Goal: Task Accomplishment & Management: Manage account settings

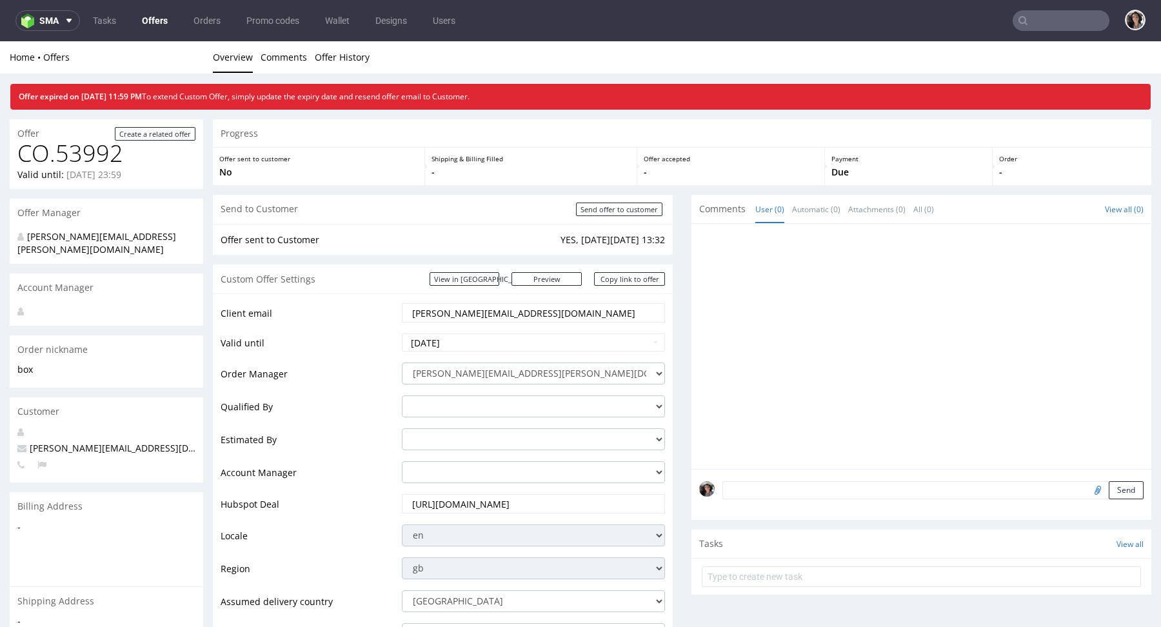
click at [163, 21] on link "Offers" at bounding box center [154, 20] width 41 height 21
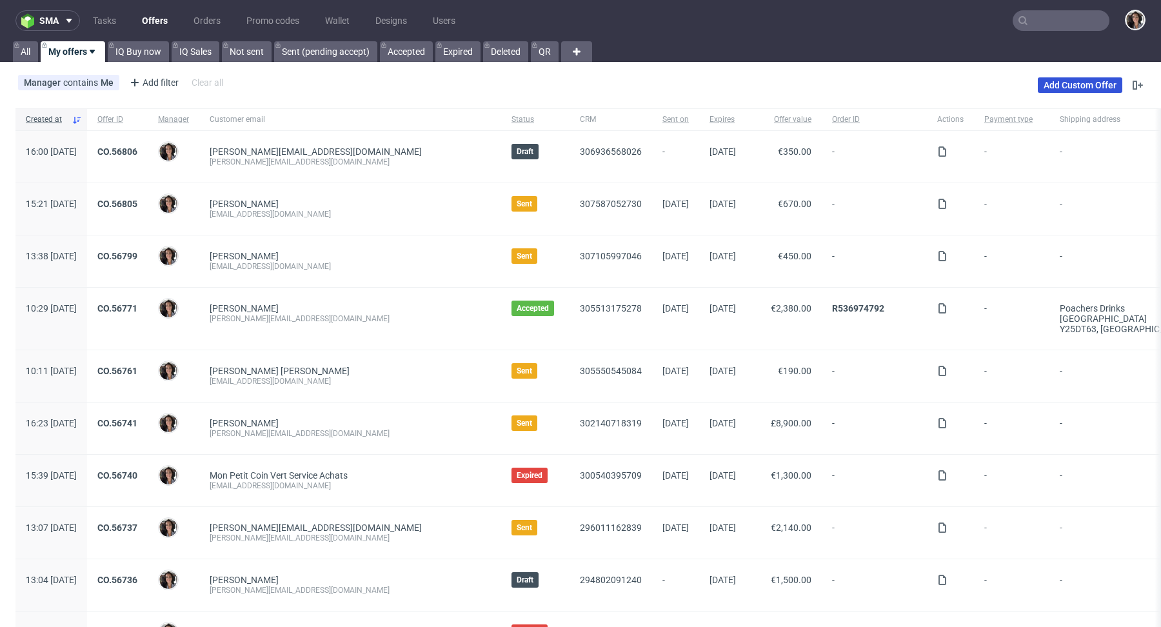
click at [1069, 82] on link "Add Custom Offer" at bounding box center [1080, 84] width 84 height 15
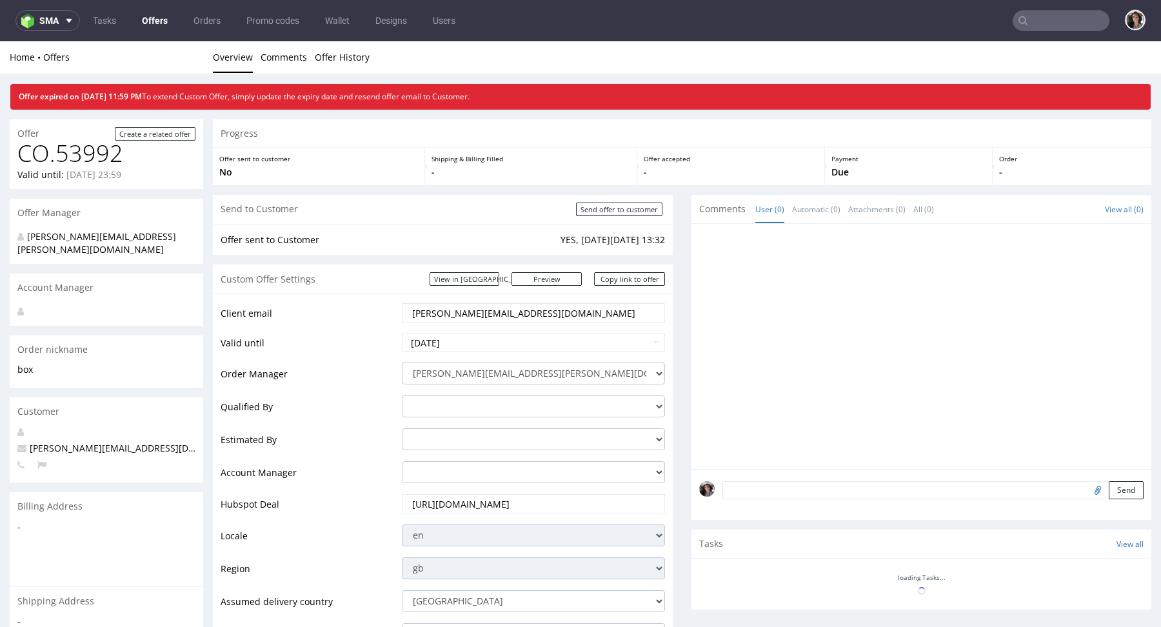
click at [152, 14] on link "Offers" at bounding box center [154, 20] width 41 height 21
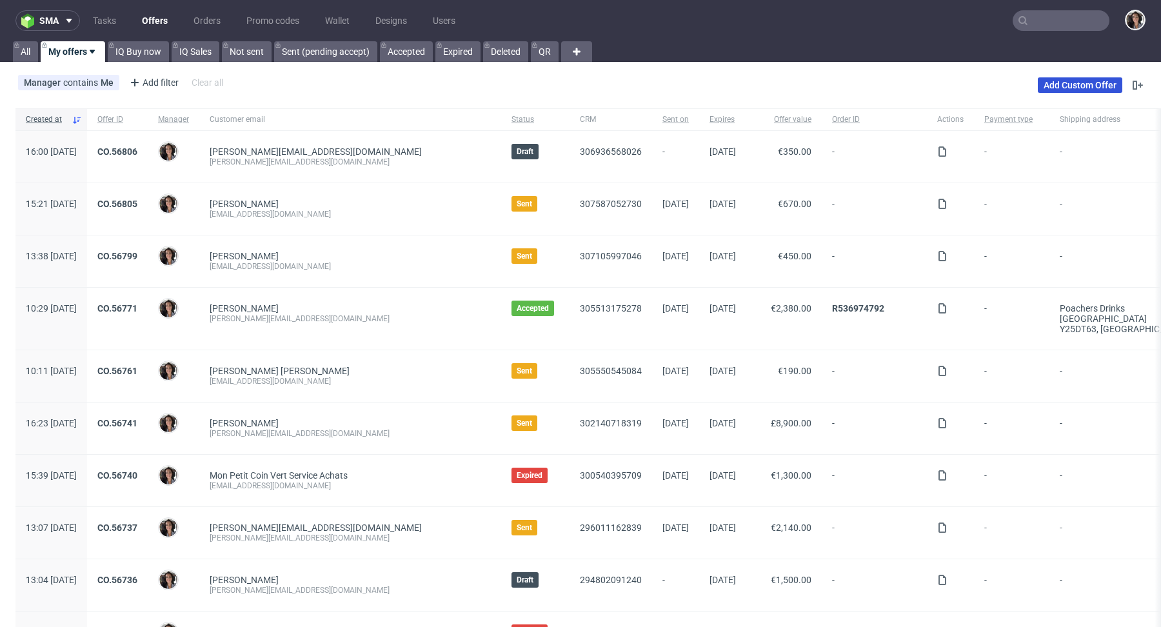
click at [1054, 86] on link "Add Custom Offer" at bounding box center [1080, 84] width 84 height 15
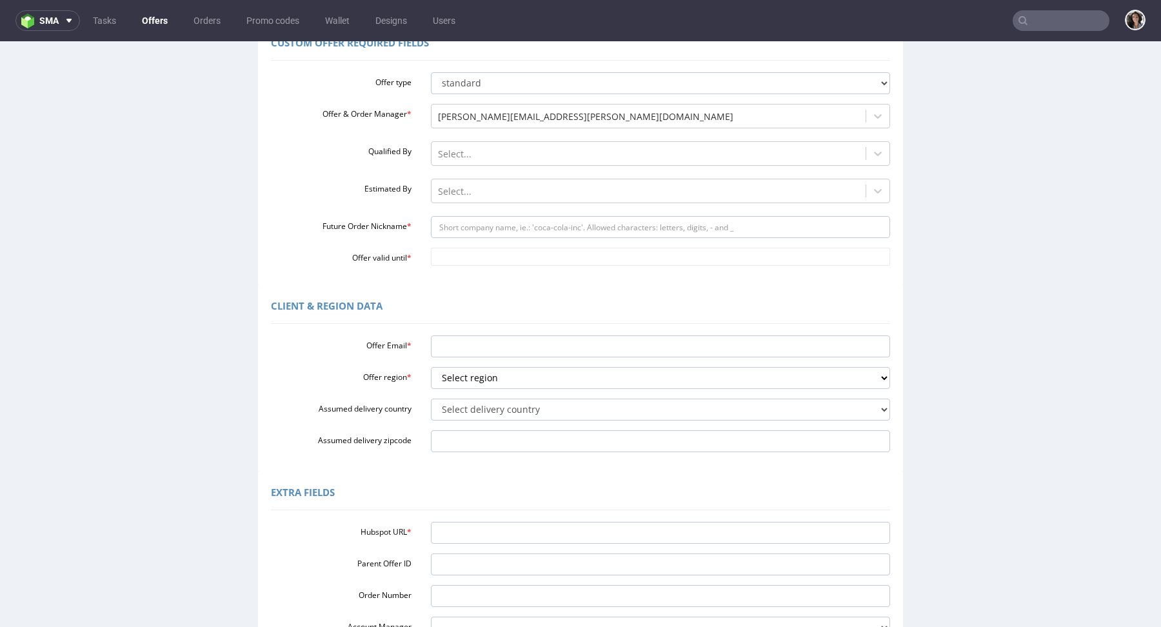
scroll to position [275, 0]
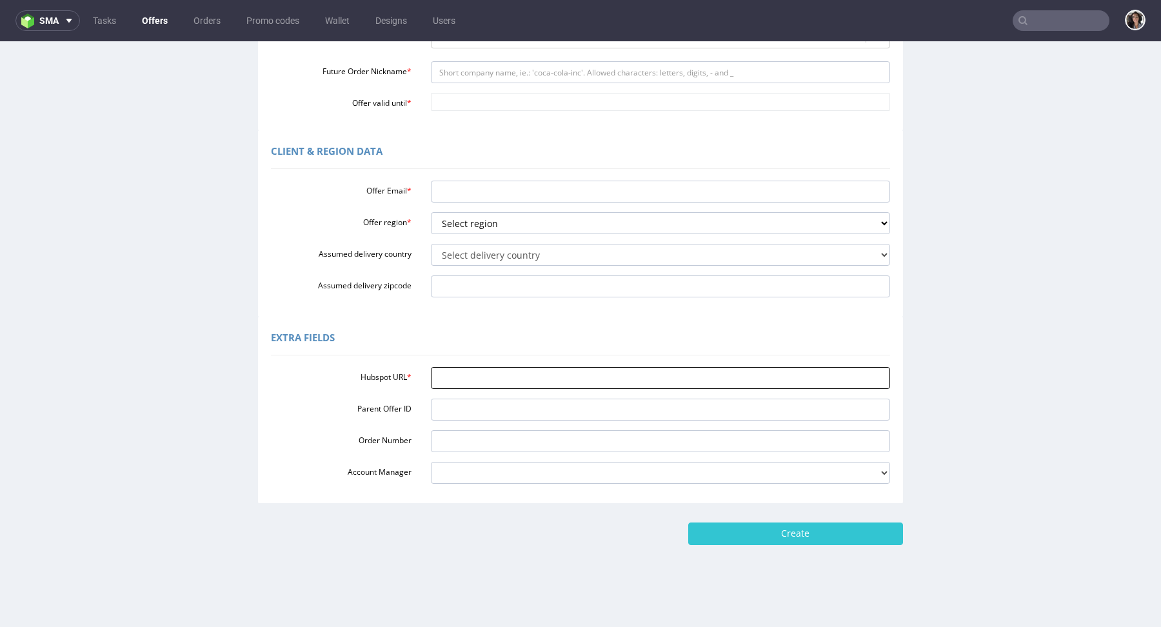
click at [482, 376] on input "Hubspot URL *" at bounding box center [661, 378] width 460 height 22
paste input "https://app-eu1.hubspot.com/contacts/25600958/record/0-3/308832703686"
type input "https://app-eu1.hubspot.com/contacts/25600958/record/0-3/308832703686"
click at [479, 297] on input "Assumed delivery zipcode" at bounding box center [661, 286] width 460 height 22
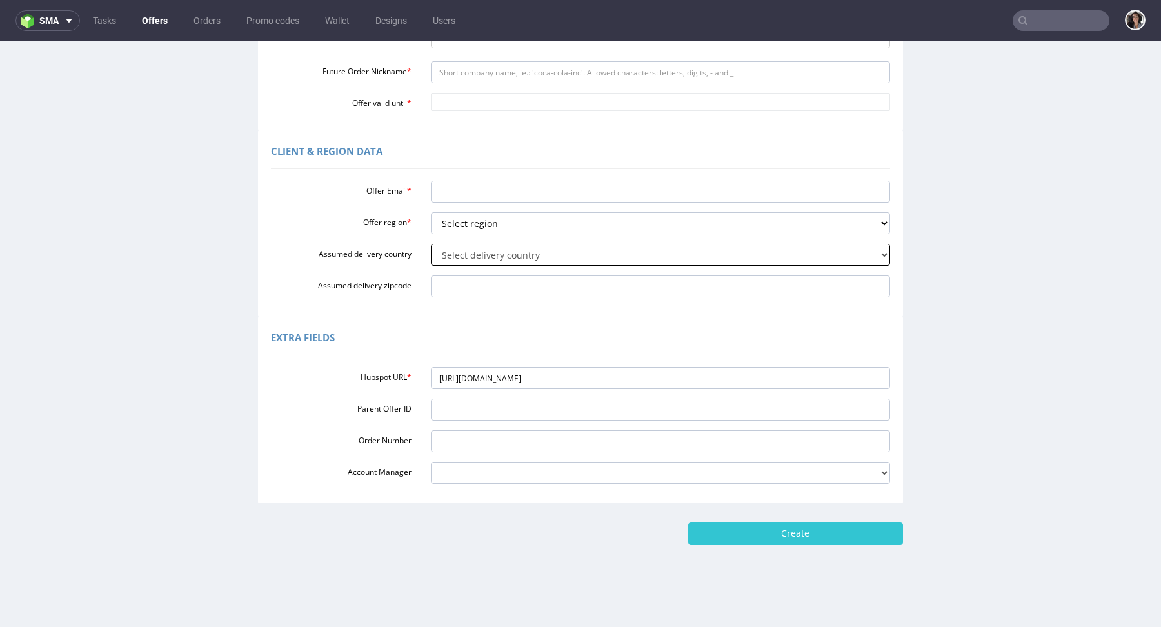
click at [477, 262] on select "Select delivery country Andorra Afghanistan Anguilla Albania Armenia Antarctica…" at bounding box center [661, 255] width 460 height 22
select select "59"
click at [471, 287] on input "Assumed delivery zipcode" at bounding box center [661, 286] width 460 height 22
paste input "S 2300"
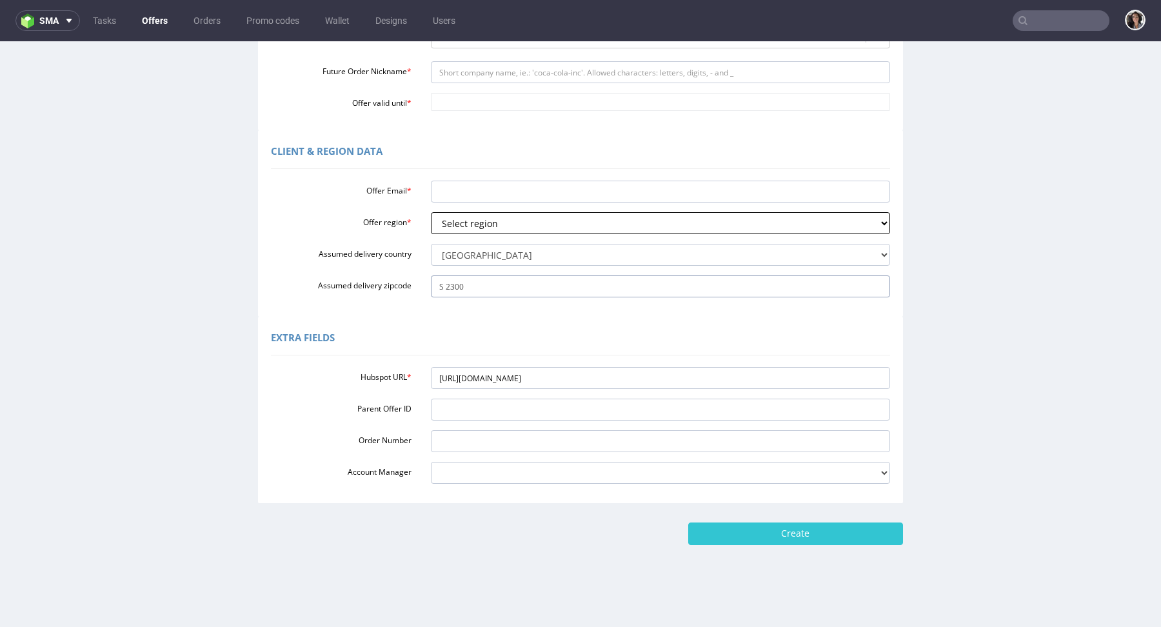
type input "S 2300"
click at [470, 226] on select "Select region eu gb de pl fr it es" at bounding box center [661, 223] width 460 height 22
select select "eu"
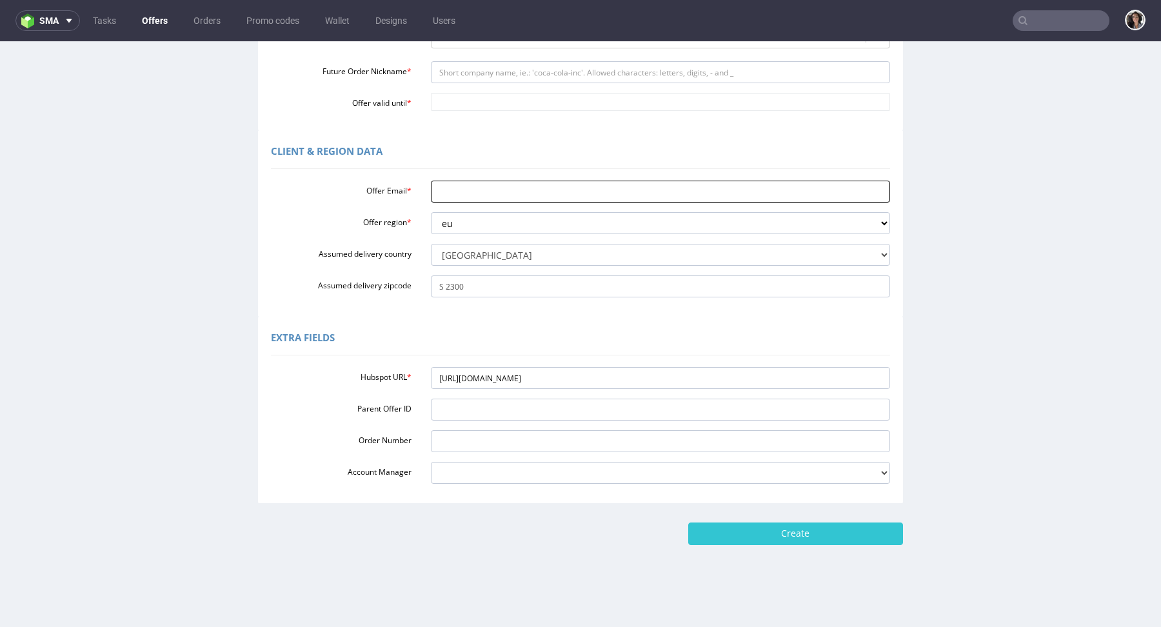
click at [456, 194] on input "Offer Email *" at bounding box center [661, 192] width 460 height 22
paste input "S 2300"
type input "S"
paste input "[EMAIL_ADDRESS][DOMAIN_NAME]"
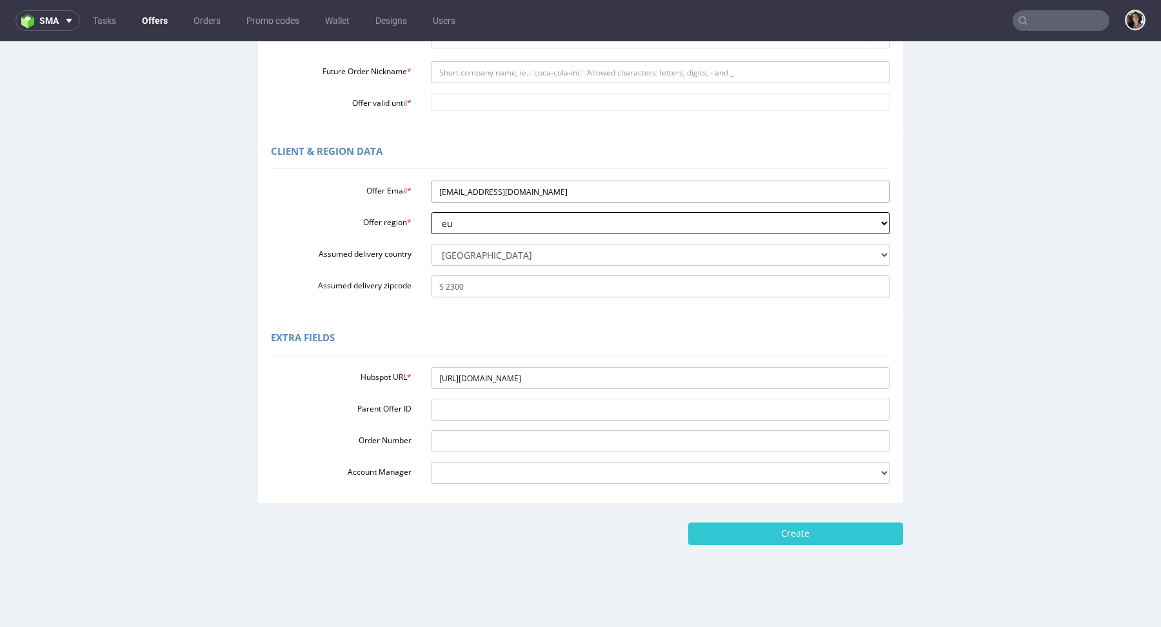
scroll to position [136, 0]
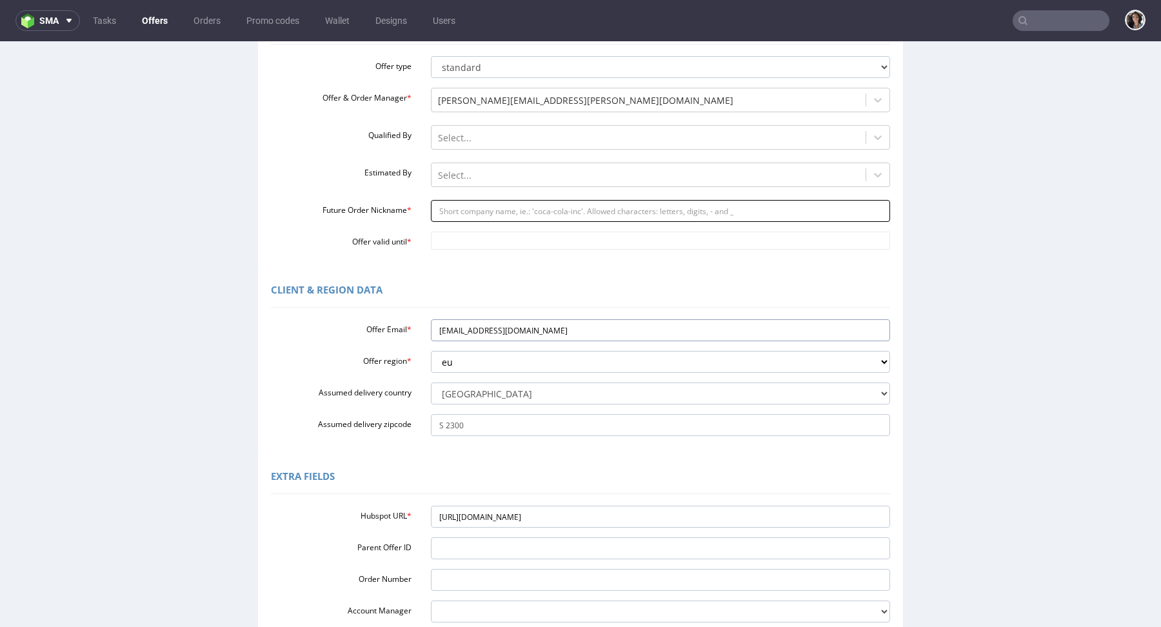
type input "[EMAIL_ADDRESS][DOMAIN_NAME]"
click at [446, 206] on input "Future Order Nickname *" at bounding box center [661, 211] width 460 height 22
type input "custom"
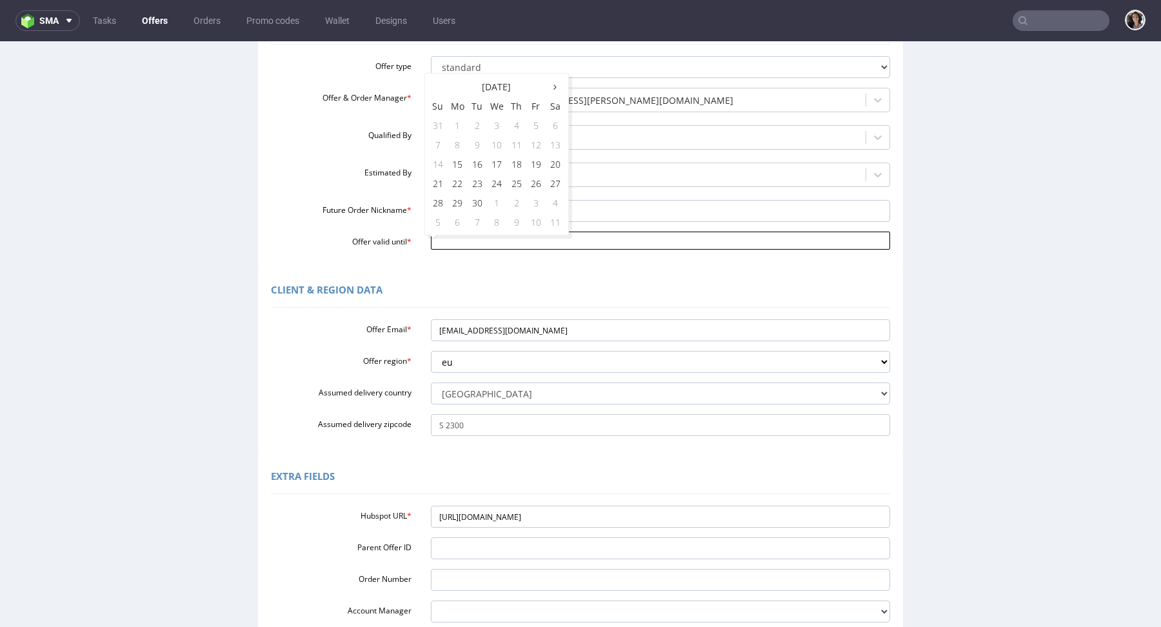
click at [494, 241] on input "Offer valid until *" at bounding box center [661, 241] width 460 height 18
click at [541, 160] on td "19" at bounding box center [535, 163] width 19 height 19
type input "2025-09-19"
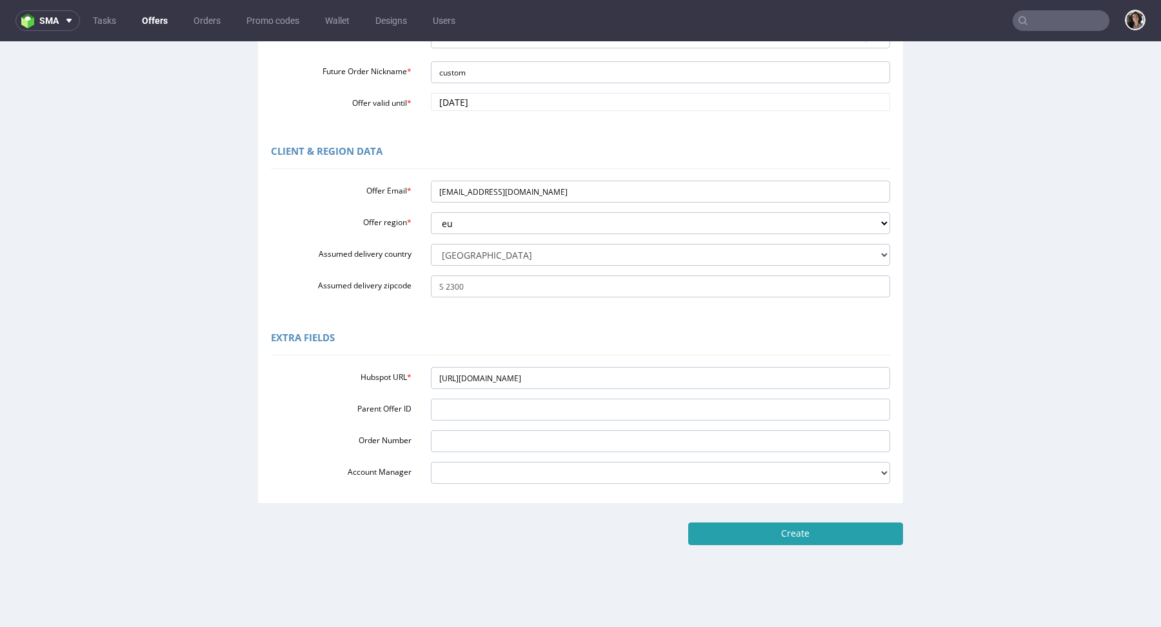
click at [782, 531] on input "Create" at bounding box center [795, 533] width 215 height 22
type input "Please wait..."
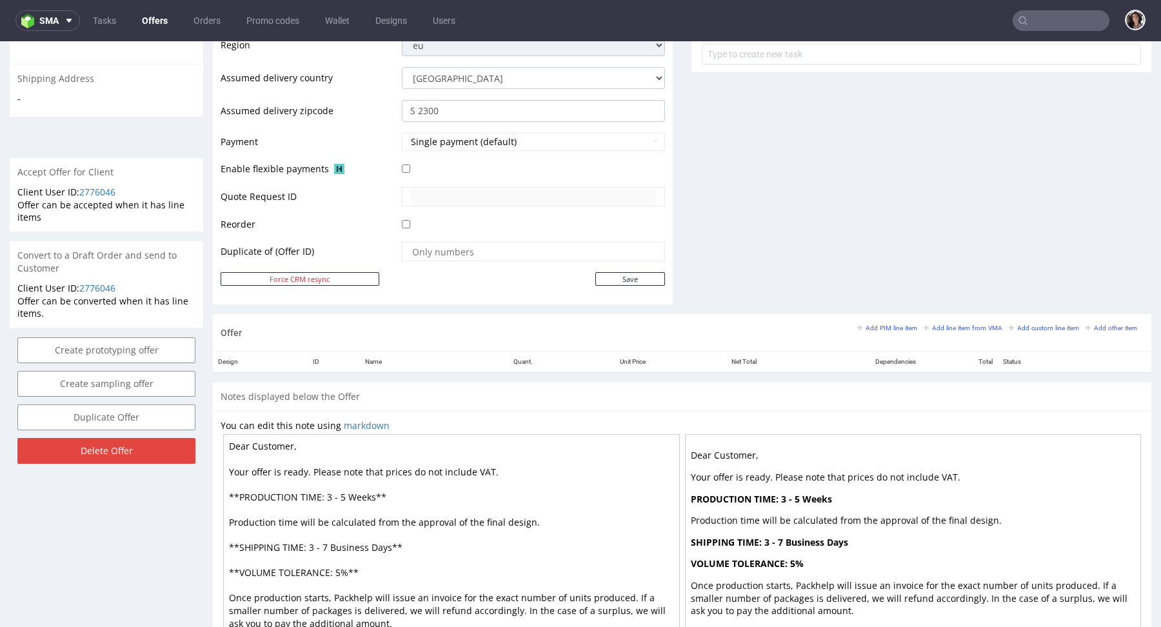
scroll to position [470, 0]
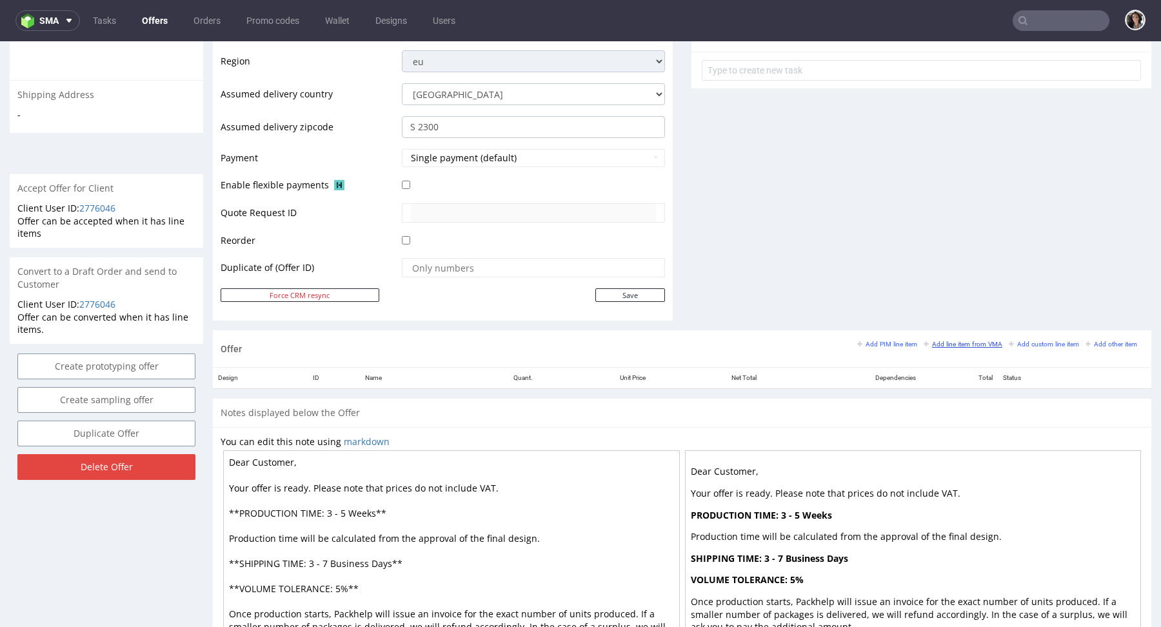
click at [969, 341] on small "Add line item from VMA" at bounding box center [963, 344] width 79 height 7
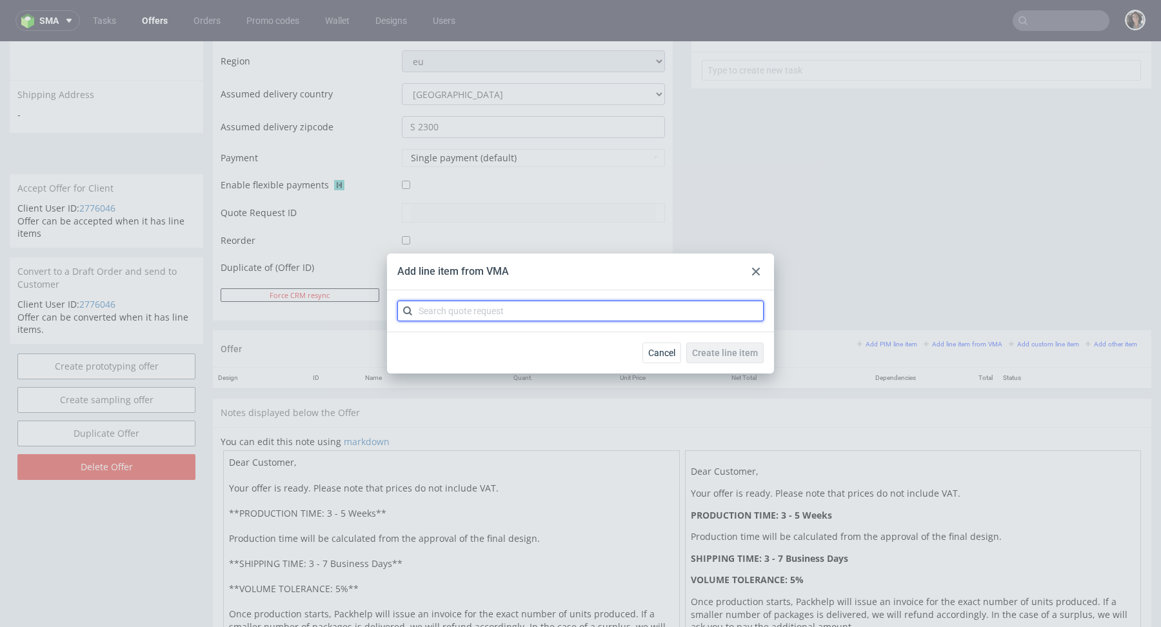
click at [568, 301] on input "text" at bounding box center [580, 311] width 366 height 21
paste input "CBKP"
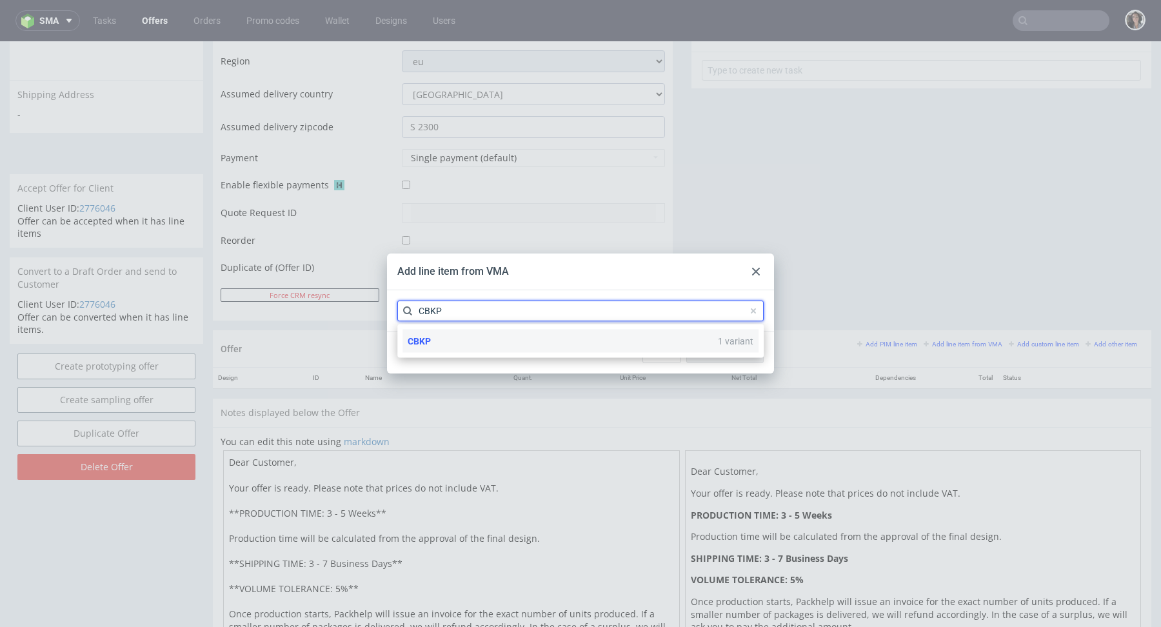
type input "CBKP"
click at [435, 342] on div "CBKP 1 variant" at bounding box center [580, 341] width 356 height 23
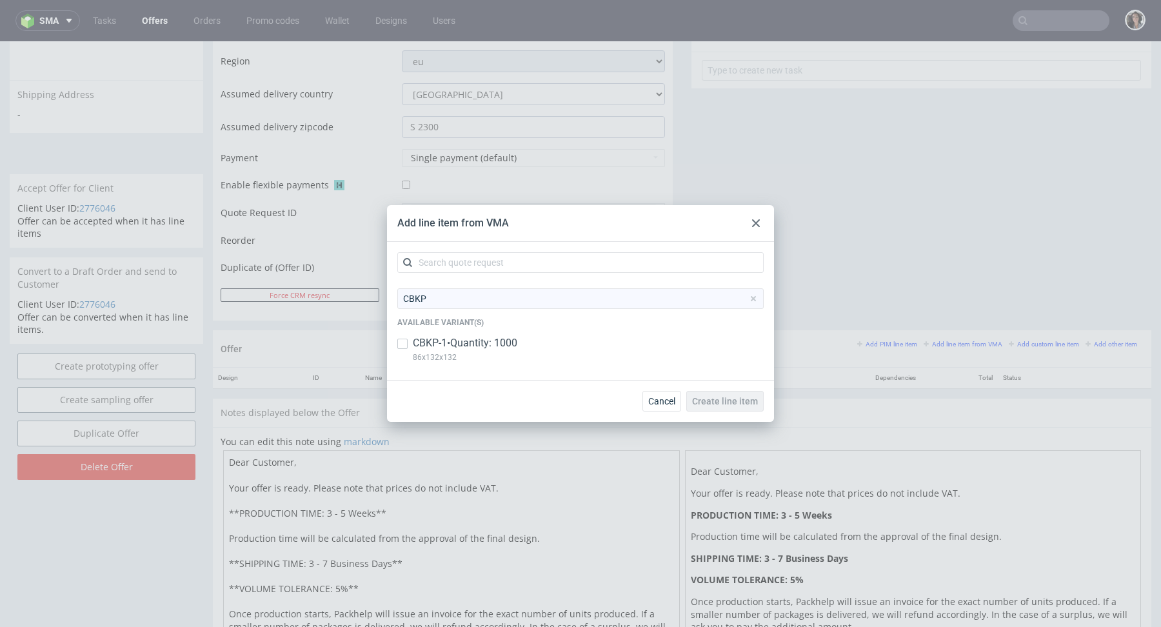
click at [435, 342] on p "CBKP-1 • Quantity: 1000" at bounding box center [465, 343] width 104 height 14
checkbox input "true"
click at [736, 398] on span "Create line item" at bounding box center [725, 401] width 66 height 9
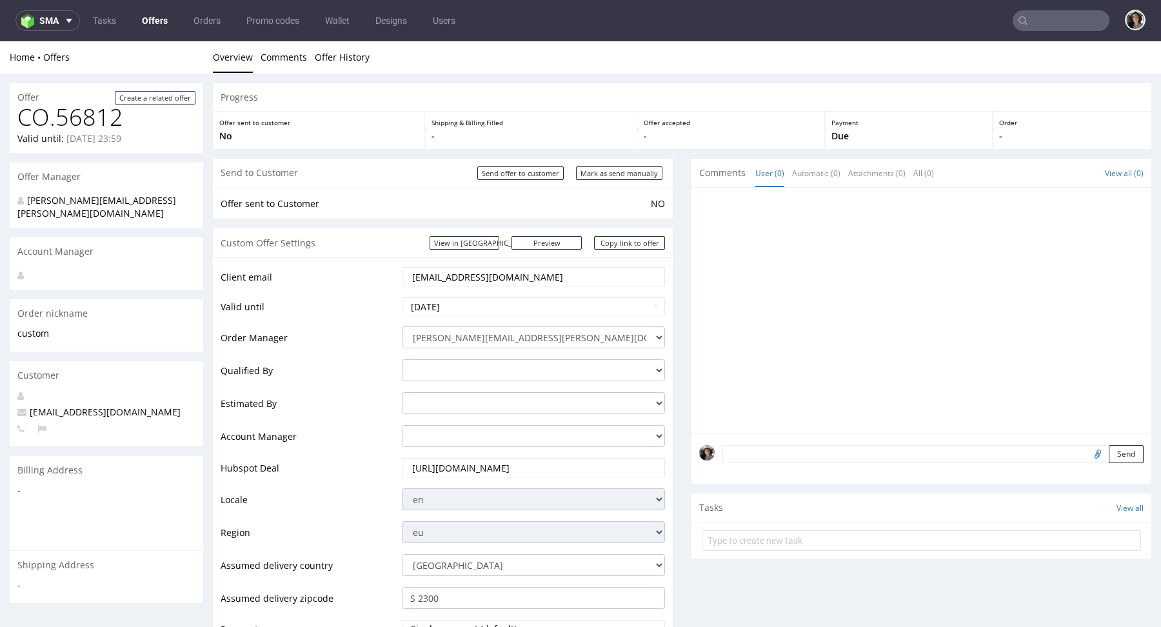
scroll to position [511, 0]
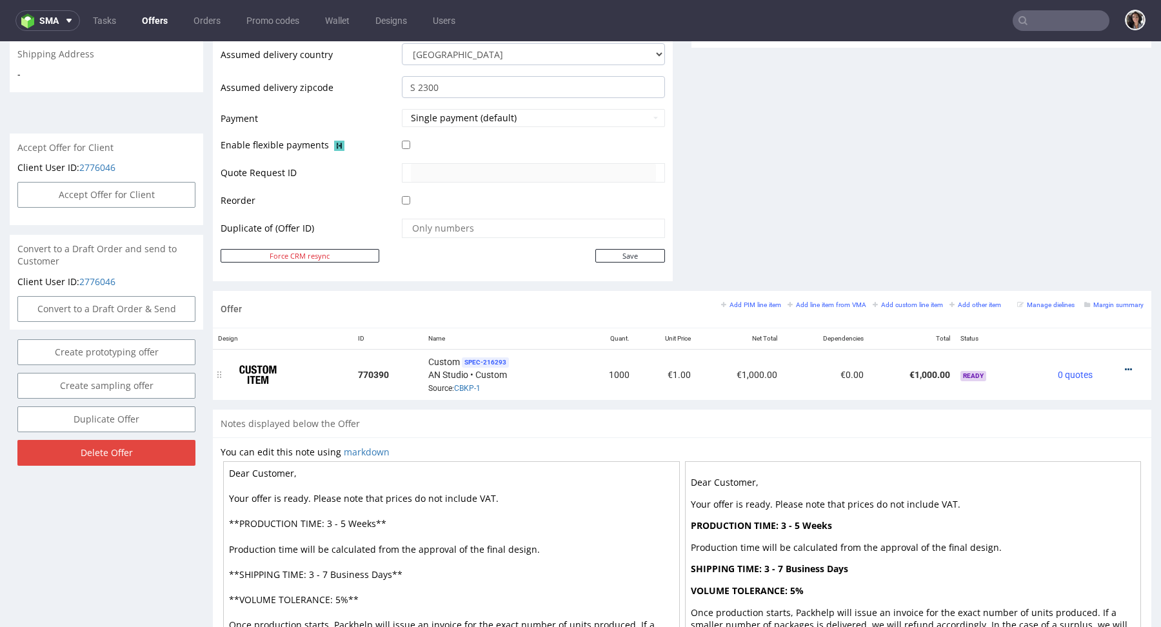
click at [1125, 367] on icon at bounding box center [1128, 369] width 7 height 9
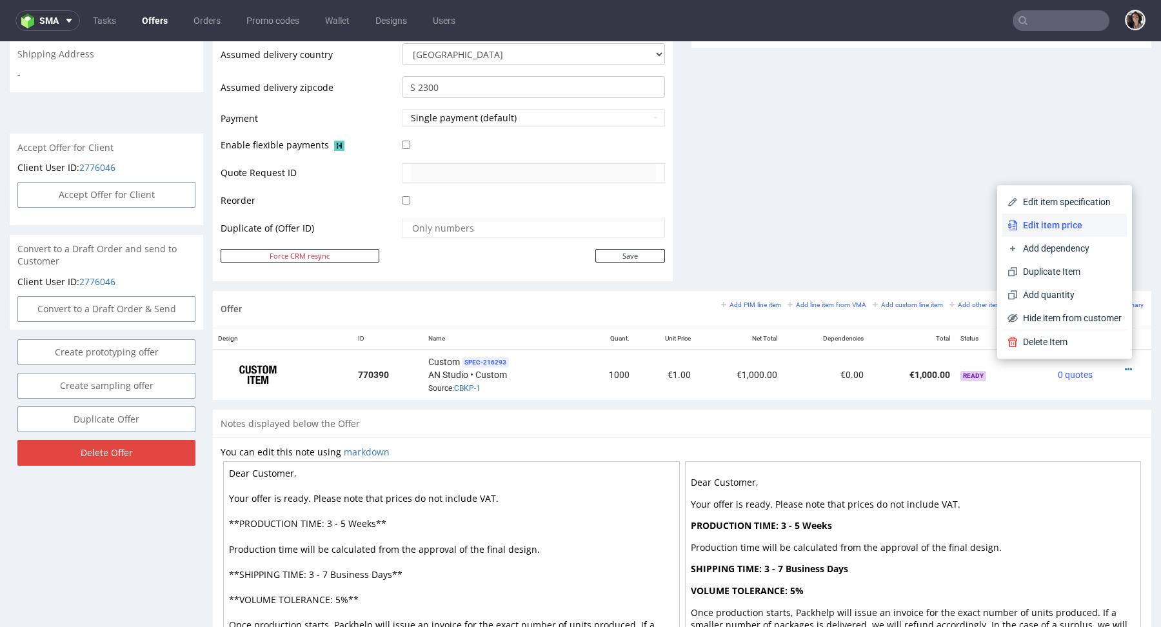
click at [1034, 224] on span "Edit item price" at bounding box center [1070, 225] width 104 height 13
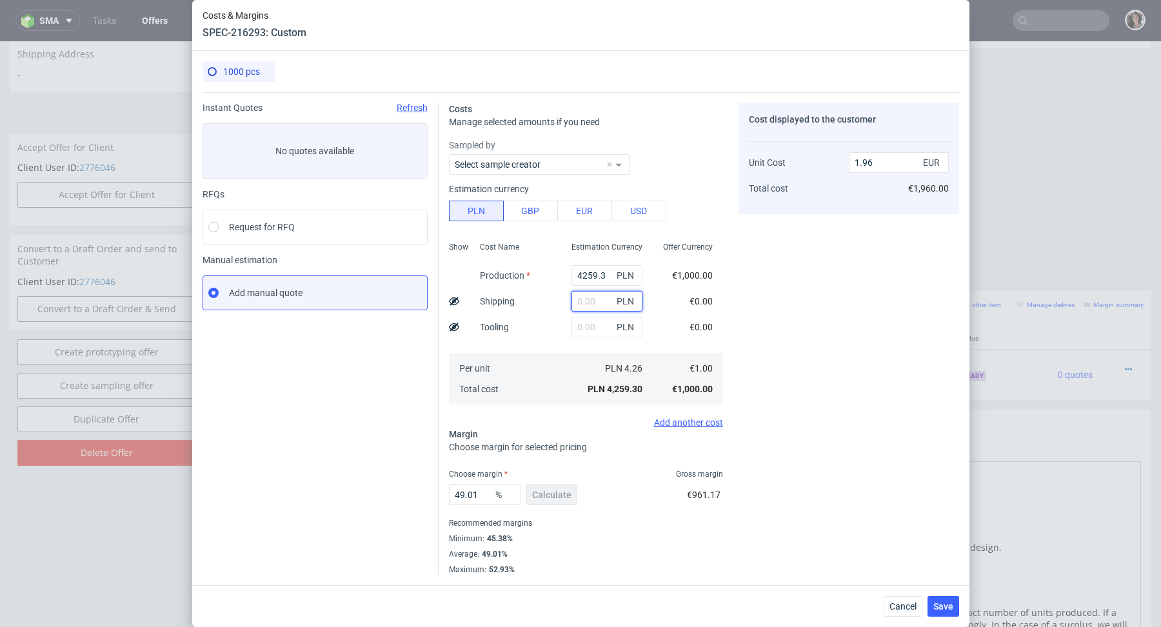
click at [602, 304] on input "text" at bounding box center [606, 301] width 71 height 21
paste input "484,75"
type input "484.75"
type input "2.18"
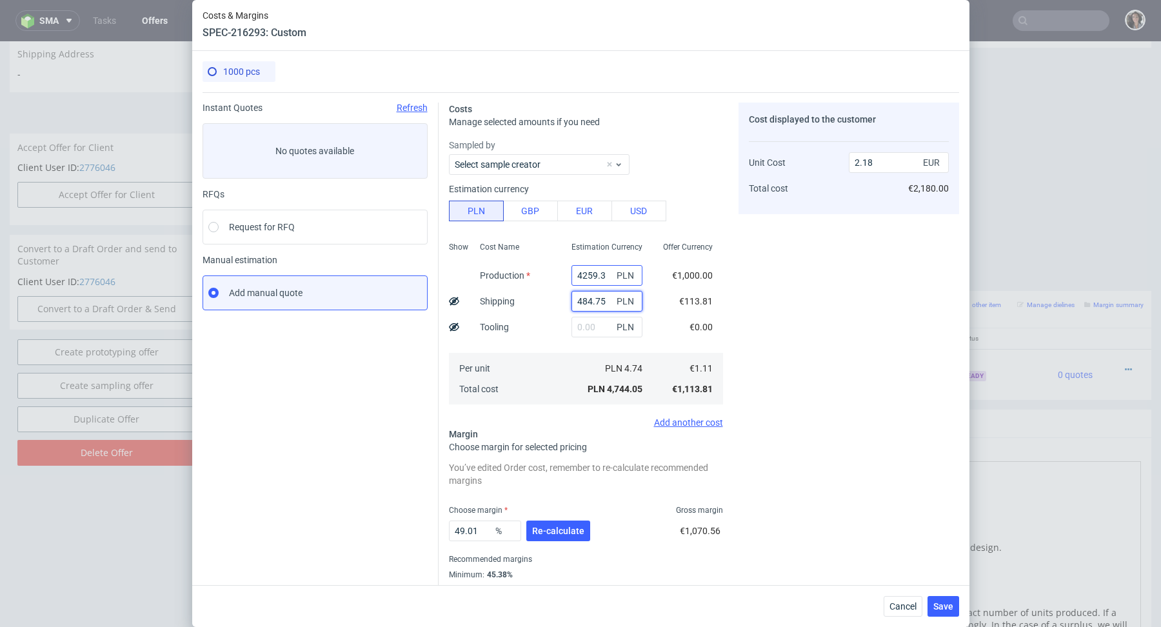
type input "484.75"
drag, startPoint x: 609, startPoint y: 273, endPoint x: 553, endPoint y: 273, distance: 56.8
click at [553, 273] on div "Show Cost Name Production Shipping Tooling Per unit Total cost Estimation Curre…" at bounding box center [586, 322] width 274 height 170
type input "0.22"
paste input "9750"
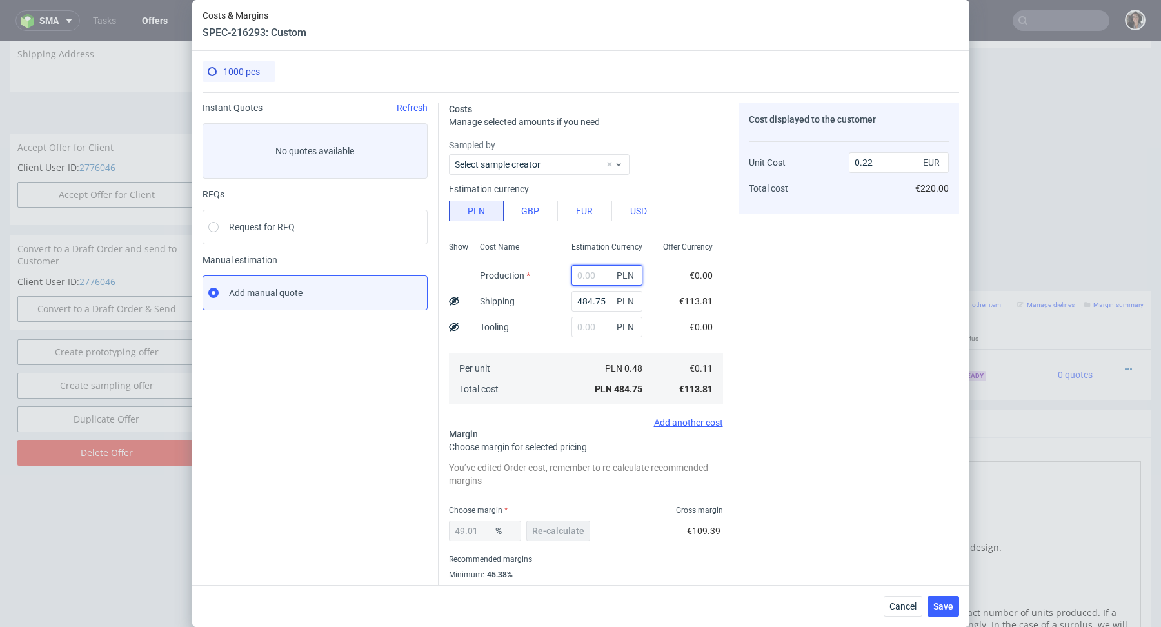
type input "9750"
type input "4.71"
type input "9750"
click at [554, 523] on button "Re-calculate" at bounding box center [558, 530] width 64 height 21
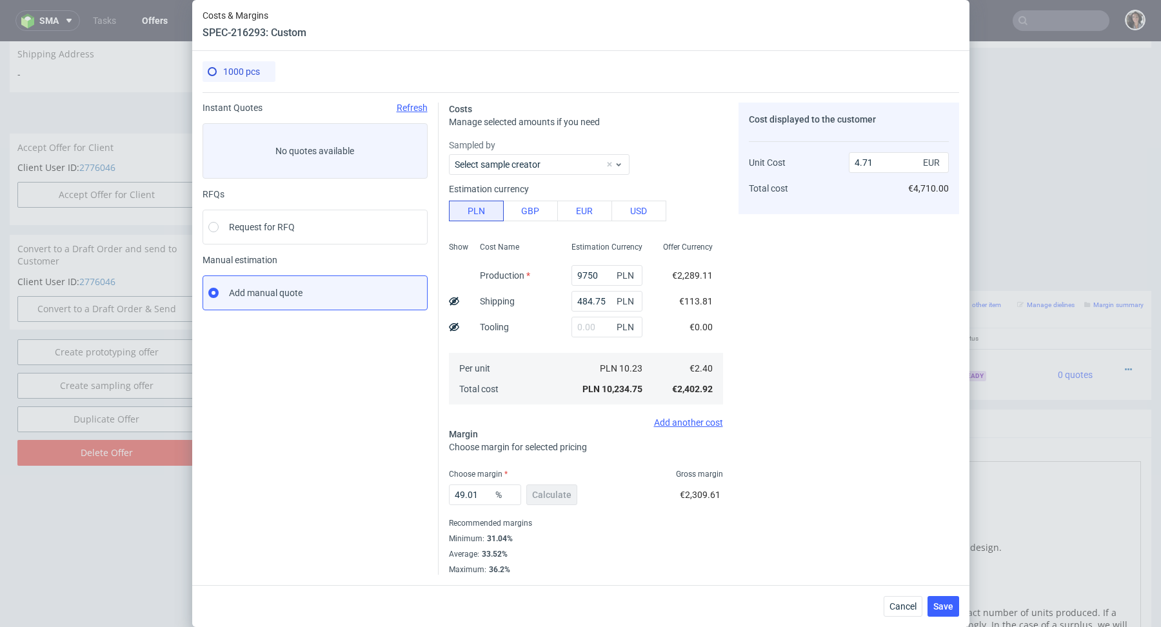
click at [893, 151] on div "4.71 EUR" at bounding box center [899, 163] width 100 height 26
drag, startPoint x: 893, startPoint y: 164, endPoint x: 817, endPoint y: 164, distance: 75.5
click at [817, 164] on div "Unit Cost Total cost 4.71 EUR €4,710.00" at bounding box center [849, 170] width 200 height 68
type input "3."
type input "20"
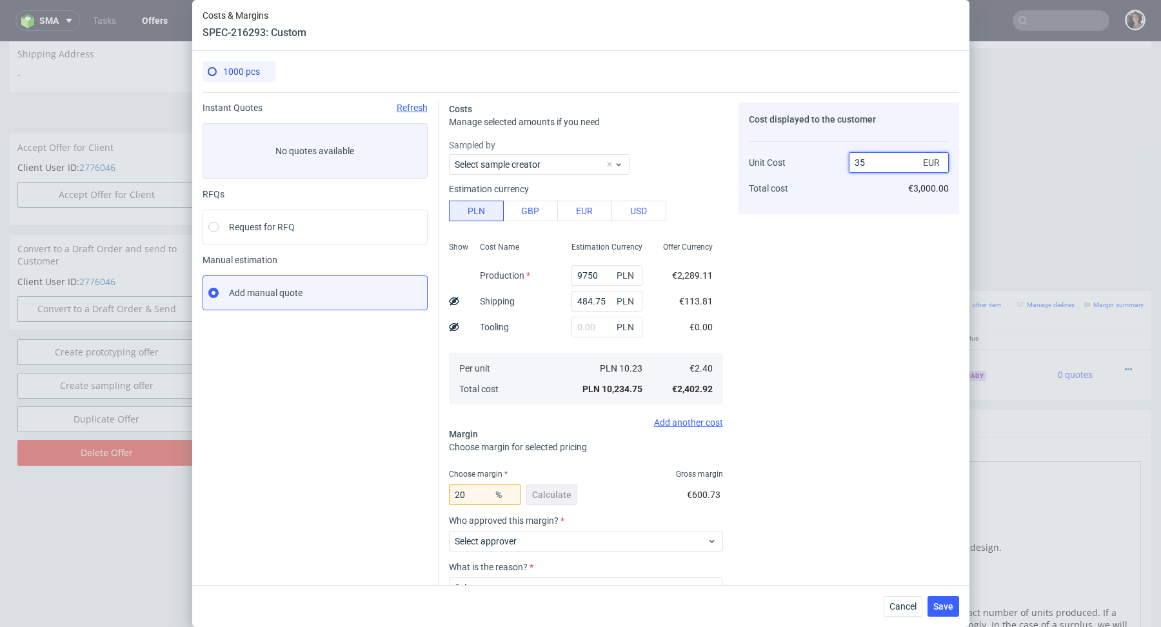
type input "358"
type input "99.32960893854748"
type input "3.58.43"
type input "NaN"
type input "2"
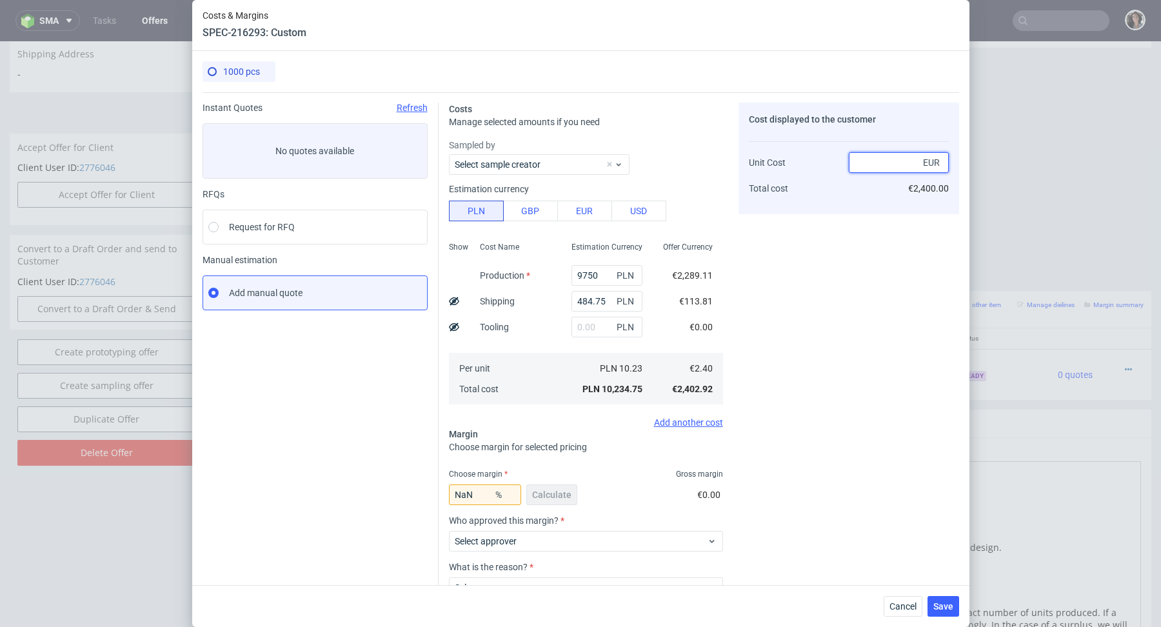
type input "-Infinity"
type input "35"
type input "20"
type input "358"
type input "99.32960893854748"
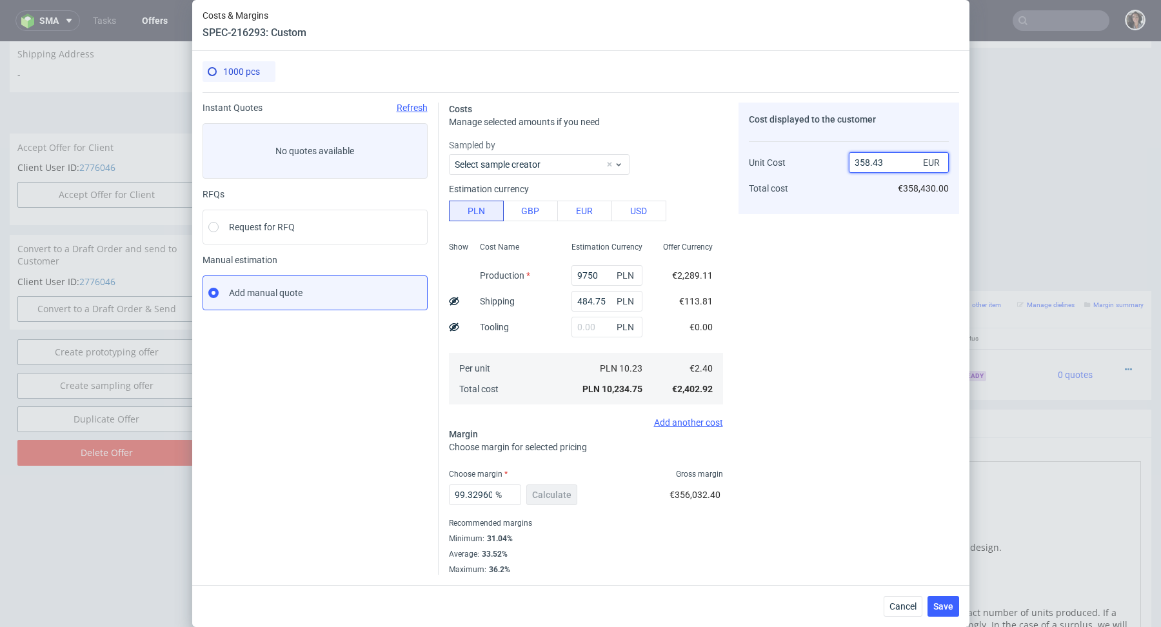
click at [860, 163] on input "358.43" at bounding box center [899, 162] width 100 height 21
type input "3.58.43"
type input "NaN"
drag, startPoint x: 873, startPoint y: 161, endPoint x: 842, endPoint y: 161, distance: 30.3
click at [842, 161] on div "Unit Cost Total cost 2.4 EUR €2,400.00" at bounding box center [849, 170] width 200 height 68
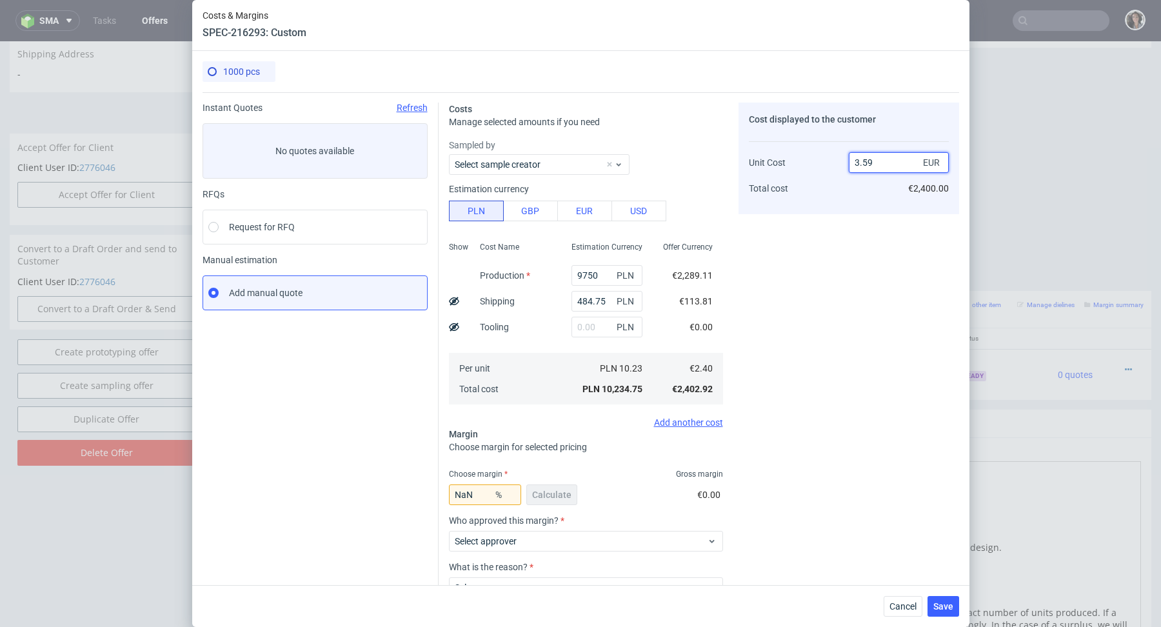
type input "3.598"
type input "33.296275708727066"
type input "3.58"
type input "32.960893854748605"
type input "3.58"
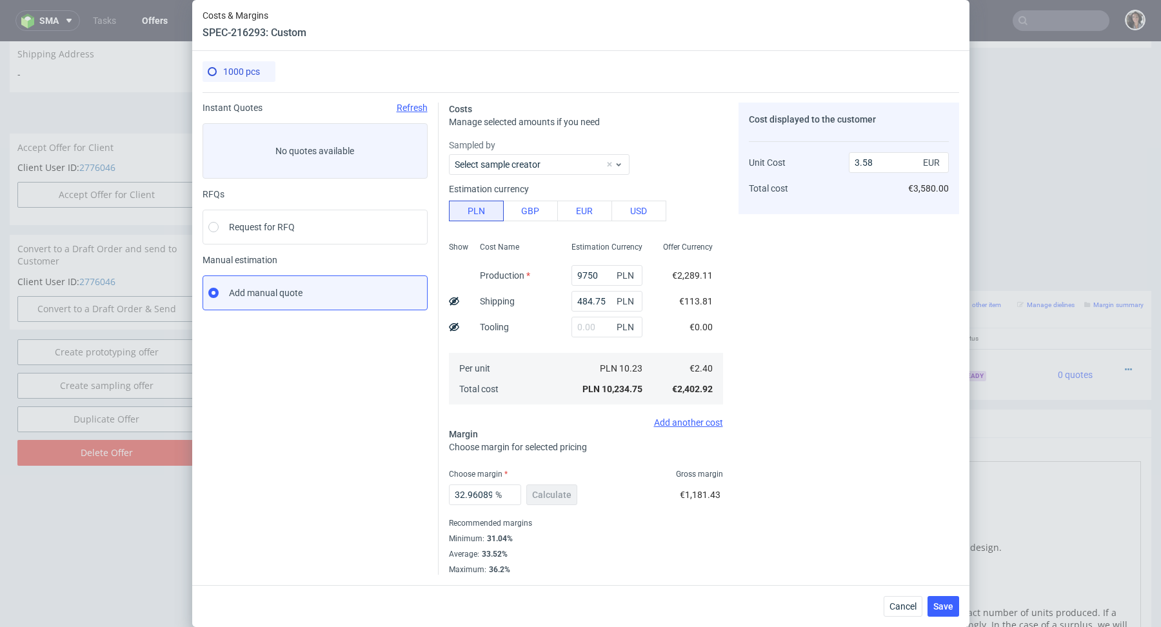
click at [609, 451] on div "Choose margin for selected pricing" at bounding box center [586, 446] width 274 height 13
click at [944, 604] on span "Save" at bounding box center [943, 606] width 20 height 9
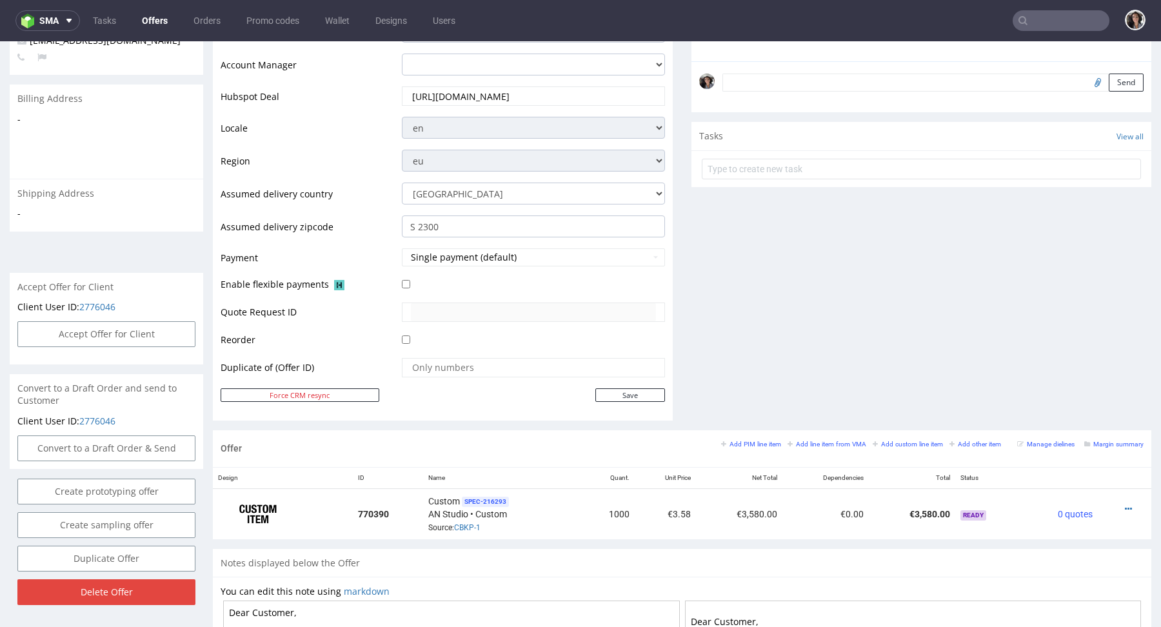
scroll to position [608, 0]
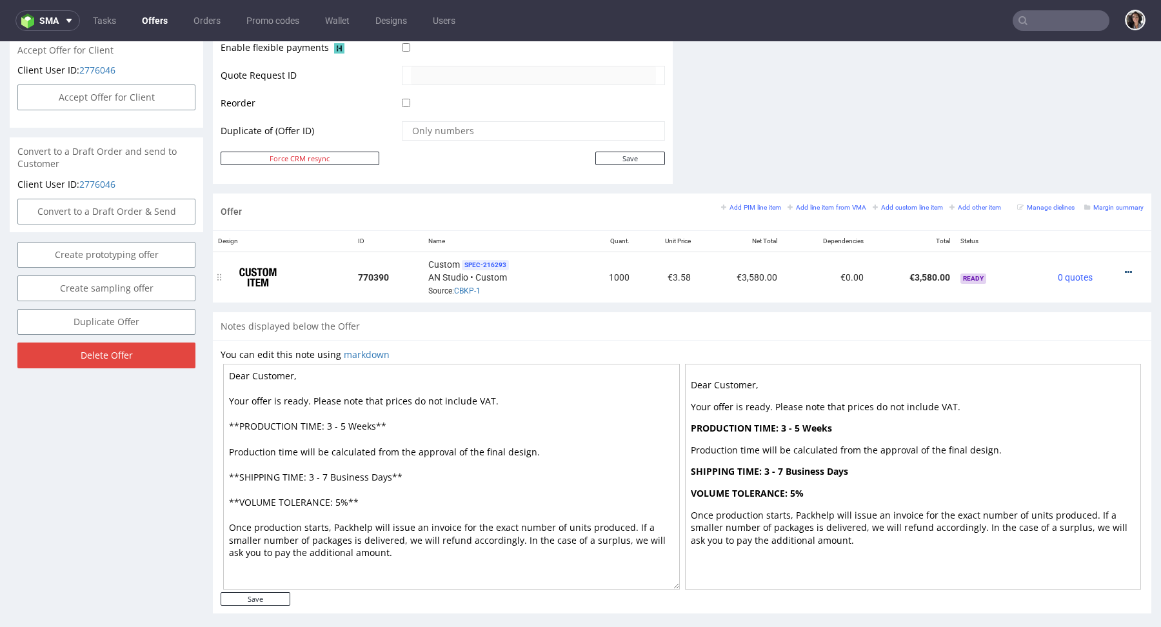
click at [1125, 270] on icon at bounding box center [1128, 272] width 7 height 9
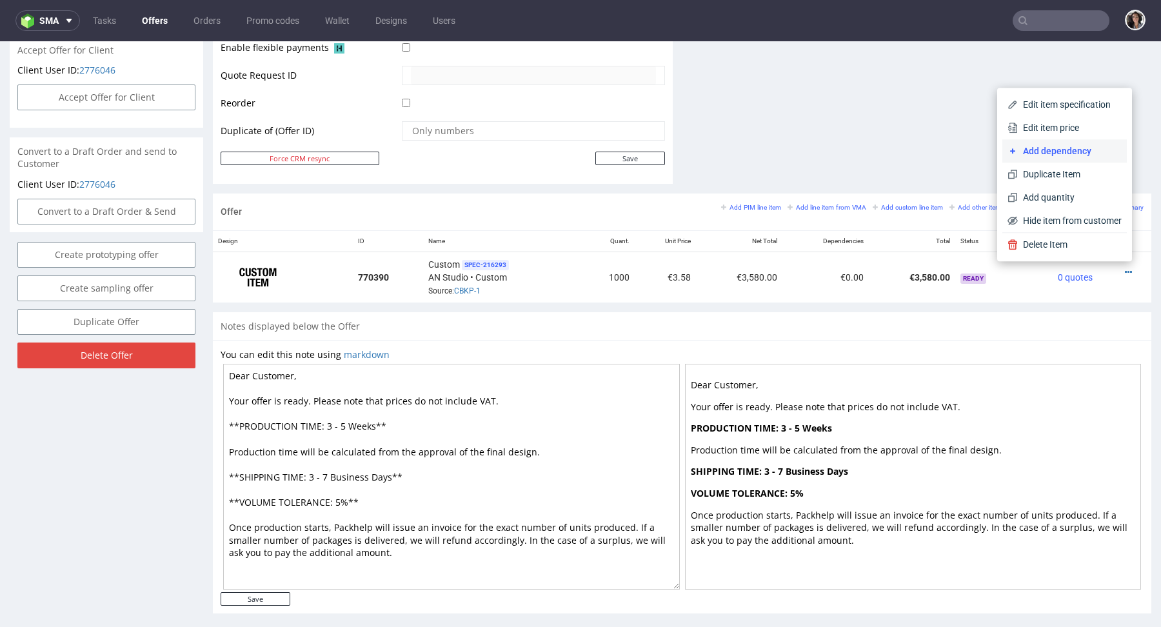
click at [1047, 148] on span "Add dependency" at bounding box center [1070, 150] width 104 height 13
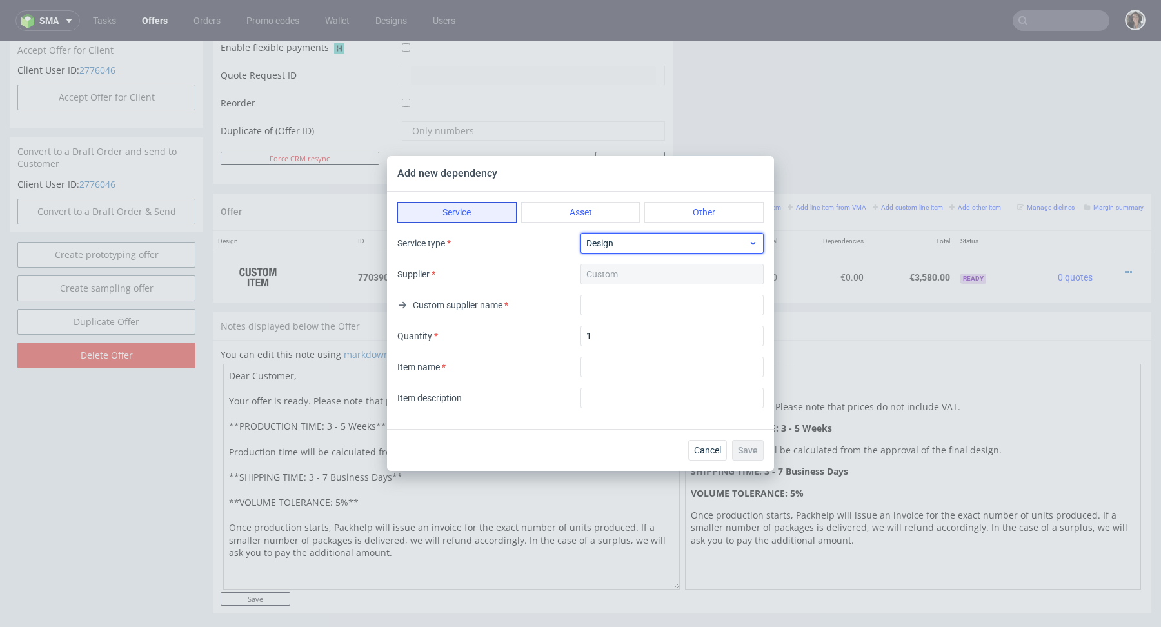
click at [648, 248] on span "Design" at bounding box center [667, 243] width 162 height 13
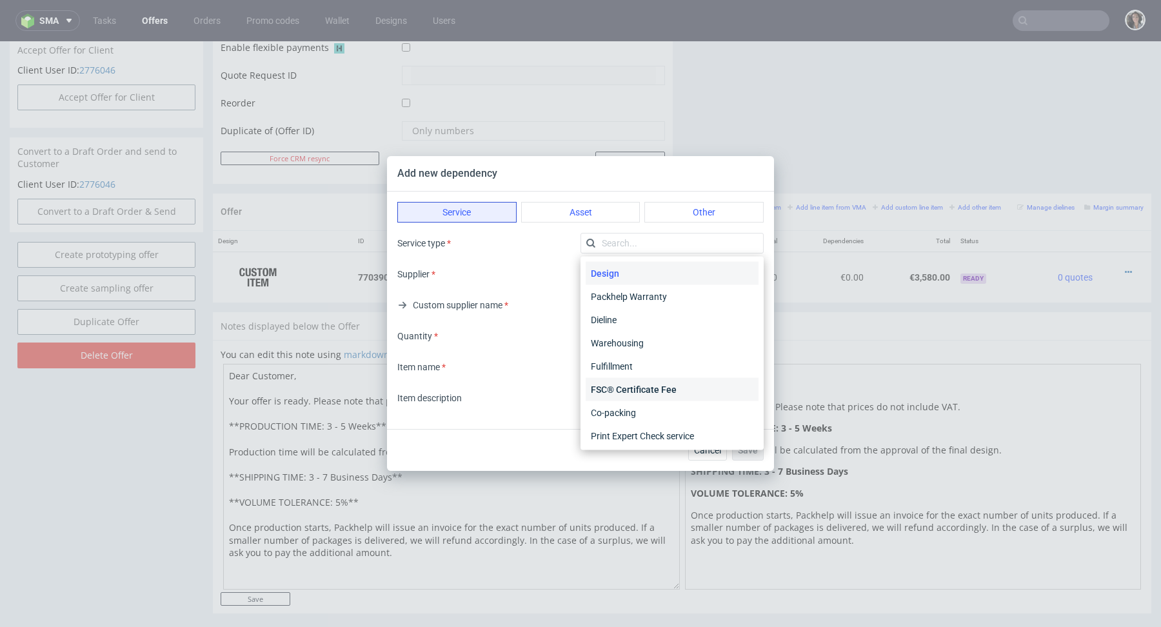
click at [639, 393] on div "FSC® Certificate Fee" at bounding box center [672, 389] width 173 height 23
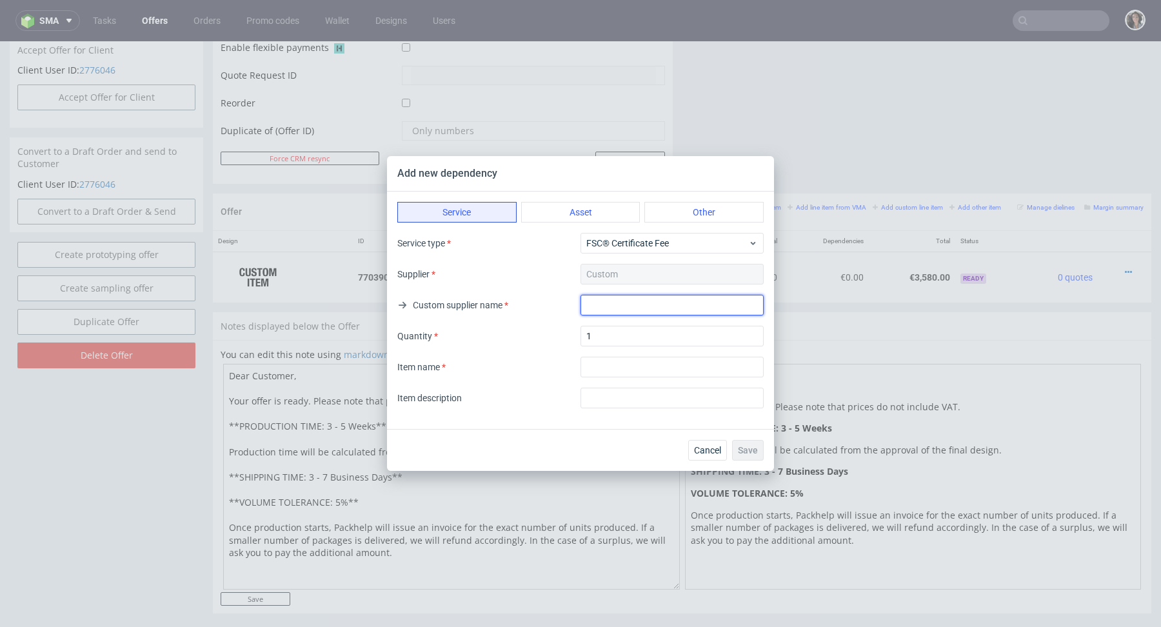
click at [629, 311] on input "text" at bounding box center [671, 305] width 183 height 21
click at [594, 305] on input "text" at bounding box center [671, 305] width 183 height 21
type input "AN Studio"
click at [616, 366] on input "textarea" at bounding box center [671, 367] width 183 height 21
type input "FSC CERTIFICATE"
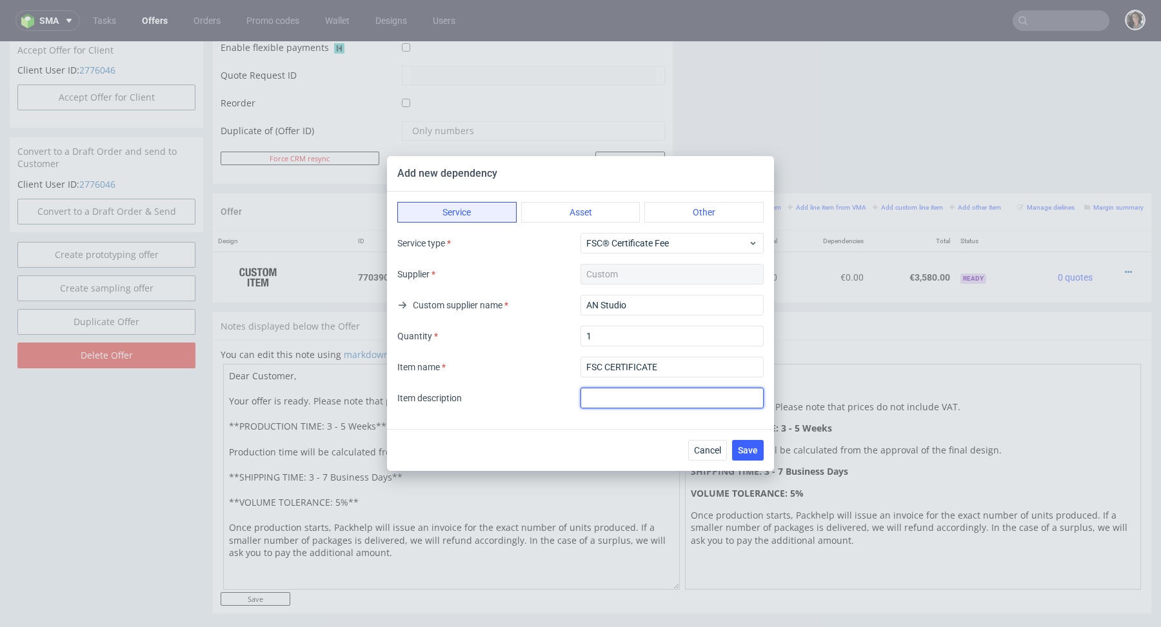
click at [642, 396] on input "text" at bounding box center [671, 398] width 183 height 21
type input "FSC CERTIFICATE"
click at [756, 450] on span "Save" at bounding box center [748, 450] width 20 height 9
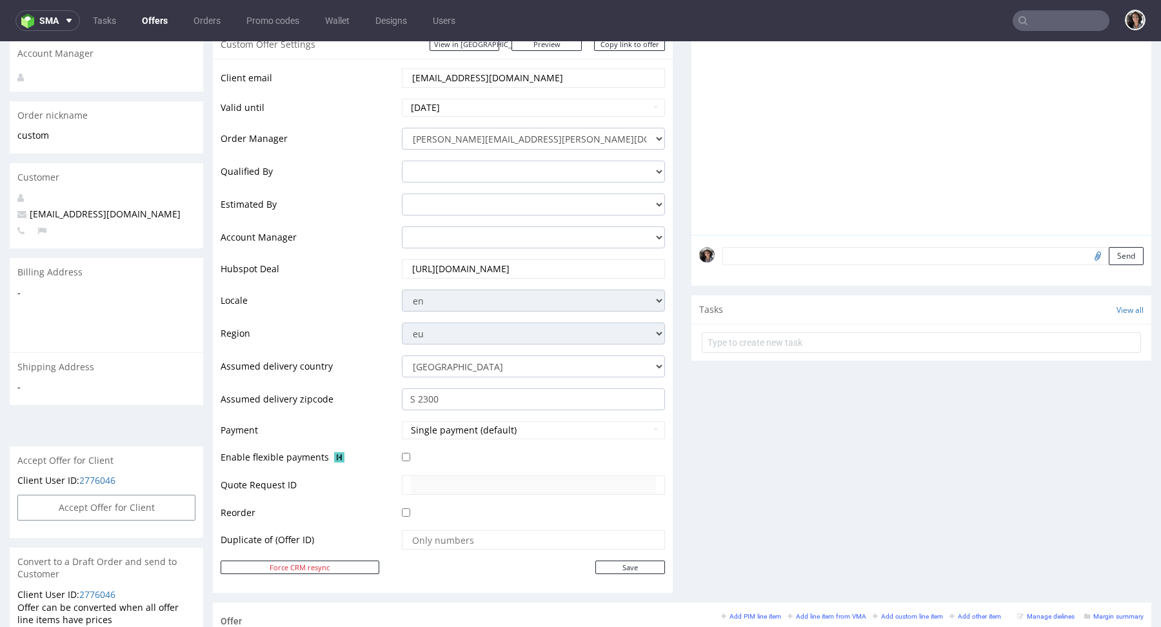
scroll to position [397, 0]
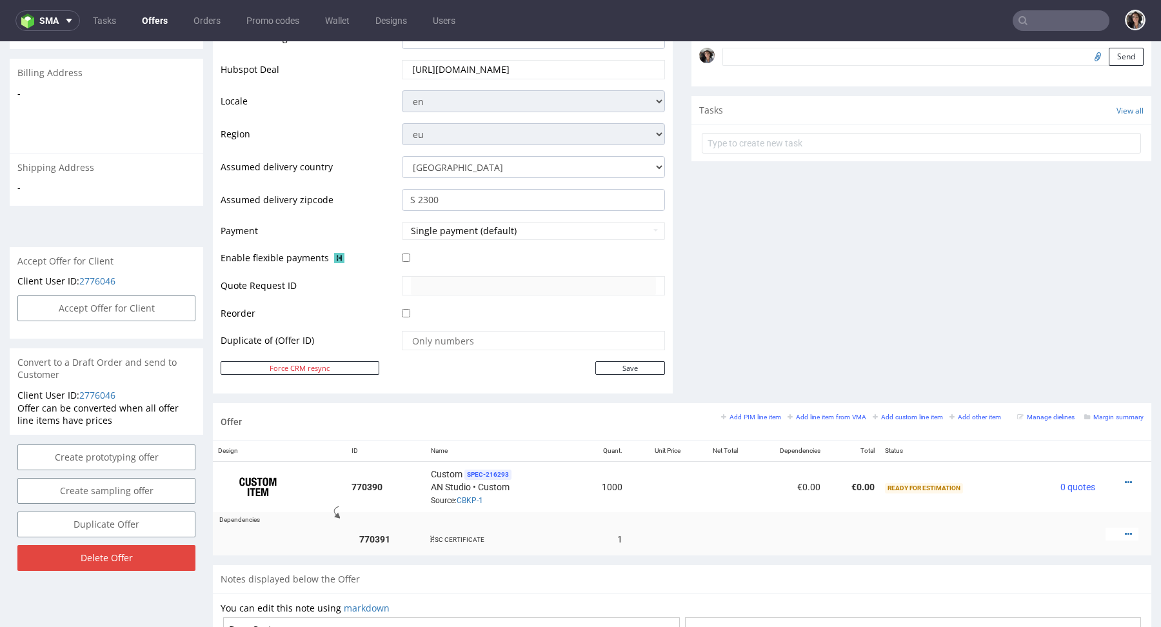
click at [1113, 528] on div at bounding box center [1121, 534] width 33 height 13
click at [1125, 529] on icon at bounding box center [1128, 533] width 7 height 9
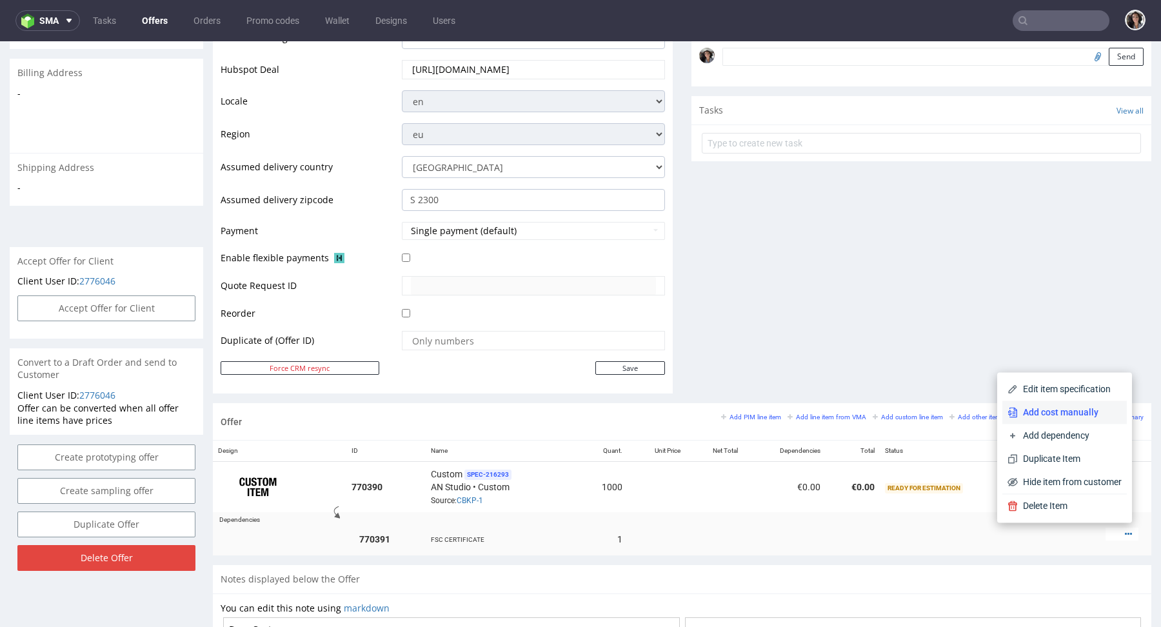
click at [1065, 423] on li "Add cost manually" at bounding box center [1064, 411] width 124 height 23
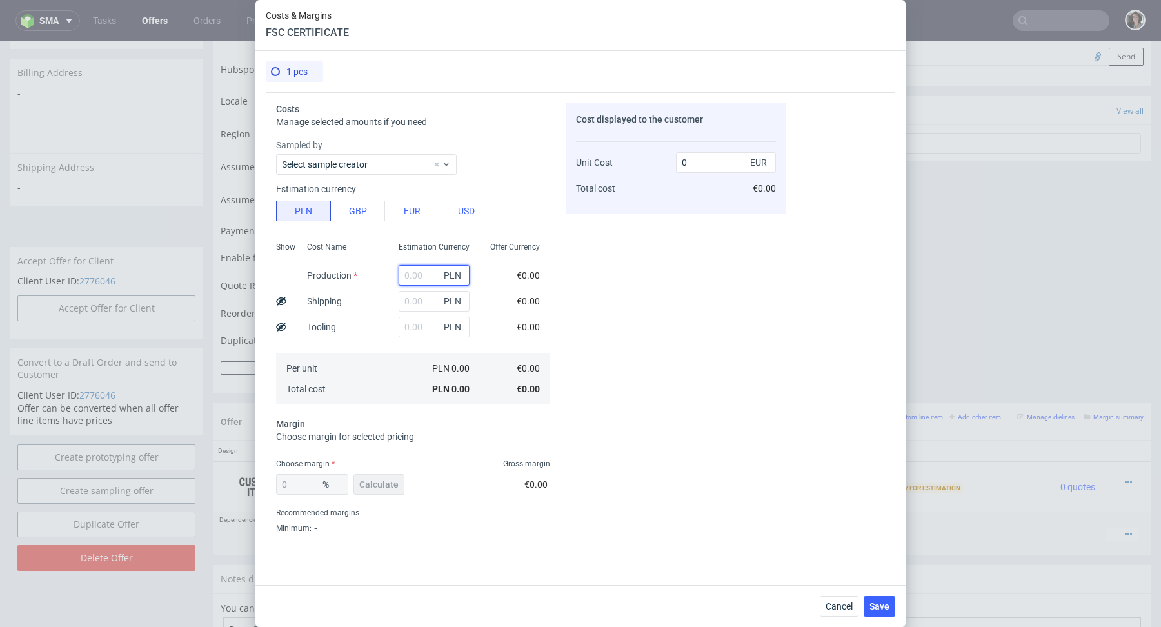
click at [418, 279] on input "text" at bounding box center [434, 275] width 71 height 21
type input "1"
type input "0.23"
type input "1"
click at [408, 302] on input "text" at bounding box center [434, 301] width 71 height 21
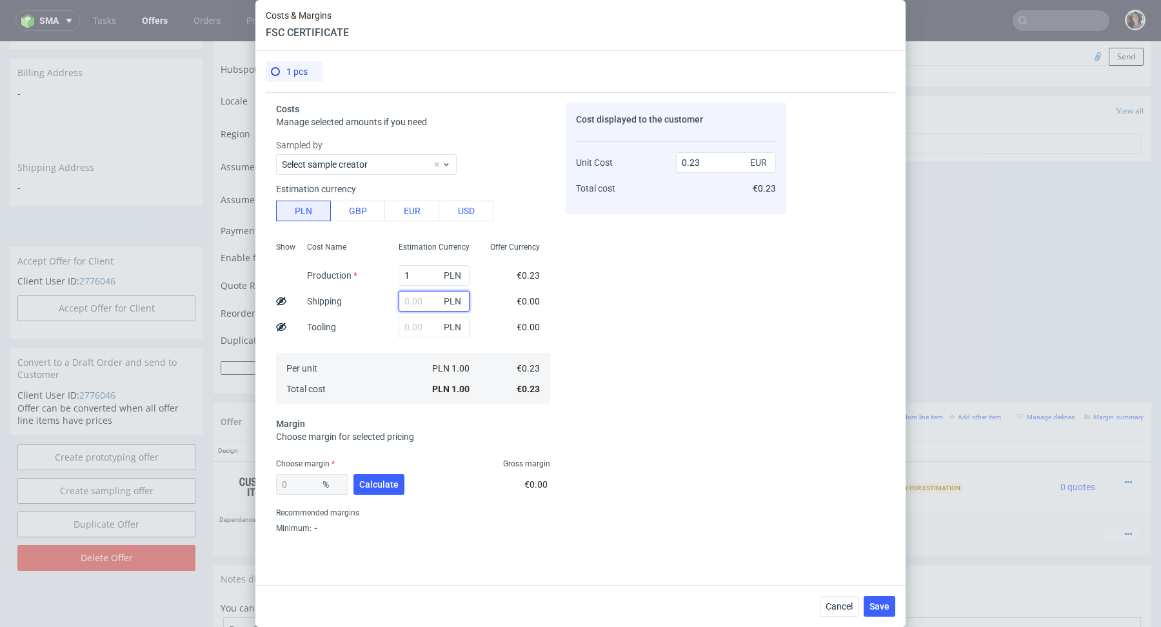
type input "1"
type input "0.46"
type input "1"
click at [515, 277] on div "€0.23" at bounding box center [528, 275] width 44 height 26
drag, startPoint x: 700, startPoint y: 158, endPoint x: 626, endPoint y: 159, distance: 74.2
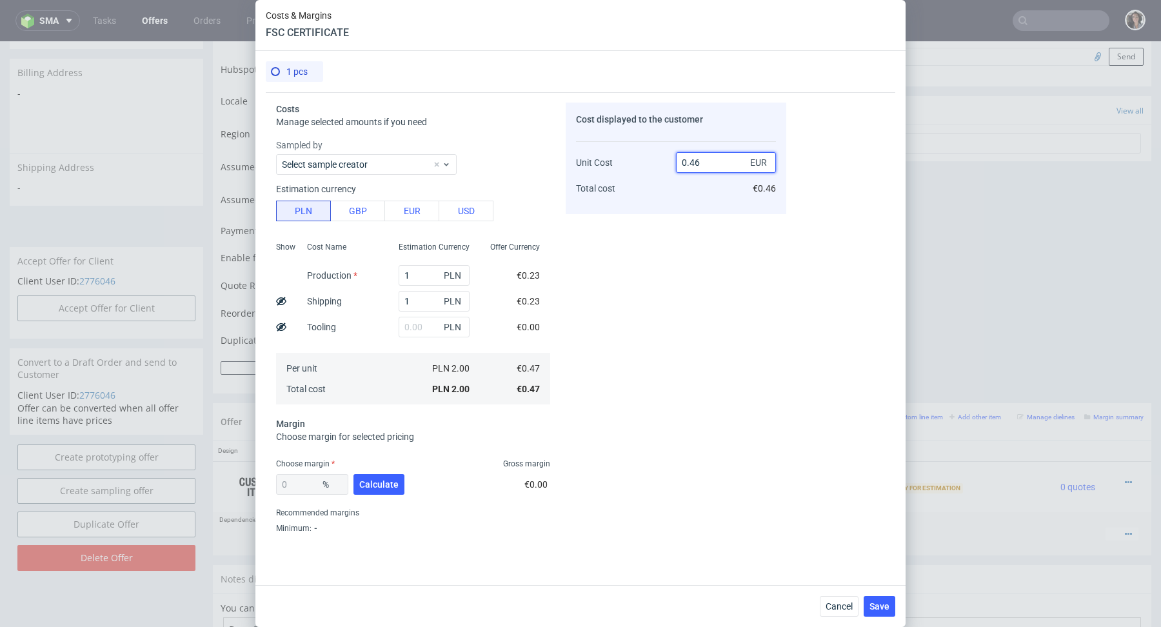
click at [626, 159] on div "Unit Cost Total cost 0.46 EUR €0.46" at bounding box center [676, 170] width 200 height 68
type input "100"
type input "99.53"
click at [595, 183] on span "Total cost" at bounding box center [595, 188] width 39 height 10
drag, startPoint x: 715, startPoint y: 164, endPoint x: 626, endPoint y: 164, distance: 89.6
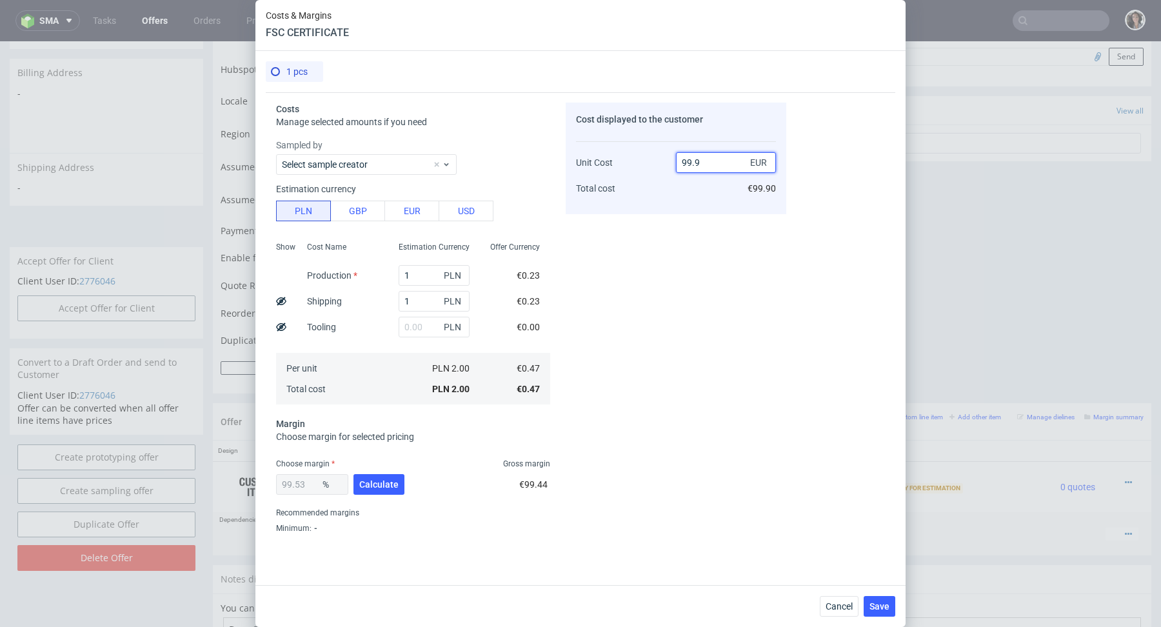
click at [626, 164] on div "Unit Cost Total cost 99.9 EUR €99.90" at bounding box center [676, 170] width 200 height 68
type input "100.1"
type input "99.53046953046953"
type input "100"
click at [581, 303] on div "Cost displayed to the customer Unit Cost Total cost 100 EUR €100.00" at bounding box center [676, 318] width 221 height 431
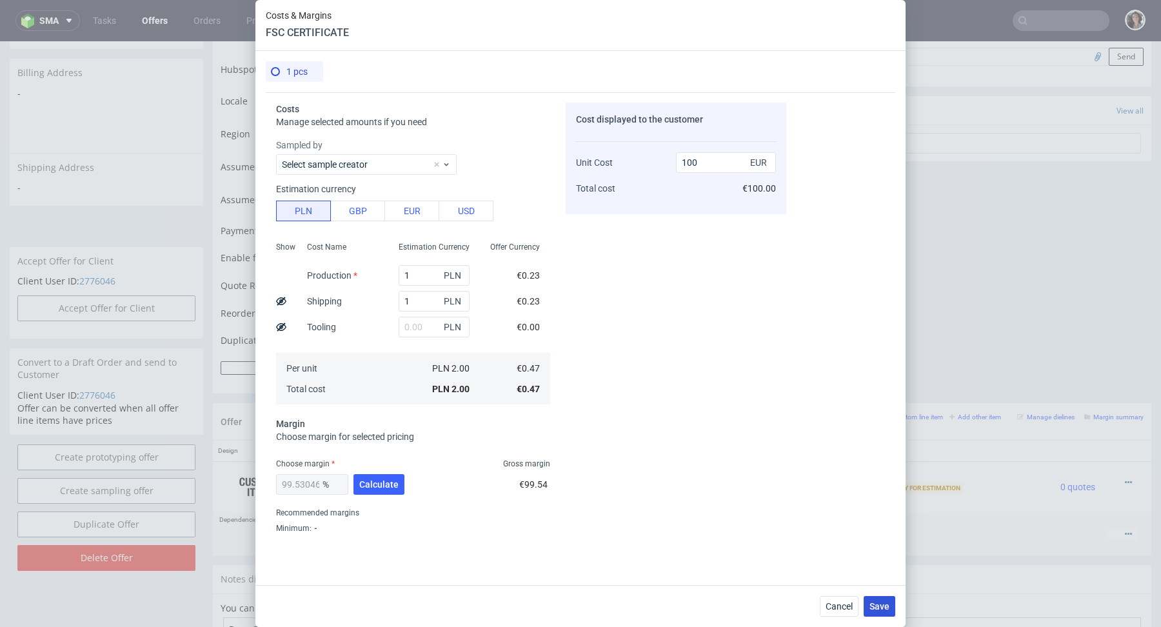
click at [878, 602] on span "Save" at bounding box center [879, 606] width 20 height 9
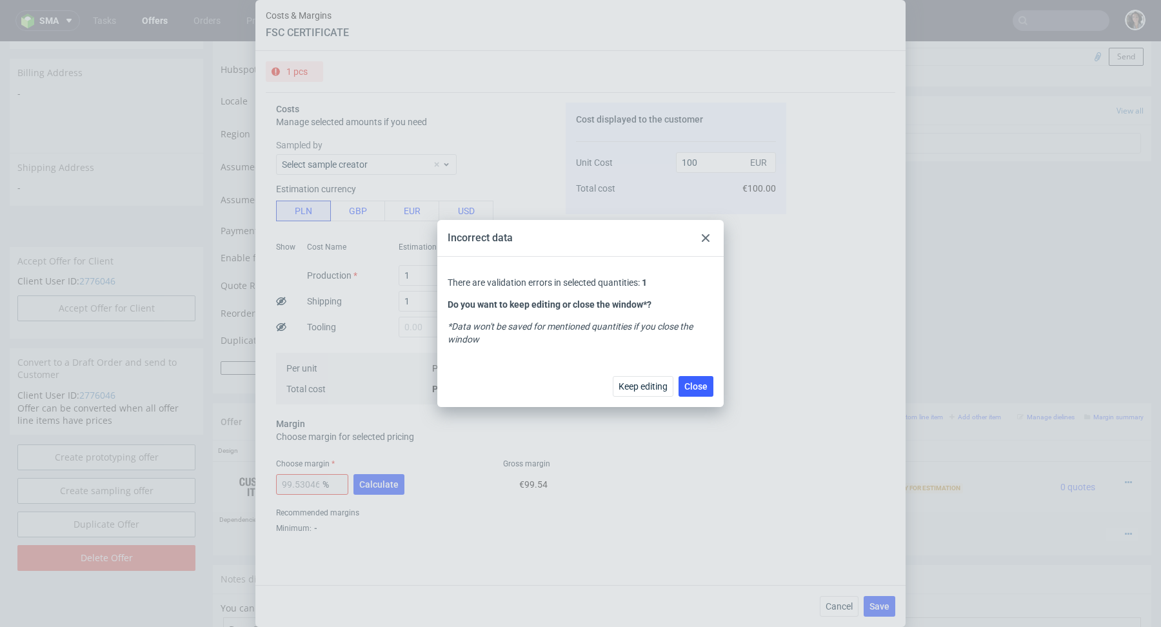
click at [703, 235] on use at bounding box center [706, 238] width 8 height 8
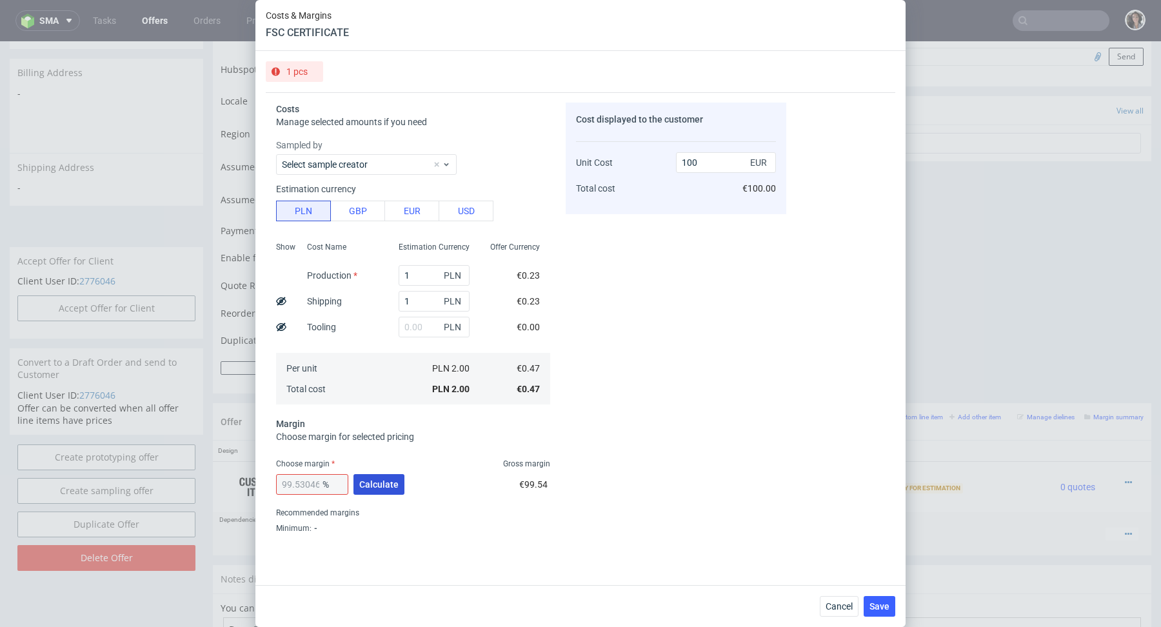
click at [369, 488] on span "Calculate" at bounding box center [378, 484] width 39 height 9
click at [881, 600] on button "Save" at bounding box center [880, 606] width 32 height 21
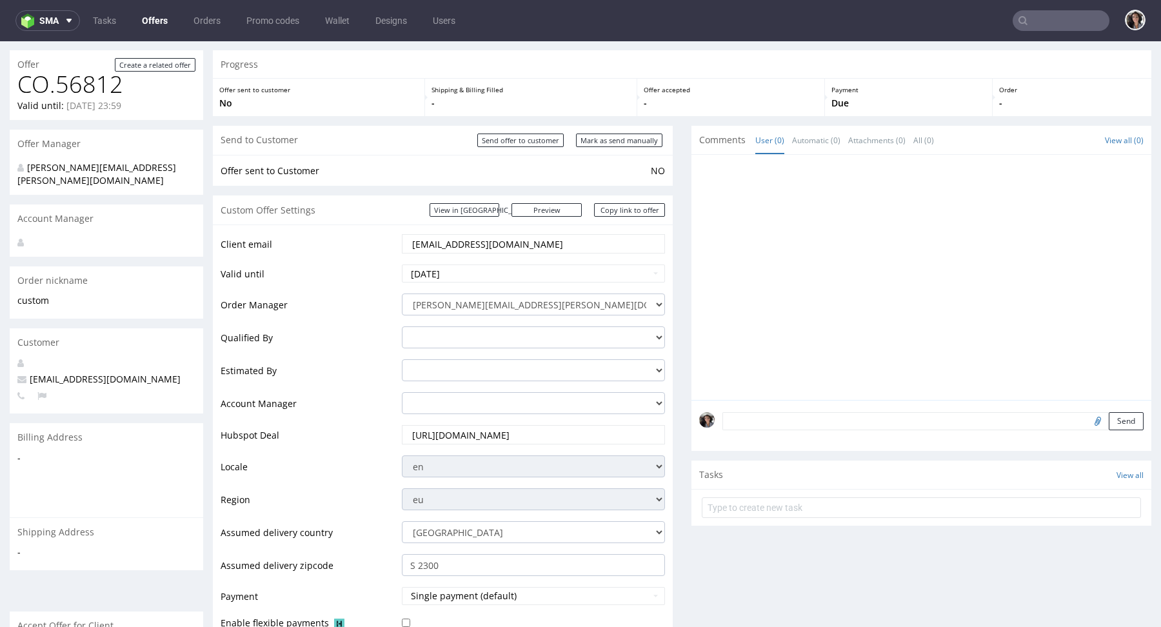
scroll to position [0, 0]
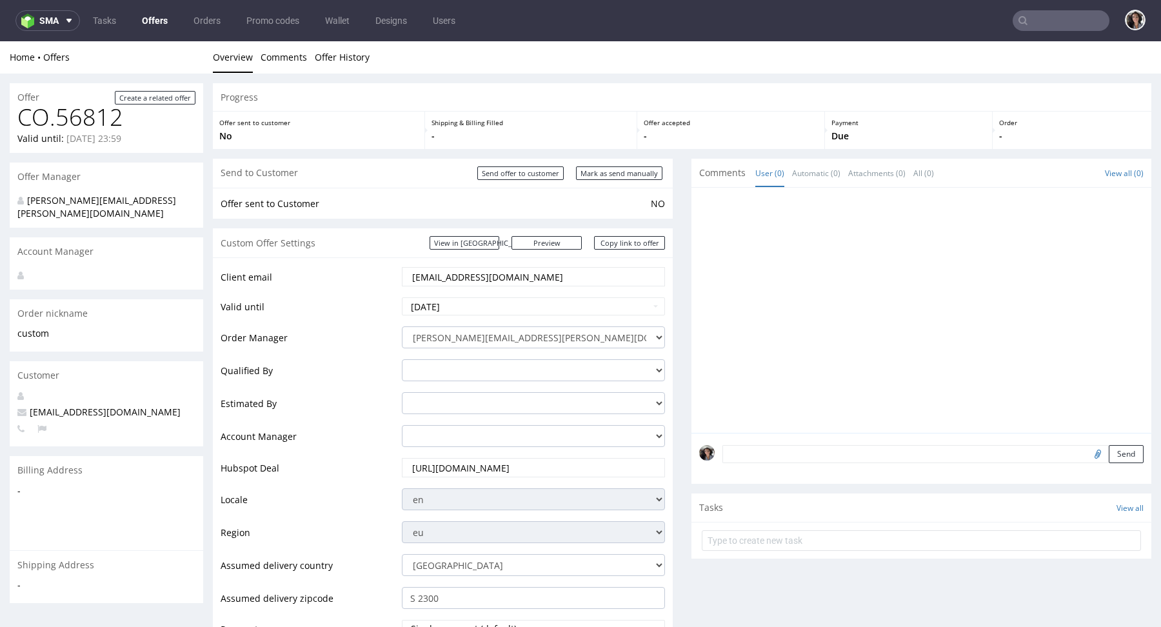
click at [511, 272] on input "lt@exseedhealth.com" at bounding box center [533, 277] width 245 height 18
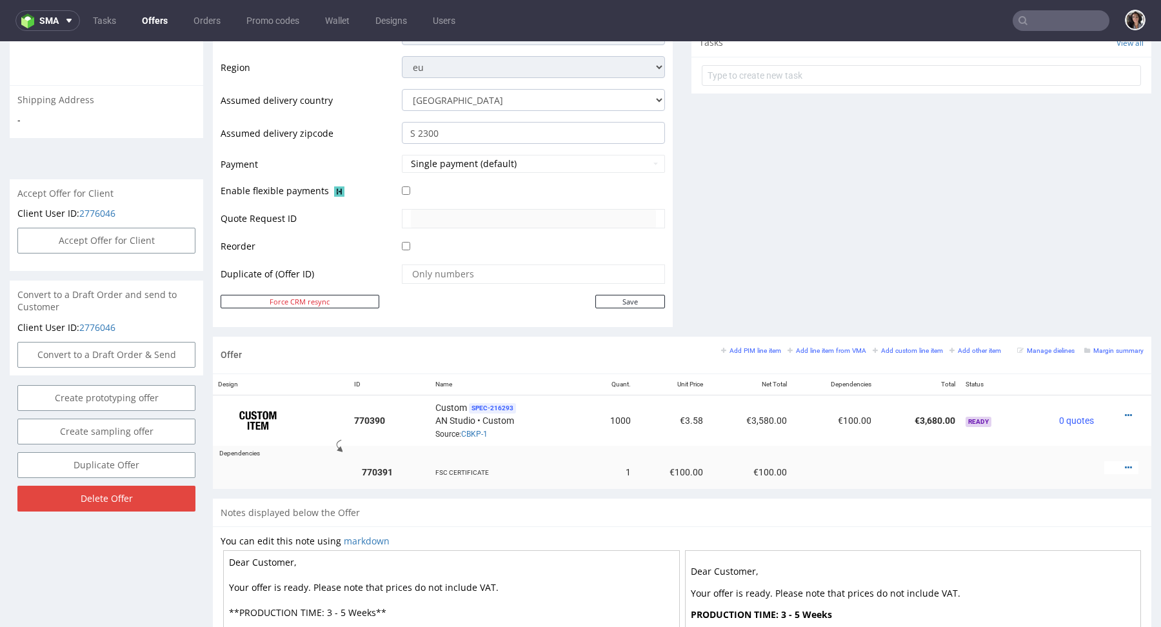
scroll to position [557, 0]
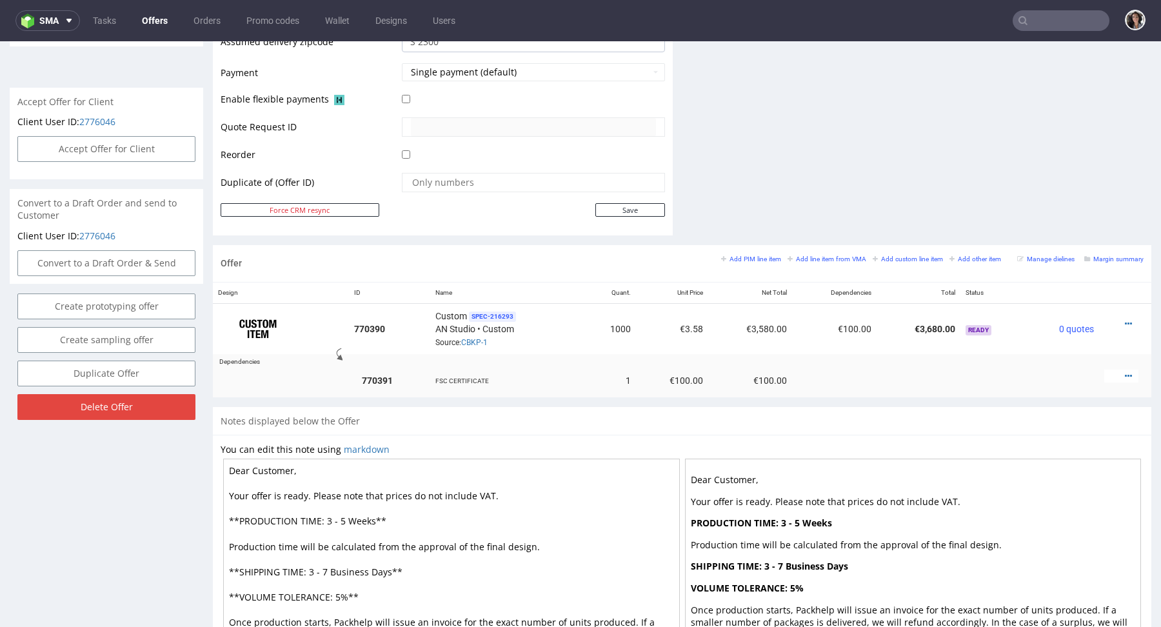
drag, startPoint x: 377, startPoint y: 519, endPoint x: 324, endPoint y: 517, distance: 52.9
click at [324, 517] on textarea "Dear Customer, Your offer is ready. Please note that prices do not include VAT.…" at bounding box center [451, 572] width 457 height 226
drag, startPoint x: 388, startPoint y: 566, endPoint x: 330, endPoint y: 566, distance: 58.0
click at [330, 566] on textarea "Dear Customer, Your offer is ready. Please note that prices do not include VAT.…" at bounding box center [451, 572] width 457 height 226
drag, startPoint x: 390, startPoint y: 519, endPoint x: 337, endPoint y: 518, distance: 52.9
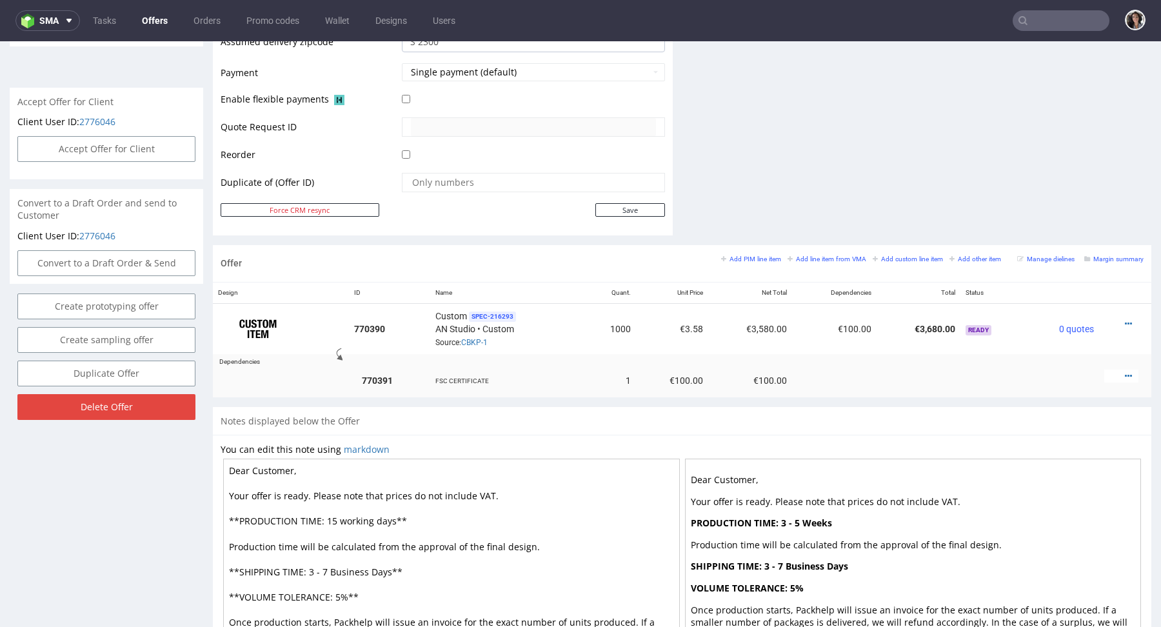
click at [337, 518] on textarea "Dear Customer, Your offer is ready. Please note that prices do not include VAT.…" at bounding box center [451, 572] width 457 height 226
paste textarea "Business D"
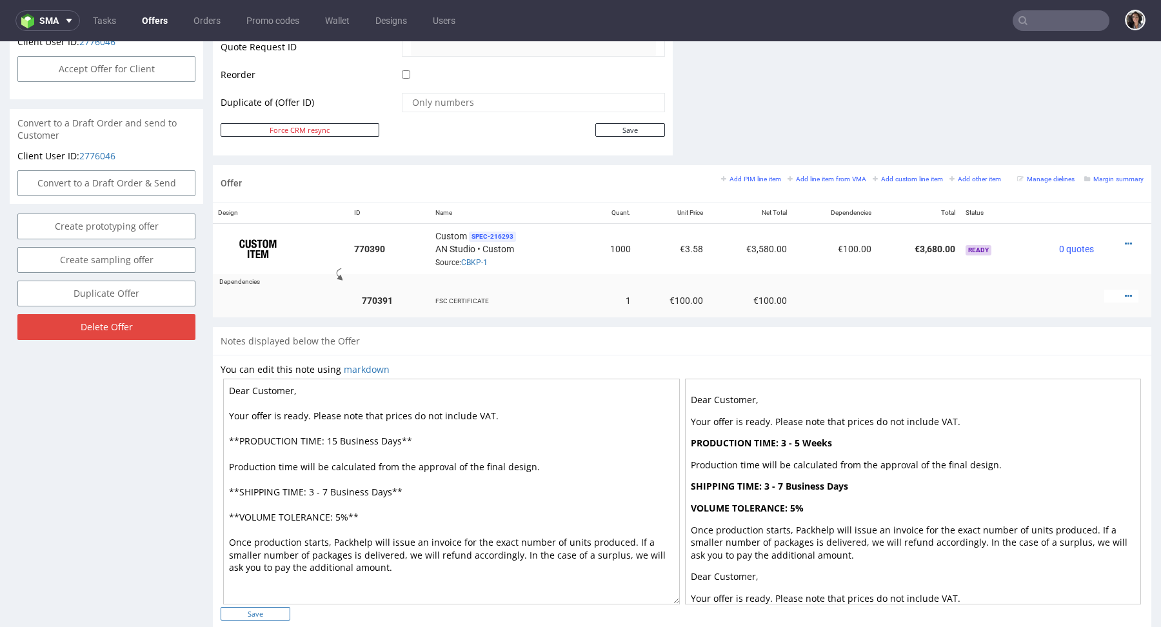
type textarea "Dear Customer, Your offer is ready. Please note that prices do not include VAT.…"
click at [269, 617] on input "Save" at bounding box center [256, 614] width 70 height 14
type input "In progress..."
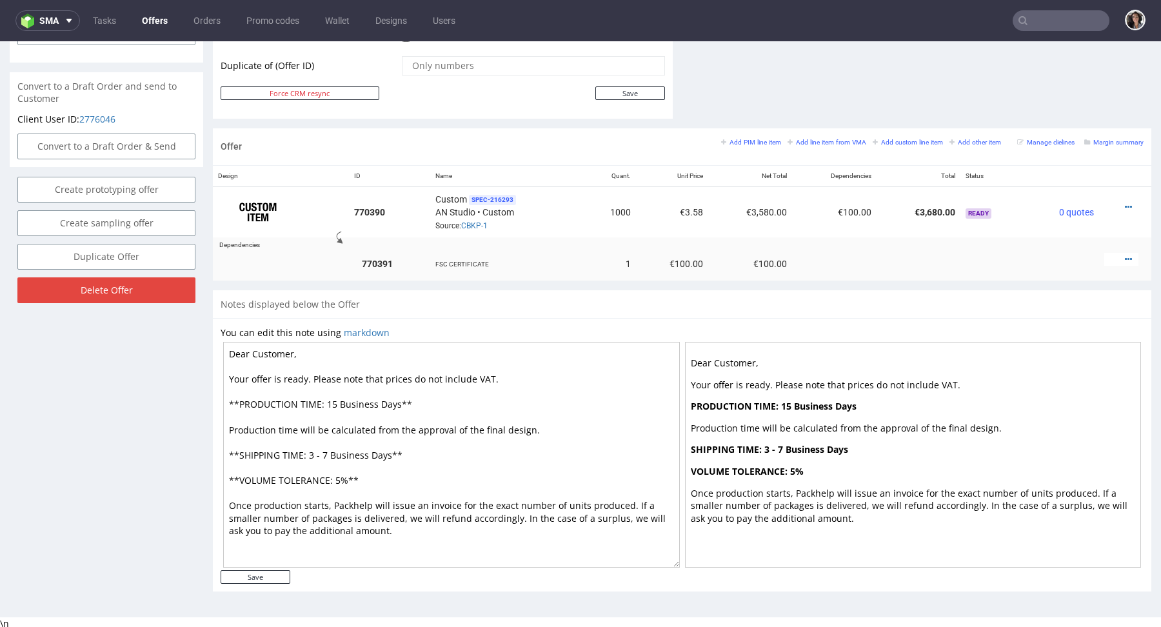
scroll to position [0, 0]
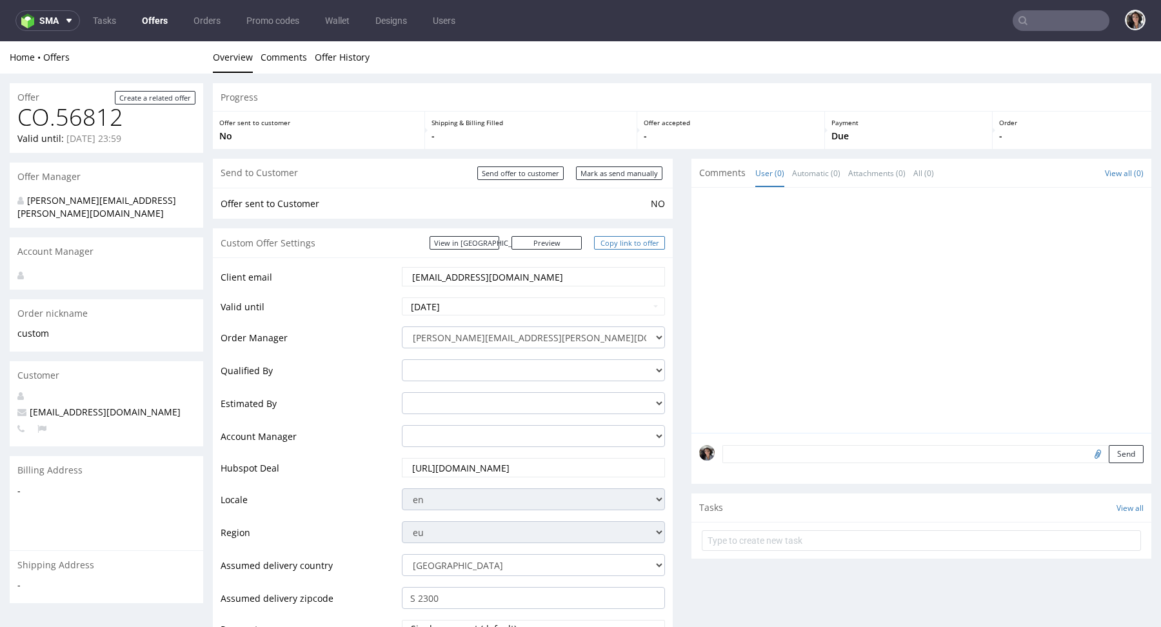
click at [638, 240] on link "Copy link to offer" at bounding box center [629, 243] width 71 height 14
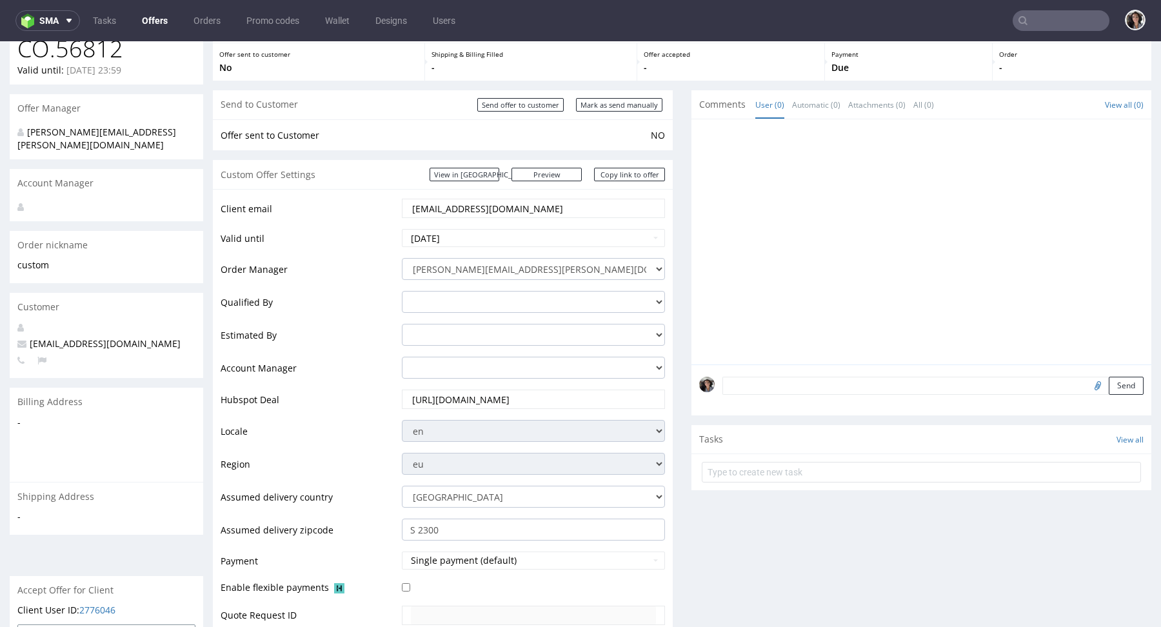
scroll to position [199, 0]
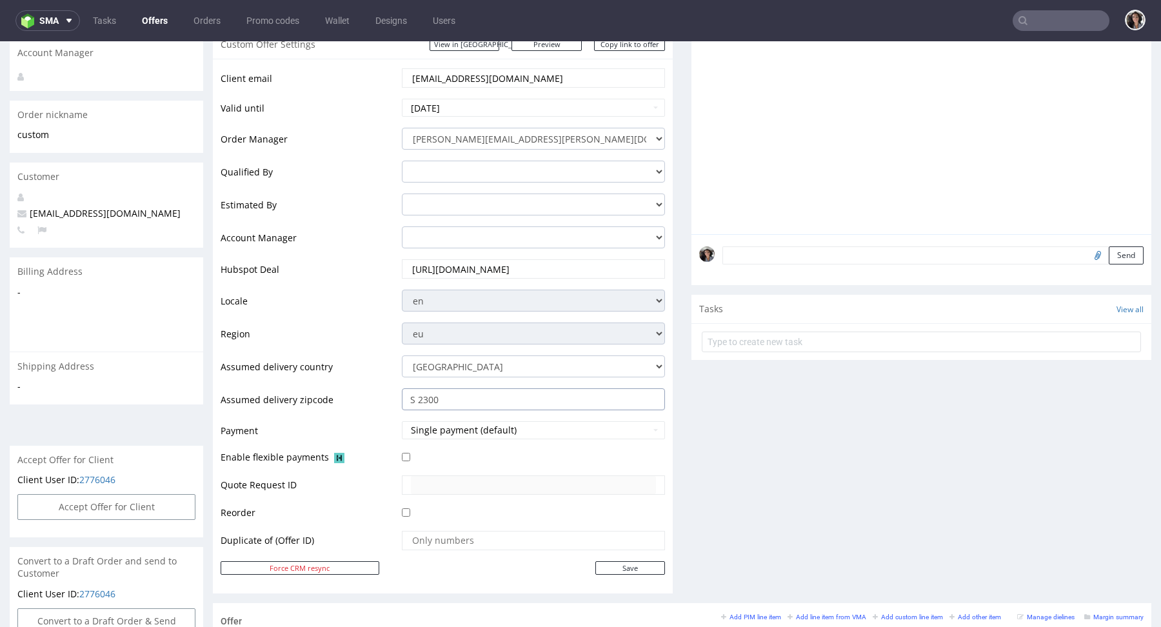
click at [470, 393] on input "S 2300" at bounding box center [533, 399] width 263 height 22
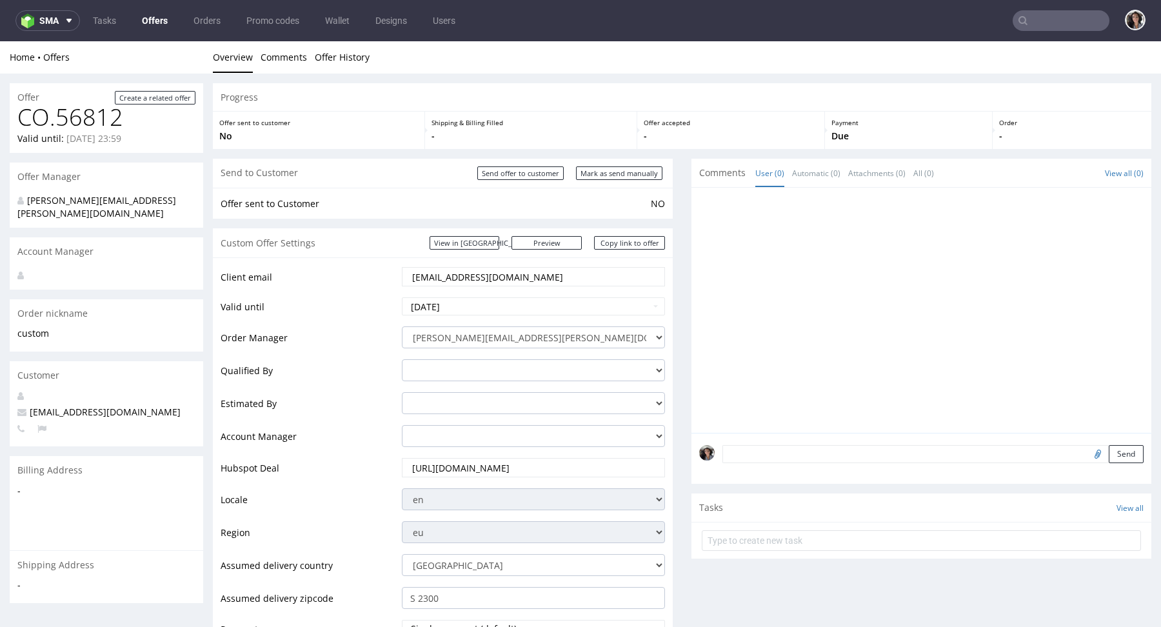
click at [632, 250] on div "Custom Offer Settings View in Hubspot Preview https://packhelp.com/packhelp-plu…" at bounding box center [443, 242] width 460 height 29
click at [632, 242] on link "Copy link to offer" at bounding box center [629, 243] width 71 height 14
click at [640, 179] on input "Mark as send manually" at bounding box center [619, 173] width 86 height 14
type input "In progress..."
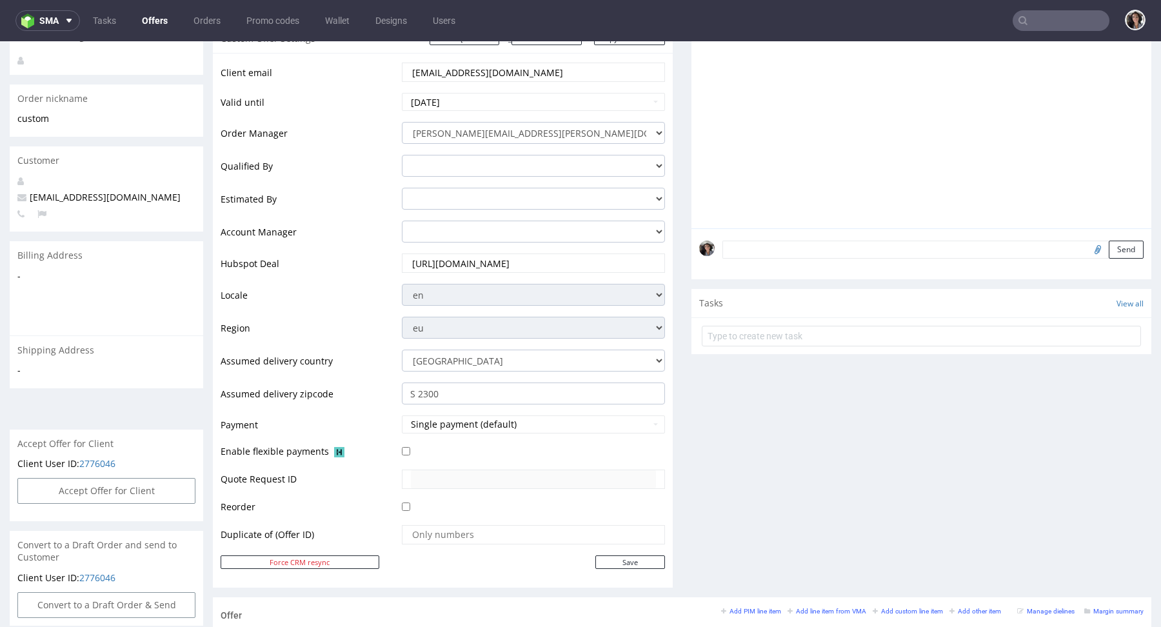
scroll to position [422, 0]
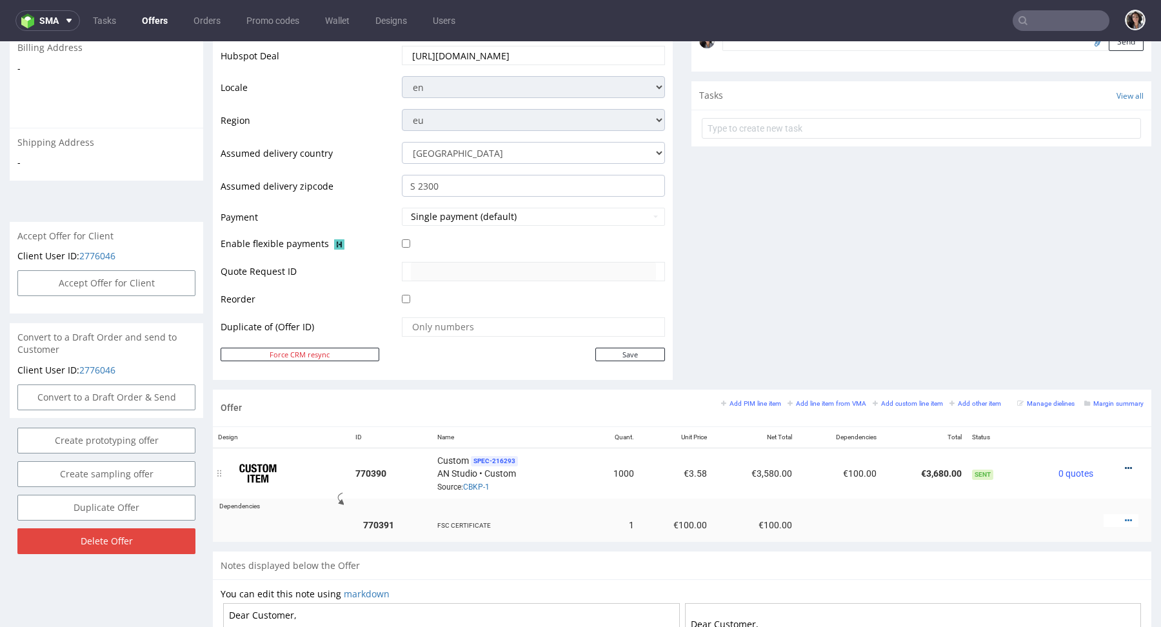
click at [1125, 464] on icon at bounding box center [1128, 468] width 7 height 9
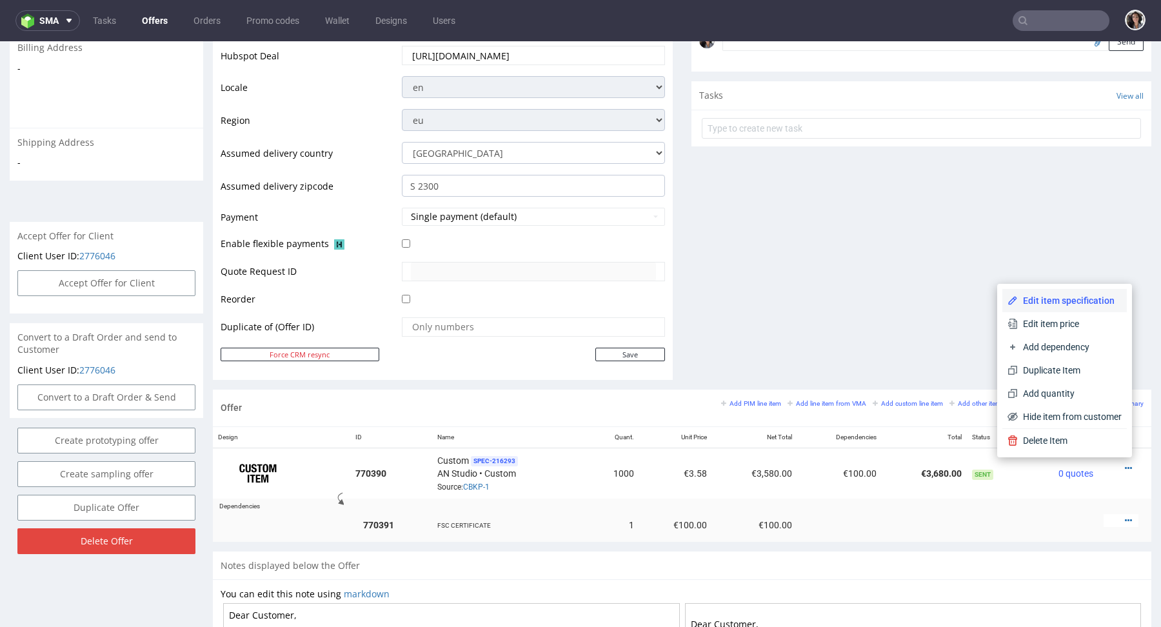
click at [1052, 304] on span "Edit item specification" at bounding box center [1070, 300] width 104 height 13
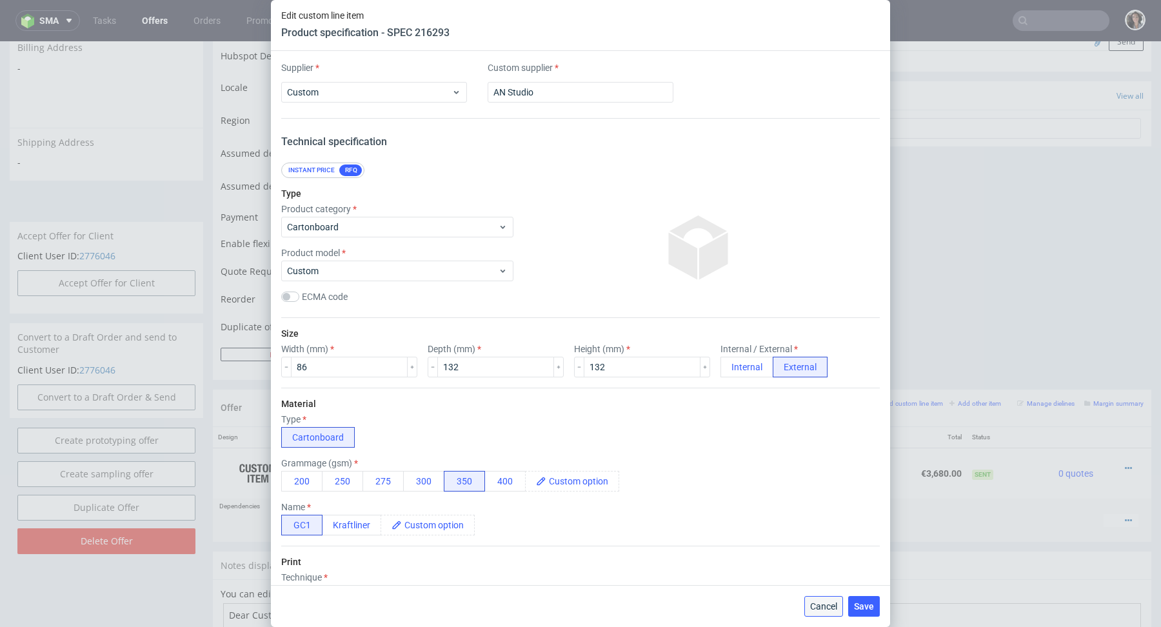
click at [815, 607] on span "Cancel" at bounding box center [823, 606] width 27 height 9
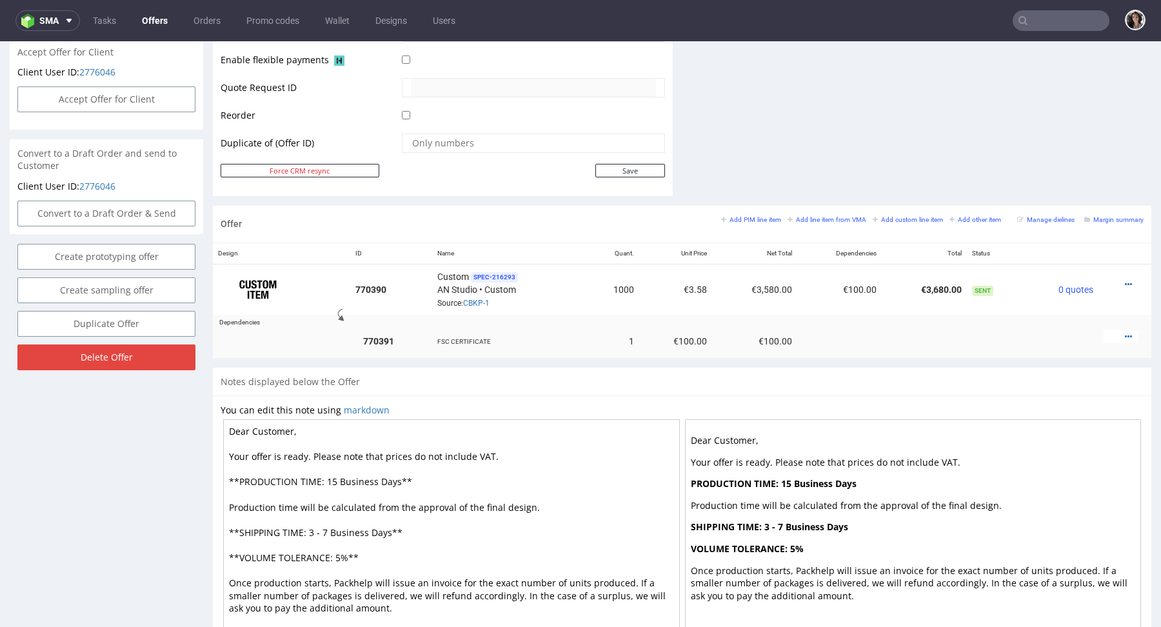
scroll to position [605, 0]
click at [1125, 282] on icon at bounding box center [1128, 285] width 7 height 9
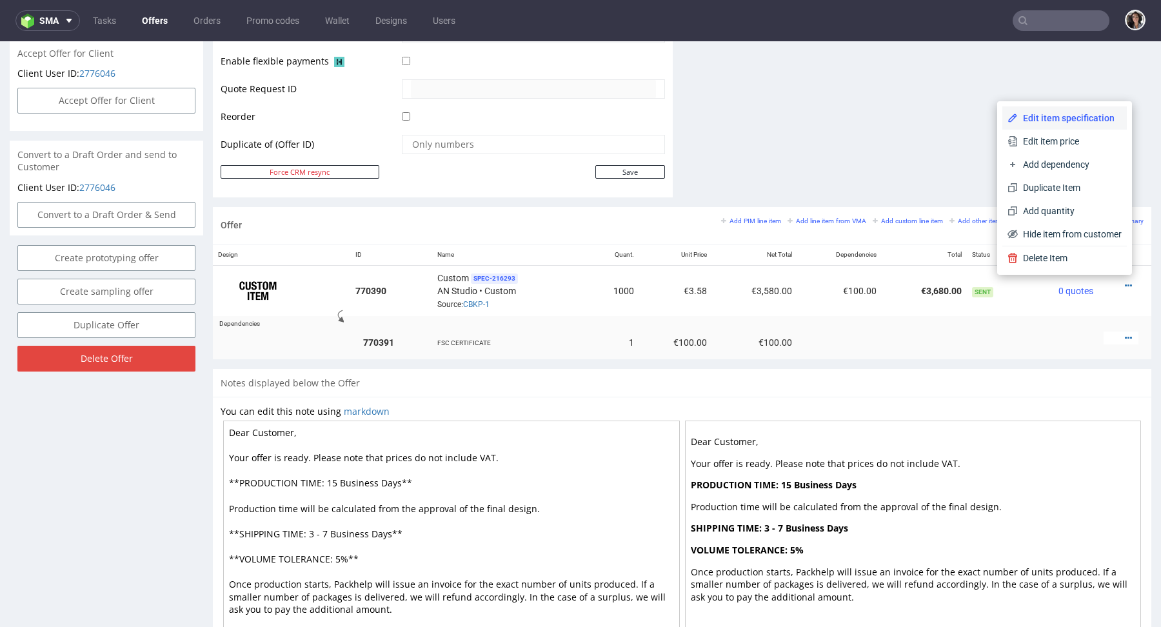
click at [1045, 124] on span "Edit item specification" at bounding box center [1070, 118] width 104 height 13
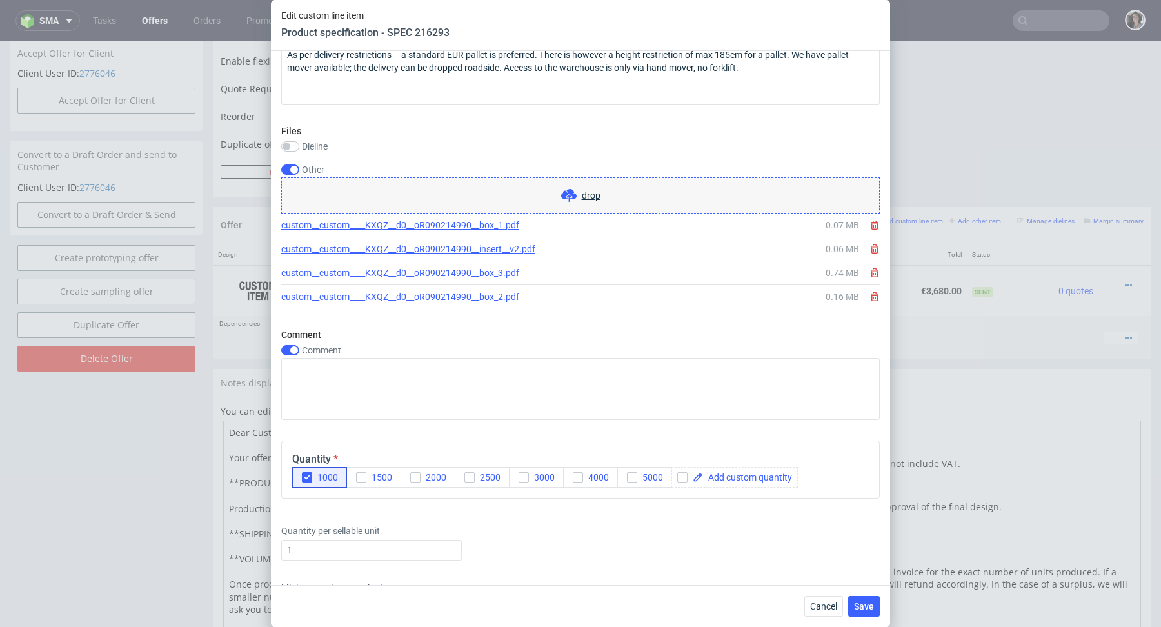
scroll to position [1779, 0]
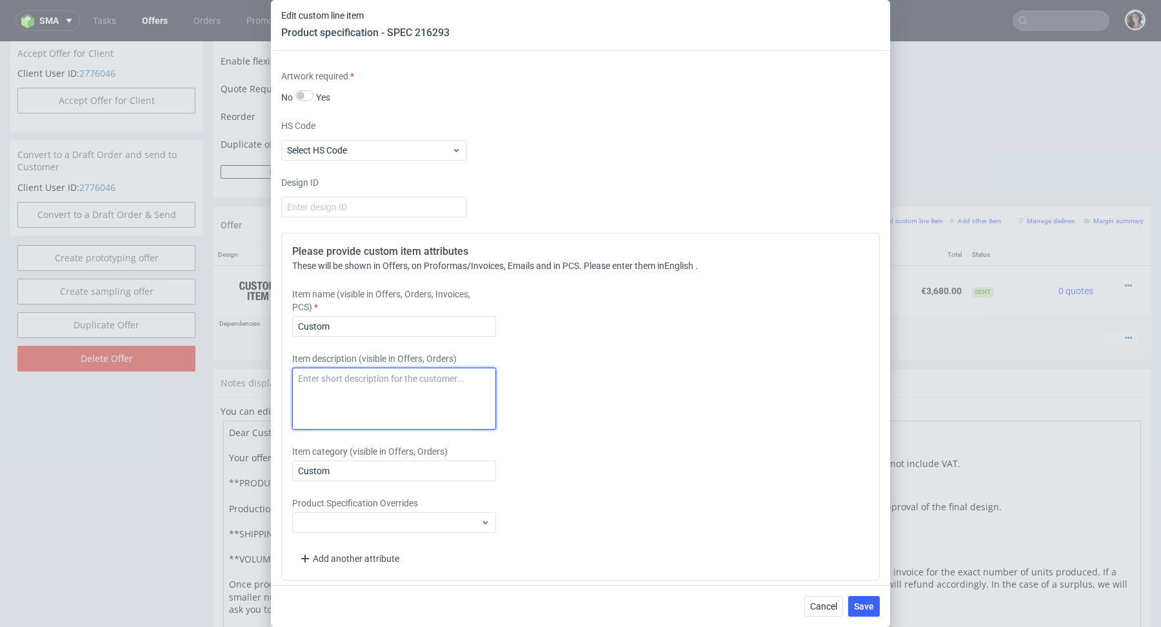
click at [400, 380] on textarea at bounding box center [394, 399] width 204 height 62
paste textarea "PO number: PO 25-053"
type textarea "PO number: PO 25-053"
click at [864, 608] on span "Save" at bounding box center [864, 606] width 20 height 9
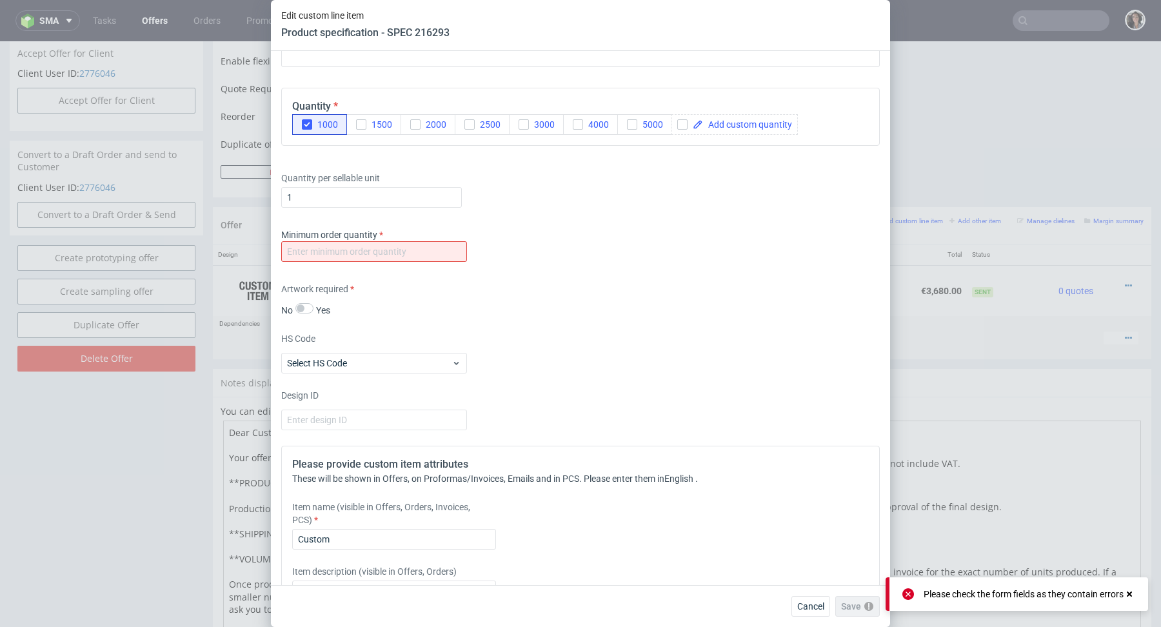
scroll to position [1465, 0]
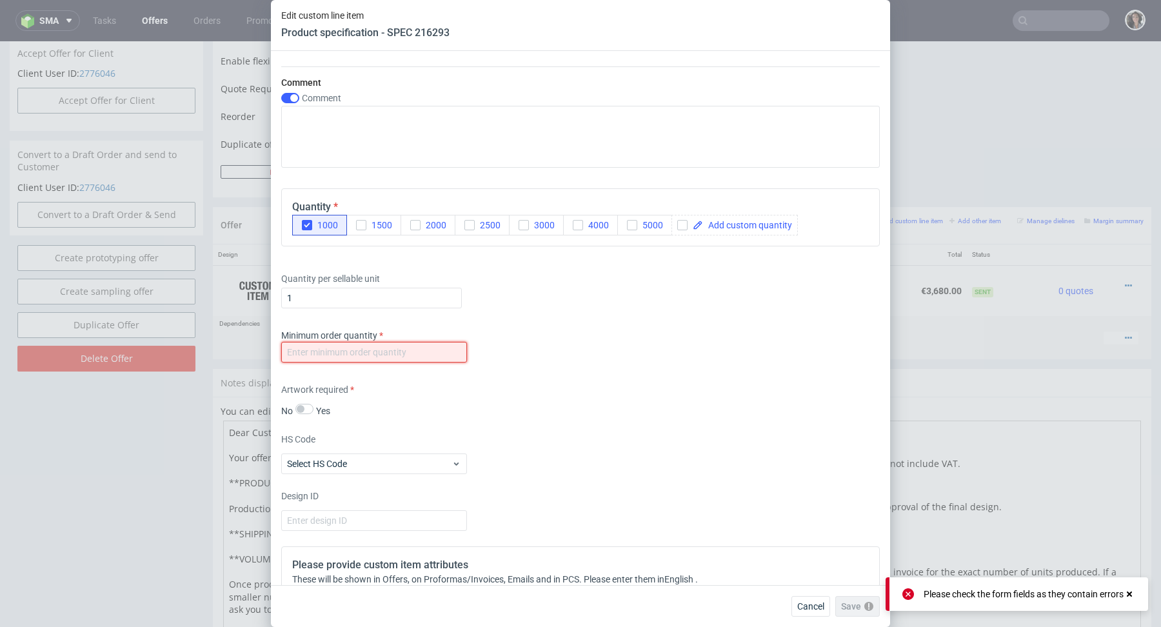
click at [460, 351] on input "number" at bounding box center [374, 352] width 186 height 21
type input "1"
click at [533, 345] on div "Minimum order quantity 1" at bounding box center [580, 348] width 598 height 39
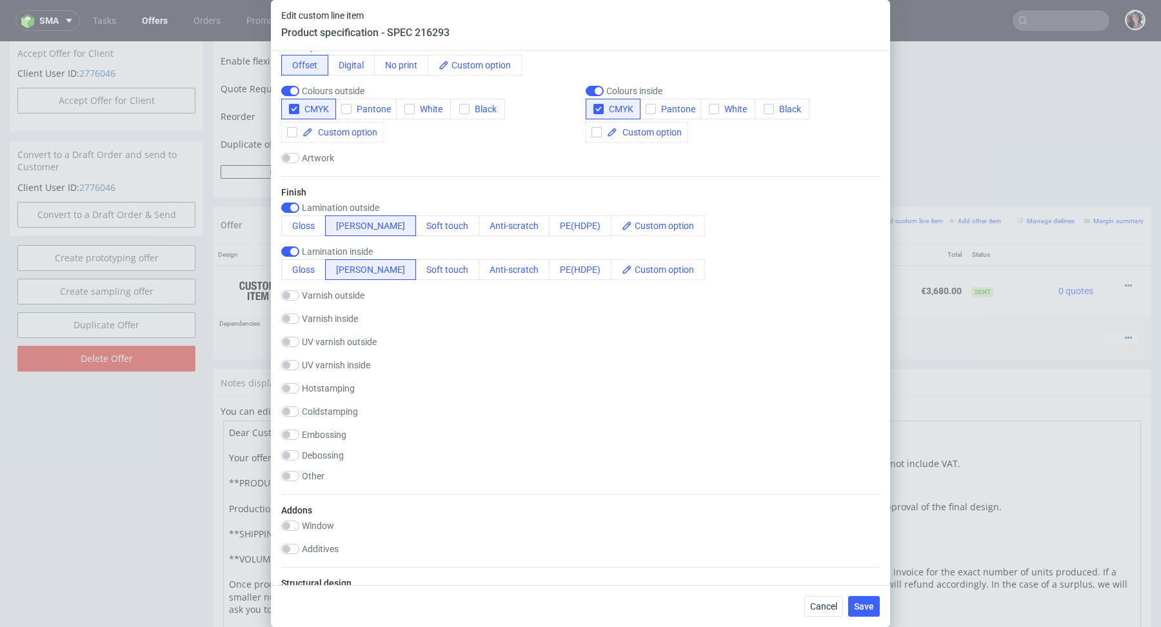
scroll to position [505, 0]
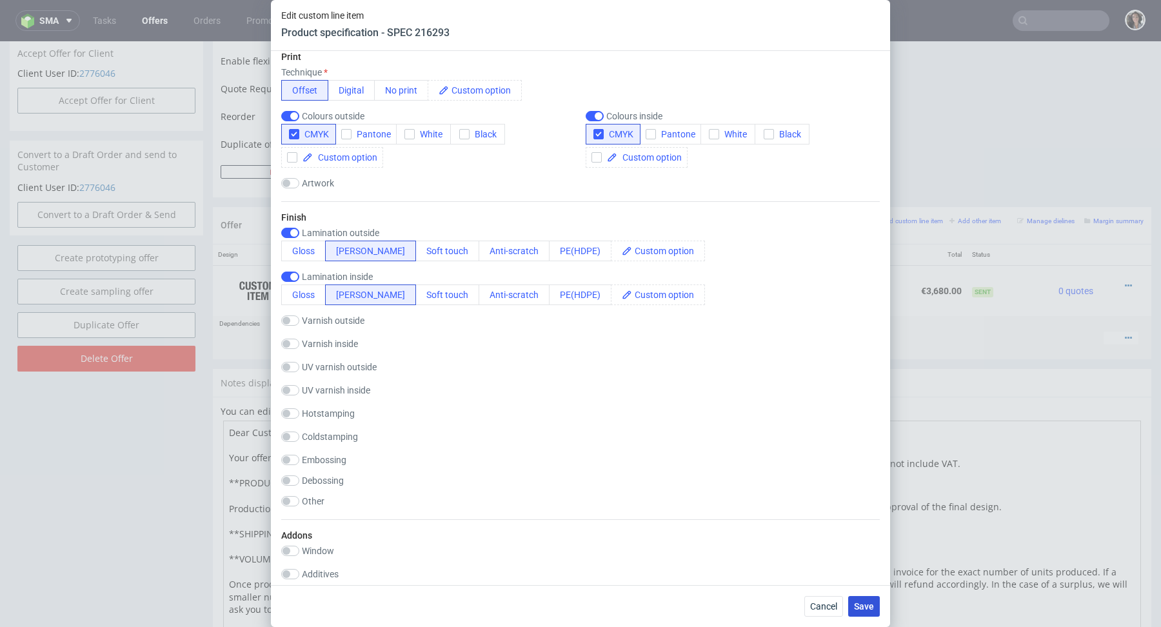
click at [875, 601] on button "Save" at bounding box center [864, 606] width 32 height 21
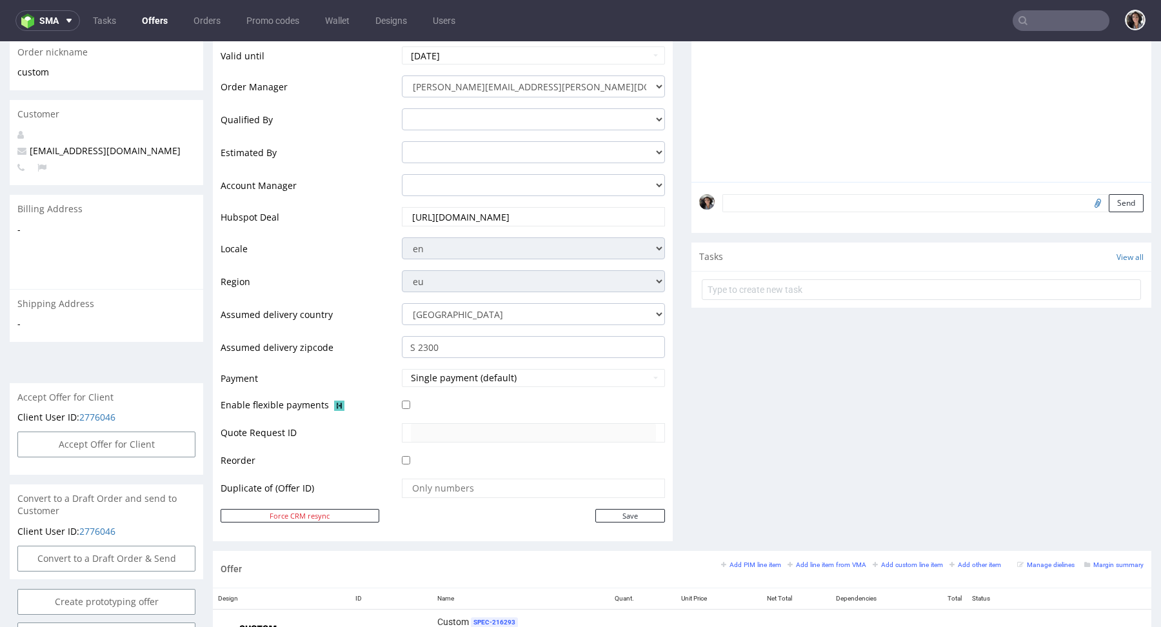
scroll to position [29, 0]
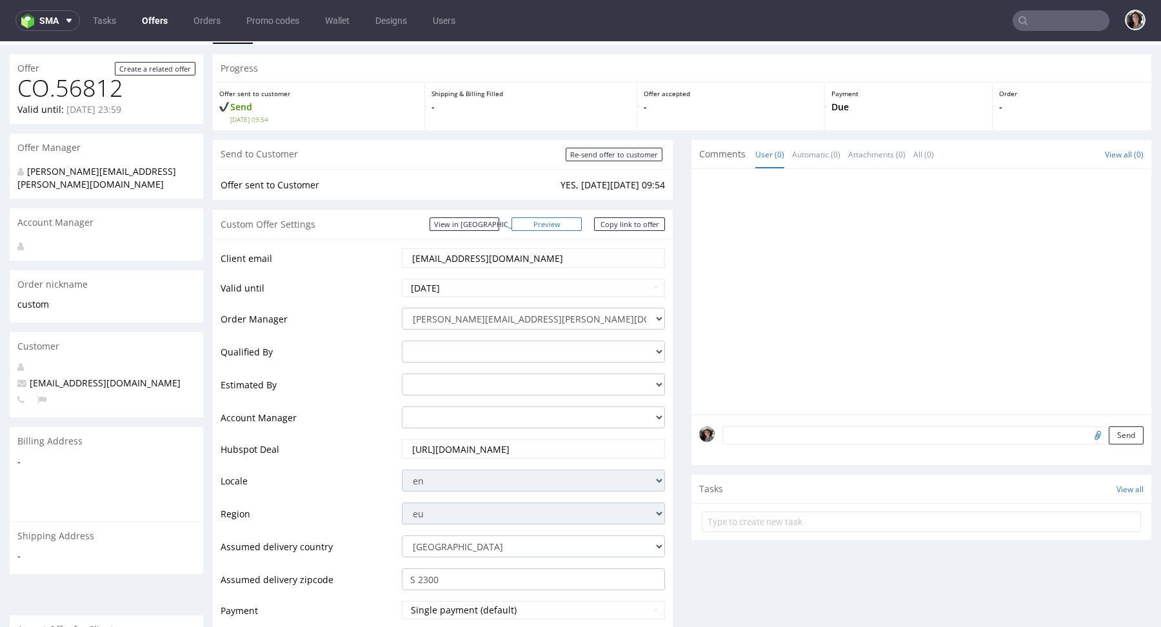
click at [551, 223] on link "Preview" at bounding box center [546, 224] width 71 height 14
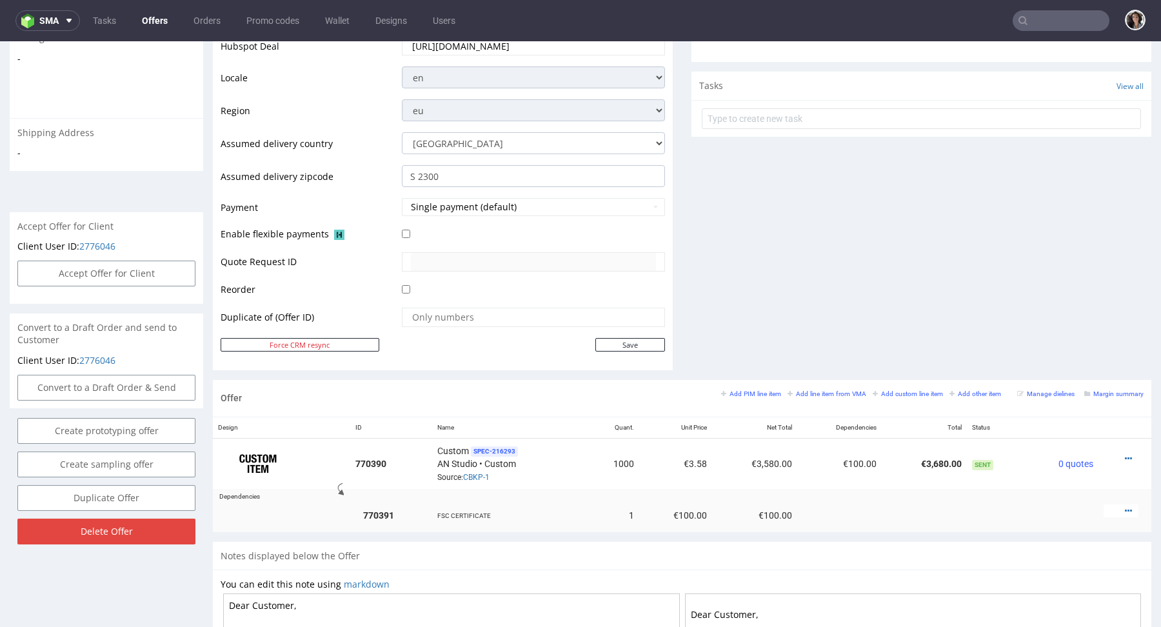
scroll to position [671, 0]
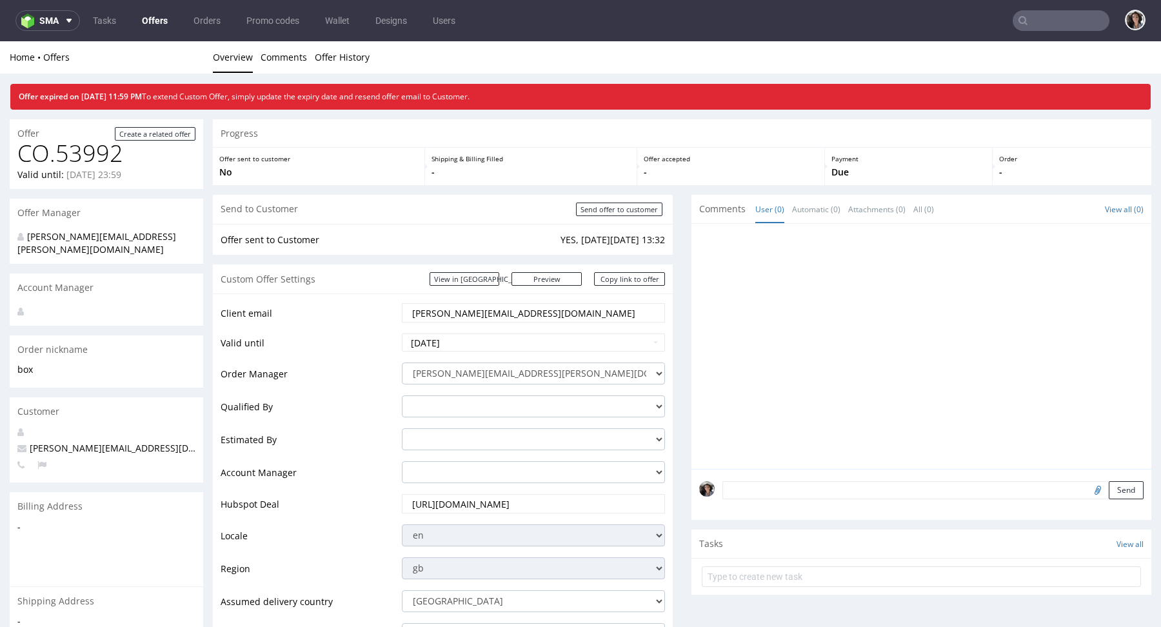
click at [1033, 25] on input "text" at bounding box center [1061, 20] width 97 height 21
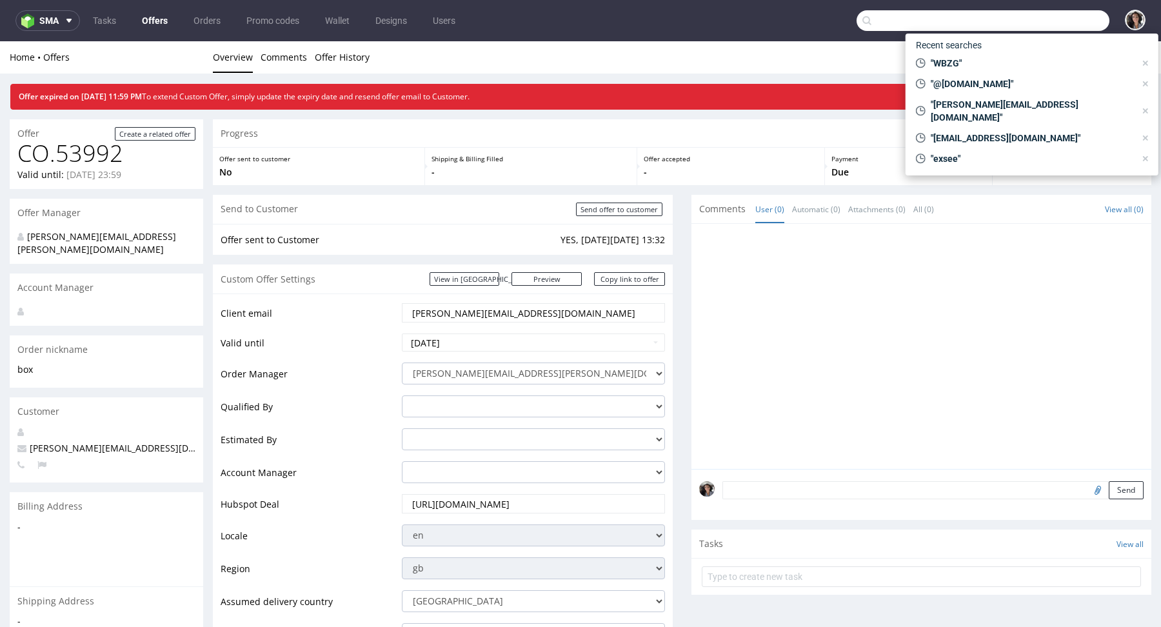
paste input "[EMAIL_ADDRESS][DOMAIN_NAME]"
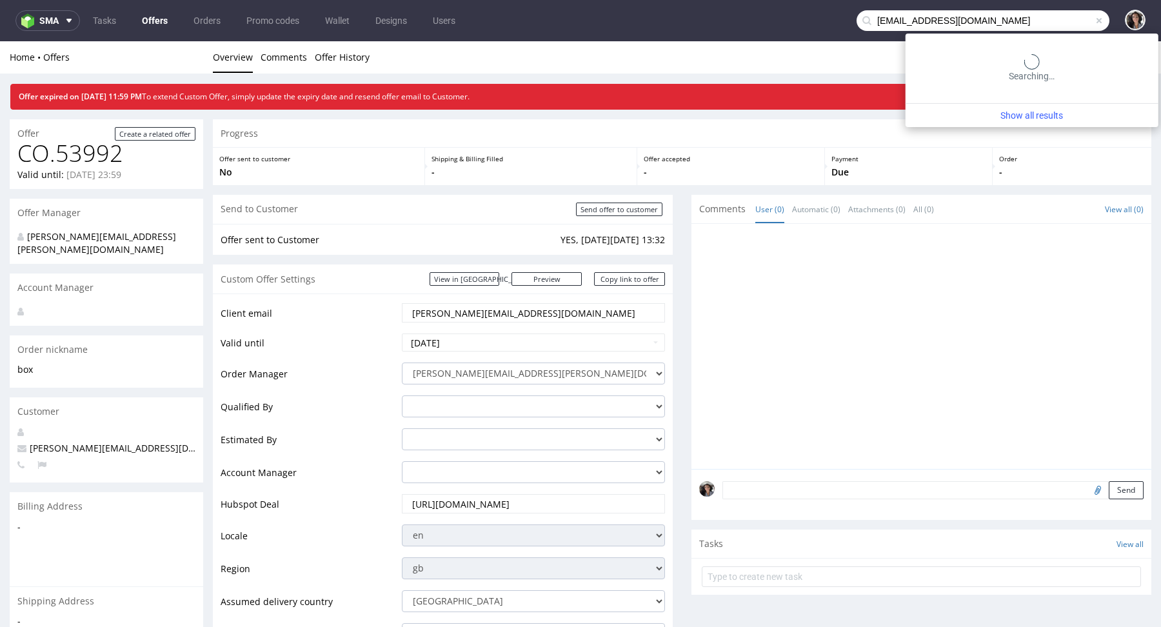
type input "[EMAIL_ADDRESS][DOMAIN_NAME]"
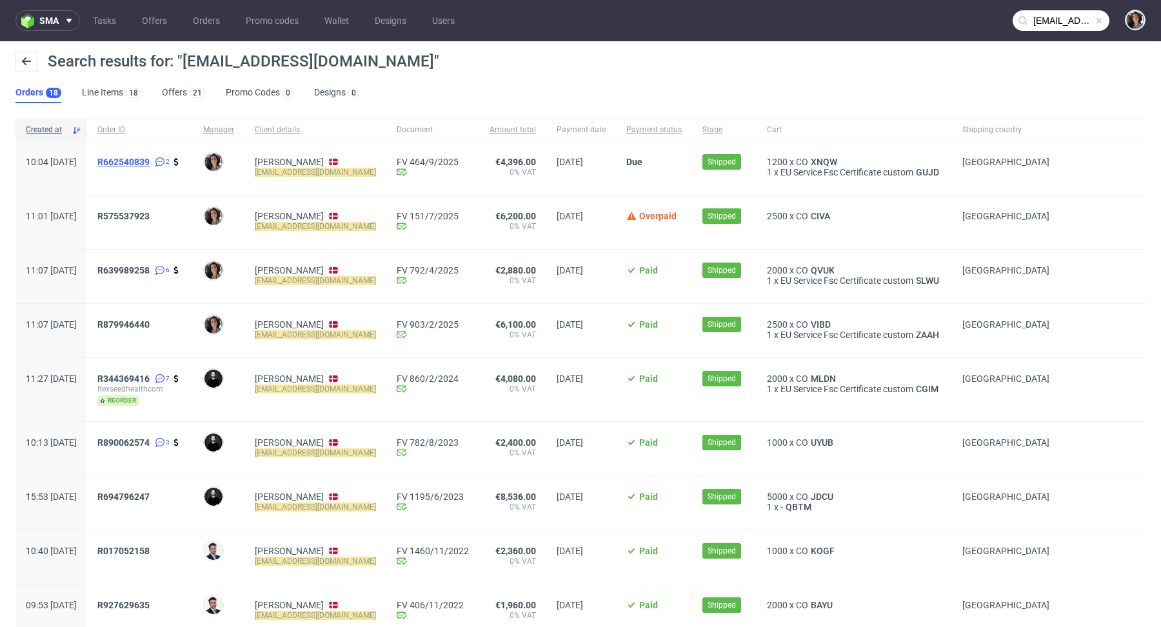
click at [150, 165] on span "R662540839" at bounding box center [123, 162] width 52 height 10
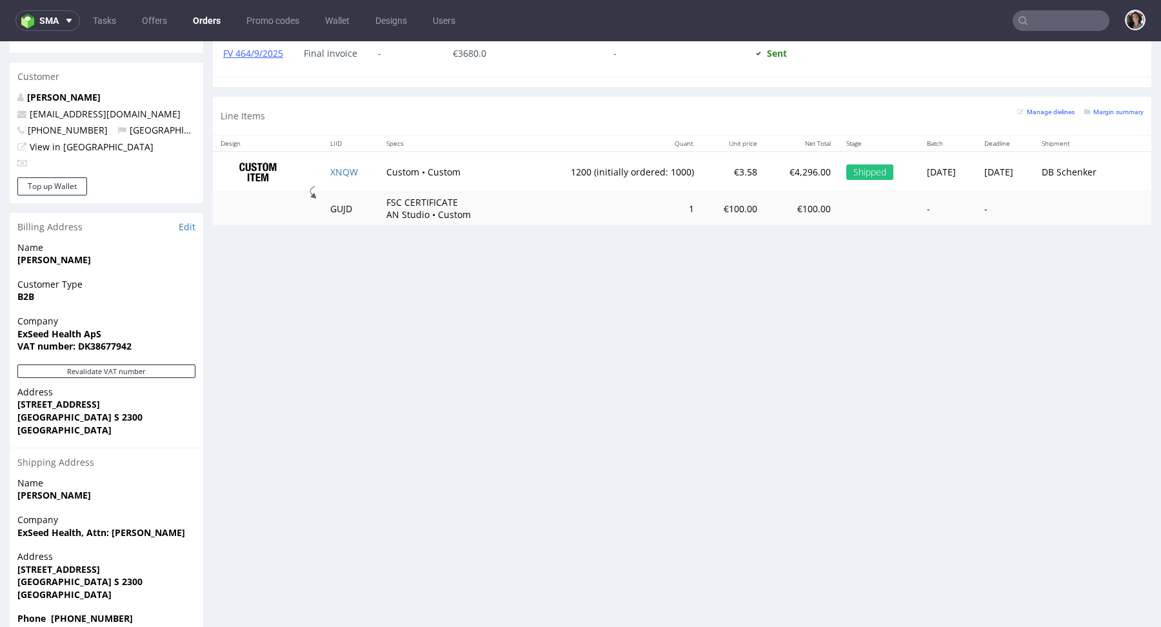
scroll to position [3, 0]
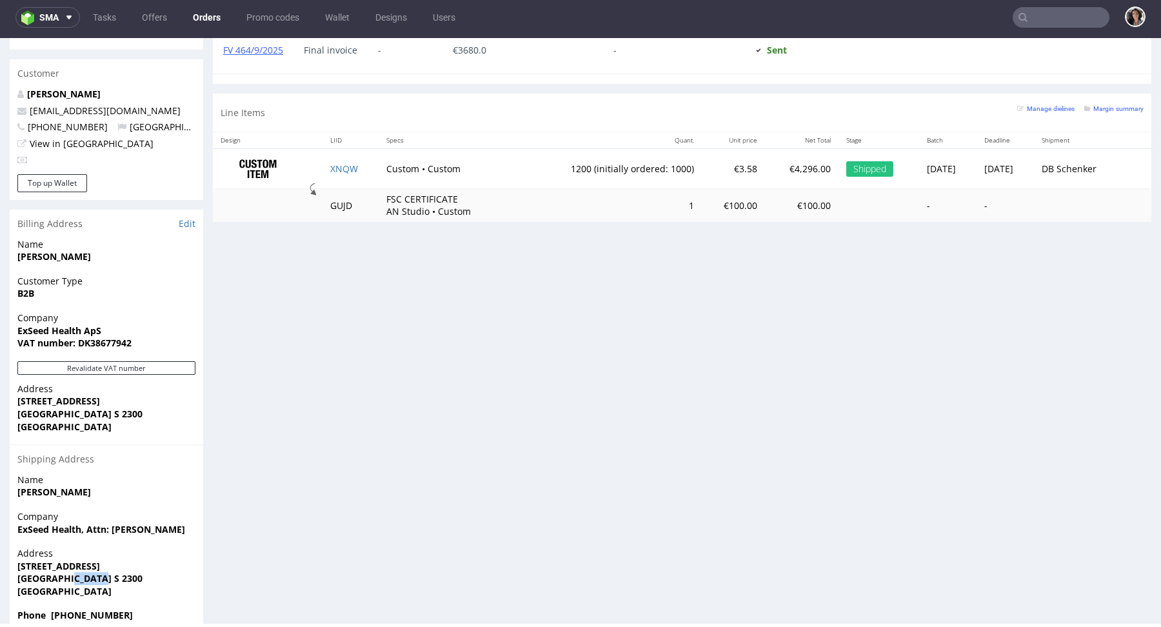
drag, startPoint x: 114, startPoint y: 552, endPoint x: 68, endPoint y: 553, distance: 46.4
click at [68, 572] on span "København S 2300" at bounding box center [106, 578] width 178 height 13
copy strong "S 2300"
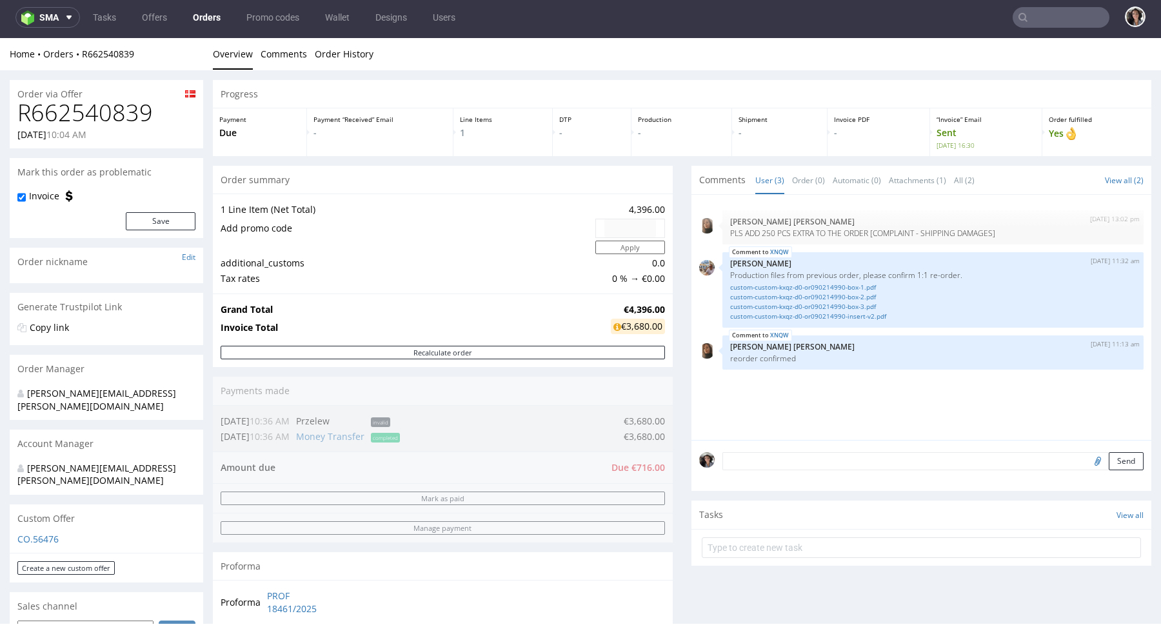
scroll to position [463, 0]
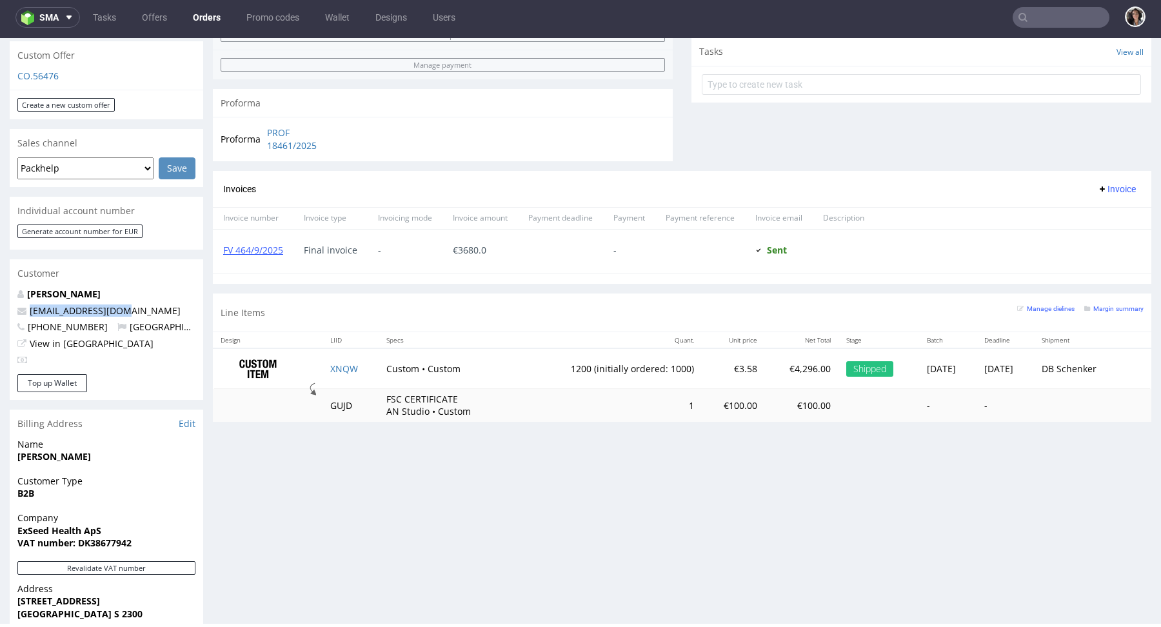
copy span "lt@exseedhealth.com"
drag, startPoint x: 126, startPoint y: 287, endPoint x: 25, endPoint y: 287, distance: 101.3
click at [25, 304] on p "lt@exseedhealth.com" at bounding box center [106, 310] width 178 height 13
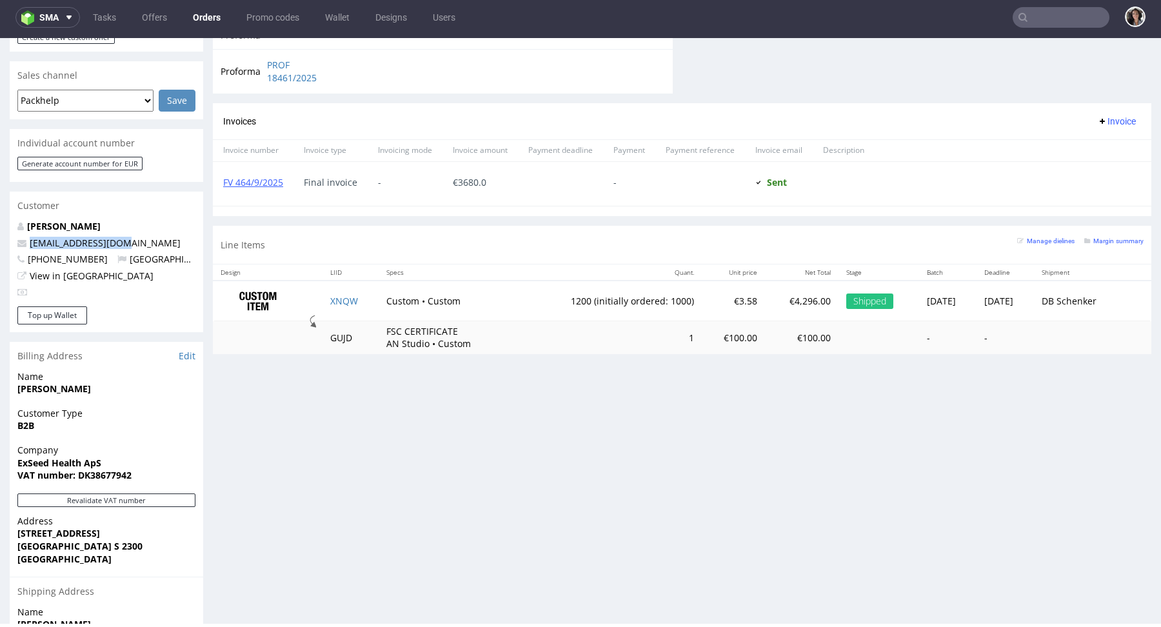
scroll to position [663, 0]
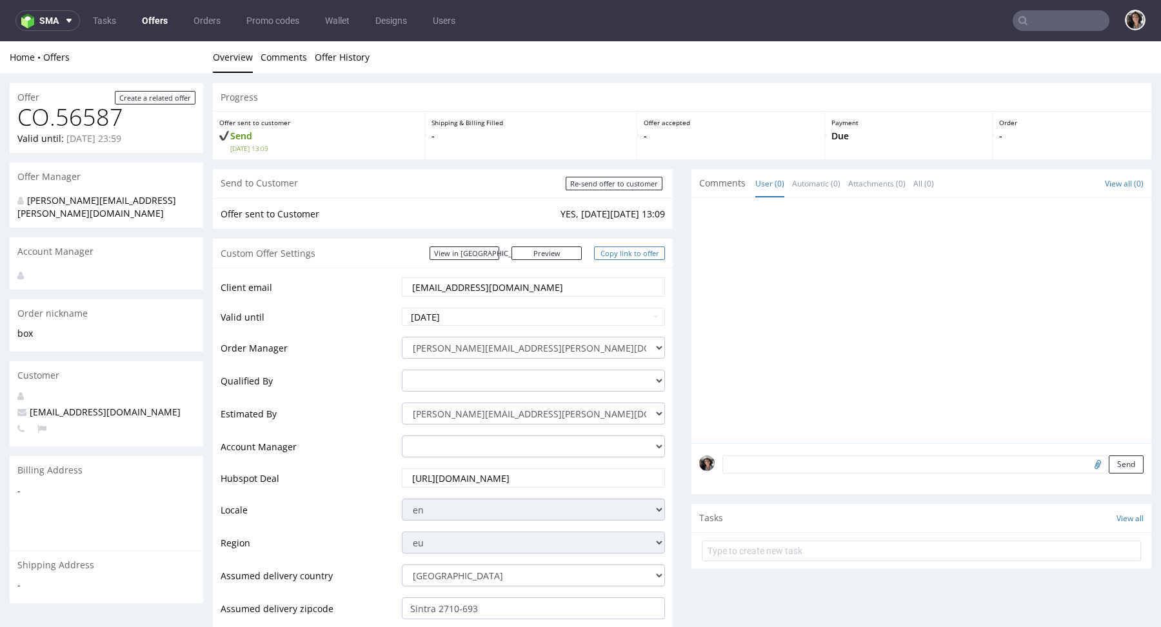
click at [637, 251] on link "Copy link to offer" at bounding box center [629, 253] width 71 height 14
click at [626, 183] on input "Re-send offer to customer" at bounding box center [614, 184] width 97 height 14
type input "In progress..."
click at [559, 262] on div "Custom Offer Settings View in Hubspot Preview https://packhelp.com/packhelp-plu…" at bounding box center [443, 253] width 460 height 29
click at [559, 257] on link "Preview" at bounding box center [546, 253] width 71 height 14
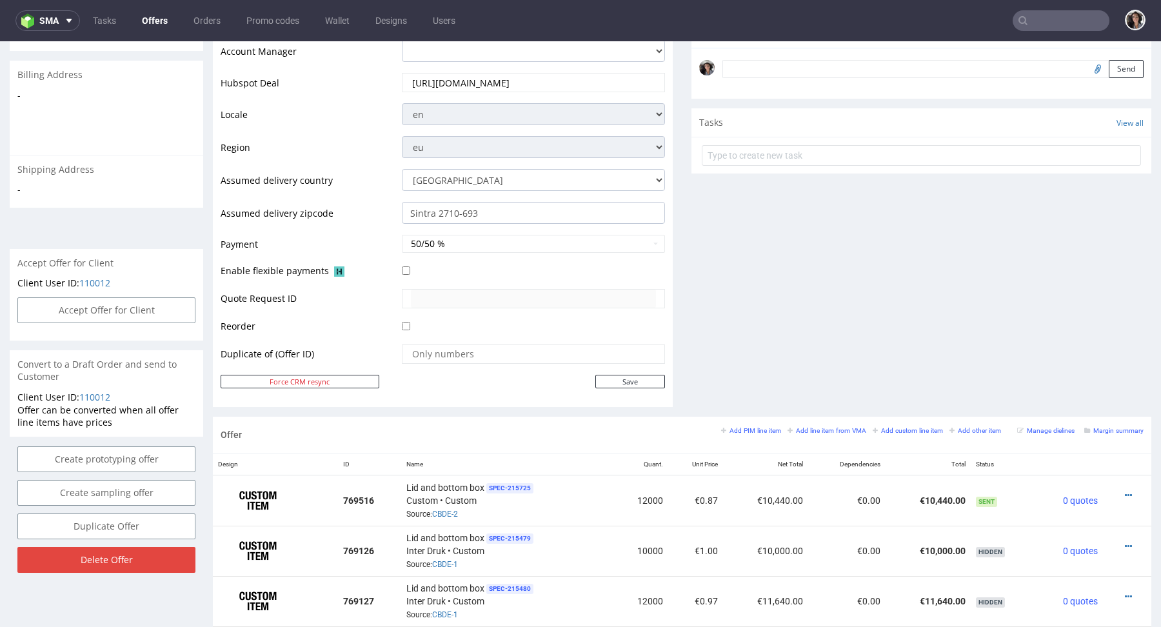
scroll to position [399, 0]
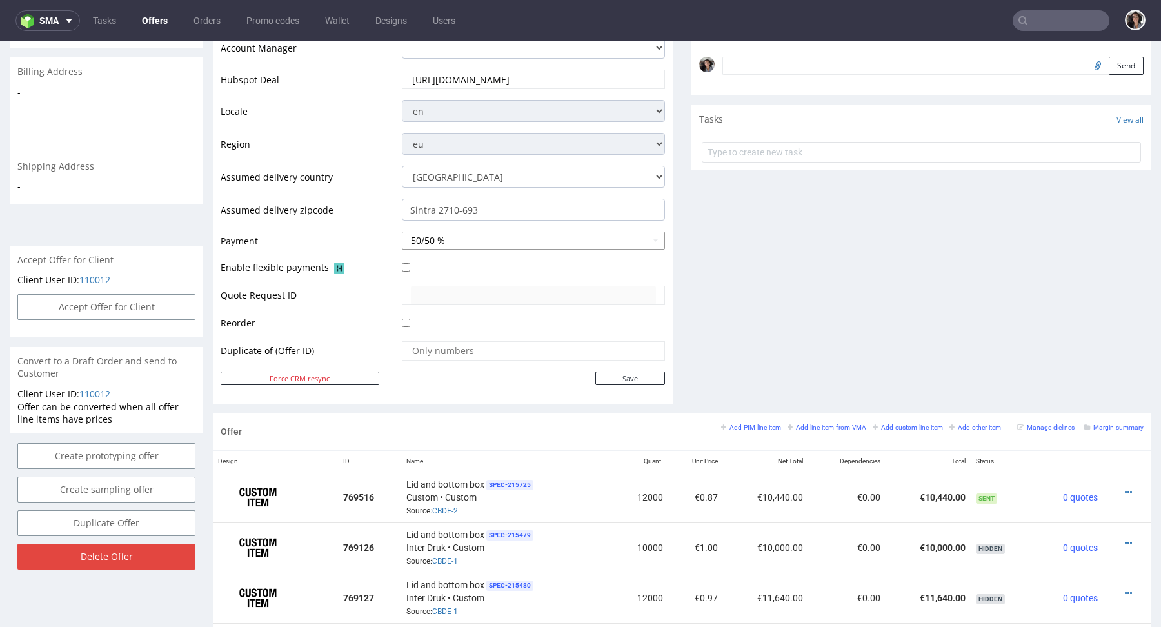
click at [446, 242] on button "50/50 %" at bounding box center [533, 241] width 263 height 18
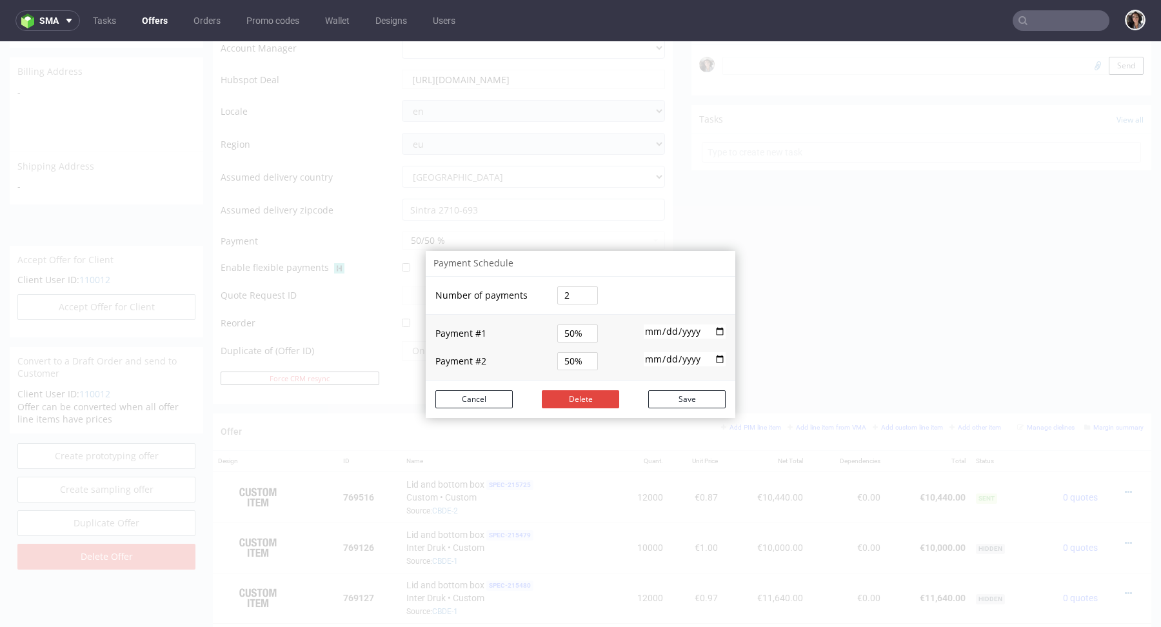
click at [713, 357] on input "2025-10-15" at bounding box center [685, 359] width 82 height 14
click button "Cancel"
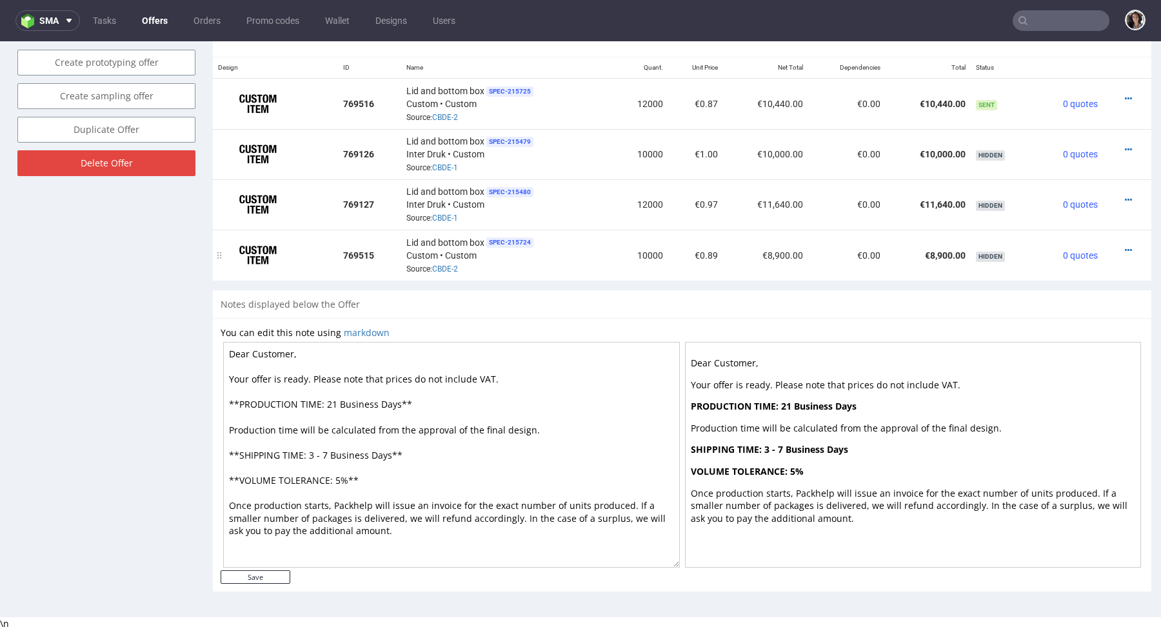
scroll to position [410, 0]
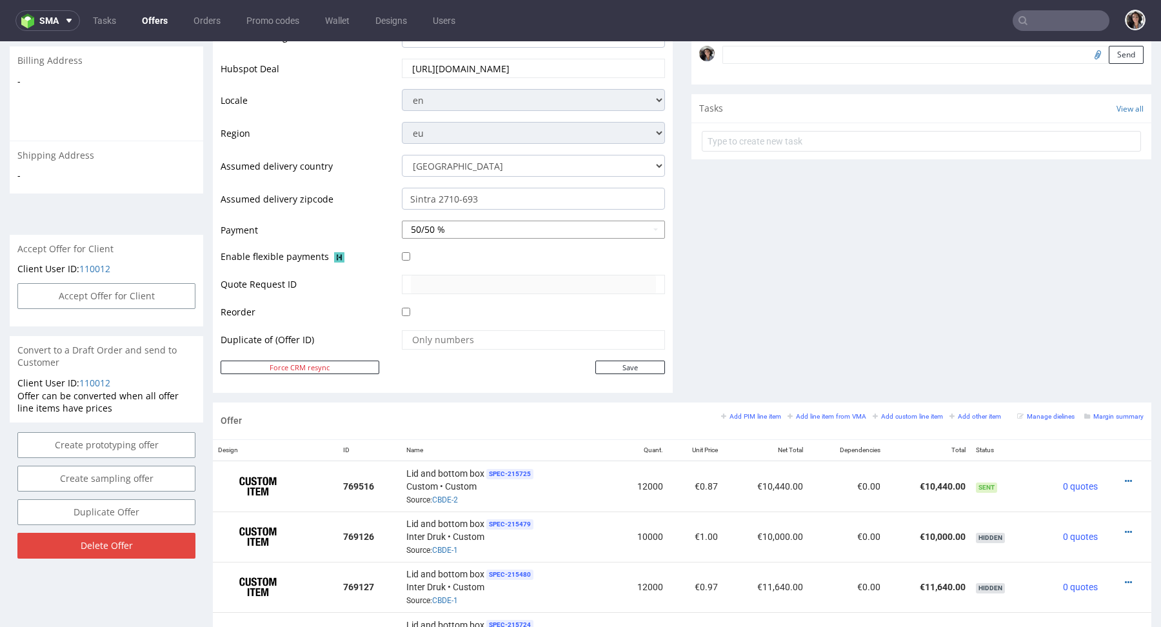
click button "50/50 %"
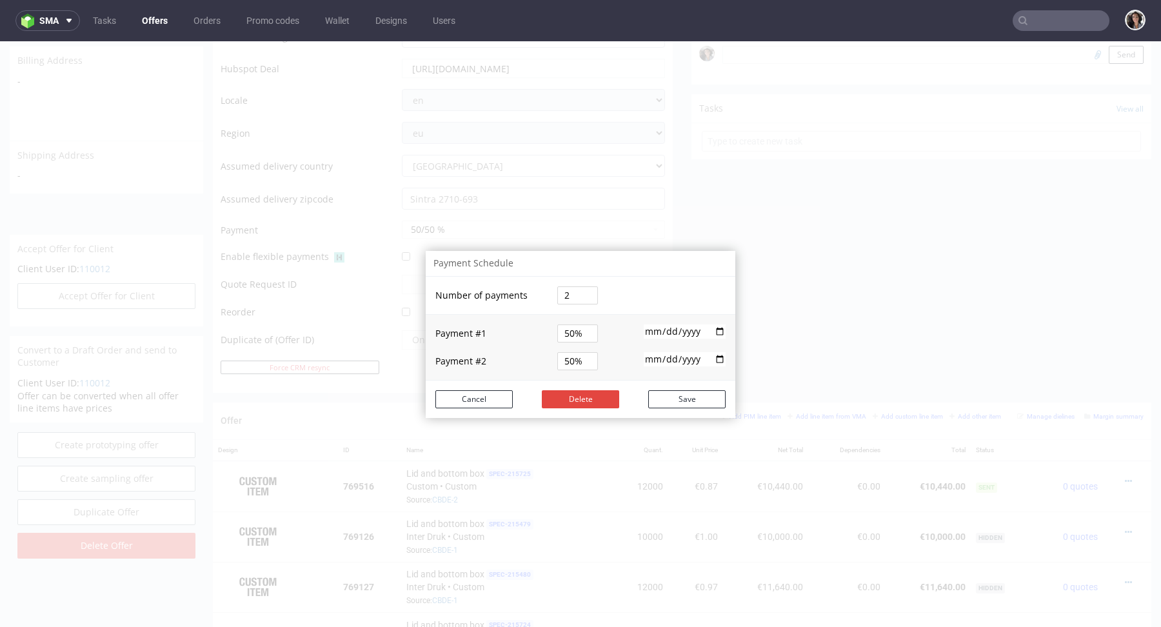
click input "2025-10-15"
click td "2025-10-15"
click input "2025-10-15"
click button "Save"
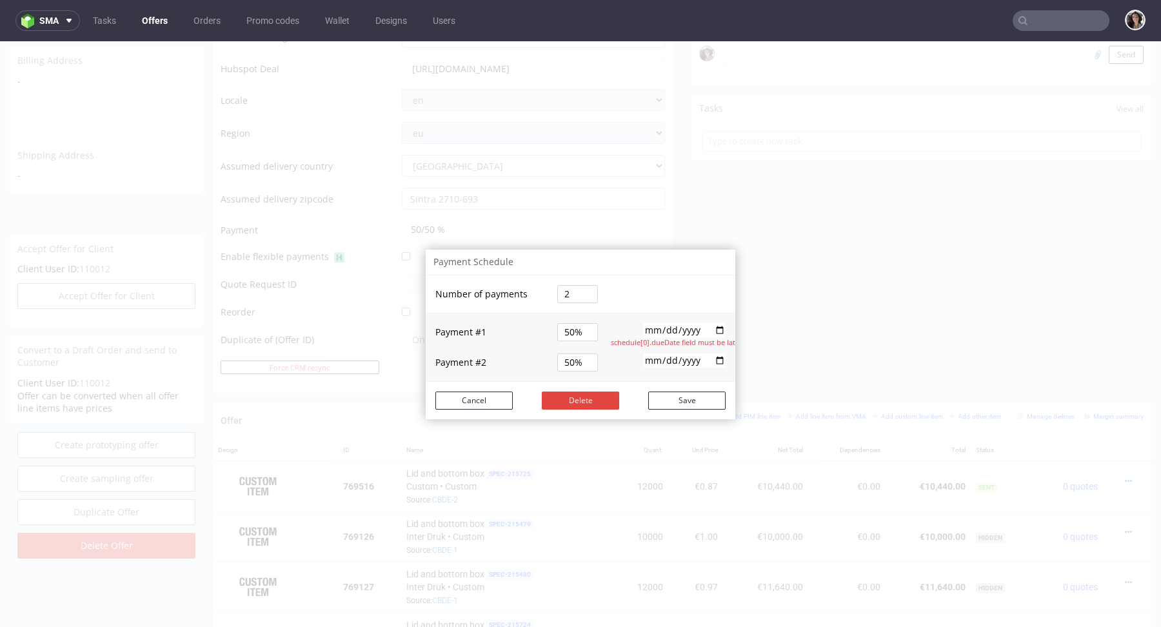
click td "50%"
click input "50%"
click input "2025-10-10"
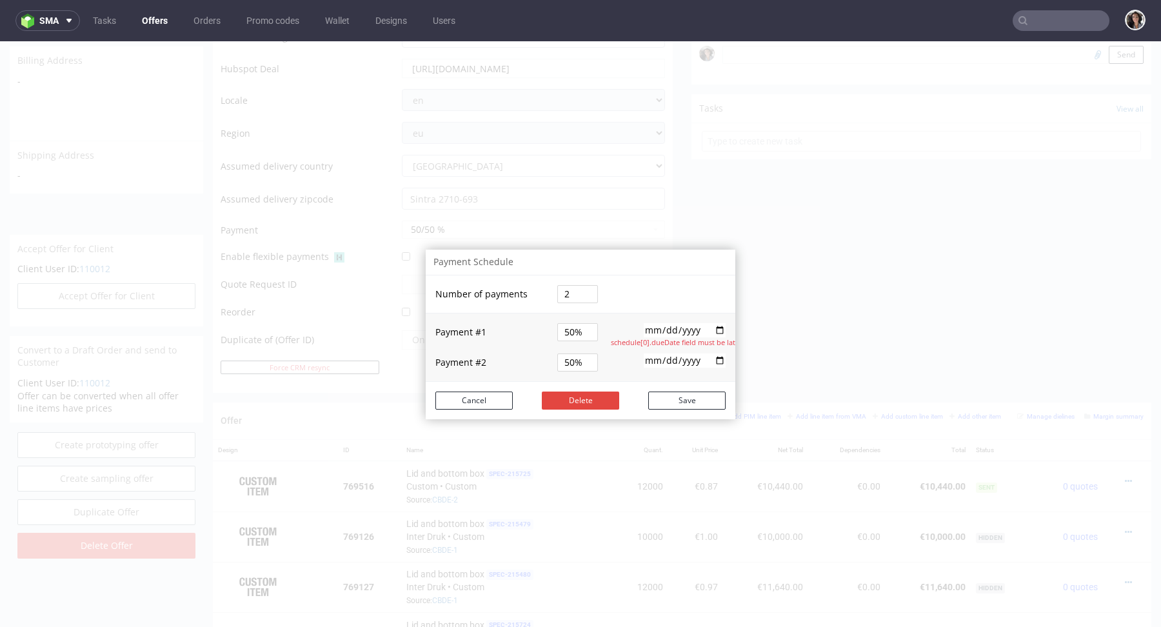
click input "2025-10-10"
type input "2025-10-15"
click button "Cancel"
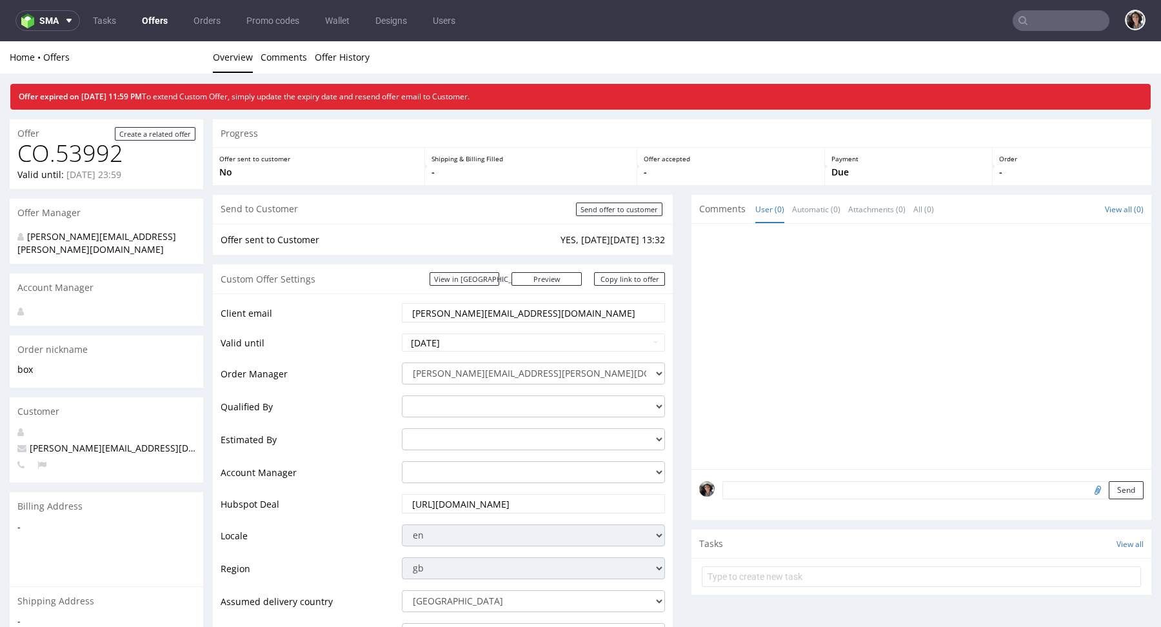
click at [1065, 29] on input "text" at bounding box center [1061, 20] width 97 height 21
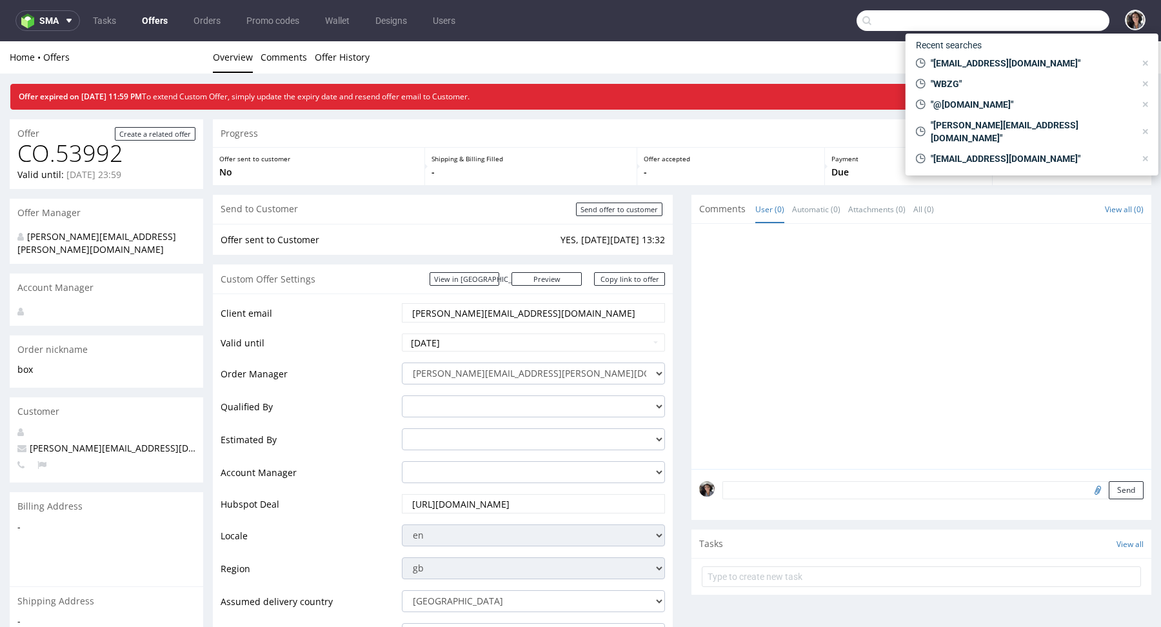
paste input "lt@exseedhealth.com"
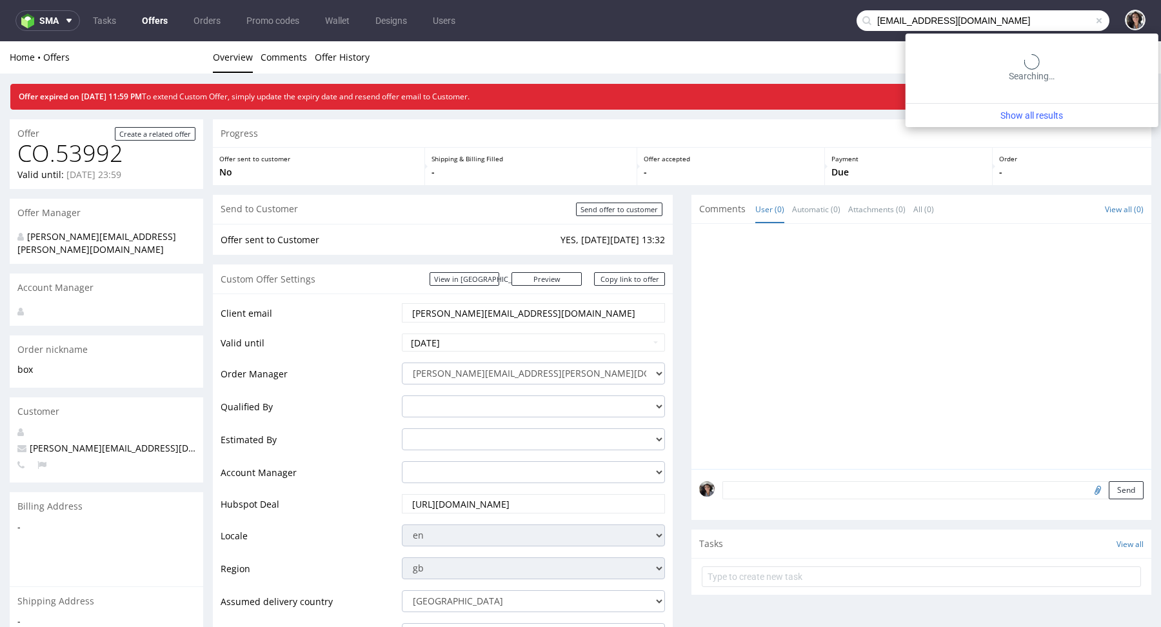
type input "lt@exseedhealth.com"
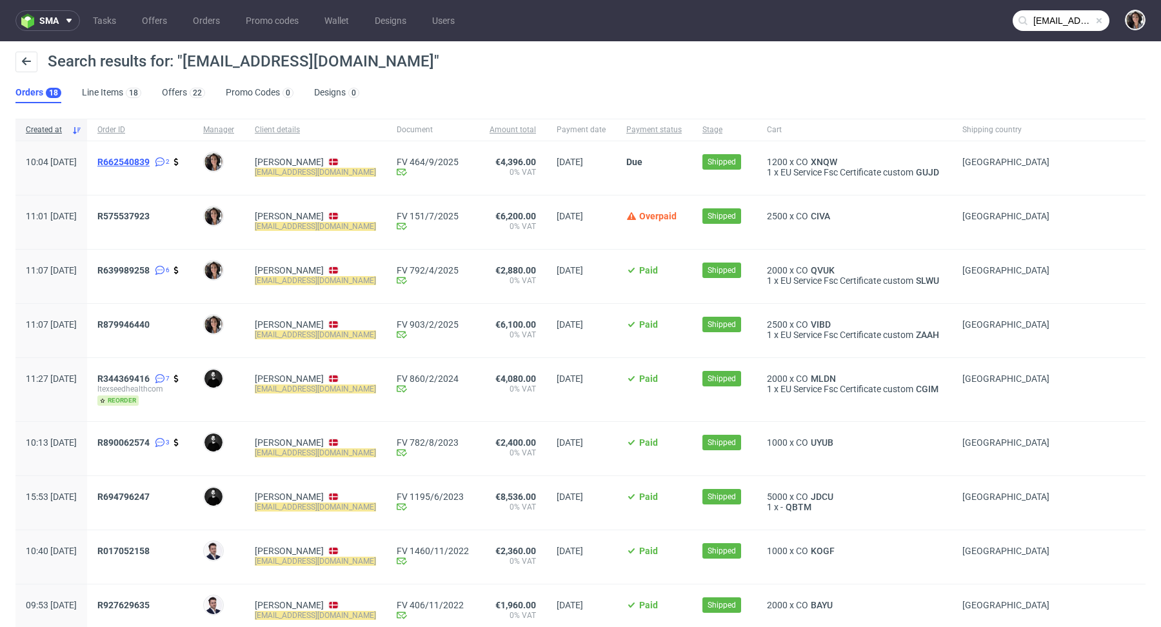
click at [150, 157] on span "R662540839" at bounding box center [123, 162] width 52 height 10
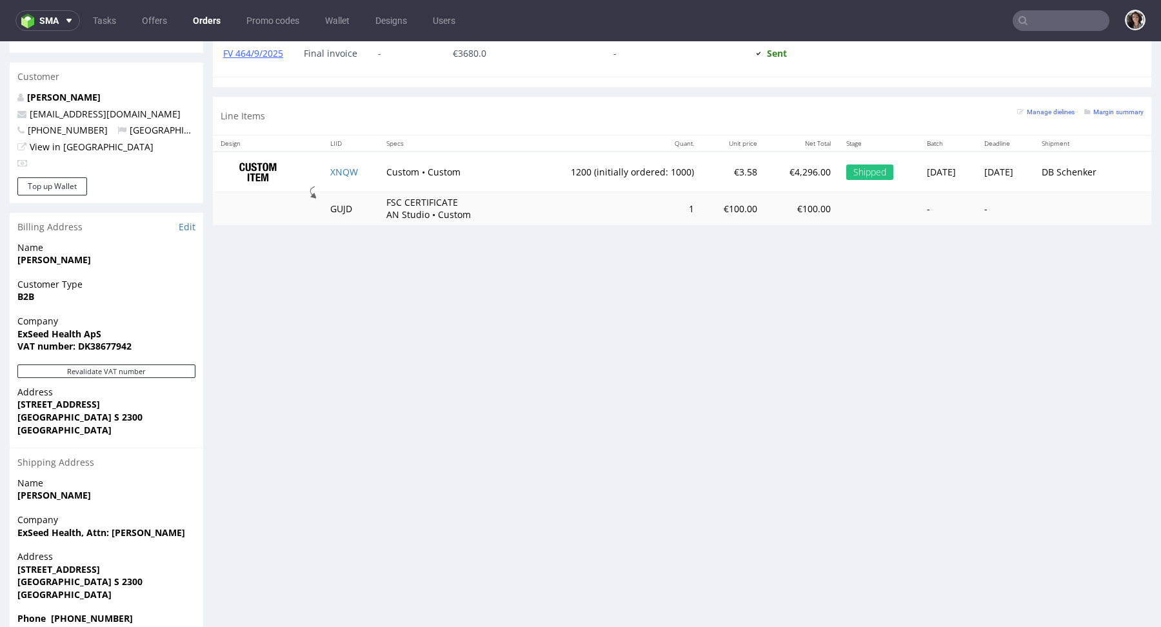
scroll to position [356, 0]
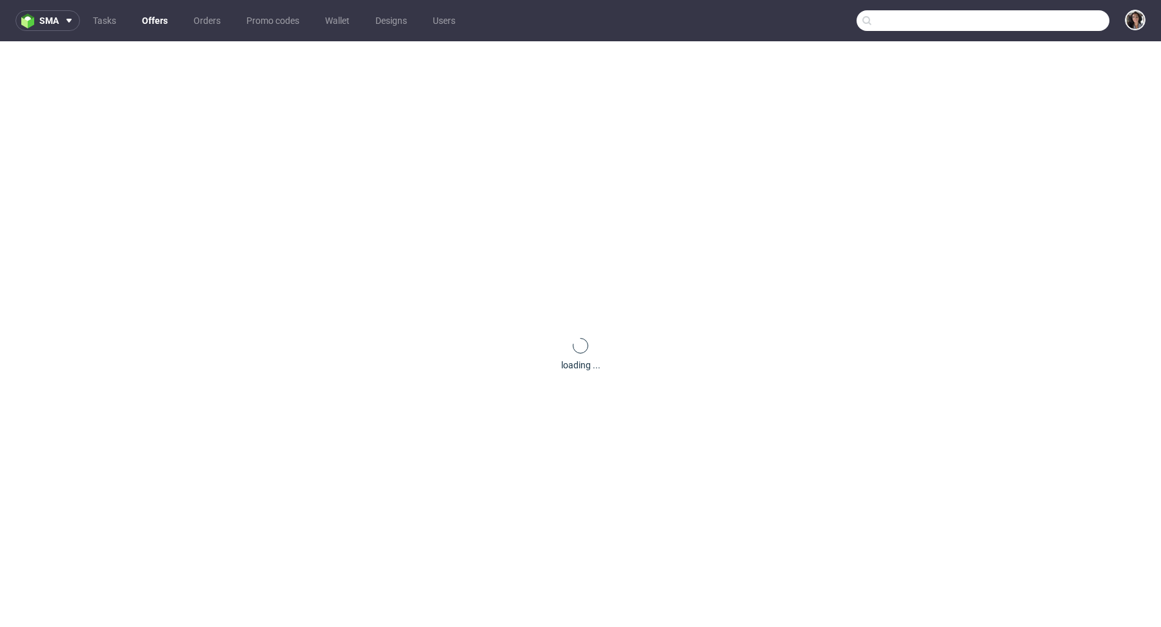
paste input "[EMAIL_ADDRESS][DOMAIN_NAME]"
click at [1063, 21] on input "[EMAIL_ADDRESS][DOMAIN_NAME]" at bounding box center [982, 20] width 253 height 21
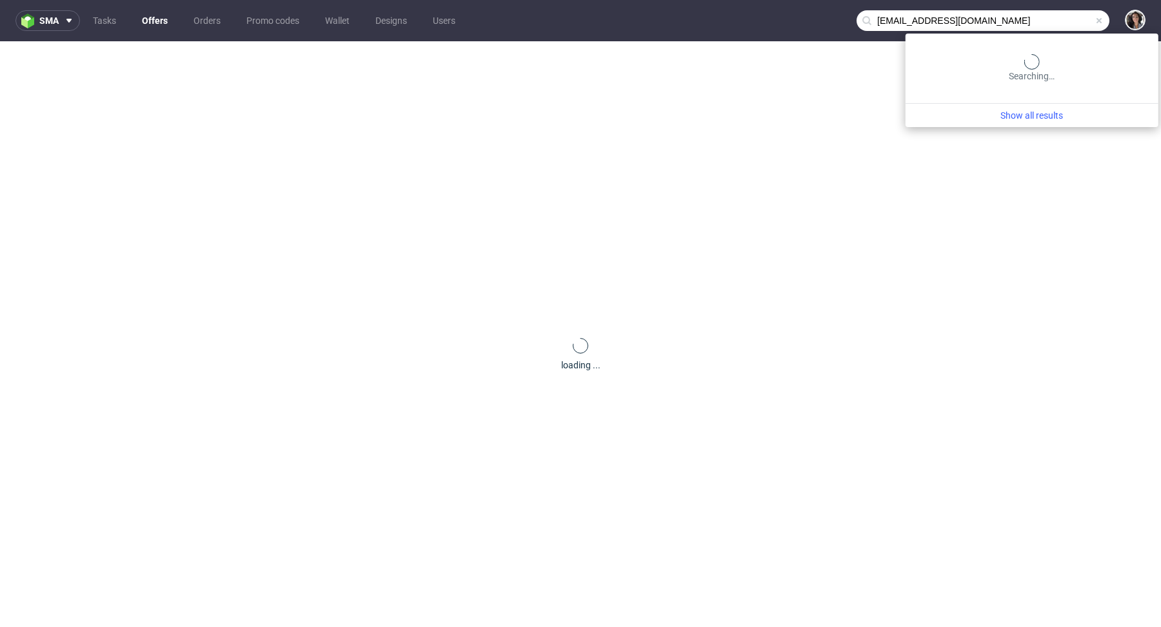
type input "[EMAIL_ADDRESS][DOMAIN_NAME]"
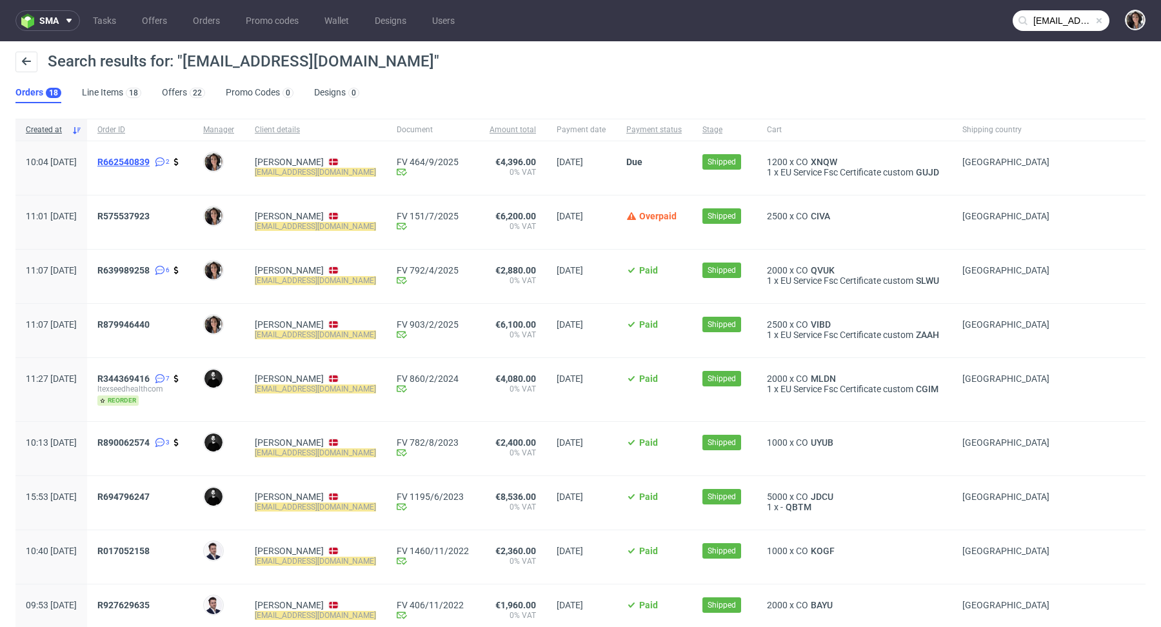
click at [150, 159] on span "R662540839" at bounding box center [123, 162] width 52 height 10
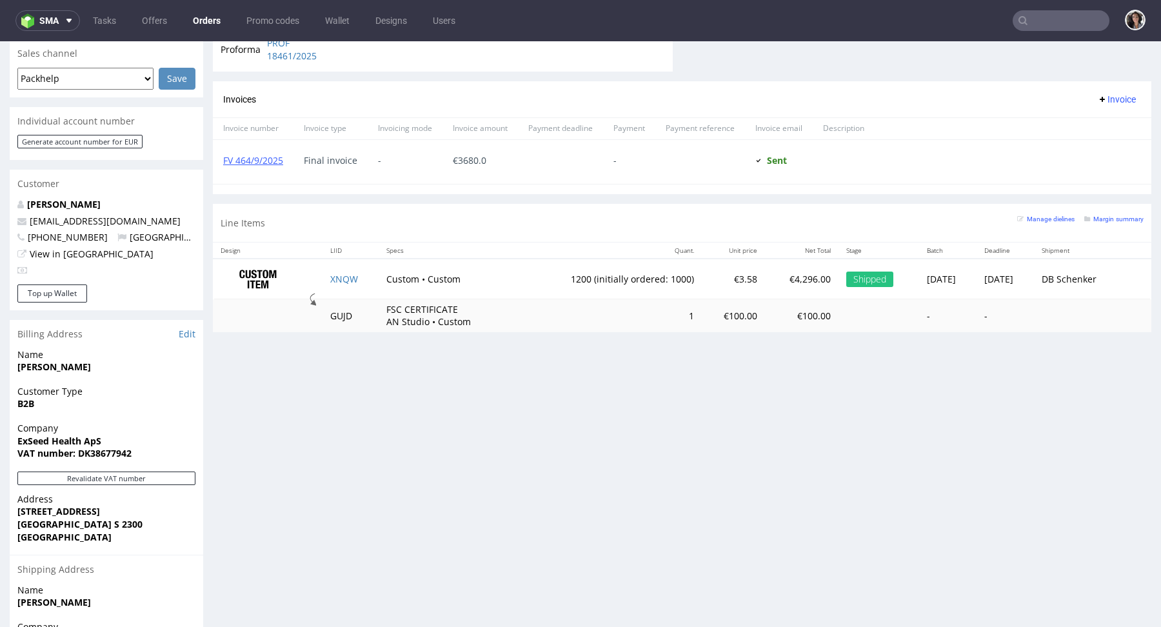
scroll to position [471, 0]
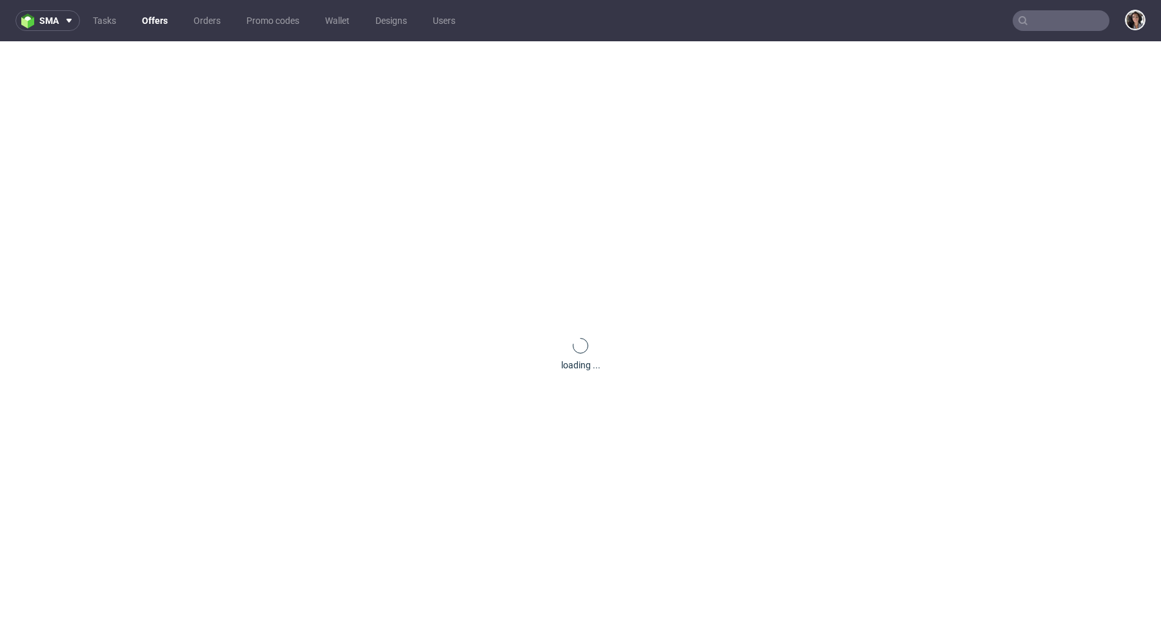
click at [1050, 26] on input "text" at bounding box center [1061, 20] width 97 height 21
paste input "pauline@yflcosmetics.com"
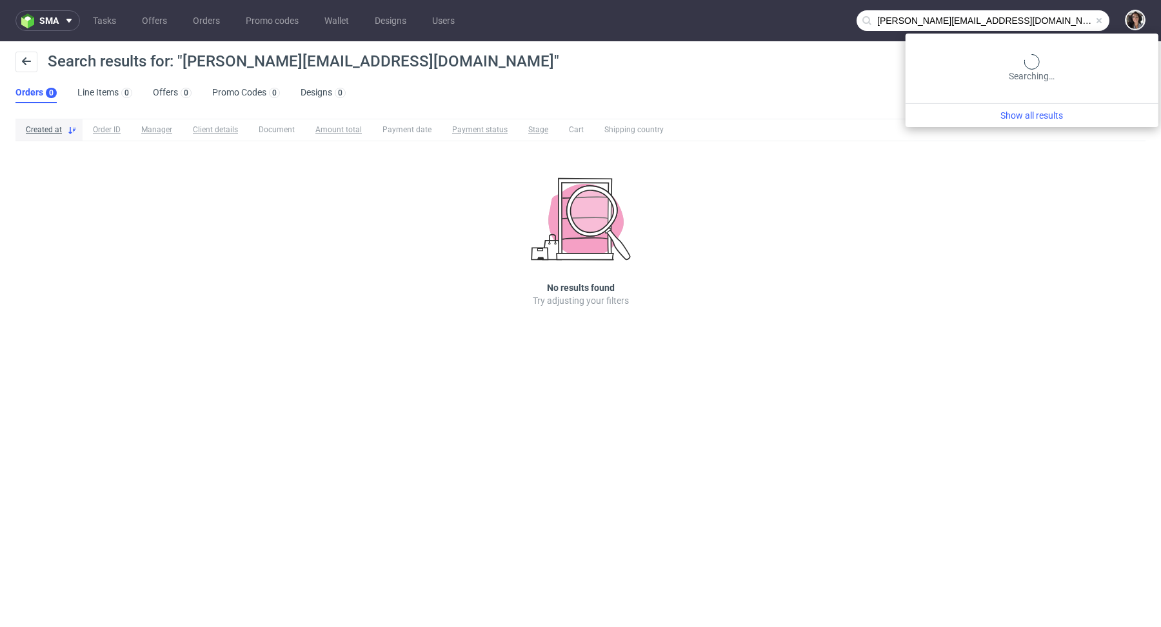
click at [1028, 12] on input "pauline@yflcosmetics.com" at bounding box center [982, 20] width 253 height 21
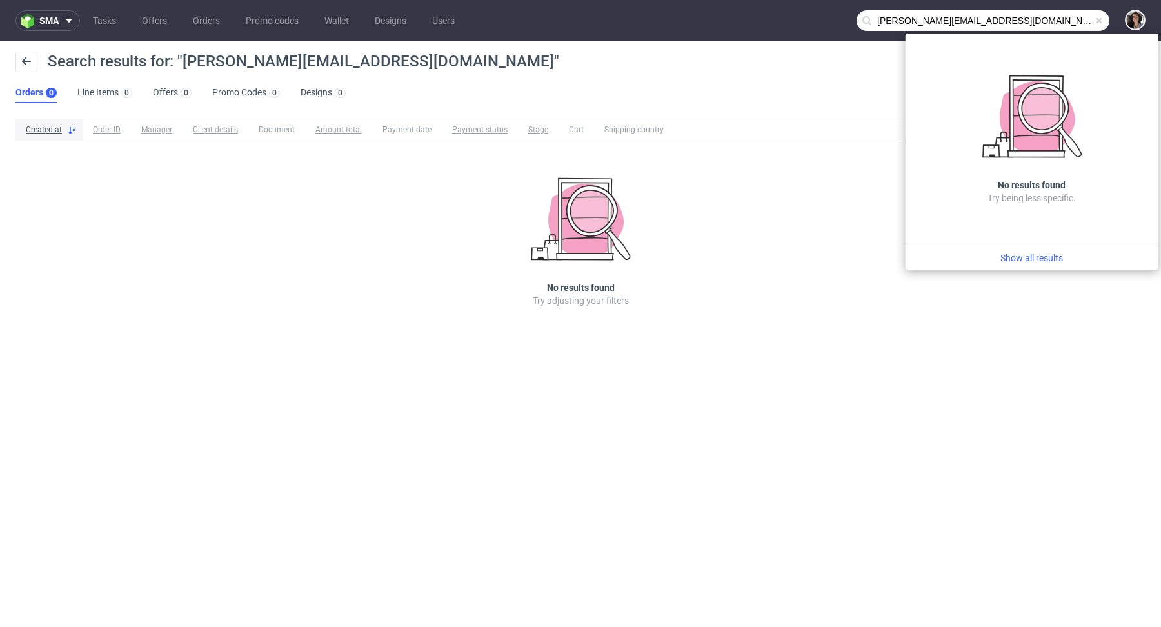
drag, startPoint x: 906, startPoint y: 20, endPoint x: 833, endPoint y: 21, distance: 73.5
click at [833, 21] on nav "sma Tasks Offers Orders Promo codes Wallet Designs Users pauline@yflcosmetics.c…" at bounding box center [580, 20] width 1161 height 41
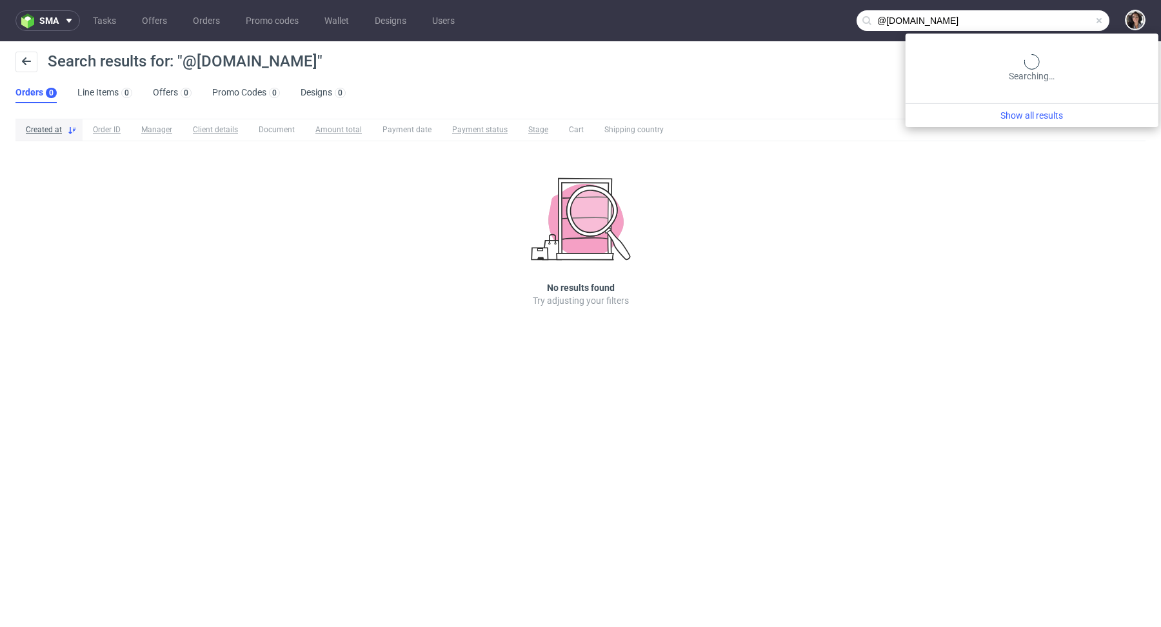
click at [1072, 20] on input "@yflcosmetics.com" at bounding box center [982, 20] width 253 height 21
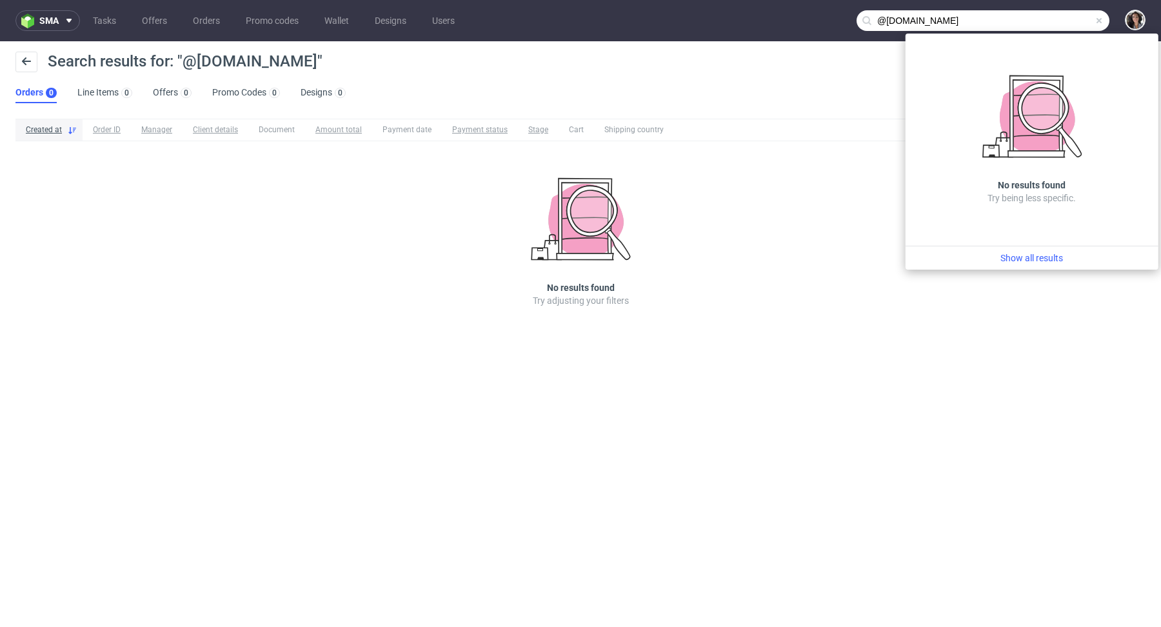
click at [993, 14] on input "@yflcosmetics.com" at bounding box center [982, 20] width 253 height 21
click at [978, 26] on input "@yflcosmetics.com" at bounding box center [982, 20] width 253 height 21
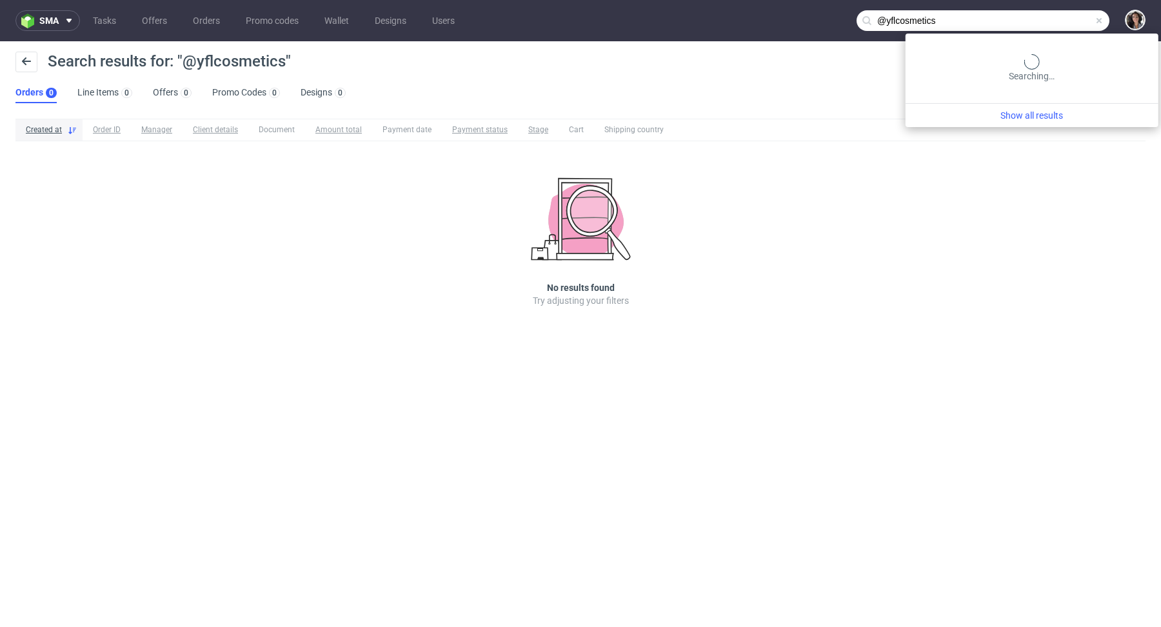
click at [1064, 21] on input "@yflcosmetics" at bounding box center [982, 20] width 253 height 21
paste input "c.palix@yesforlov.com"
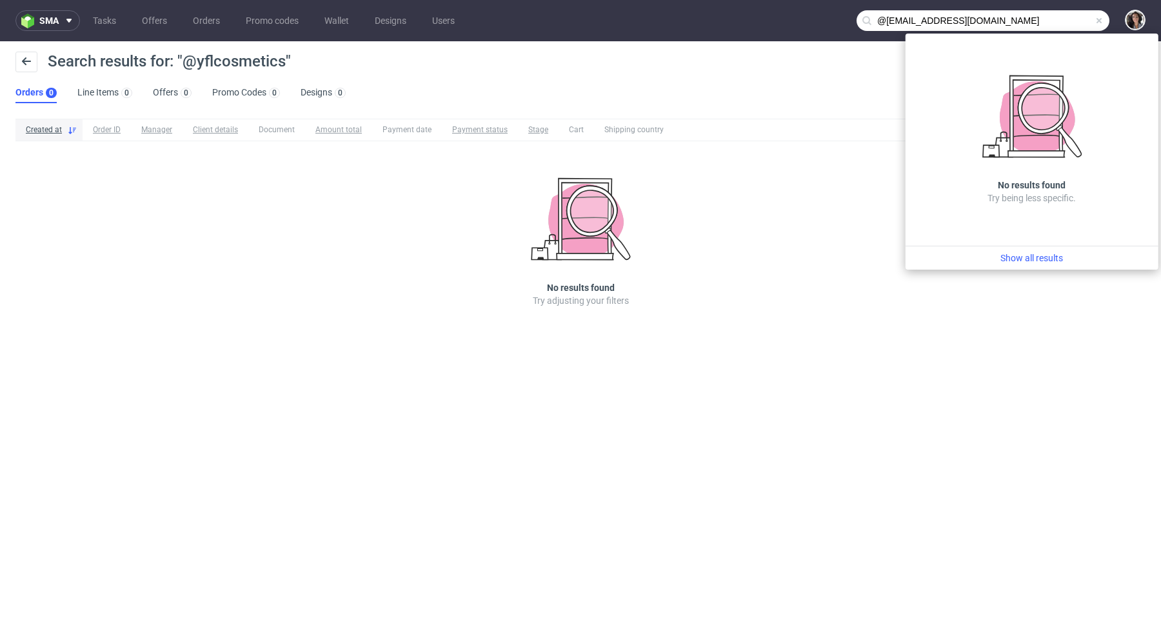
drag, startPoint x: 914, startPoint y: 22, endPoint x: 862, endPoint y: 23, distance: 52.3
click at [862, 22] on div "@c.palix@yesforlov.com" at bounding box center [982, 20] width 253 height 21
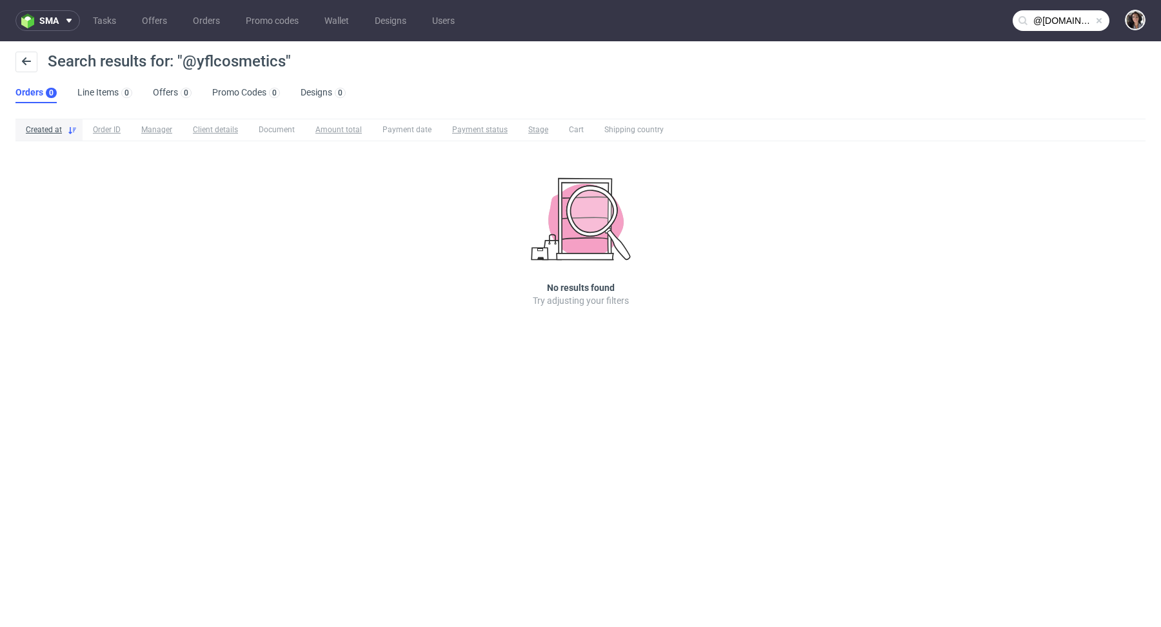
type input "@yesforlov.com"
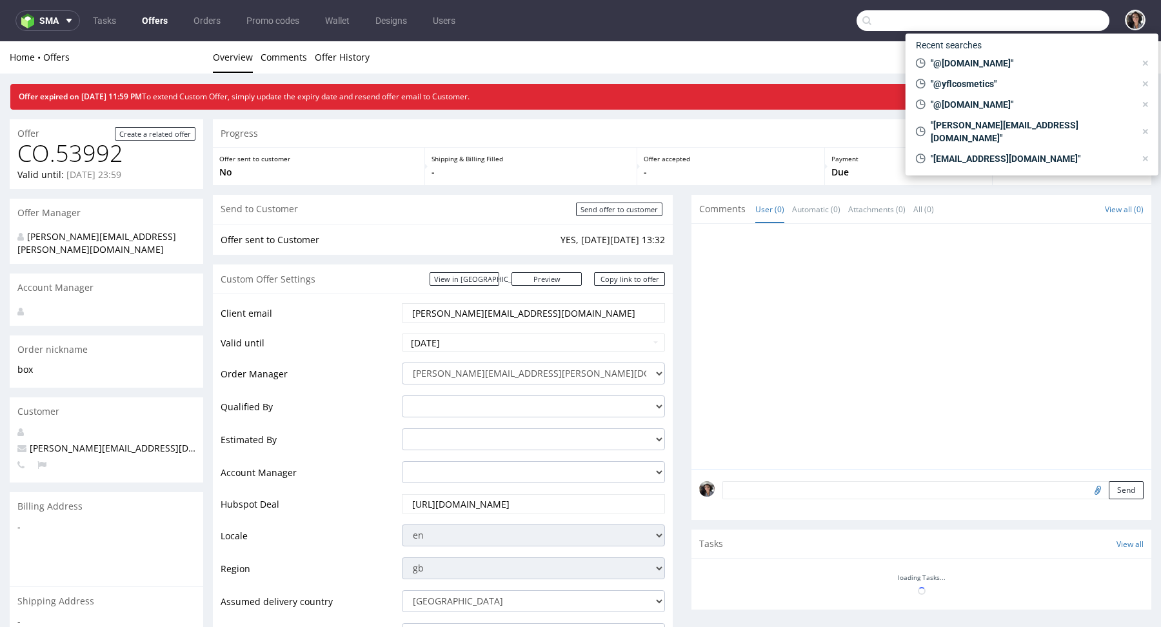
paste input "[EMAIL_ADDRESS][DOMAIN_NAME]"
click at [1046, 19] on input "text" at bounding box center [982, 20] width 253 height 21
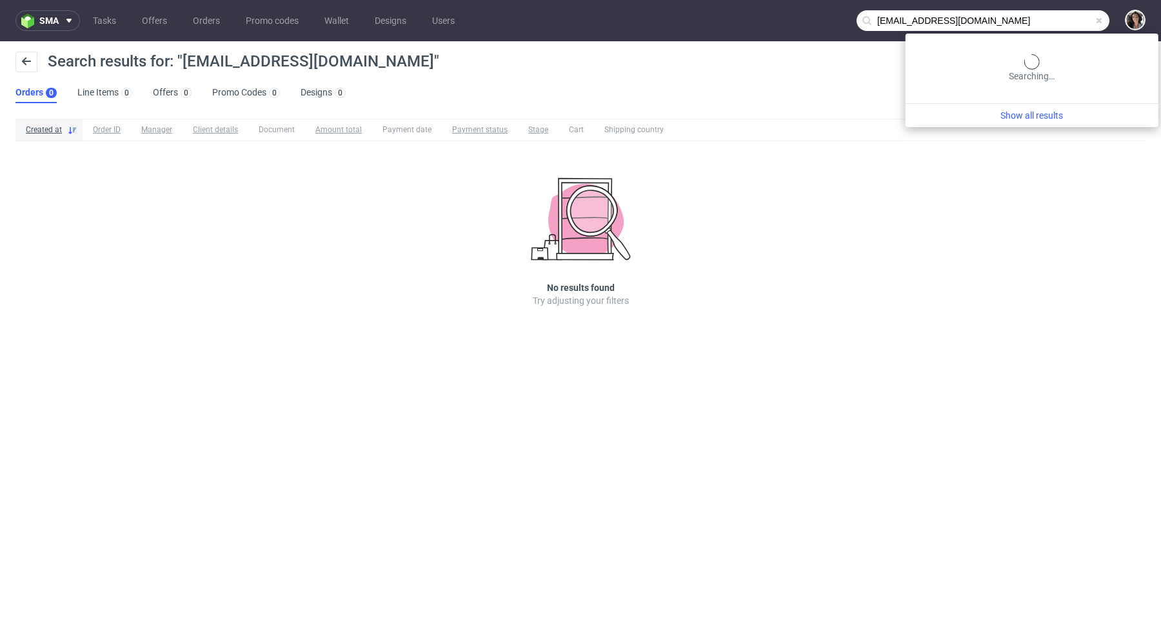
click at [1031, 23] on input "[EMAIL_ADDRESS][DOMAIN_NAME]" at bounding box center [982, 20] width 253 height 21
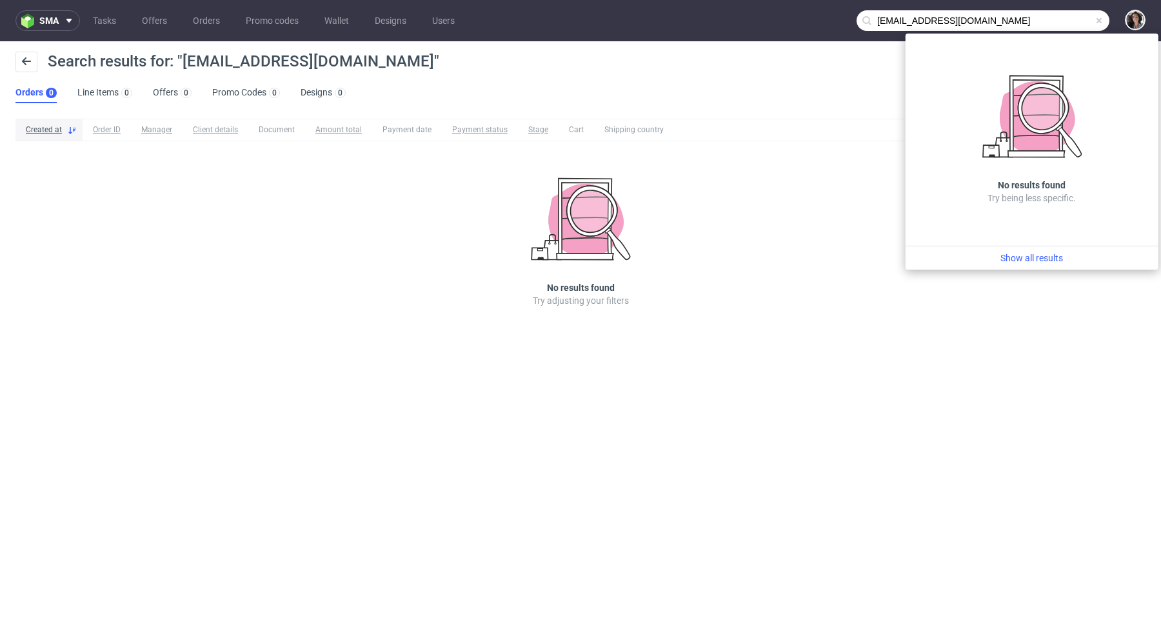
drag, startPoint x: 903, startPoint y: 22, endPoint x: 853, endPoint y: 22, distance: 49.7
click at [853, 22] on nav "sma Tasks Offers Orders Promo codes Wallet Designs Users [EMAIL_ADDRESS][DOMAIN…" at bounding box center [580, 20] width 1161 height 41
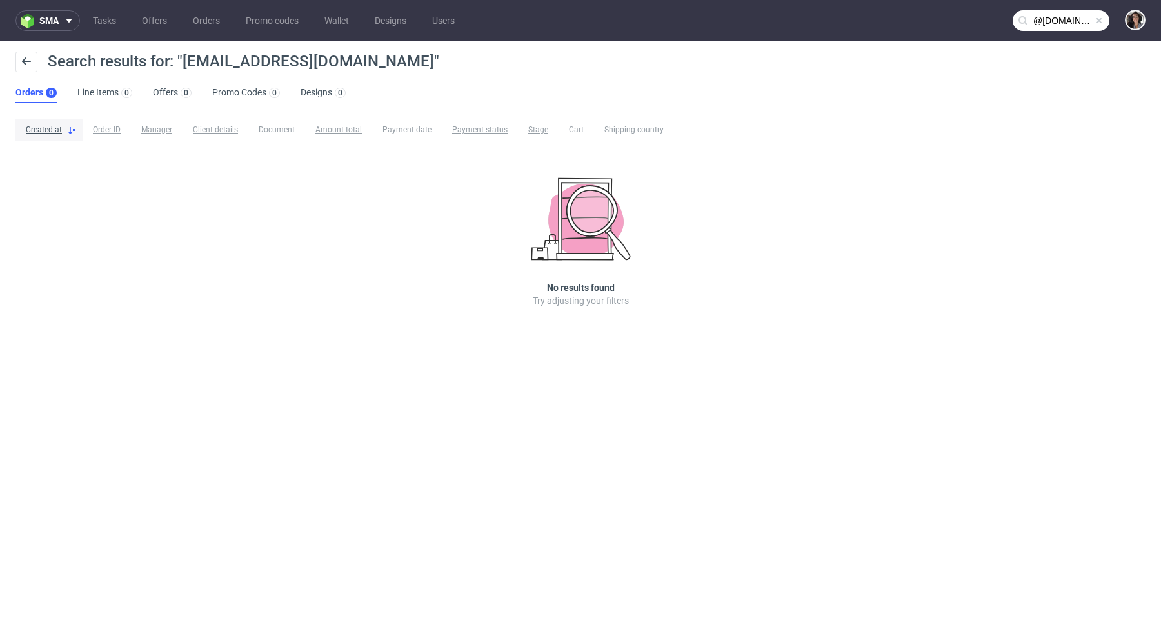
type input "@[DOMAIN_NAME]"
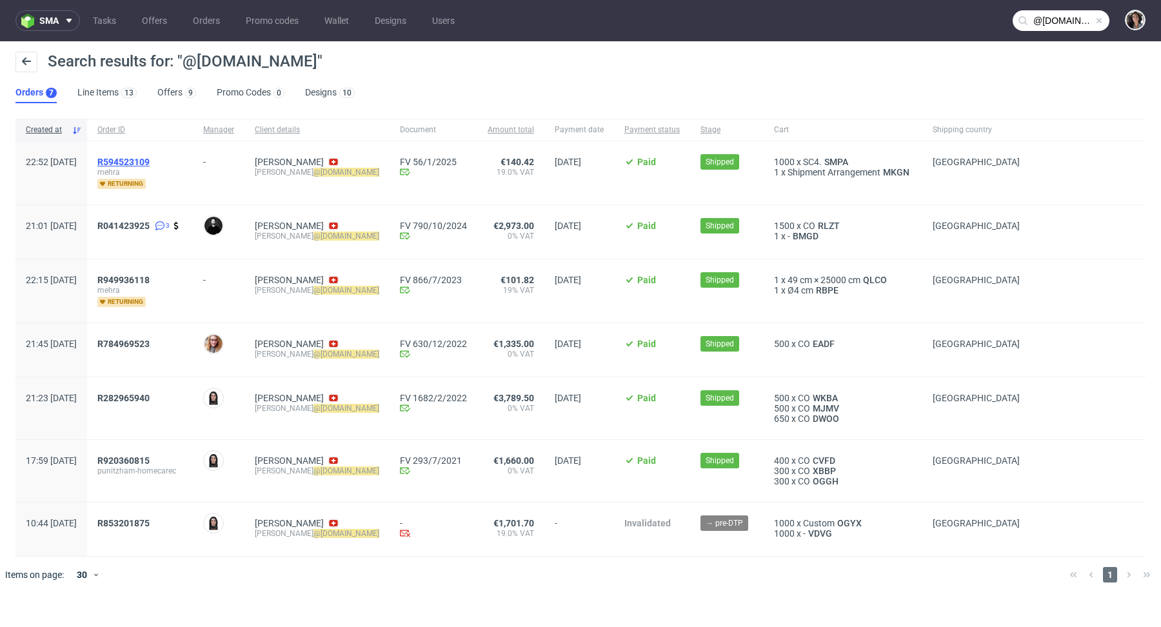
click at [149, 159] on span "R594523109" at bounding box center [123, 162] width 52 height 10
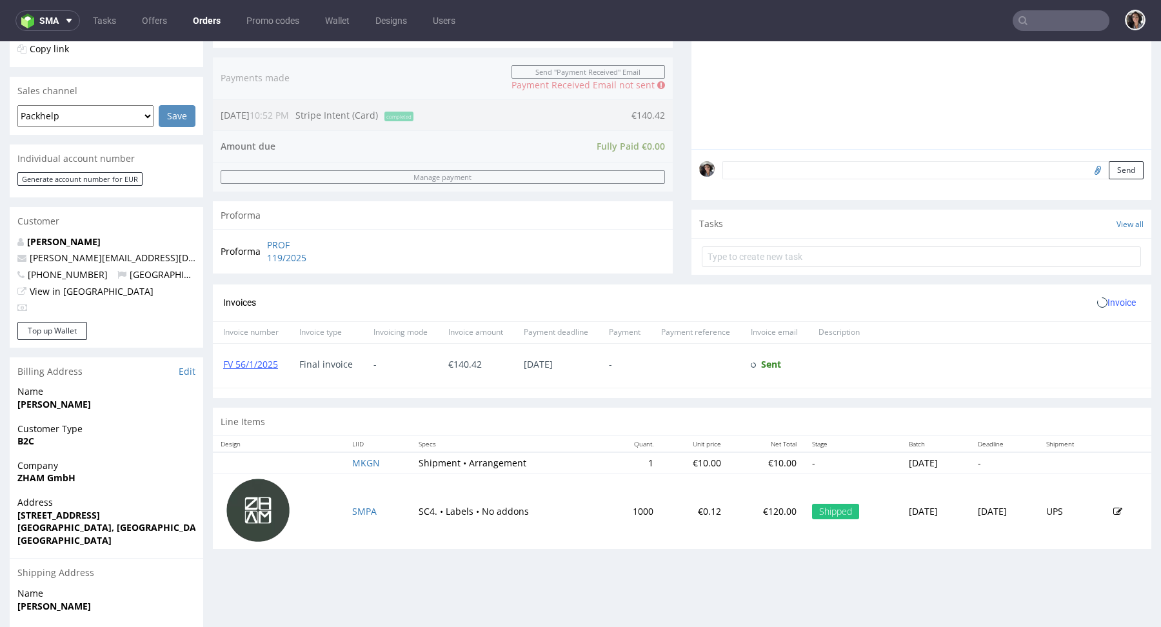
scroll to position [399, 0]
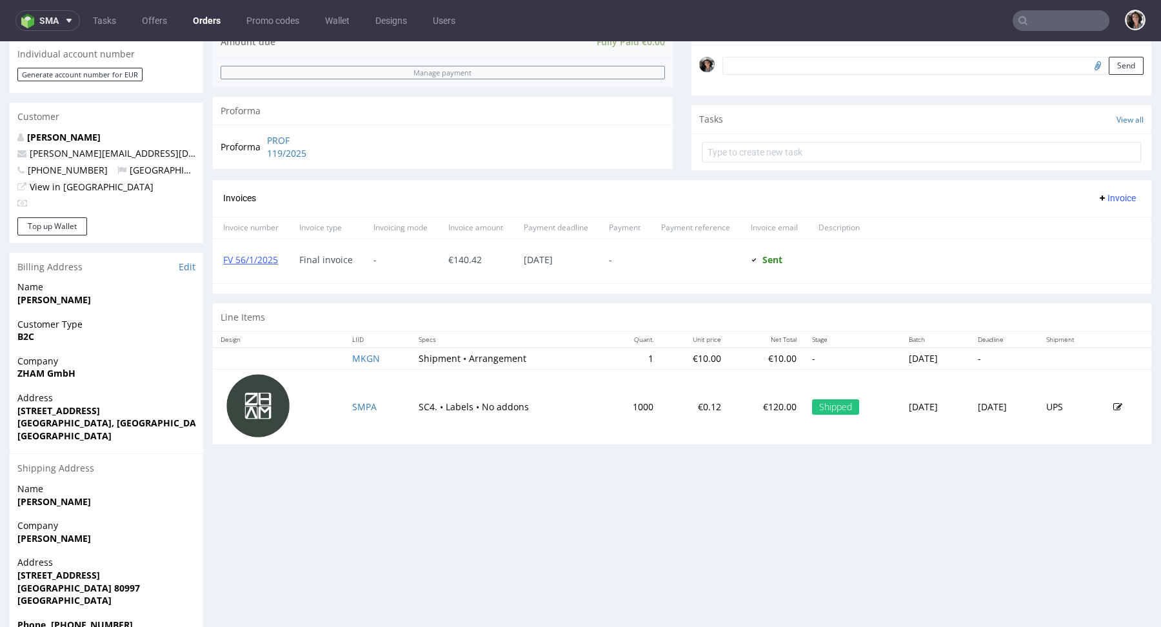
type input "@zham-homecare.ch"
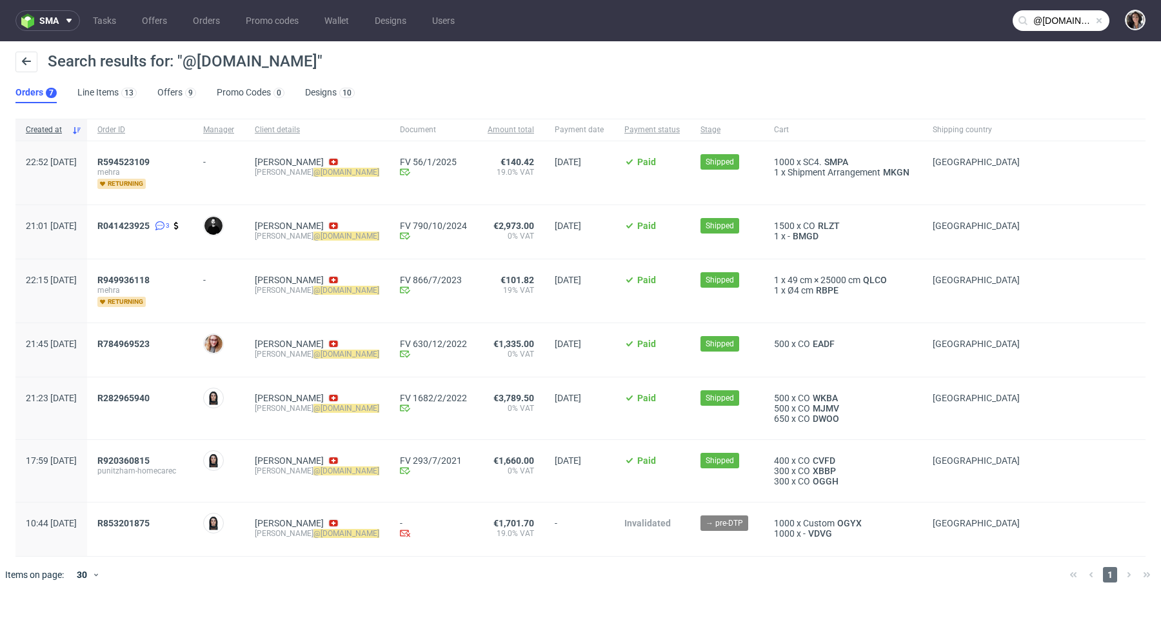
click at [171, 215] on div "R041423925 3" at bounding box center [140, 232] width 106 height 54
click at [150, 222] on span "R041423925" at bounding box center [123, 226] width 52 height 10
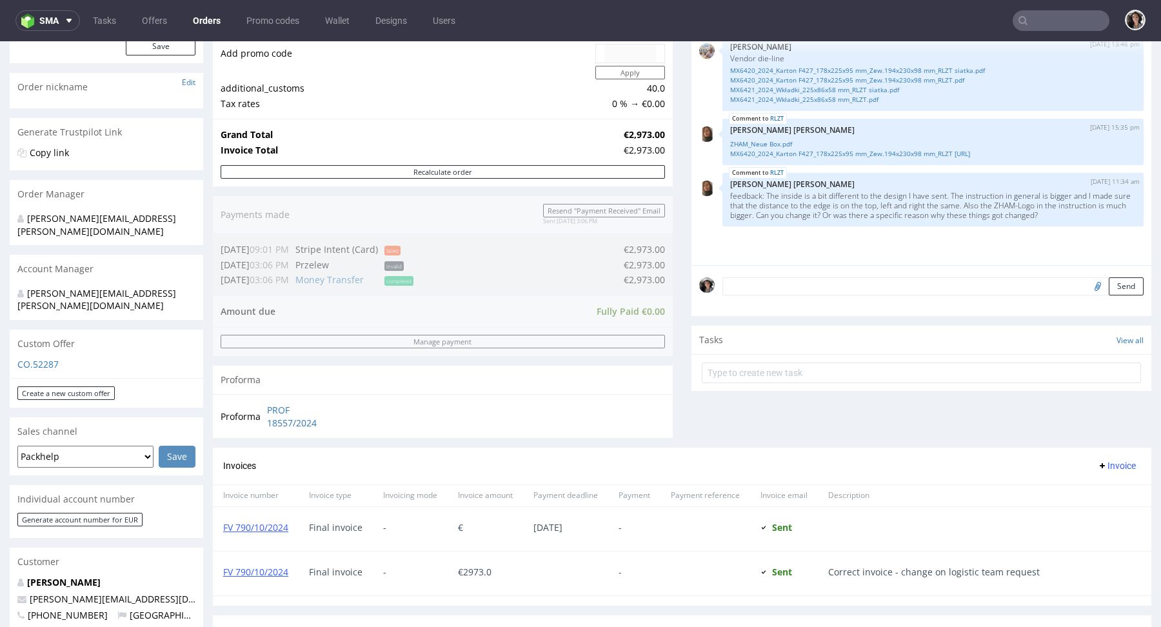
scroll to position [470, 0]
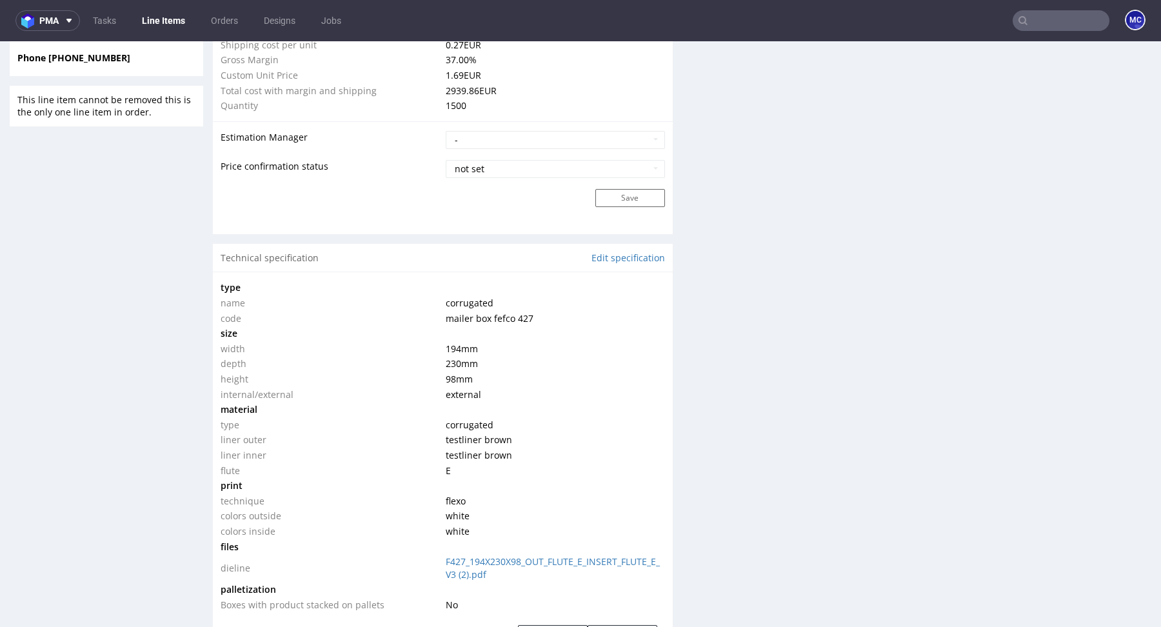
scroll to position [1262, 0]
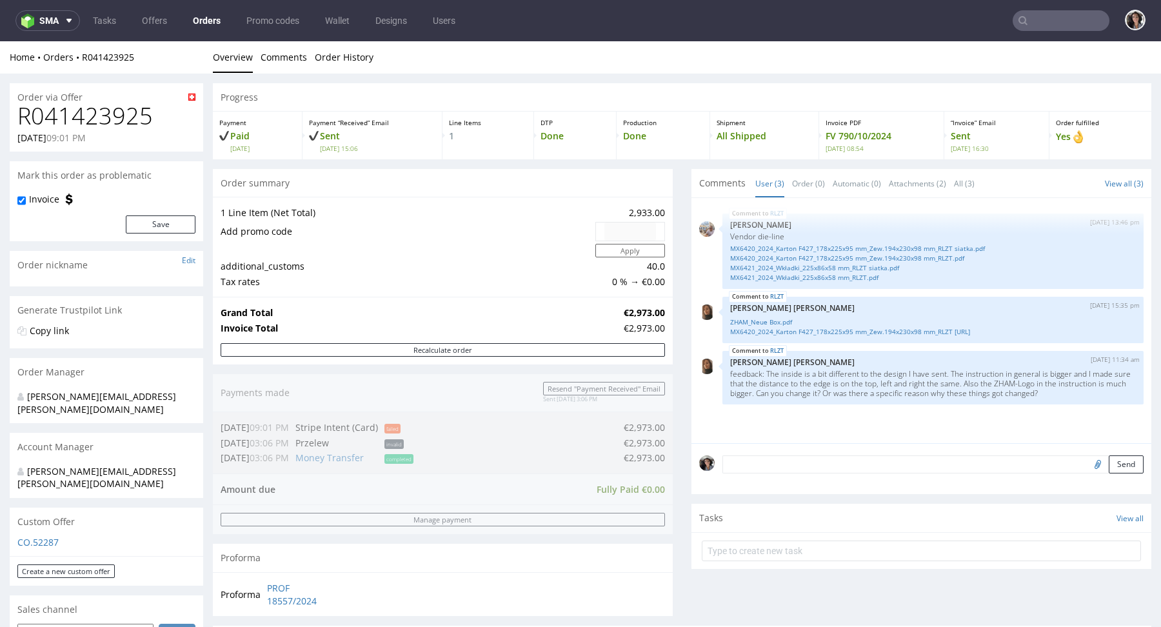
scroll to position [466, 0]
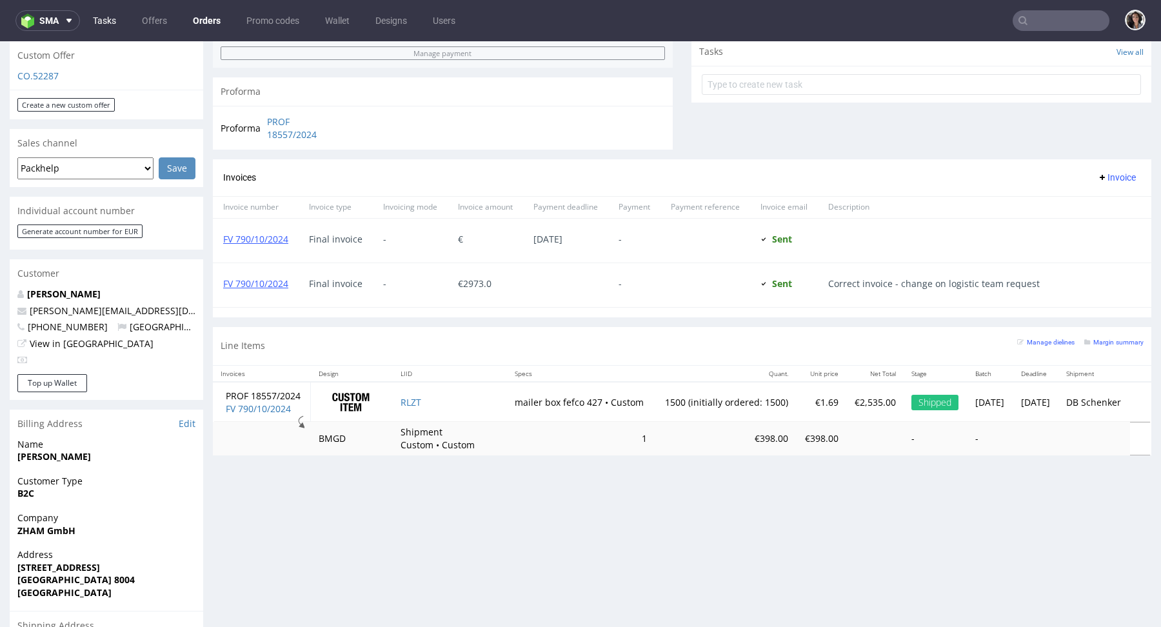
type input "@zham-homecare.ch"
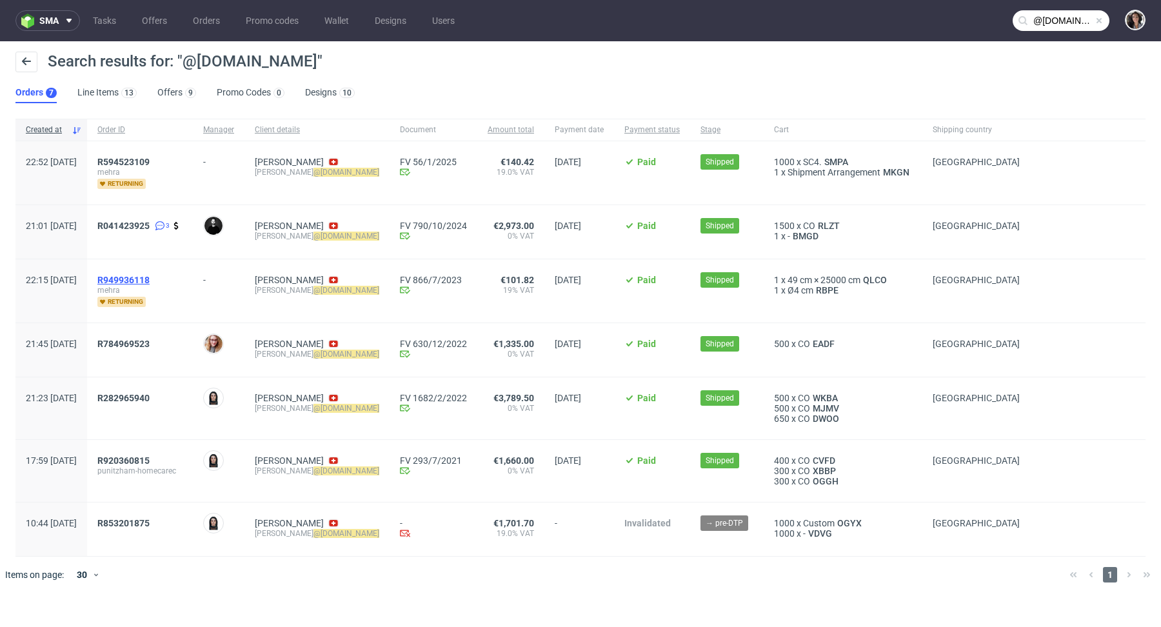
click at [139, 282] on span "R949936118" at bounding box center [123, 280] width 52 height 10
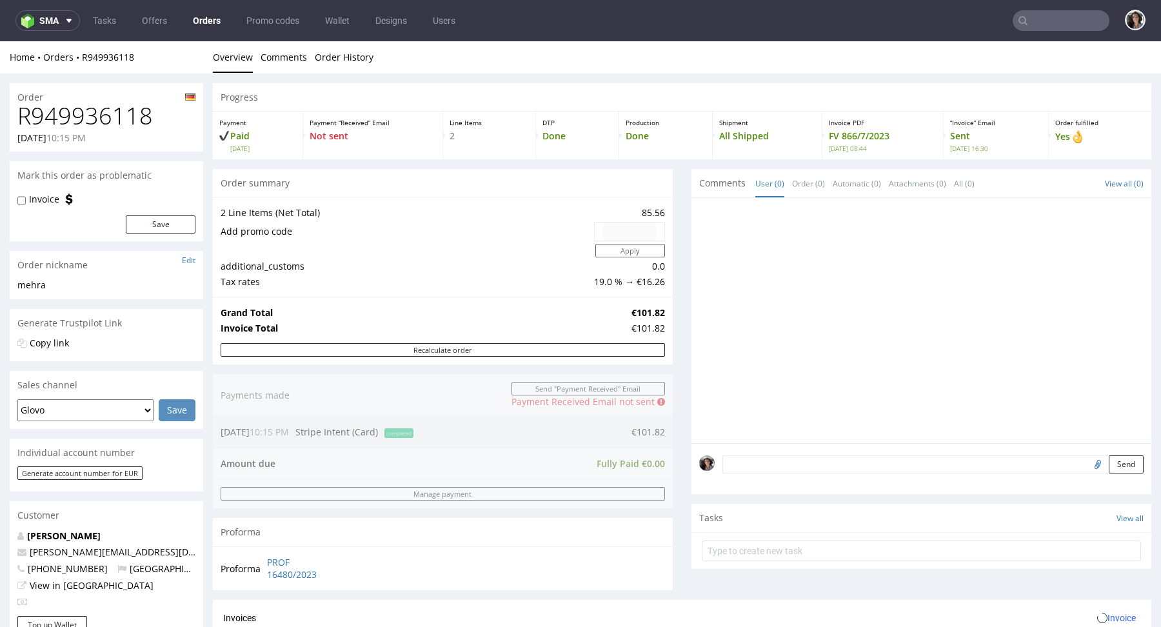
scroll to position [430, 0]
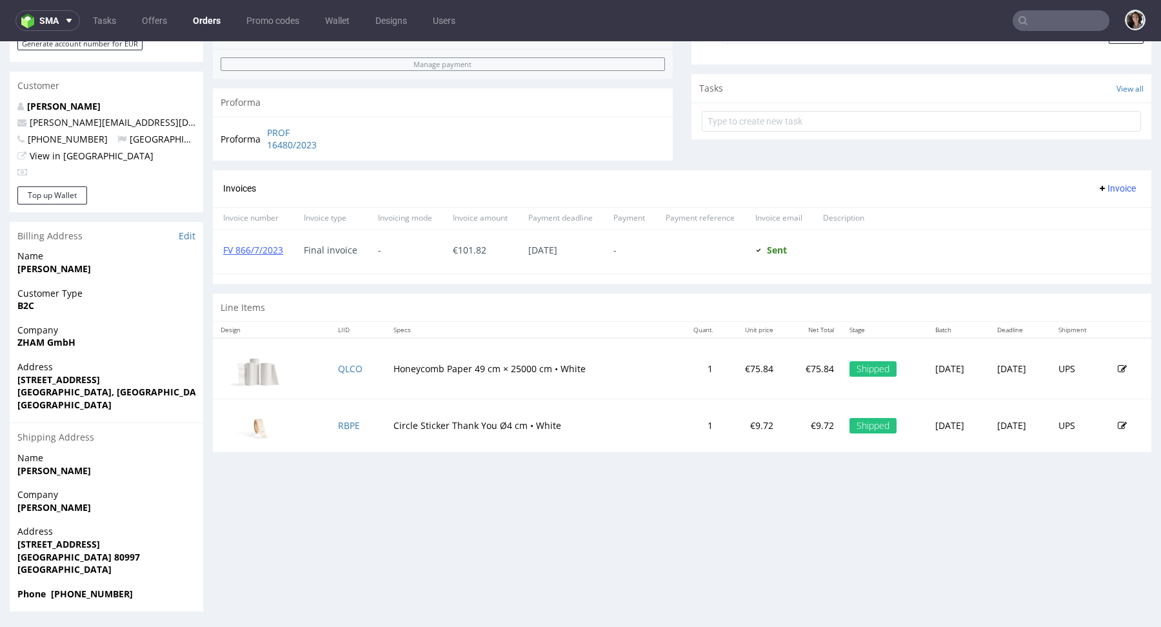
type input "@zham-homecare.ch"
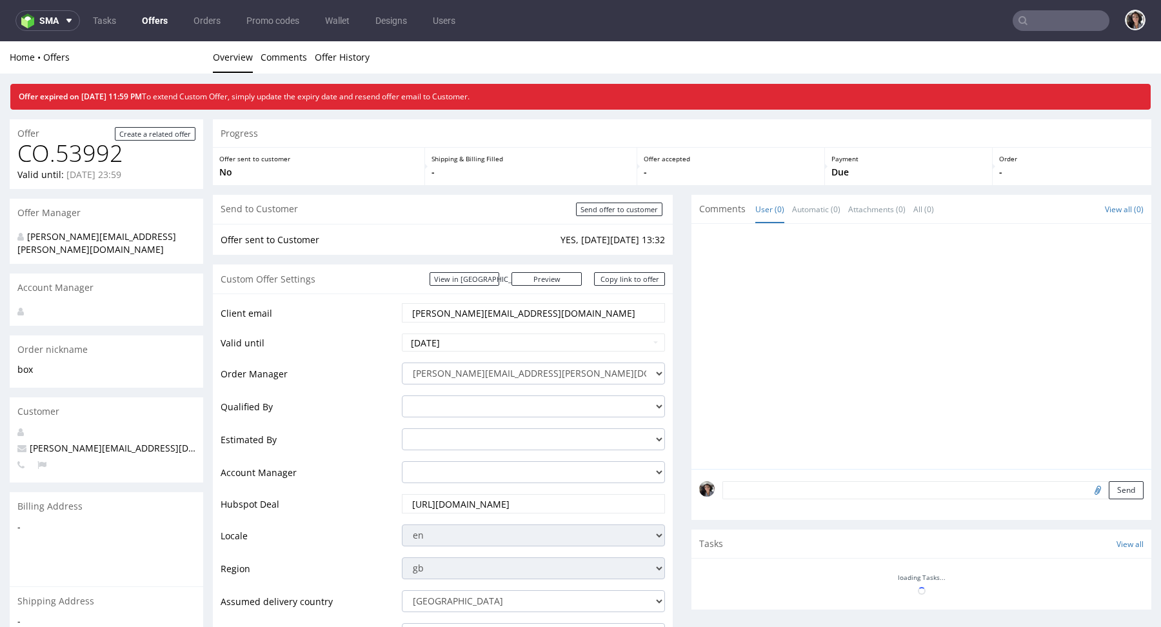
click at [1053, 21] on input "text" at bounding box center [1061, 20] width 97 height 21
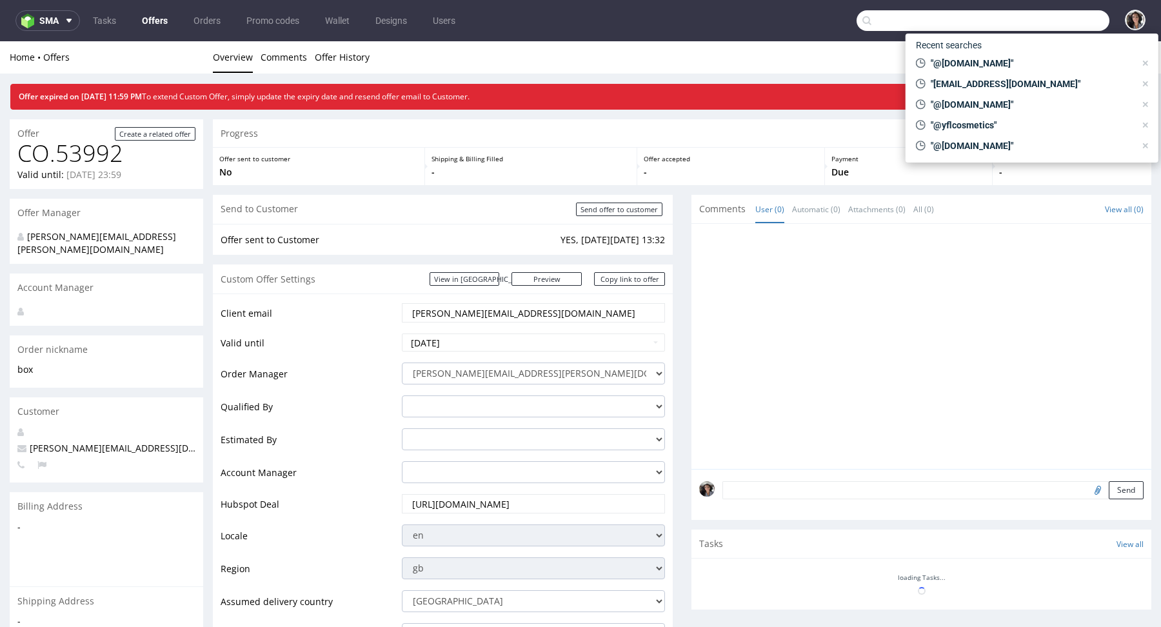
paste input "[EMAIL_ADDRESS][DOMAIN_NAME]"
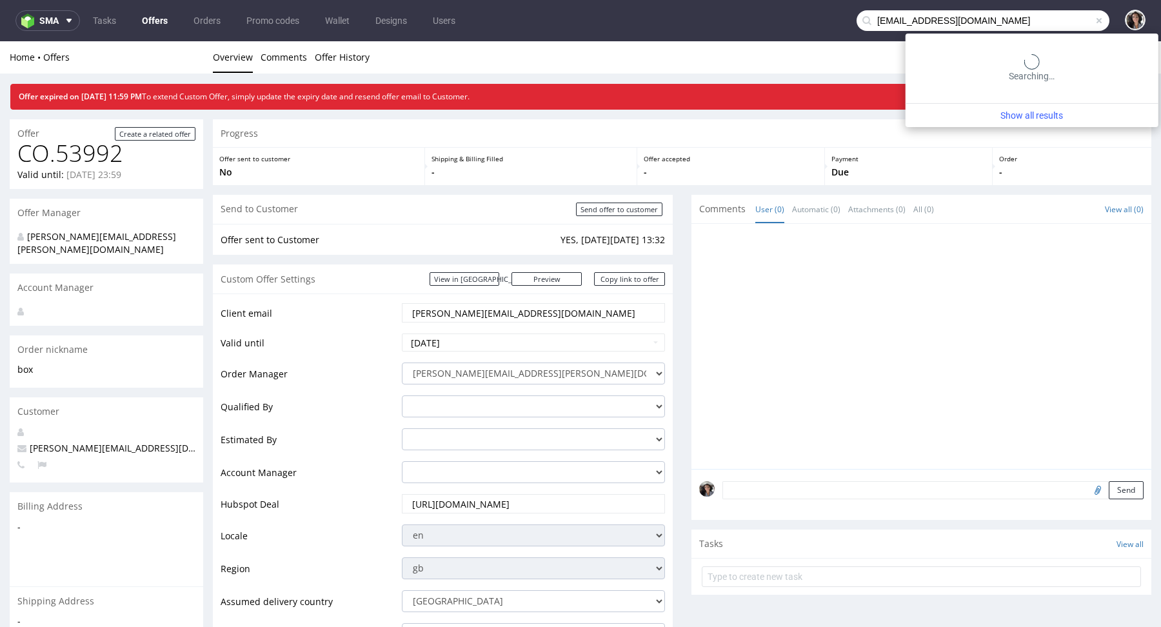
type input "[EMAIL_ADDRESS][DOMAIN_NAME]"
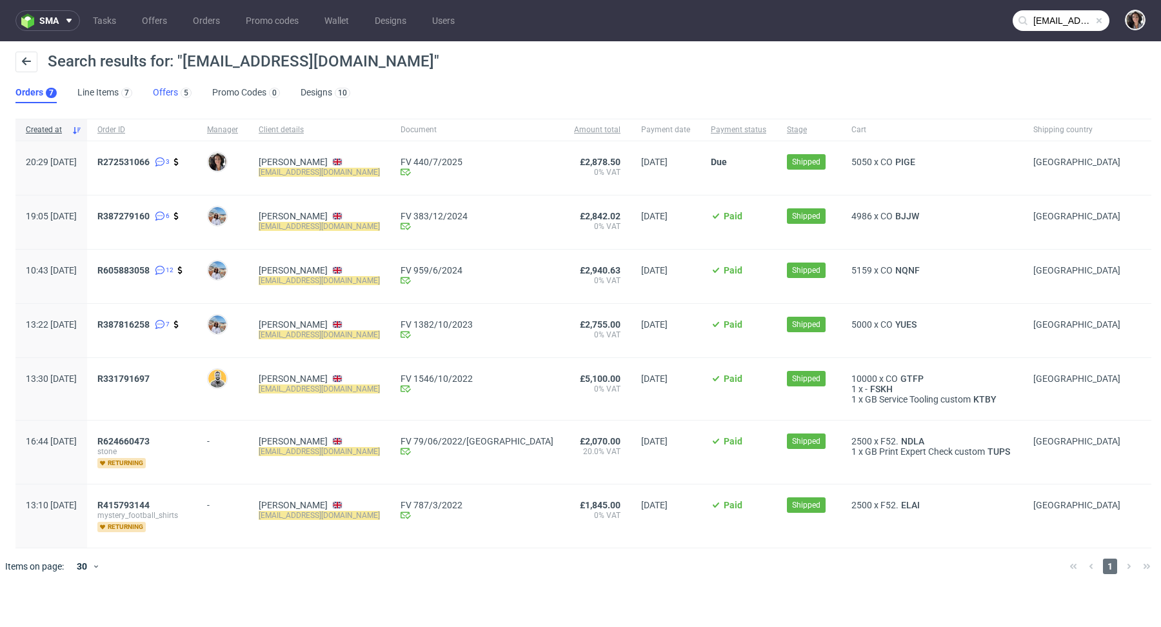
click at [168, 96] on link "Offers 5" at bounding box center [172, 93] width 39 height 21
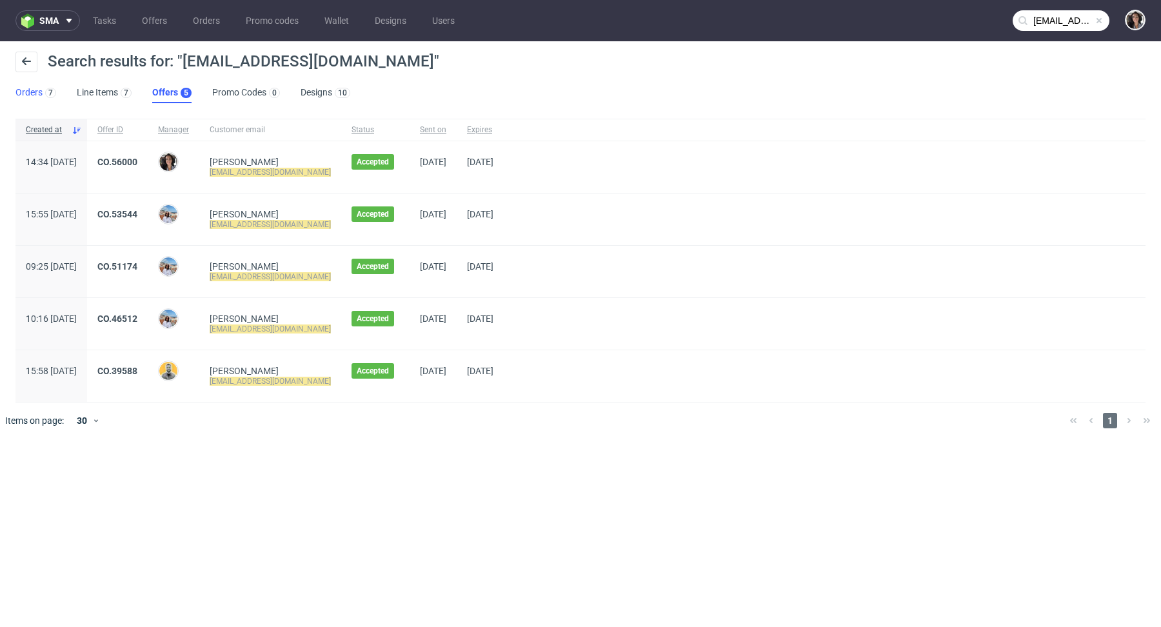
click at [41, 97] on link "Orders 7" at bounding box center [35, 93] width 41 height 21
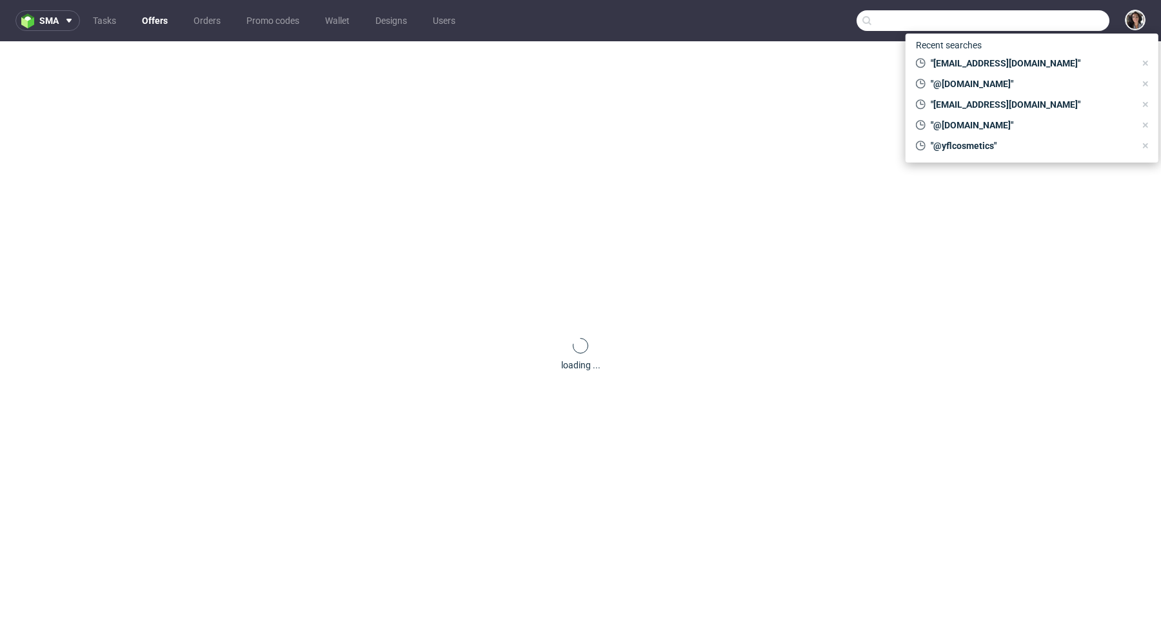
click at [1071, 12] on input "text" at bounding box center [982, 20] width 253 height 21
paste input "joerg.wouters@barzwear.com"
type input "joerg.wouters@barzwear.com"
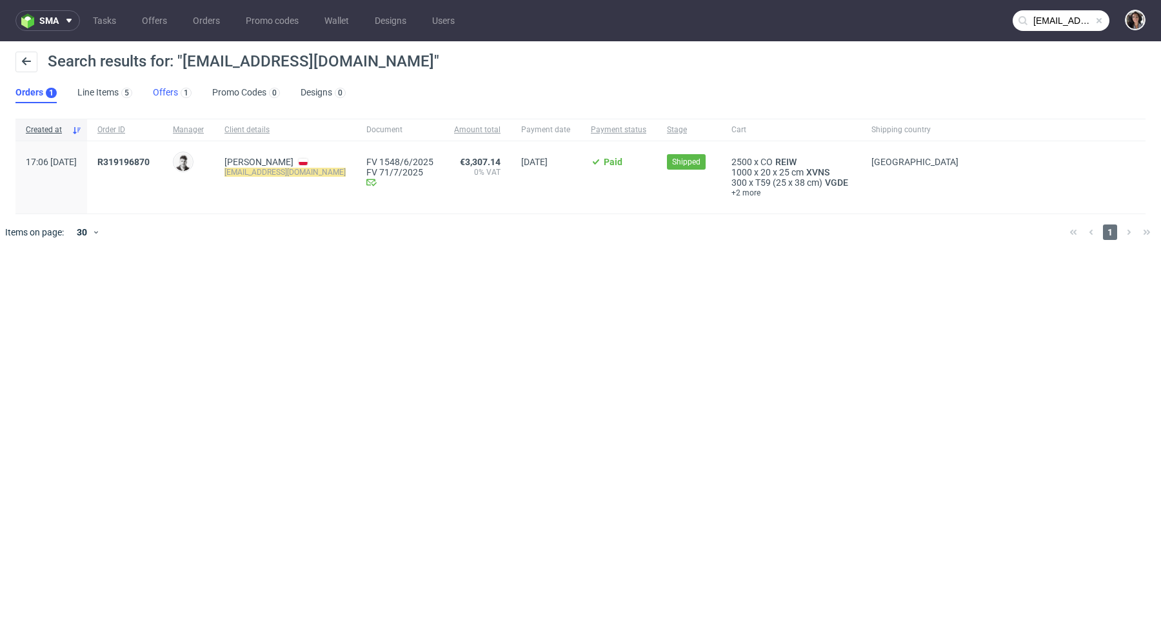
click at [167, 86] on link "Offers 1" at bounding box center [172, 93] width 39 height 21
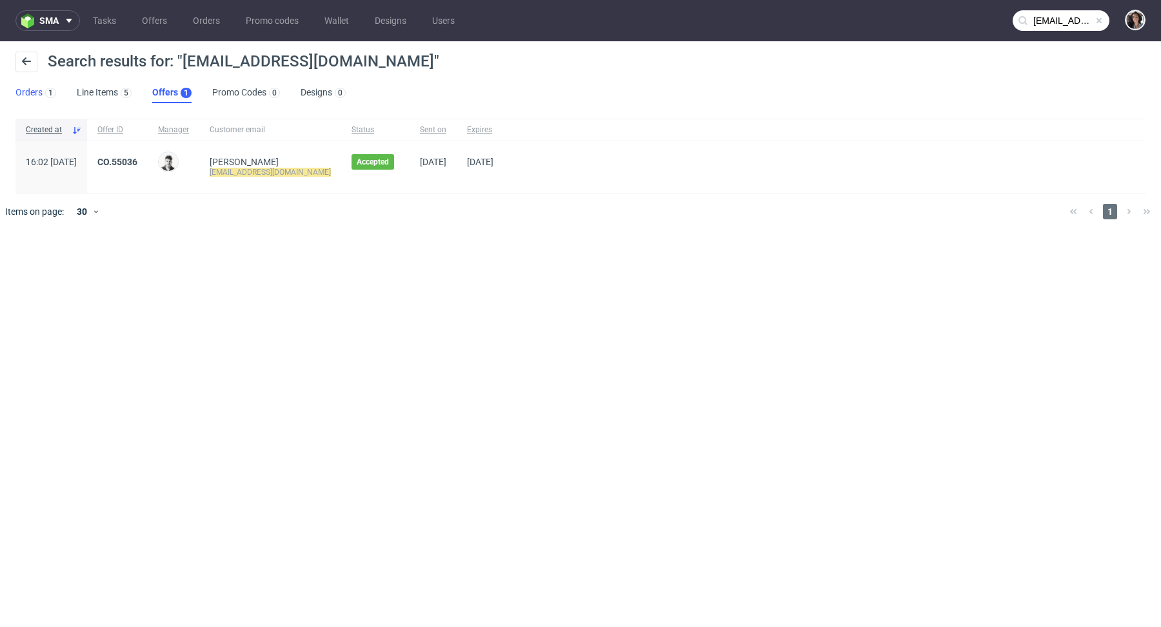
click at [30, 88] on link "Orders 1" at bounding box center [35, 93] width 41 height 21
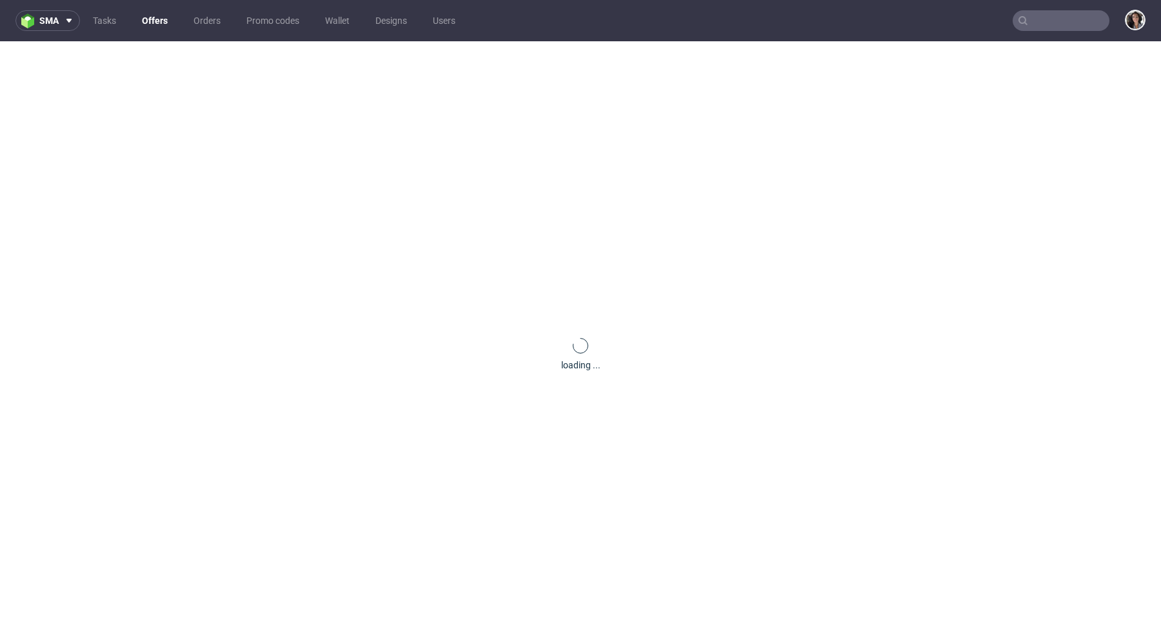
click at [1064, 10] on input "text" at bounding box center [1061, 20] width 97 height 21
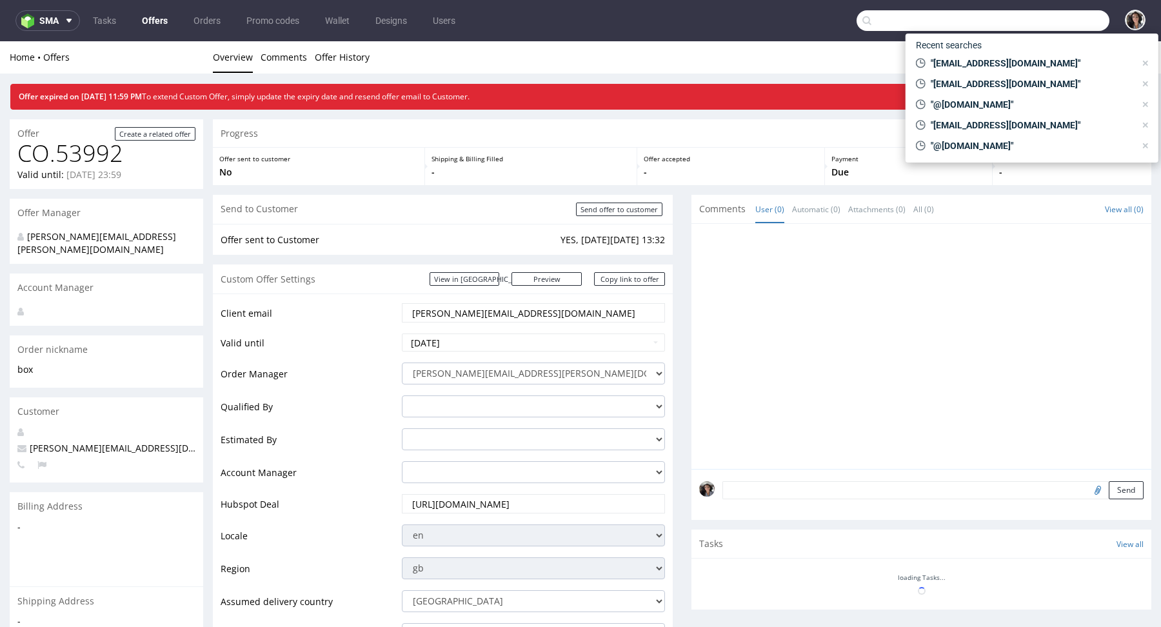
paste input "[PERSON_NAME][EMAIL_ADDRESS][DOMAIN_NAME]"
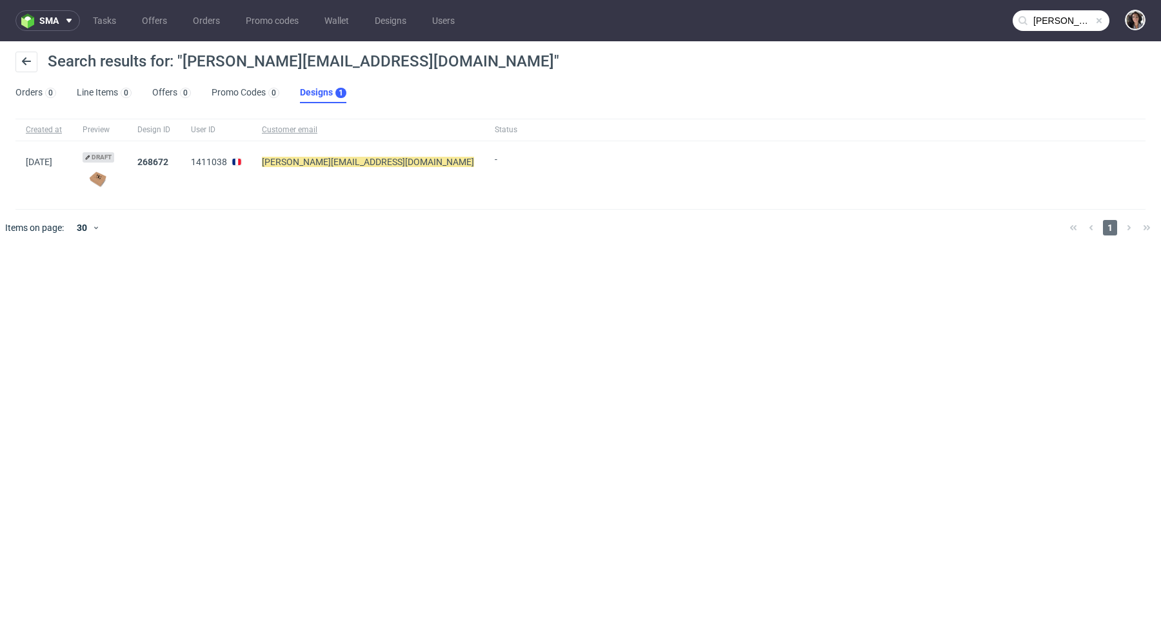
click at [1088, 6] on nav "sma Tasks Offers Orders Promo codes Wallet Designs Users cindy@pick-a-shoe.com" at bounding box center [580, 20] width 1161 height 41
click at [1047, 48] on div "Search results for: "cindy@pick-a-shoe.com" Orders 0 Line Items 0 Offers 0 Prom…" at bounding box center [580, 77] width 1161 height 72
click at [1044, 26] on input "cindy@pick-a-shoe.com" at bounding box center [1061, 20] width 97 height 21
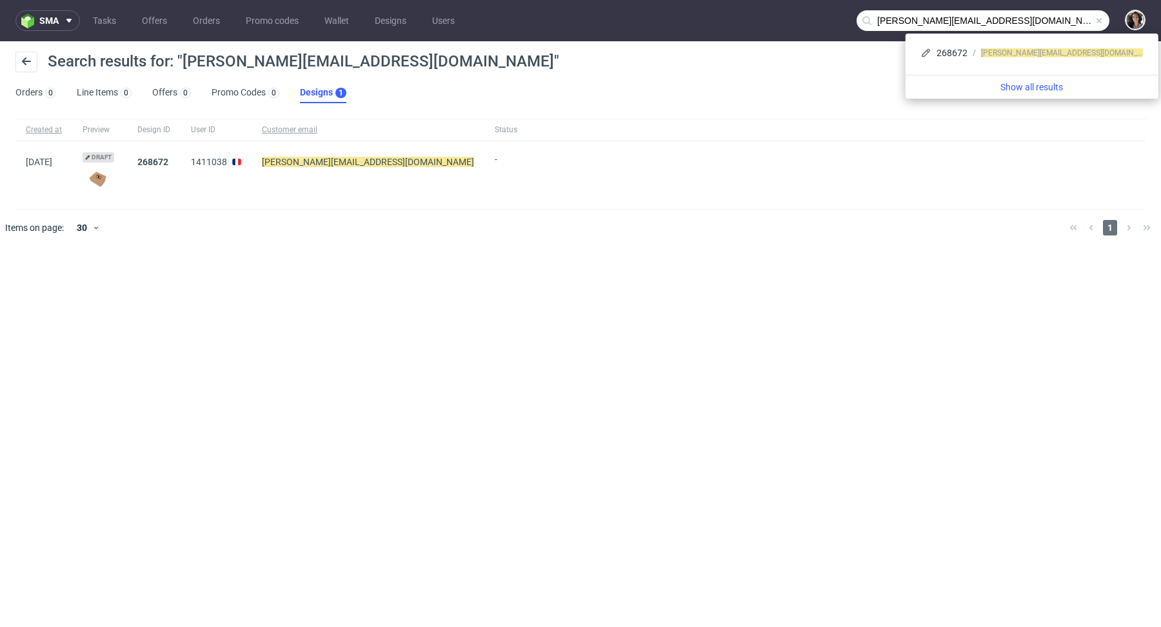
drag, startPoint x: 900, startPoint y: 20, endPoint x: 849, endPoint y: 20, distance: 50.9
click at [849, 20] on nav "sma Tasks Offers Orders Promo codes Wallet Designs Users cindy@pick-a-shoe.com" at bounding box center [580, 20] width 1161 height 41
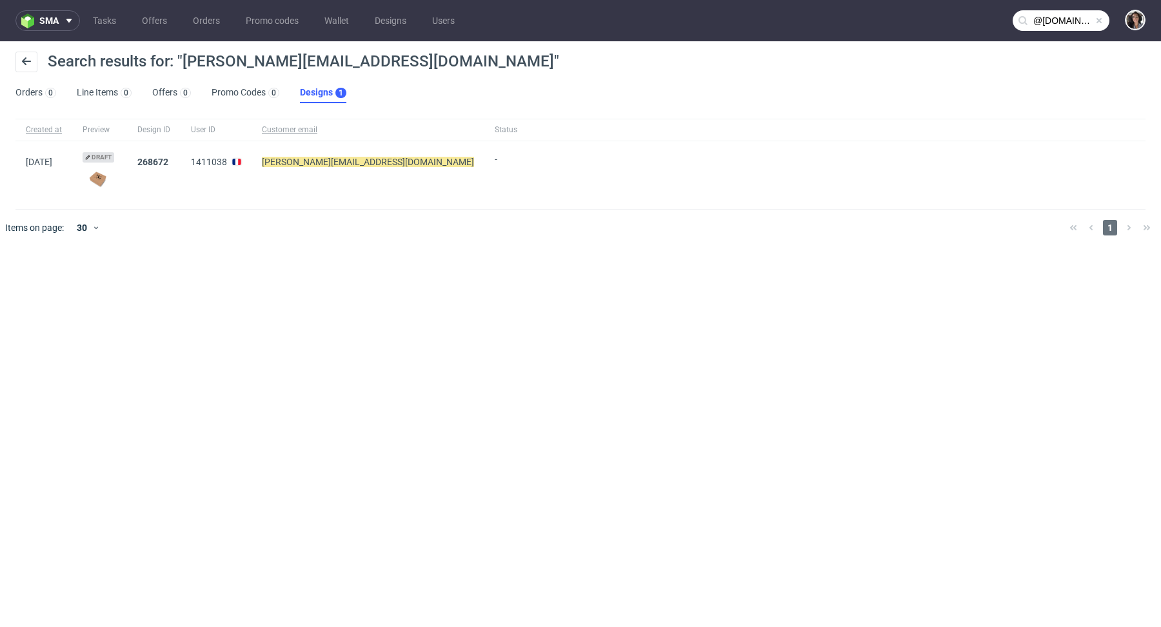
type input "@pick-a-shoe.com"
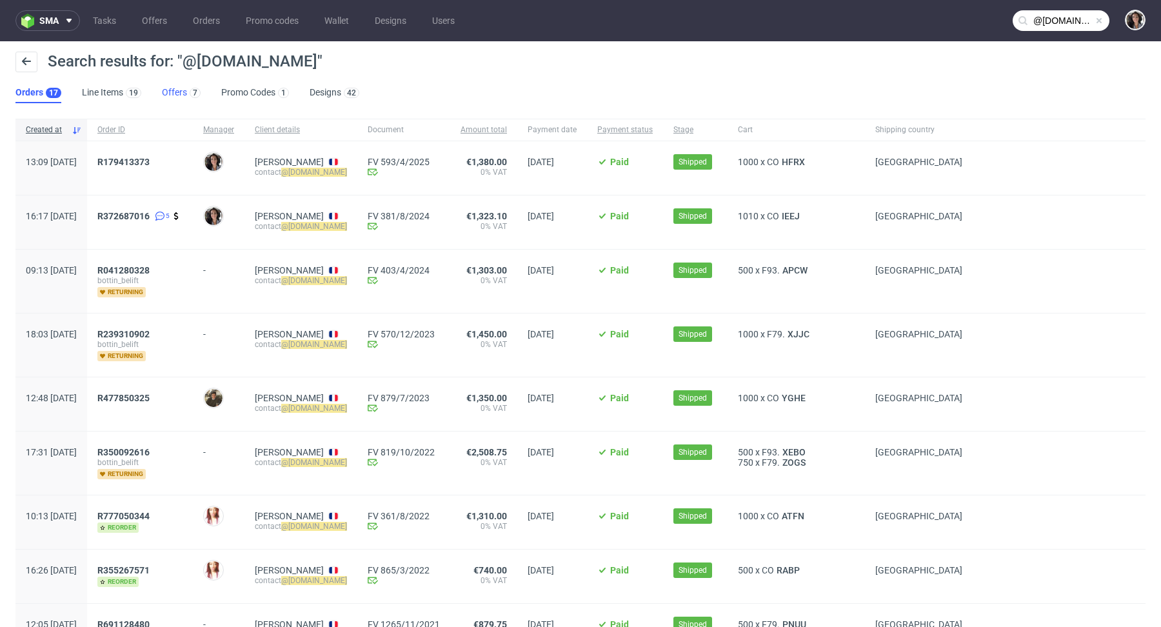
click at [170, 98] on link "Offers 7" at bounding box center [181, 93] width 39 height 21
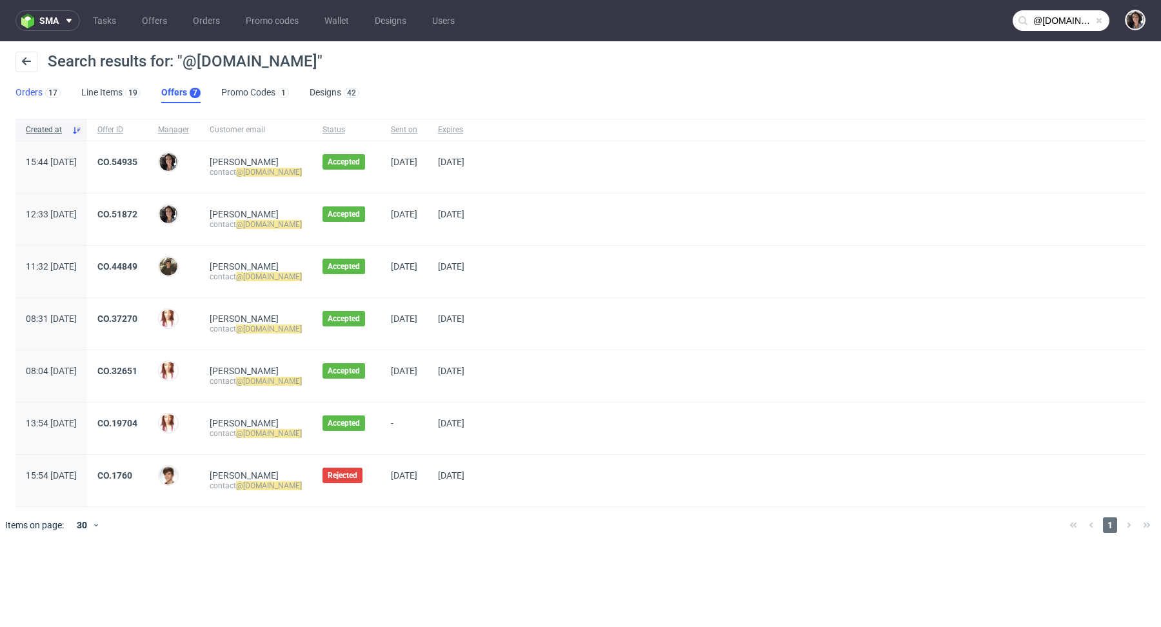
click at [33, 90] on link "Orders 17" at bounding box center [37, 93] width 45 height 21
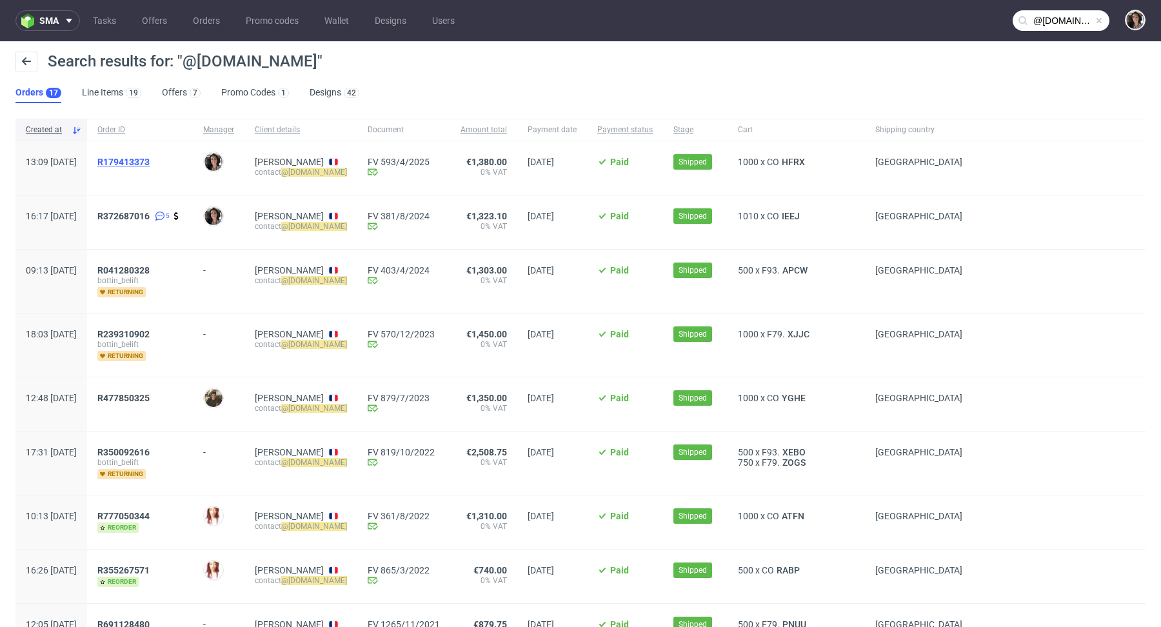
click at [150, 161] on span "R179413373" at bounding box center [123, 162] width 52 height 10
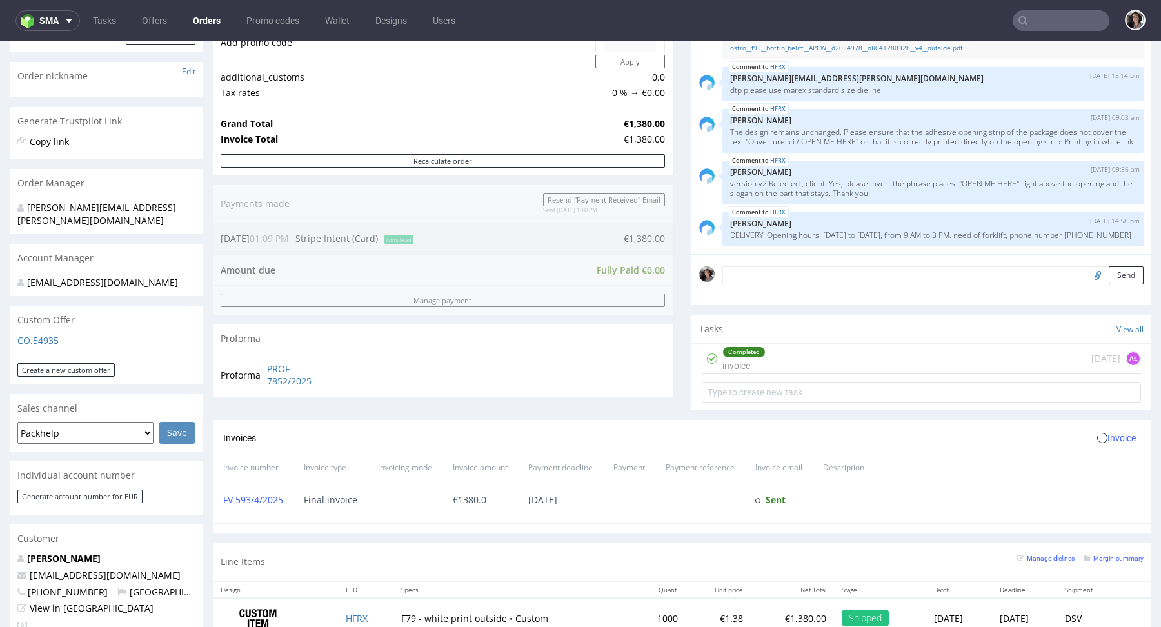
scroll to position [394, 0]
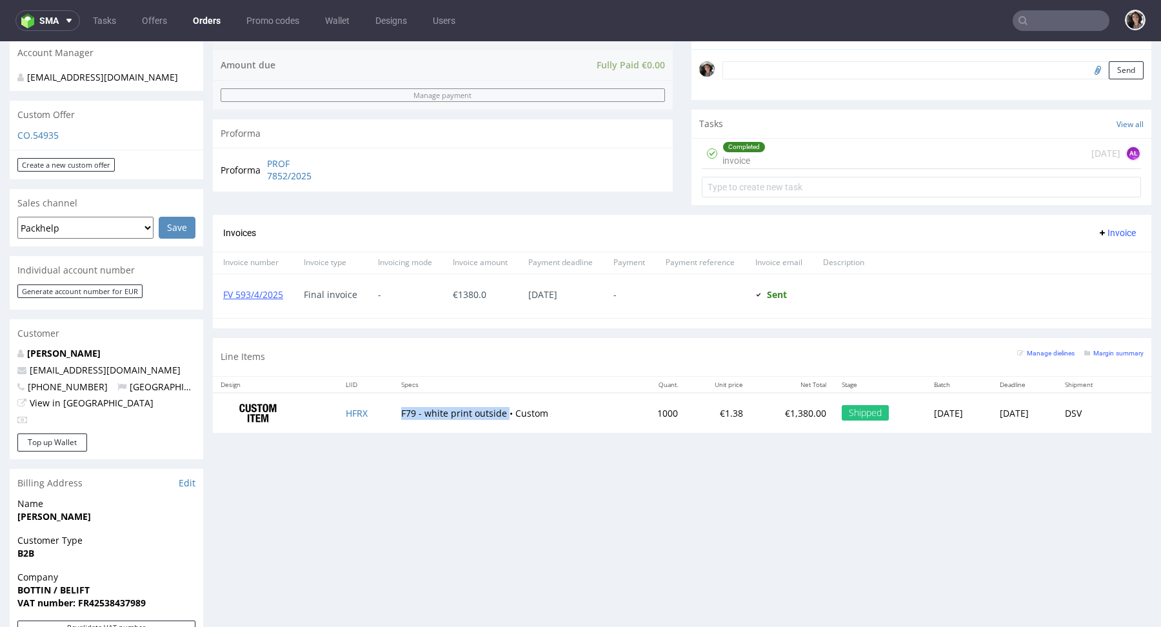
drag, startPoint x: 385, startPoint y: 410, endPoint x: 495, endPoint y: 416, distance: 110.5
click at [495, 416] on td "F79 - white print outside • Custom" at bounding box center [512, 413] width 239 height 41
copy td "F79 - white print outside"
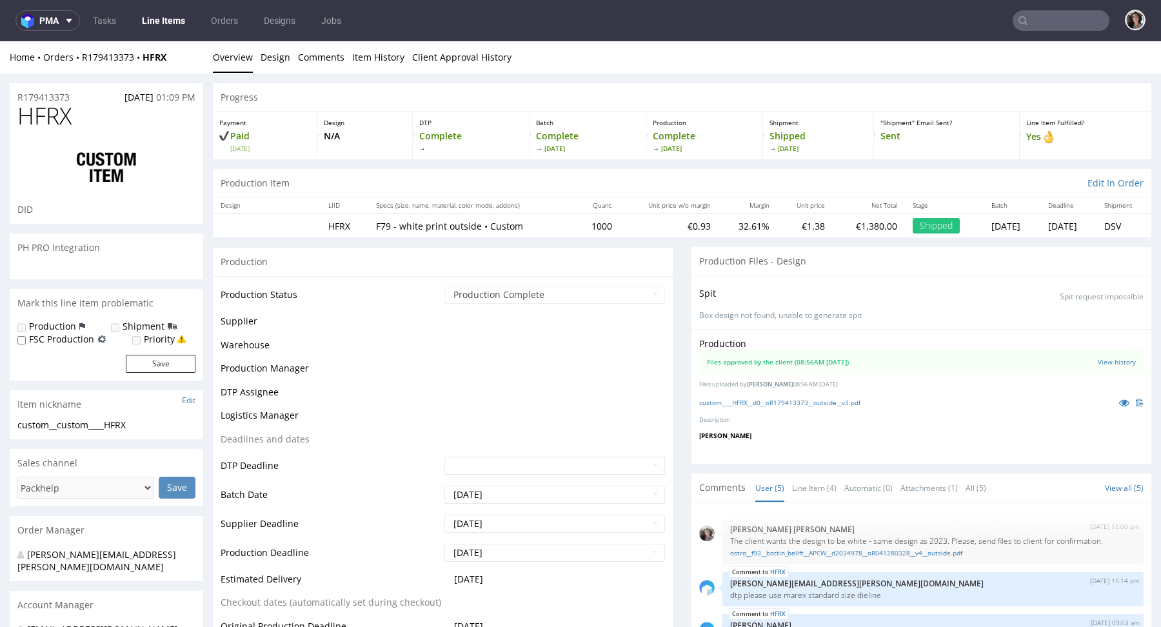
scroll to position [21, 0]
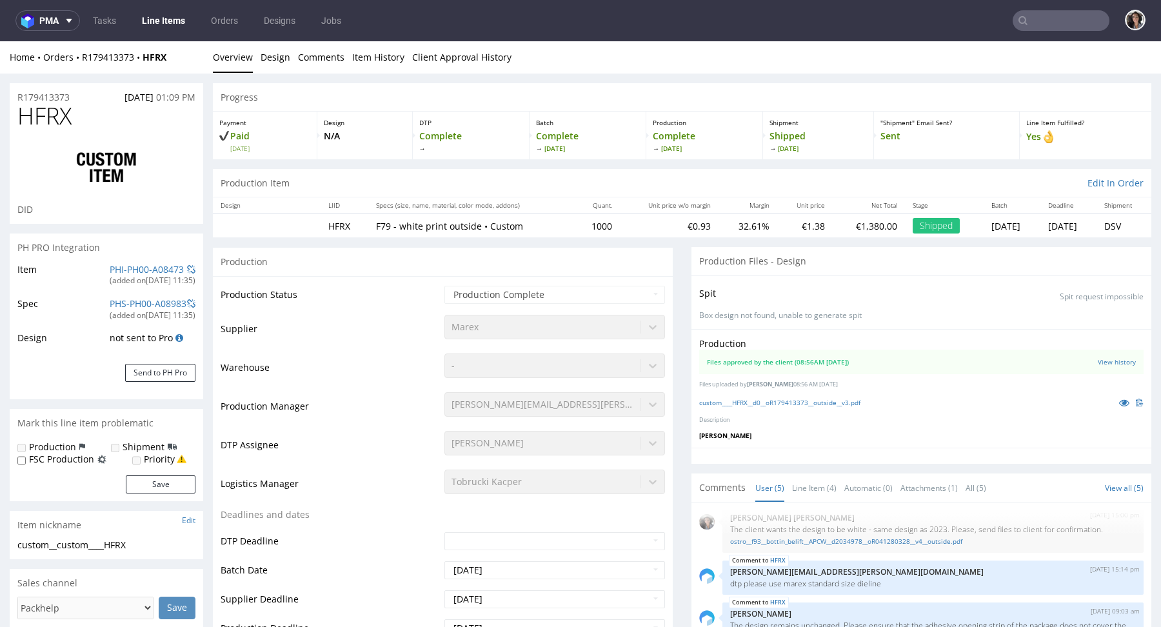
click at [797, 395] on div "custom____HFRX__d0__oR179413373__outside__v3.pdf" at bounding box center [921, 402] width 444 height 14
click at [796, 401] on link "custom____HFRX__d0__oR179413373__outside__v3.pdf" at bounding box center [779, 402] width 161 height 9
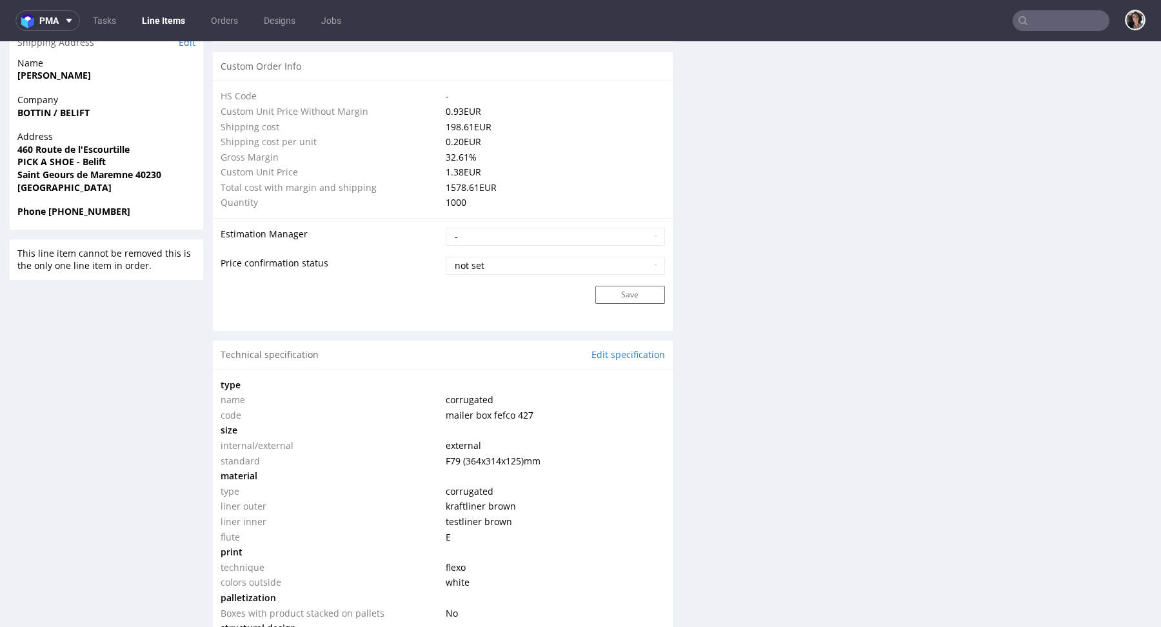
scroll to position [0, 0]
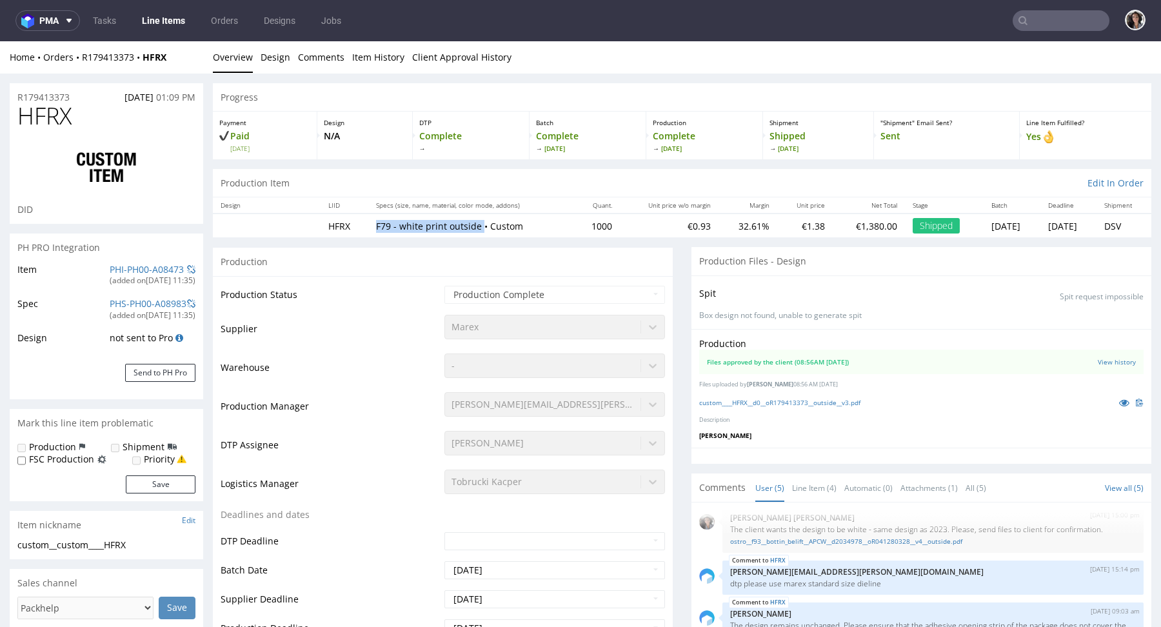
drag, startPoint x: 472, startPoint y: 226, endPoint x: 348, endPoint y: 225, distance: 124.5
click at [348, 225] on tr "HFRX F79 - white print outside • Custom 1000 €0.93 32.61% €1.38 €1,380.00 Shipp…" at bounding box center [682, 225] width 938 height 24
copy tr "F79 - white print outside"
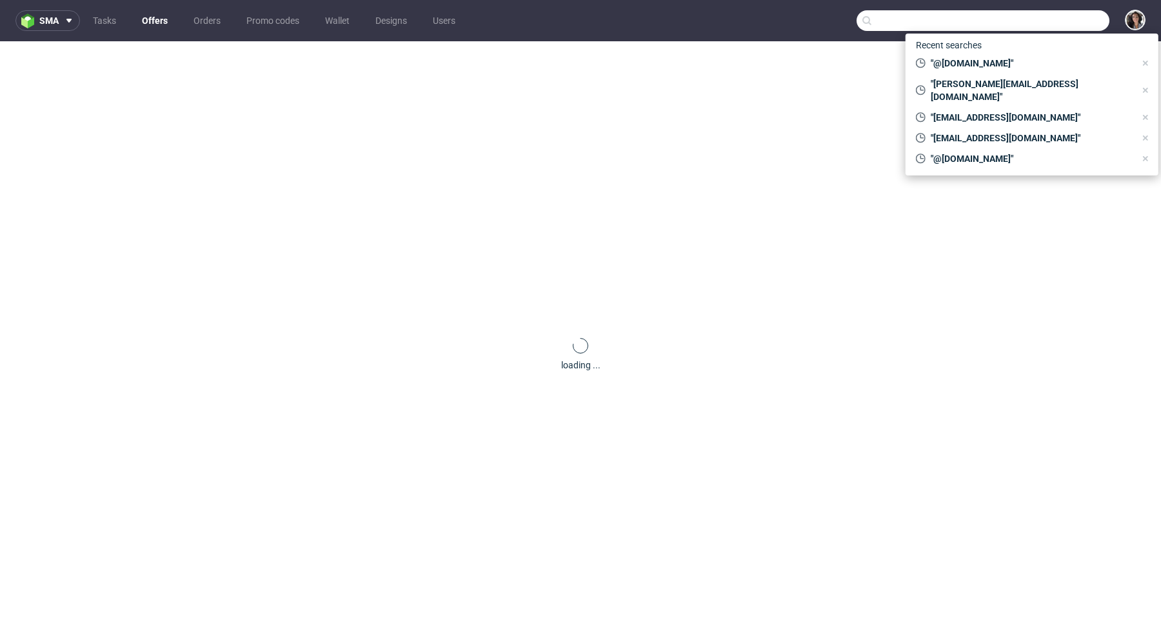
click at [1061, 15] on input "text" at bounding box center [982, 20] width 253 height 21
paste input "[EMAIL_ADDRESS][DOMAIN_NAME]"
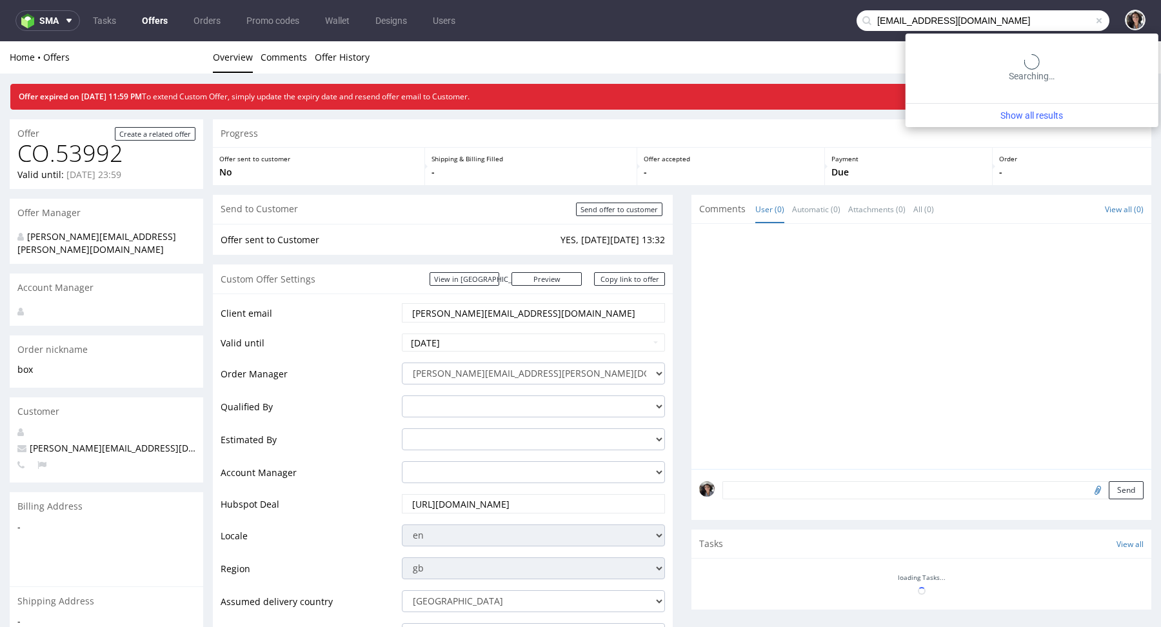
type input "[EMAIL_ADDRESS][DOMAIN_NAME]"
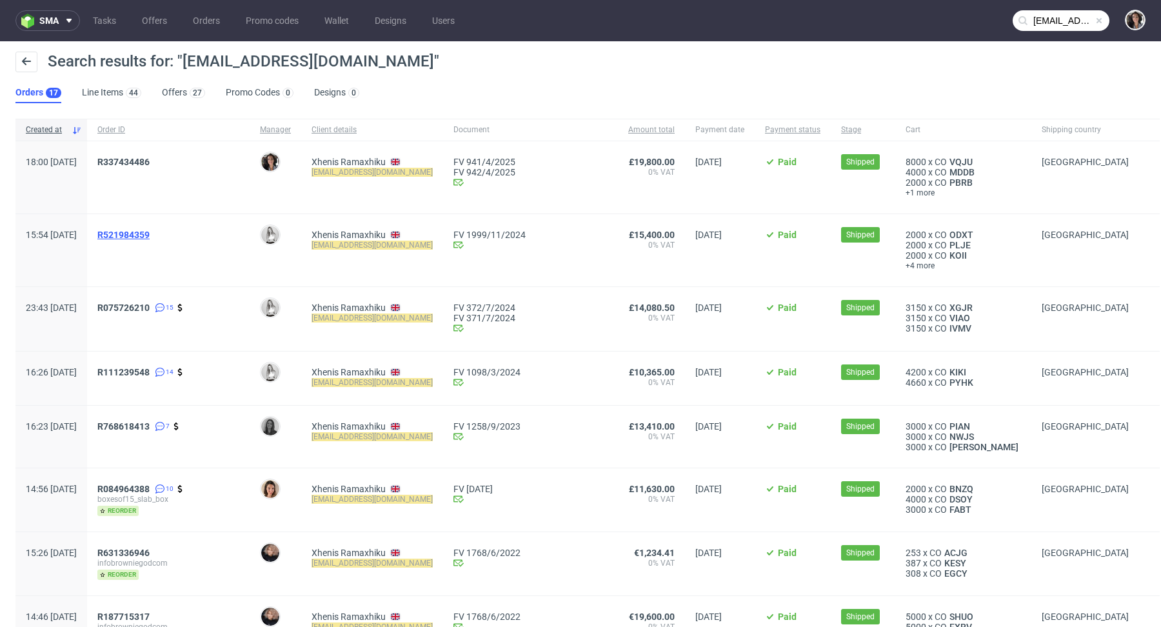
click at [150, 230] on span "R521984359" at bounding box center [123, 235] width 52 height 10
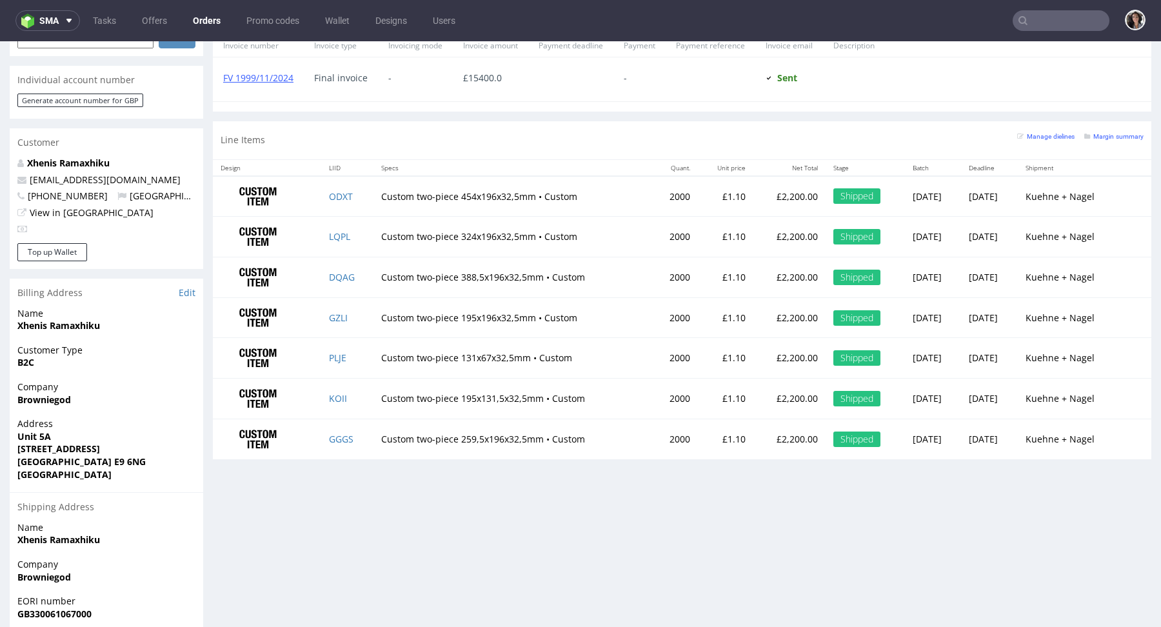
scroll to position [614, 0]
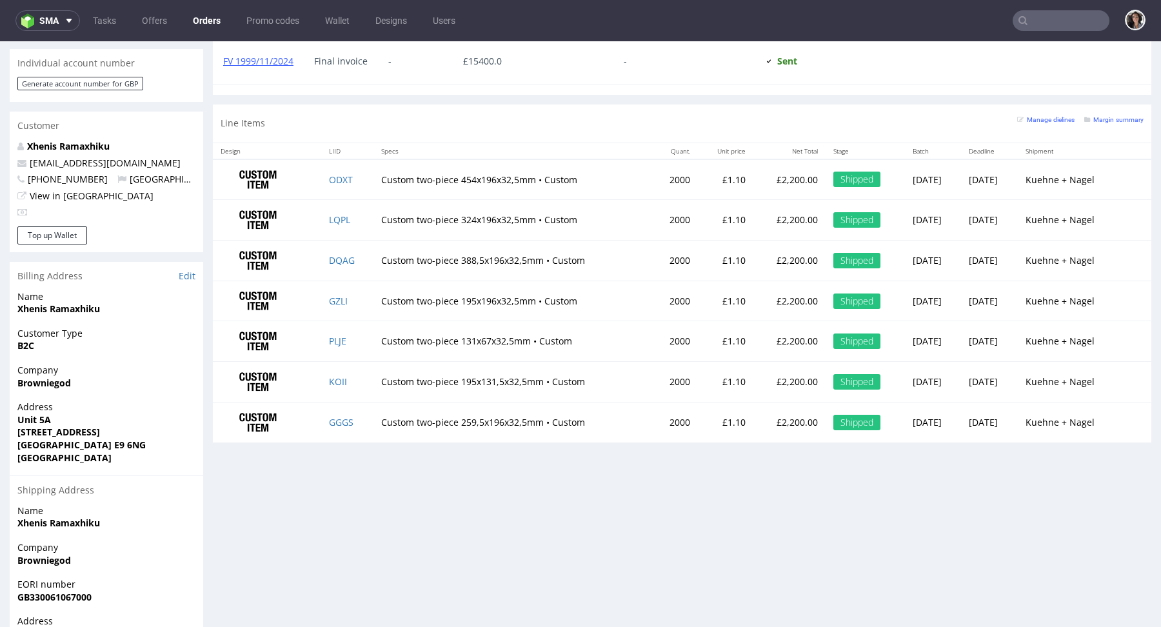
type input "[EMAIL_ADDRESS][DOMAIN_NAME]"
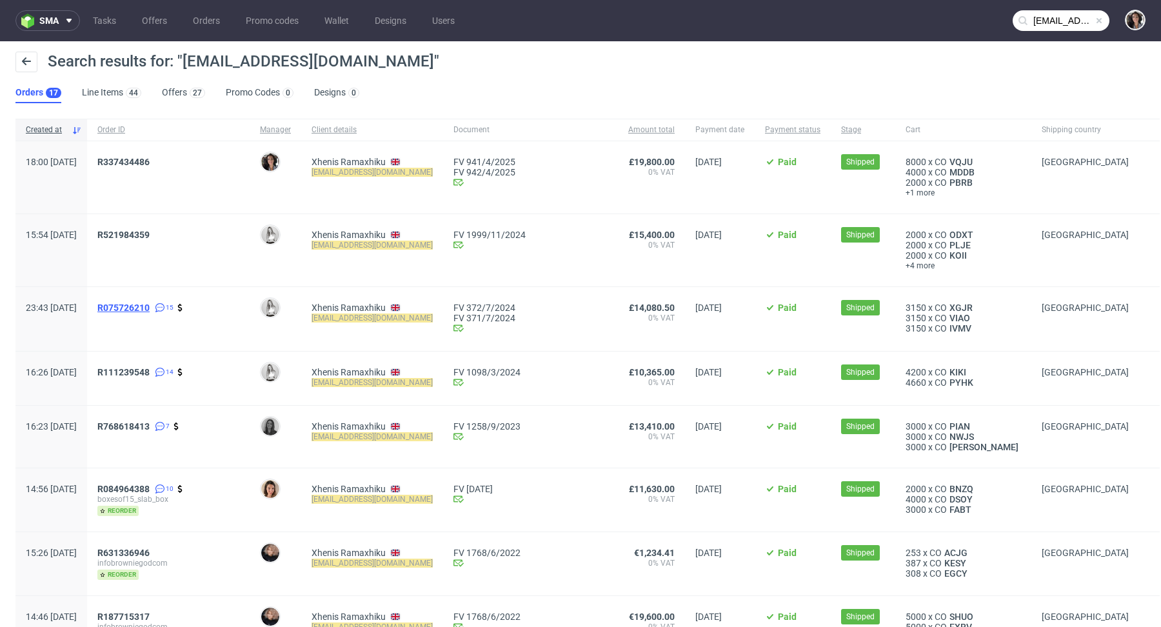
click at [150, 308] on span "R075726210" at bounding box center [123, 307] width 52 height 10
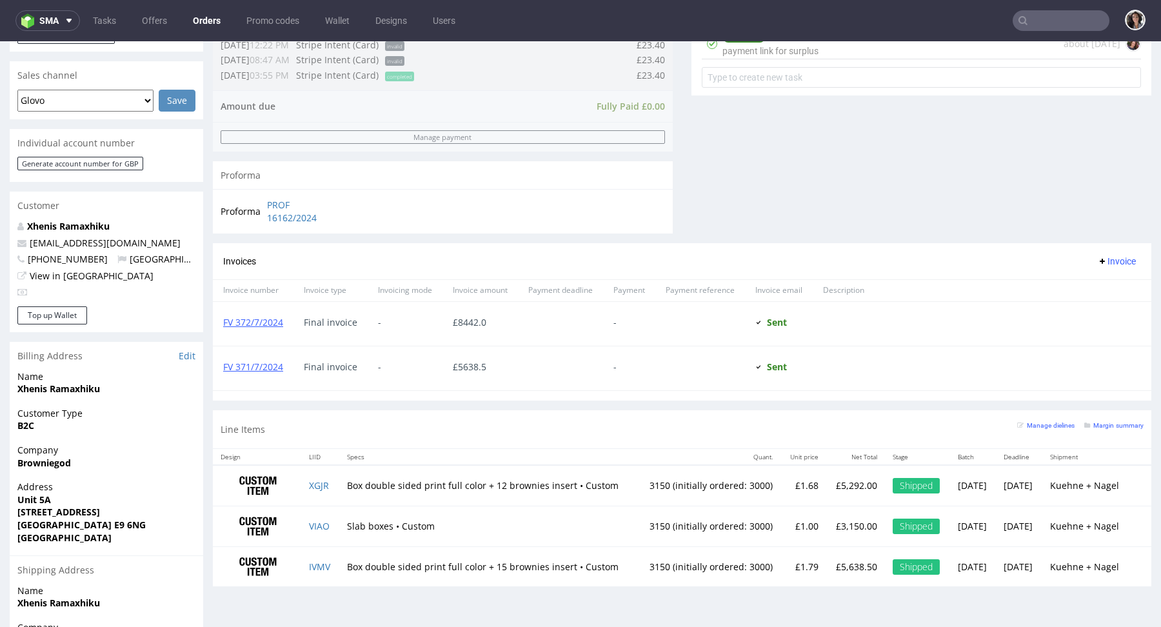
scroll to position [540, 0]
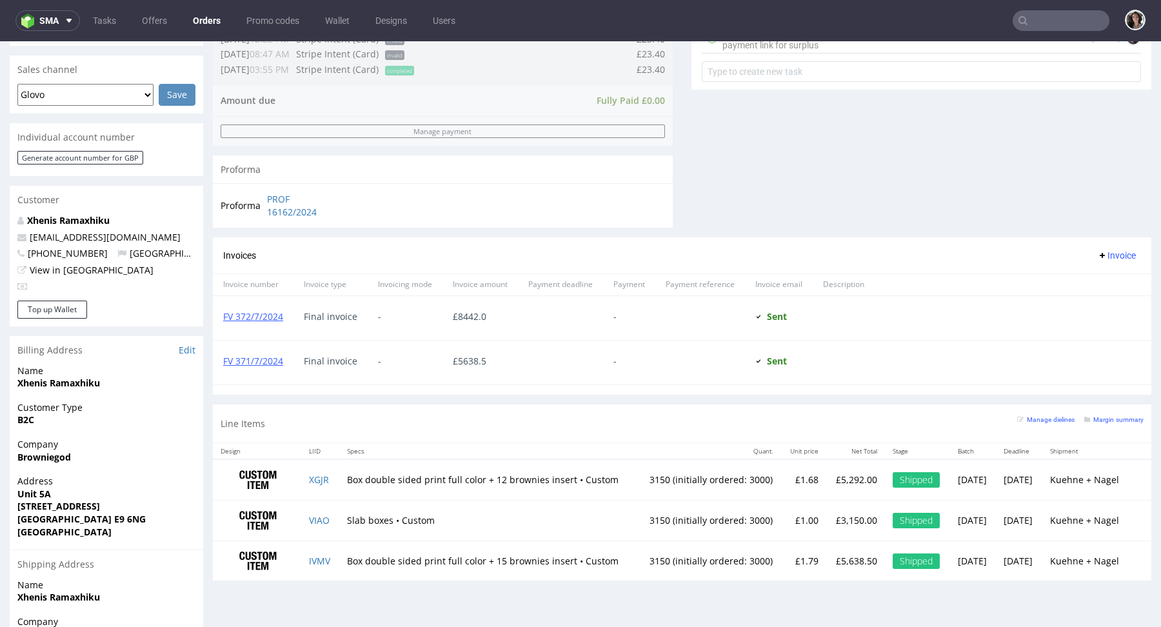
type input "[EMAIL_ADDRESS][DOMAIN_NAME]"
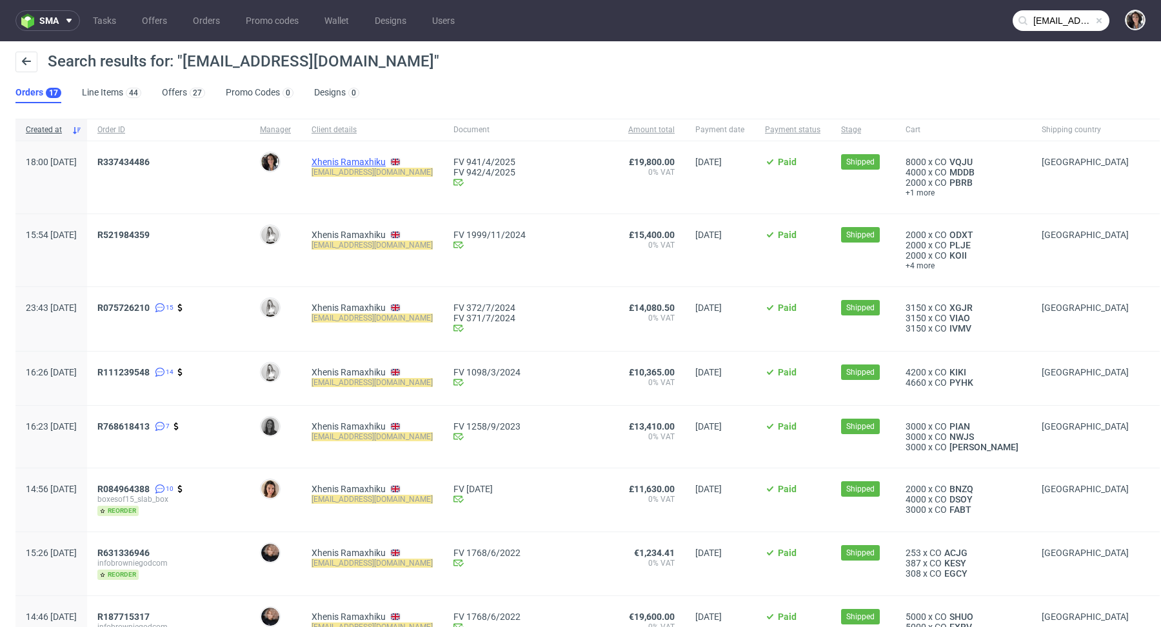
click at [382, 159] on link "Xhenis Ramaxhiku" at bounding box center [348, 162] width 74 height 10
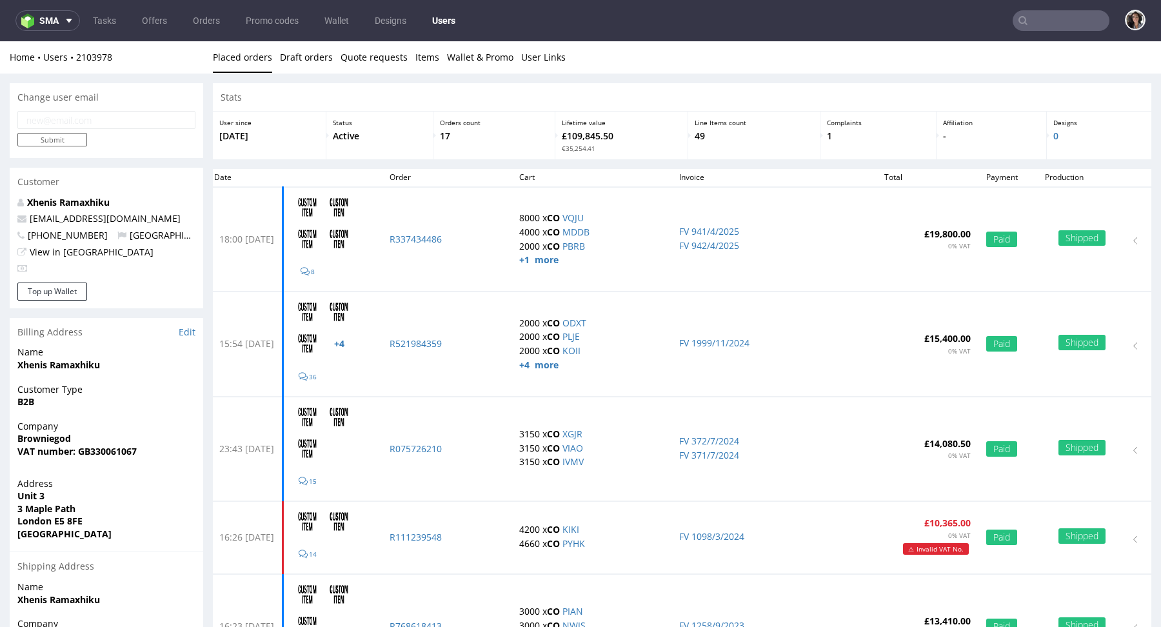
type input "[EMAIL_ADDRESS][DOMAIN_NAME]"
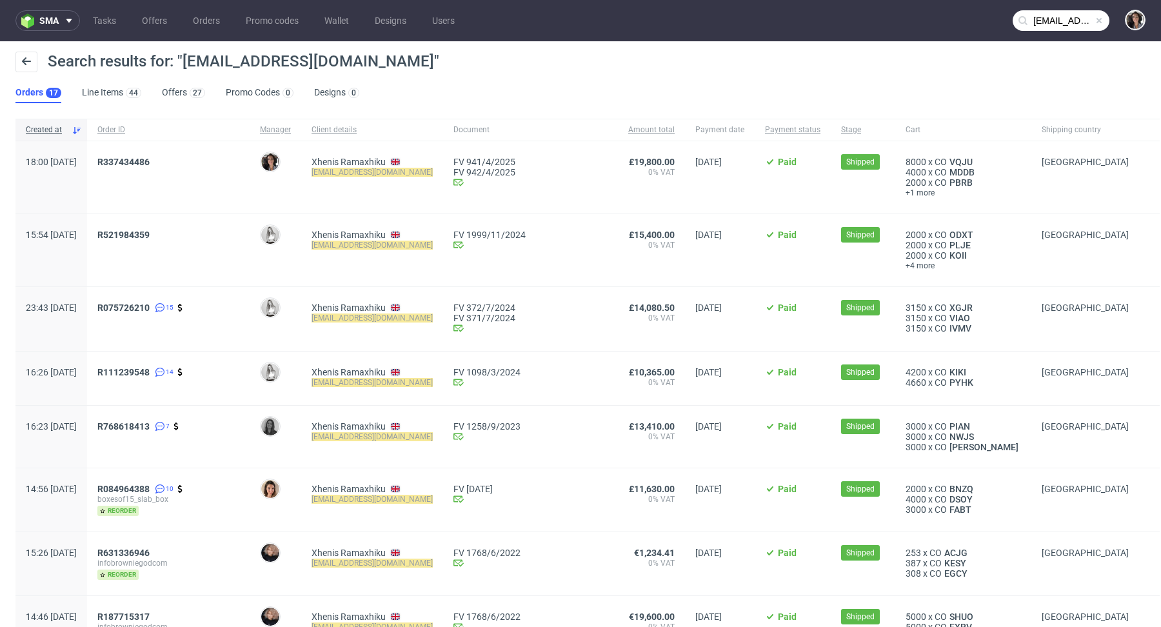
click at [177, 168] on span "R337434486" at bounding box center [168, 177] width 142 height 41
click at [150, 164] on span "R337434486" at bounding box center [123, 162] width 52 height 10
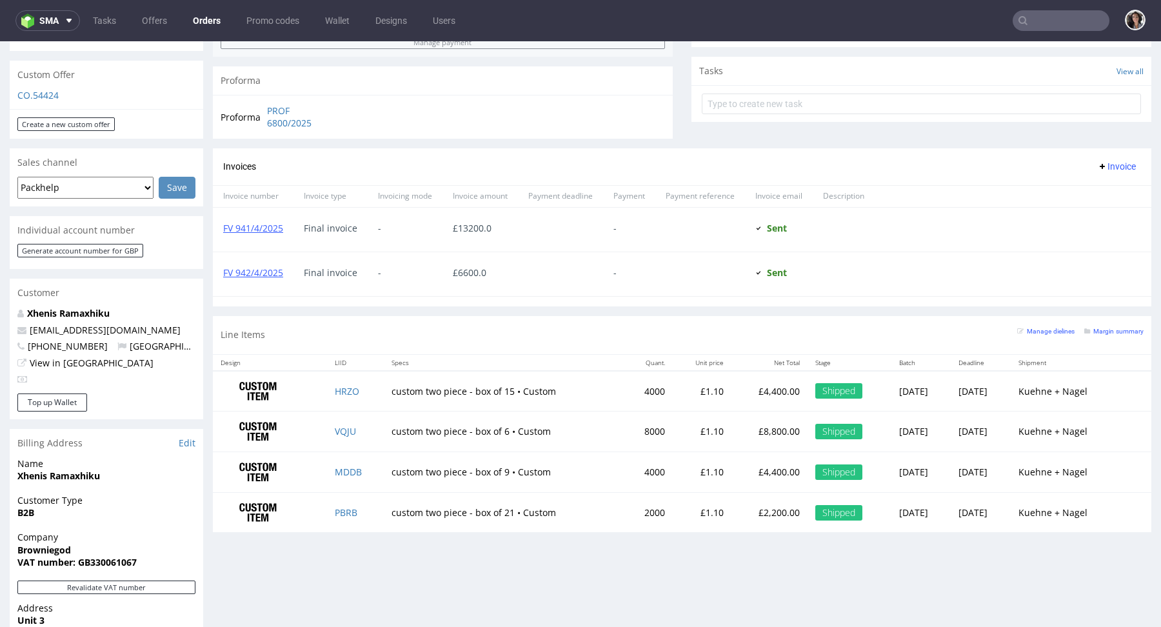
scroll to position [448, 0]
type input "[EMAIL_ADDRESS][DOMAIN_NAME]"
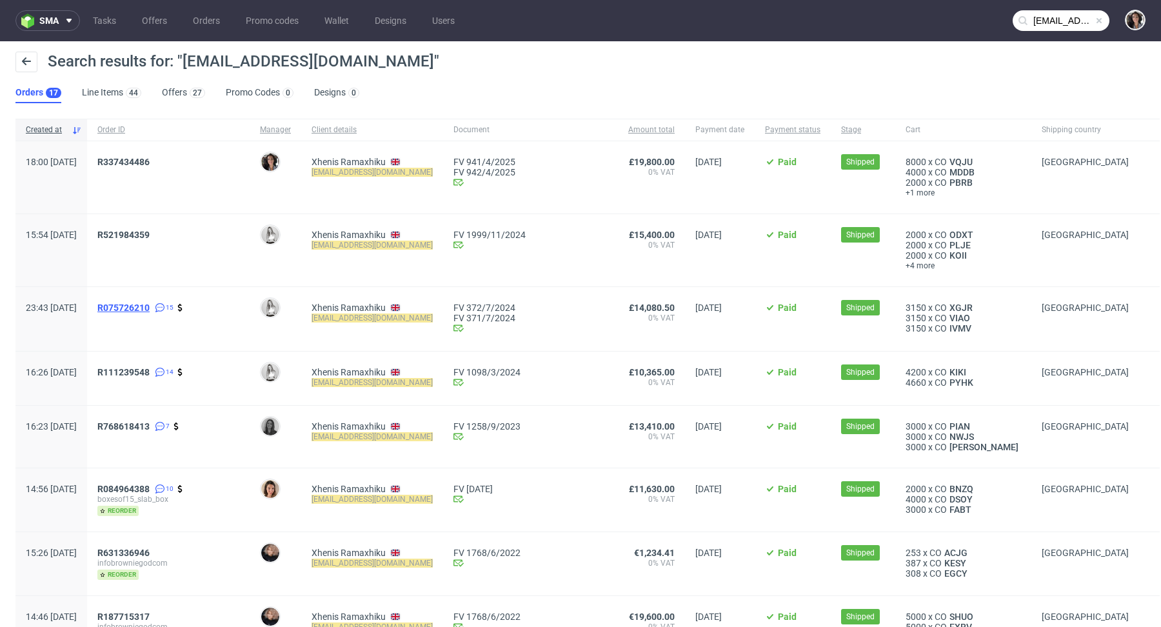
click at [150, 306] on span "R075726210" at bounding box center [123, 307] width 52 height 10
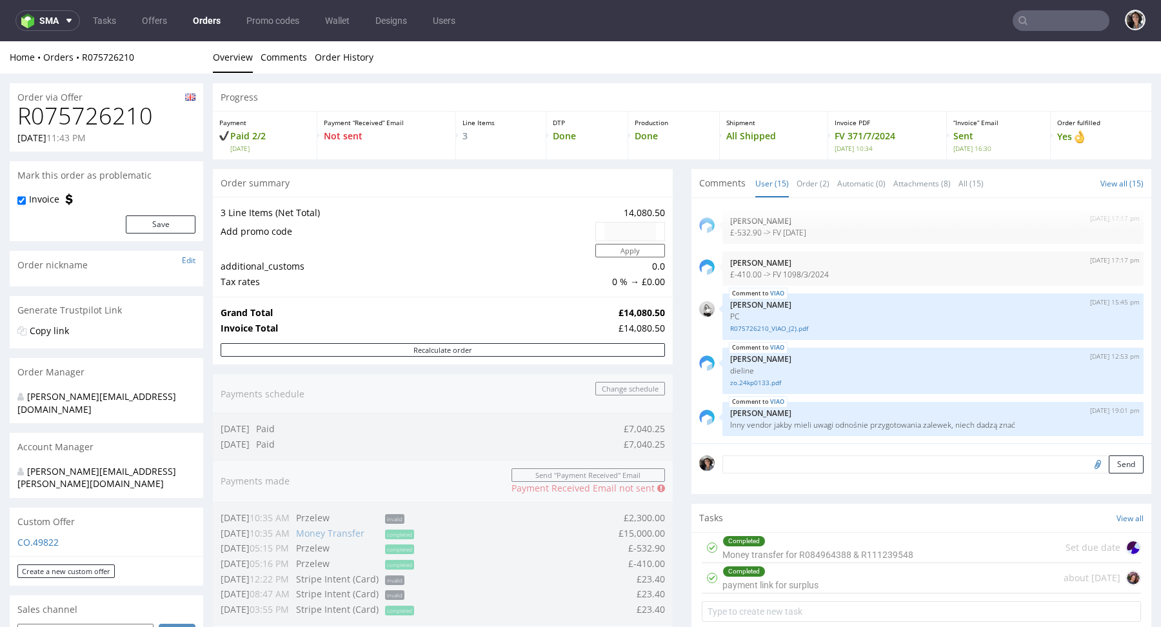
scroll to position [655, 0]
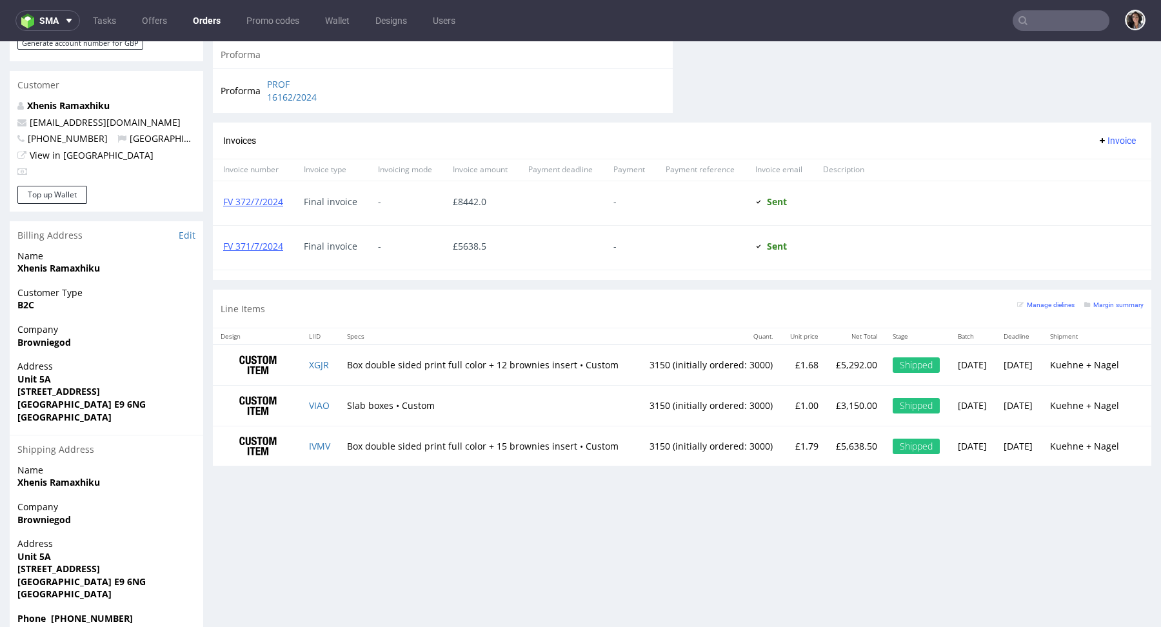
type input "[EMAIL_ADDRESS][DOMAIN_NAME]"
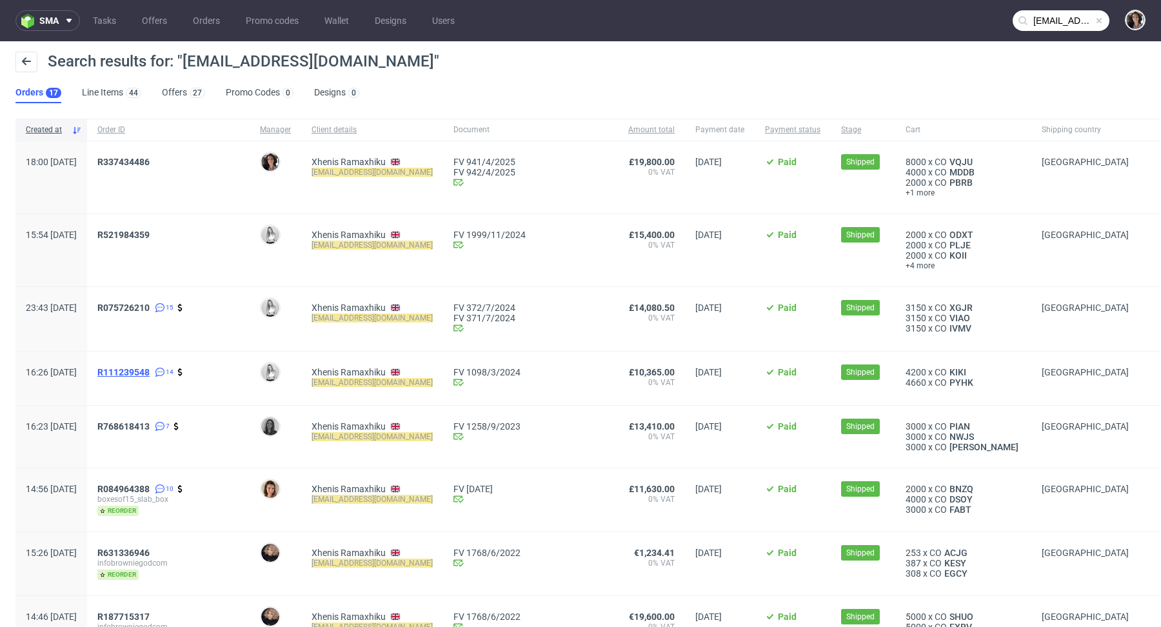
click at [150, 368] on span "R111239548" at bounding box center [123, 372] width 52 height 10
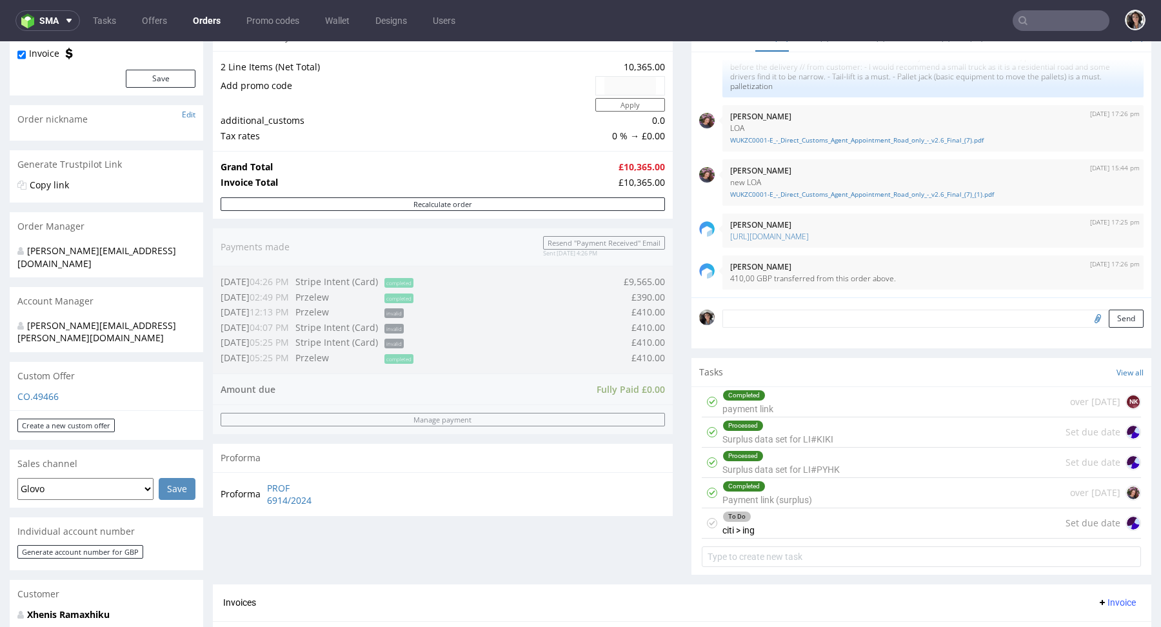
scroll to position [455, 0]
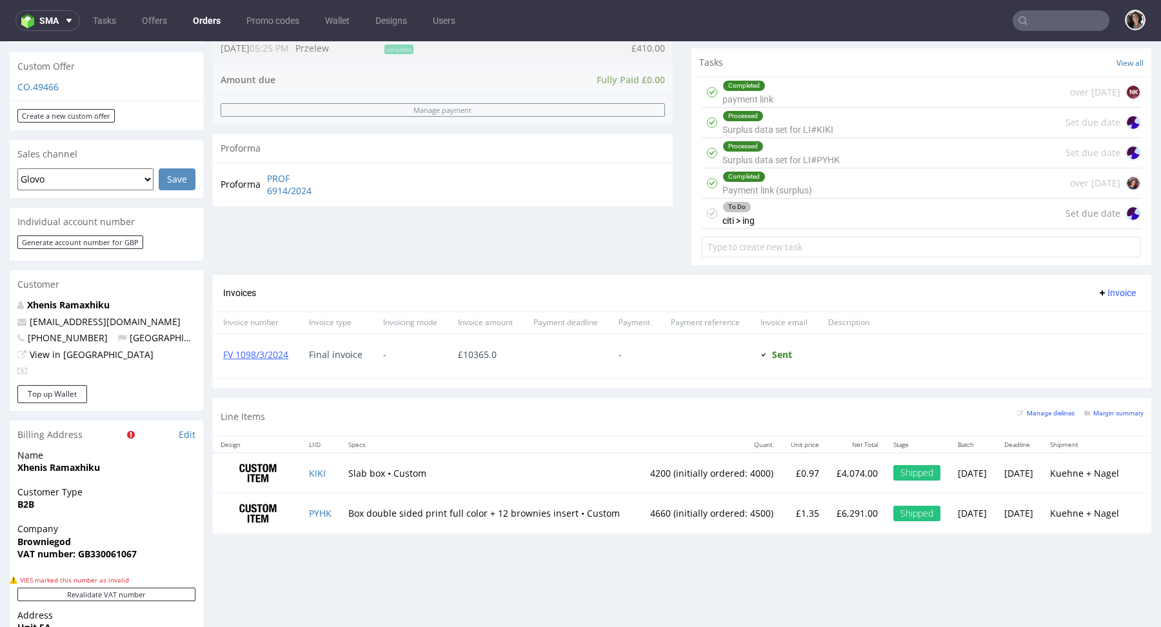
type input "[EMAIL_ADDRESS][DOMAIN_NAME]"
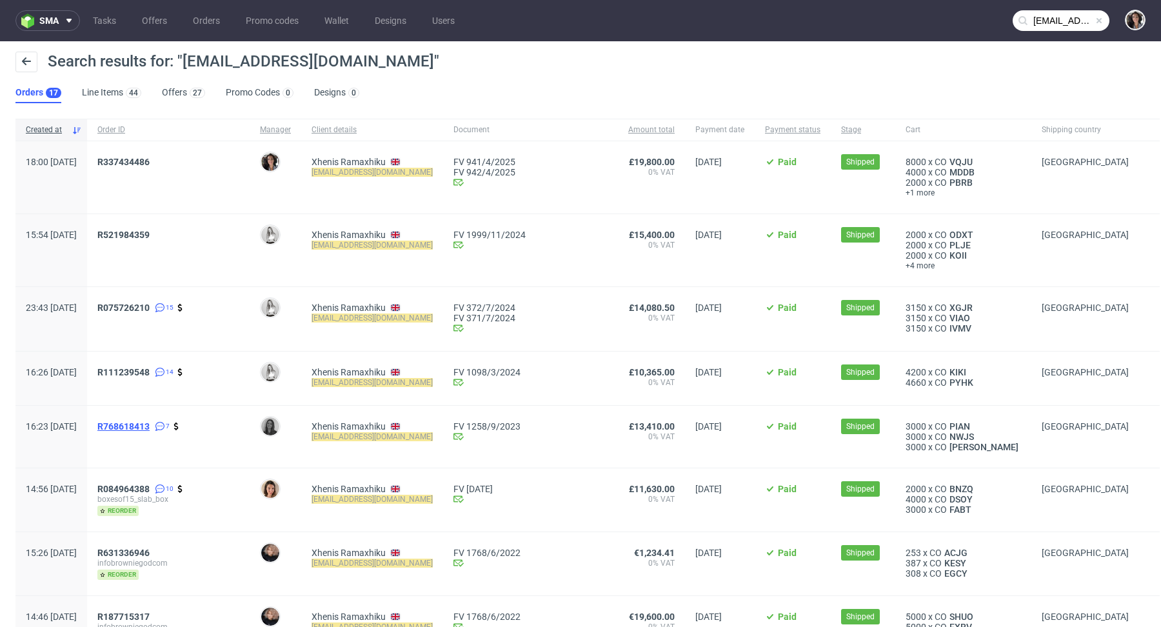
click at [150, 422] on span "R768618413" at bounding box center [123, 426] width 52 height 10
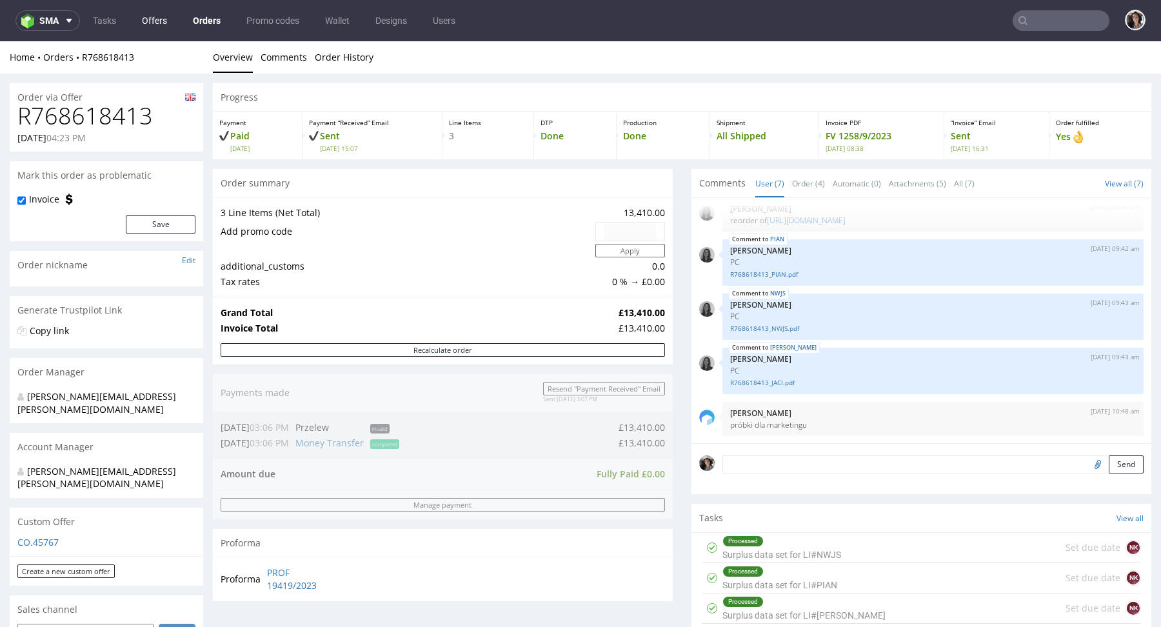
type input "[EMAIL_ADDRESS][DOMAIN_NAME]"
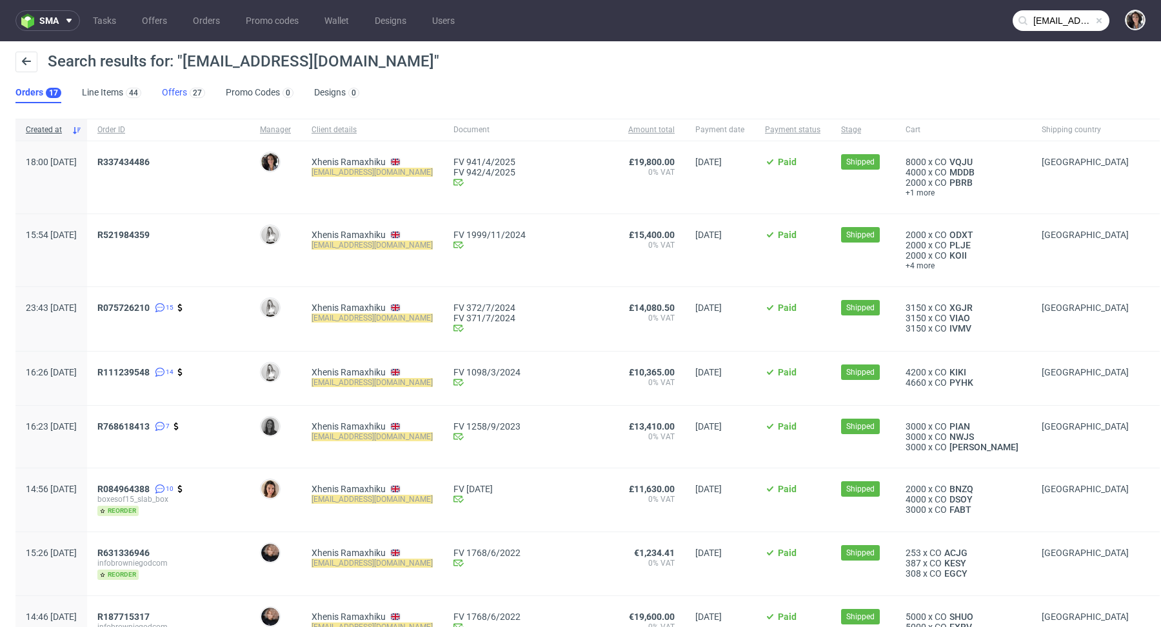
click at [163, 88] on link "Offers 27" at bounding box center [183, 93] width 43 height 21
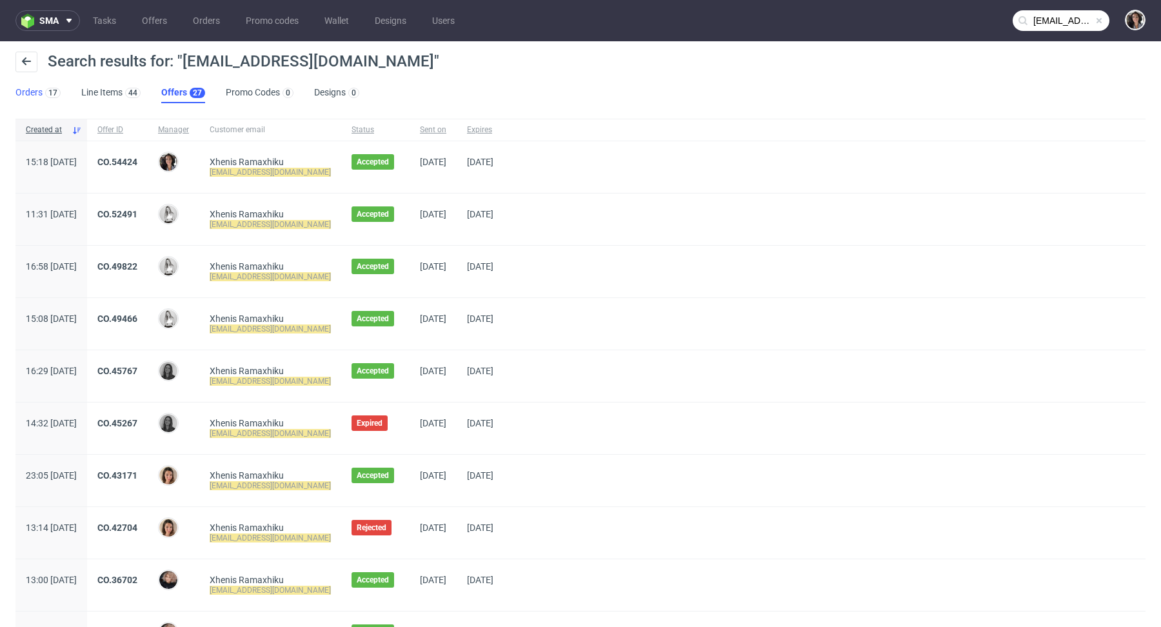
click at [28, 97] on link "Orders 17" at bounding box center [37, 93] width 45 height 21
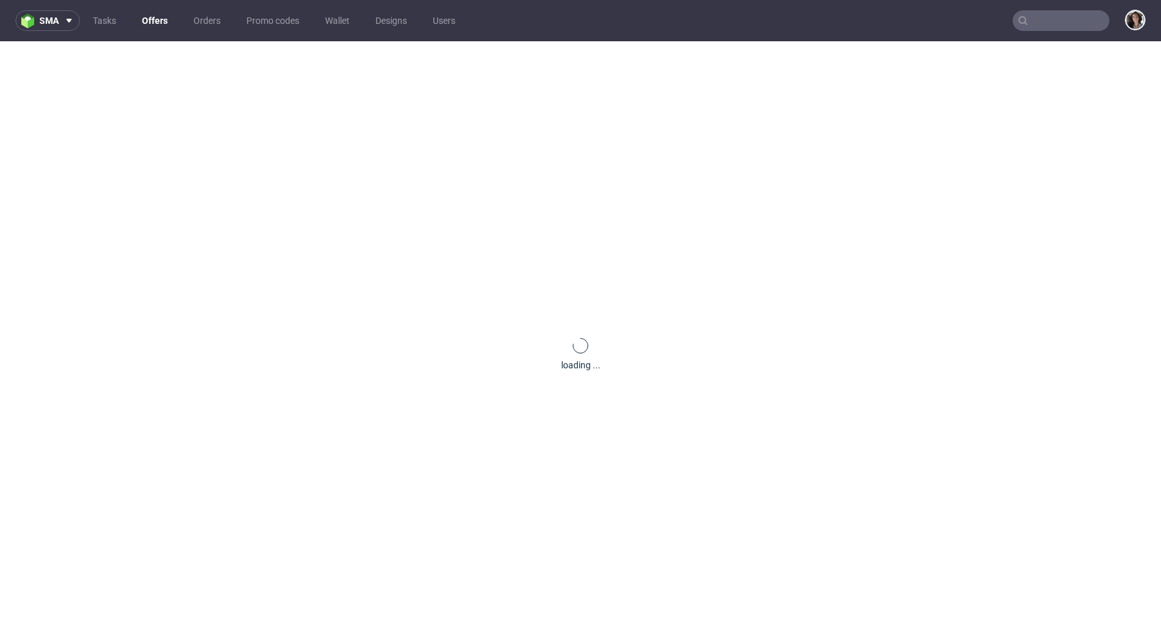
drag, startPoint x: 1042, startPoint y: 38, endPoint x: 1042, endPoint y: 28, distance: 10.3
click at [1042, 37] on nav "sma Tasks Offers Orders Promo codes Wallet Designs Users" at bounding box center [580, 20] width 1161 height 41
click at [1041, 25] on input "text" at bounding box center [1061, 20] width 97 height 21
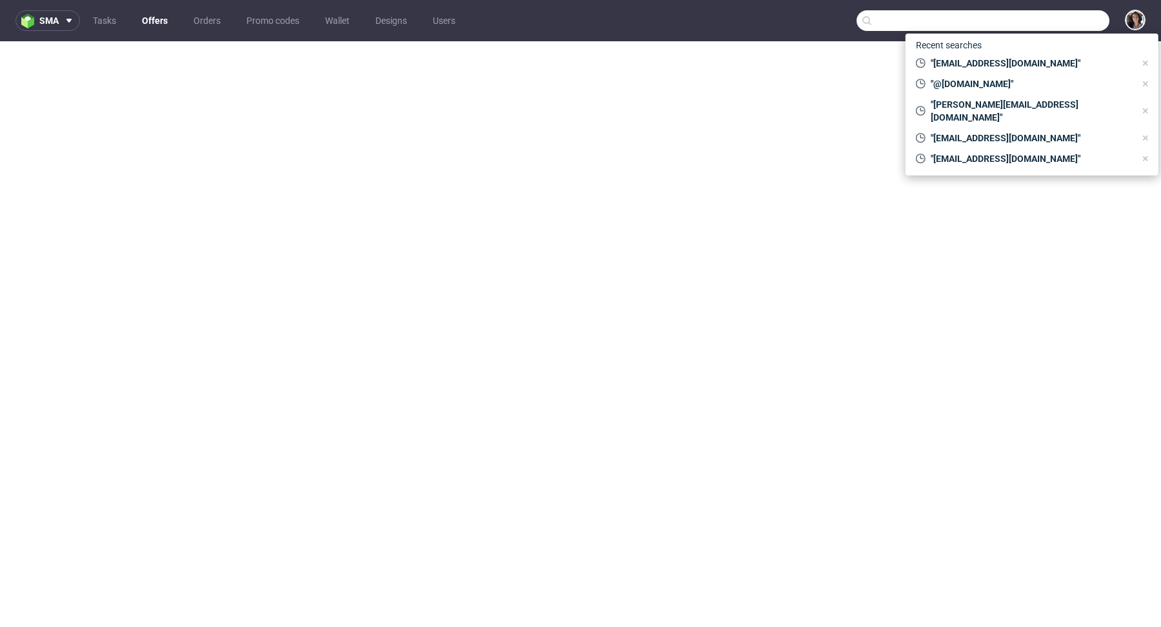
paste input "[EMAIL_ADDRESS][DOMAIN_NAME]"
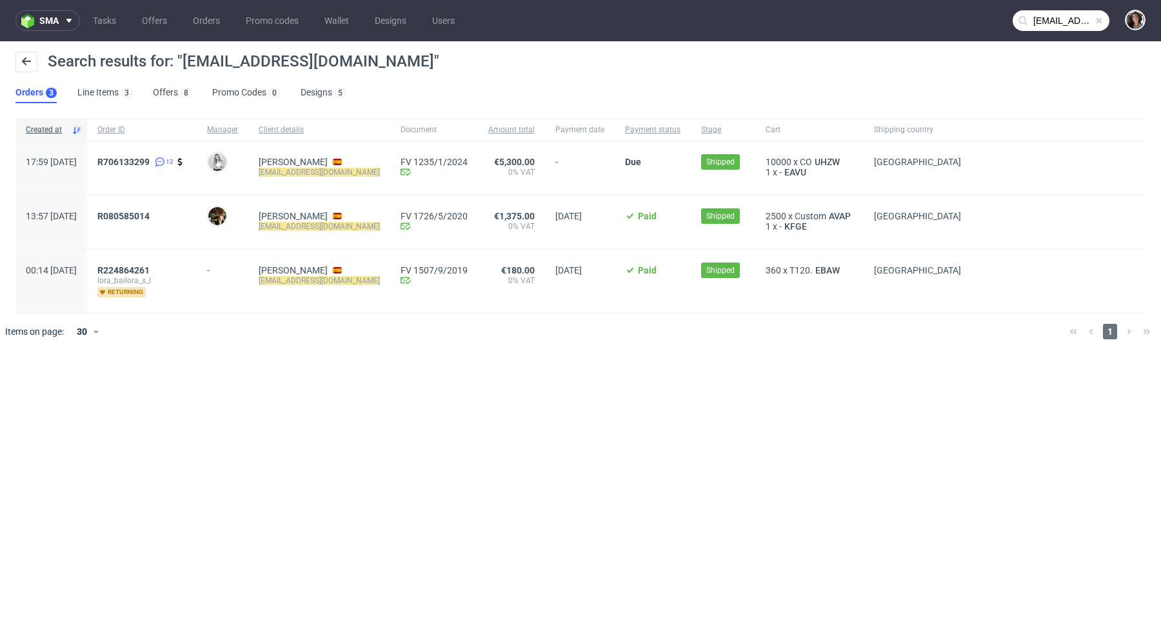
click at [1081, 6] on nav "sma Tasks Offers Orders Promo codes Wallet Designs Users [EMAIL_ADDRESS][DOMAIN…" at bounding box center [580, 20] width 1161 height 41
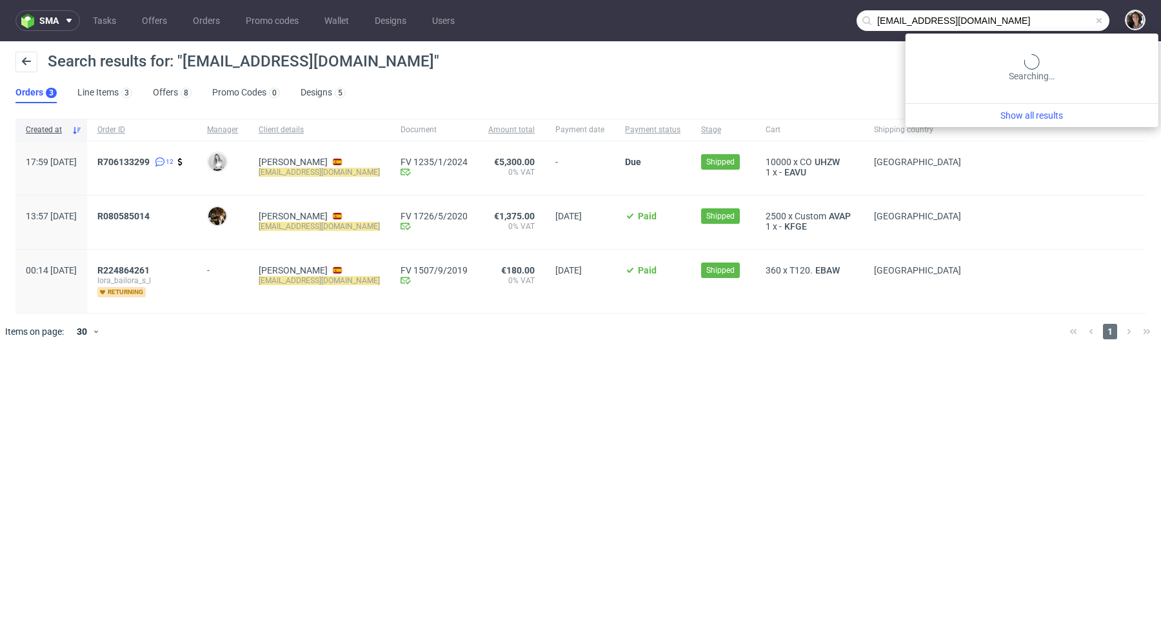
click at [1076, 18] on input "[EMAIL_ADDRESS][DOMAIN_NAME]" at bounding box center [982, 20] width 253 height 21
paste input "[PERSON_NAME][EMAIL_ADDRESS][DOMAIN_NAME]"
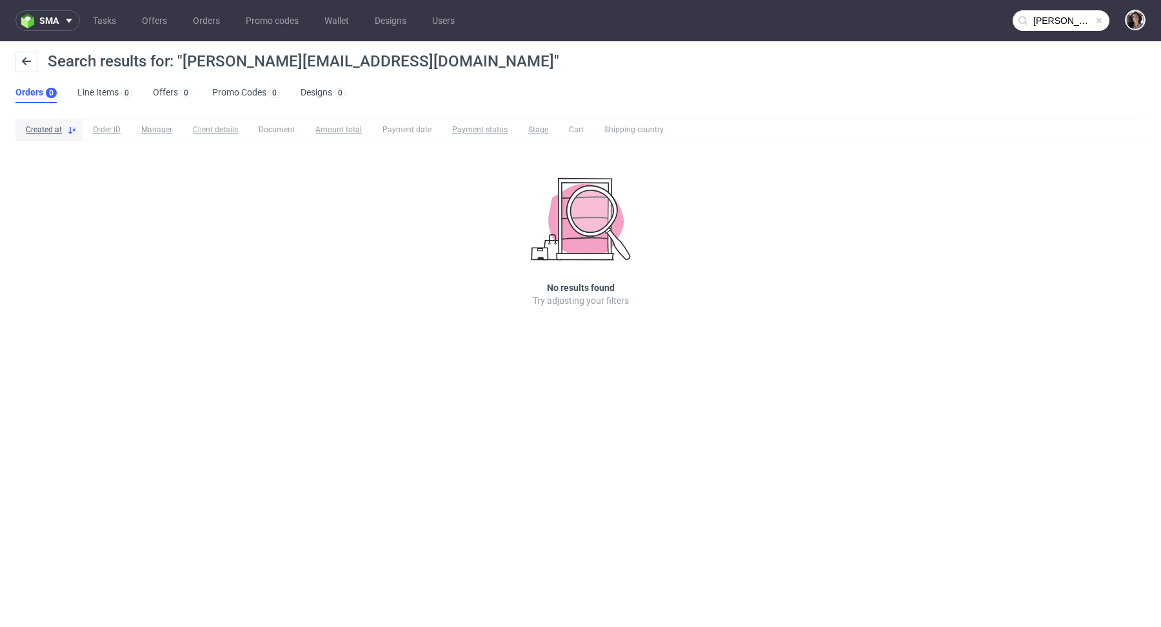
click at [1051, 32] on nav "sma Tasks Offers Orders Promo codes Wallet Designs Users [PERSON_NAME][EMAIL_AD…" at bounding box center [580, 20] width 1161 height 41
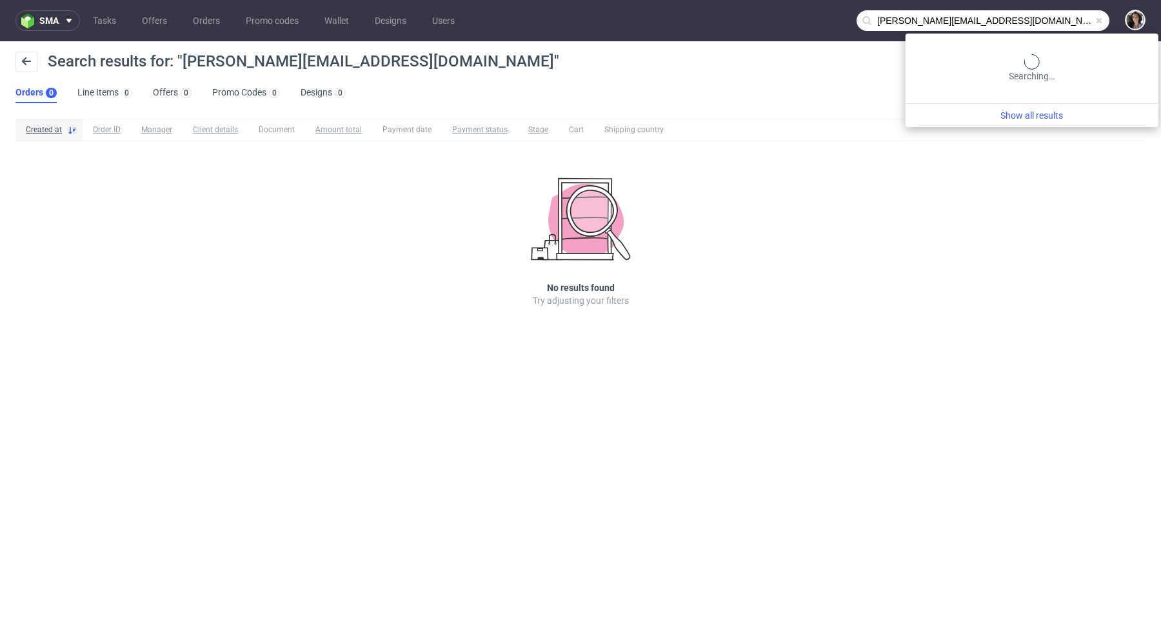
click at [1049, 24] on input "[PERSON_NAME][EMAIL_ADDRESS][DOMAIN_NAME]" at bounding box center [982, 20] width 253 height 21
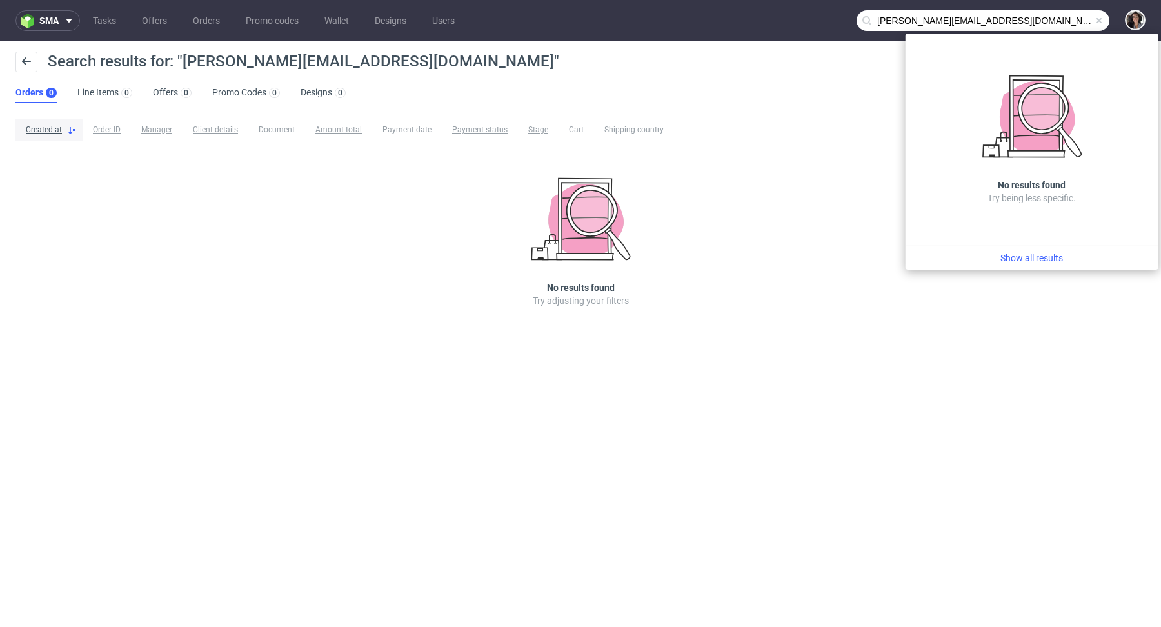
drag, startPoint x: 906, startPoint y: 18, endPoint x: 861, endPoint y: 18, distance: 45.1
click at [861, 18] on div "[PERSON_NAME][EMAIL_ADDRESS][DOMAIN_NAME]" at bounding box center [982, 20] width 253 height 21
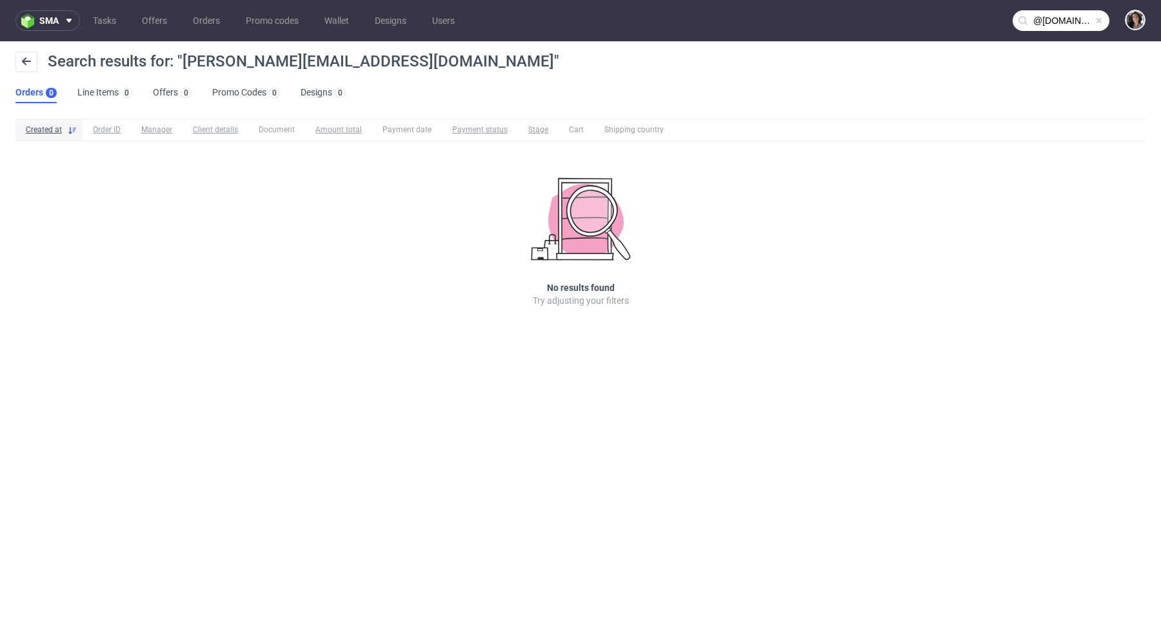
type input "@[DOMAIN_NAME]"
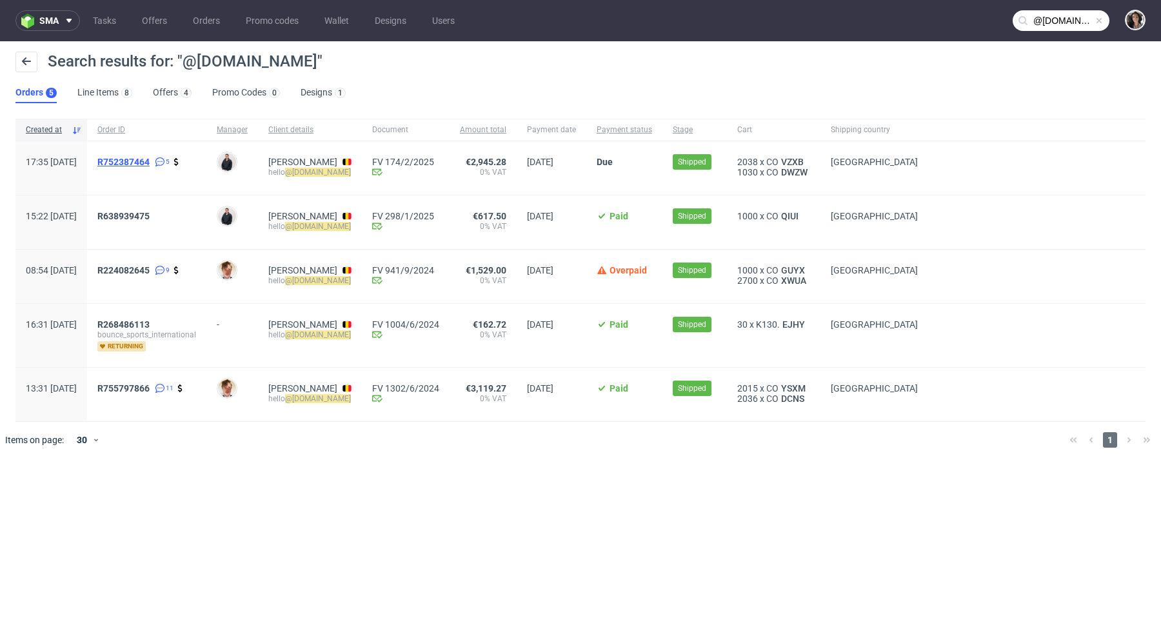
click at [150, 159] on span "R752387464" at bounding box center [123, 162] width 52 height 10
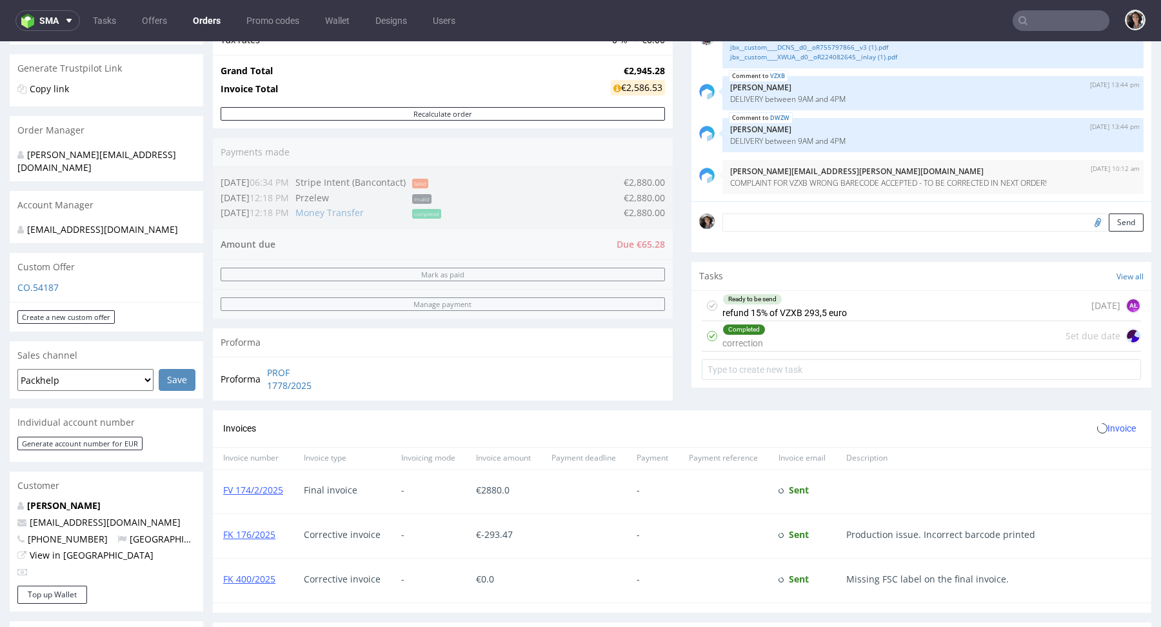
scroll to position [663, 0]
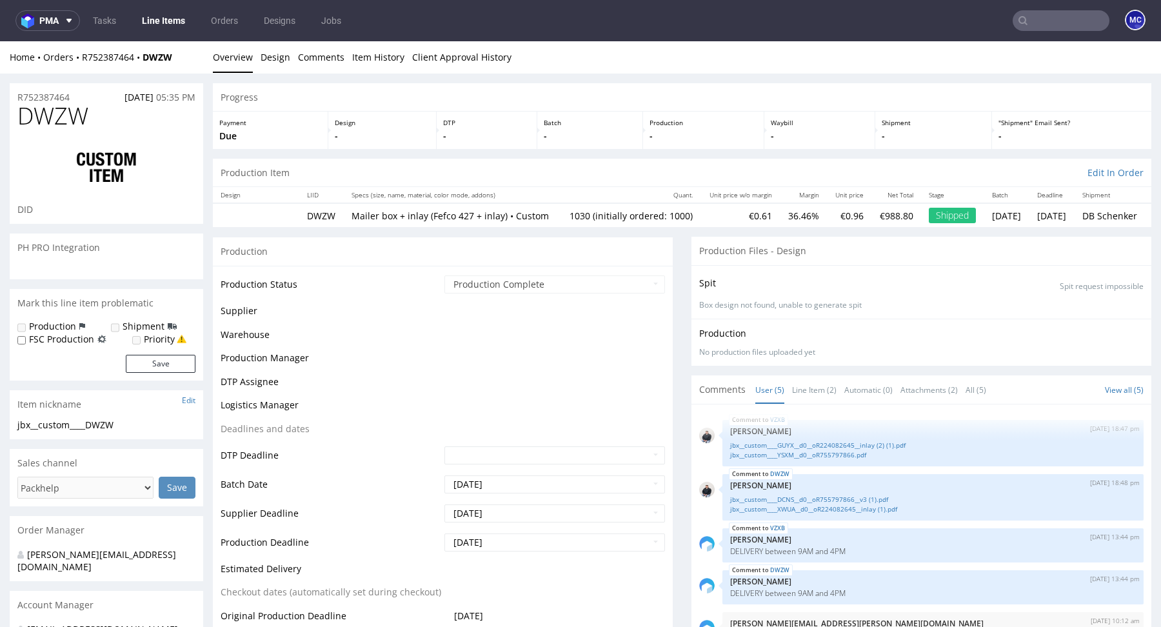
scroll to position [4, 0]
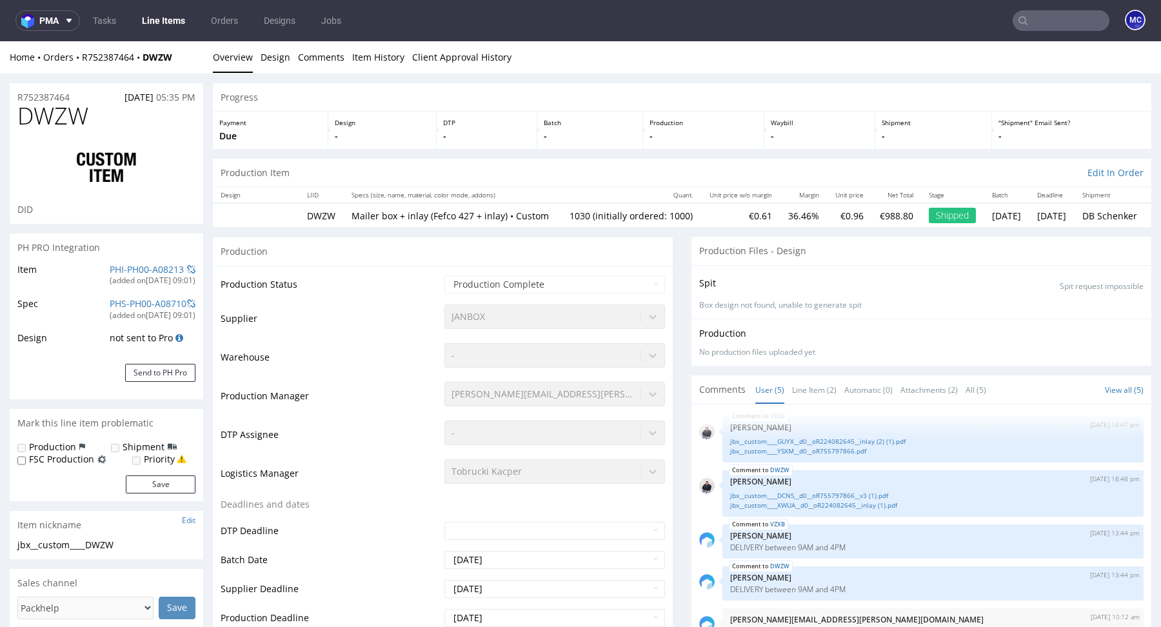
type input "1030"
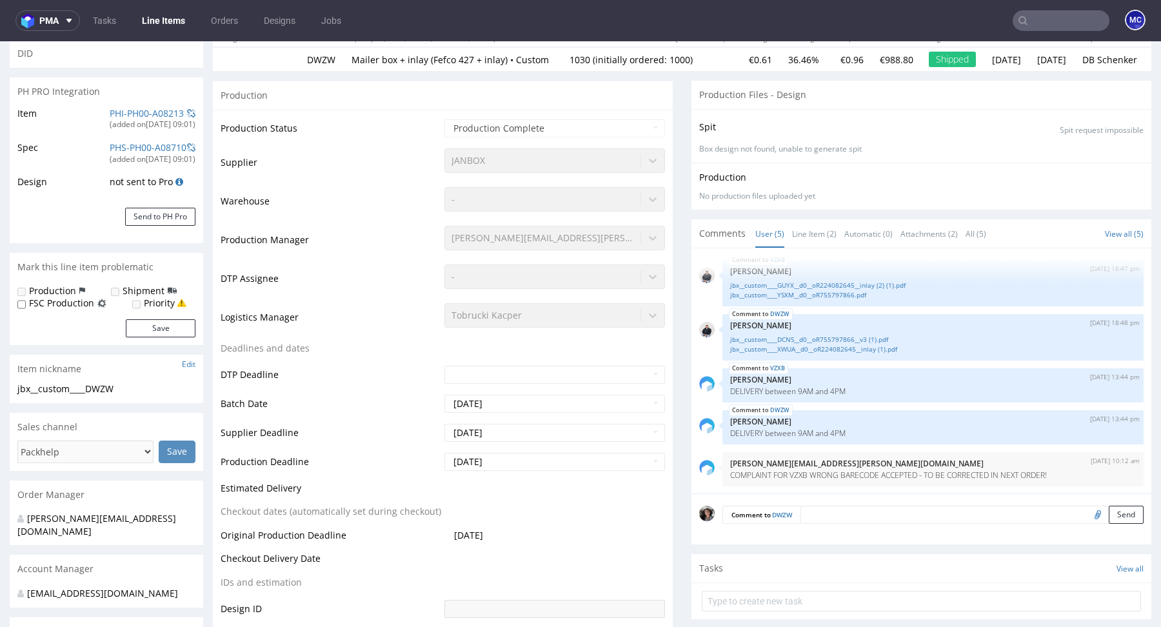
scroll to position [206, 0]
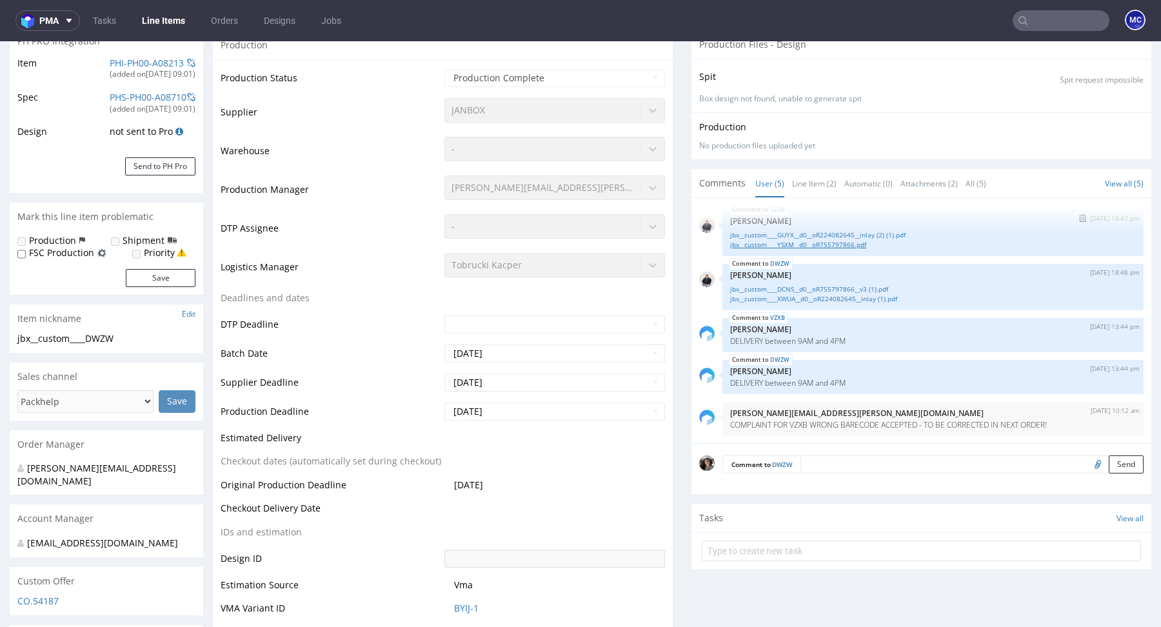
click at [800, 250] on link "jbx__custom____YSXM__d0__oR755797866.pdf" at bounding box center [933, 245] width 406 height 10
click at [787, 240] on link "jbx__custom____GUYX__d0__oR224082645__inlay (2) (1).pdf" at bounding box center [933, 235] width 406 height 10
click at [801, 294] on link "jbx__custom____DCNS__d0__oR755797866__v3 (1).pdf" at bounding box center [933, 289] width 406 height 10
click at [862, 304] on link "jbx__custom____XWUA__d0__oR224082645__inlay (1).pdf" at bounding box center [933, 299] width 406 height 10
click at [699, 321] on div "VZXB [DATE] 18:47 pm [PERSON_NAME] jbx__custom____GUYX__d0__oR224082645__inlay …" at bounding box center [925, 324] width 452 height 237
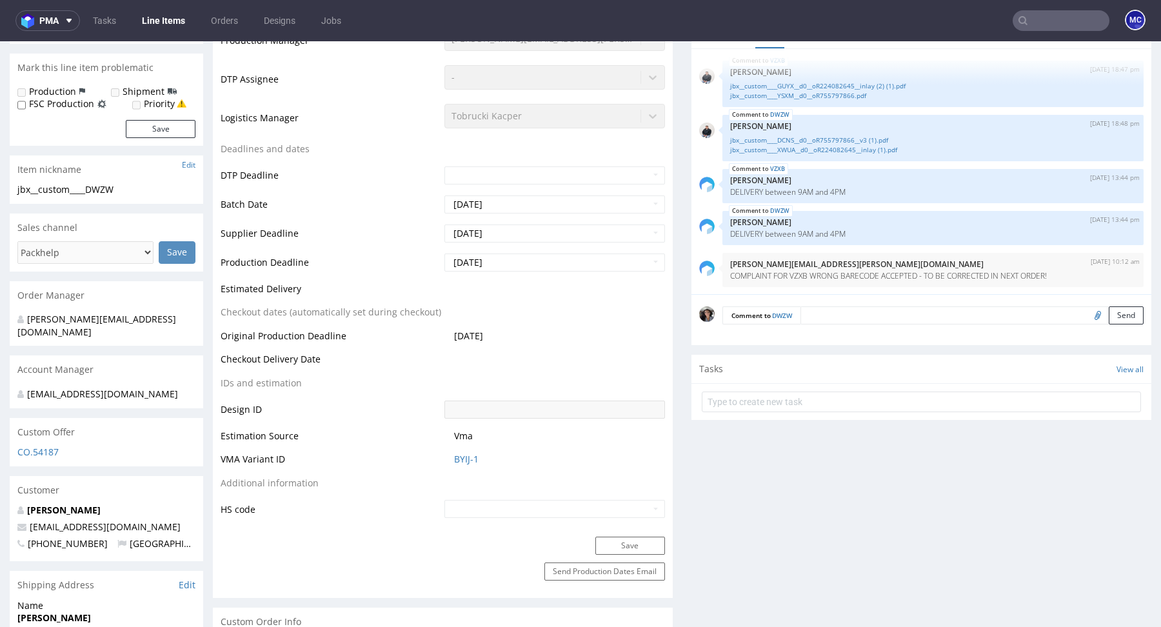
scroll to position [0, 0]
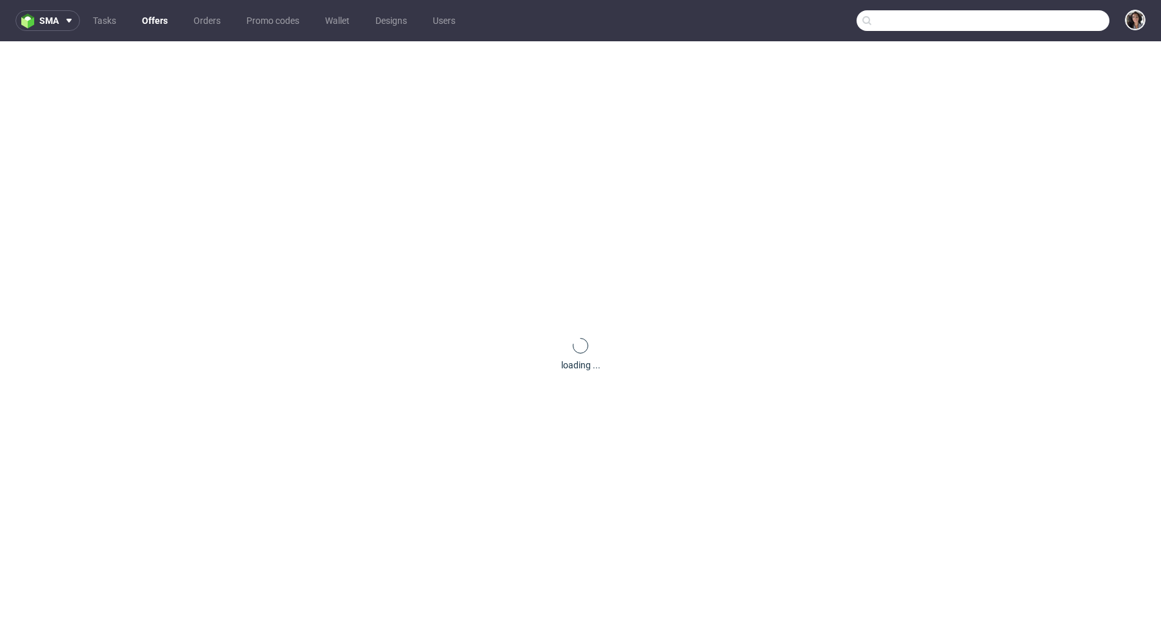
click at [1058, 23] on input "text" at bounding box center [982, 20] width 253 height 21
paste input "[PERSON_NAME][EMAIL_ADDRESS][DOMAIN_NAME]"
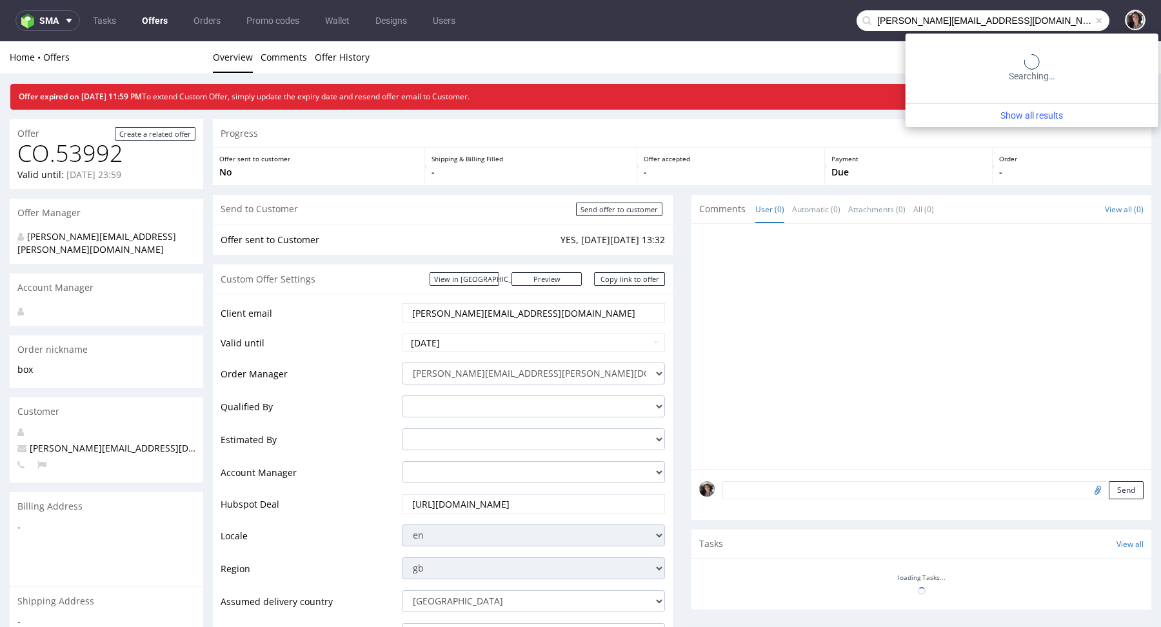
type input "[PERSON_NAME][EMAIL_ADDRESS][DOMAIN_NAME]"
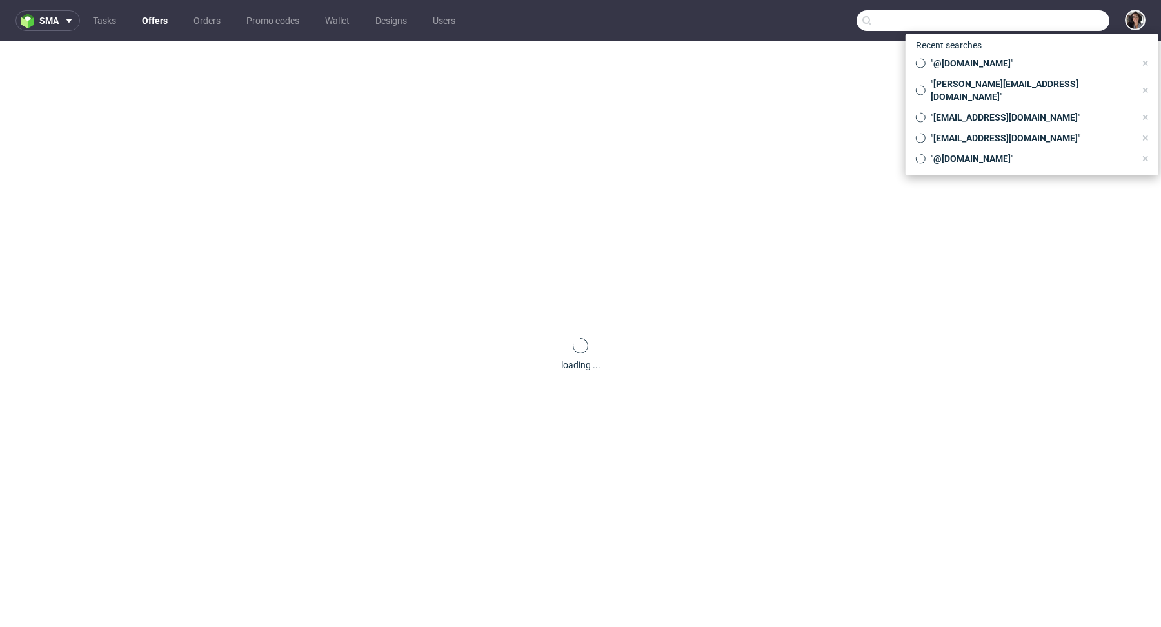
click at [1058, 24] on input "text" at bounding box center [982, 20] width 253 height 21
paste input "[EMAIL_ADDRESS][DOMAIN_NAME]"
type input "[EMAIL_ADDRESS][DOMAIN_NAME]"
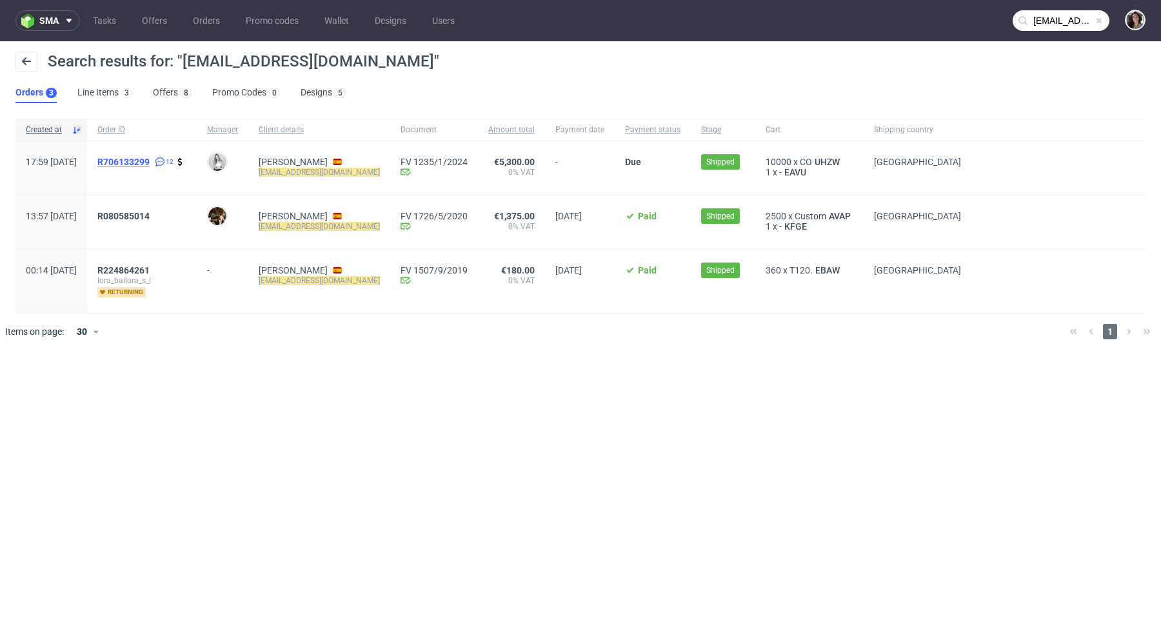
click at [150, 163] on span "R706133299" at bounding box center [123, 162] width 52 height 10
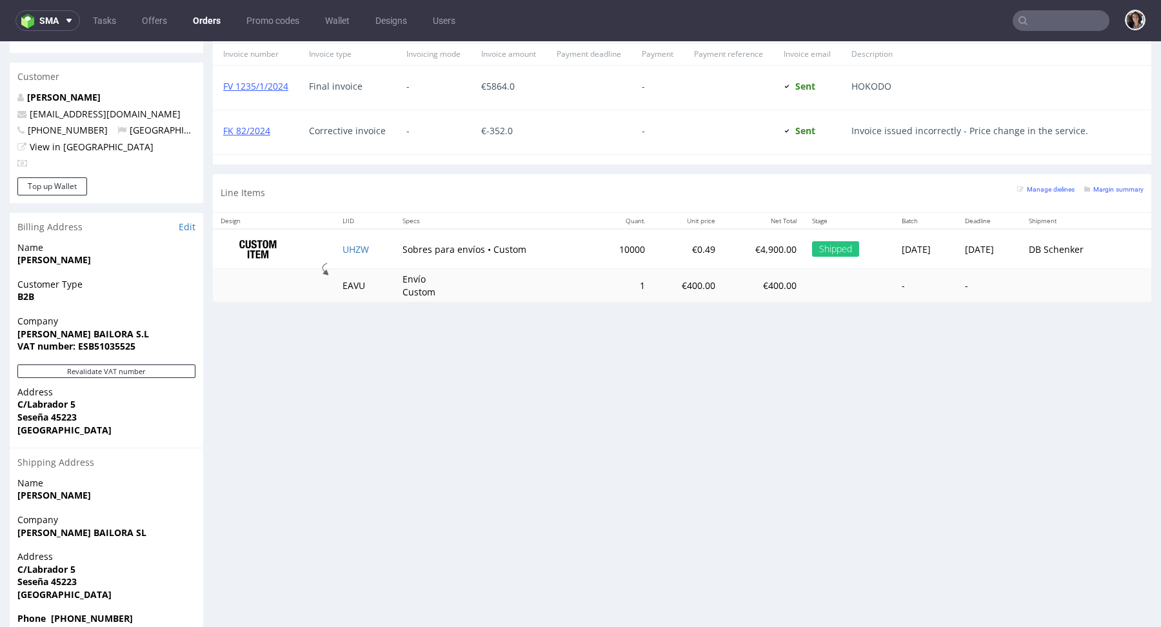
scroll to position [442, 0]
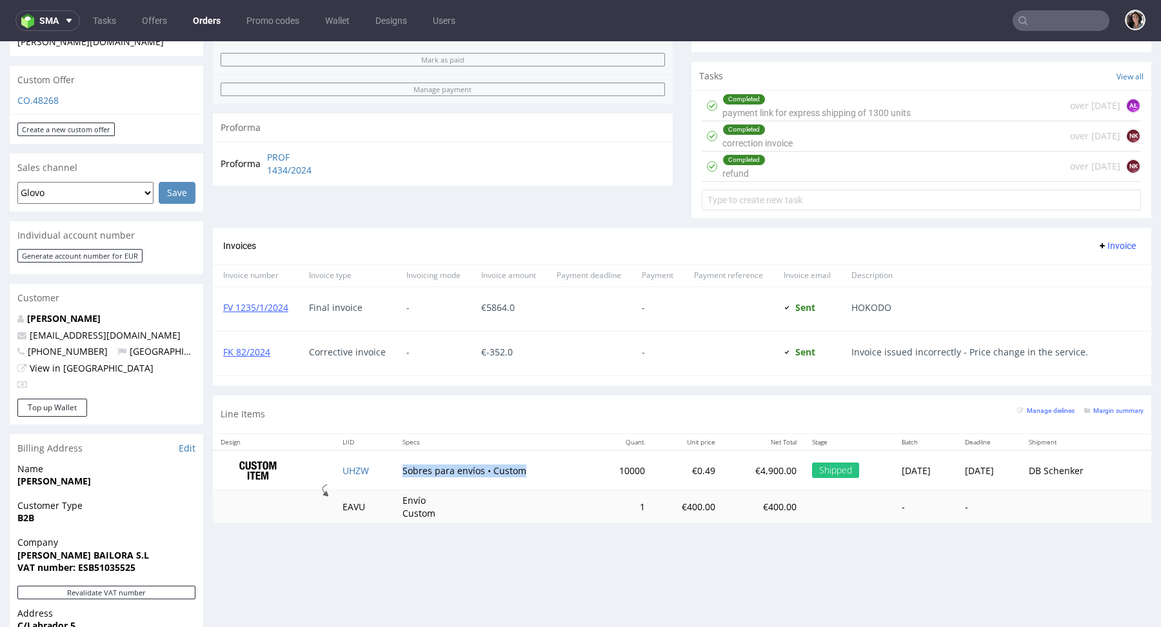
drag, startPoint x: 516, startPoint y: 469, endPoint x: 385, endPoint y: 473, distance: 131.0
click at [395, 473] on td "Sobres para envíos • Custom" at bounding box center [494, 470] width 199 height 41
copy td "Sobres para envíos • Custom"
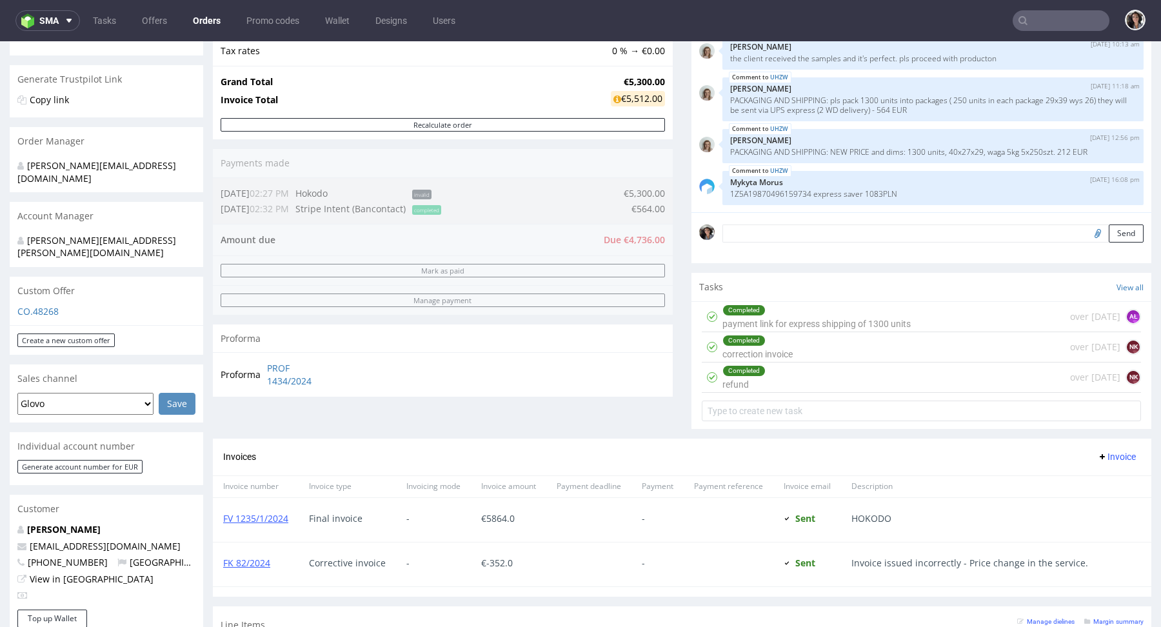
scroll to position [0, 0]
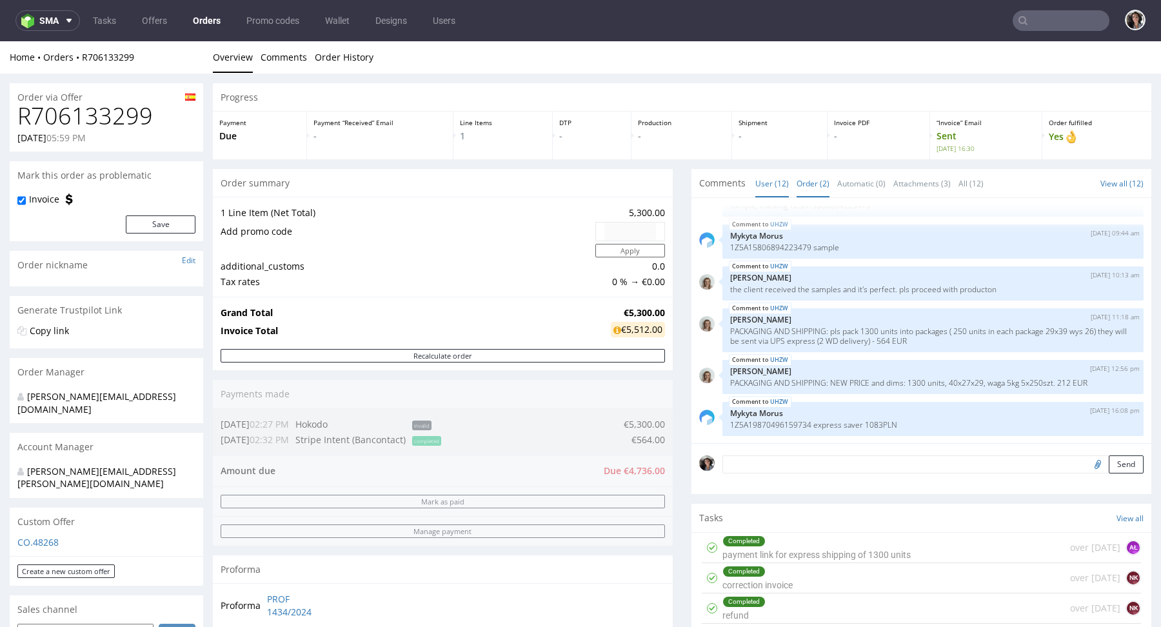
click at [804, 174] on link "Order (2)" at bounding box center [812, 184] width 33 height 28
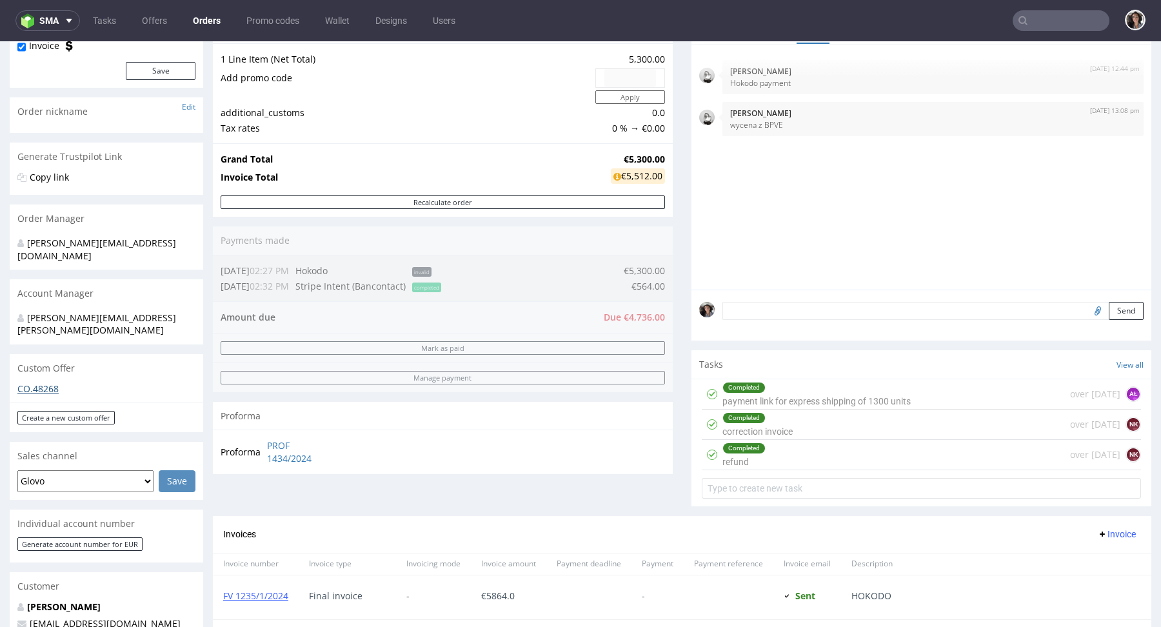
scroll to position [395, 0]
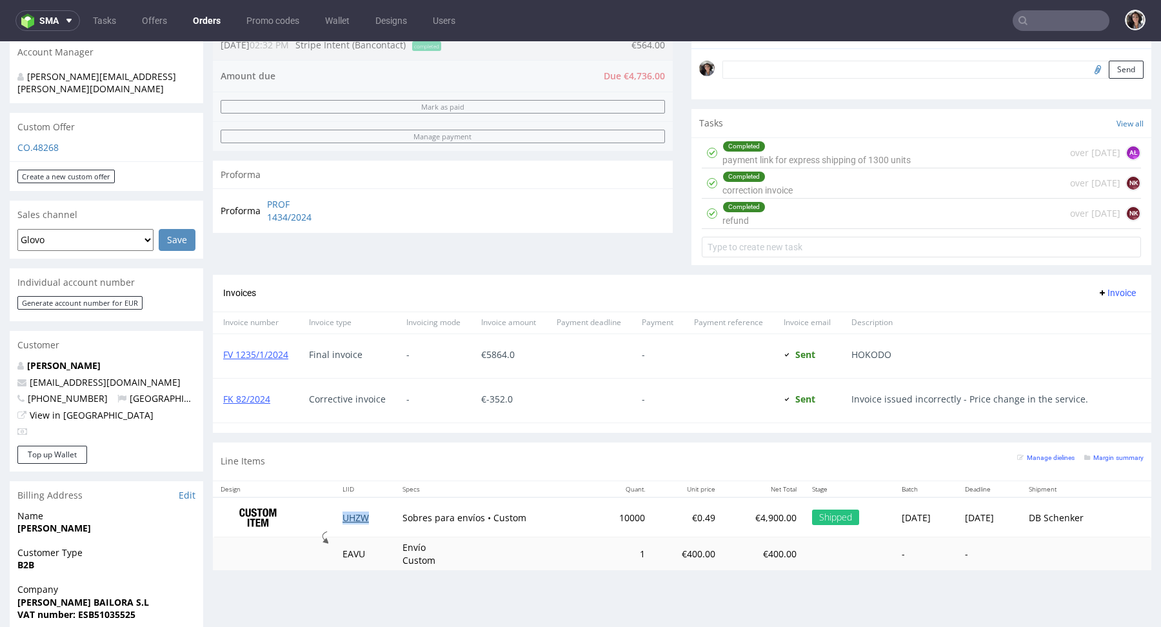
click at [361, 515] on td "UHZW" at bounding box center [365, 517] width 60 height 41
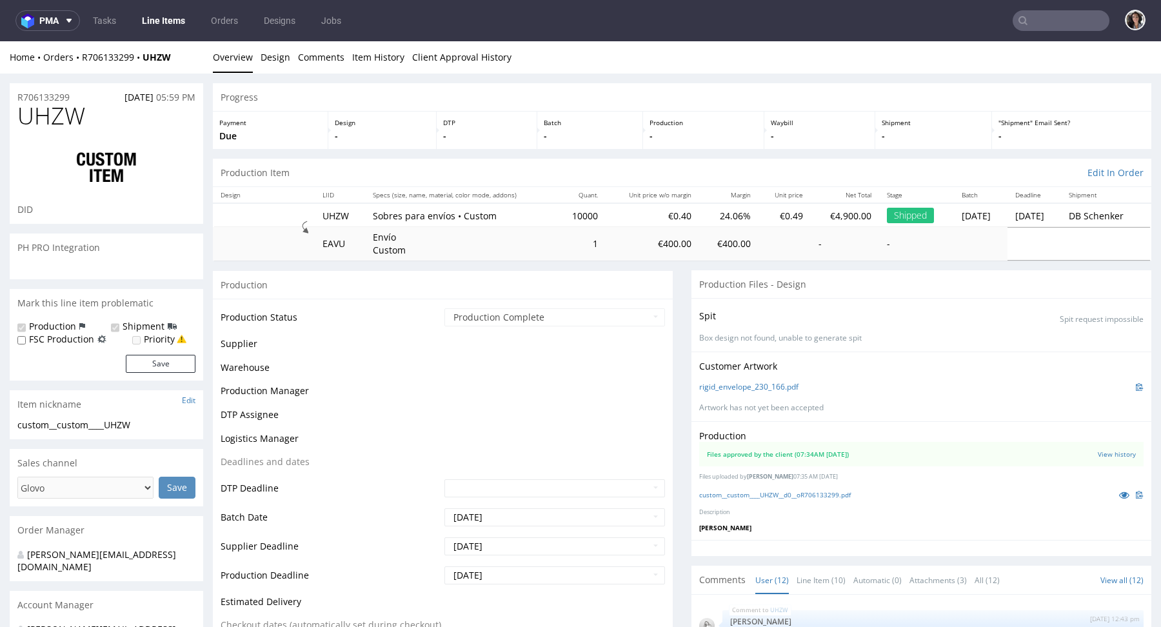
scroll to position [329, 0]
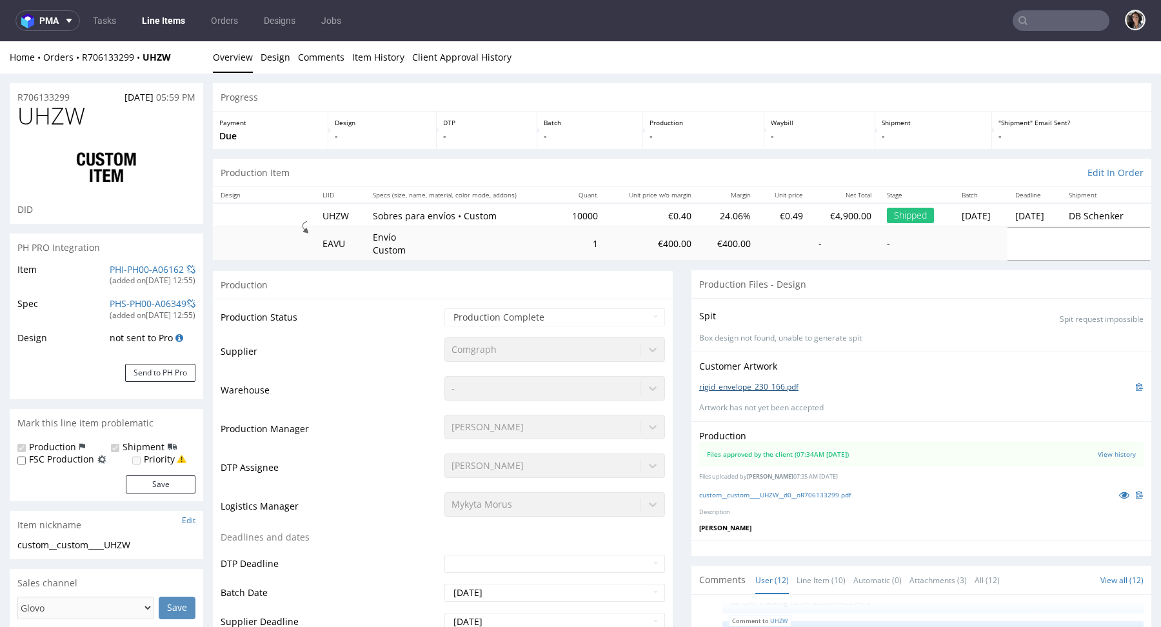
click at [750, 388] on link "rigid_envelope_230_166.pdf" at bounding box center [748, 387] width 99 height 11
click at [815, 494] on link "custom__custom____UHZW__d0__oR706133299.pdf" at bounding box center [775, 494] width 152 height 9
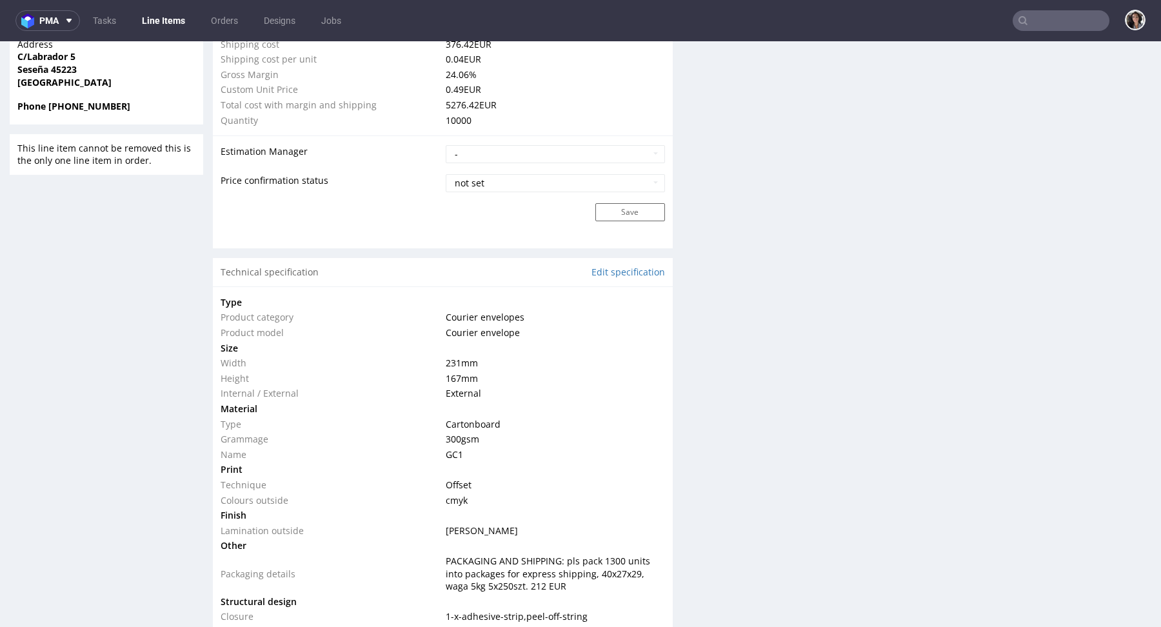
scroll to position [1045, 0]
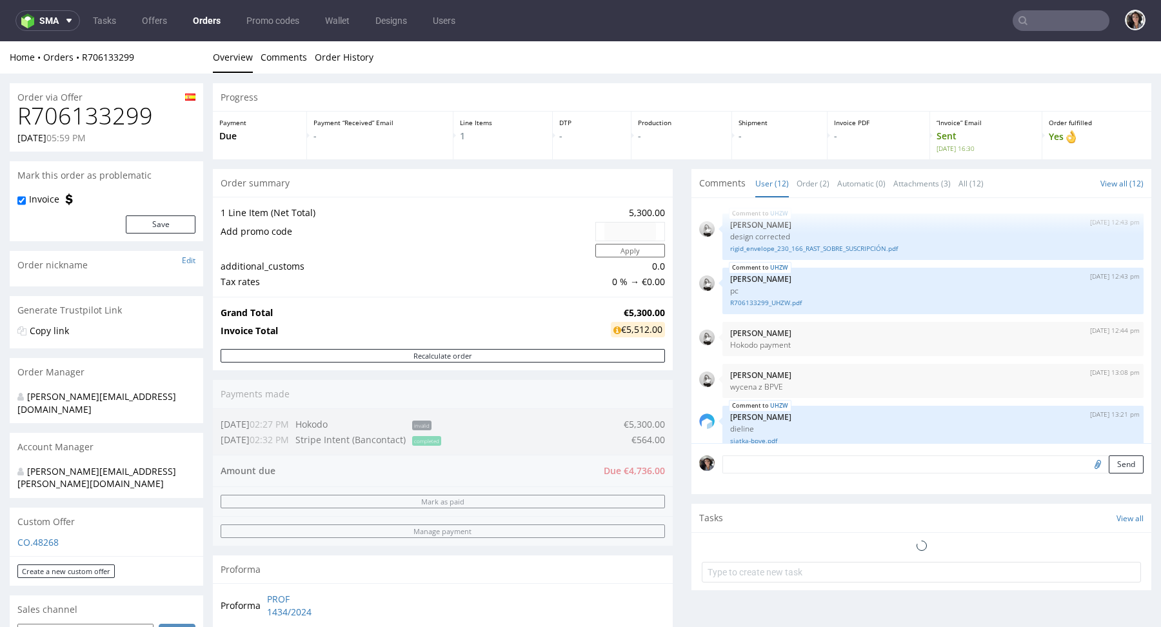
scroll to position [329, 0]
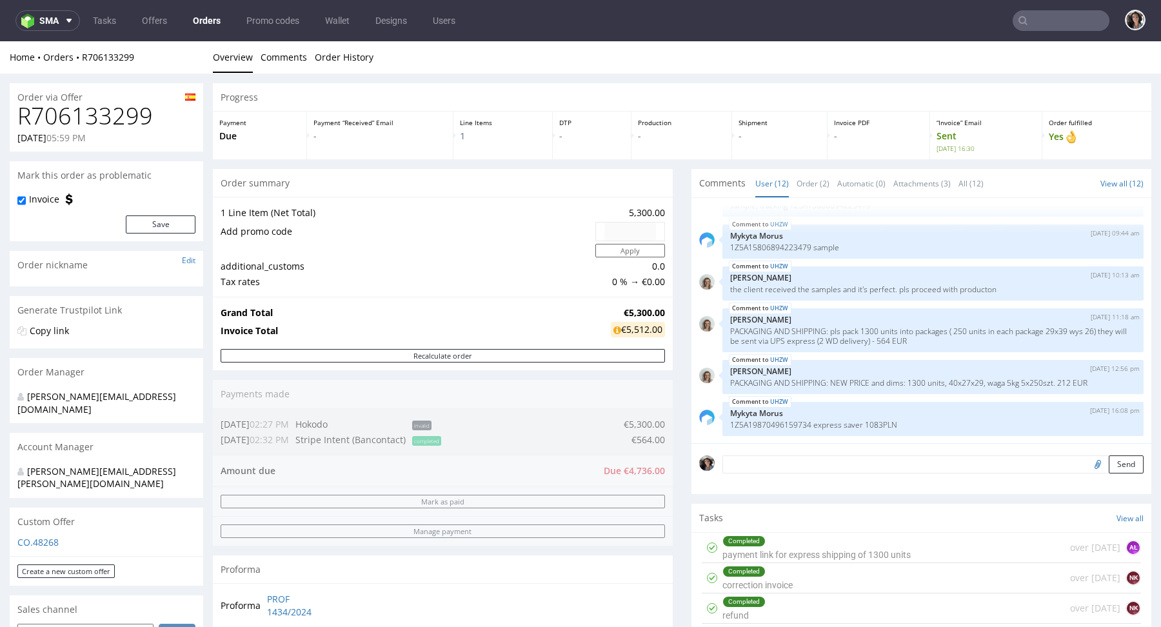
type input "lorabailora@gmail.com"
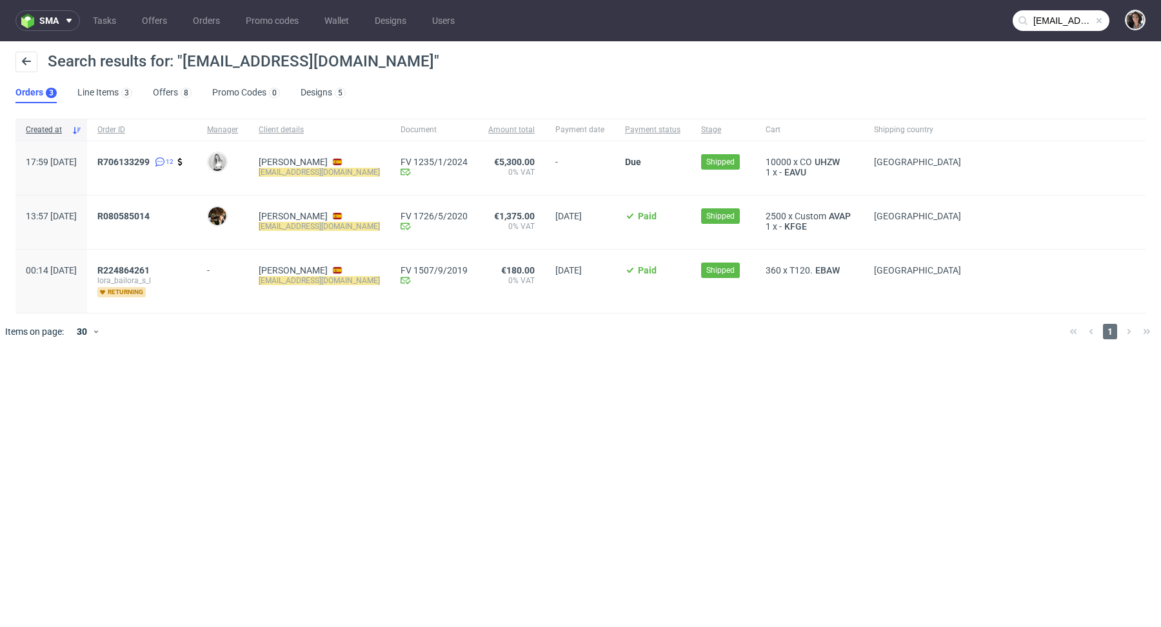
click at [161, 208] on div "R080585014" at bounding box center [142, 222] width 110 height 54
click at [150, 218] on span "R080585014" at bounding box center [123, 216] width 52 height 10
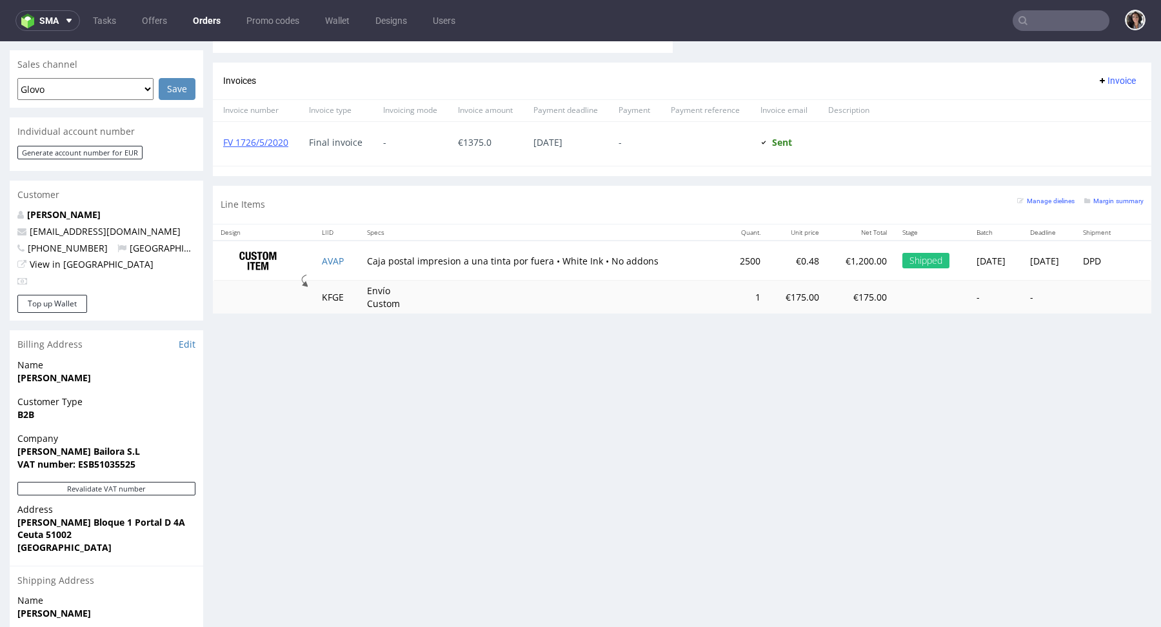
scroll to position [292, 0]
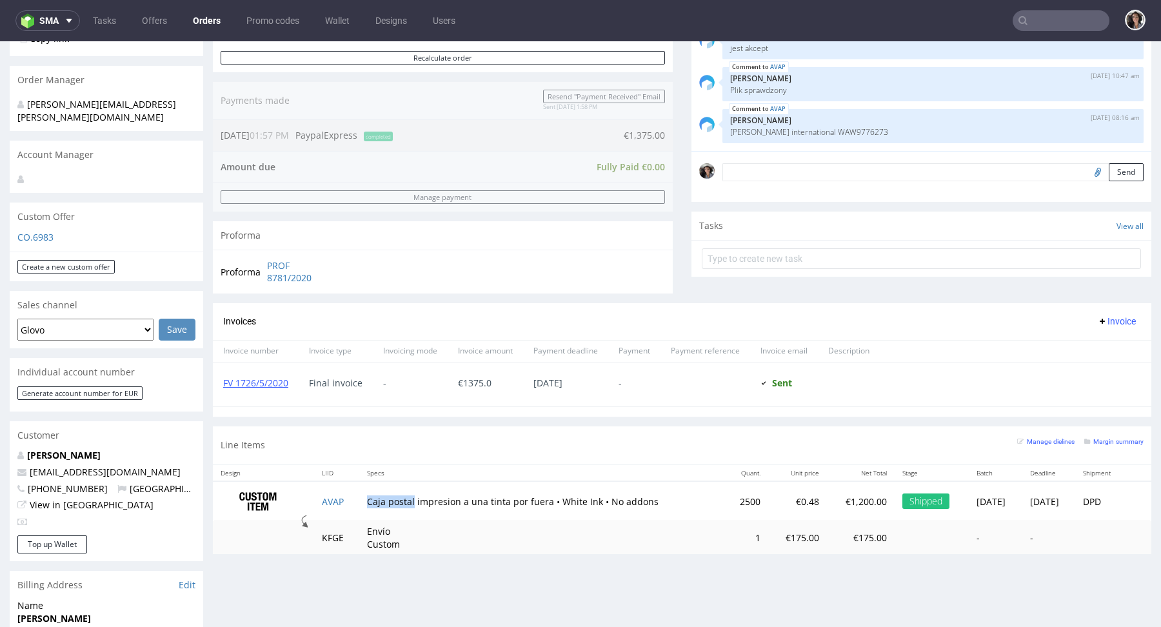
drag, startPoint x: 361, startPoint y: 493, endPoint x: 407, endPoint y: 497, distance: 46.5
click at [407, 497] on td "Caja postal impresion a una tinta por fuera • White Ink • No addons" at bounding box center [542, 501] width 366 height 41
copy td "Caja postal"
type input "lorabailora@gmail.com"
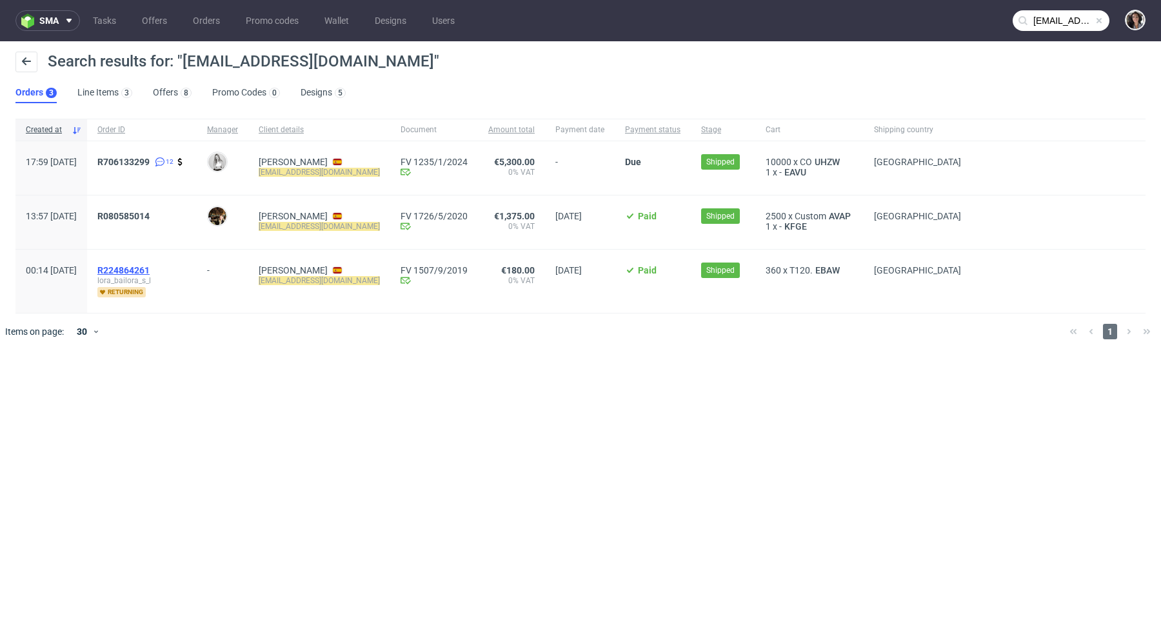
click at [150, 265] on span "R224864261" at bounding box center [123, 270] width 52 height 10
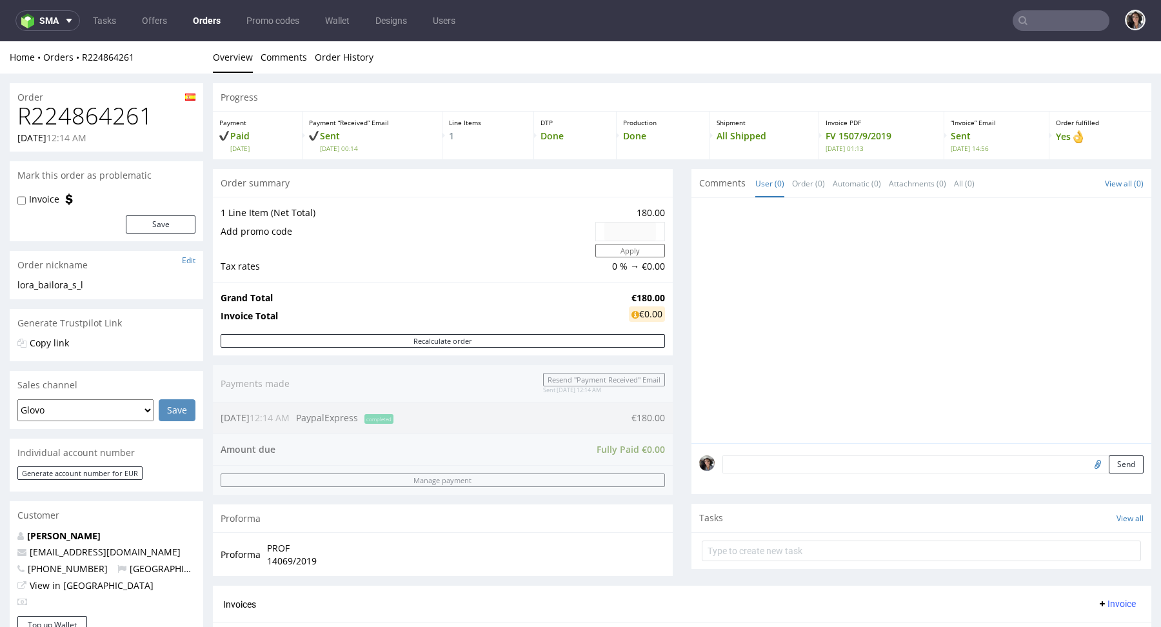
scroll to position [357, 0]
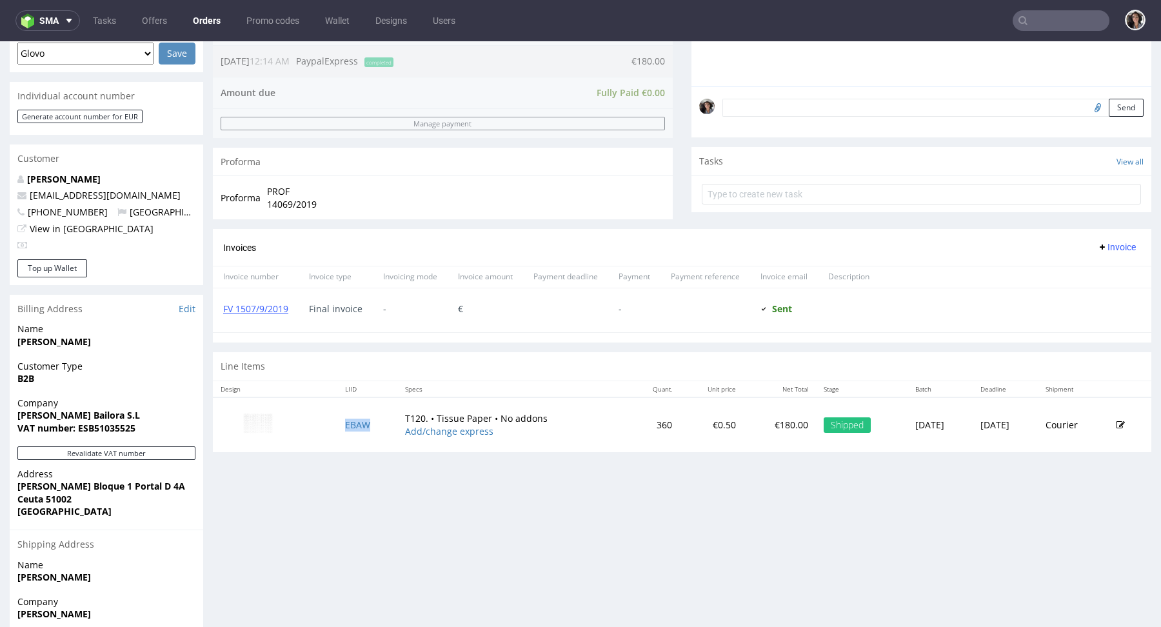
click at [343, 431] on td "EBAW" at bounding box center [366, 424] width 59 height 55
click at [350, 430] on td "EBAW" at bounding box center [366, 424] width 59 height 55
click at [350, 428] on td "EBAW" at bounding box center [366, 424] width 59 height 55
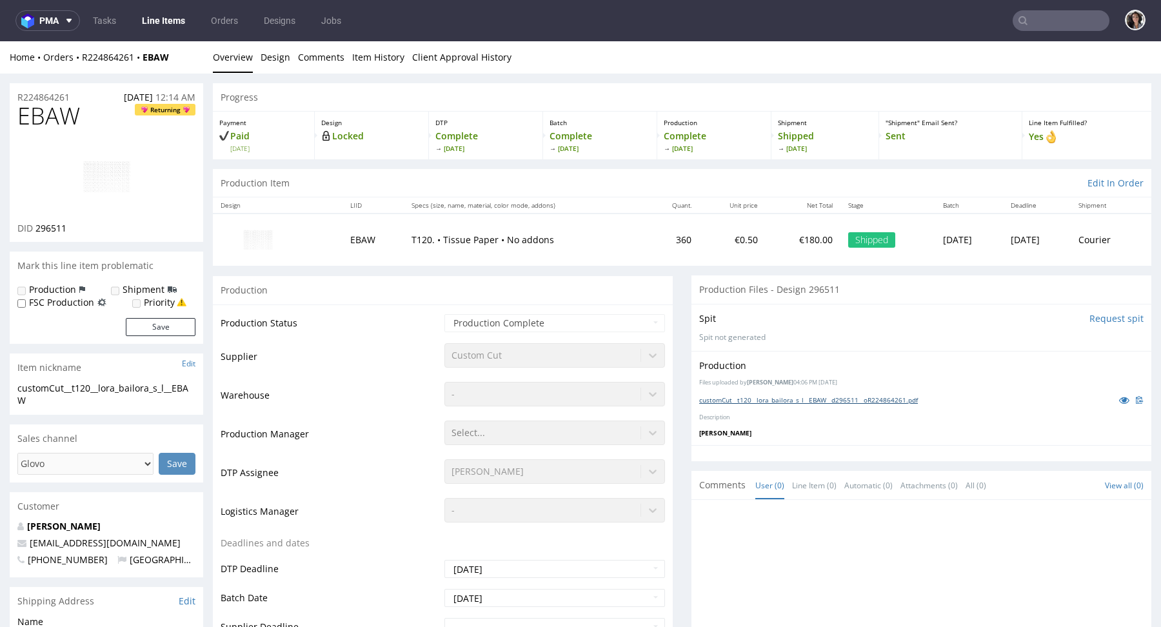
click at [804, 396] on link "customCut__t120__lora_bailora_s_l__EBAW__d296511__oR224864261.pdf" at bounding box center [808, 399] width 219 height 9
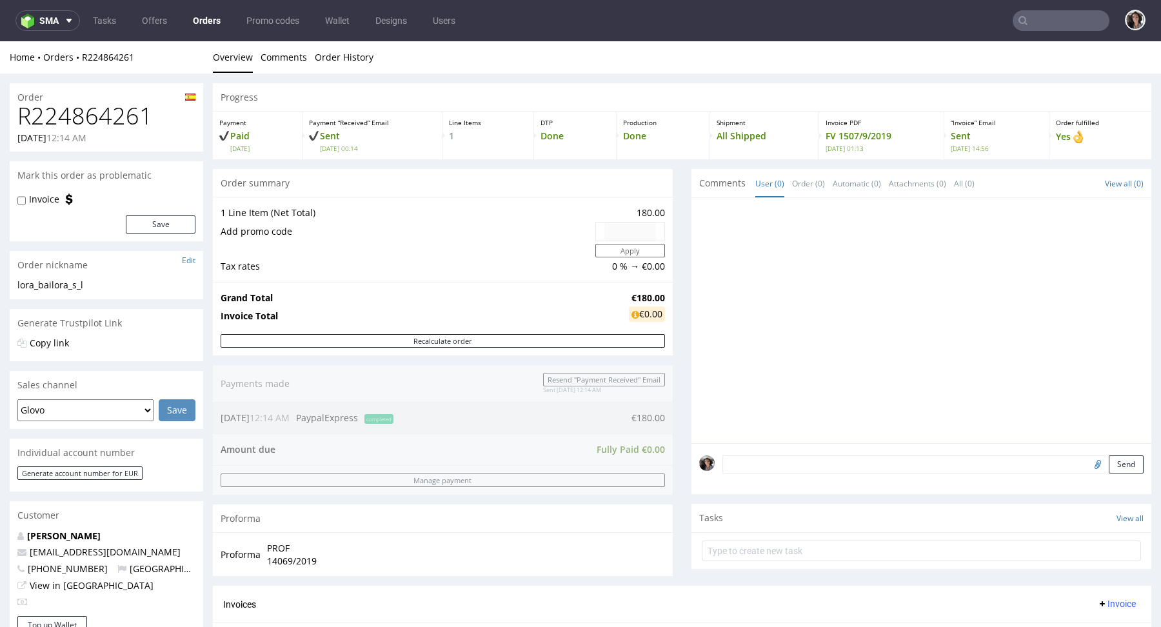
type input "lorabailora@gmail.com"
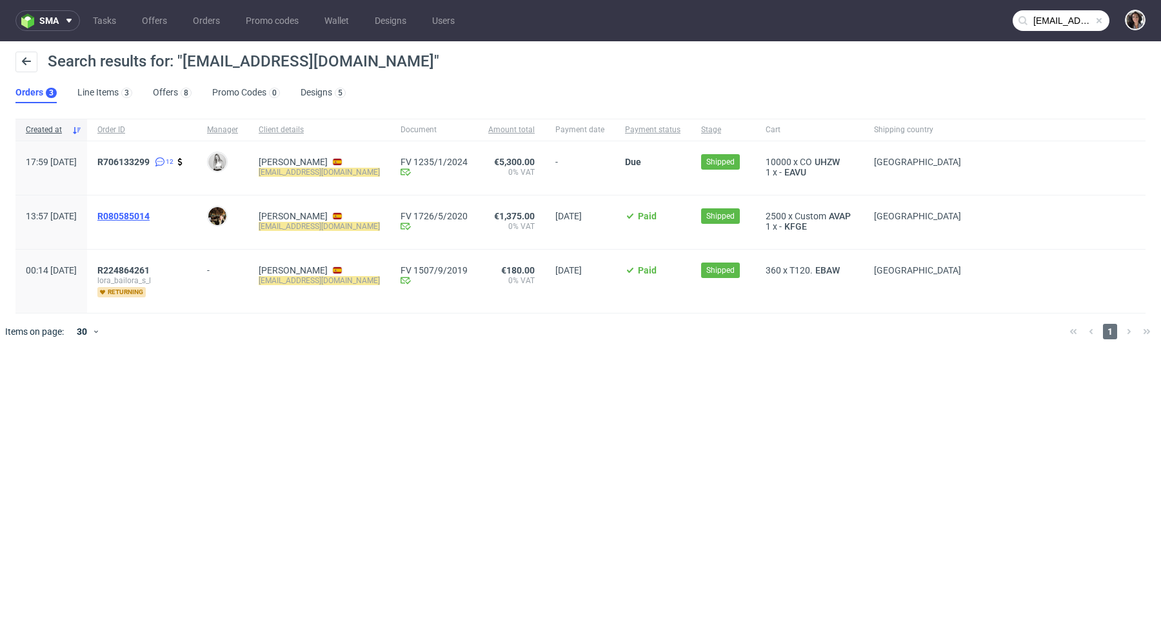
click at [150, 216] on span "R080585014" at bounding box center [123, 216] width 52 height 10
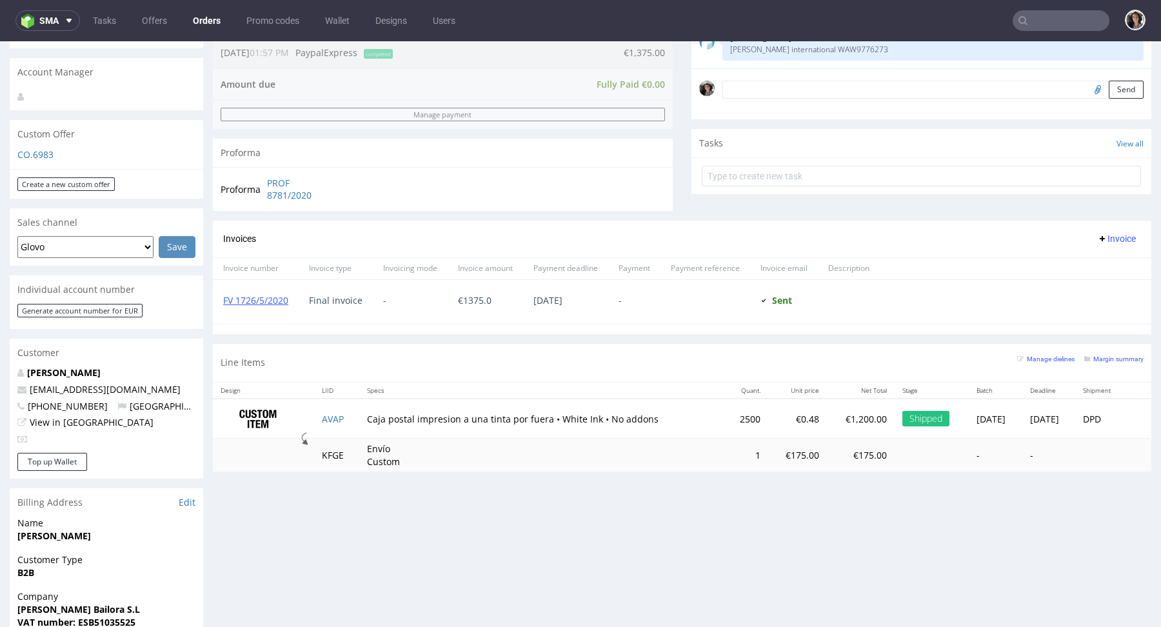
scroll to position [479, 0]
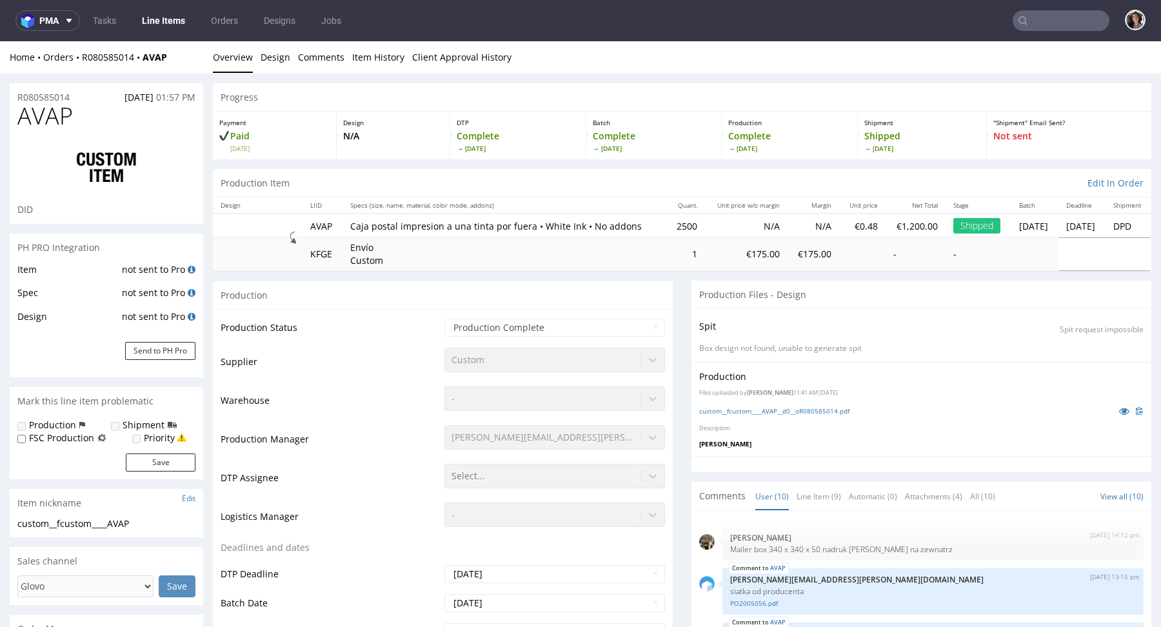
scroll to position [239, 0]
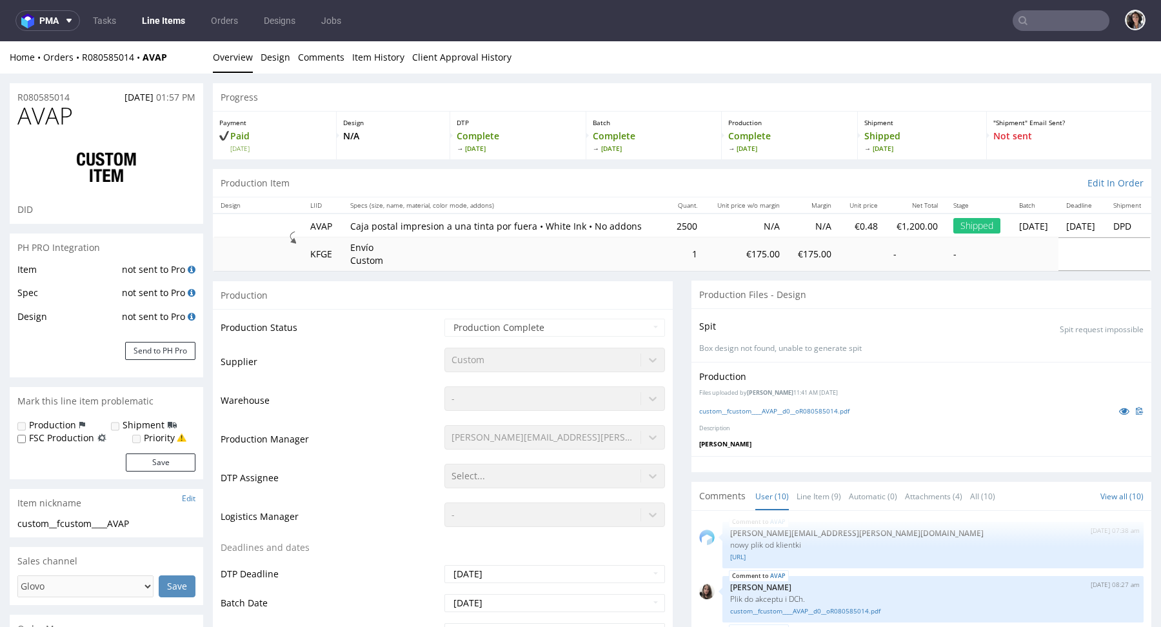
select select "done"
click at [796, 415] on link "custom__fcustom____AVAP__d0__oR080585014.pdf" at bounding box center [774, 410] width 150 height 9
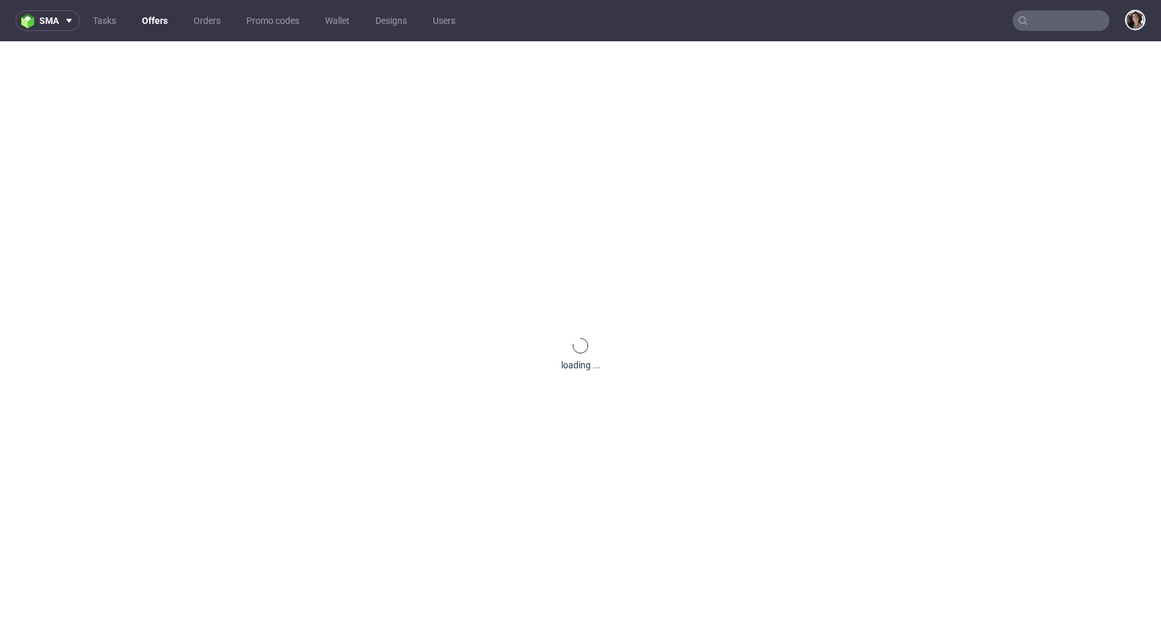
click at [1071, 17] on input "text" at bounding box center [1061, 20] width 97 height 21
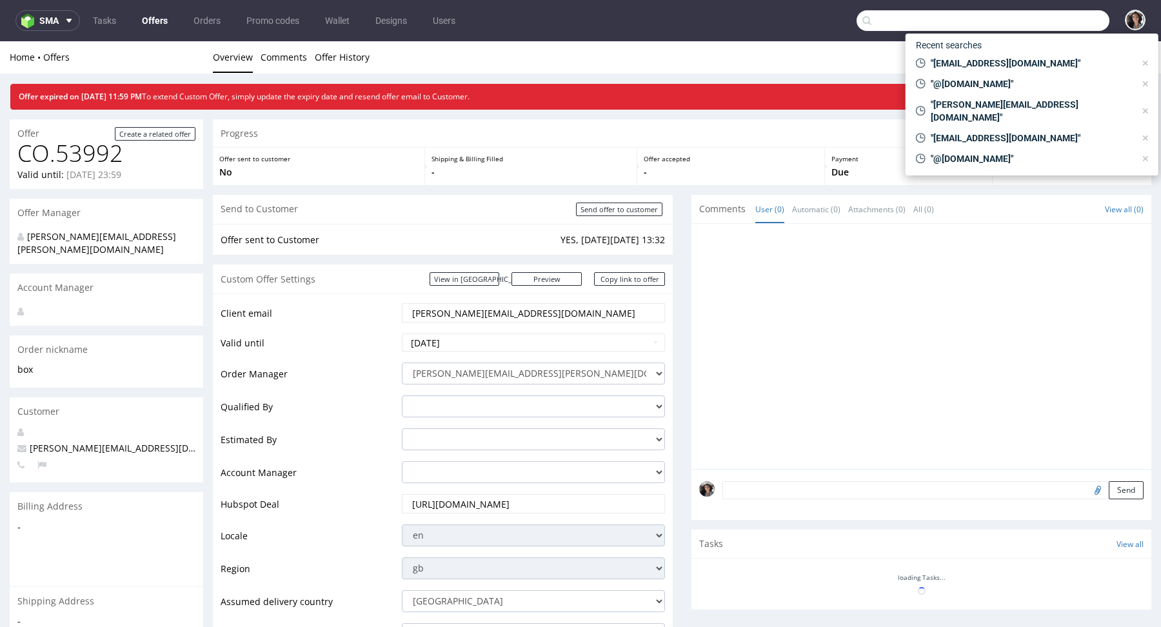
paste input "[EMAIL_ADDRESS][DOMAIN_NAME]"
type input "[EMAIL_ADDRESS][DOMAIN_NAME]"
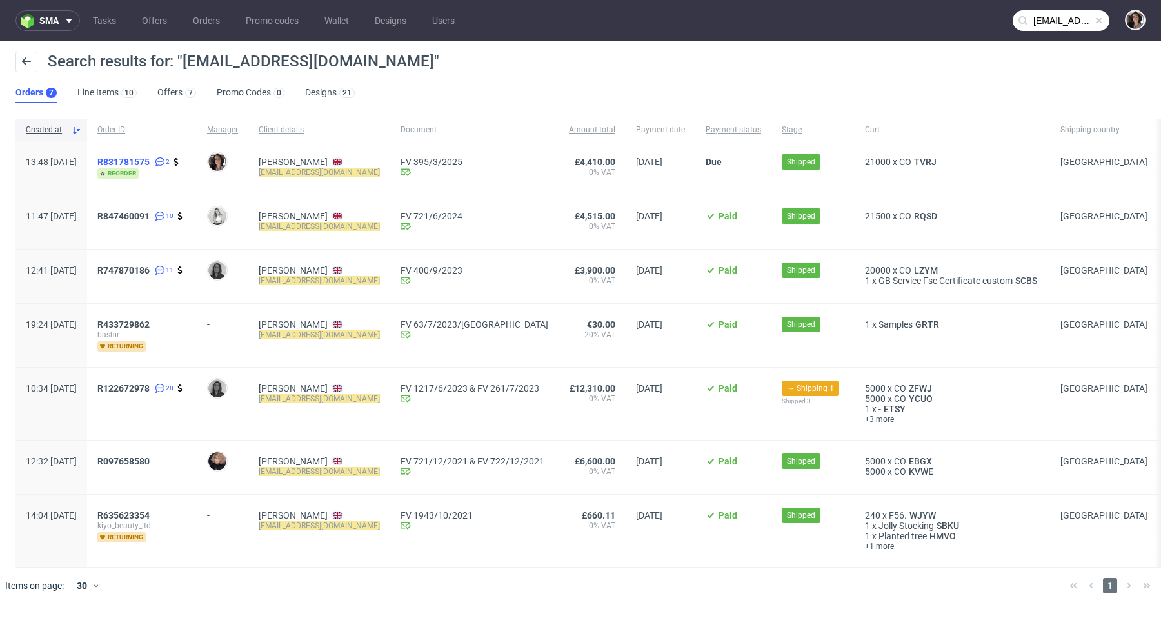
click at [150, 159] on span "R831781575" at bounding box center [123, 162] width 52 height 10
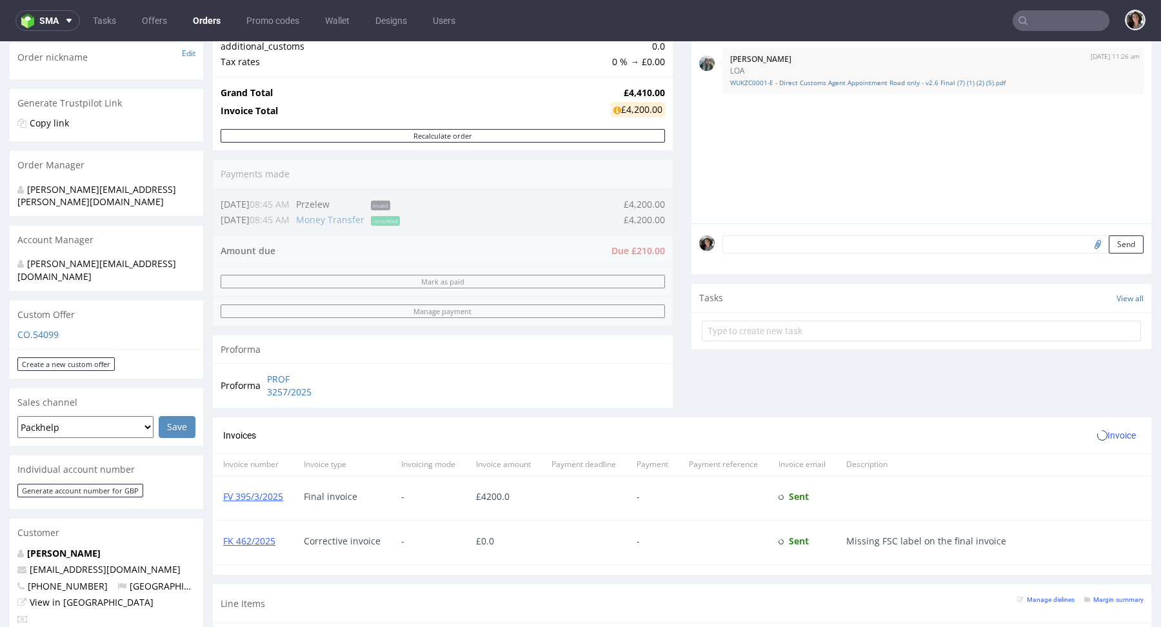
scroll to position [477, 0]
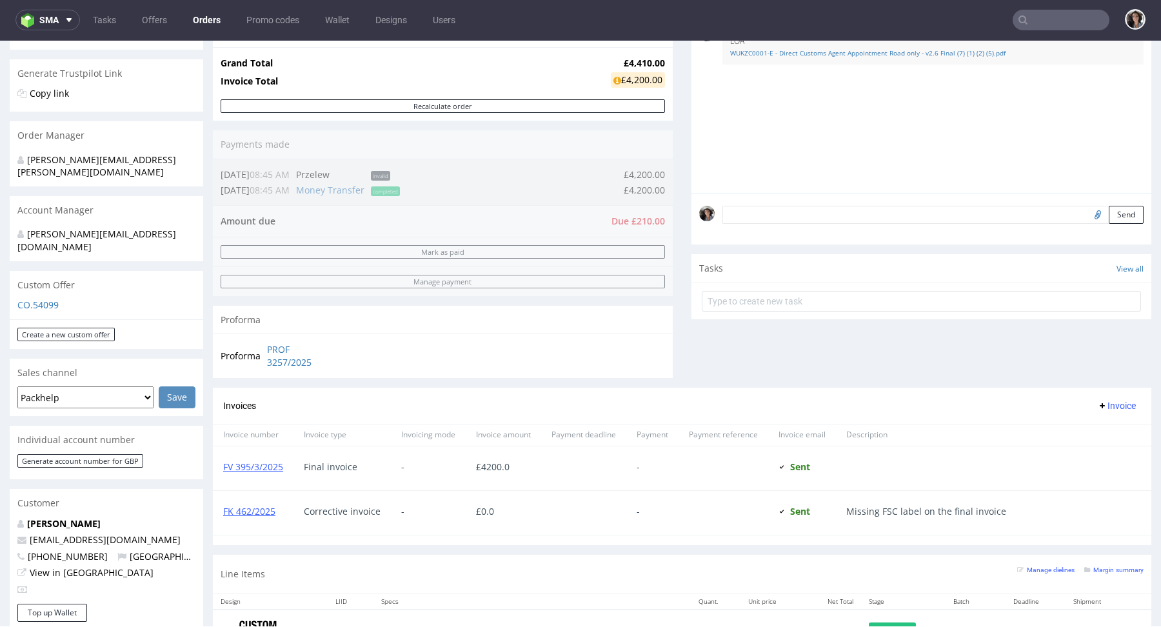
scroll to position [539, 0]
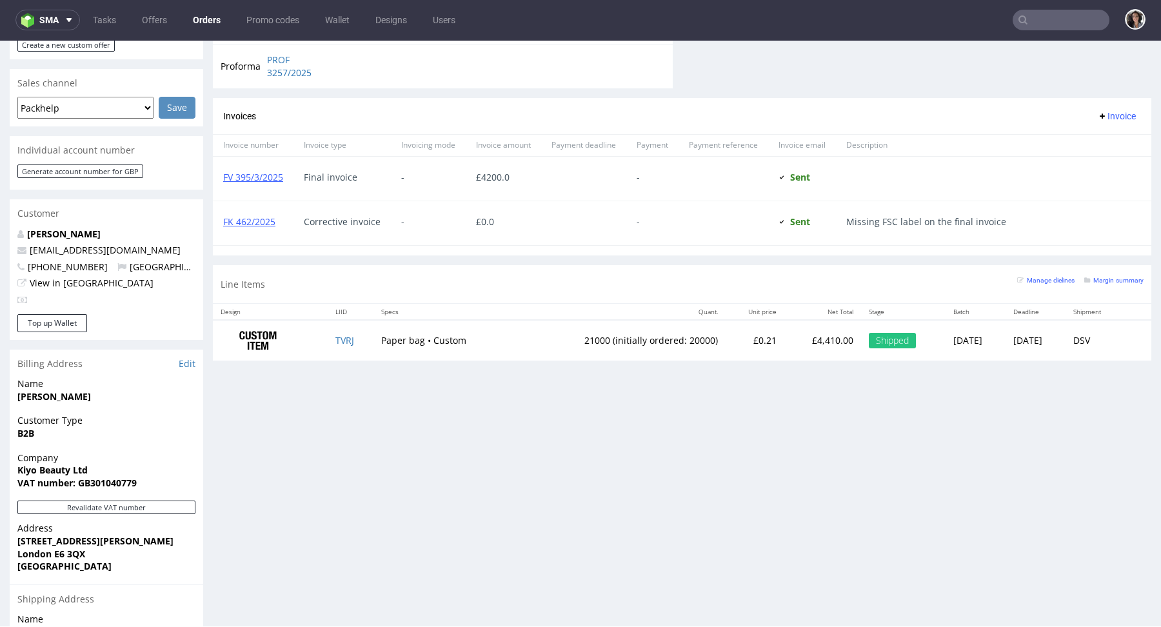
type input "admin@kiyobeauty.com"
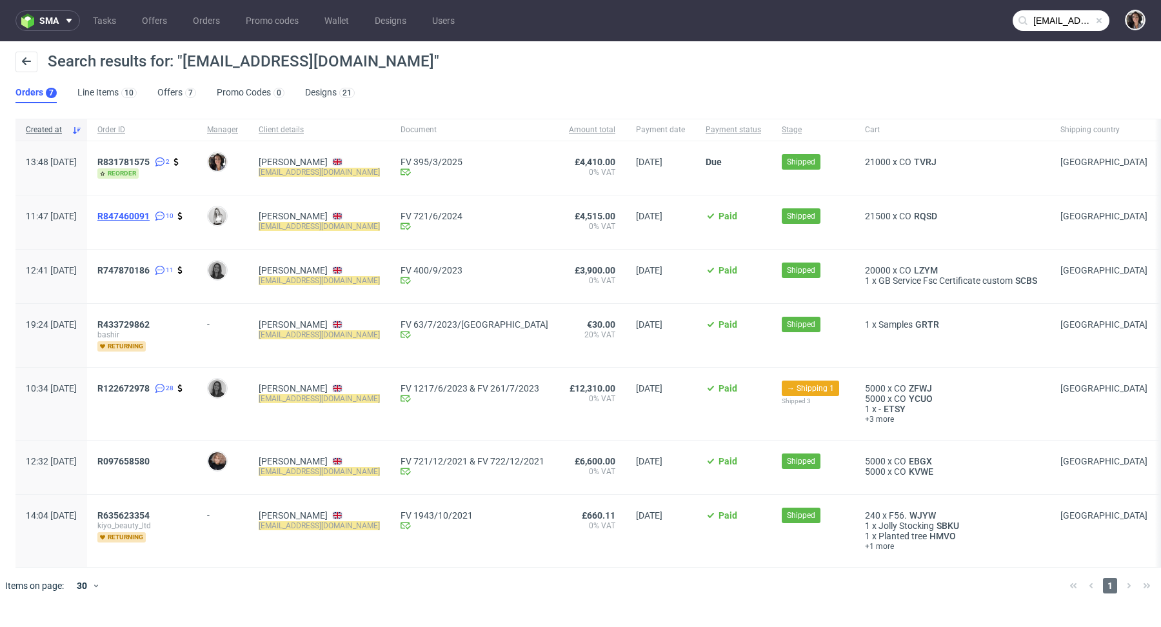
click at [150, 214] on span "R847460091" at bounding box center [123, 216] width 52 height 10
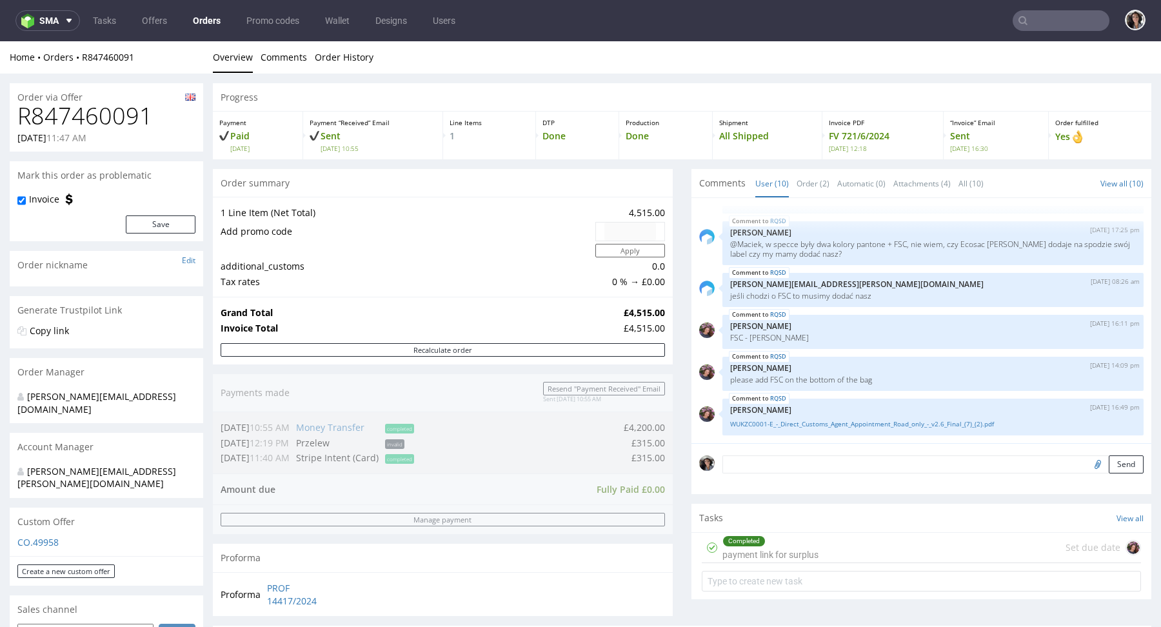
type input "admin@kiyobeauty.com"
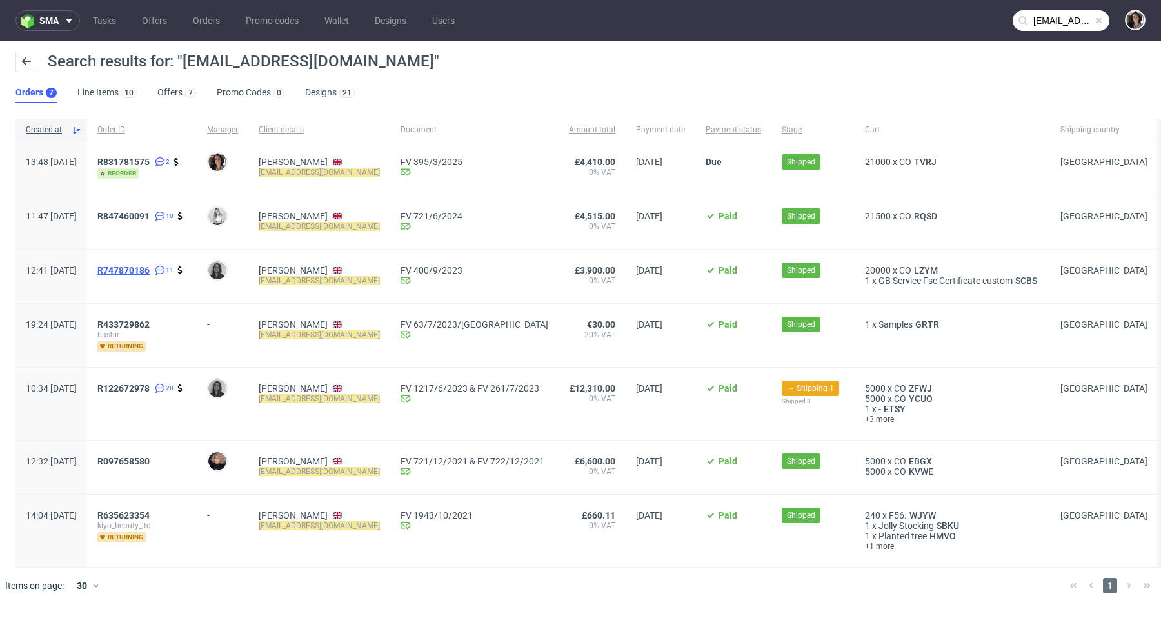
click at [150, 268] on span "R747870186" at bounding box center [123, 270] width 52 height 10
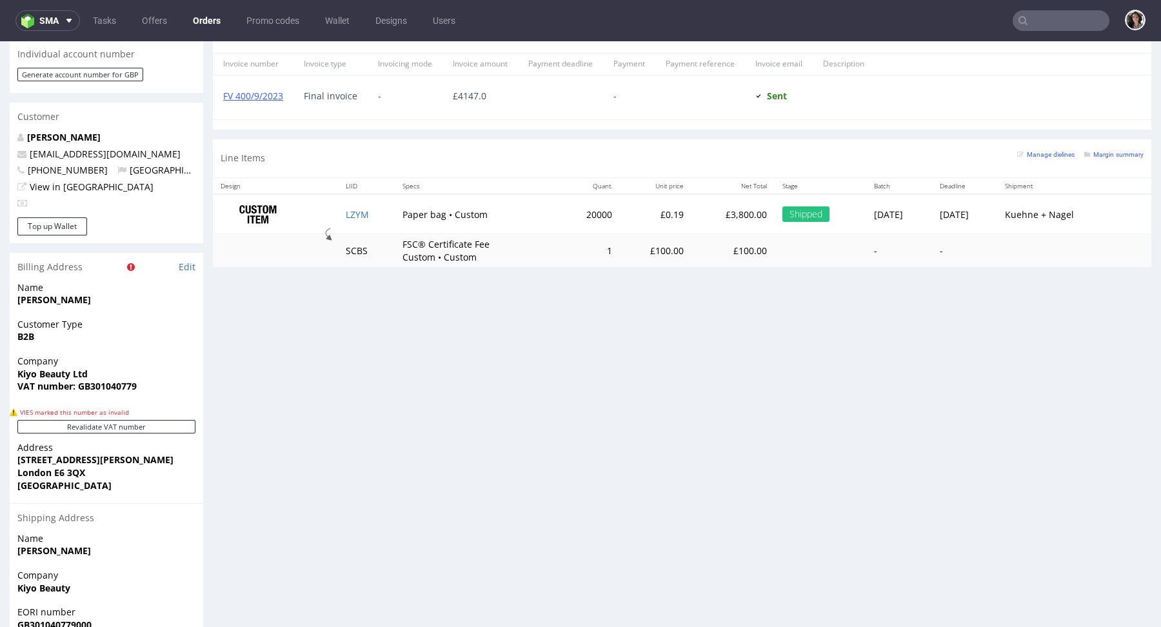
scroll to position [508, 0]
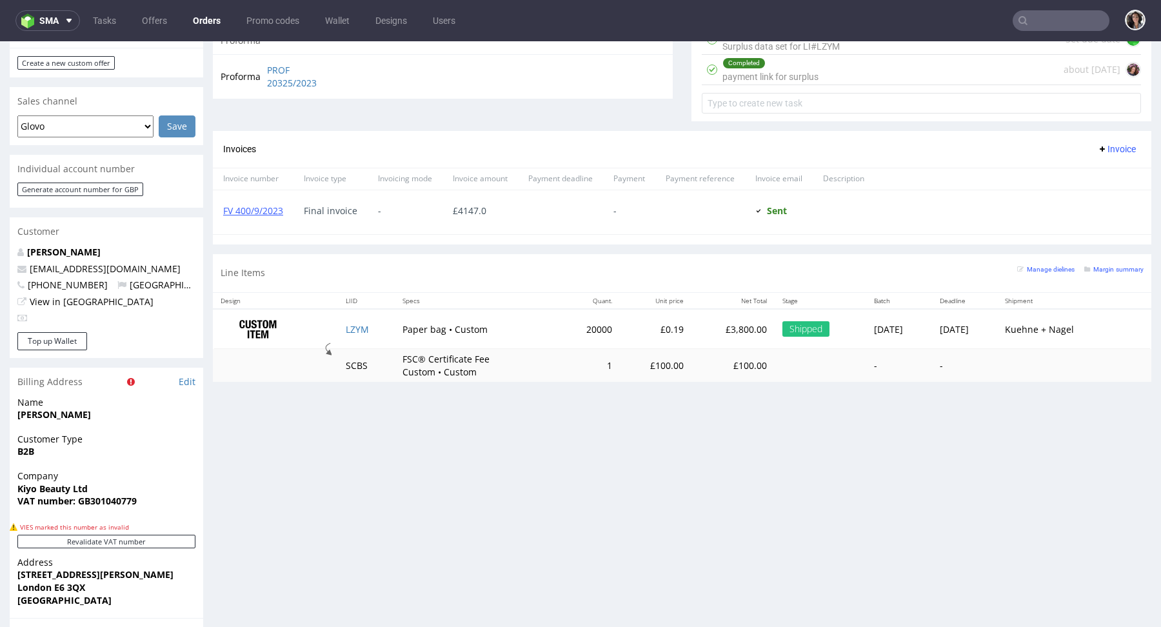
type input "admin@kiyobeauty.com"
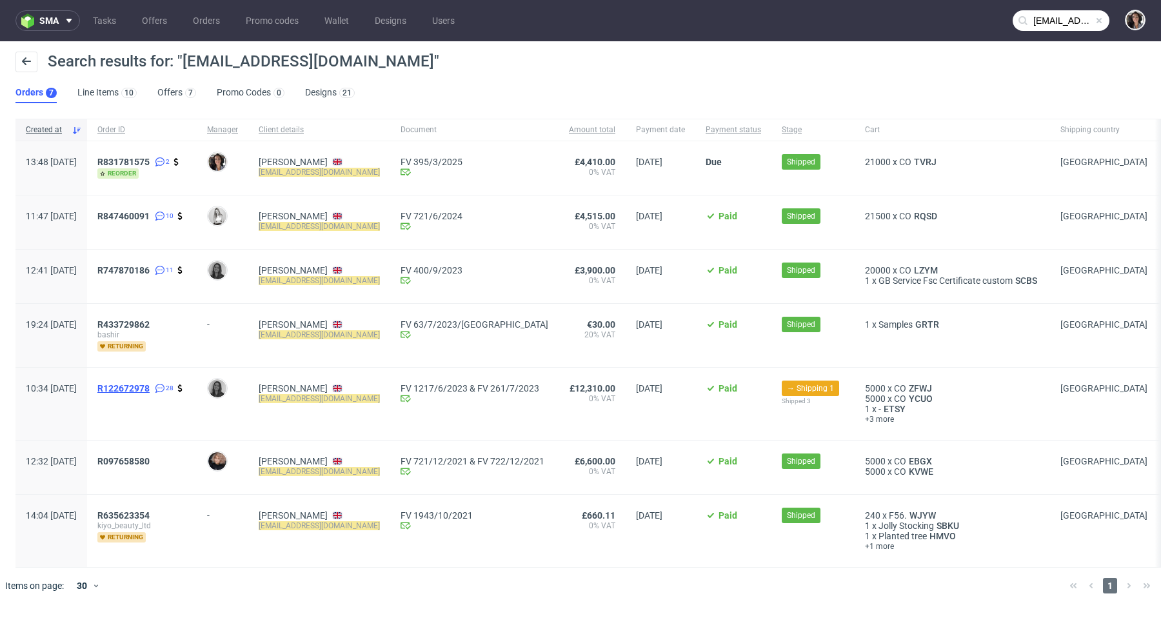
click at [150, 387] on span "R122672978" at bounding box center [123, 388] width 52 height 10
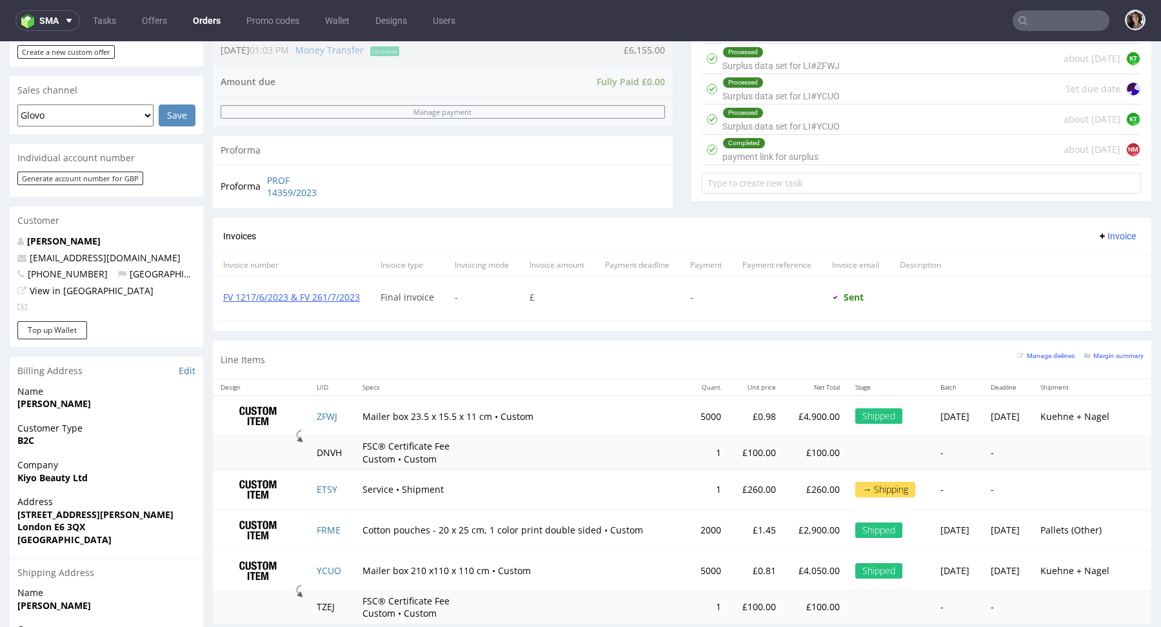
scroll to position [629, 0]
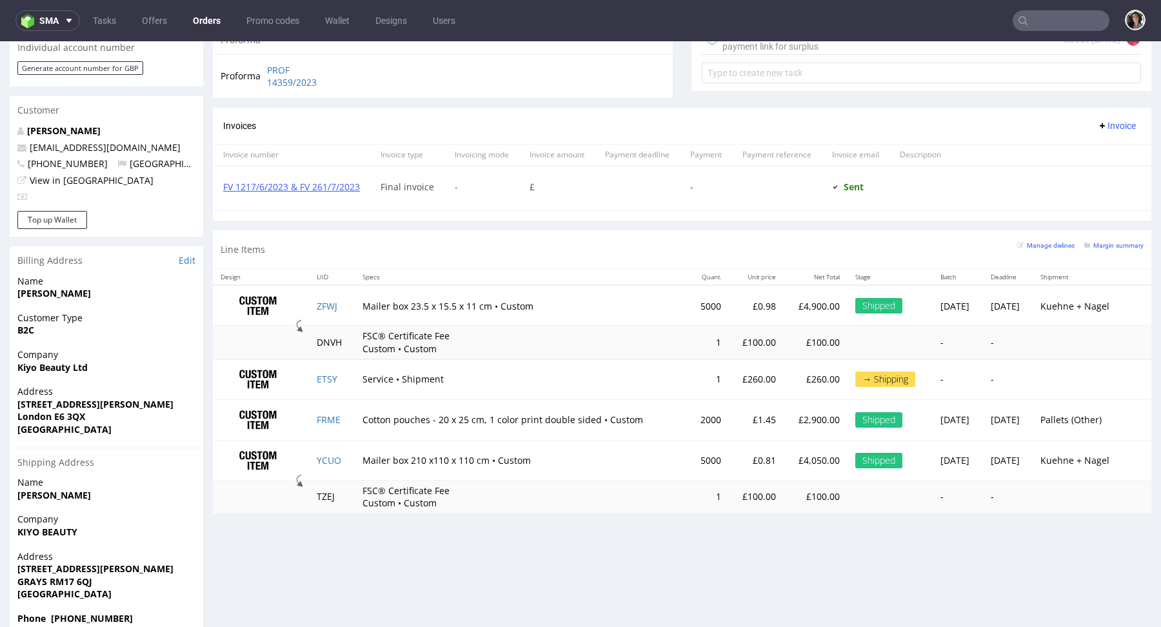
type input "admin@kiyobeauty.com"
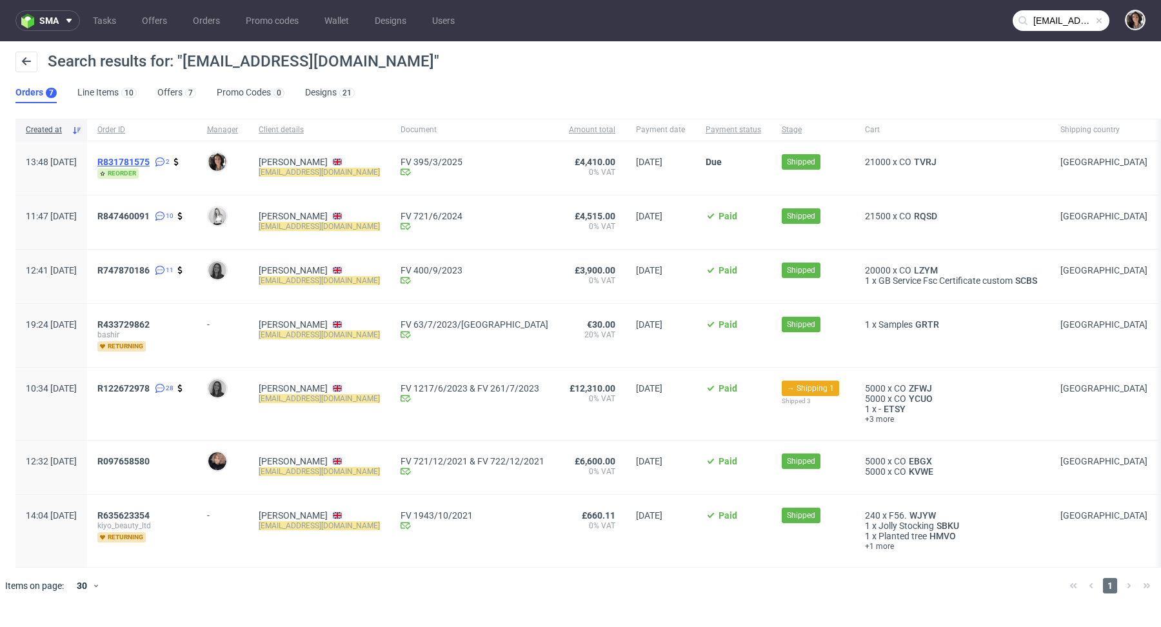
click at [150, 160] on span "R831781575" at bounding box center [123, 162] width 52 height 10
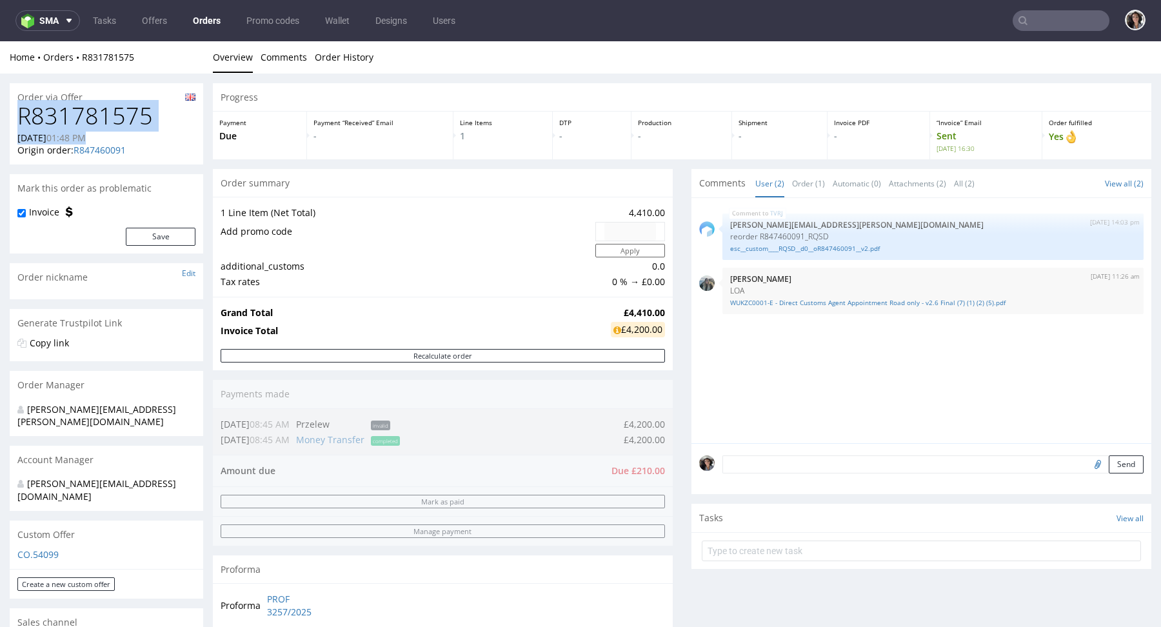
drag, startPoint x: 142, startPoint y: 140, endPoint x: 15, endPoint y: 119, distance: 128.8
click at [15, 119] on div "R831781575 03.02.2025 01:48 PM Origin order: R847460091 Reorder" at bounding box center [106, 133] width 193 height 61
copy div "R831781575 03.02.2025 01:48 PM"
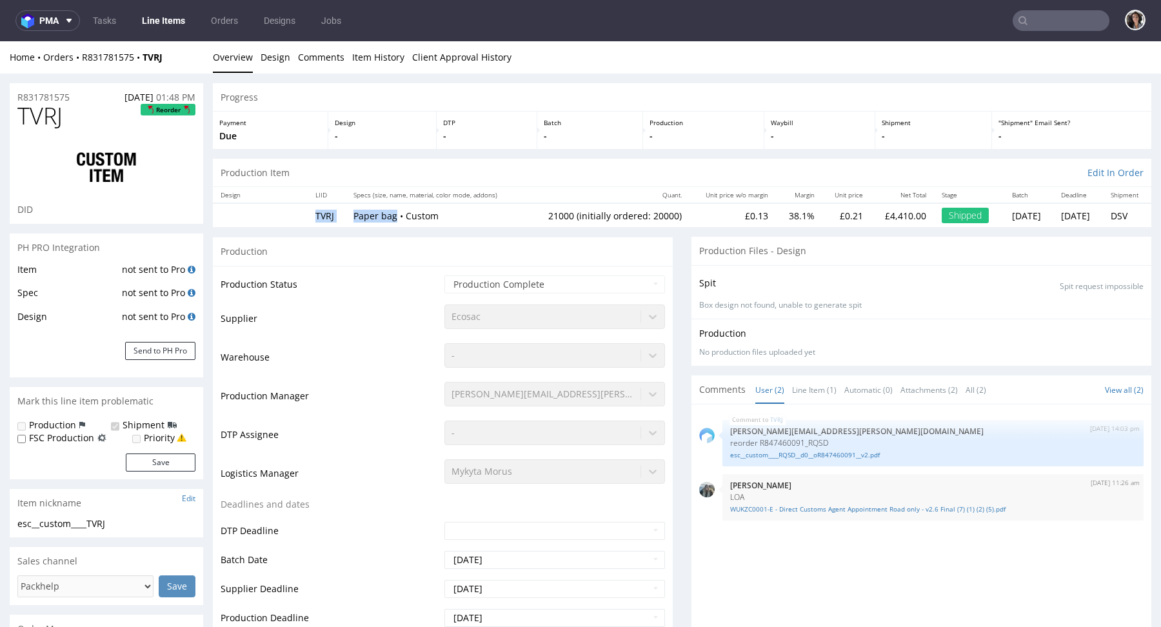
drag, startPoint x: 304, startPoint y: 215, endPoint x: 390, endPoint y: 215, distance: 85.8
click at [390, 215] on tr "TVRJ Paper bag • Custom 21000 (initially ordered: 20000) £0.13 38.1% £0.21 £4,4…" at bounding box center [682, 215] width 938 height 24
copy tr "TVRJ Paper bag"
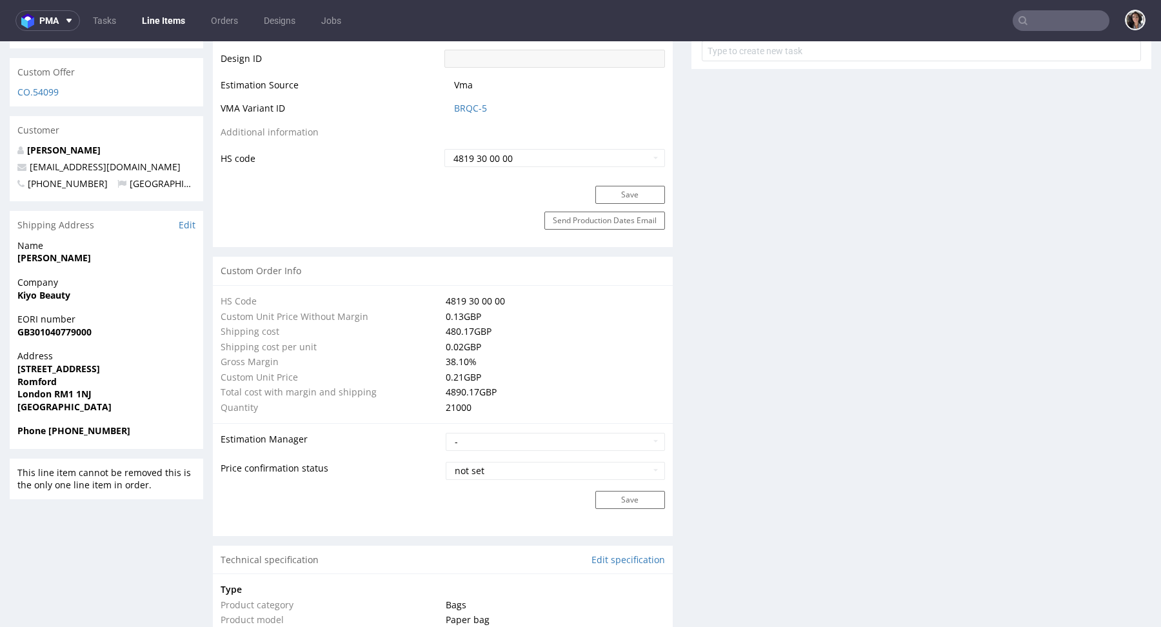
scroll to position [1069, 0]
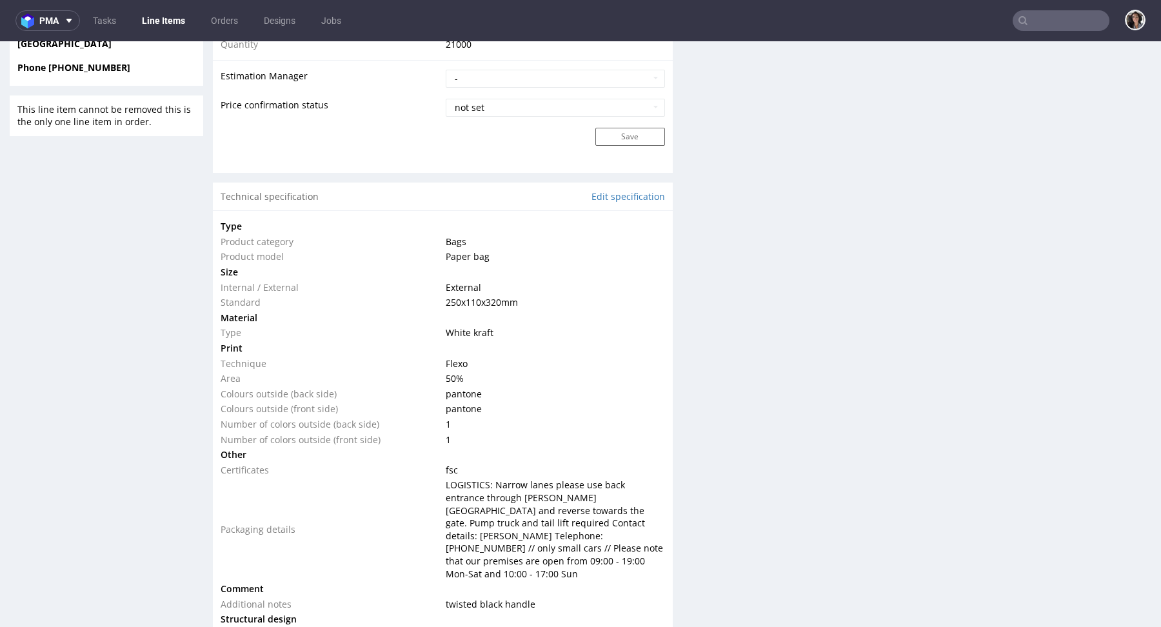
drag, startPoint x: 524, startPoint y: 300, endPoint x: 426, endPoint y: 300, distance: 98.0
click at [426, 300] on tr "Standard 250x110x320 mm" at bounding box center [443, 302] width 444 height 15
copy tr "250x110x320 mm"
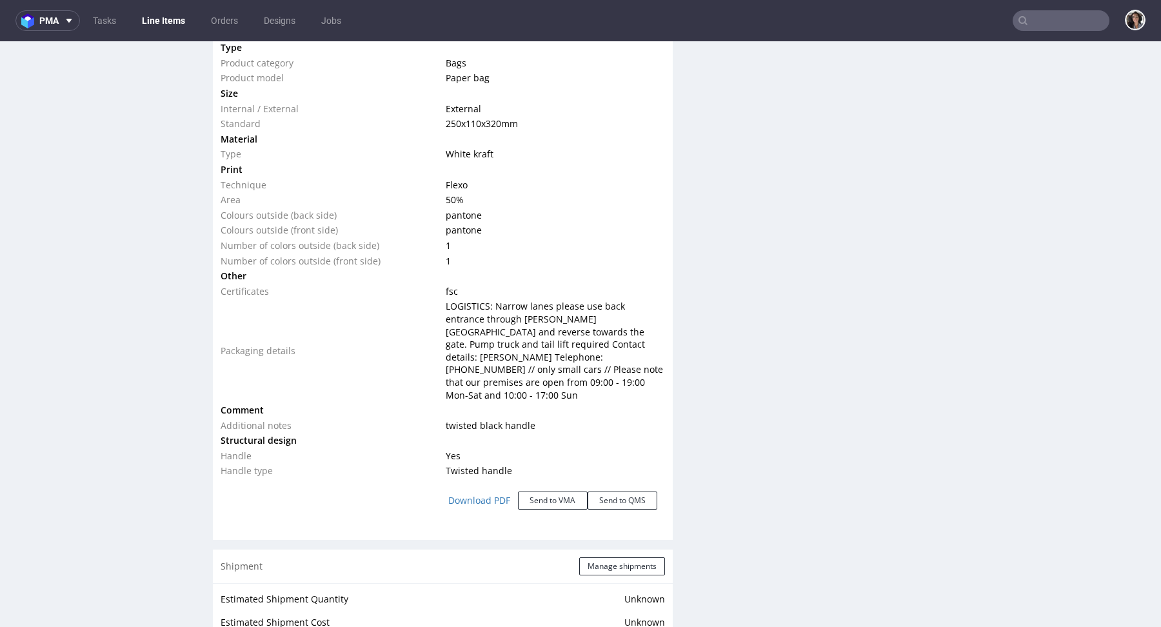
scroll to position [1243, 0]
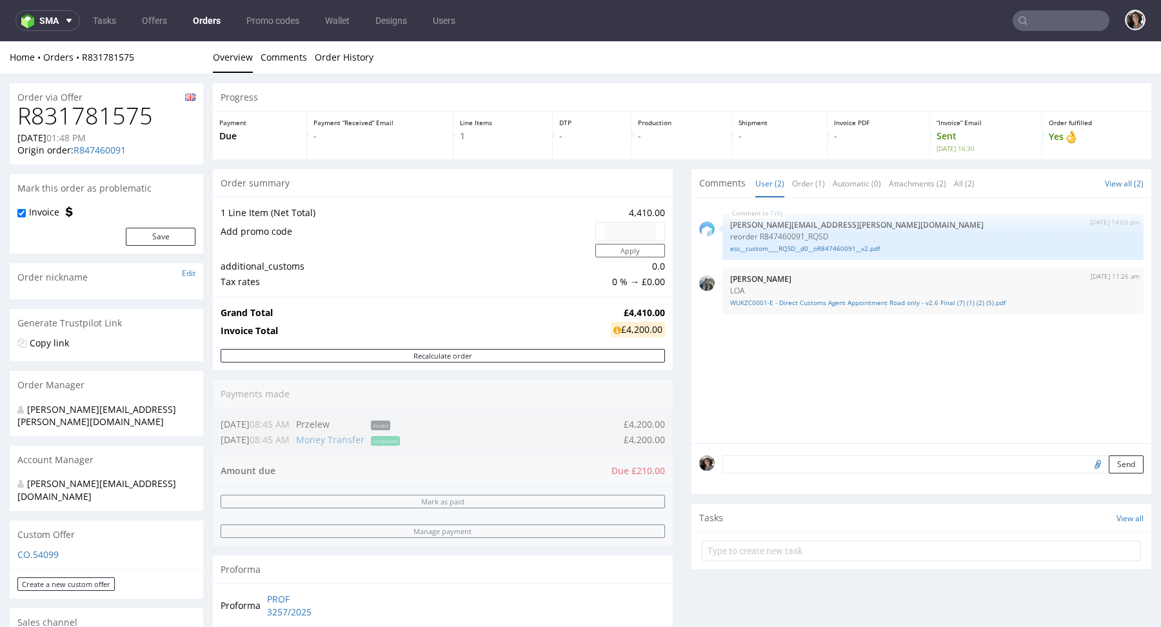
type input "admin@kiyobeauty.com"
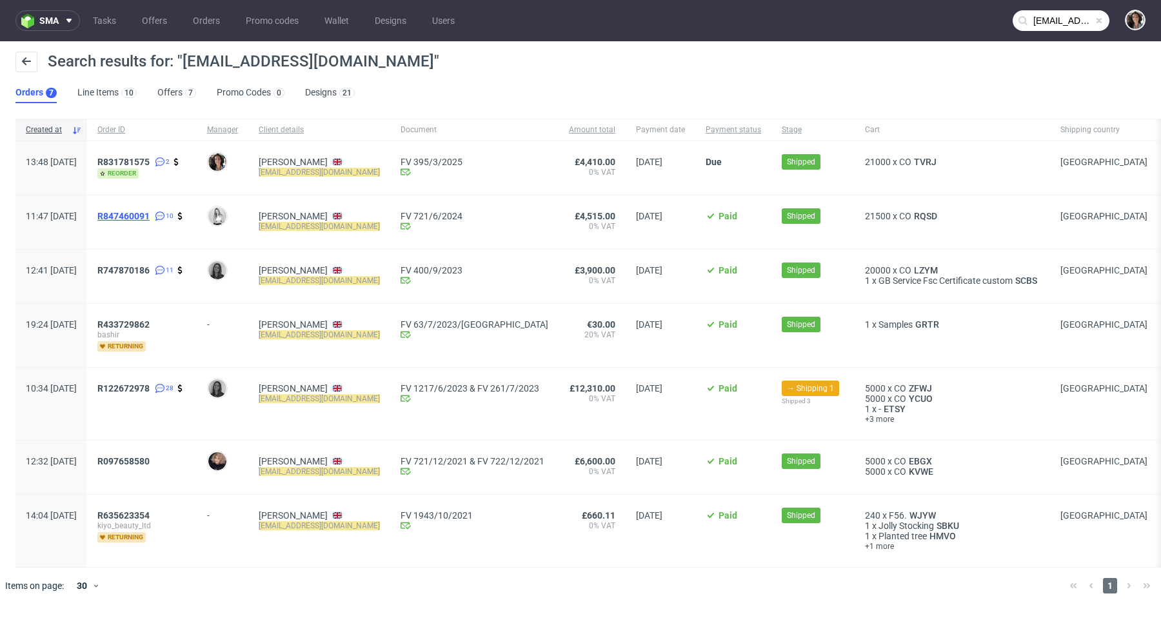
click at [150, 213] on span "R847460091" at bounding box center [123, 216] width 52 height 10
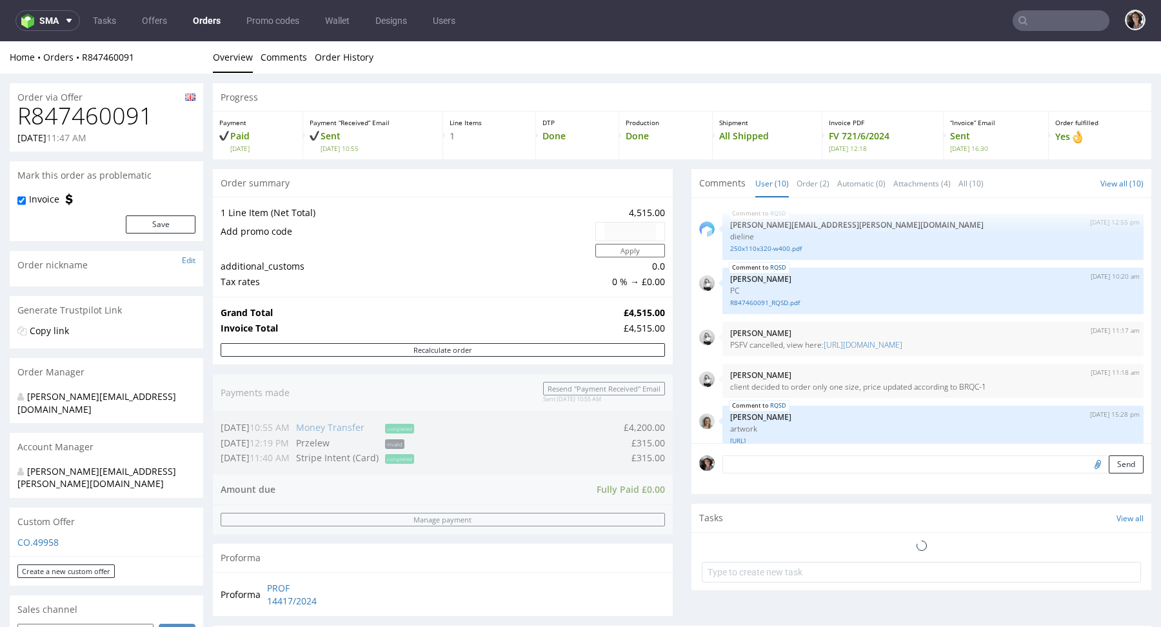
scroll to position [239, 0]
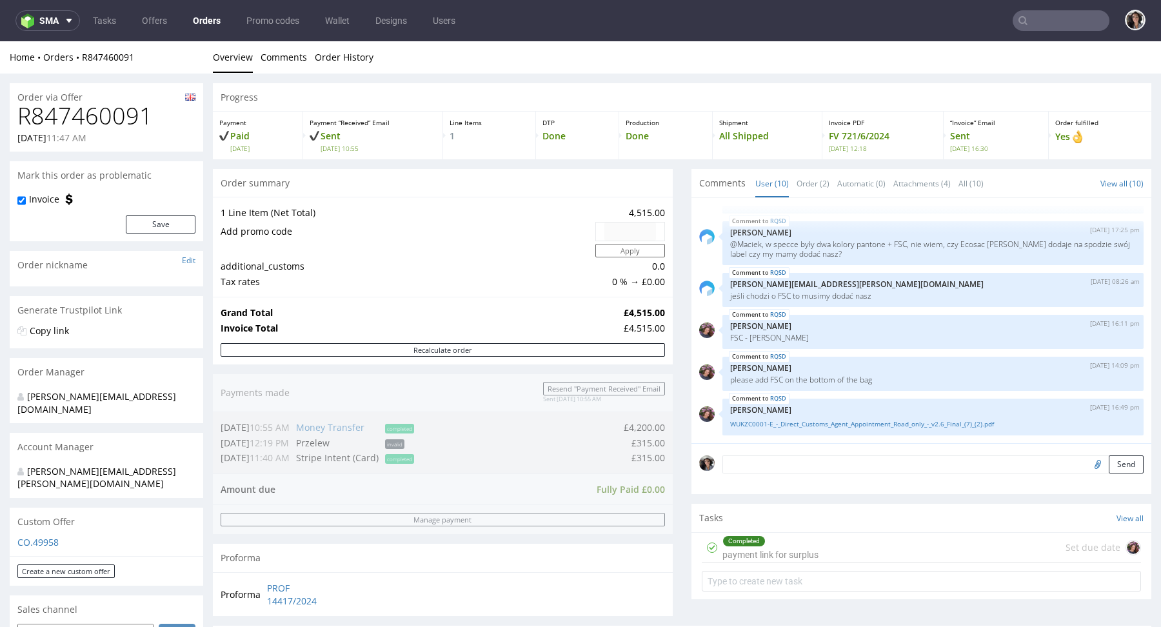
drag, startPoint x: 68, startPoint y: 137, endPoint x: 19, endPoint y: 110, distance: 56.9
click at [19, 110] on div "R847460091 29.03.2024 11:47 AM" at bounding box center [106, 127] width 193 height 48
copy div "R847460091 29.03.2024"
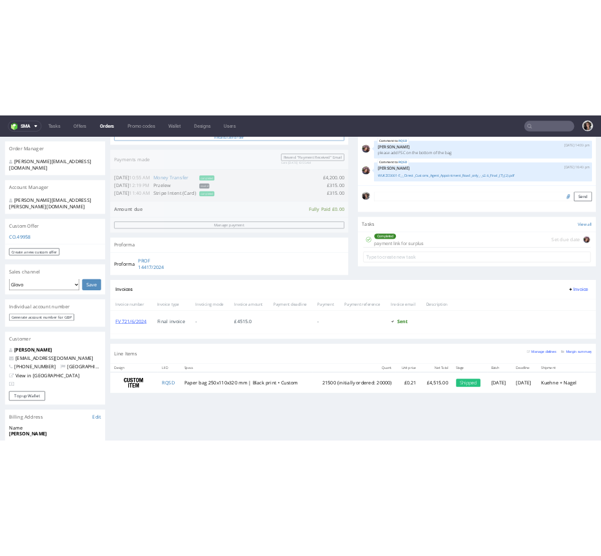
scroll to position [520, 0]
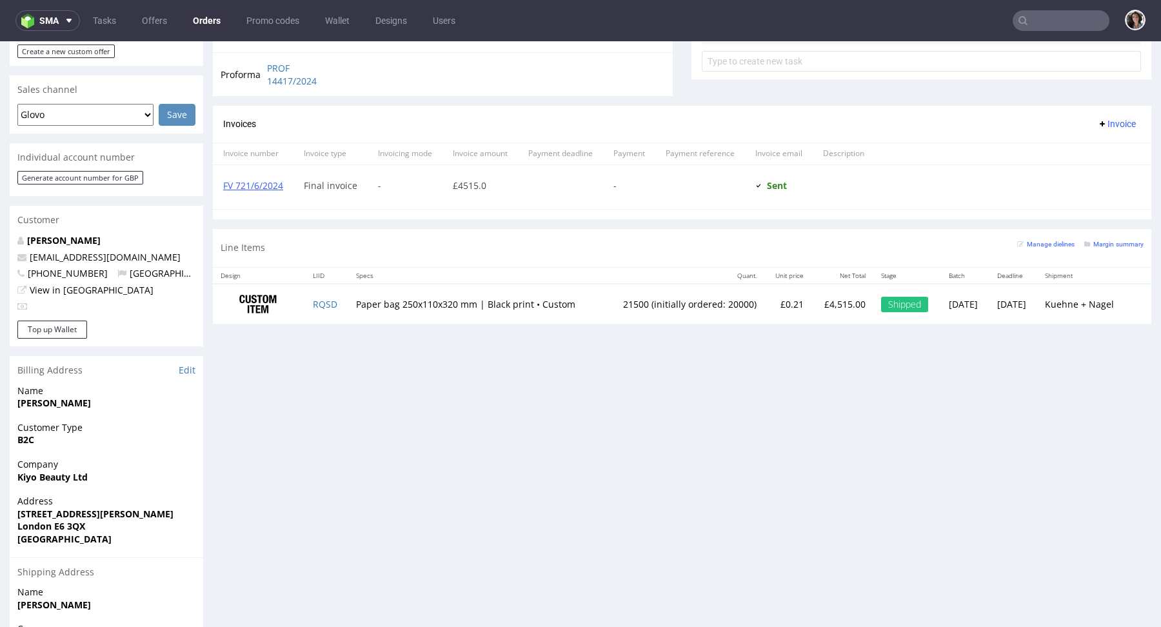
drag, startPoint x: 304, startPoint y: 300, endPoint x: 477, endPoint y: 300, distance: 173.5
click at [477, 300] on tr "RQSD Paper bag 250x110x320 mm | Black print • Custom 21500 (initially ordered: …" at bounding box center [682, 304] width 938 height 41
drag, startPoint x: 520, startPoint y: 299, endPoint x: 277, endPoint y: 301, distance: 243.8
click at [277, 301] on tr "RQSD Paper bag 250x110x320 mm | Black print • Custom 21500 (initially ordered: …" at bounding box center [682, 304] width 938 height 41
copy tr "RQSD Paper bag 250x110x320 mm | Black print"
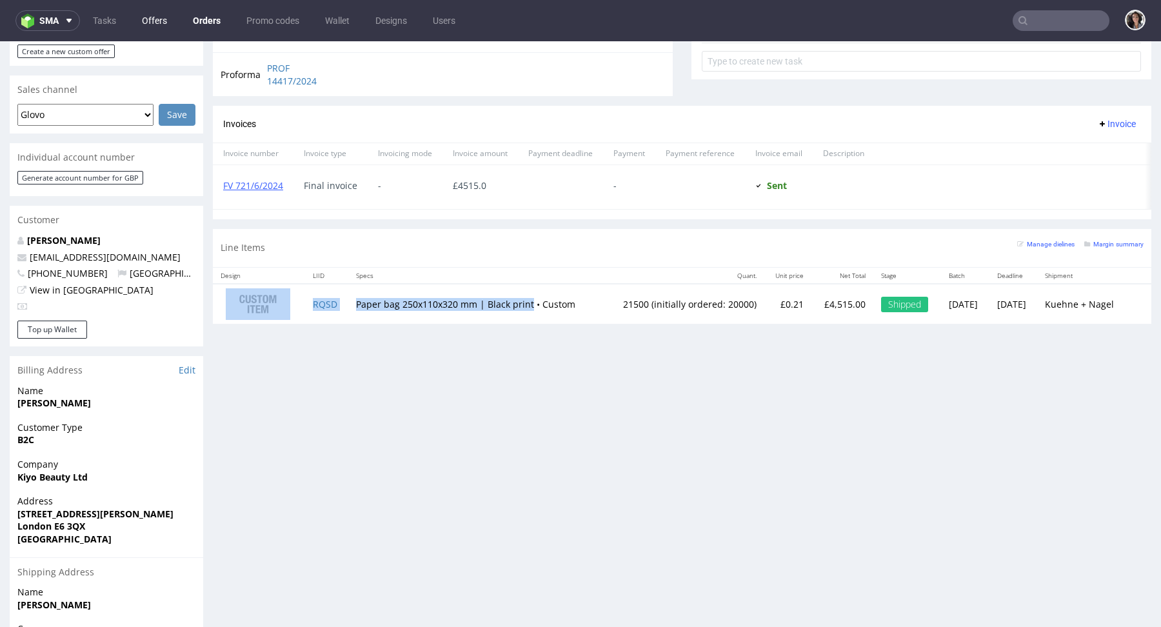
scroll to position [239, 0]
type input "admin@kiyobeauty.com"
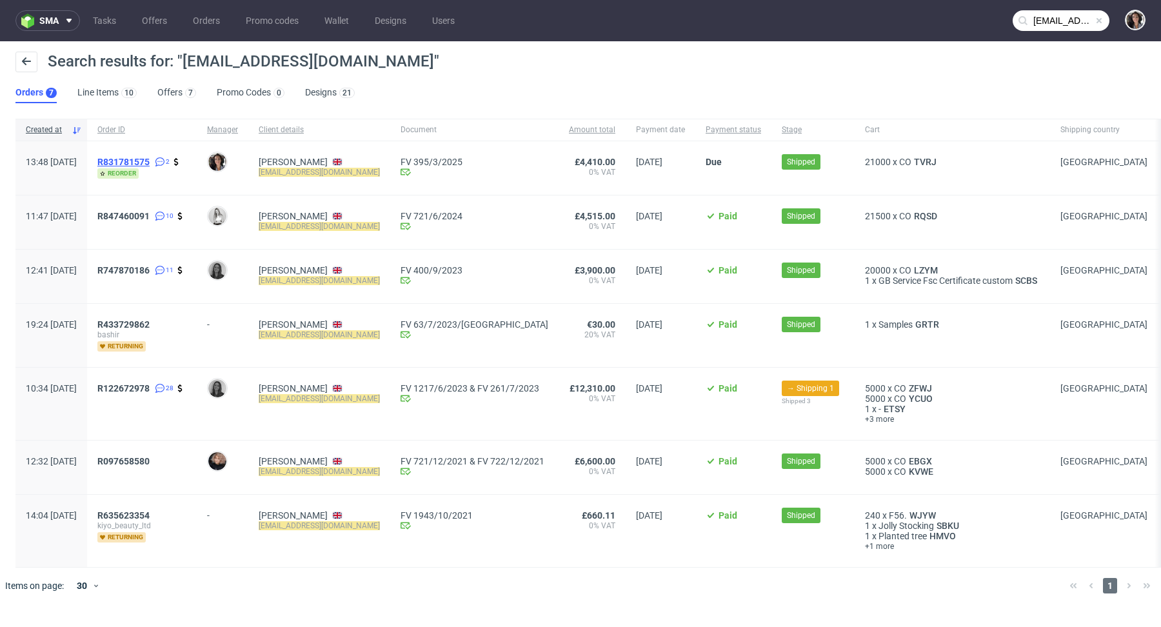
click at [150, 162] on span "R831781575" at bounding box center [123, 162] width 52 height 10
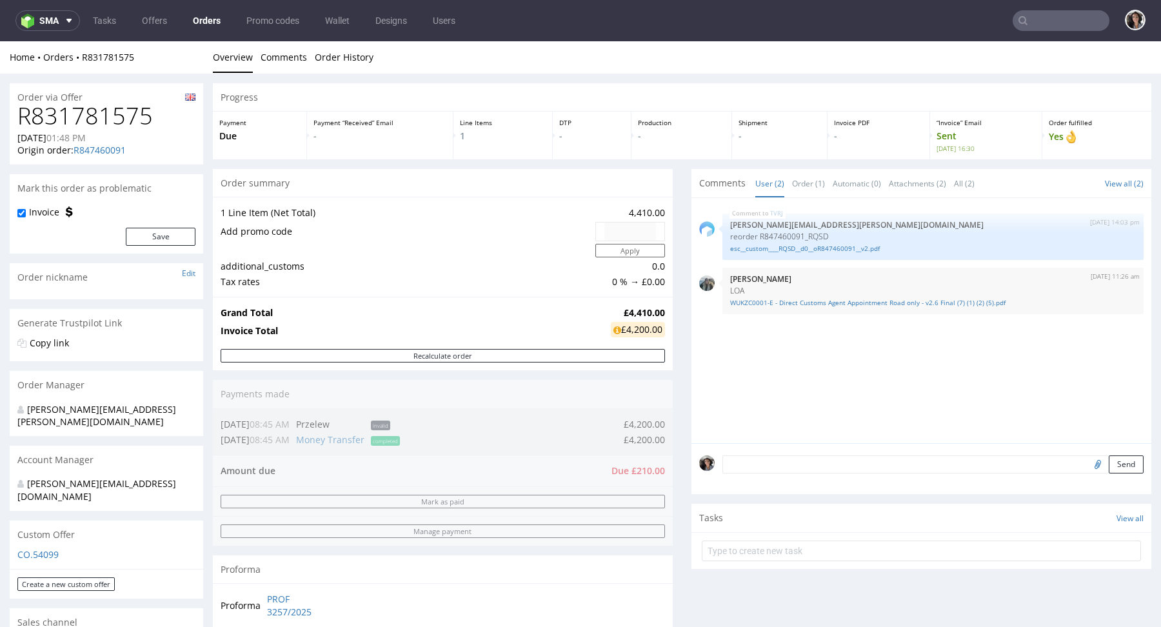
scroll to position [727, 0]
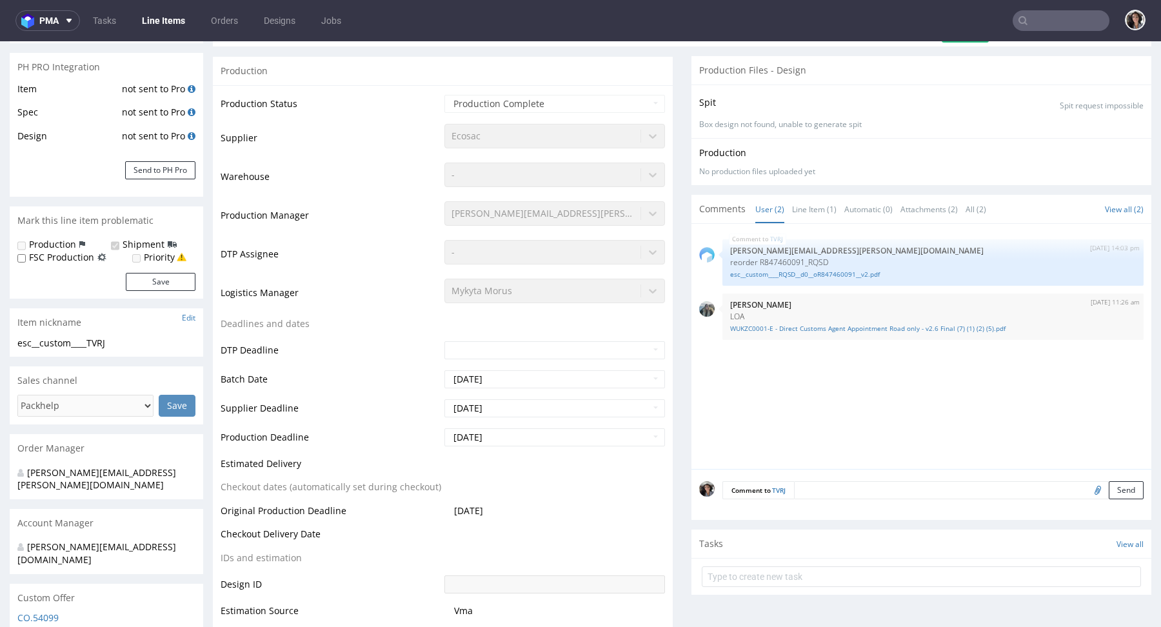
scroll to position [179, 0]
click at [812, 272] on link "esc__custom____RQSD__d0__oR847460091__v2.pdf" at bounding box center [933, 277] width 406 height 10
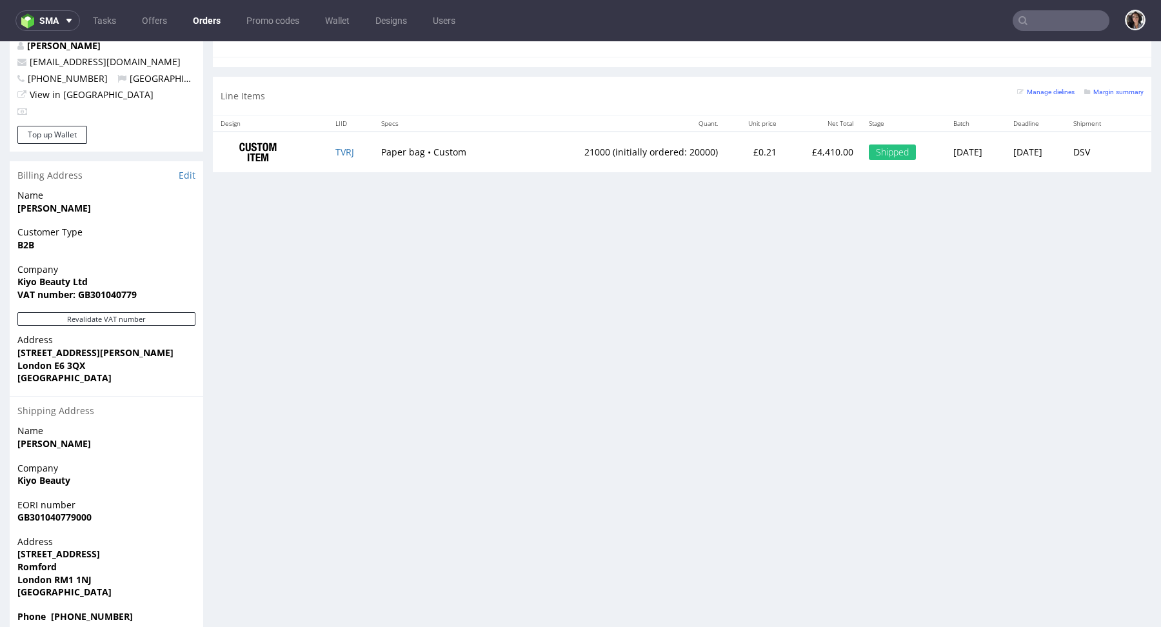
scroll to position [726, 0]
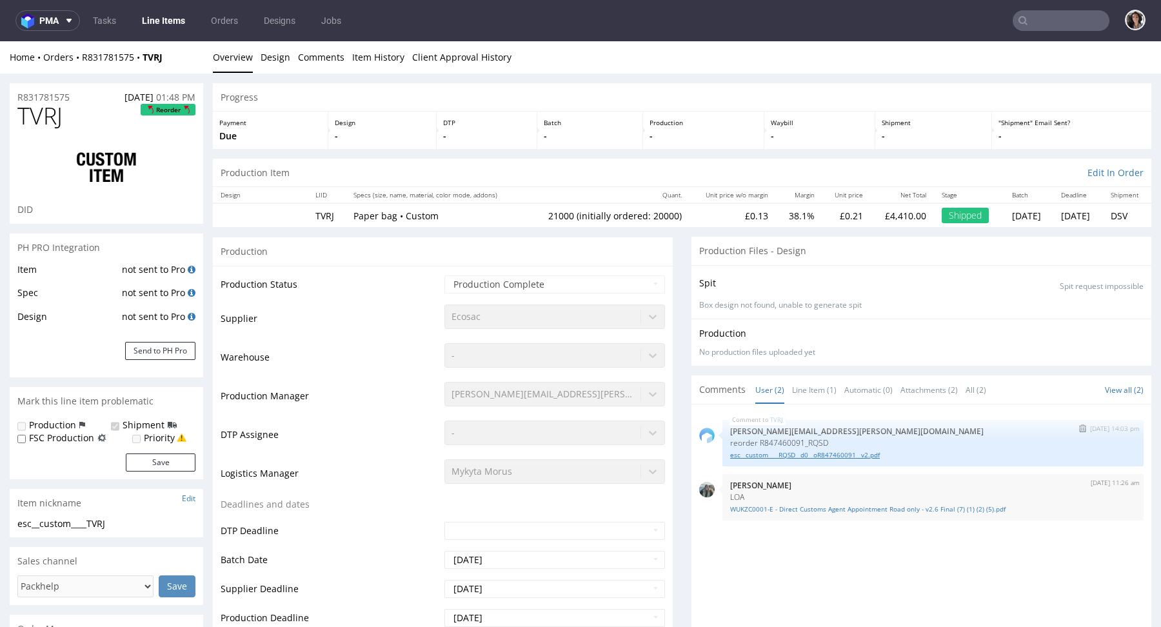
click at [824, 453] on link "esc__custom____RQSD__d0__oR847460091__v2.pdf" at bounding box center [933, 455] width 406 height 10
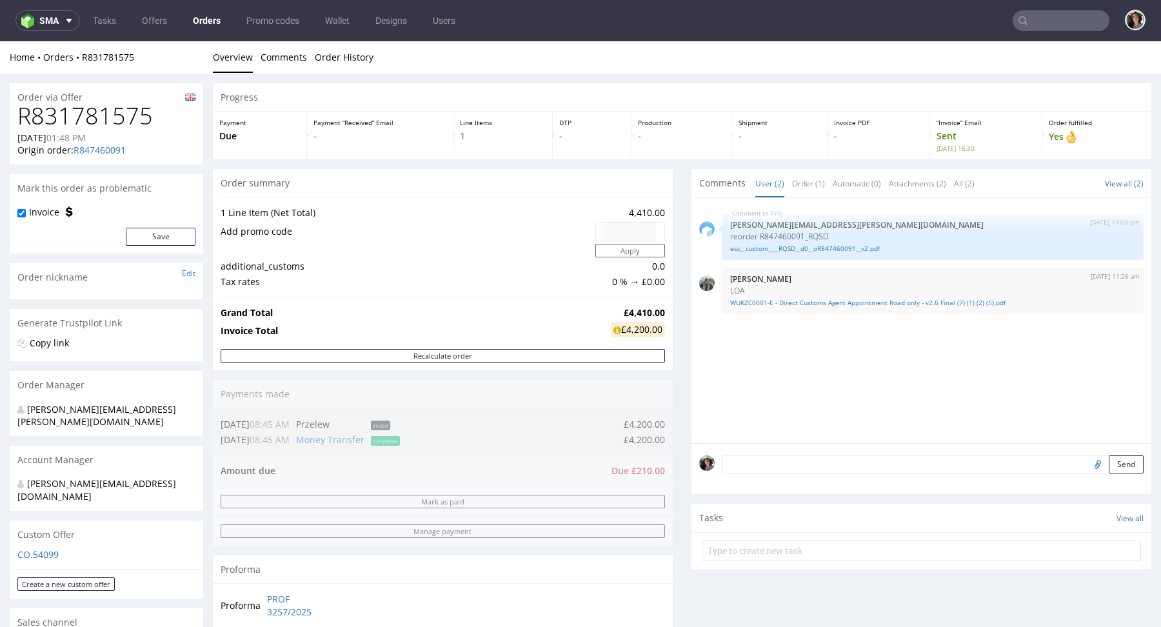
type input "admin@kiyobeauty.com"
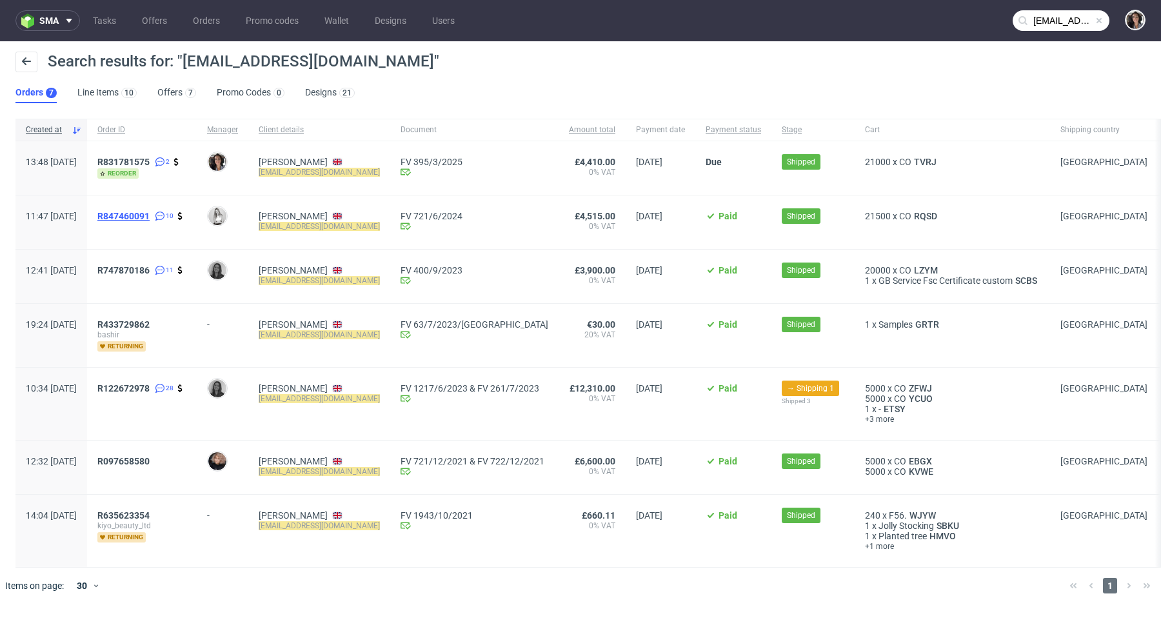
click at [150, 212] on span "R847460091" at bounding box center [123, 216] width 52 height 10
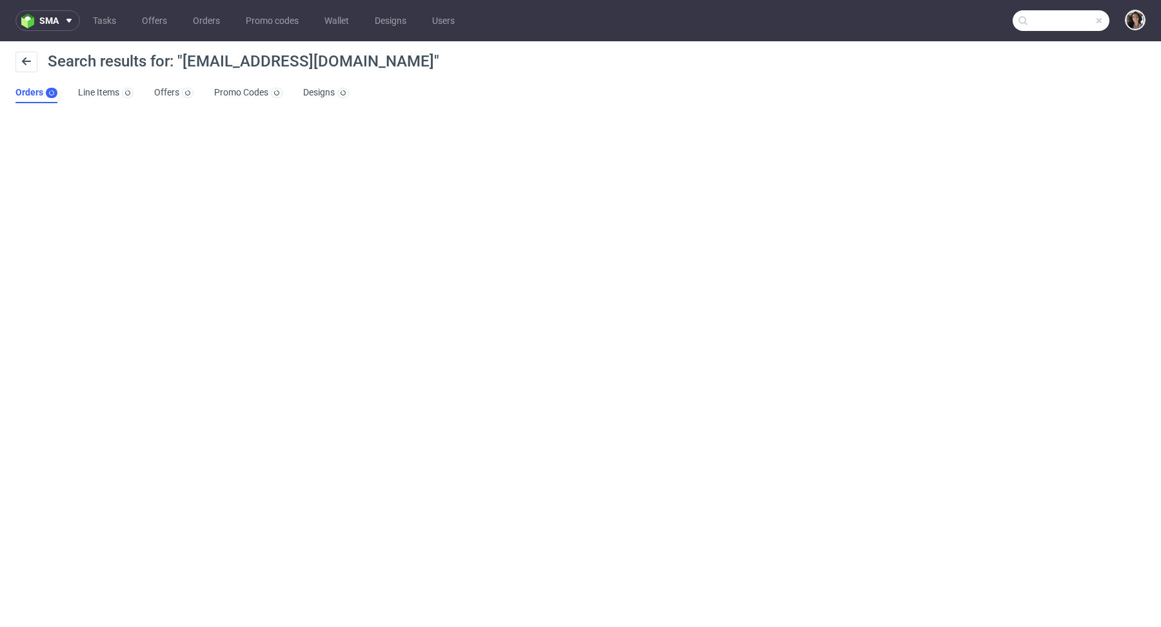
type input "admin@kiyobeauty.com"
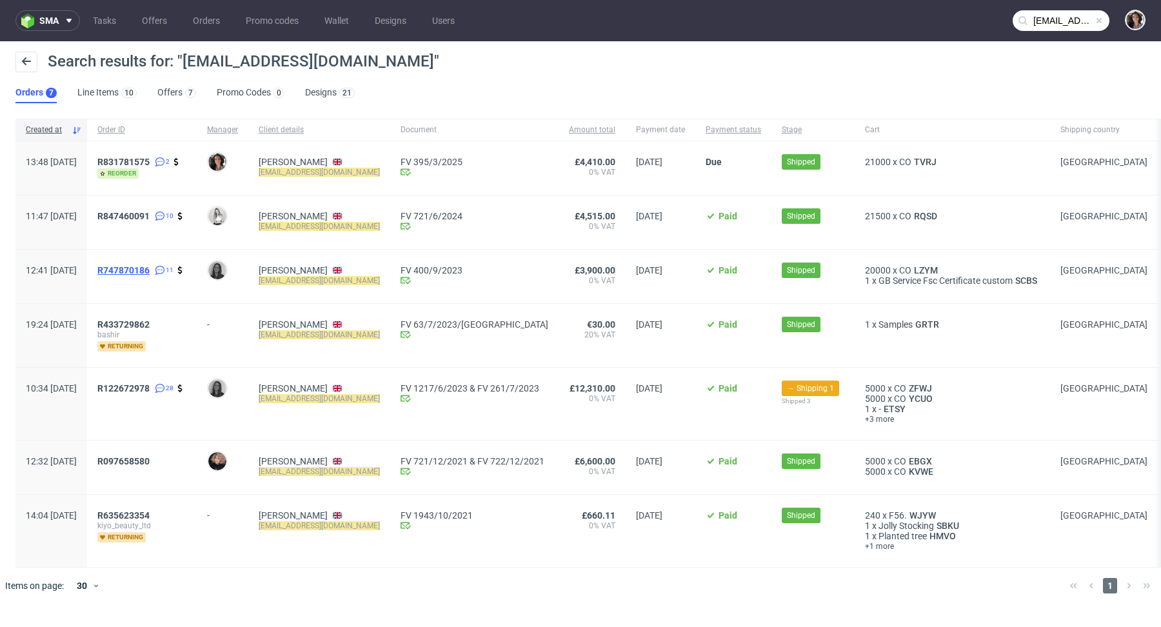
click at [150, 267] on span "R747870186" at bounding box center [123, 270] width 52 height 10
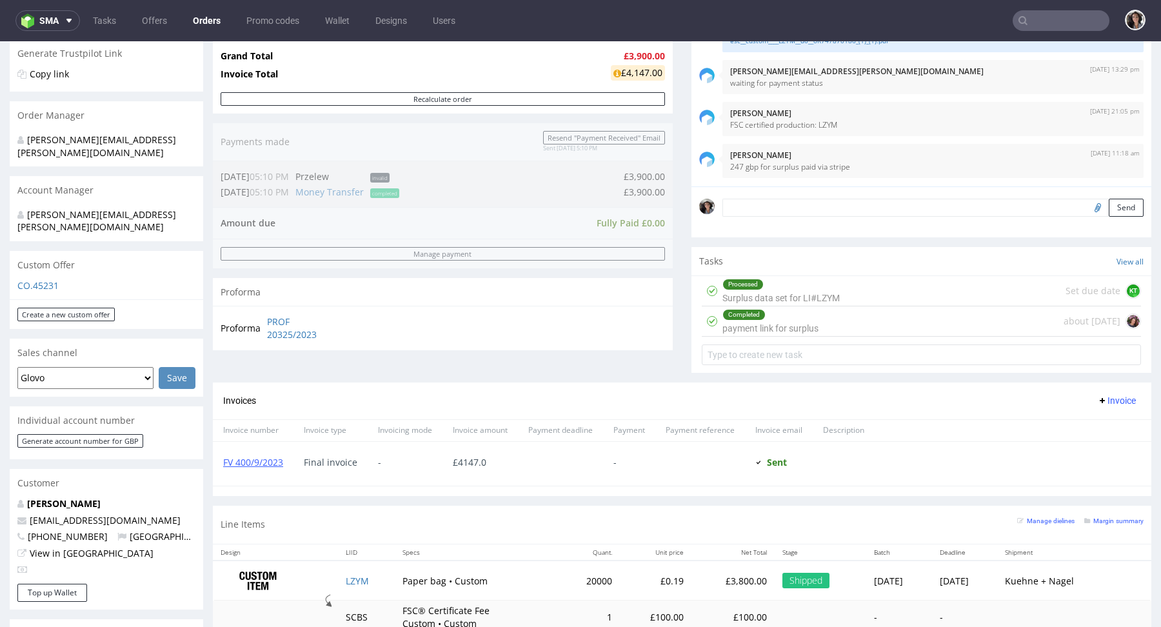
scroll to position [499, 0]
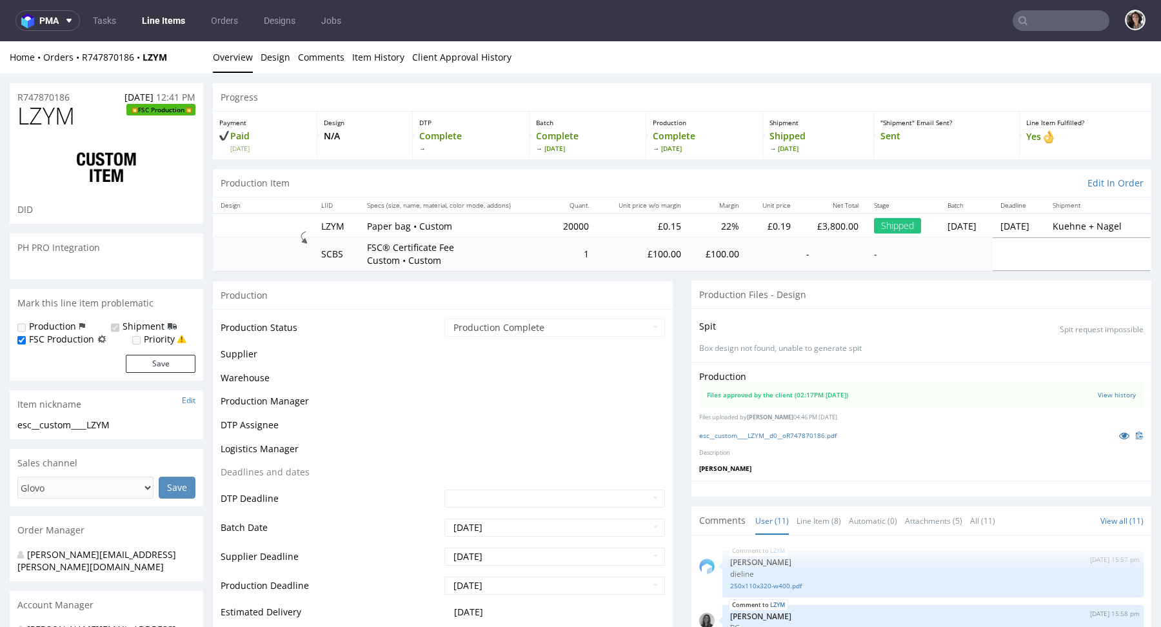
scroll to position [548, 0]
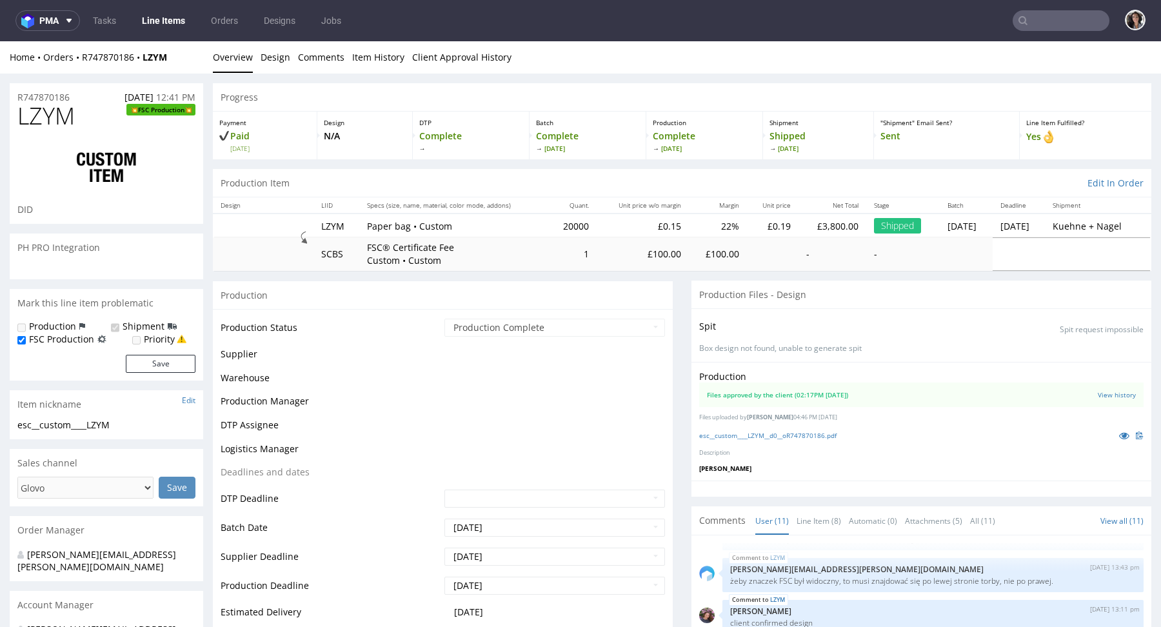
select select "in_progress"
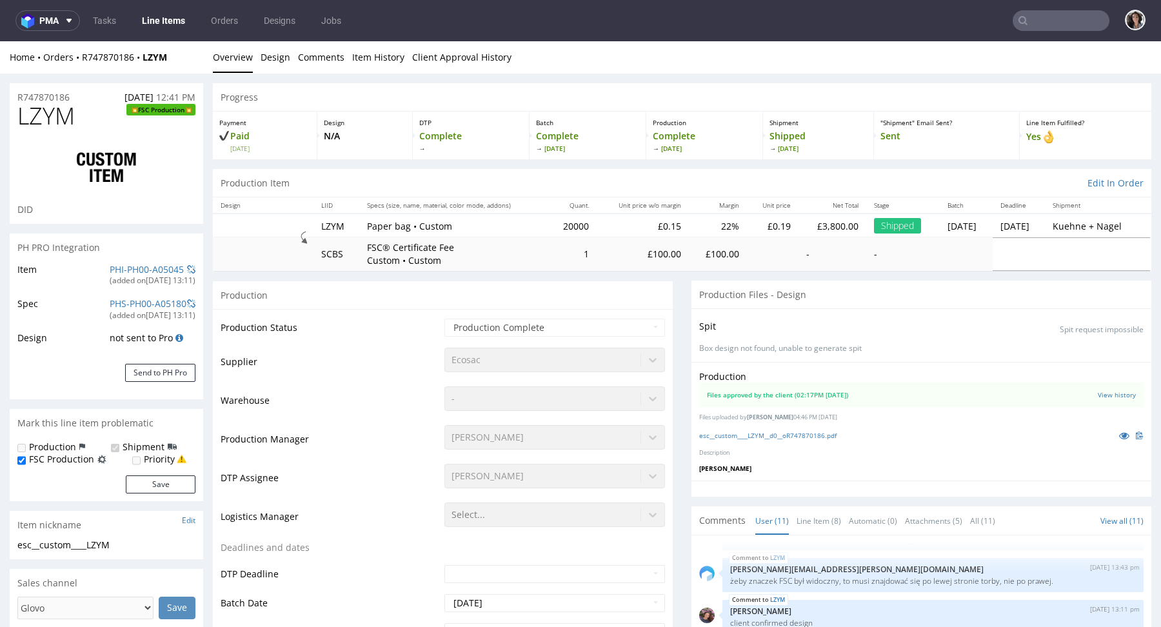
drag, startPoint x: 154, startPoint y: 97, endPoint x: 4, endPoint y: 94, distance: 150.3
copy div "R747870186 20.07.2023"
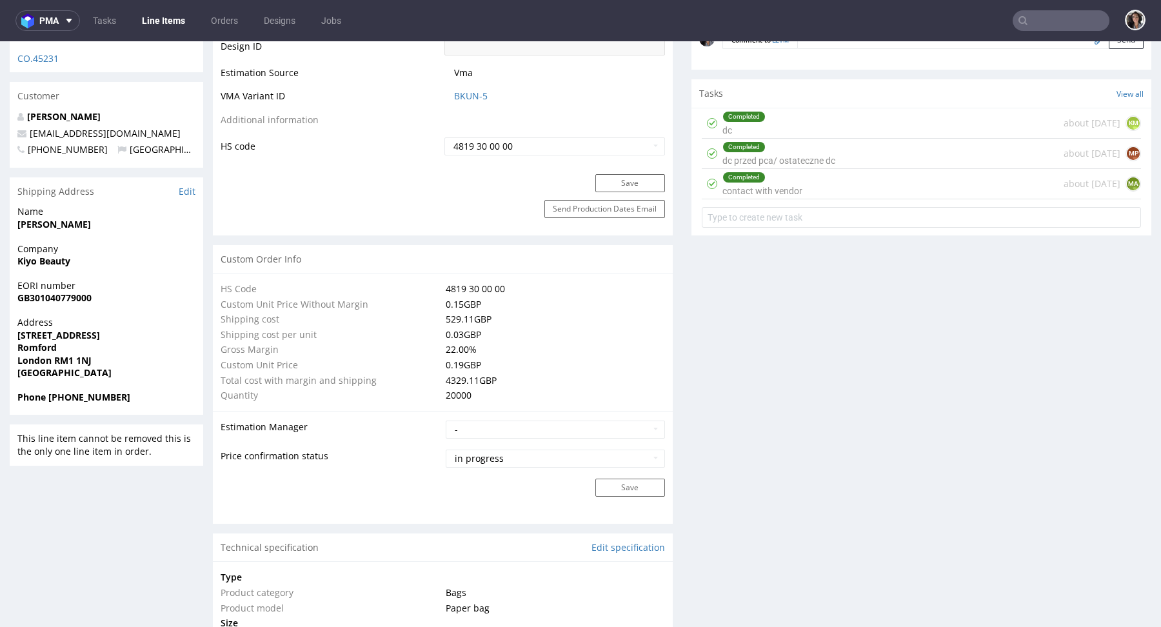
scroll to position [1036, 0]
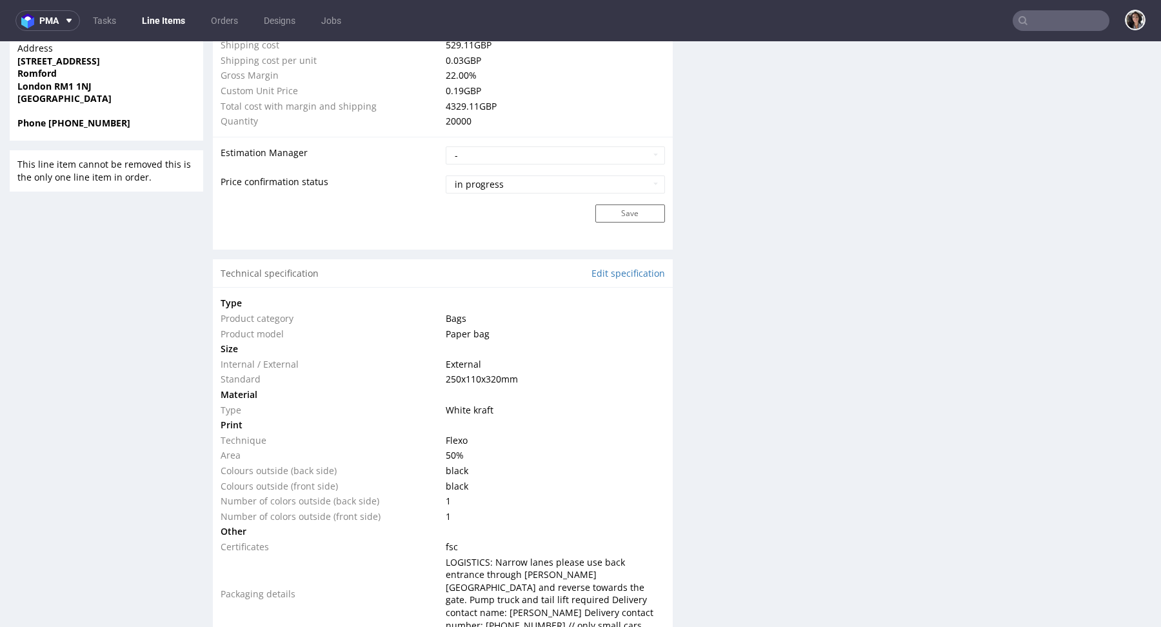
copy tr "250x110x320 mm"
drag, startPoint x: 524, startPoint y: 375, endPoint x: 384, endPoint y: 375, distance: 139.9
click at [384, 375] on tr "Standard 250x110x320 mm" at bounding box center [443, 378] width 444 height 15
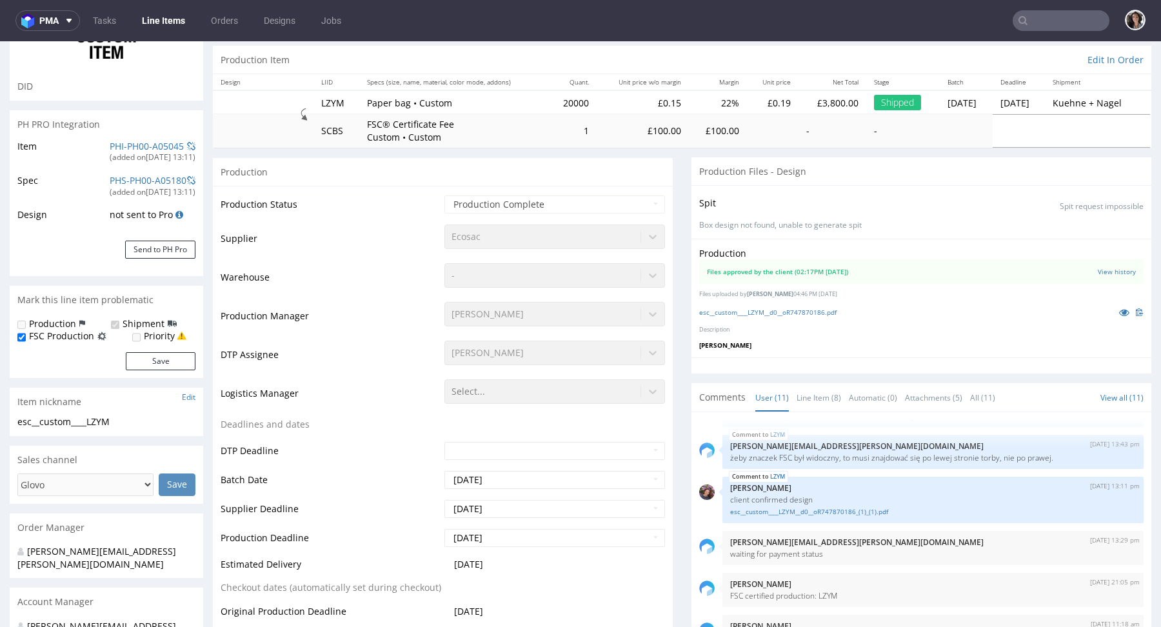
scroll to position [203, 0]
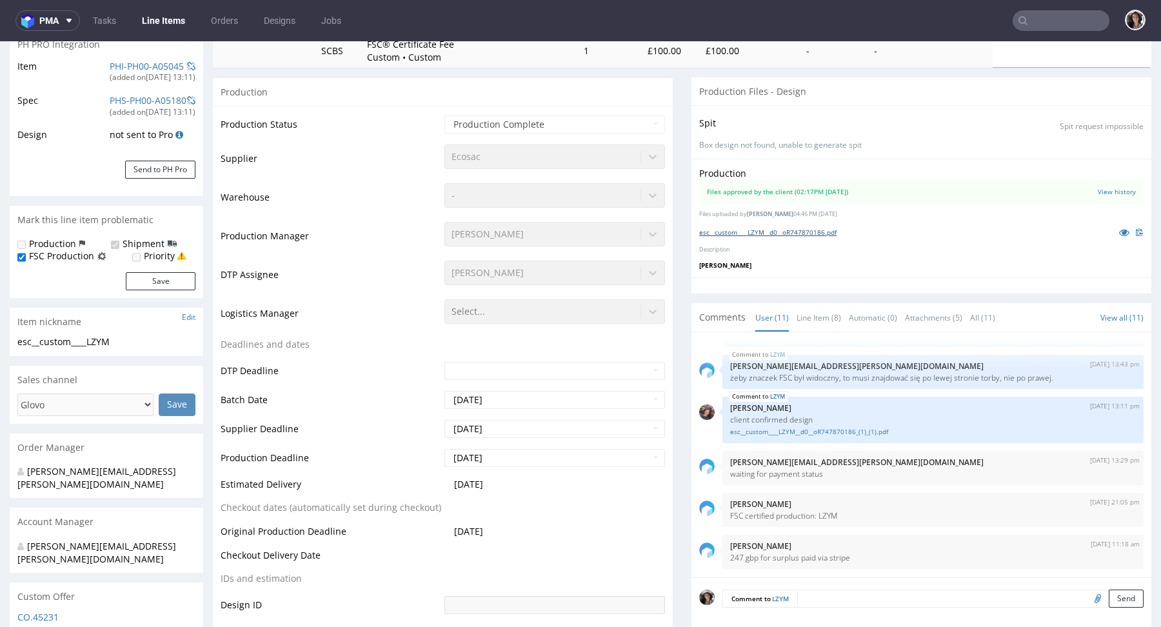
click at [806, 229] on link "esc__custom____LZYM__d0__oR747870186.pdf" at bounding box center [767, 232] width 137 height 9
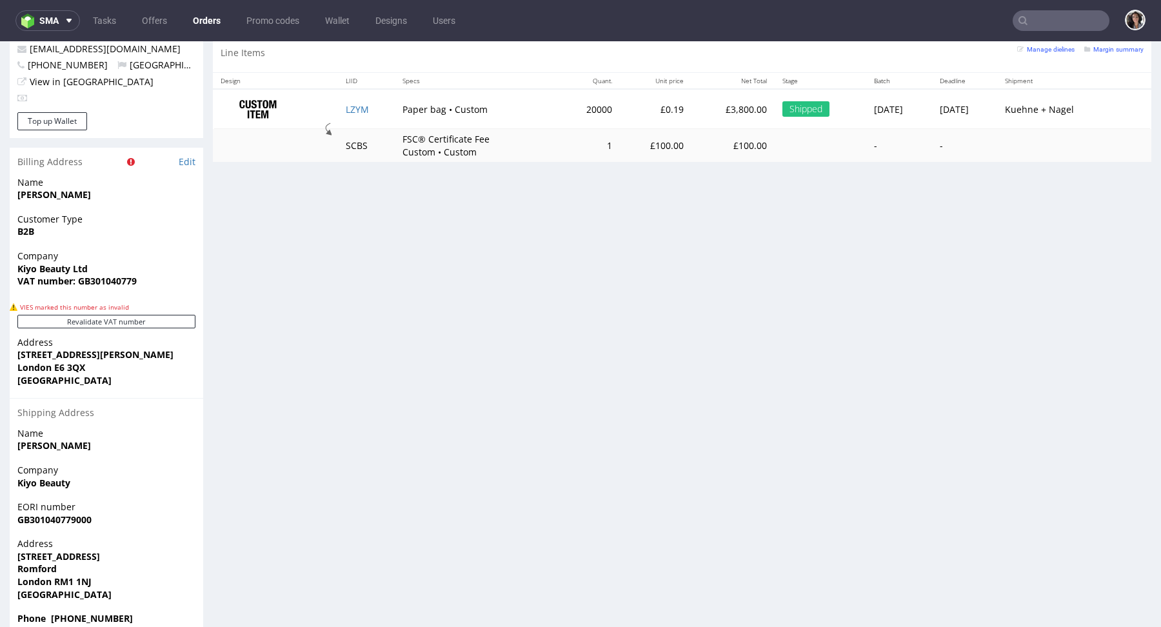
scroll to position [3, 0]
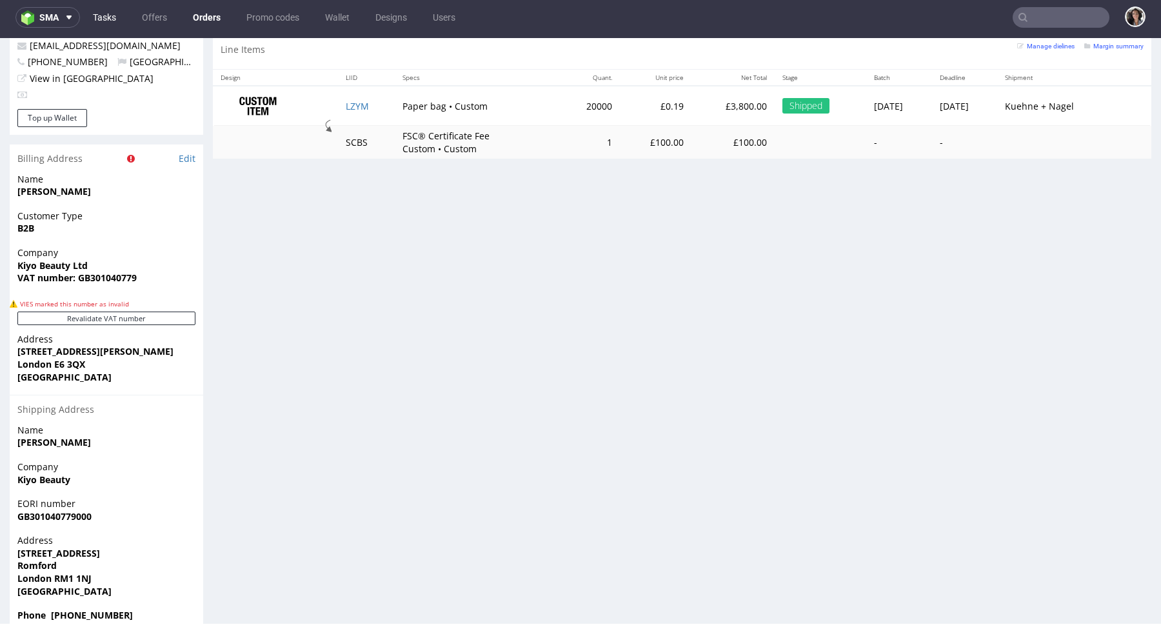
type input "admin@kiyobeauty.com"
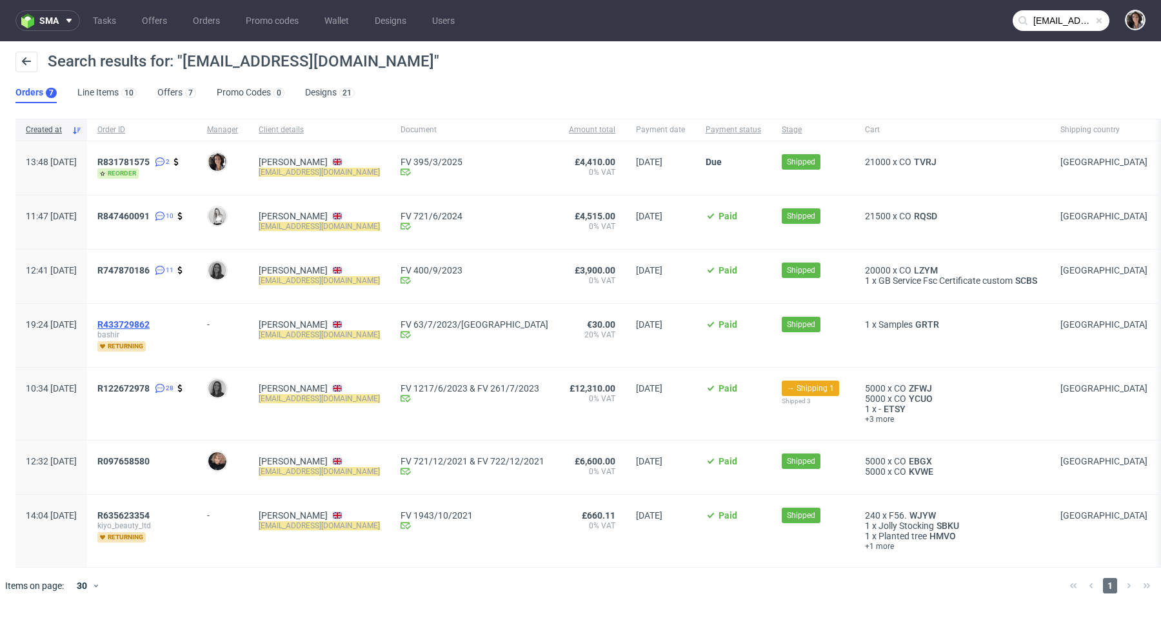
click at [150, 320] on span "R433729862" at bounding box center [123, 324] width 52 height 10
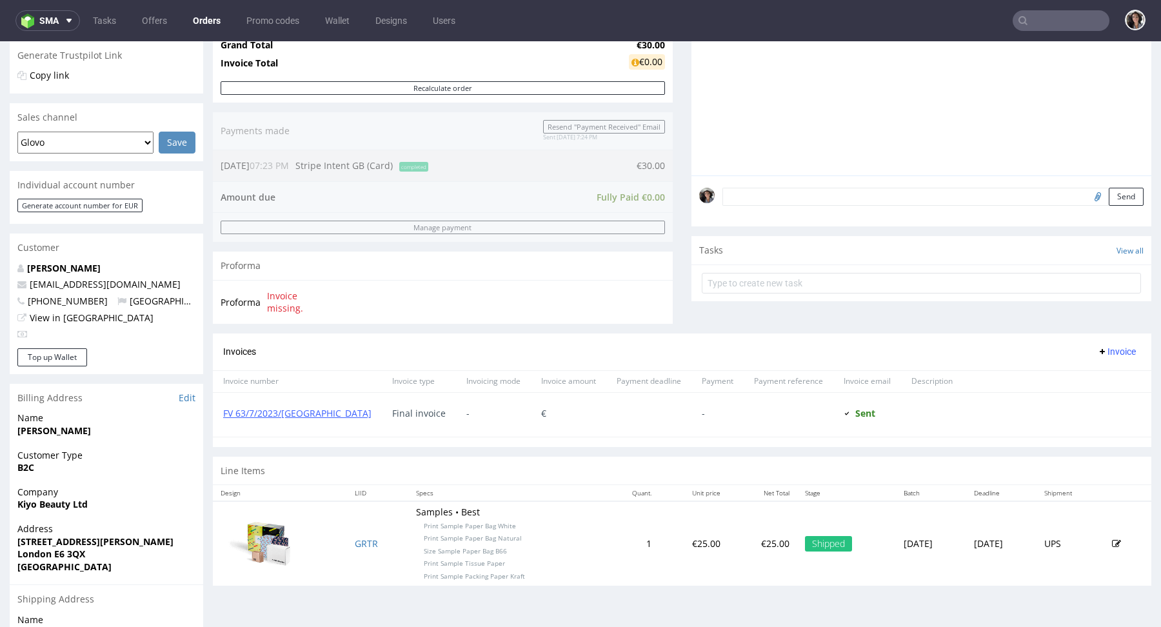
scroll to position [430, 0]
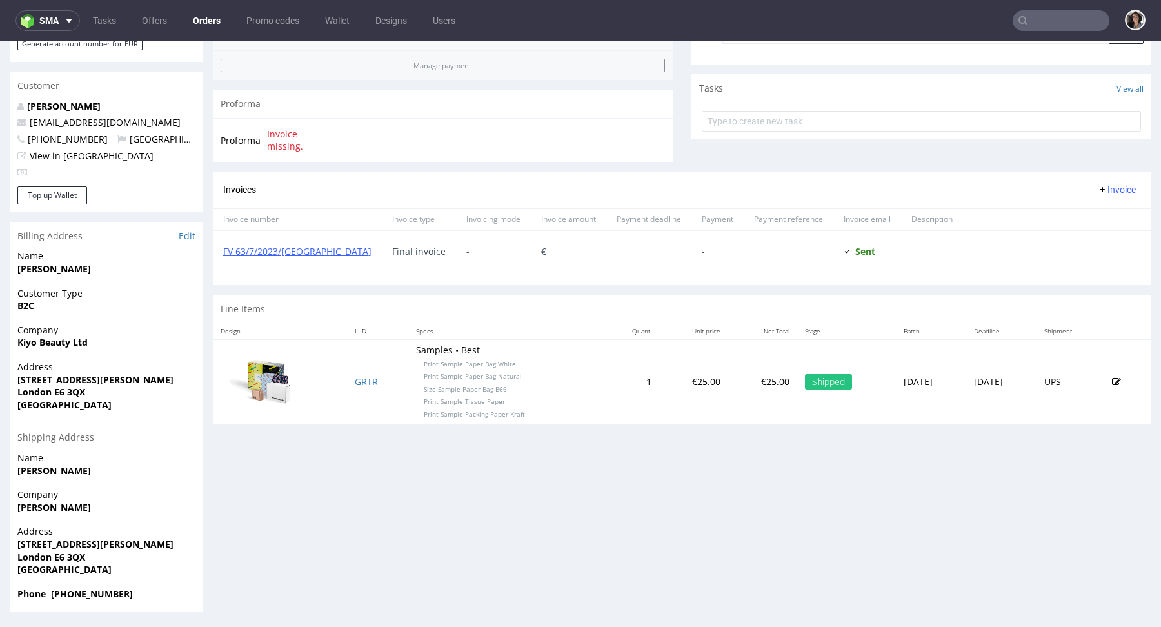
type input "admin@kiyobeauty.com"
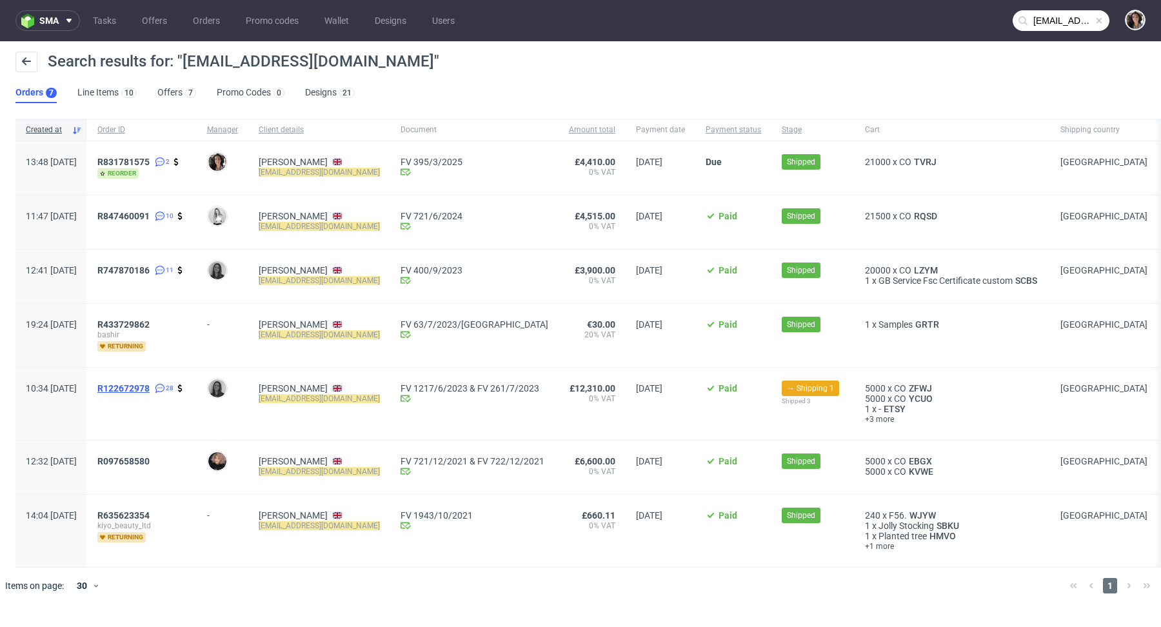
click at [150, 383] on span "R122672978" at bounding box center [123, 388] width 52 height 10
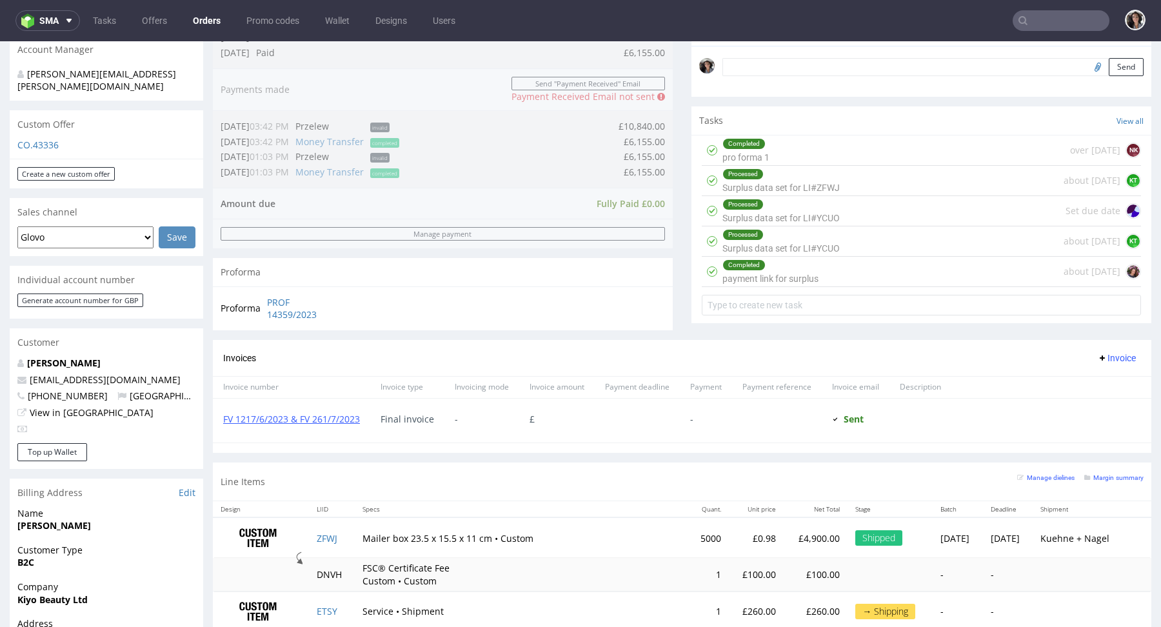
scroll to position [585, 0]
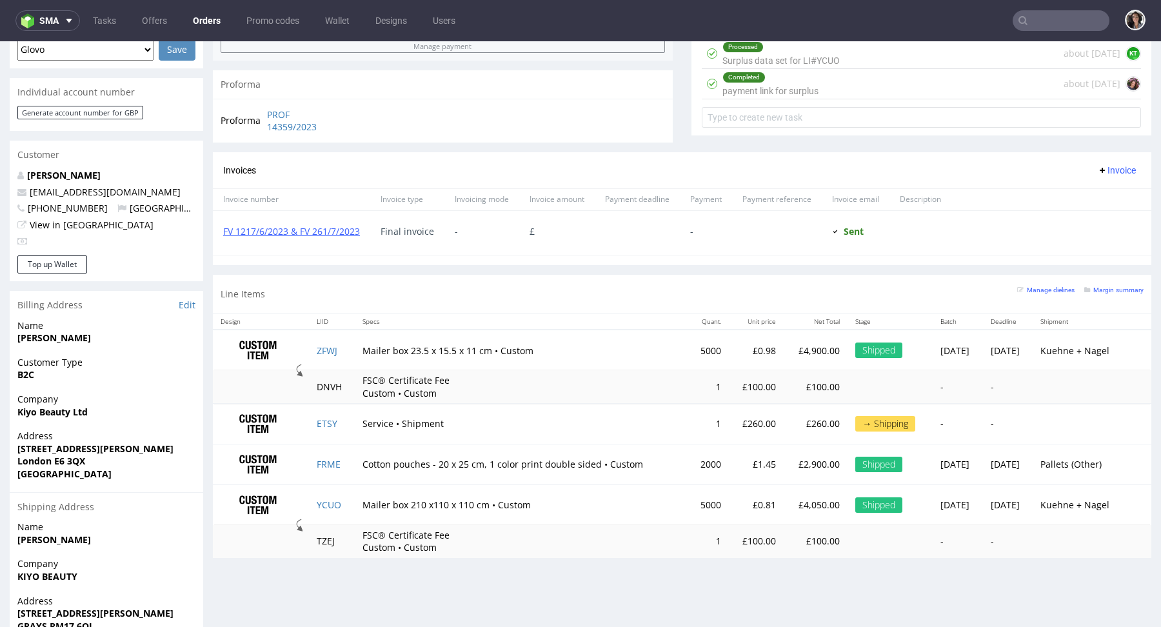
type input "admin@kiyobeauty.com"
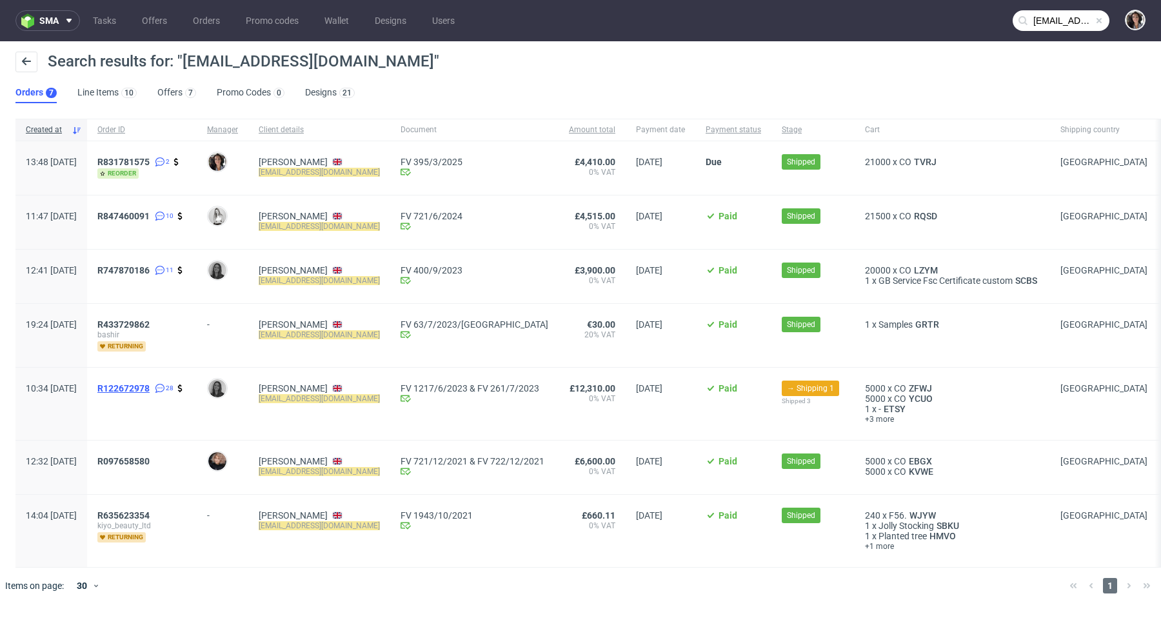
click at [150, 387] on span "R122672978" at bounding box center [123, 388] width 52 height 10
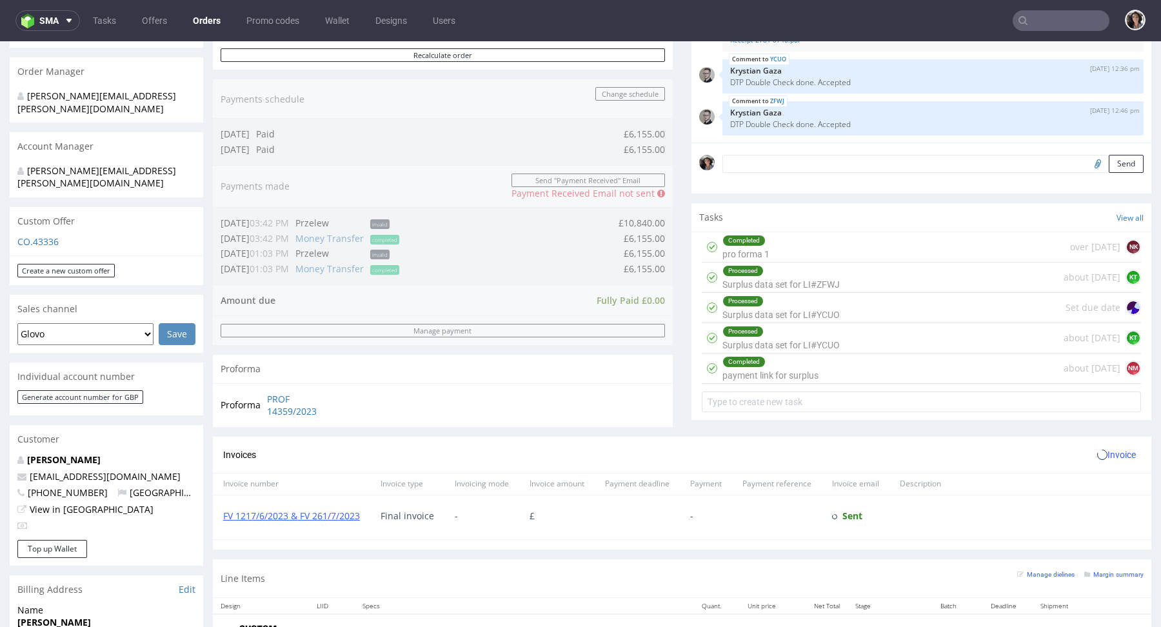
scroll to position [629, 0]
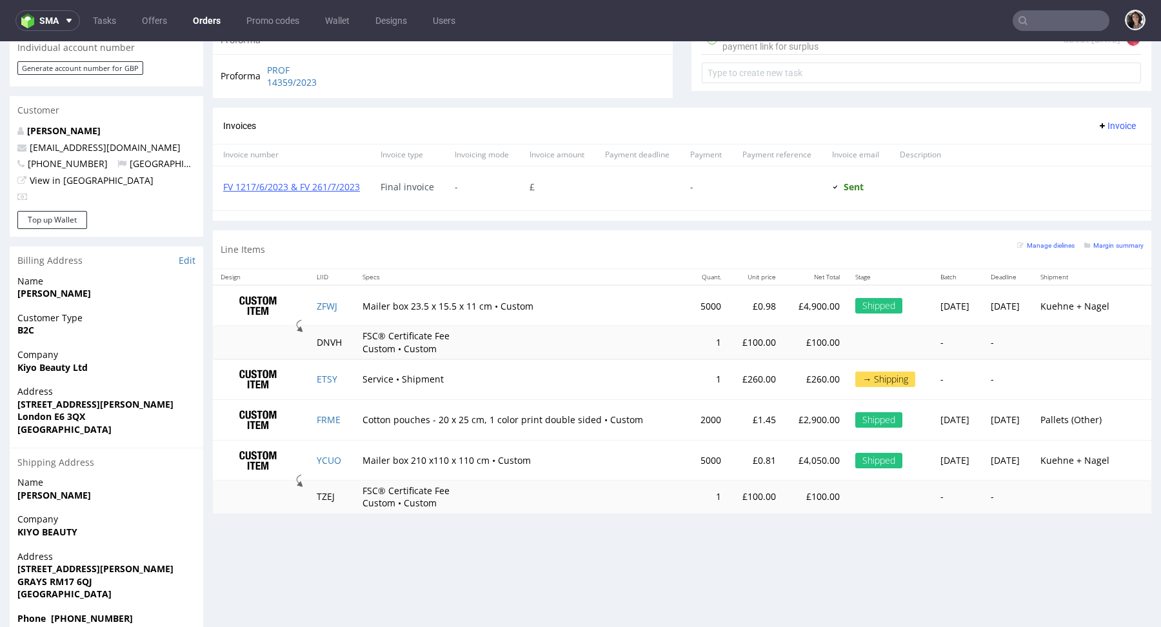
type input "admin@kiyobeauty.com"
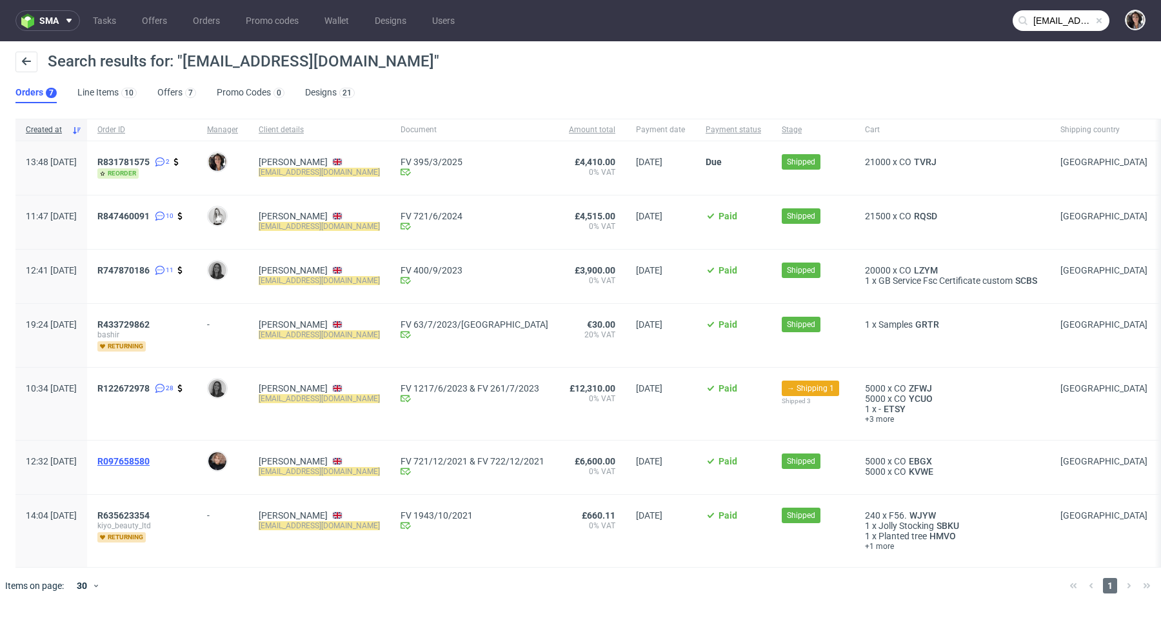
click at [150, 461] on span "R097658580" at bounding box center [123, 461] width 52 height 10
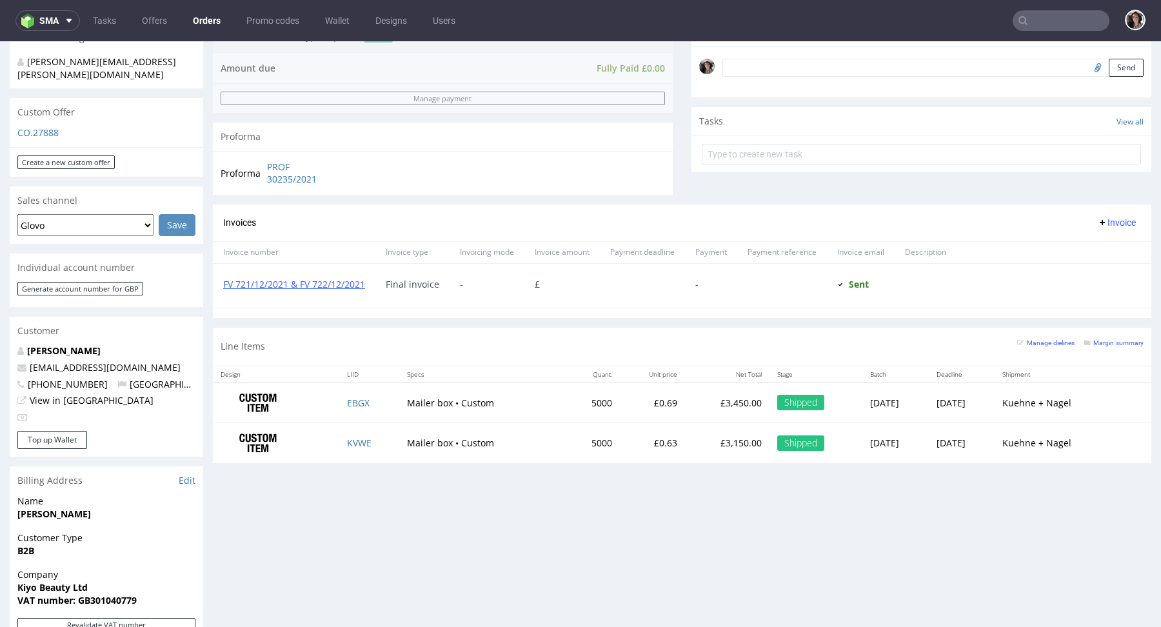
scroll to position [439, 0]
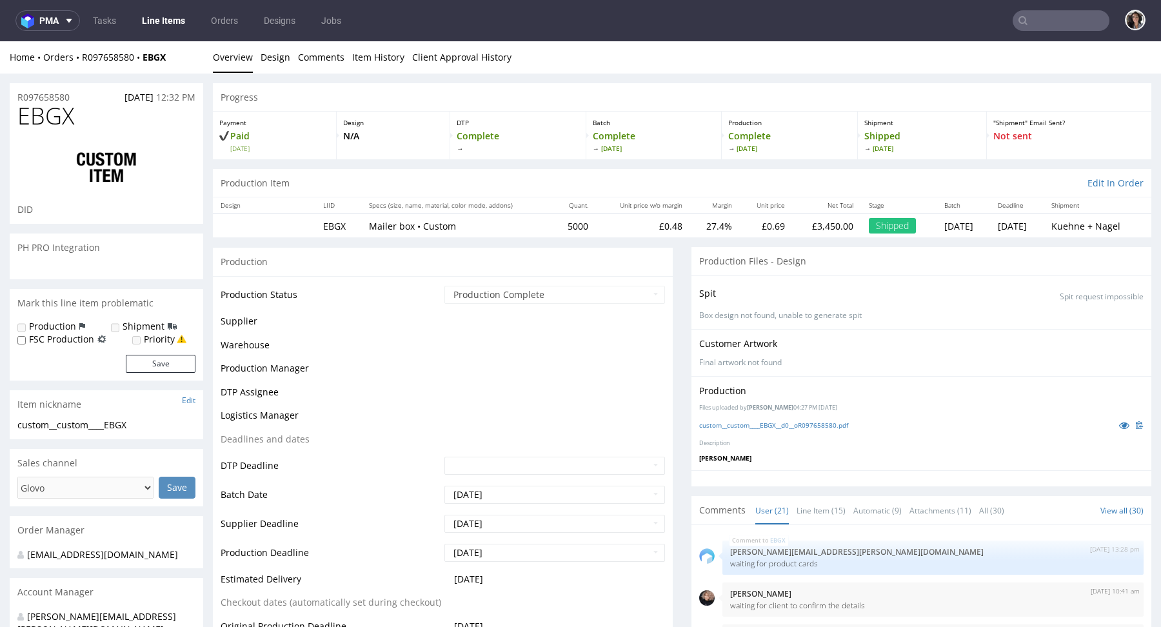
scroll to position [727, 0]
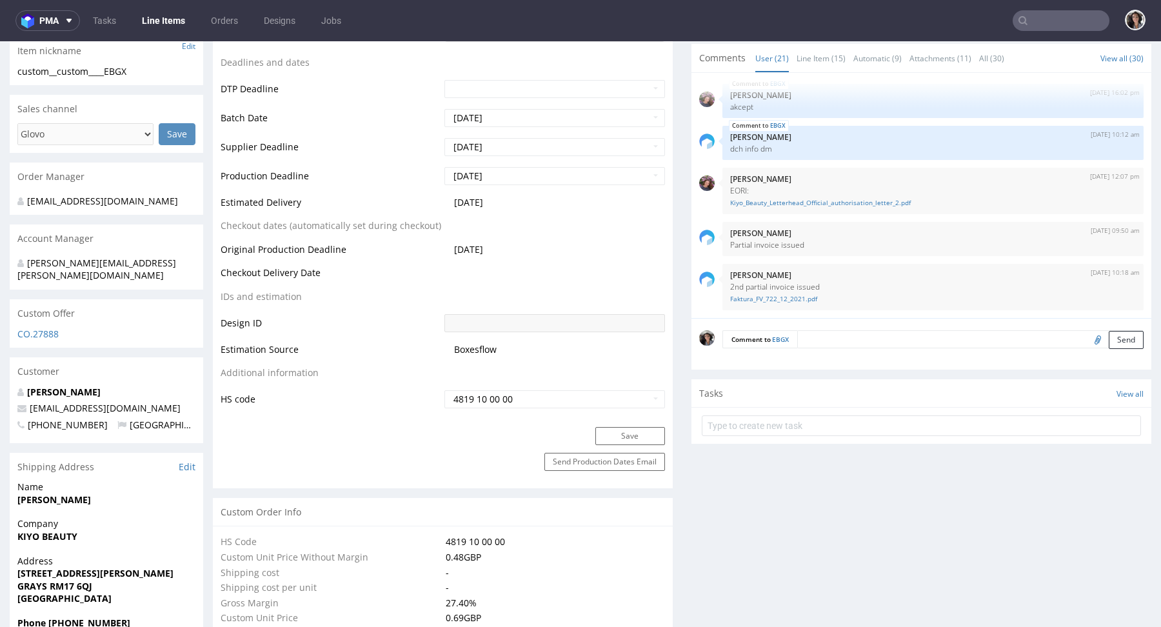
select select "done"
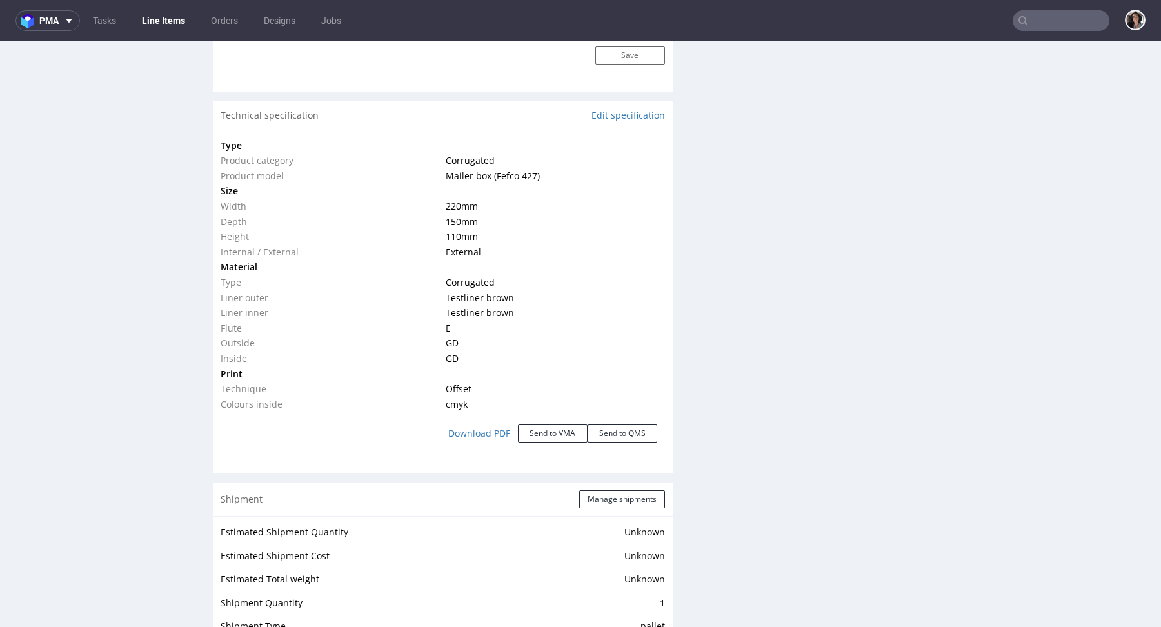
scroll to position [1100, 0]
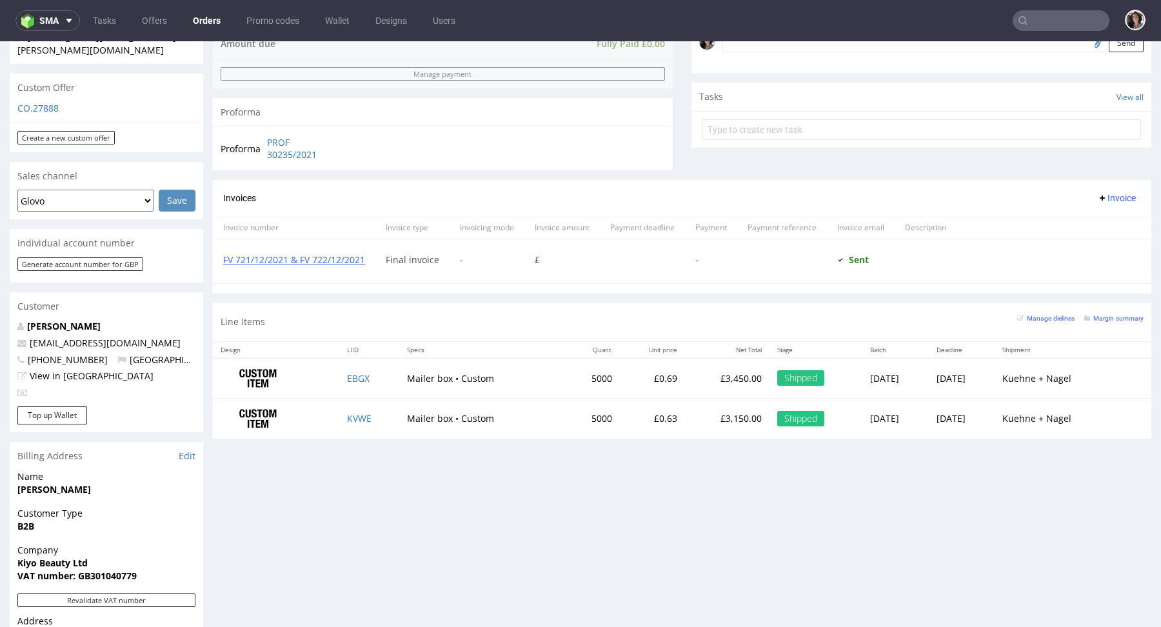
scroll to position [591, 0]
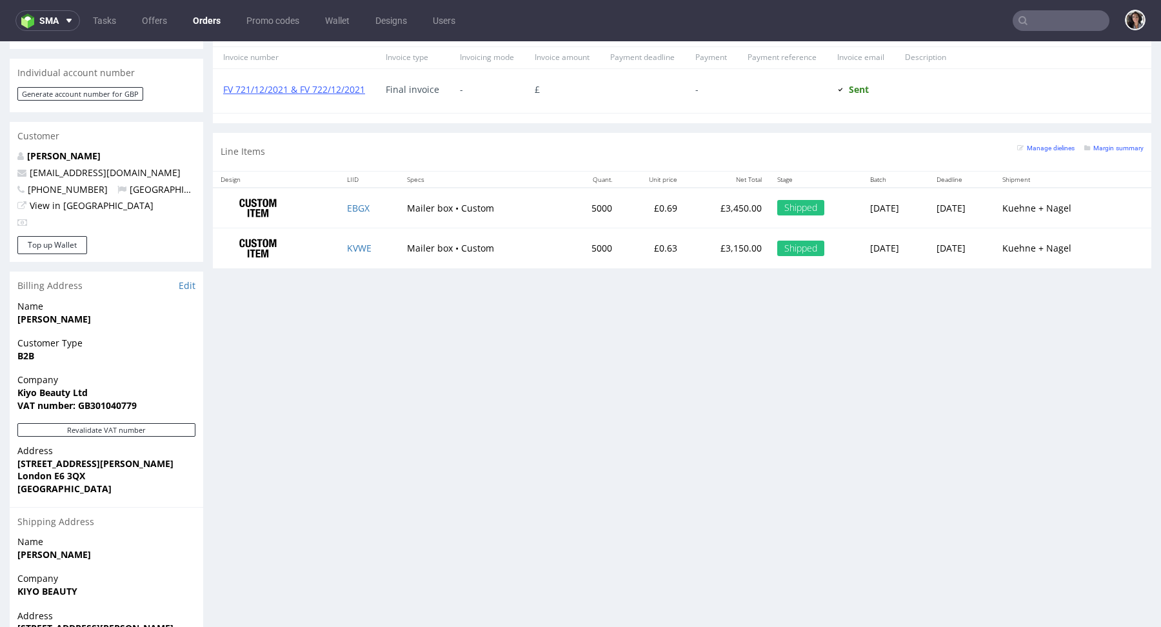
type input "admin@kiyobeauty.com"
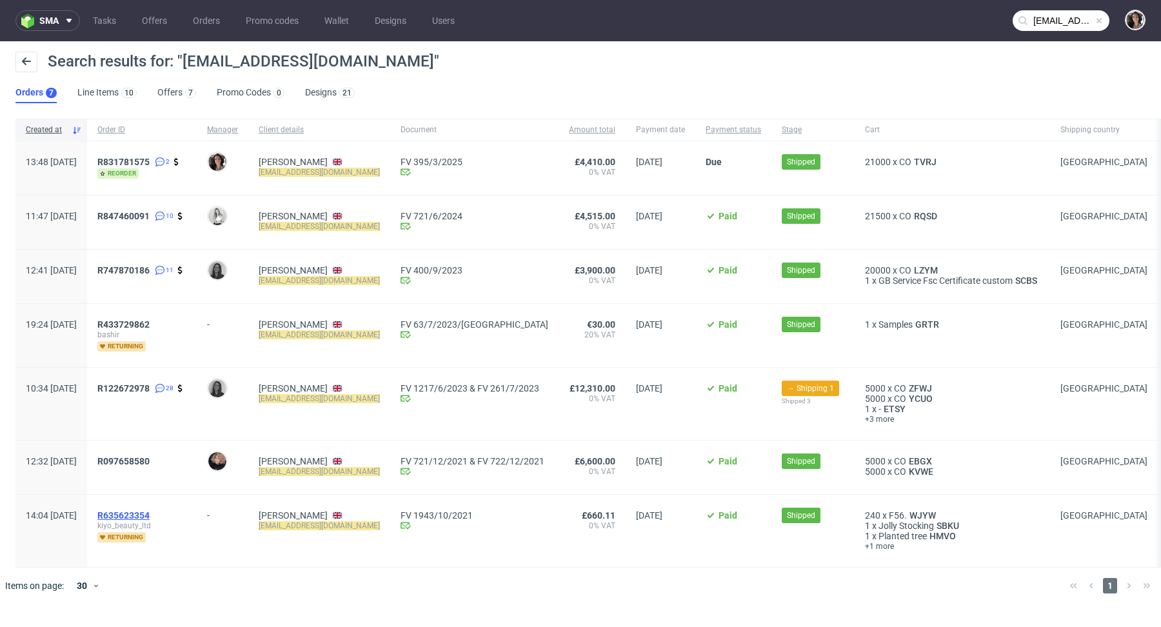
click at [150, 512] on span "R635623354" at bounding box center [123, 515] width 52 height 10
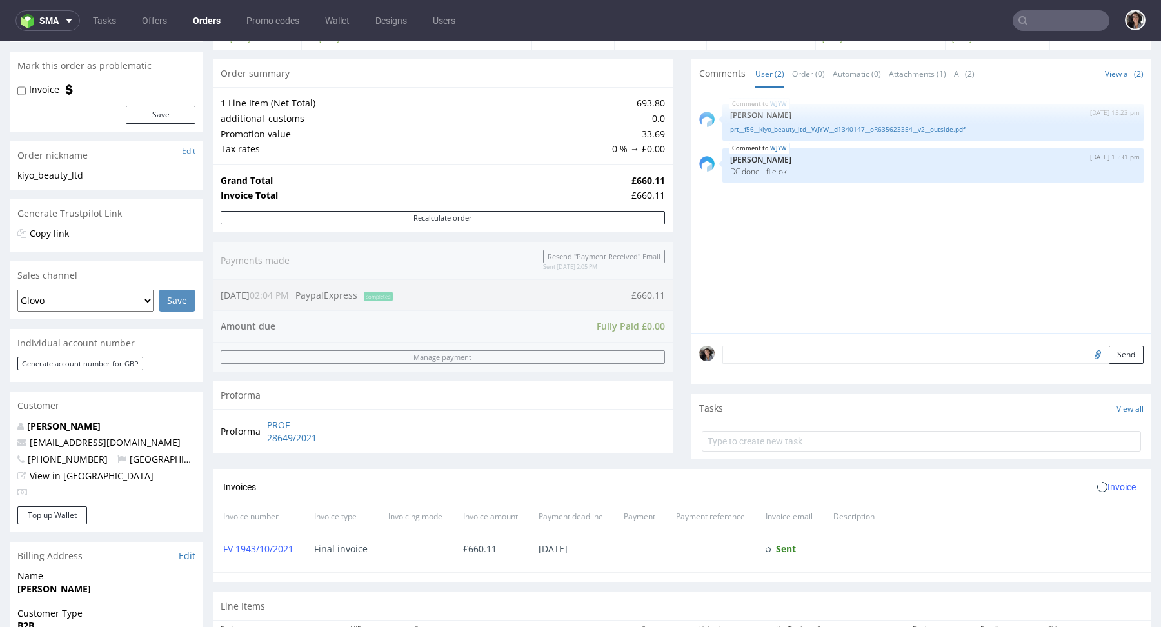
scroll to position [463, 0]
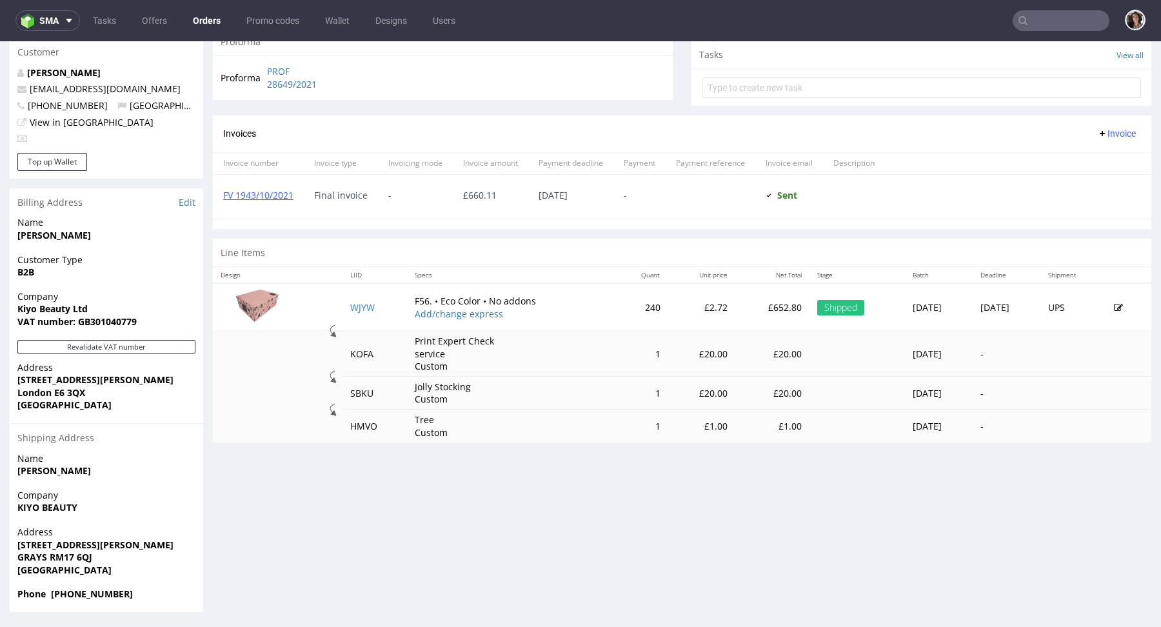
type input "admin@kiyobeauty.com"
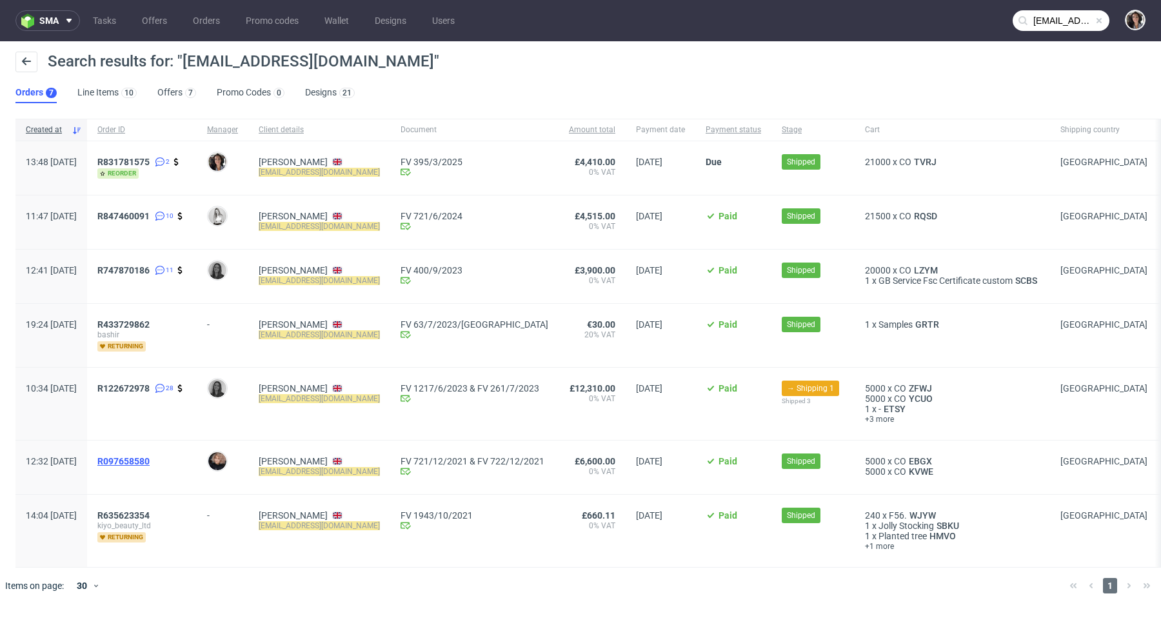
click at [150, 462] on span "R097658580" at bounding box center [123, 461] width 52 height 10
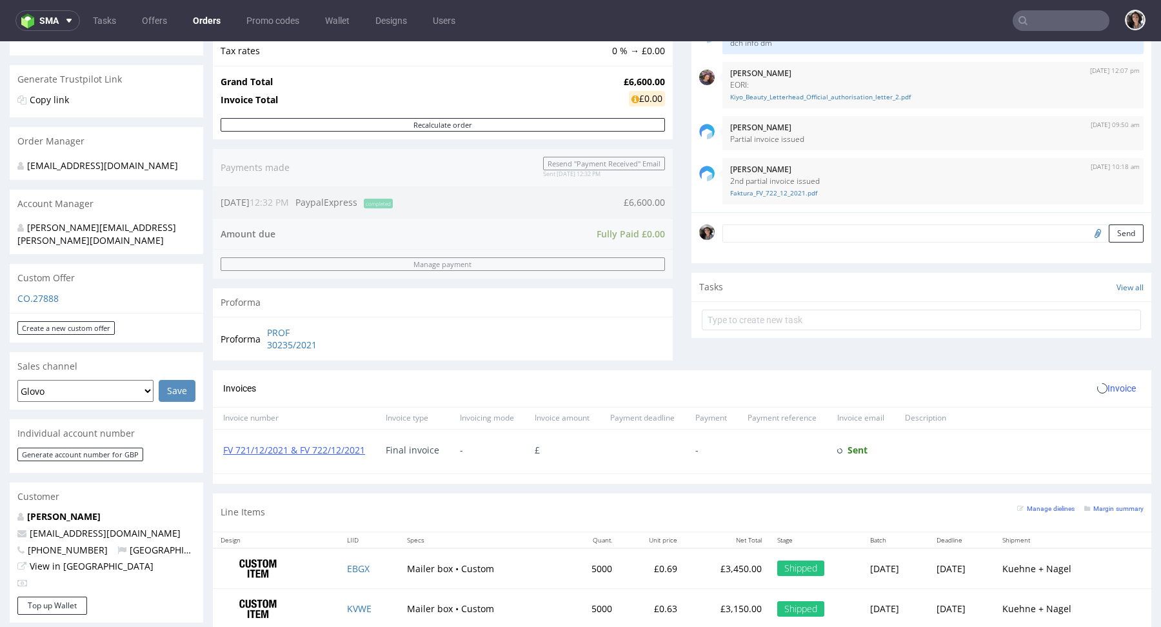
scroll to position [650, 0]
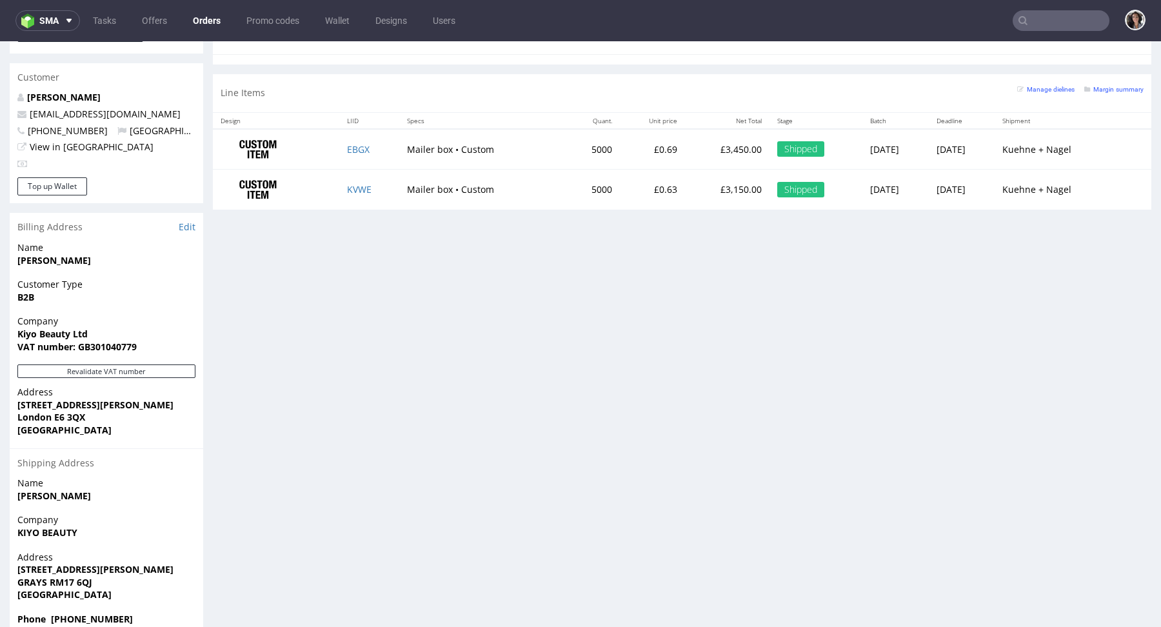
type input "admin@kiyobeauty.com"
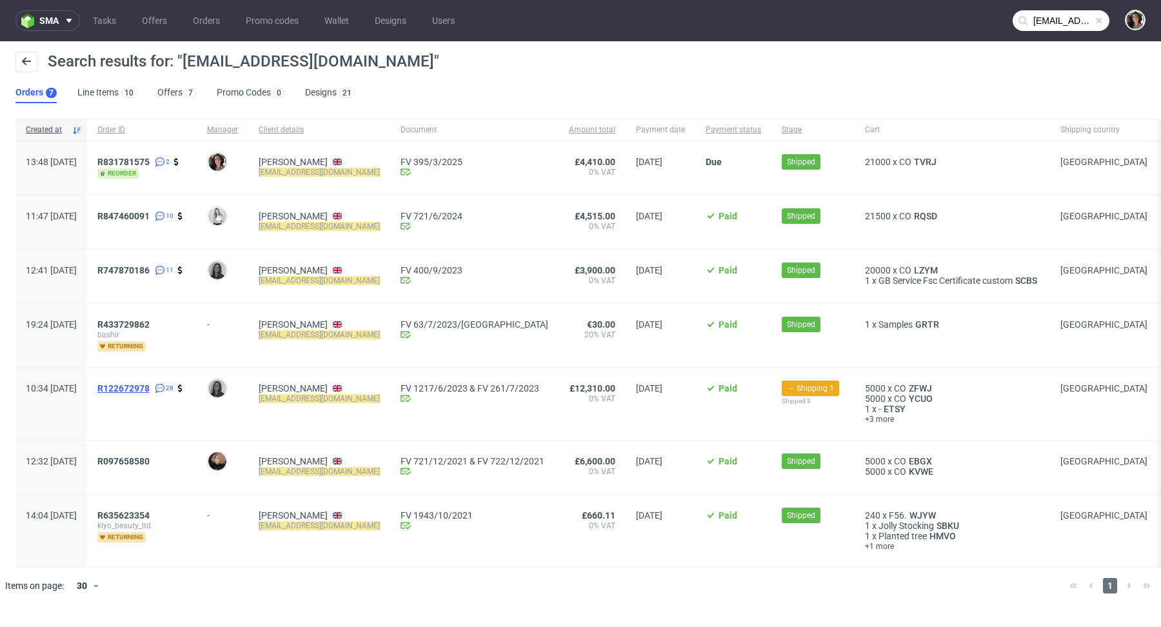
click at [150, 388] on span "R122672978" at bounding box center [123, 388] width 52 height 10
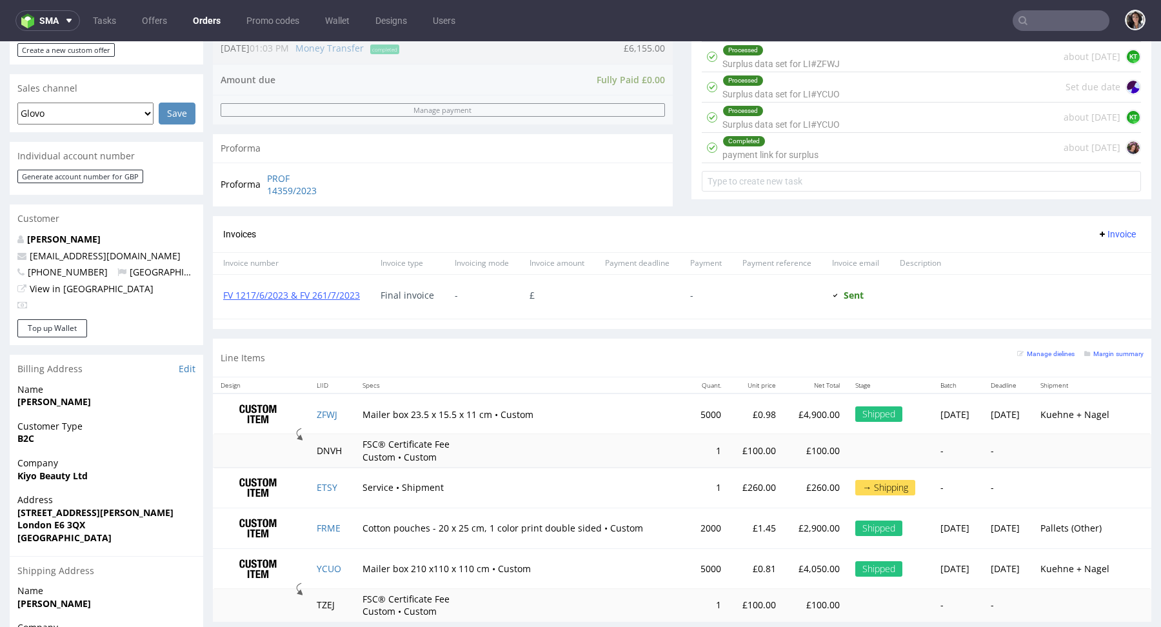
scroll to position [533, 0]
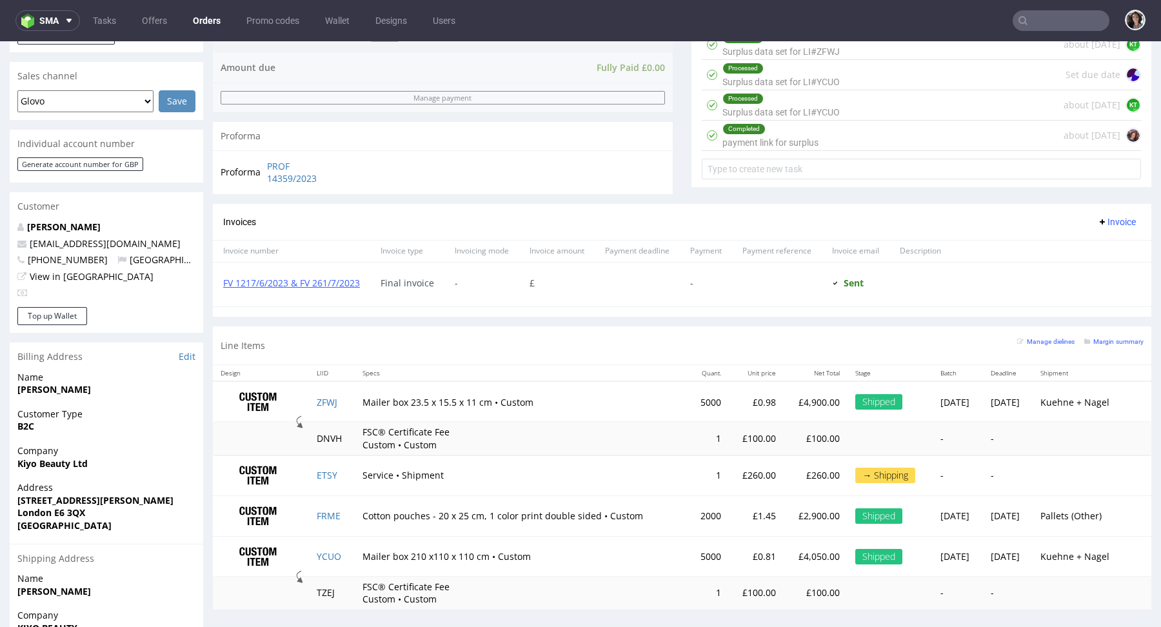
type input "admin@kiyobeauty.com"
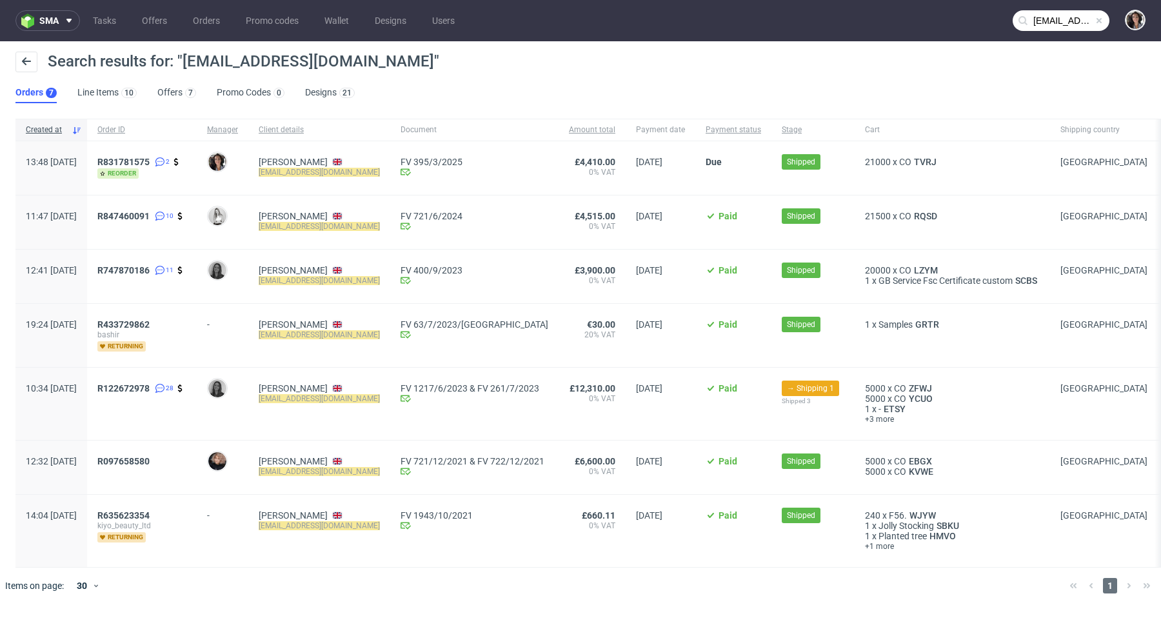
click at [155, 317] on div "R433729862 bashir returning" at bounding box center [142, 335] width 110 height 63
click at [150, 320] on span "R433729862" at bounding box center [123, 324] width 52 height 10
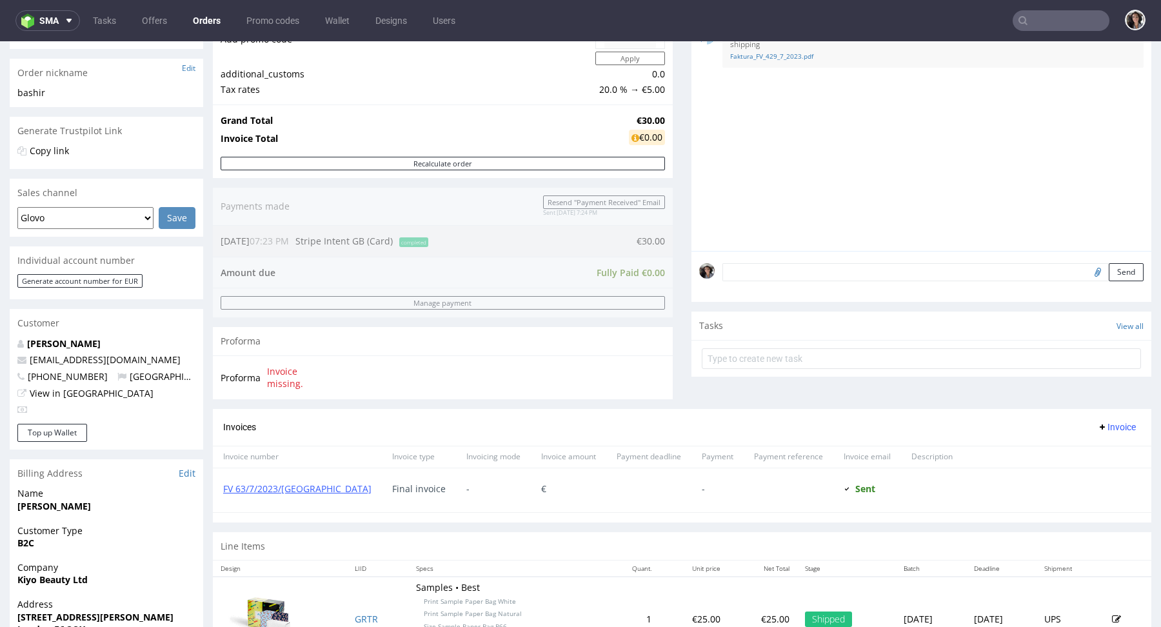
scroll to position [430, 0]
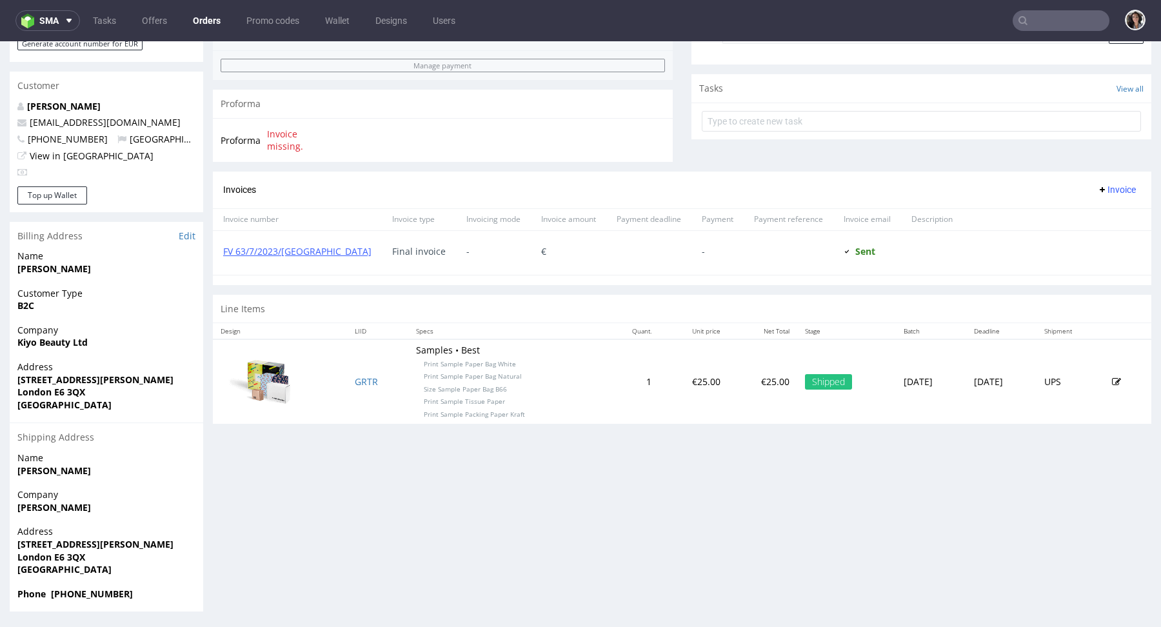
type input "admin@kiyobeauty.com"
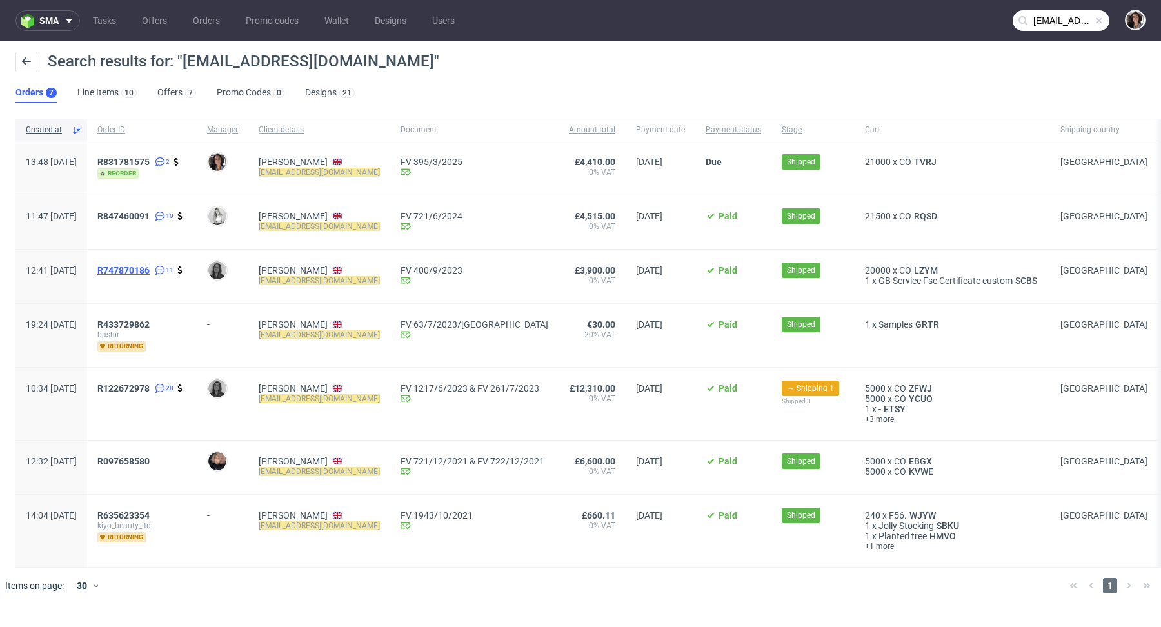
click at [150, 271] on span "R747870186" at bounding box center [123, 270] width 52 height 10
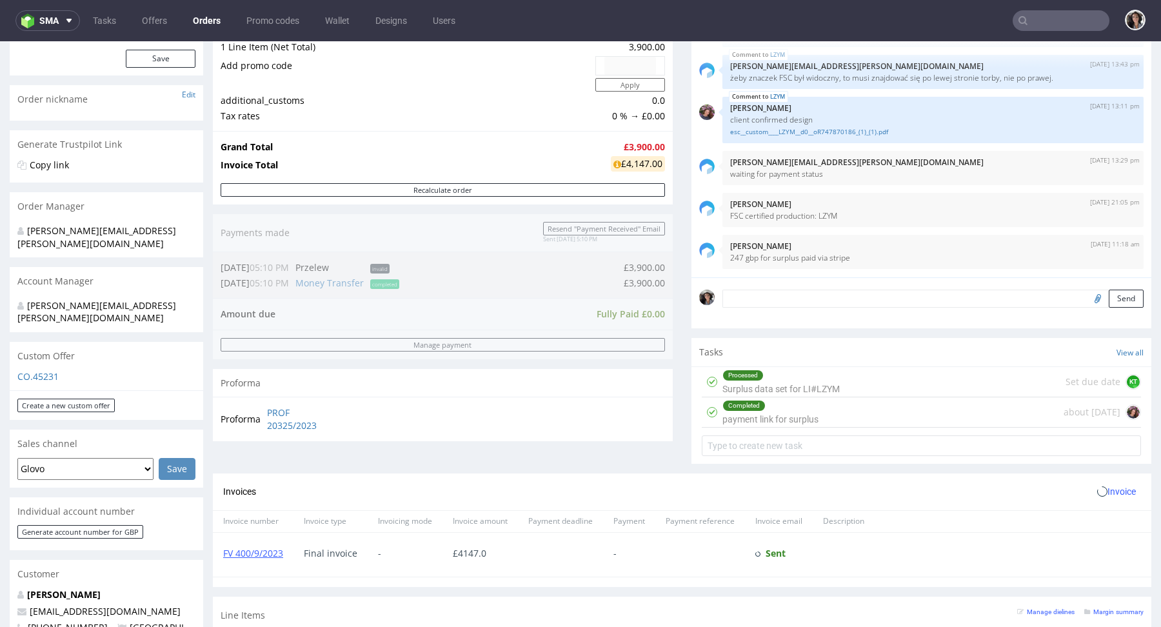
scroll to position [417, 0]
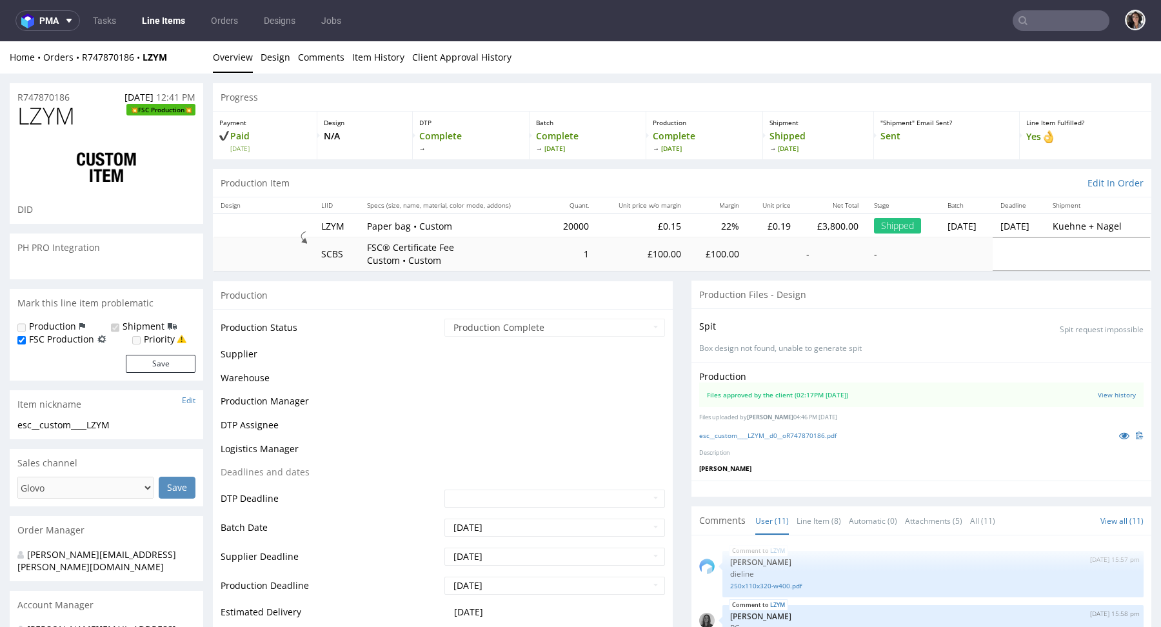
scroll to position [548, 0]
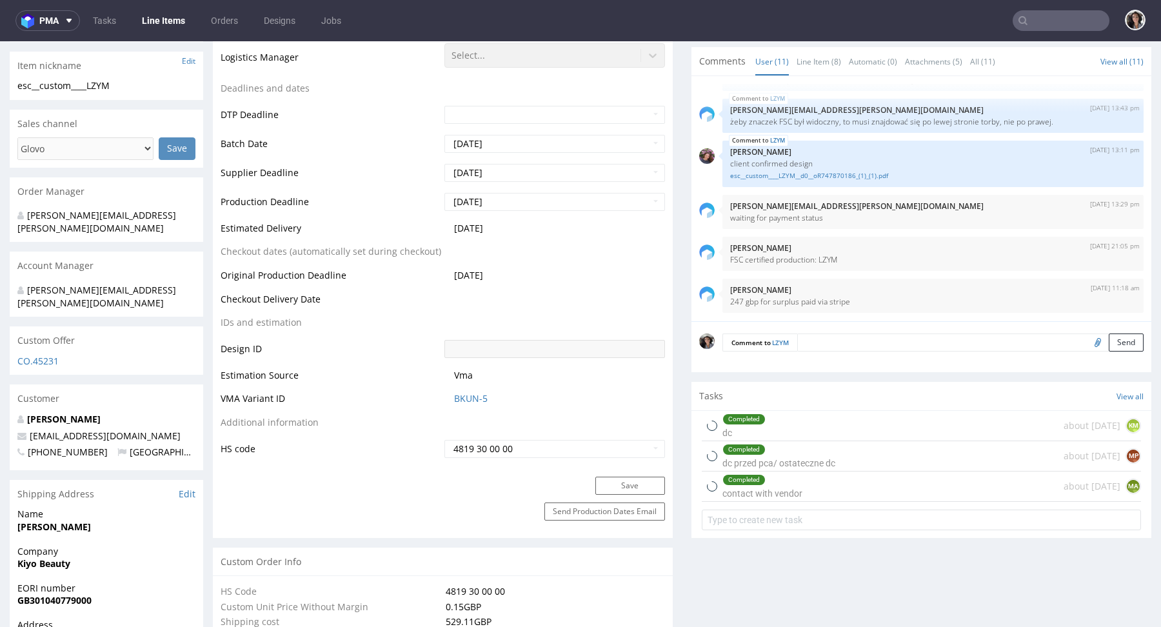
select select "in_progress"
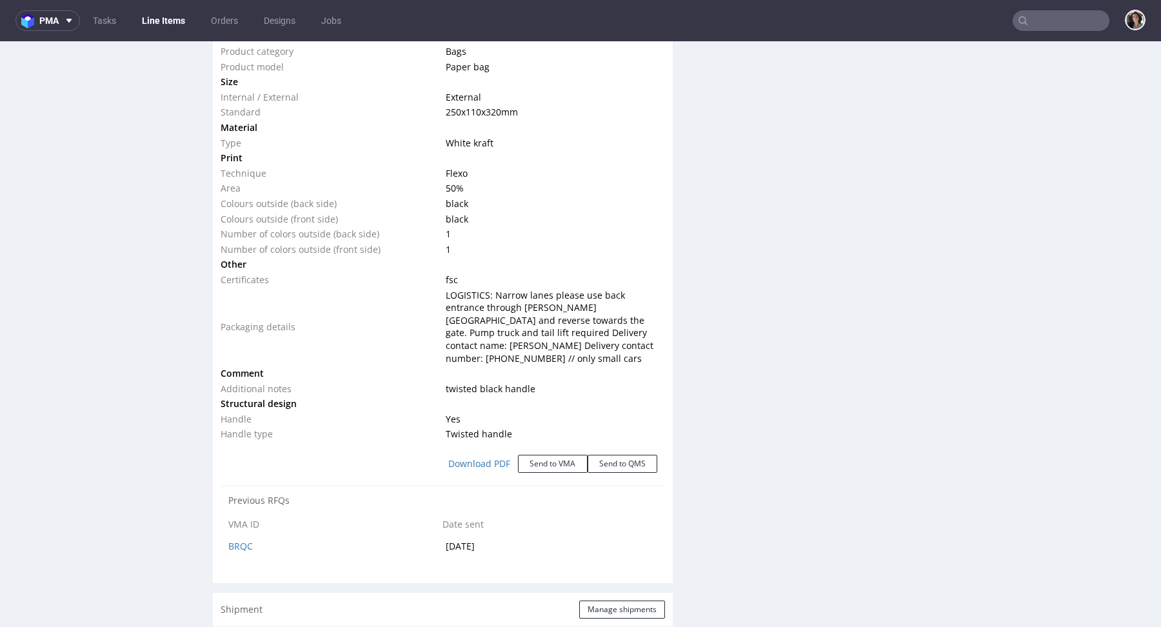
scroll to position [1176, 0]
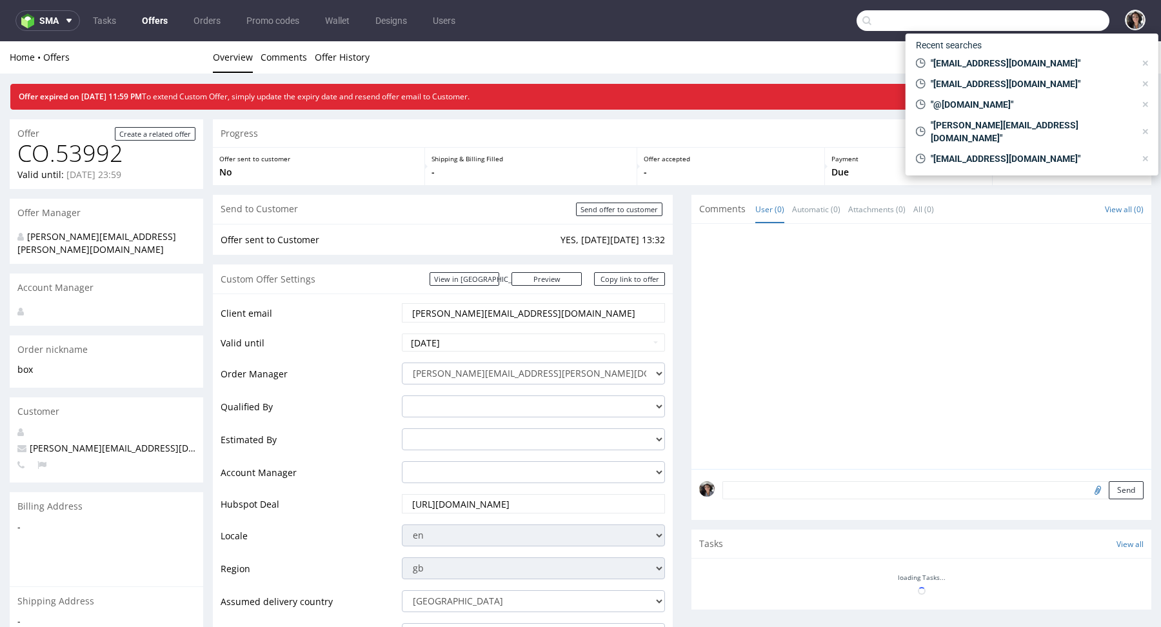
click at [1049, 21] on input "text" at bounding box center [982, 20] width 253 height 21
paste input "[EMAIL_ADDRESS][PERSON_NAME][DOMAIN_NAME]"
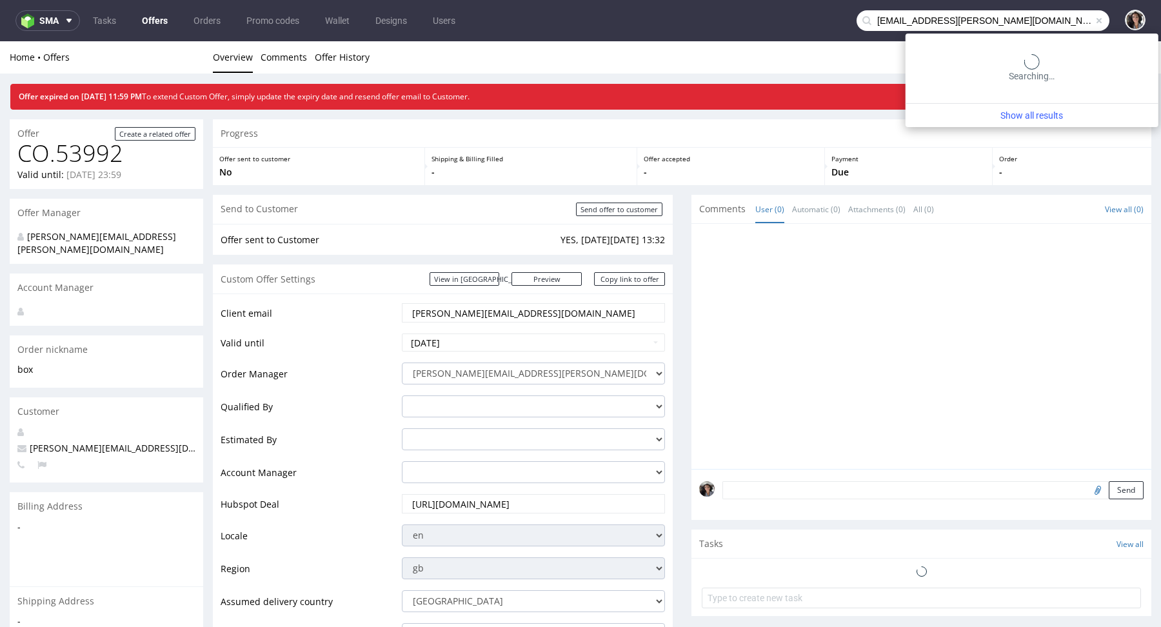
type input "[EMAIL_ADDRESS][PERSON_NAME][DOMAIN_NAME]"
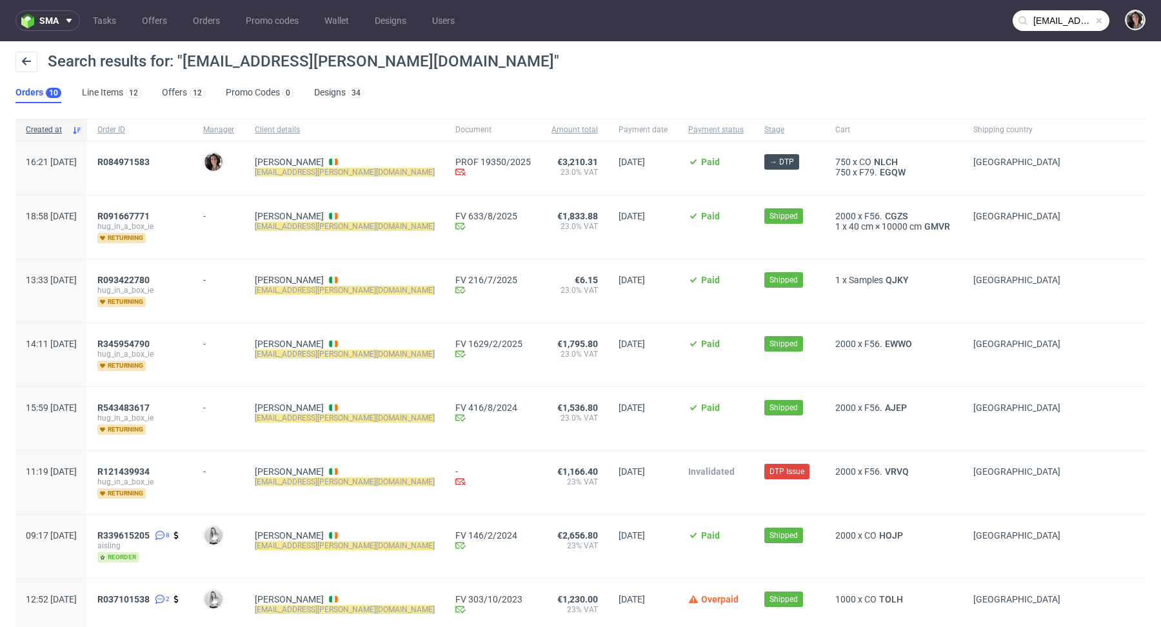
click at [373, 178] on span "[PERSON_NAME] [PERSON_NAME][EMAIL_ADDRESS][DOMAIN_NAME]" at bounding box center [345, 168] width 180 height 23
click at [163, 86] on link "Offers 12" at bounding box center [183, 93] width 43 height 21
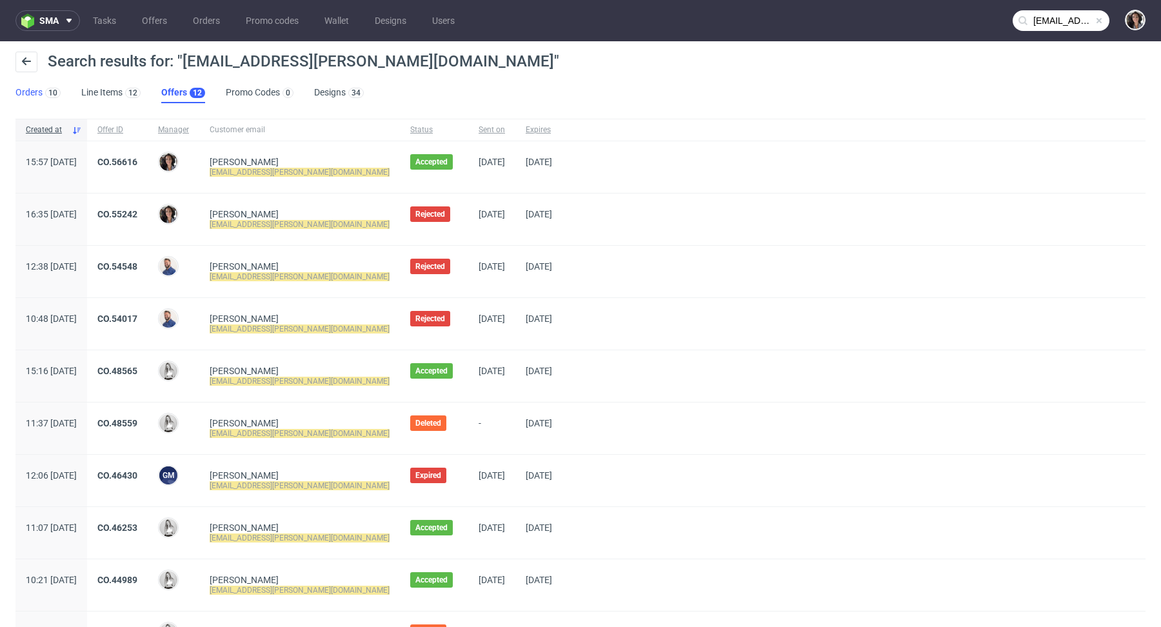
click at [34, 89] on link "Orders 10" at bounding box center [37, 93] width 45 height 21
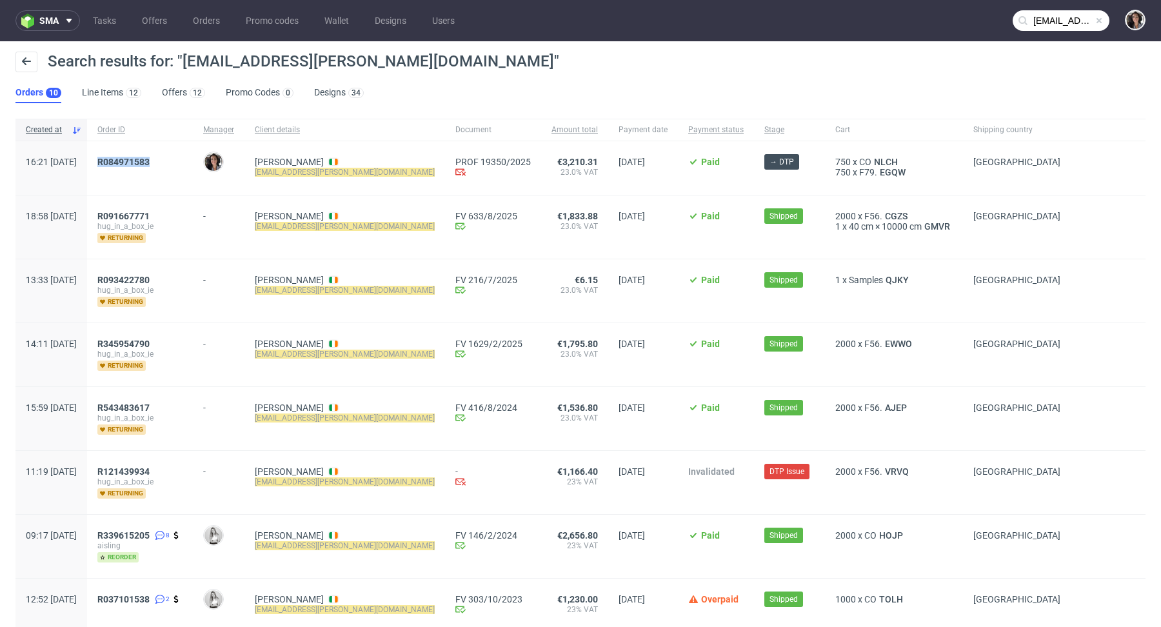
drag, startPoint x: 201, startPoint y: 163, endPoint x: 135, endPoint y: 164, distance: 65.2
click at [135, 164] on div "R084971583" at bounding box center [140, 168] width 106 height 54
copy span "R084971583"
click at [150, 160] on span "R084971583" at bounding box center [123, 162] width 52 height 10
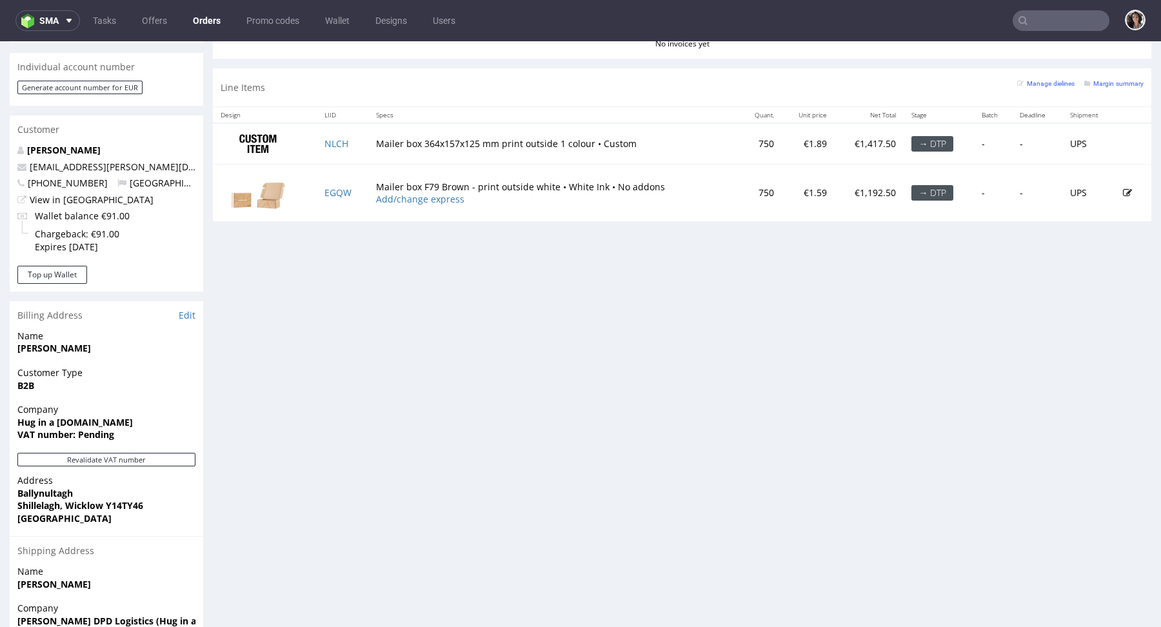
scroll to position [505, 0]
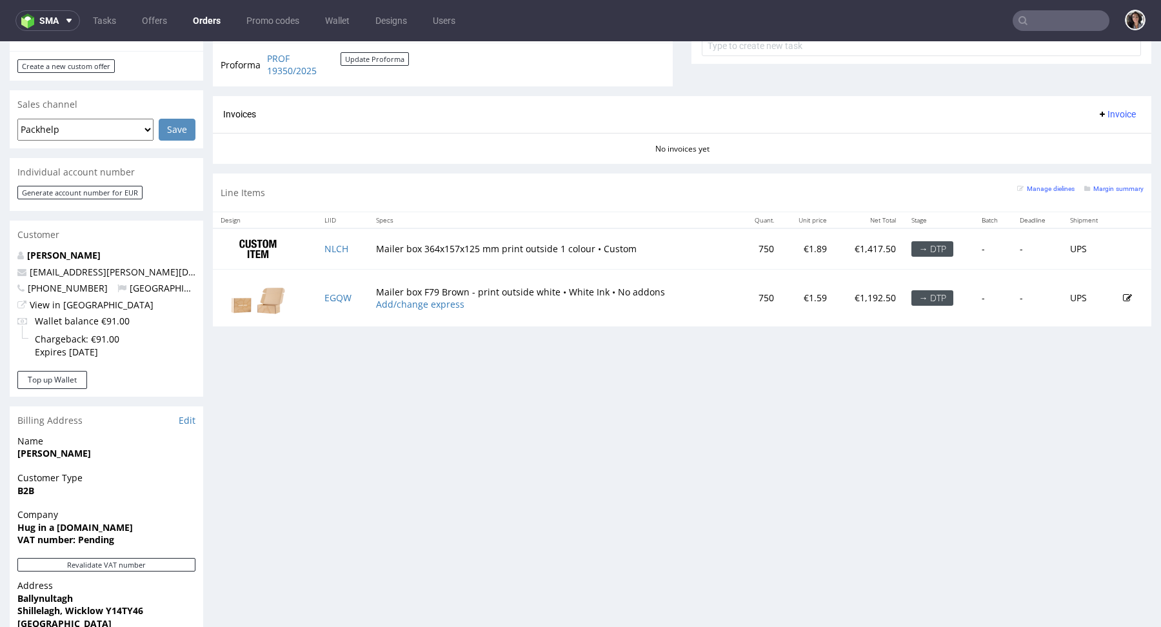
type input "aisling.odonoghue@gmail.com"
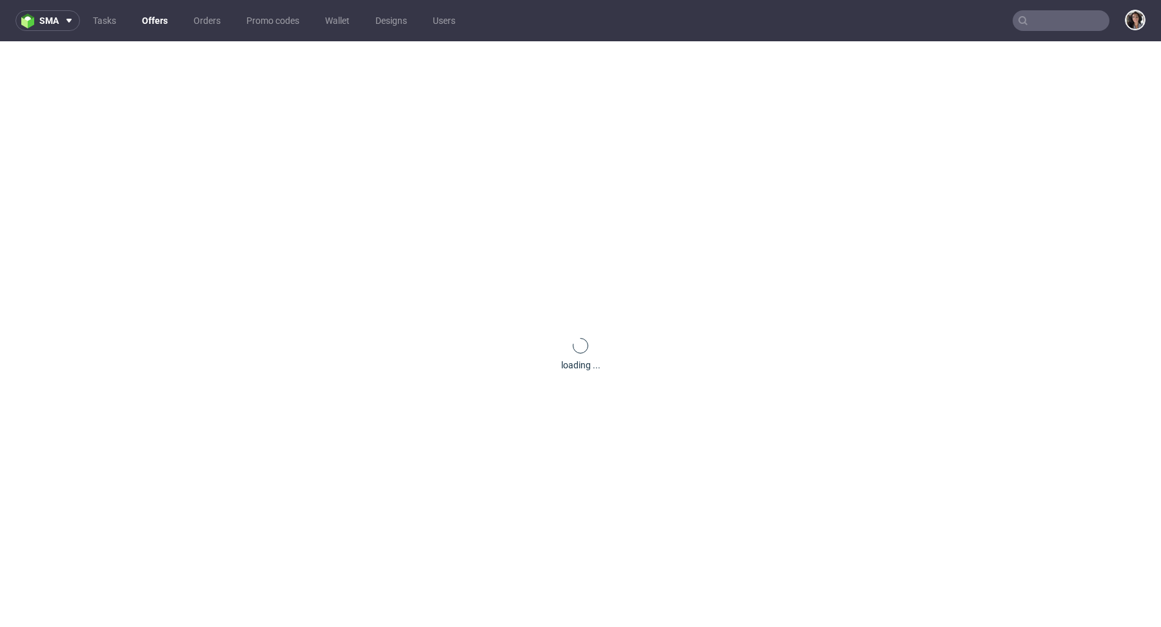
click at [1032, 22] on input "text" at bounding box center [1061, 20] width 97 height 21
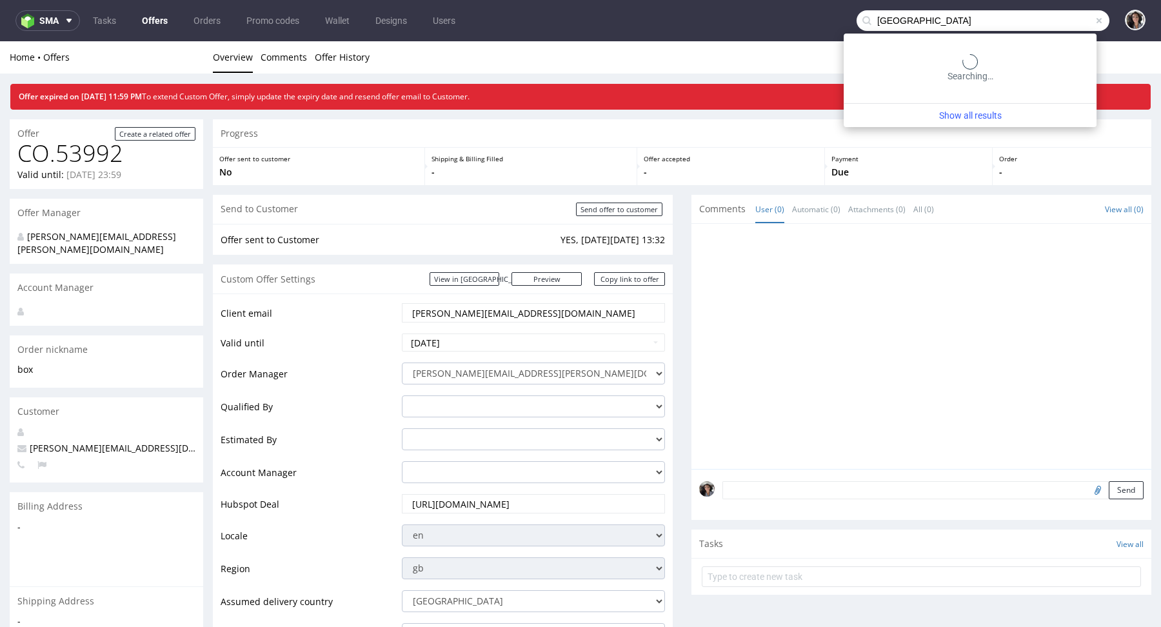
type input "[GEOGRAPHIC_DATA]"
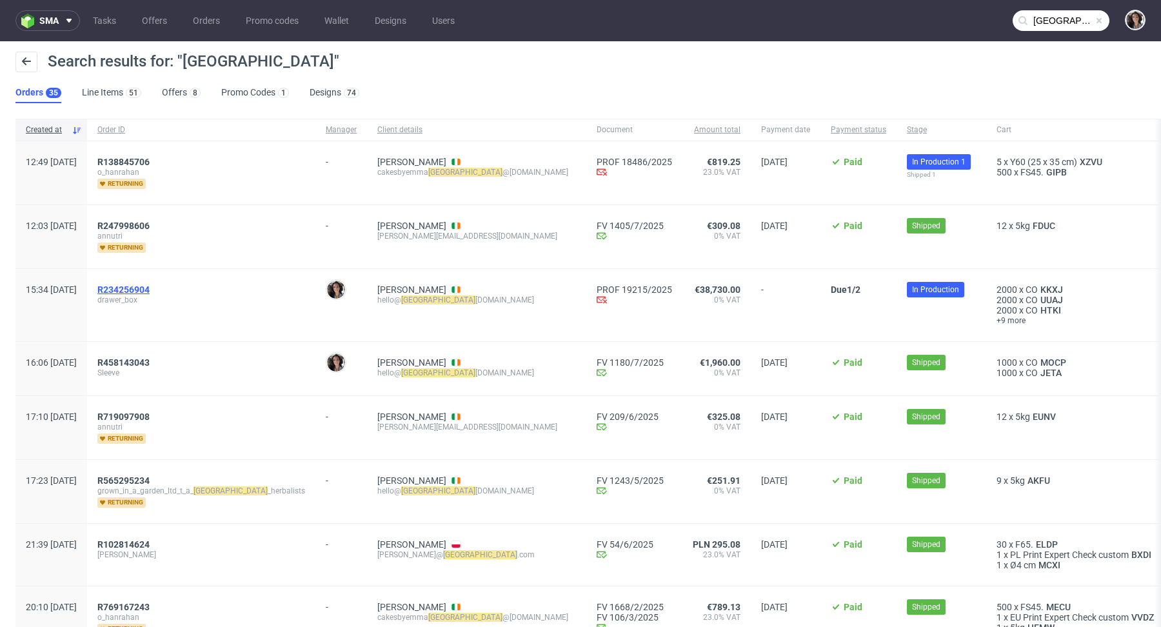
click at [150, 290] on span "R234256904" at bounding box center [123, 289] width 52 height 10
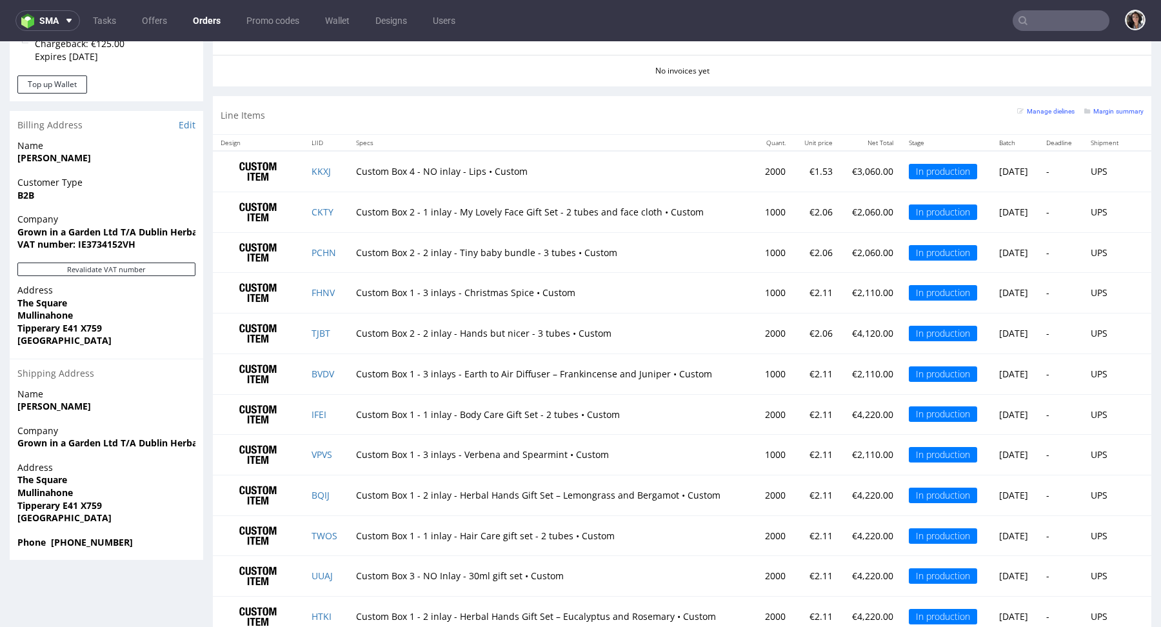
scroll to position [832, 0]
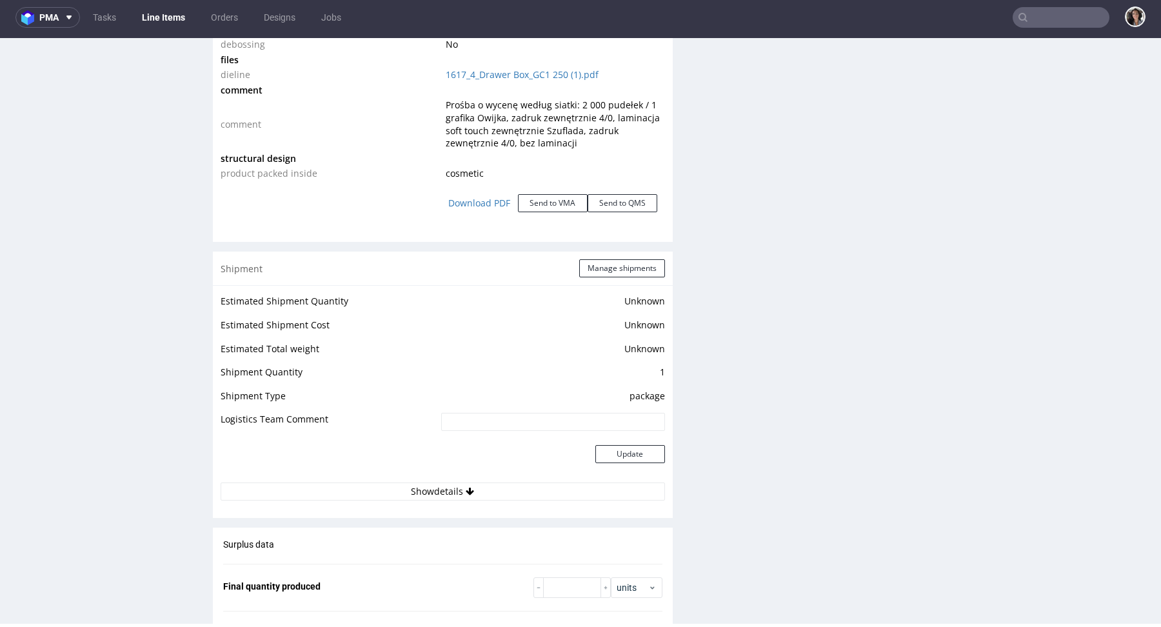
scroll to position [1523, 0]
click at [548, 73] on link "1617_4_Drawer Box_GC1 250 (1).pdf" at bounding box center [522, 74] width 153 height 12
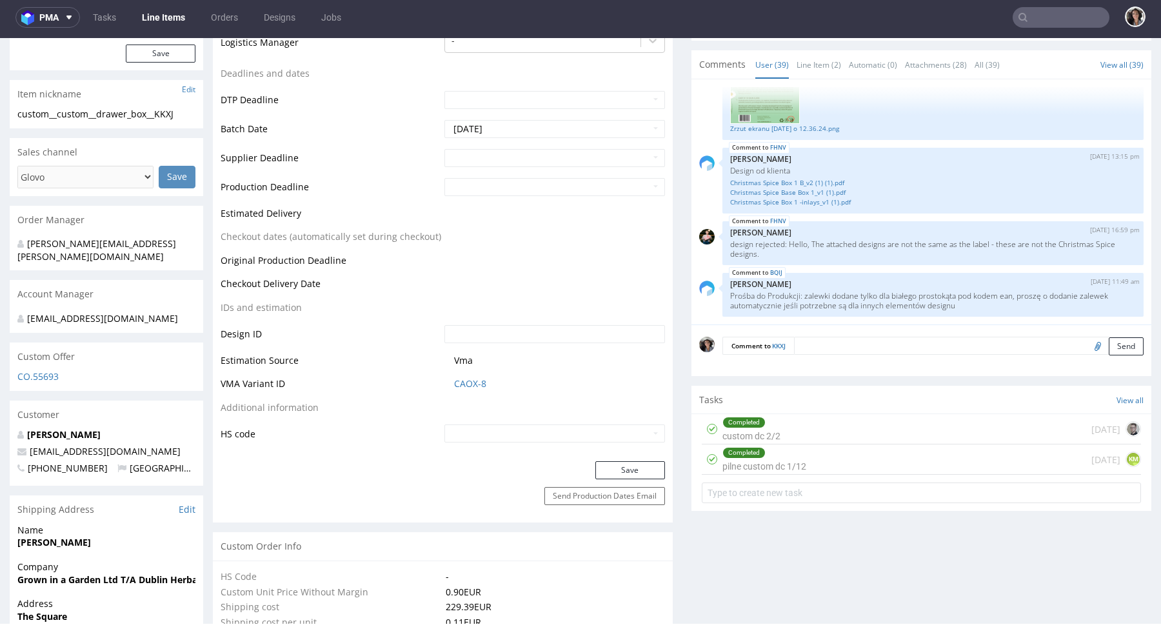
scroll to position [0, 0]
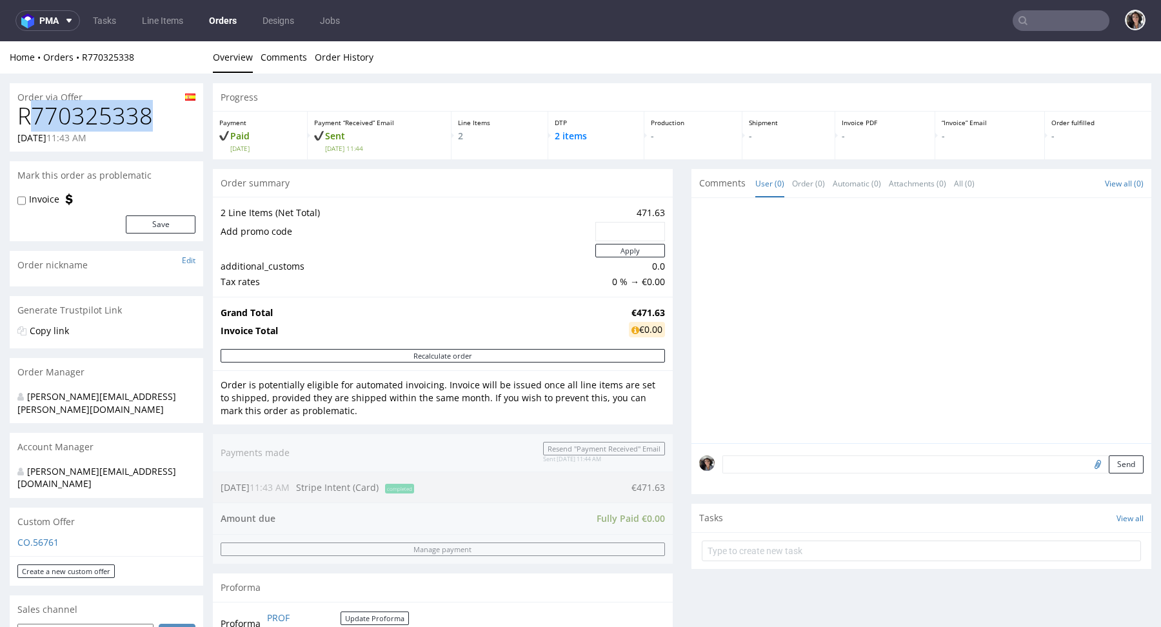
drag, startPoint x: 153, startPoint y: 121, endPoint x: 26, endPoint y: 123, distance: 127.1
click at [26, 122] on h1 "R770325338" at bounding box center [106, 116] width 178 height 26
drag, startPoint x: 17, startPoint y: 112, endPoint x: 172, endPoint y: 117, distance: 154.8
click at [172, 117] on h1 "R770325338" at bounding box center [106, 116] width 178 height 26
copy h1 "R770325338"
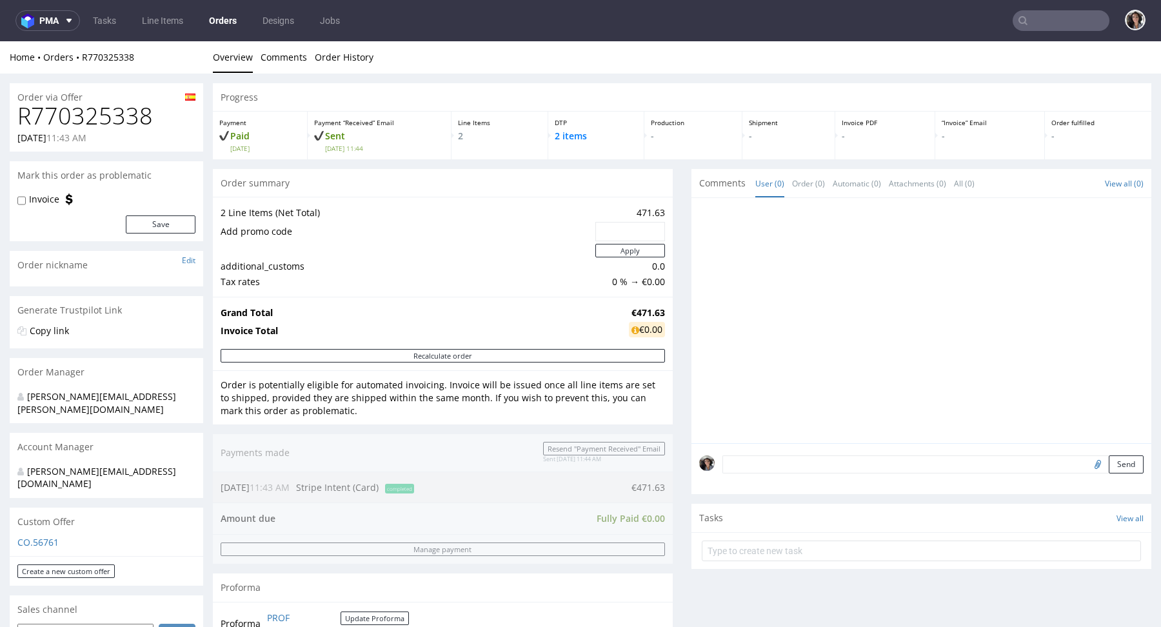
click at [660, 309] on div "Grand Total €471.63 Invoice Total €0.00" at bounding box center [443, 323] width 460 height 52
drag, startPoint x: 660, startPoint y: 309, endPoint x: 614, endPoint y: 311, distance: 45.8
click at [614, 311] on div "Grand Total €471.63 Invoice Total €0.00" at bounding box center [443, 323] width 460 height 52
click at [614, 311] on td "Grand Total" at bounding box center [423, 312] width 405 height 15
drag, startPoint x: 622, startPoint y: 310, endPoint x: 657, endPoint y: 310, distance: 35.5
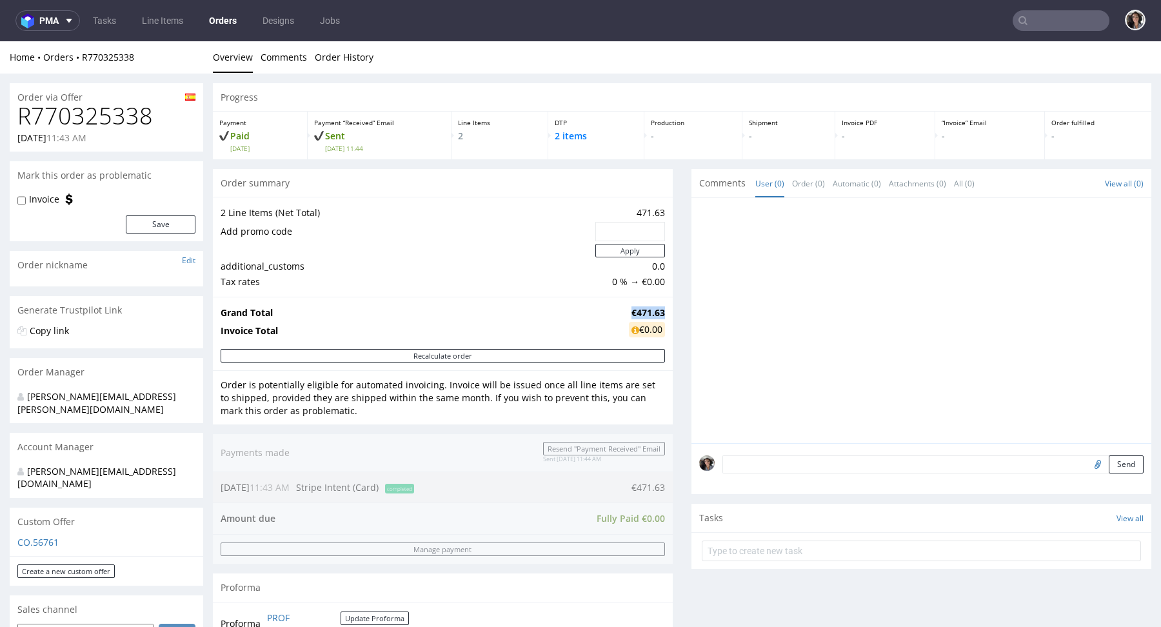
click at [657, 310] on strong "€471.63" at bounding box center [648, 312] width 34 height 12
copy strong "€471.63"
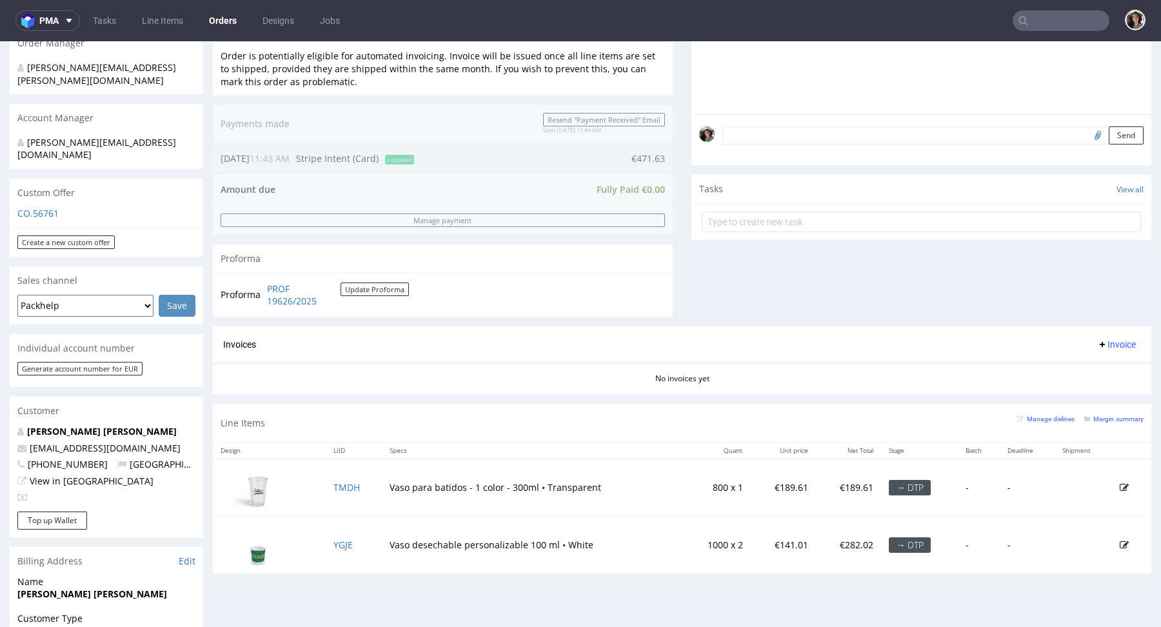
scroll to position [272, 0]
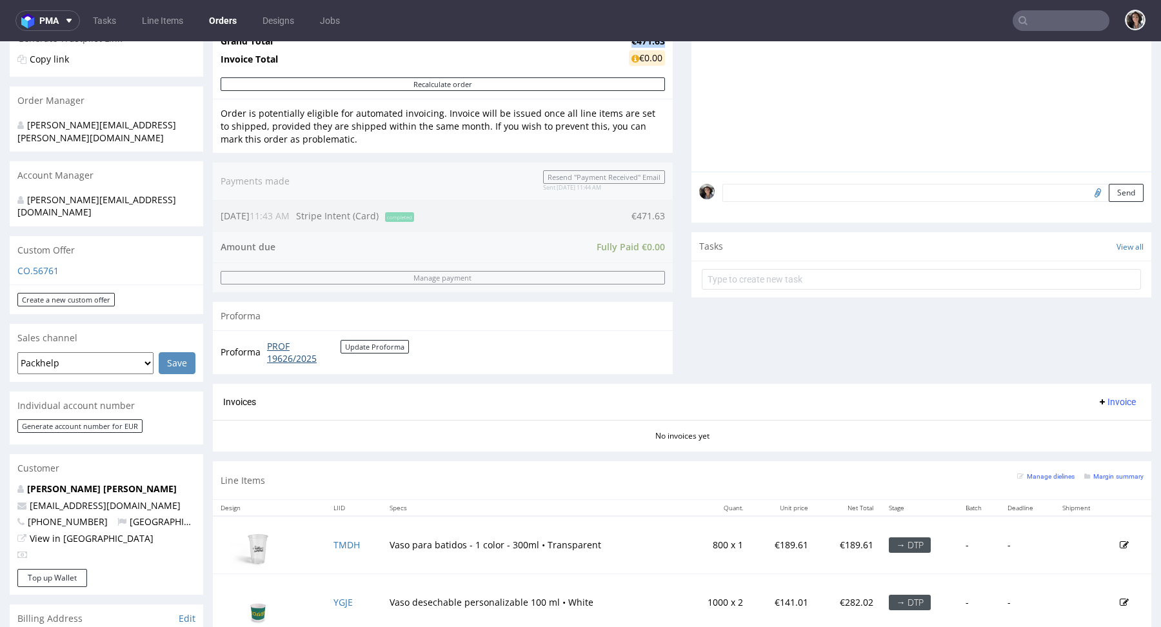
click at [299, 352] on link "PROF 19626/2025" at bounding box center [304, 352] width 74 height 25
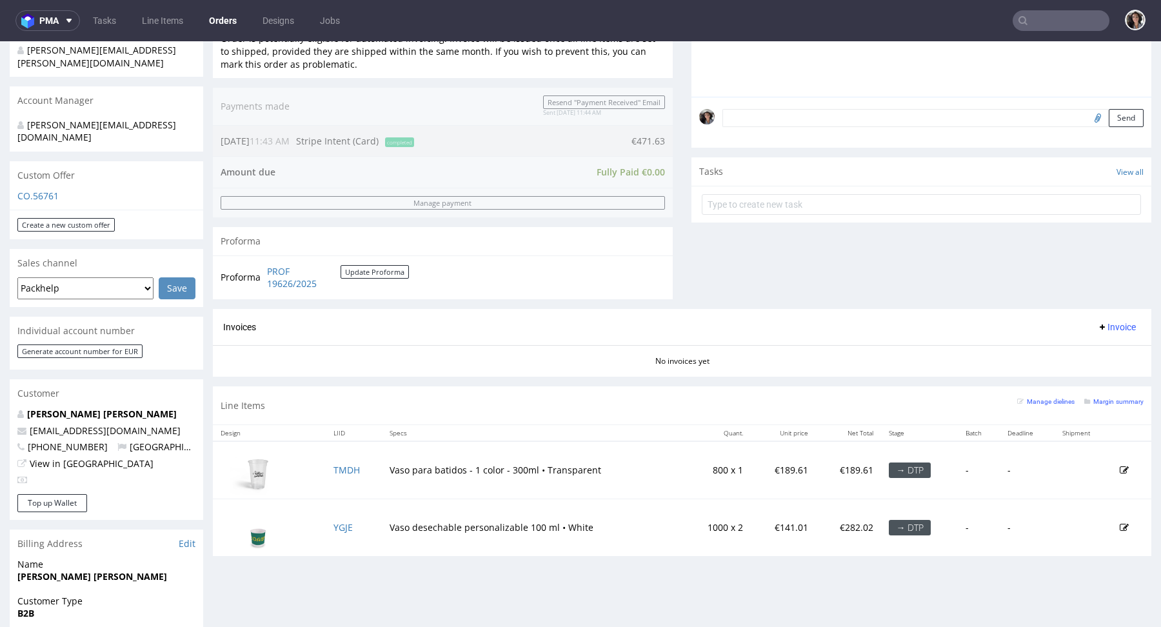
scroll to position [371, 0]
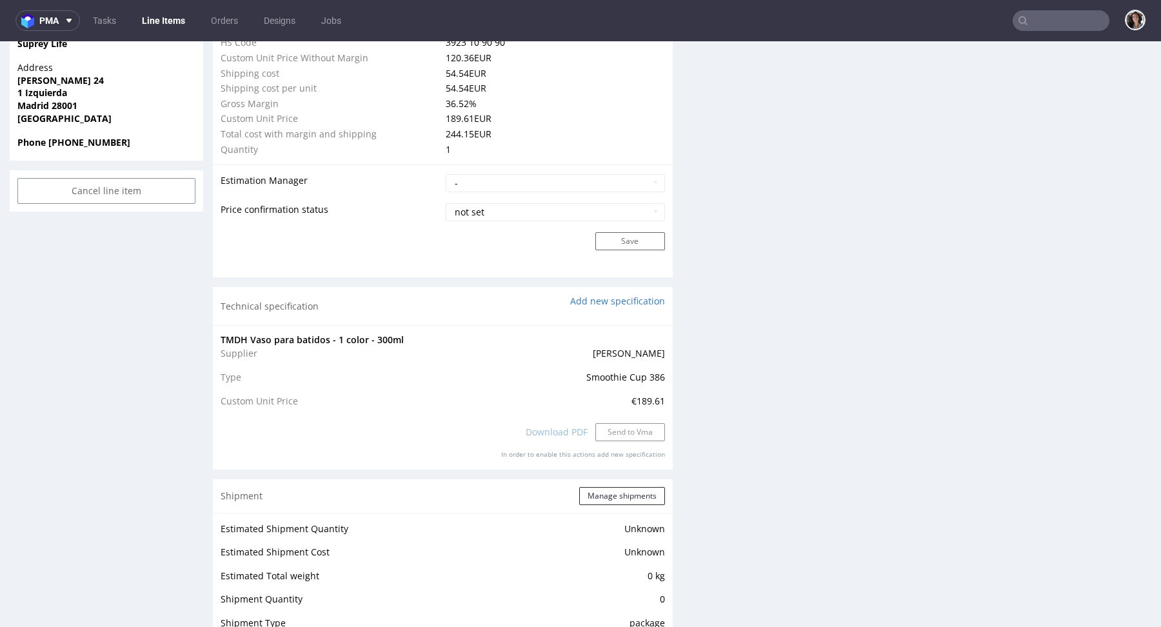
scroll to position [1033, 0]
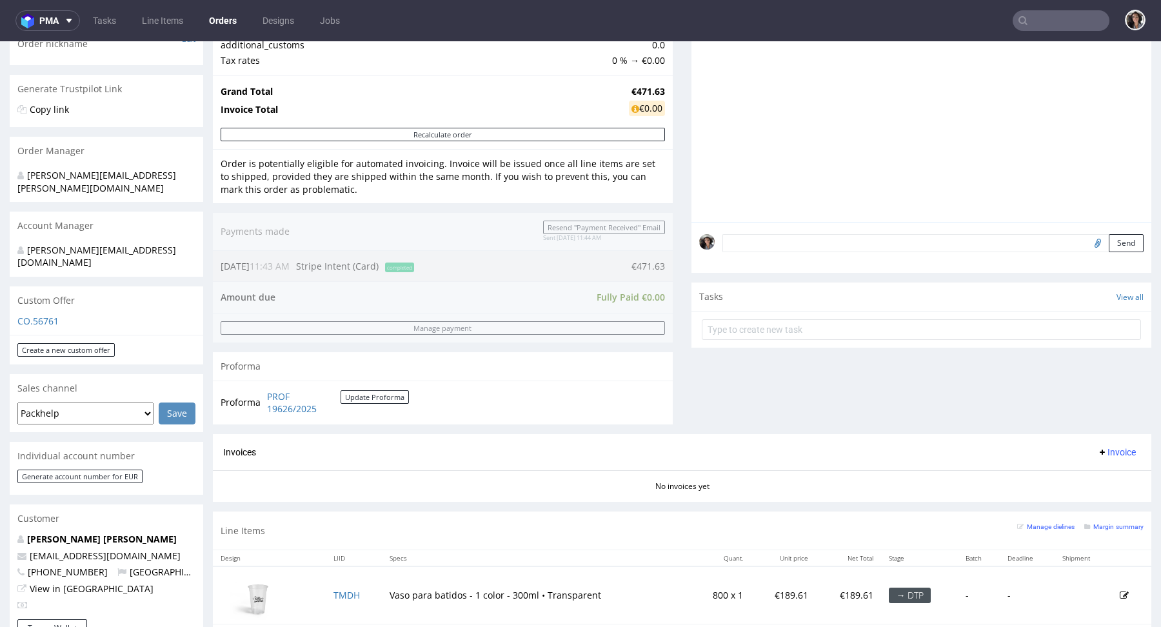
scroll to position [637, 0]
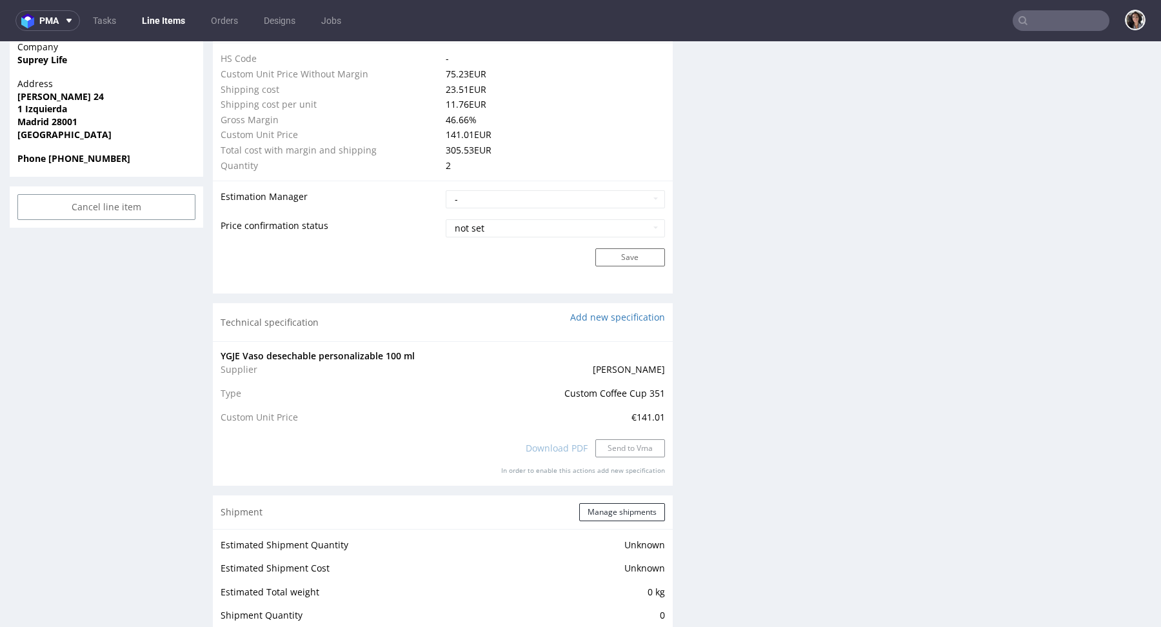
scroll to position [967, 0]
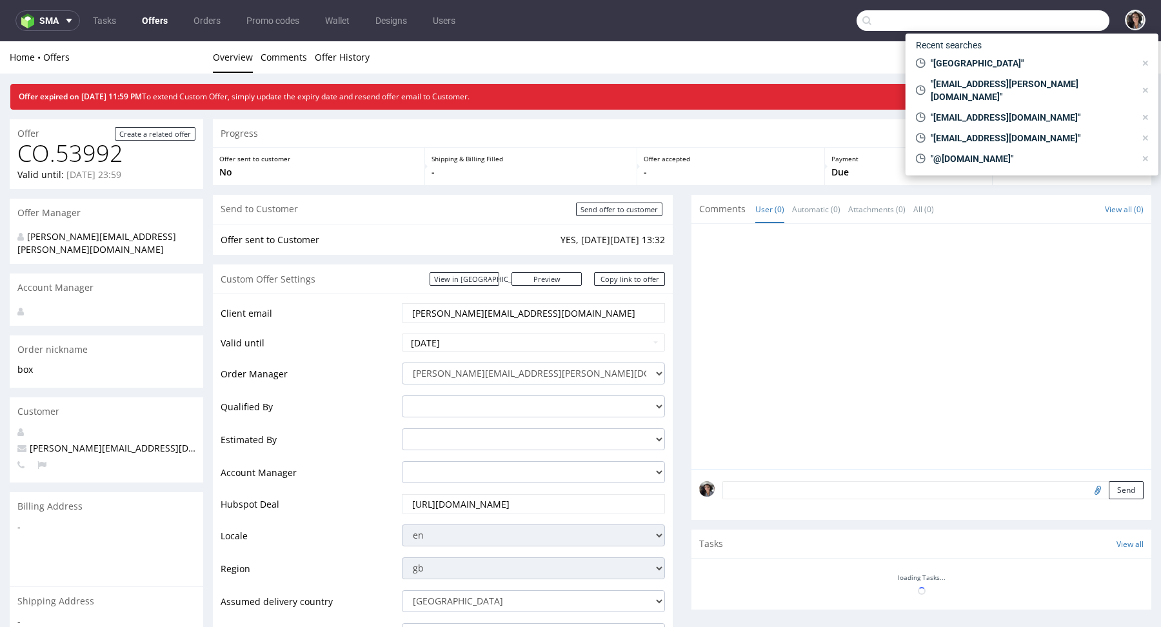
click at [1058, 23] on input "text" at bounding box center [982, 20] width 253 height 21
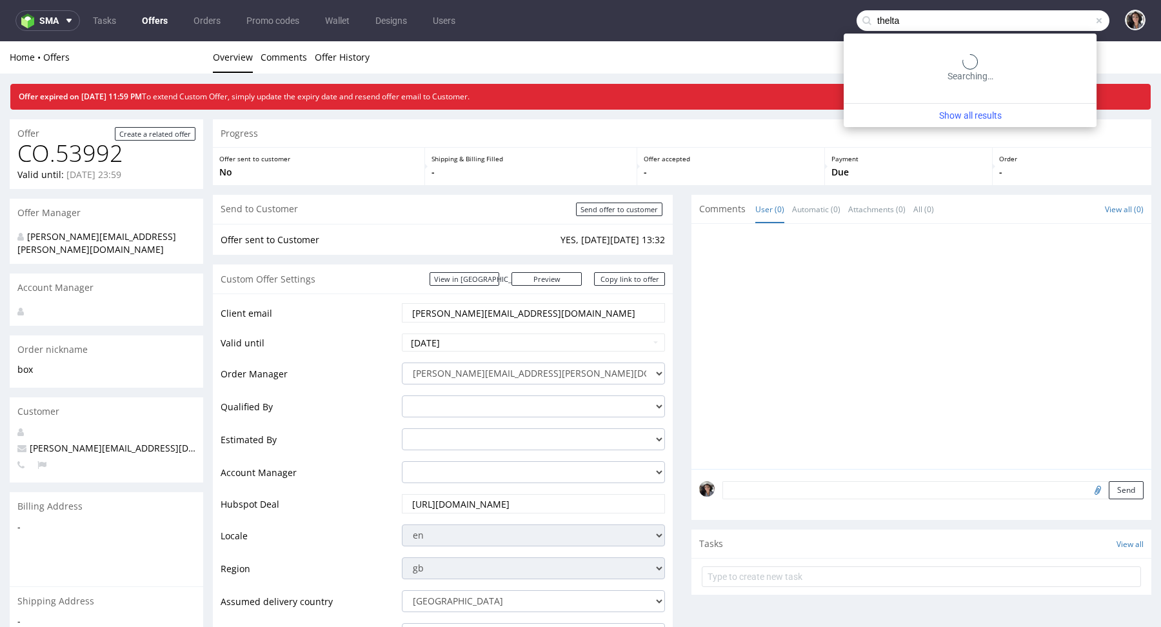
type input "thelta"
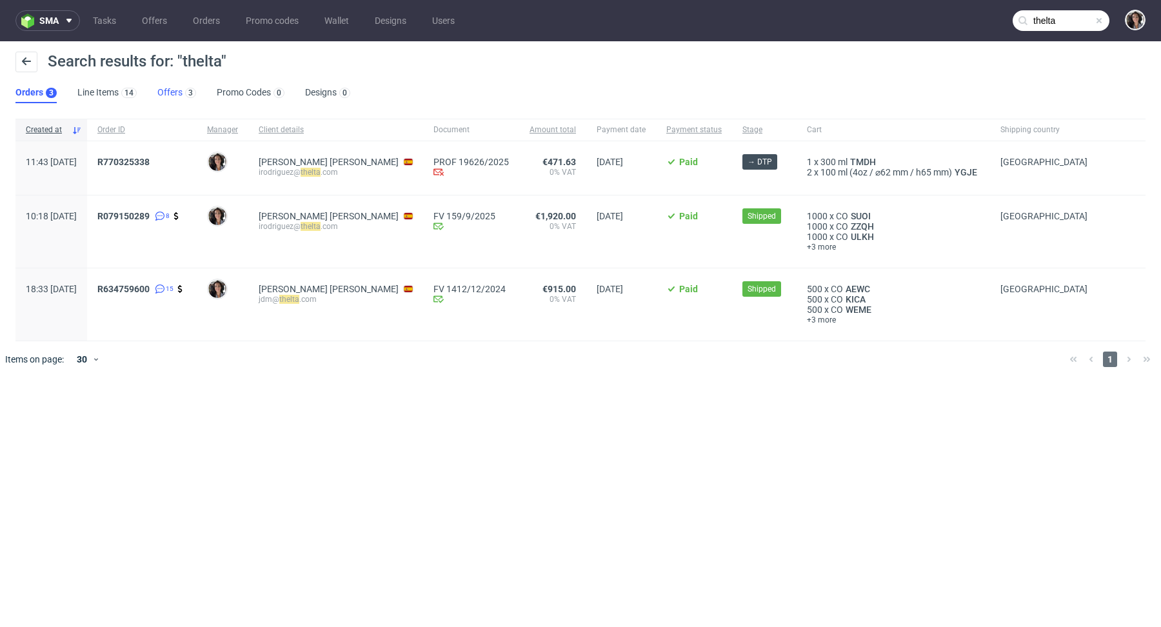
click at [164, 91] on link "Offers 3" at bounding box center [176, 93] width 39 height 21
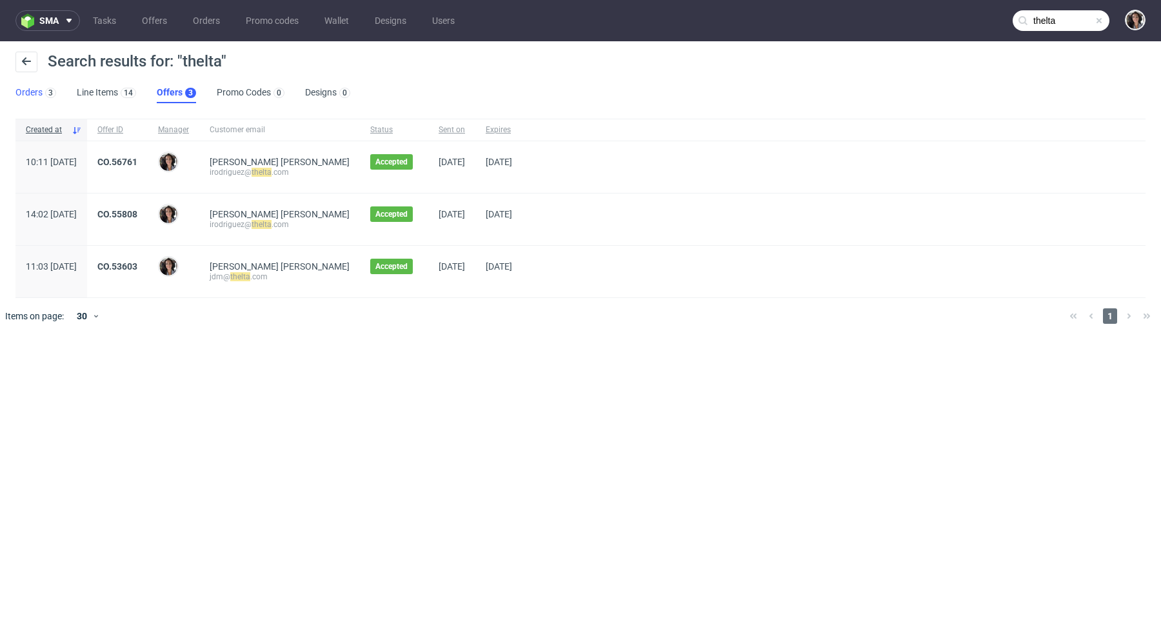
click at [35, 90] on link "Orders 3" at bounding box center [35, 93] width 41 height 21
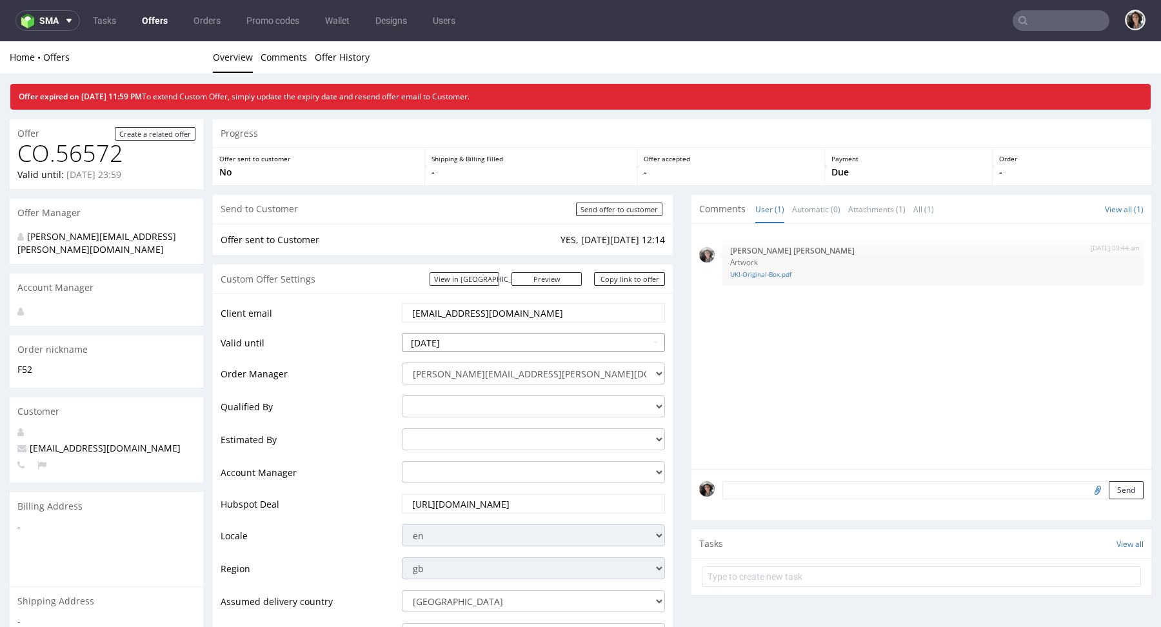
click at [474, 342] on input "[DATE]" at bounding box center [533, 342] width 263 height 18
click at [504, 262] on td "19" at bounding box center [510, 264] width 19 height 19
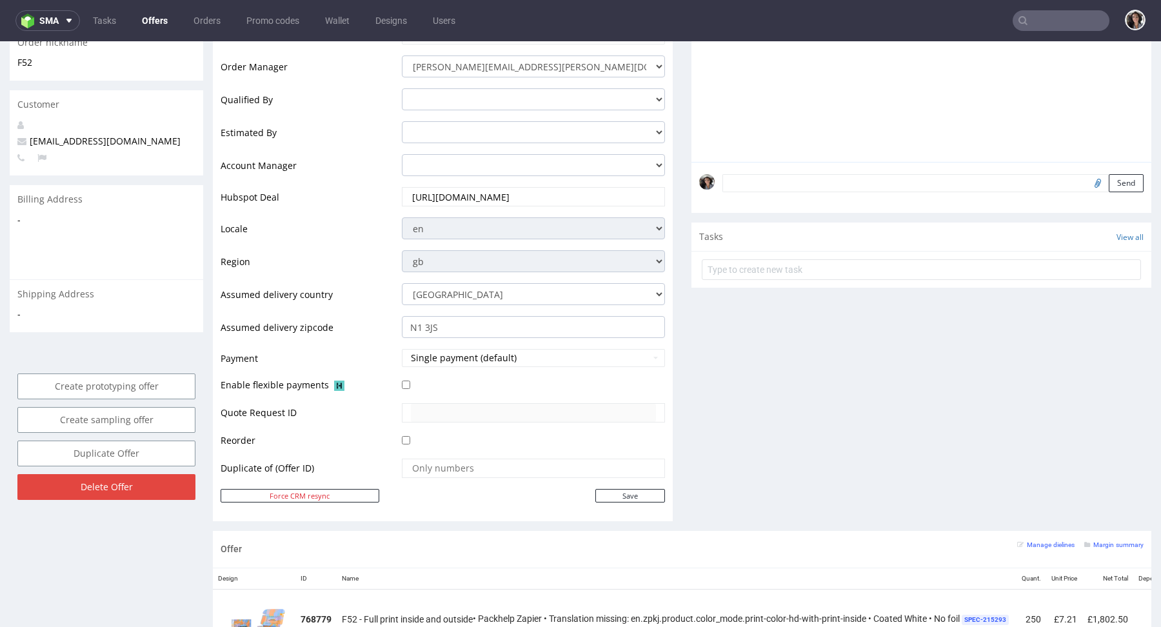
scroll to position [42, 0]
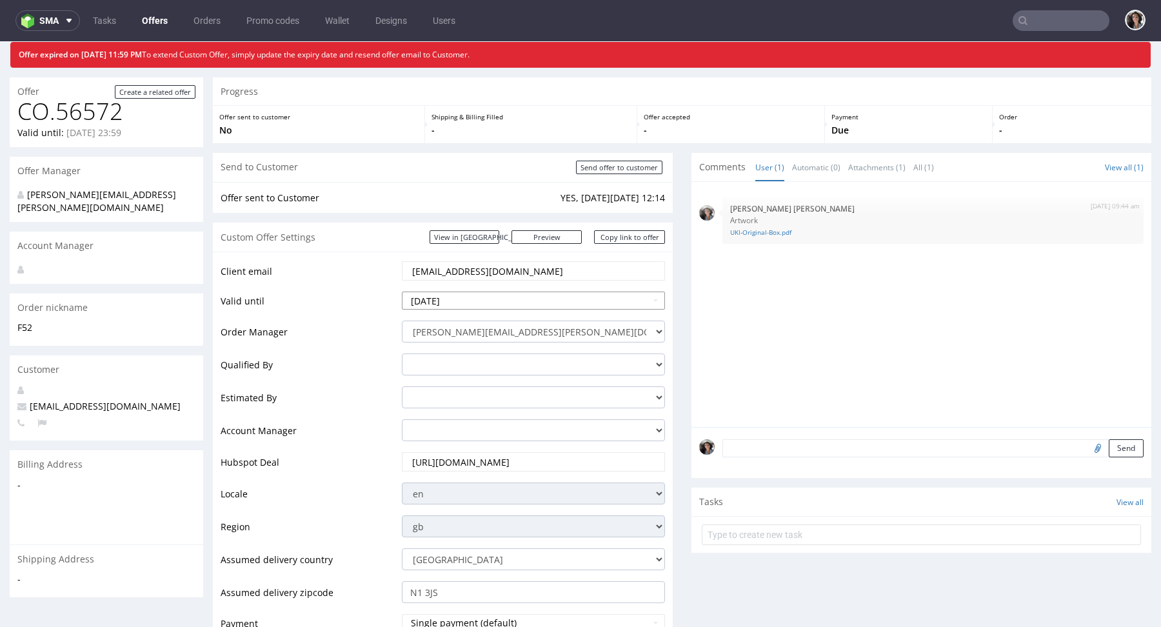
click at [479, 298] on input "2025-09-19" at bounding box center [533, 301] width 263 height 18
click at [470, 219] on td "17" at bounding box center [472, 222] width 20 height 19
type input "[DATE]"
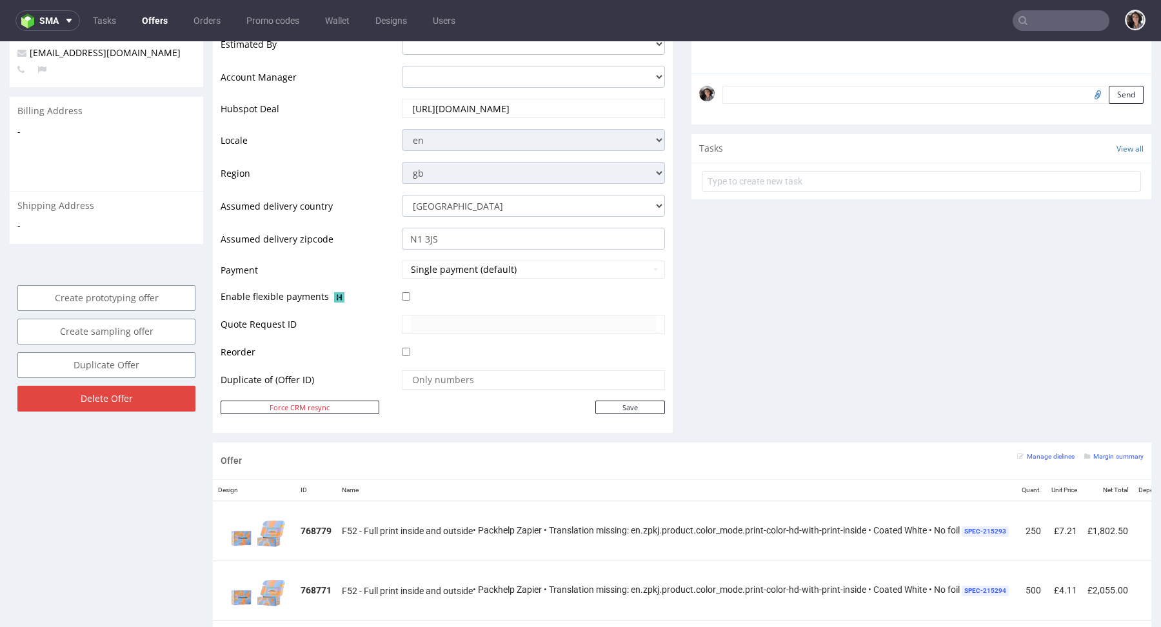
scroll to position [645, 0]
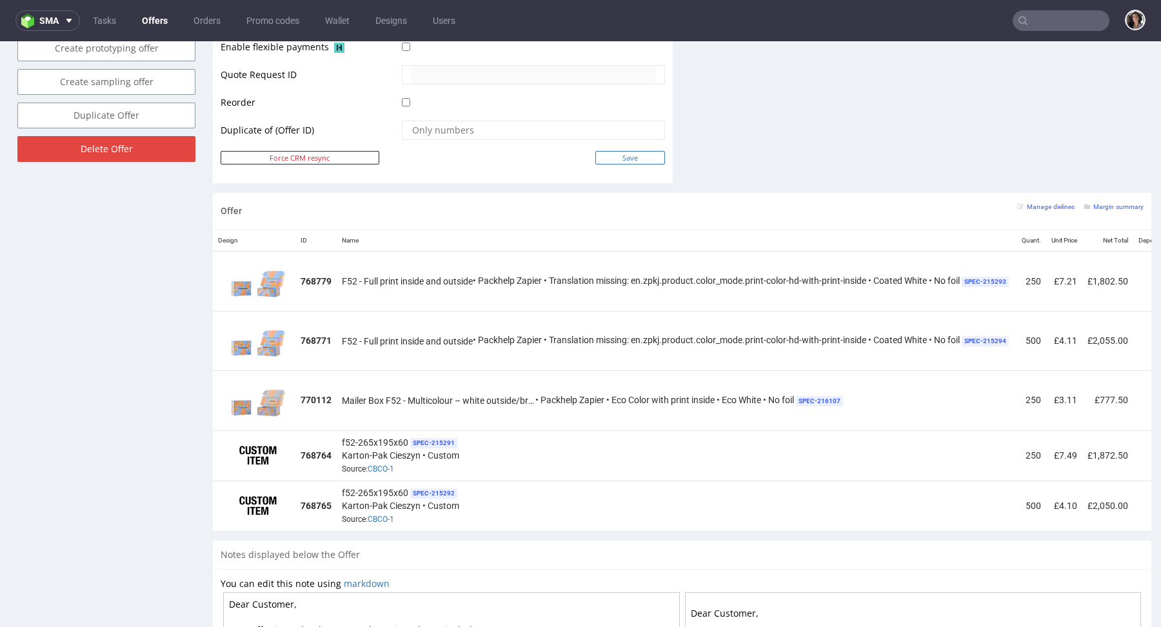
click at [632, 155] on input "Save" at bounding box center [630, 158] width 70 height 14
type input "In progress..."
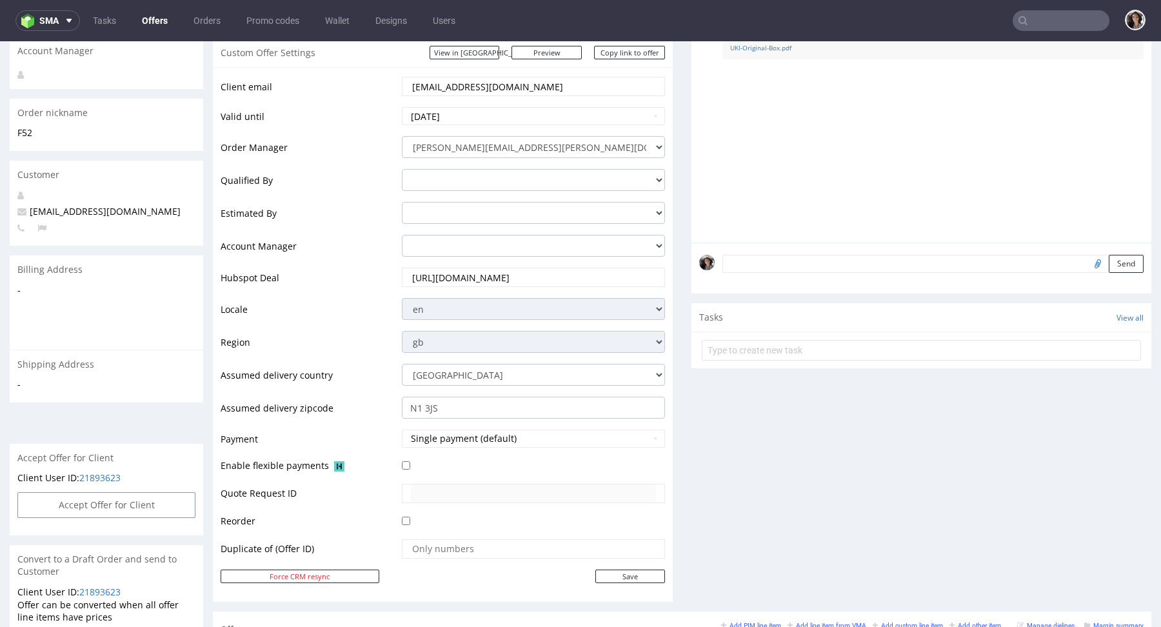
scroll to position [161, 0]
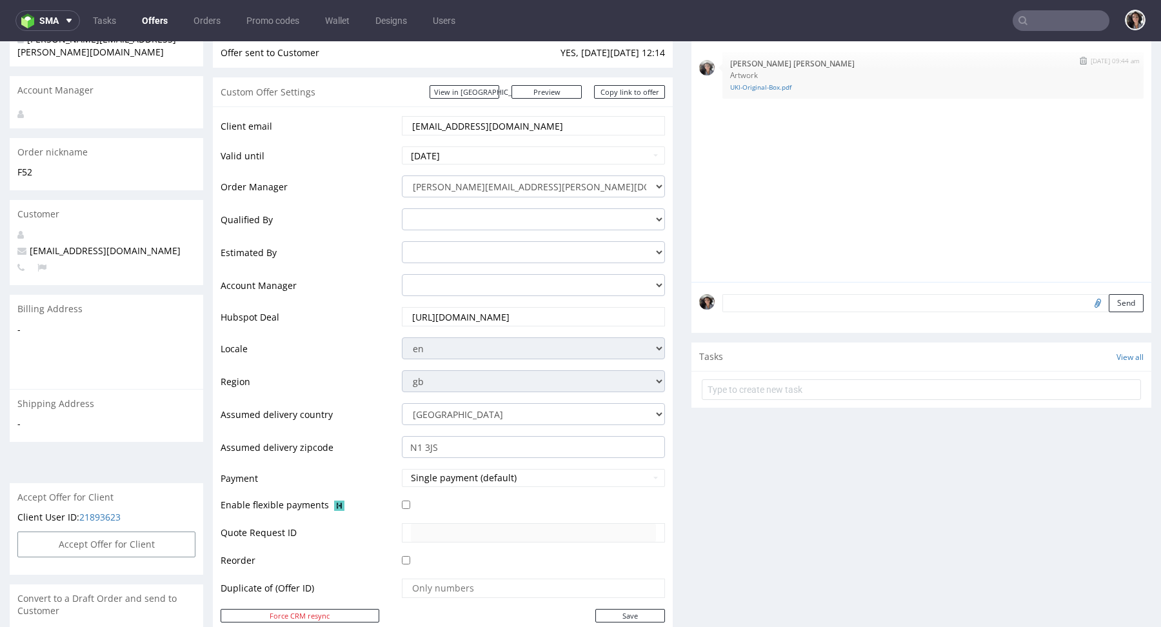
click at [1080, 61] on img "submit" at bounding box center [1083, 61] width 7 height 8
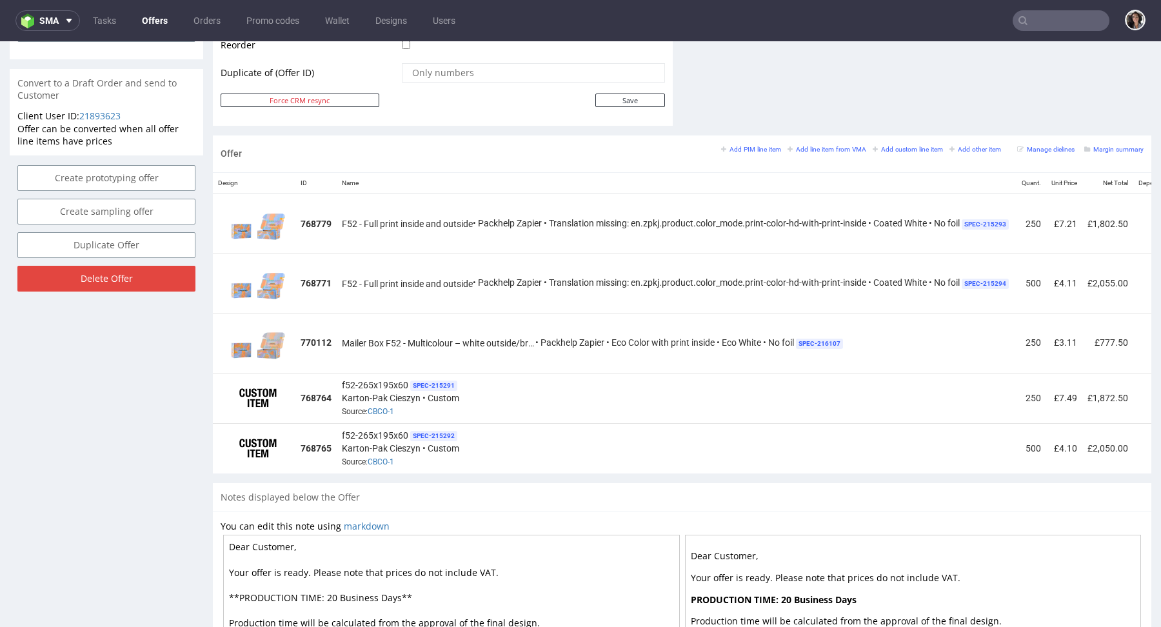
scroll to position [674, 0]
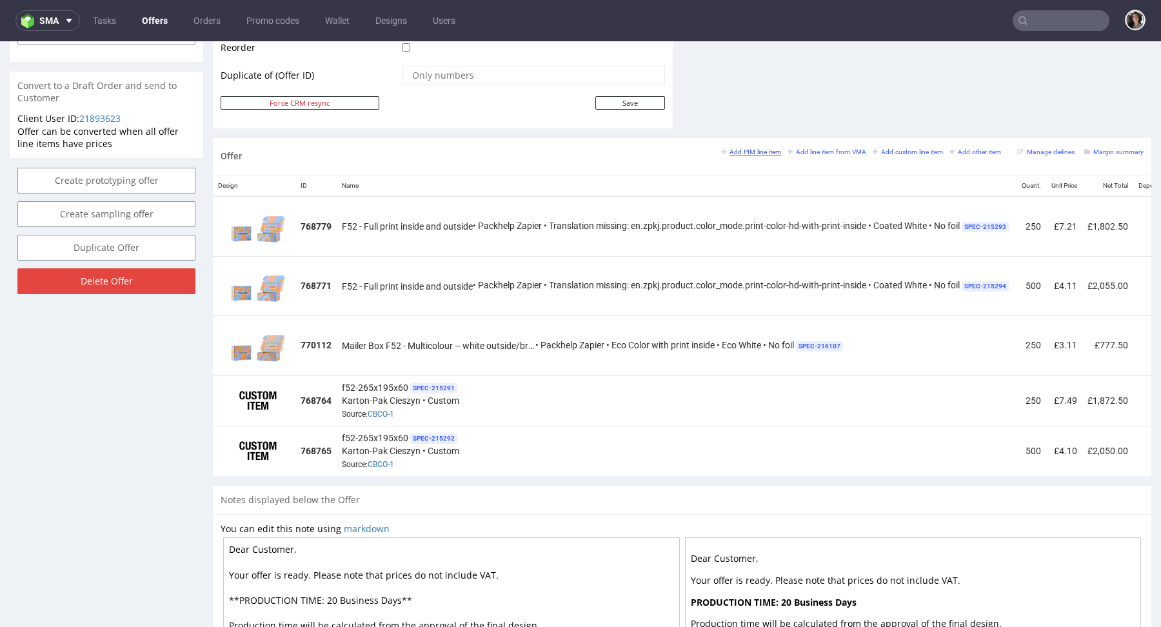
click at [749, 150] on small "Add PIM line item" at bounding box center [751, 151] width 60 height 7
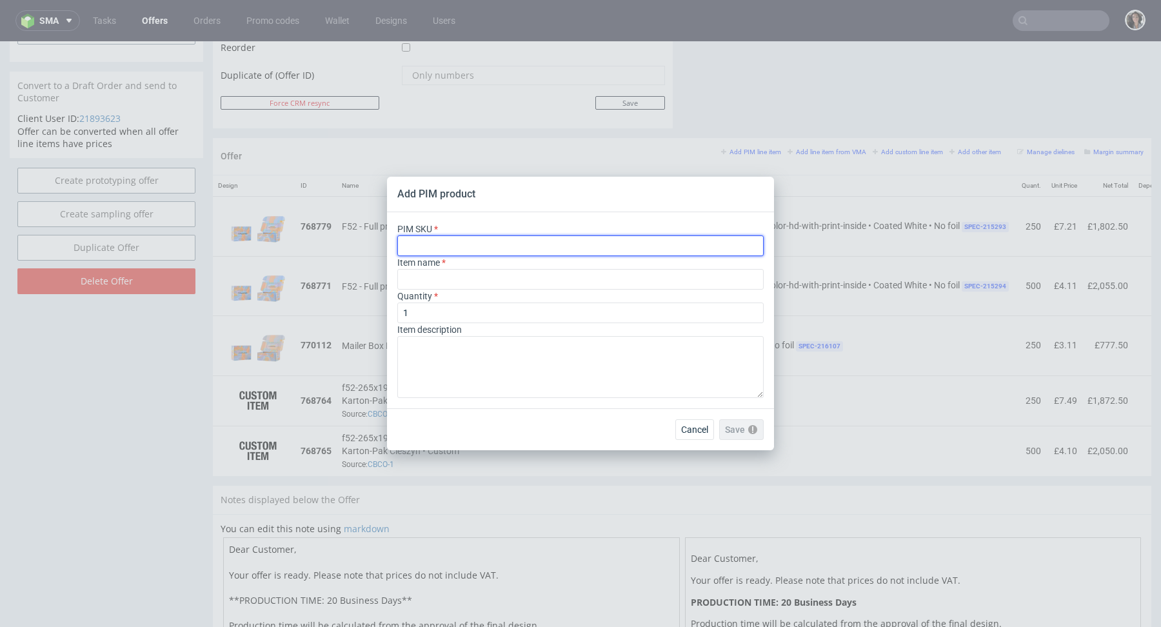
click at [420, 251] on input "text" at bounding box center [580, 245] width 366 height 21
paste input "box--mailer-box--52--cardboard-white-one-side--print-eco-color--foil-none"
type input "box--mailer-box--52--cardboard-white-one-side--print-eco-color--foil-none"
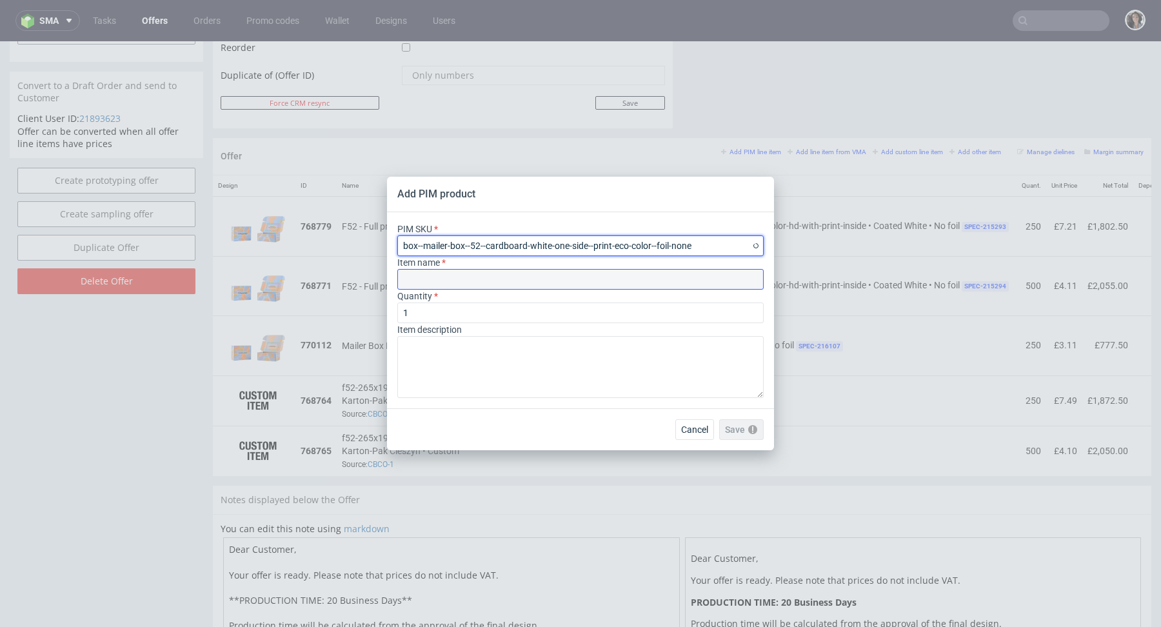
type input "Caja postal"
type input "box--mailer-box--52--cardboard-white-one-side--print-eco-color--foil-none"
click at [428, 281] on input "Caja postal" at bounding box center [580, 279] width 366 height 21
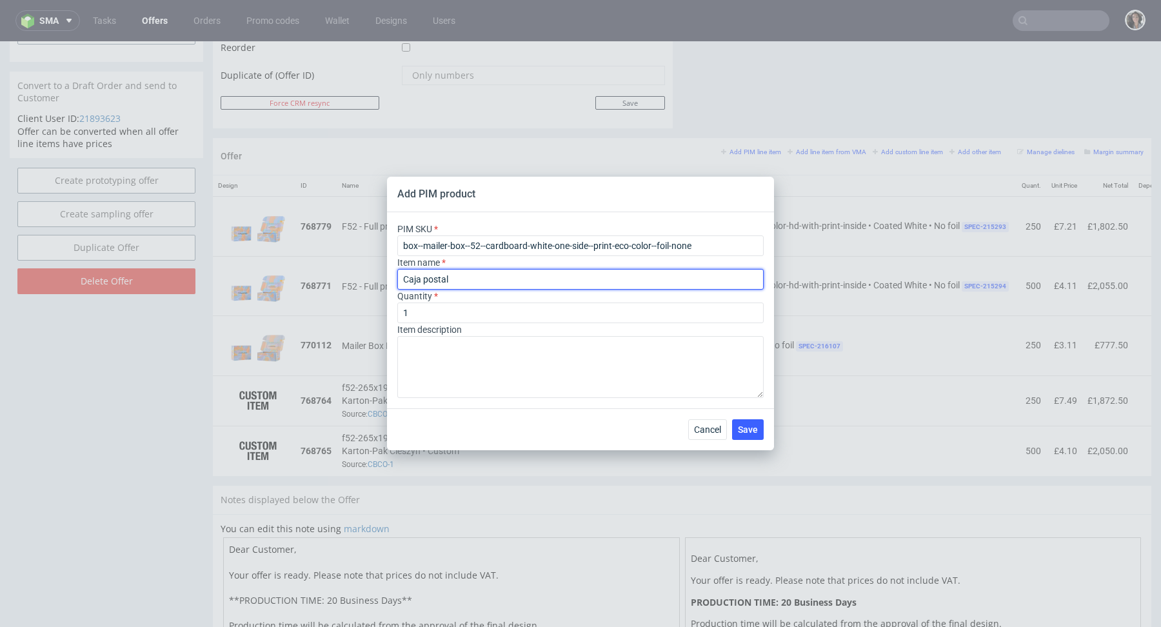
click at [428, 281] on input "Caja postal" at bounding box center [580, 279] width 366 height 21
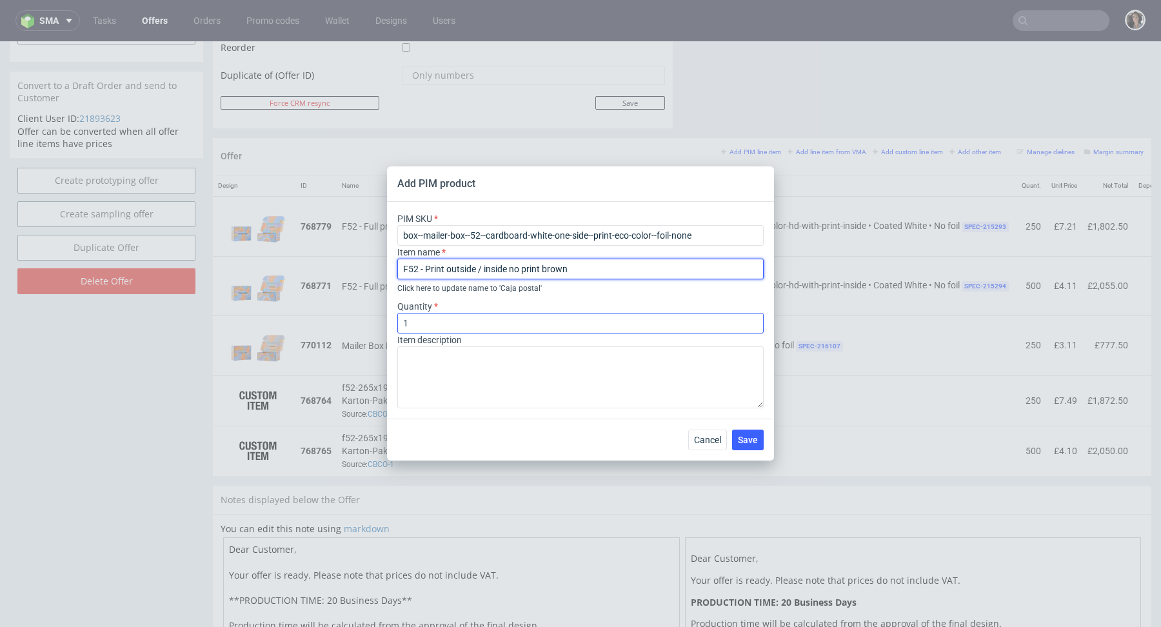
type input "F52 - Print outside / inside no print brown"
click at [456, 317] on input "1" at bounding box center [580, 323] width 366 height 21
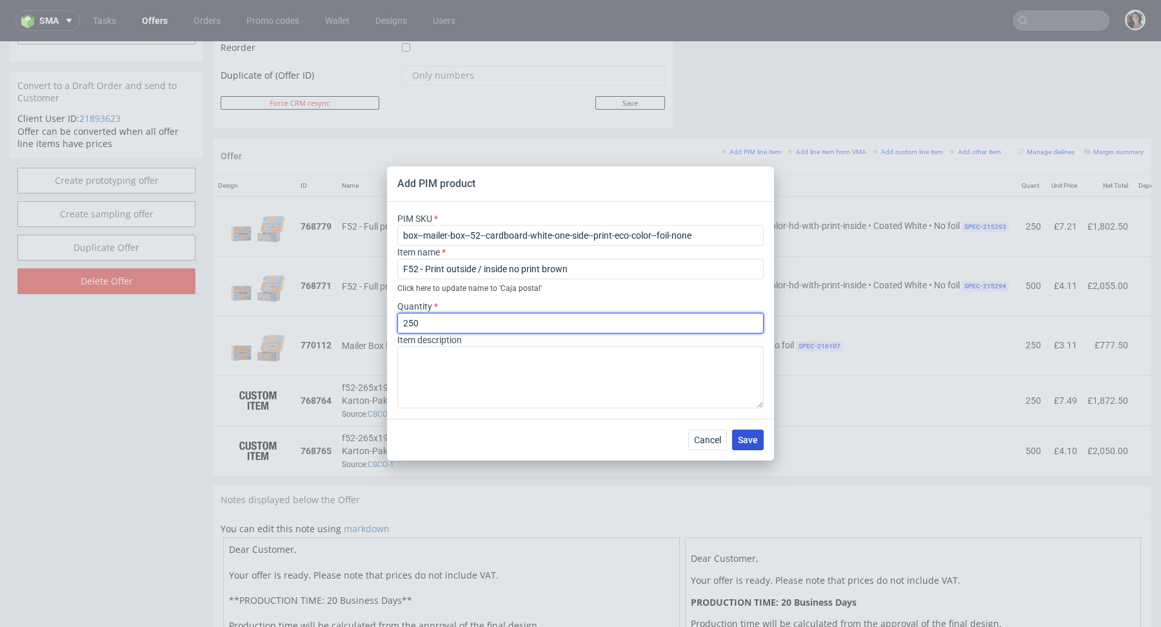
type input "250"
click at [758, 441] on button "Save" at bounding box center [748, 440] width 32 height 21
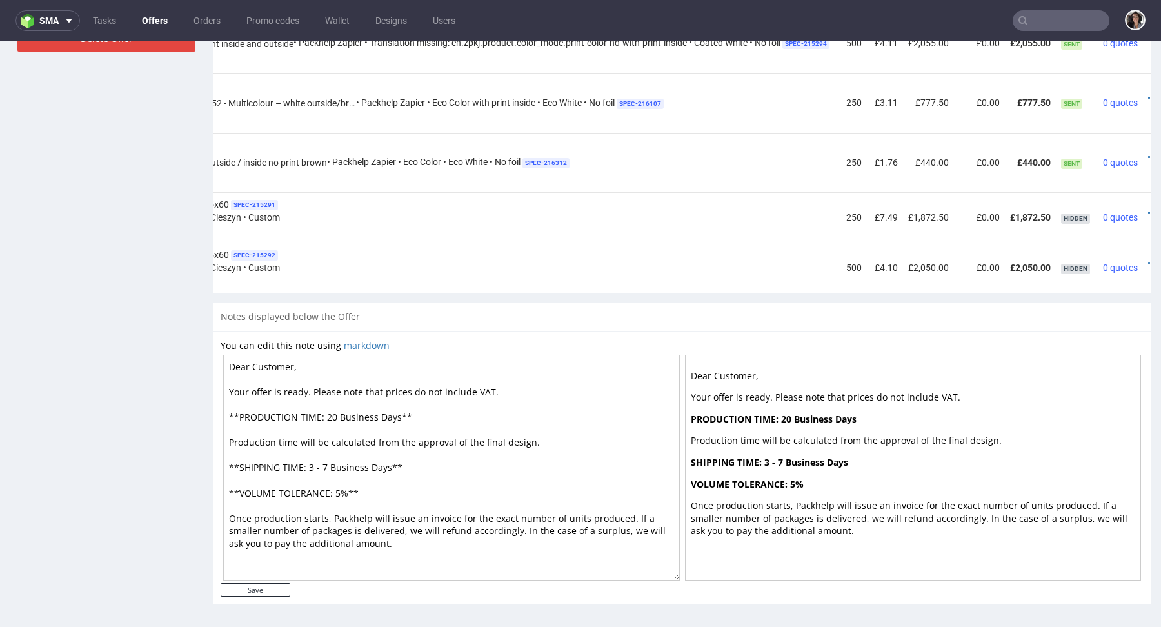
scroll to position [0, 221]
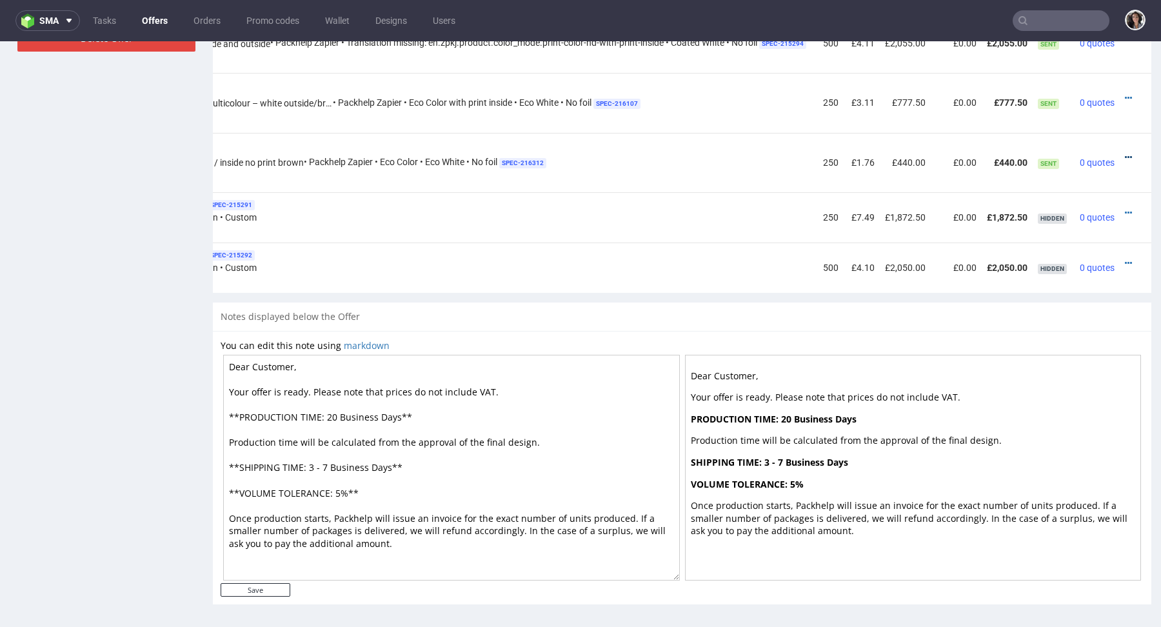
click at [1125, 153] on icon at bounding box center [1128, 157] width 7 height 9
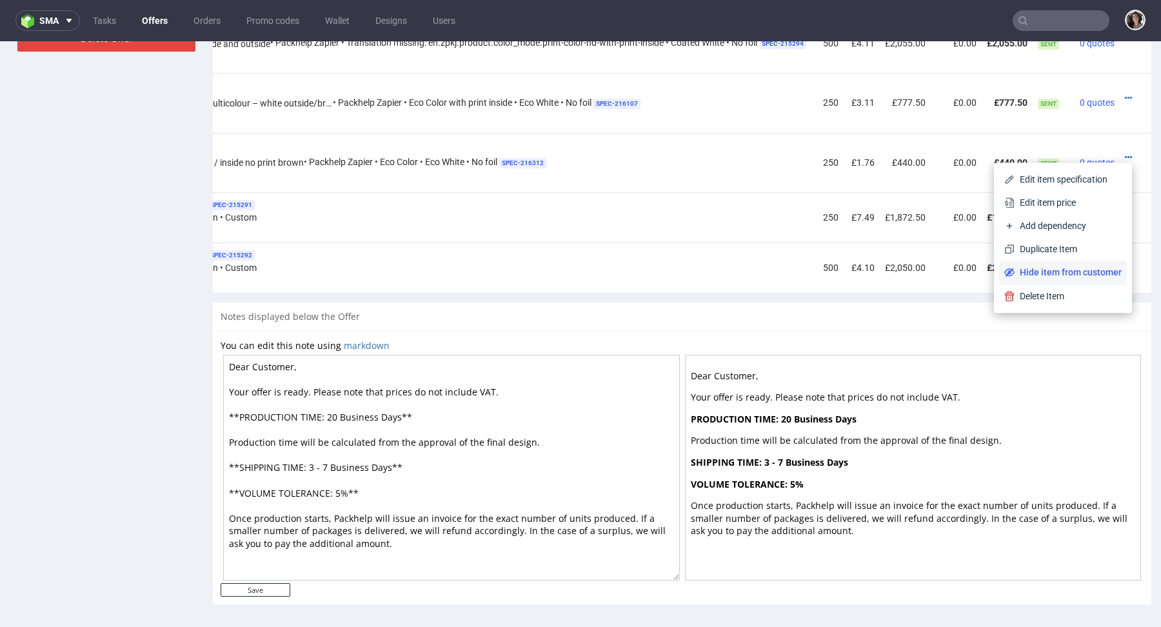
click at [1054, 273] on span "Hide item from customer" at bounding box center [1067, 272] width 107 height 13
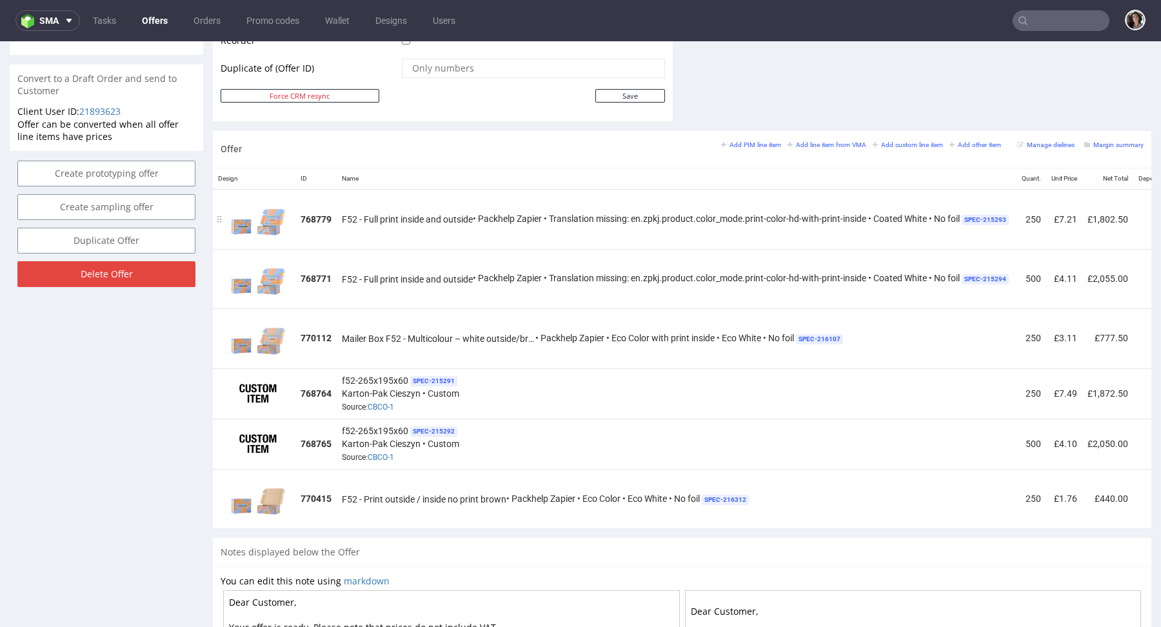
scroll to position [707, 0]
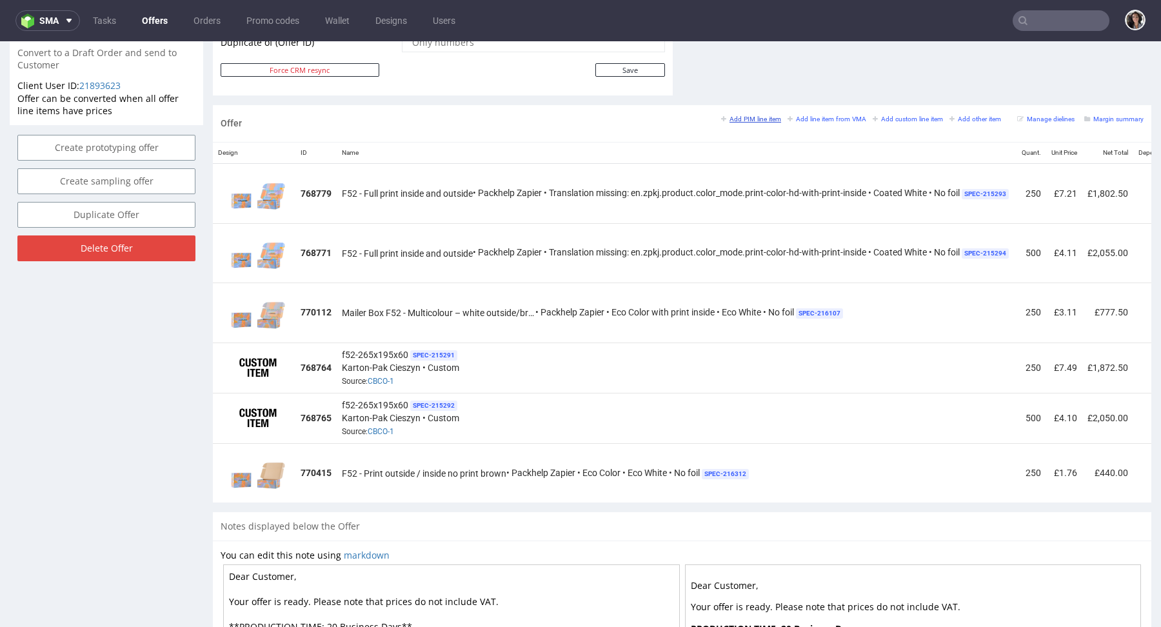
click at [745, 115] on small "Add PIM line item" at bounding box center [751, 118] width 60 height 7
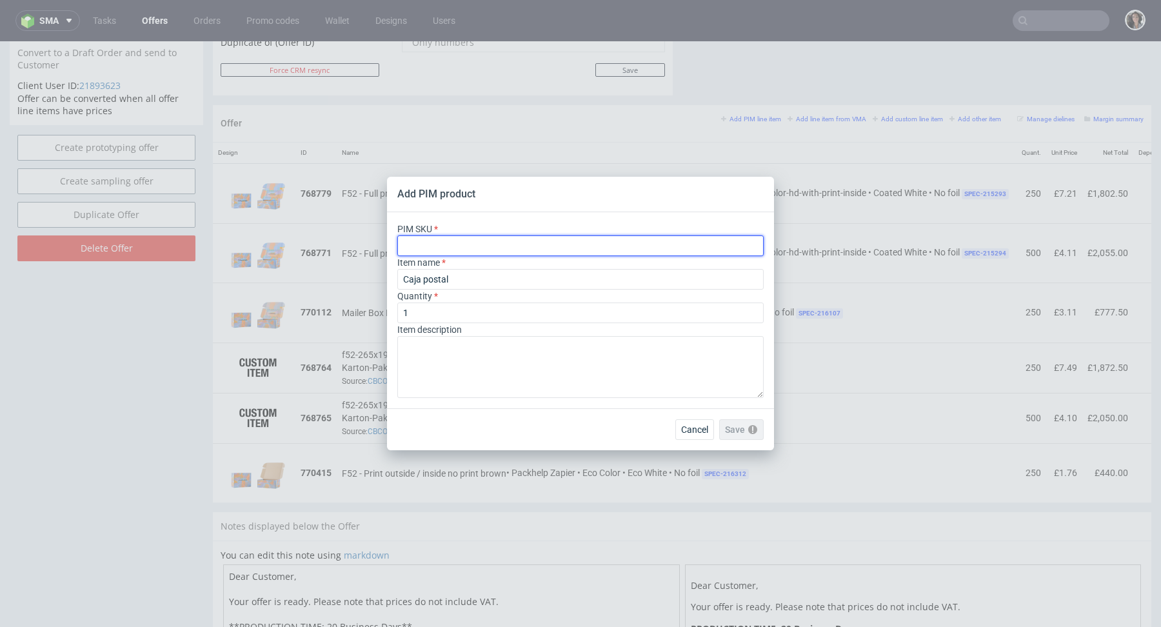
click at [437, 242] on input "text" at bounding box center [580, 245] width 366 height 21
paste input "box--mailer-box--52--cardboard-white-one-side--print-eco-color--foil-none"
type input "box--mailer-box--52--cardboard-white-one-side--print-eco-color--foil-none"
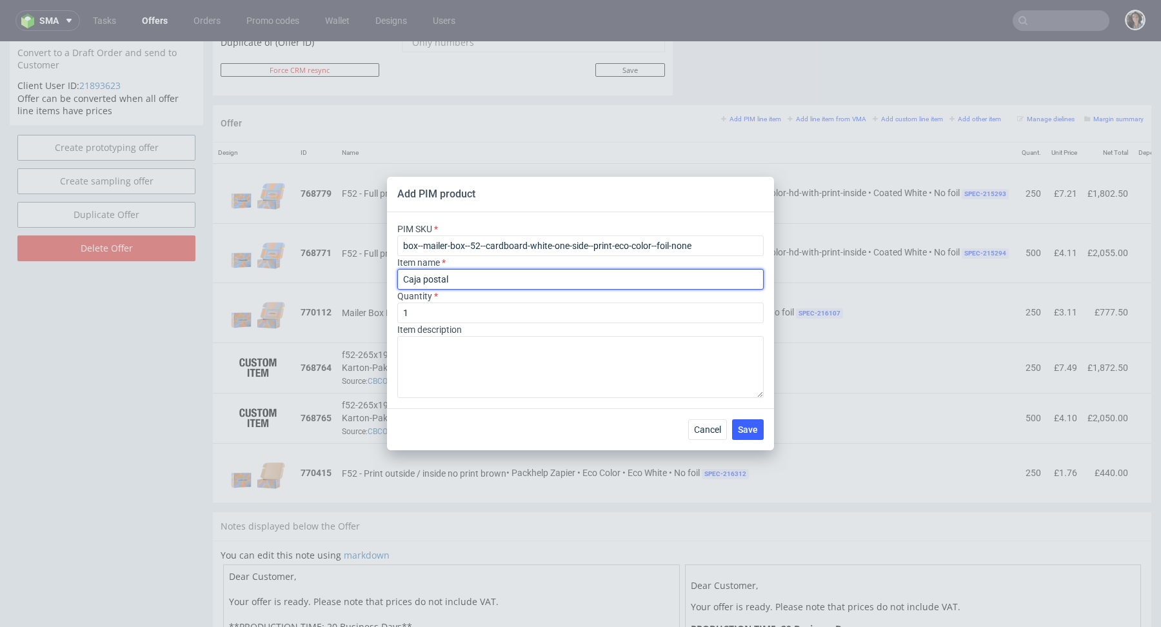
click at [435, 274] on input "Caja postal" at bounding box center [580, 279] width 366 height 21
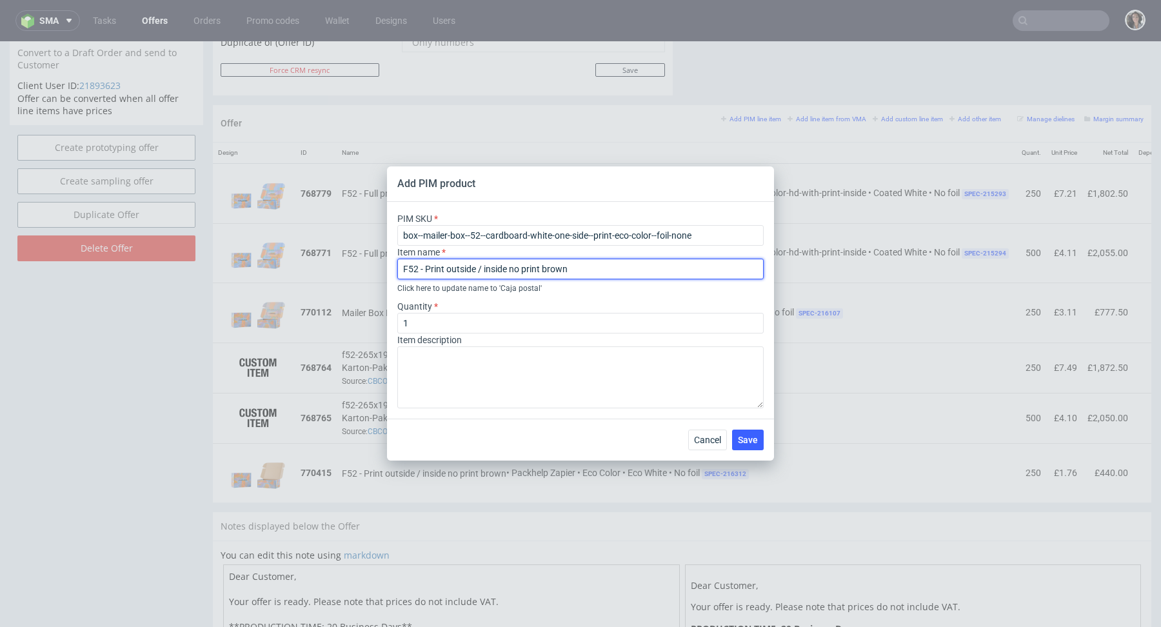
click at [541, 268] on input "F52 - Print outside / inside no print brown" at bounding box center [580, 269] width 366 height 21
type input "F52 - Print outside / inside no print. brown"
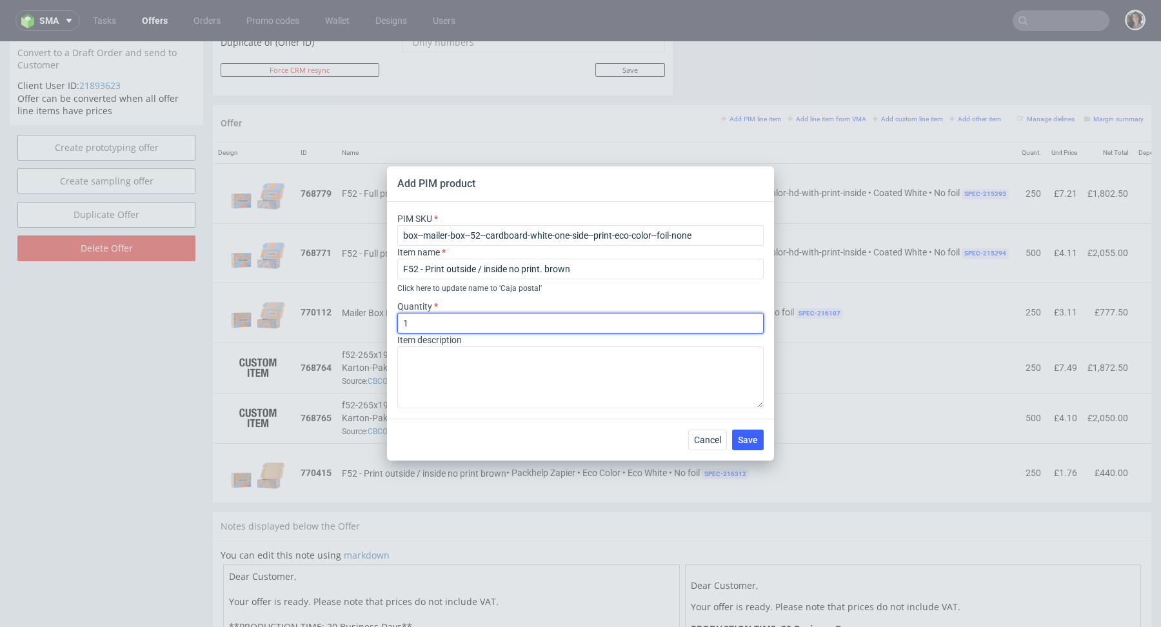
click at [457, 325] on input "1" at bounding box center [580, 323] width 366 height 21
type input "500"
click at [746, 435] on span "Save" at bounding box center [748, 439] width 20 height 9
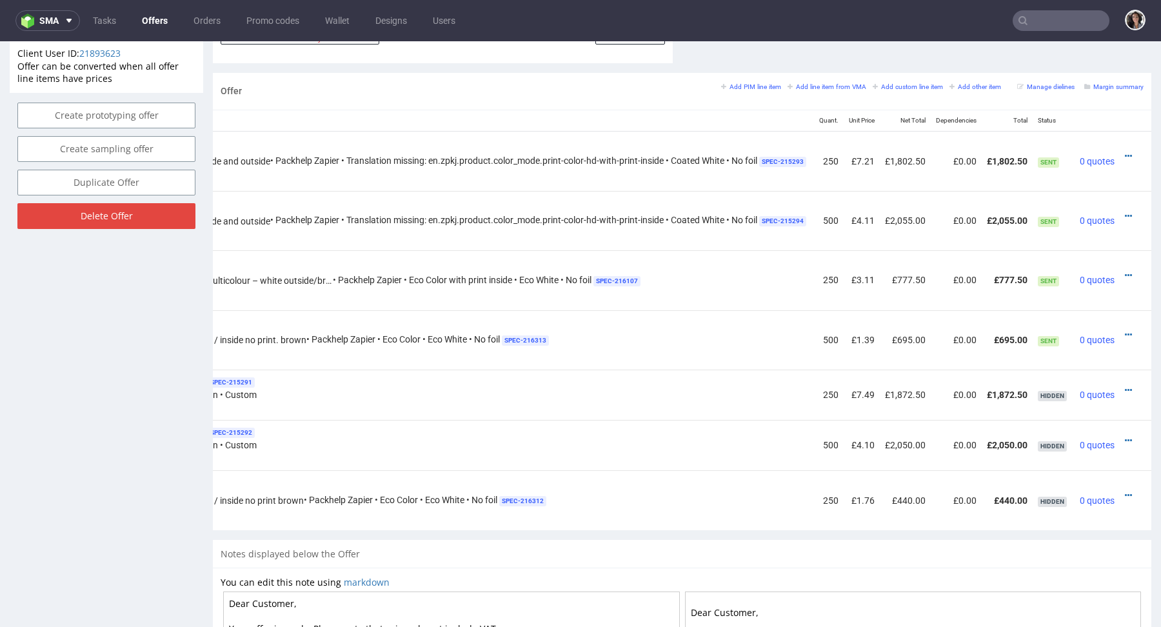
scroll to position [760, 0]
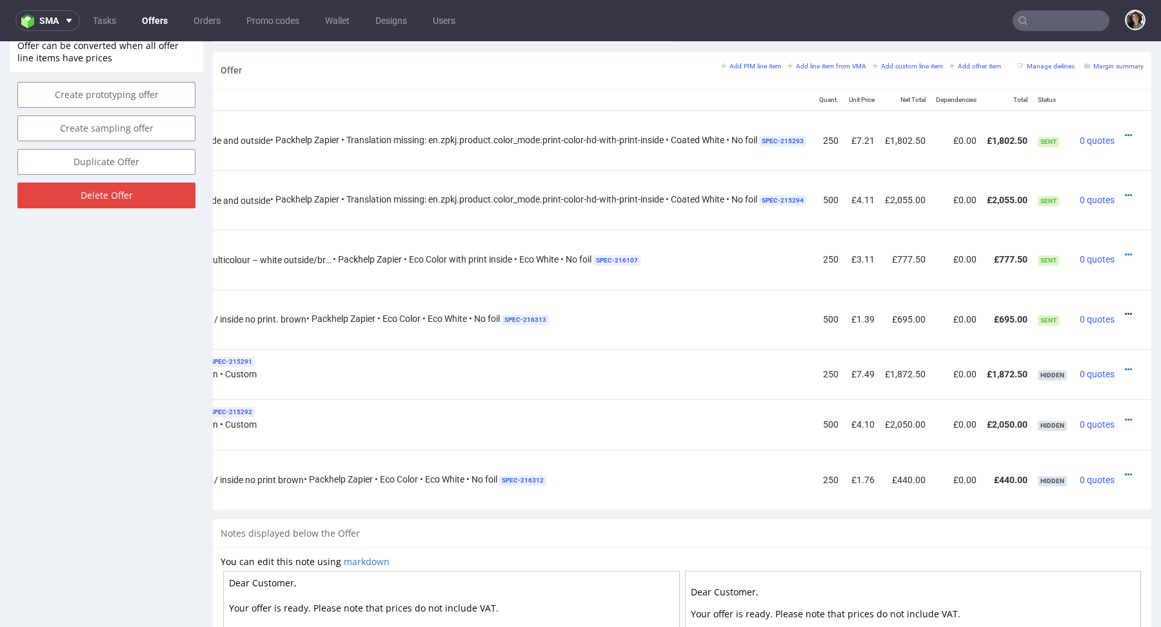
click at [1125, 311] on icon at bounding box center [1128, 314] width 7 height 9
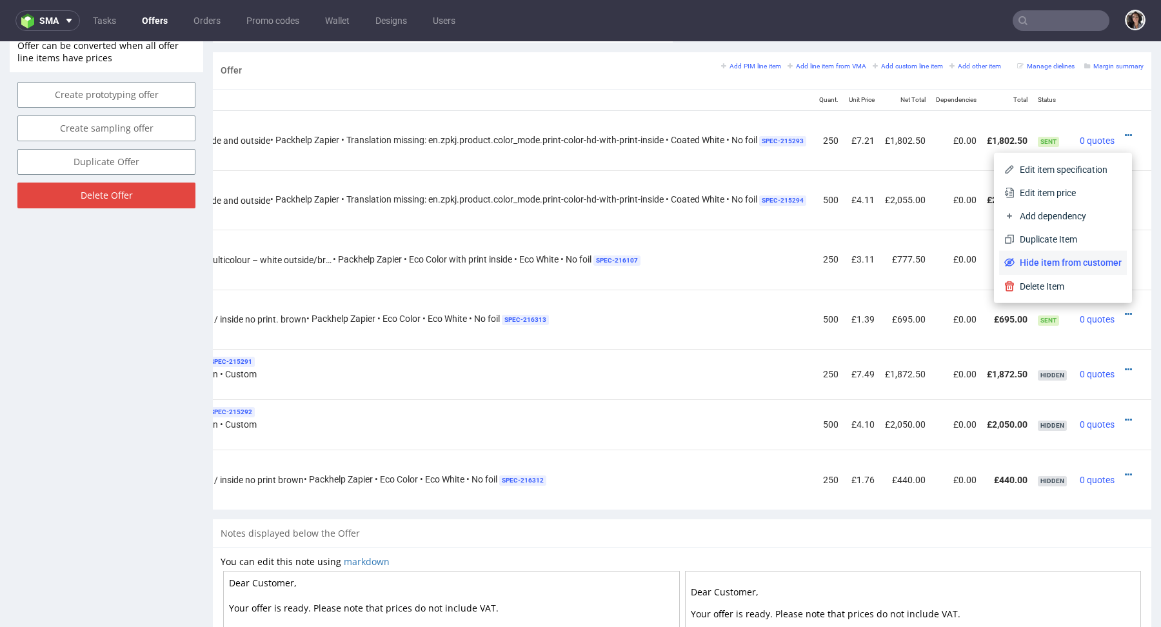
click at [1067, 253] on li "Hide item from customer" at bounding box center [1063, 262] width 128 height 23
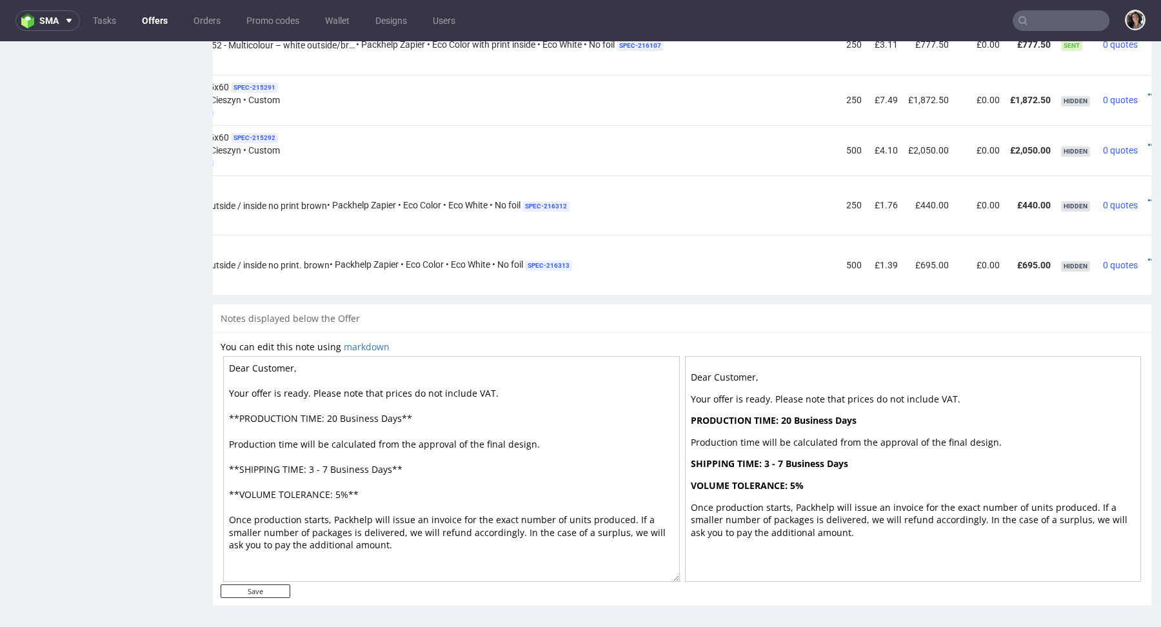
scroll to position [0, 221]
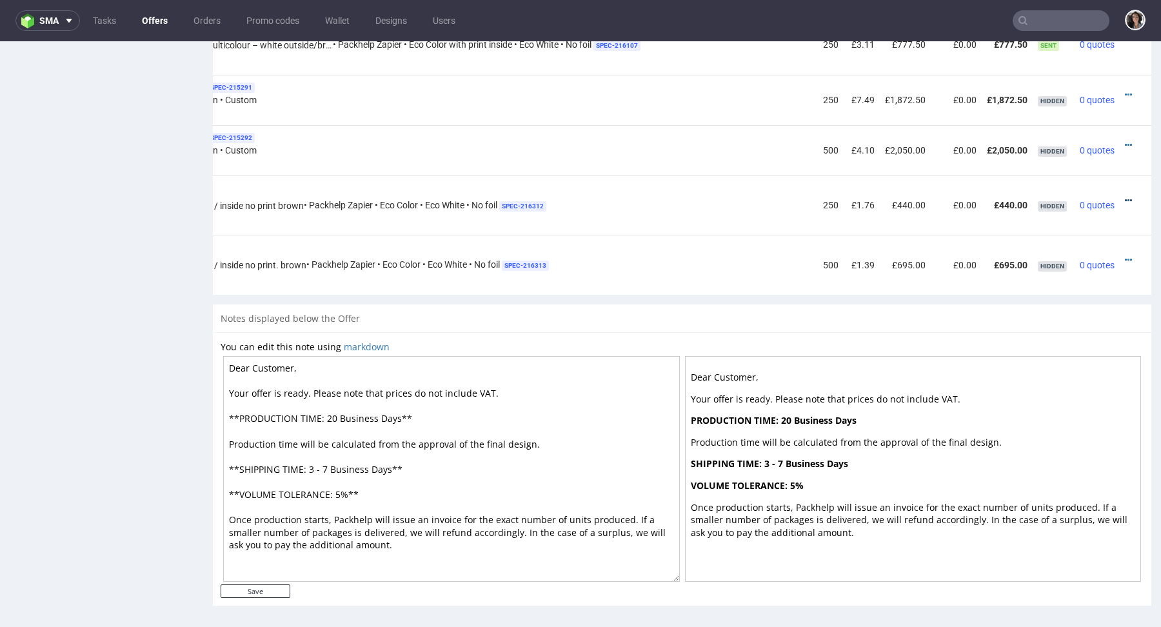
click at [1125, 197] on icon at bounding box center [1128, 200] width 7 height 9
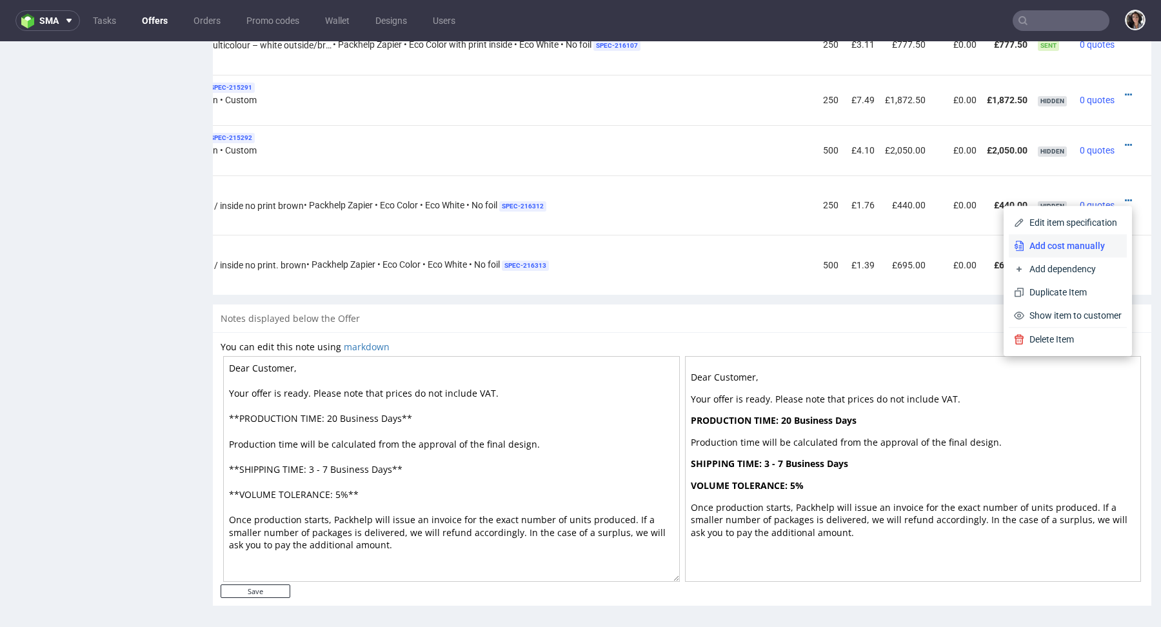
click at [1077, 241] on span "Add cost manually" at bounding box center [1072, 245] width 97 height 13
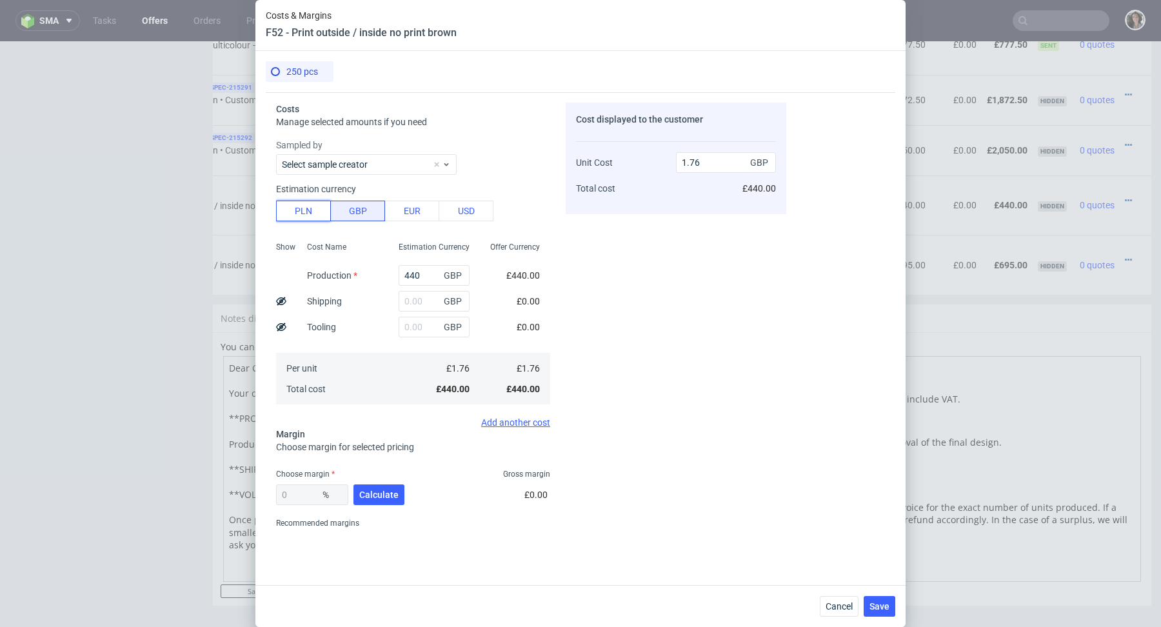
click at [302, 202] on button "PLN" at bounding box center [303, 211] width 55 height 21
type input "0.36"
click at [421, 302] on input "text" at bounding box center [434, 301] width 71 height 21
type input "197"
type input "0.52"
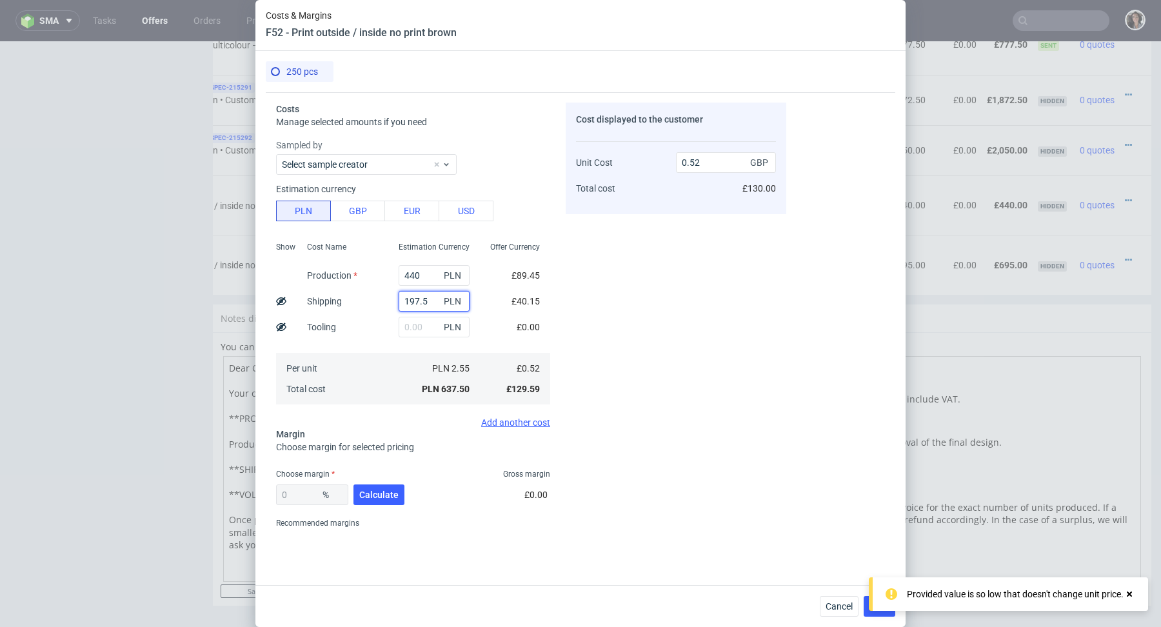
type input "197.5"
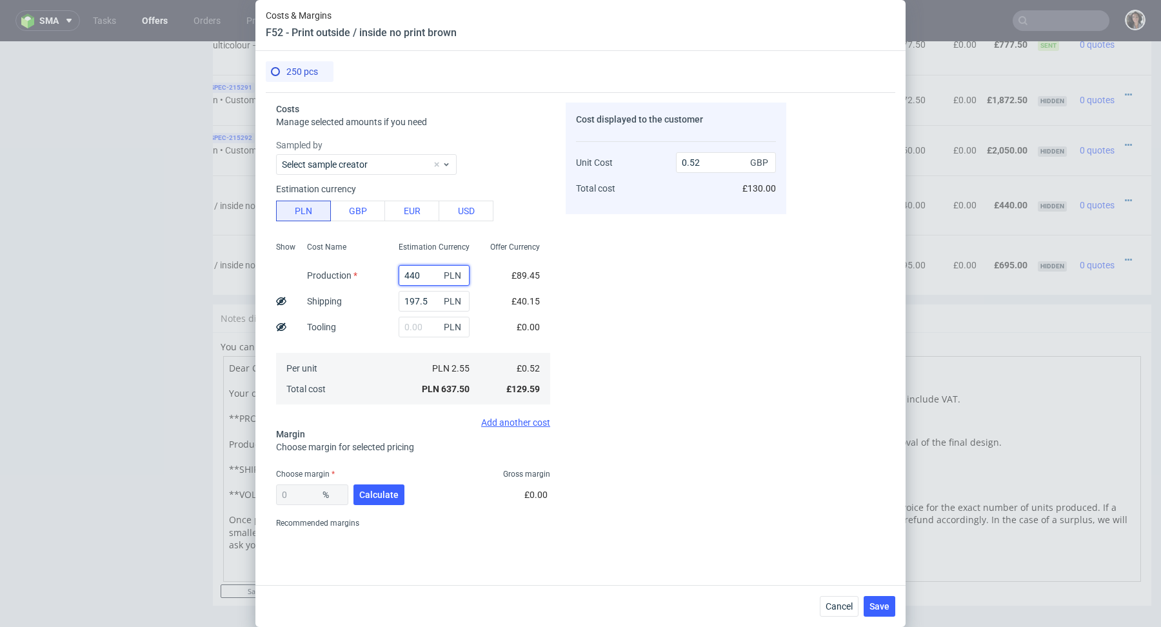
click at [426, 269] on input "440" at bounding box center [434, 275] width 71 height 21
type input "545"
type input "0.6"
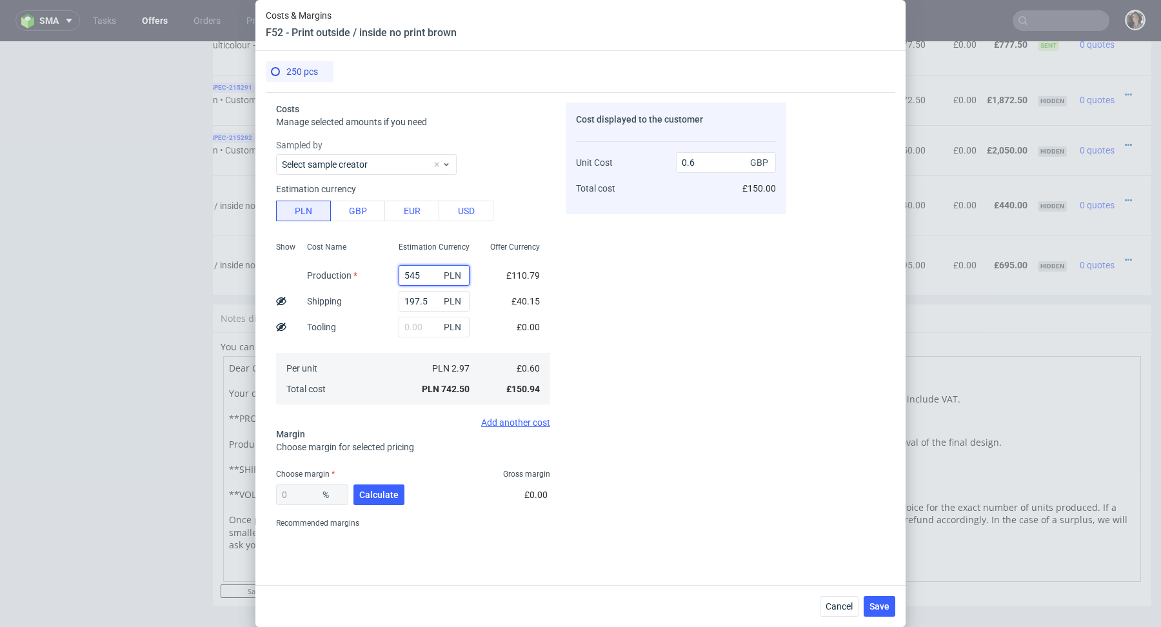
type input "545"
click at [477, 250] on div "Estimation Currency" at bounding box center [434, 250] width 92 height 23
click at [382, 497] on span "Calculate" at bounding box center [378, 494] width 39 height 9
type input "50.99"
drag, startPoint x: 712, startPoint y: 164, endPoint x: 655, endPoint y: 164, distance: 56.8
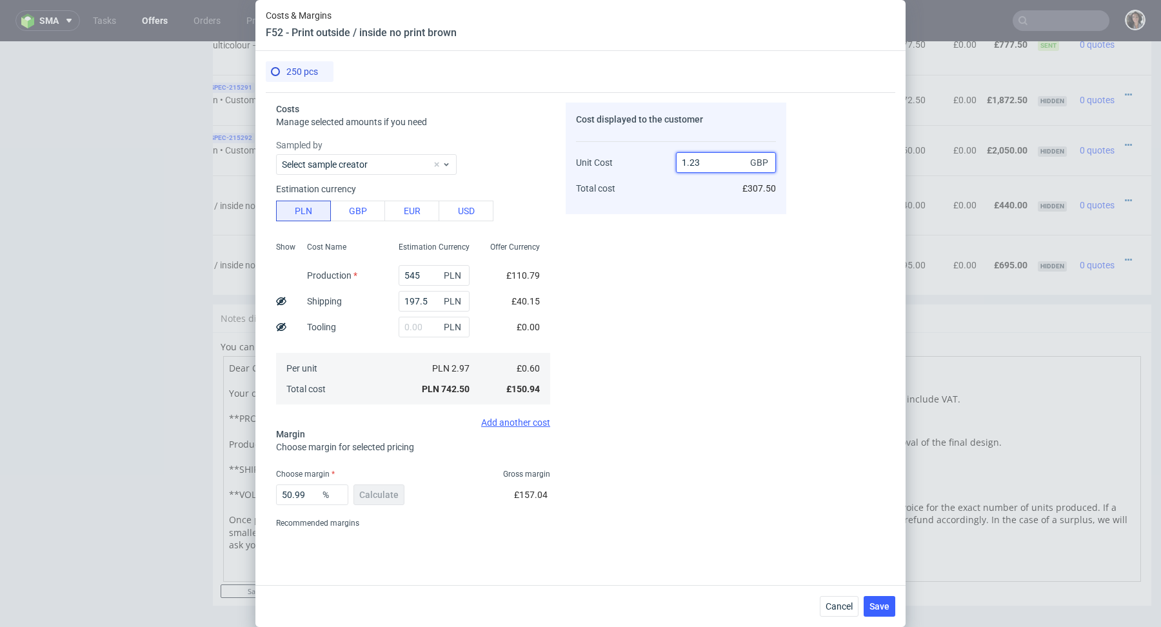
click at [655, 164] on div "Unit Cost Total cost 1.23 GBP £307.50" at bounding box center [676, 170] width 200 height 68
type input "1.99"
type input "69.84924623115577"
type input "2"
type input "1.98"
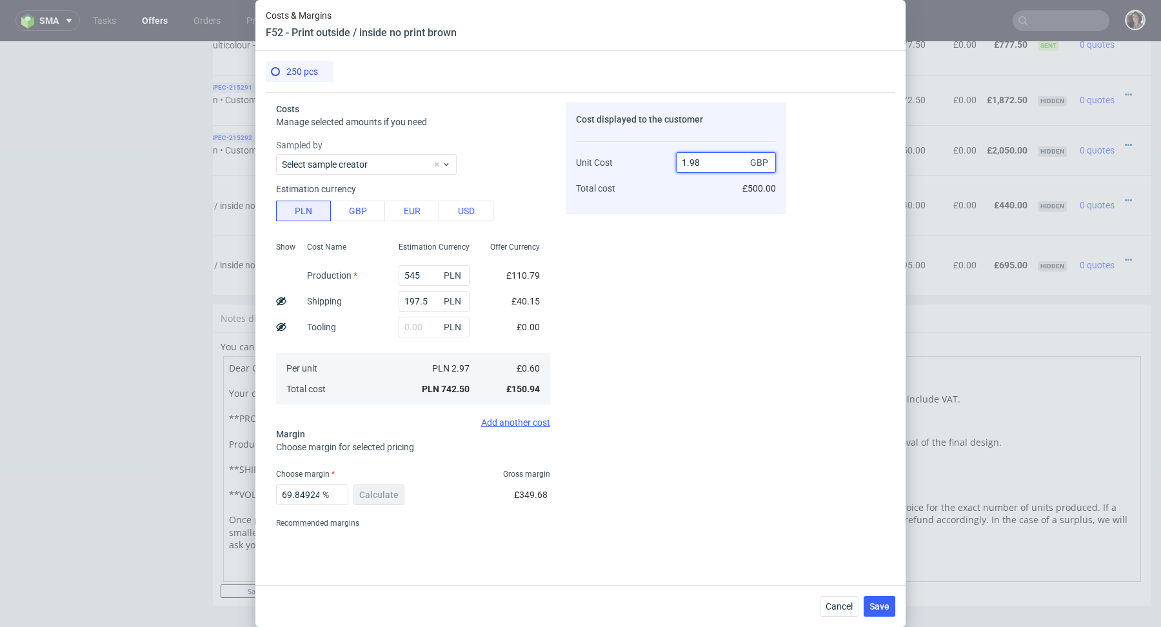
type input "69.6969696969697"
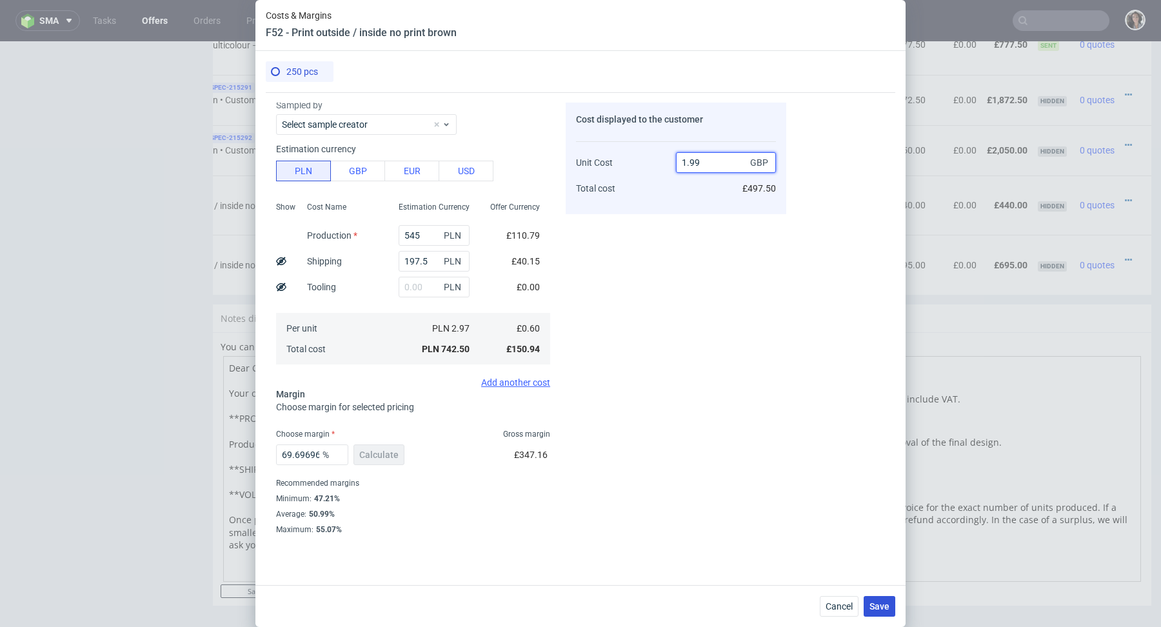
type input "1.99"
click at [876, 604] on span "Save" at bounding box center [879, 606] width 20 height 9
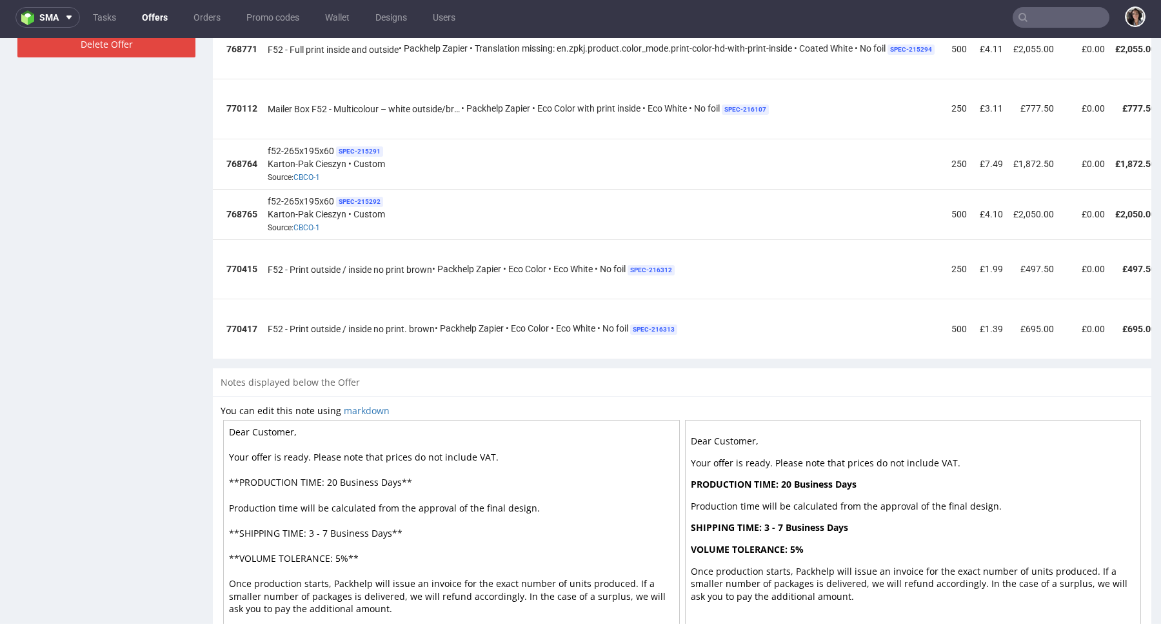
scroll to position [0, 221]
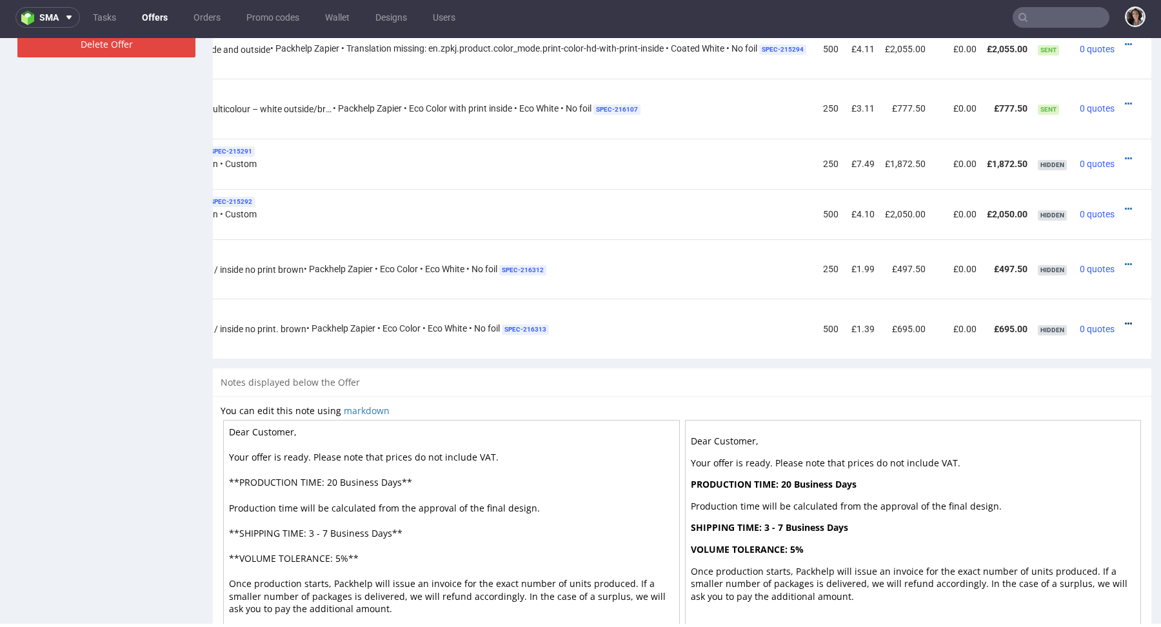
click at [1125, 322] on icon at bounding box center [1128, 323] width 7 height 9
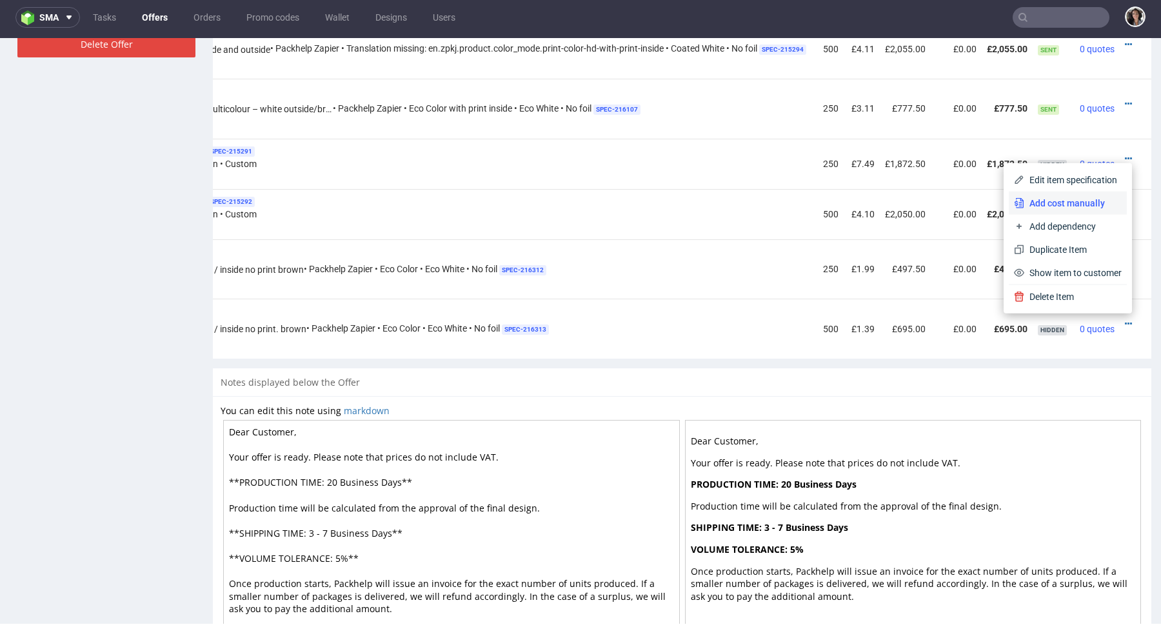
click at [1040, 192] on li "Add cost manually" at bounding box center [1068, 203] width 118 height 23
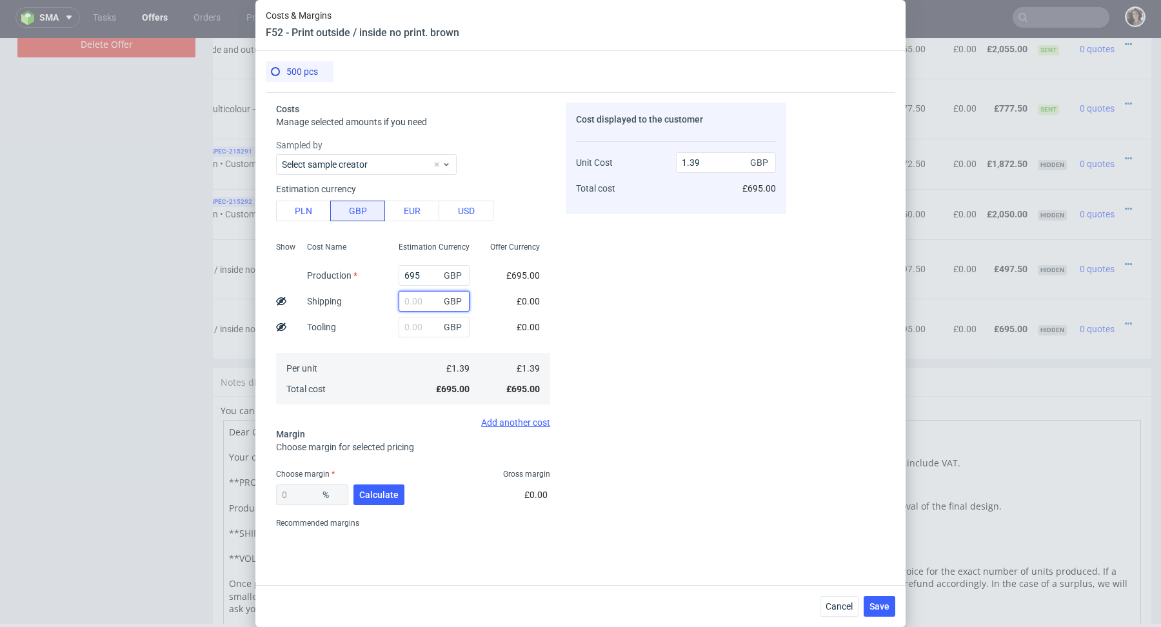
click at [419, 298] on input "text" at bounding box center [434, 301] width 71 height 21
click at [297, 207] on button "PLN" at bounding box center [303, 211] width 55 height 21
type input "0.28"
click at [418, 302] on input "text" at bounding box center [434, 301] width 71 height 21
type input "230"
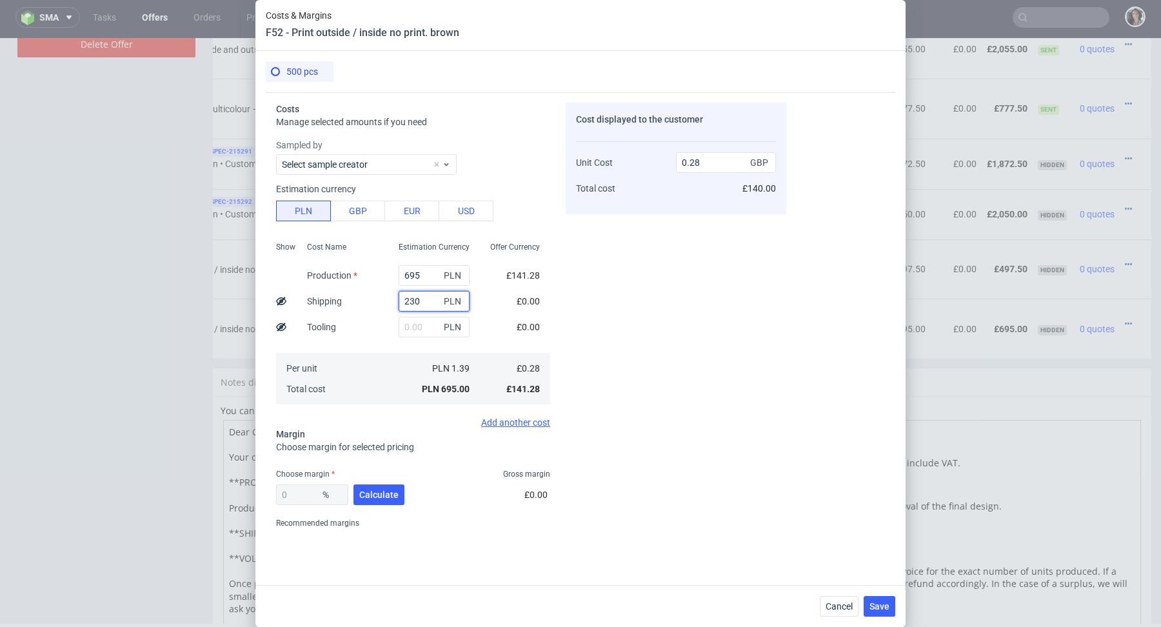
type input "0.37"
type input "230"
click at [415, 281] on input "695" at bounding box center [434, 275] width 71 height 21
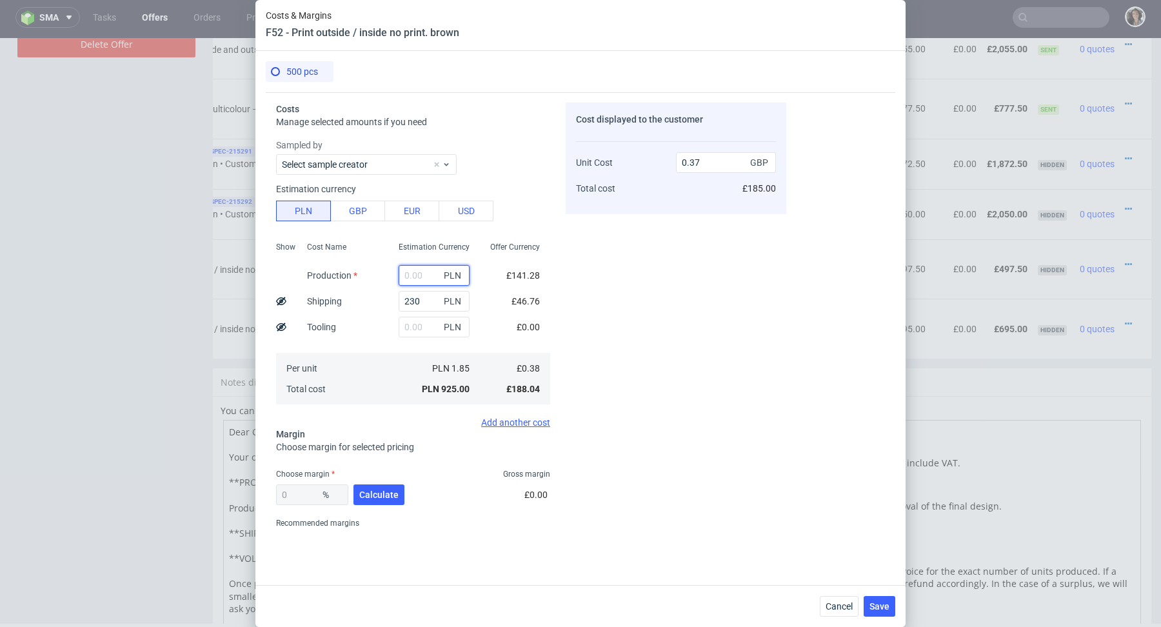
type input "0.09"
paste input "1 055"
click at [411, 277] on input "1 055" at bounding box center [434, 275] width 71 height 21
type input "1055"
type input "0.52"
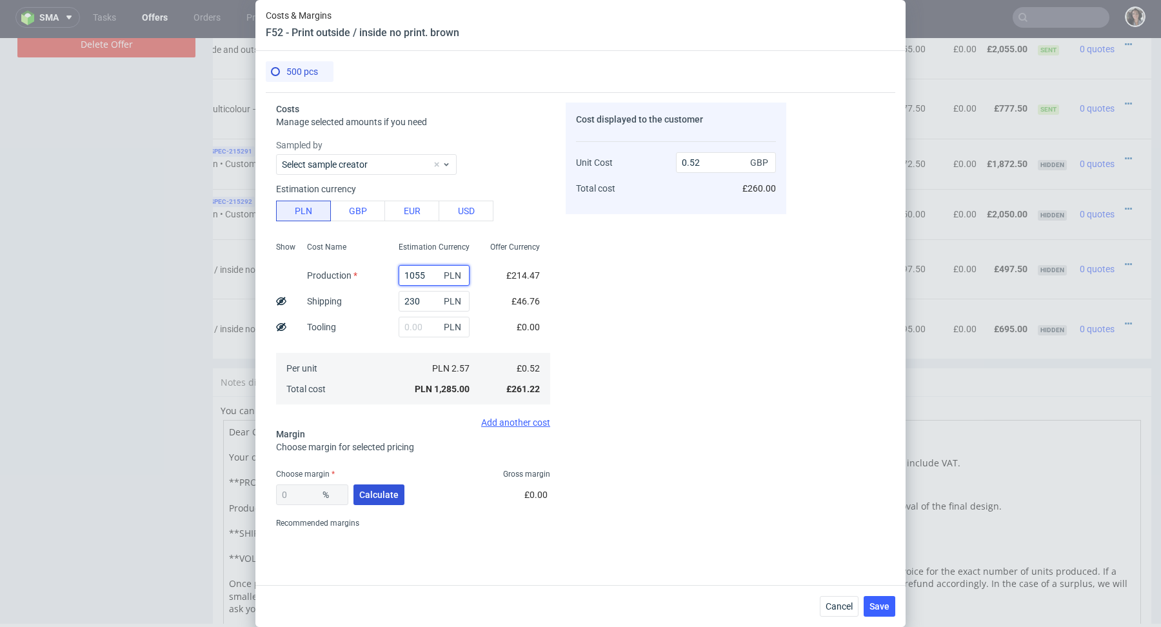
type input "1055"
click at [389, 487] on button "Calculate" at bounding box center [378, 494] width 51 height 21
type input "47.34"
drag, startPoint x: 712, startPoint y: 159, endPoint x: 651, endPoint y: 159, distance: 60.6
click at [651, 159] on div "Unit Cost Total cost 0.99 GBP £495.00" at bounding box center [676, 170] width 200 height 68
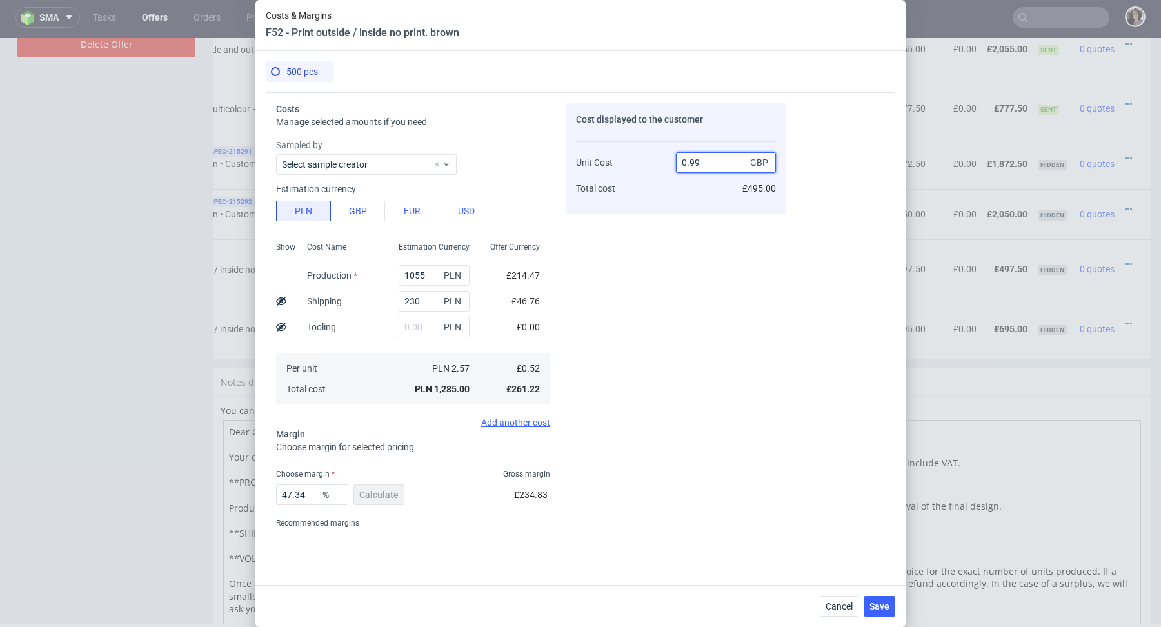
type input "1"
type input "48"
type input "1.58"
type input "67.08860759493672"
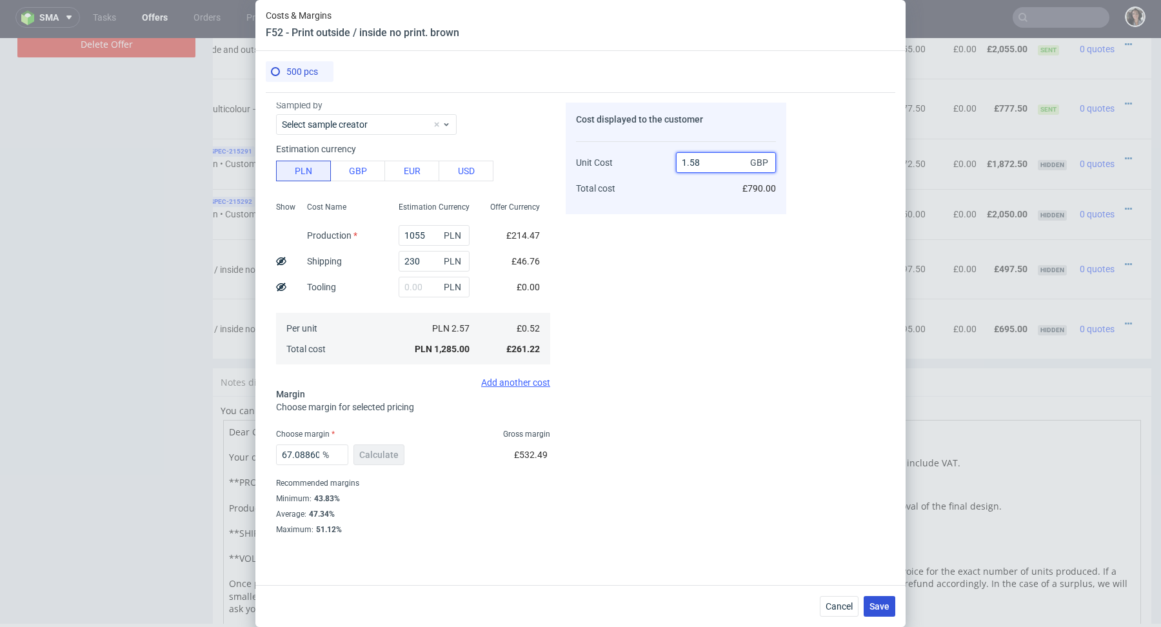
type input "1.58"
click at [886, 611] on span "Save" at bounding box center [879, 606] width 20 height 9
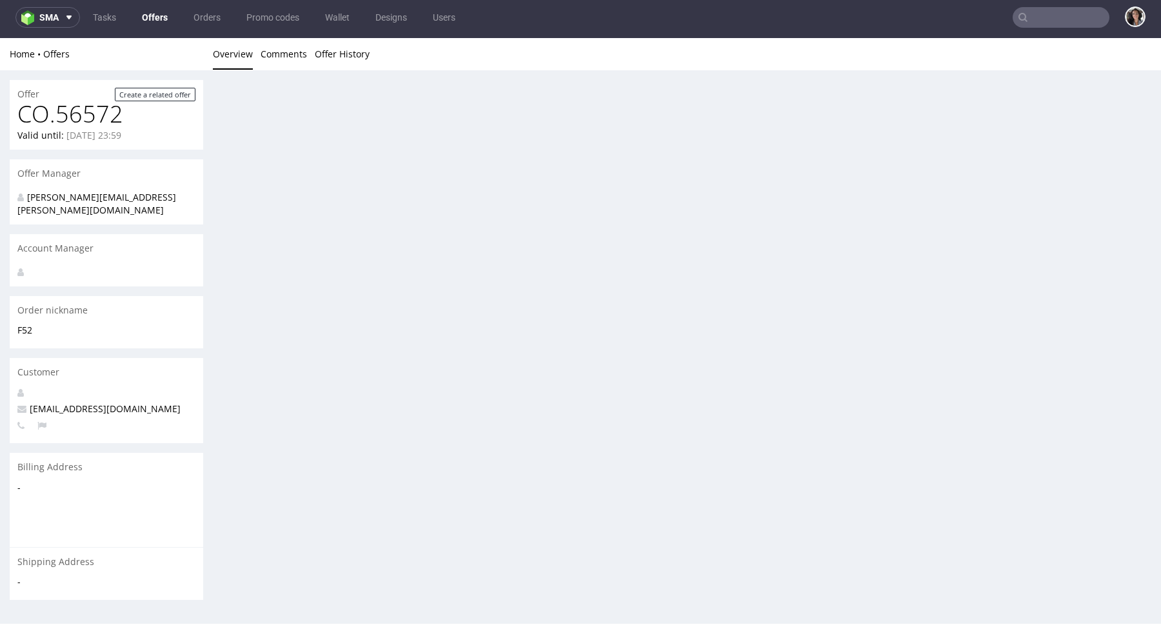
scroll to position [0, 0]
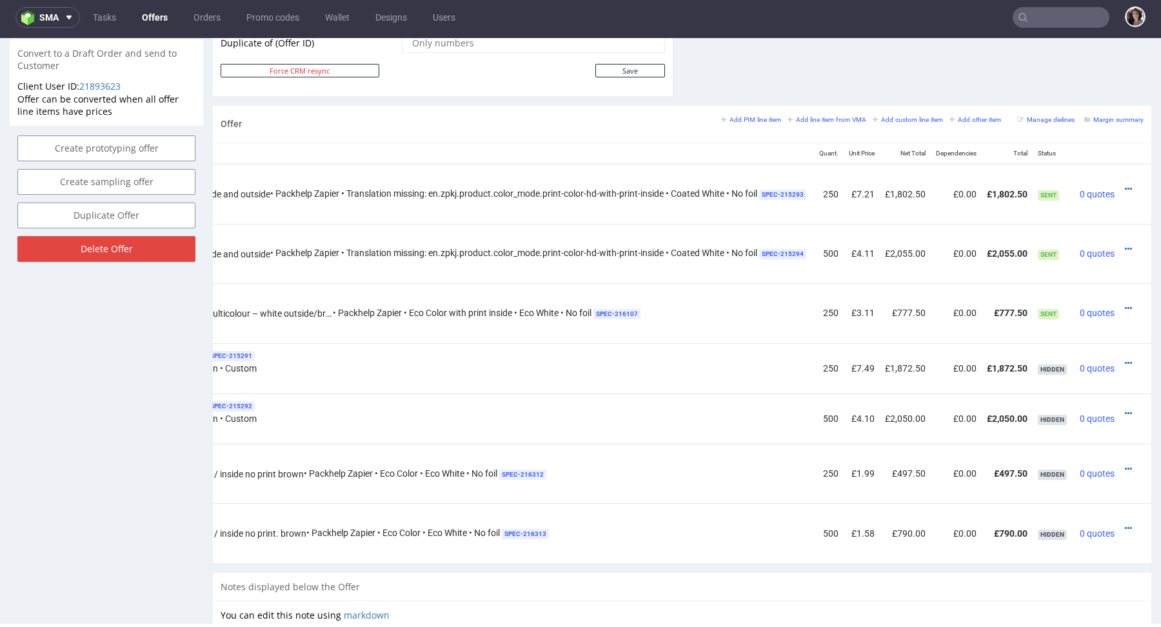
scroll to position [720, 0]
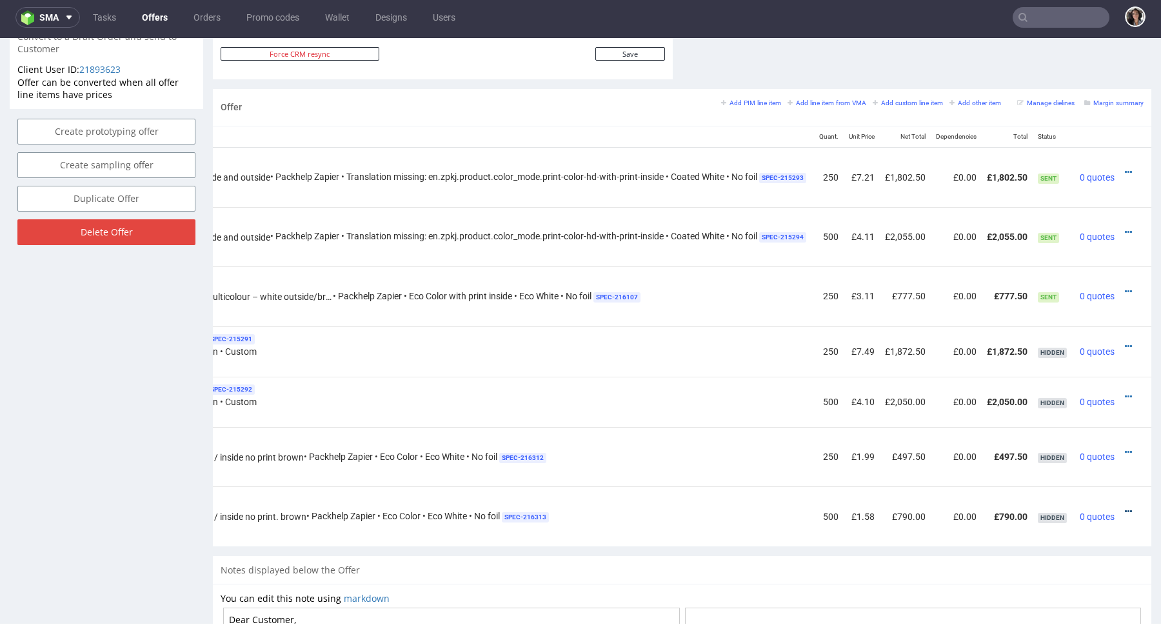
click at [1125, 507] on icon at bounding box center [1128, 511] width 7 height 9
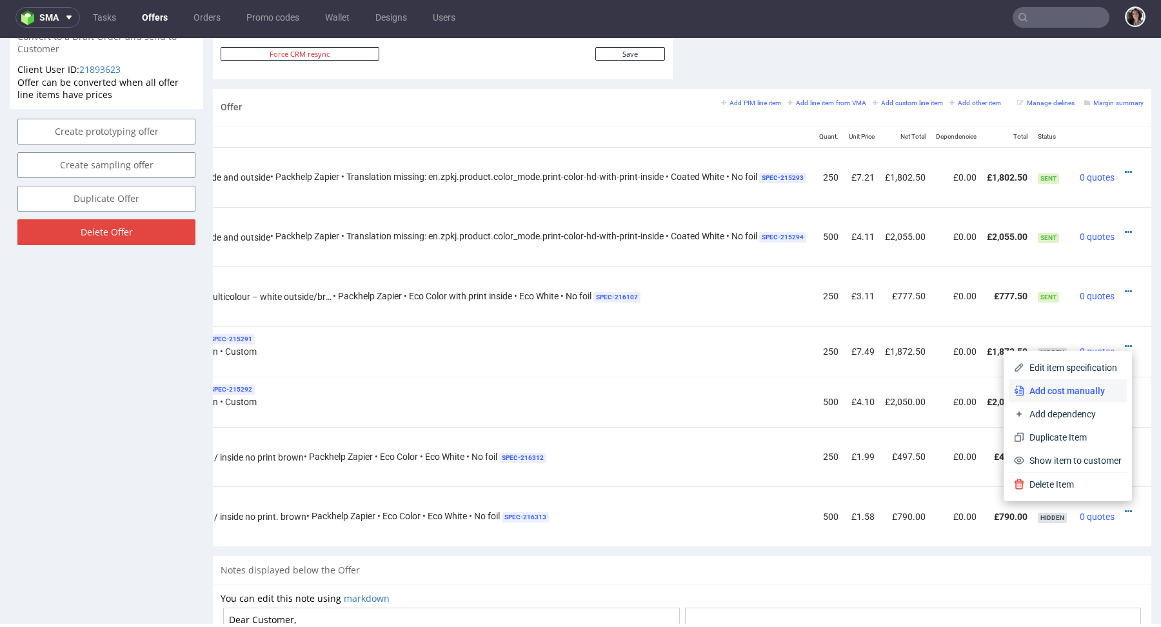
click at [1065, 384] on span "Add cost manually" at bounding box center [1072, 390] width 97 height 13
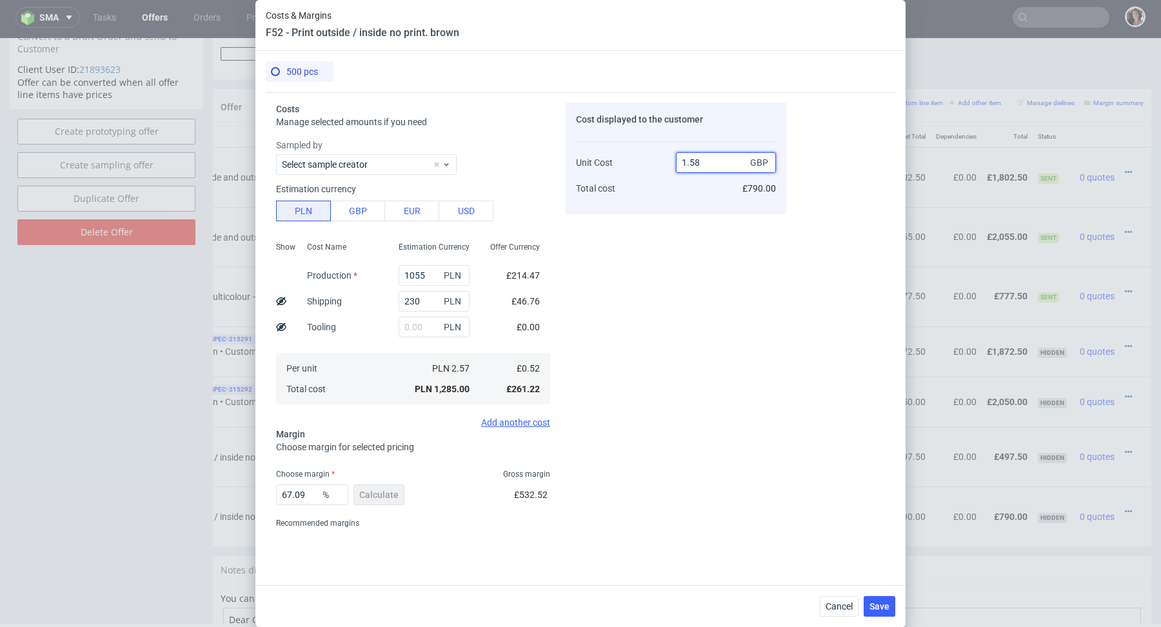
drag, startPoint x: 689, startPoint y: 163, endPoint x: 708, endPoint y: 163, distance: 19.4
click at [708, 163] on input "1.58" at bounding box center [726, 162] width 100 height 21
type input "1.57"
type input "66.87898089171973"
type input "1.57"
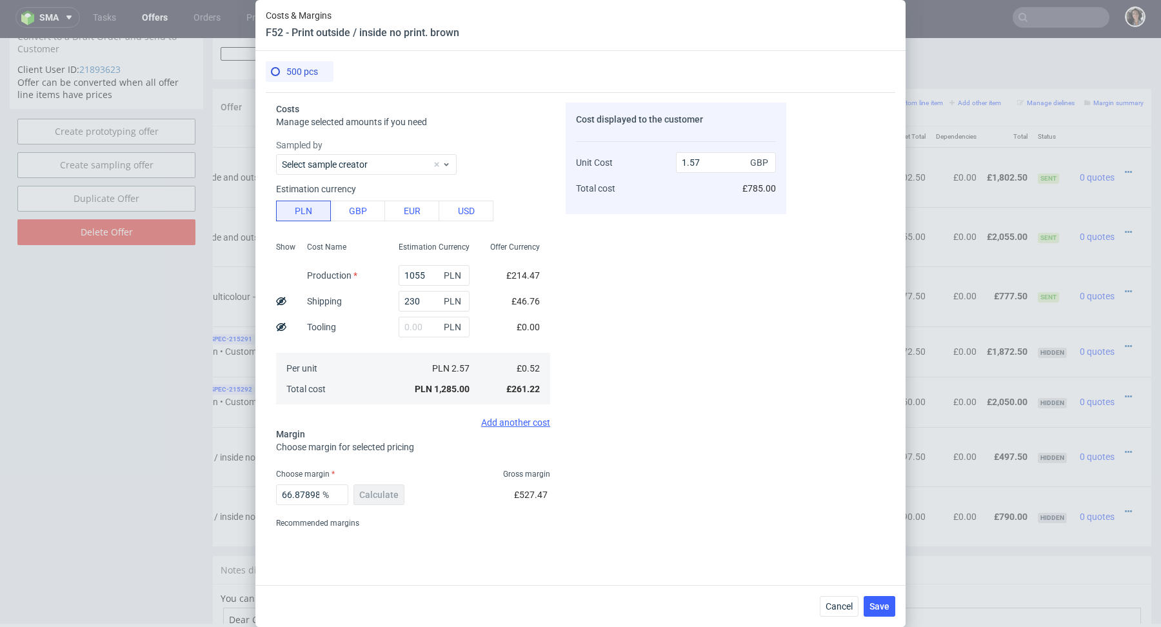
click at [611, 307] on div "Cost displayed to the customer Unit Cost Total cost 1.57 GBP £785.00" at bounding box center [676, 318] width 221 height 431
click at [881, 602] on span "Save" at bounding box center [879, 606] width 20 height 9
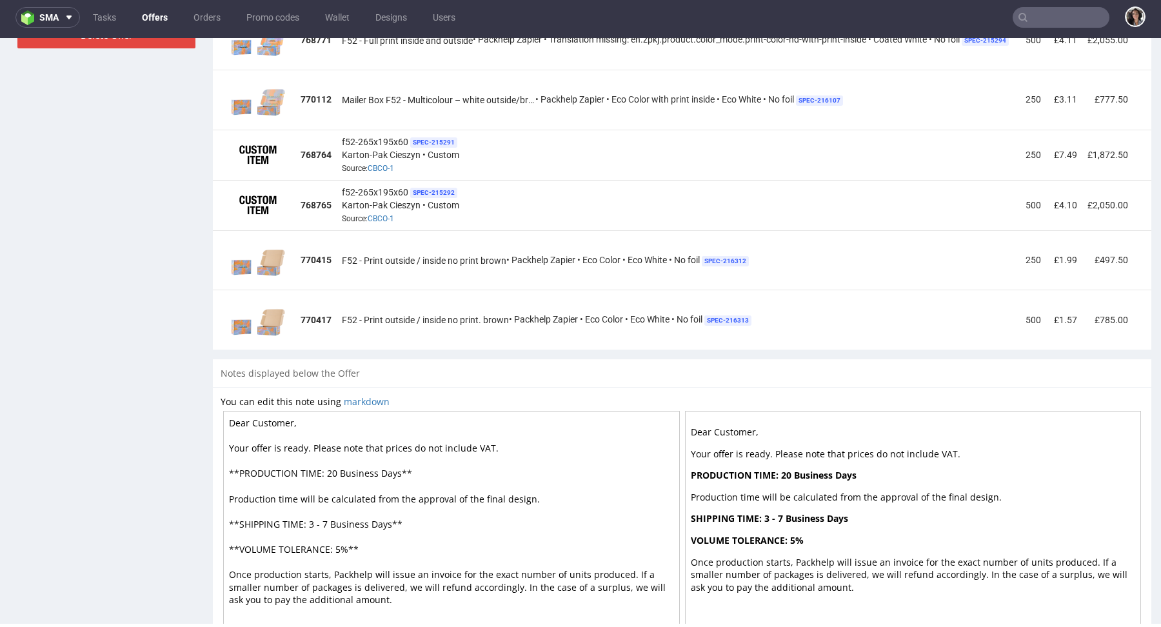
scroll to position [0, 221]
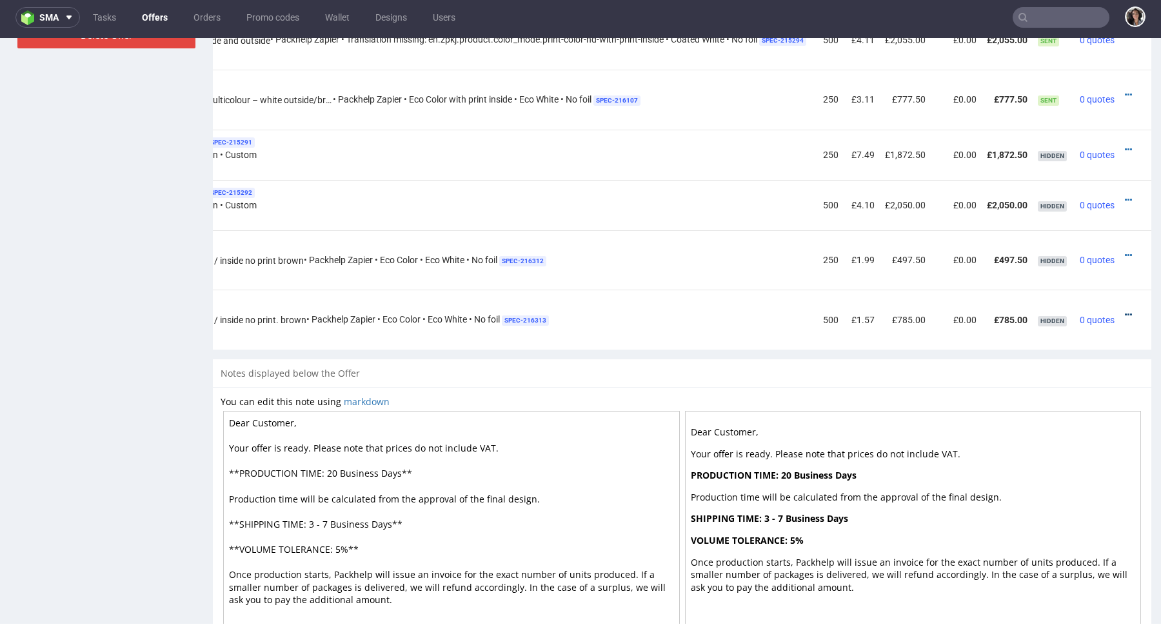
click at [1125, 310] on icon at bounding box center [1128, 314] width 7 height 9
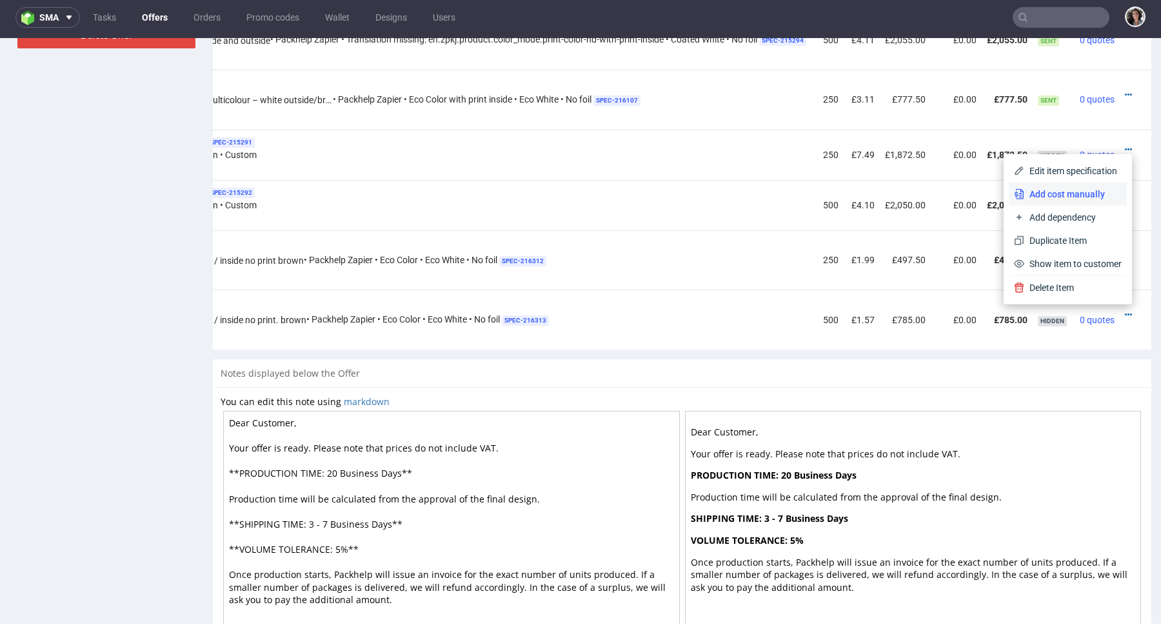
click at [1058, 195] on span "Add cost manually" at bounding box center [1072, 194] width 97 height 13
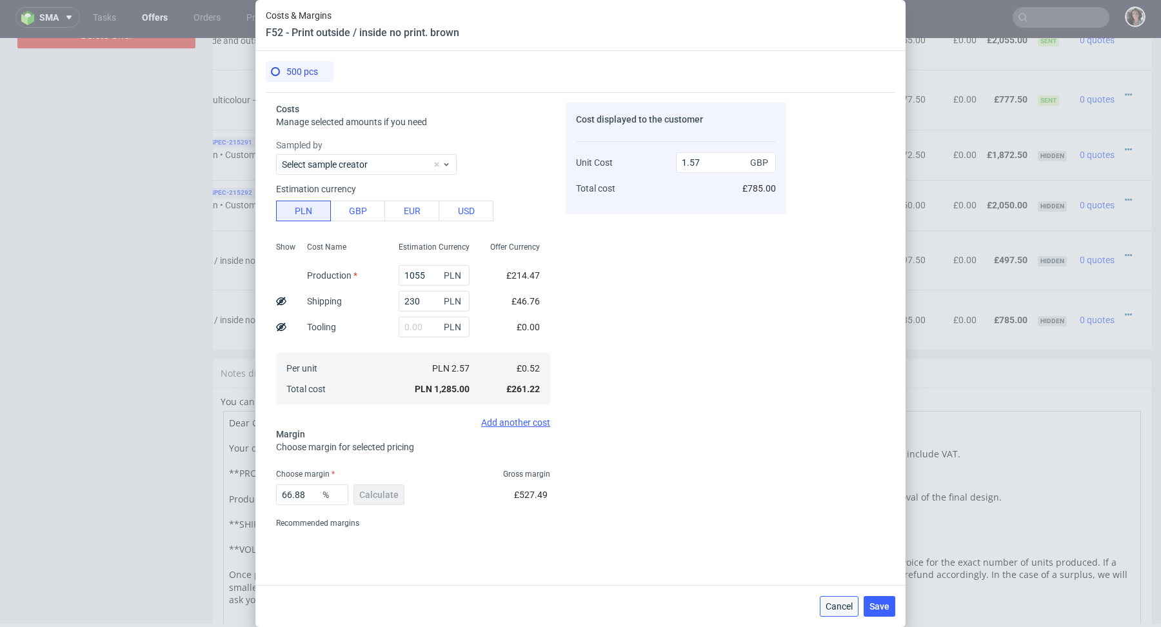
click at [841, 604] on span "Cancel" at bounding box center [838, 606] width 27 height 9
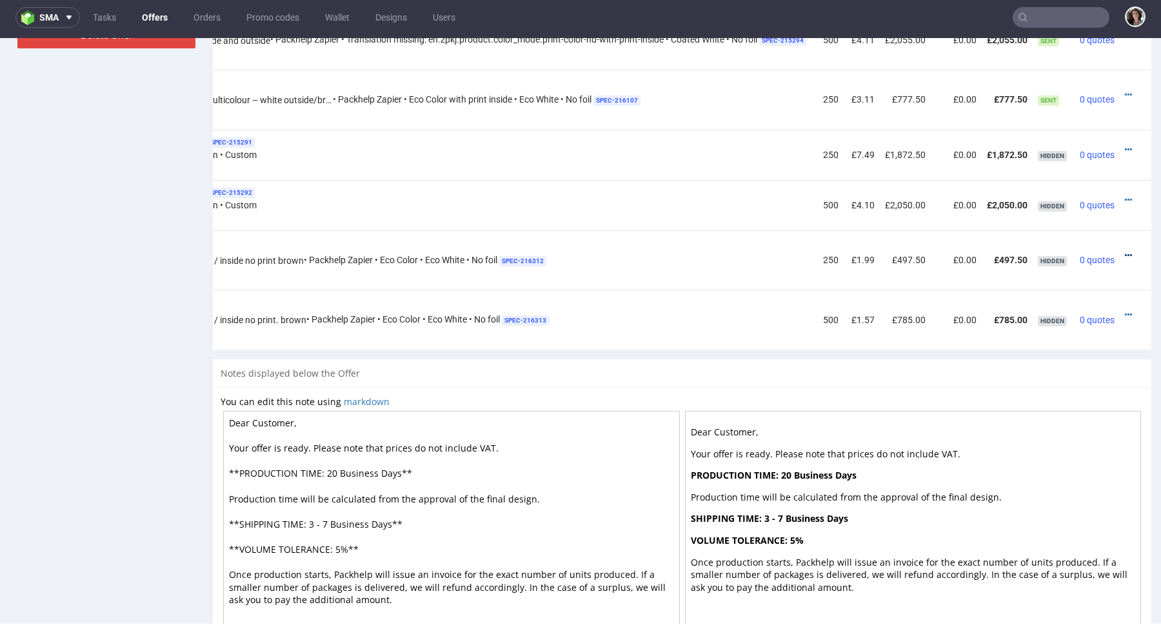
click at [1125, 252] on icon at bounding box center [1128, 255] width 7 height 9
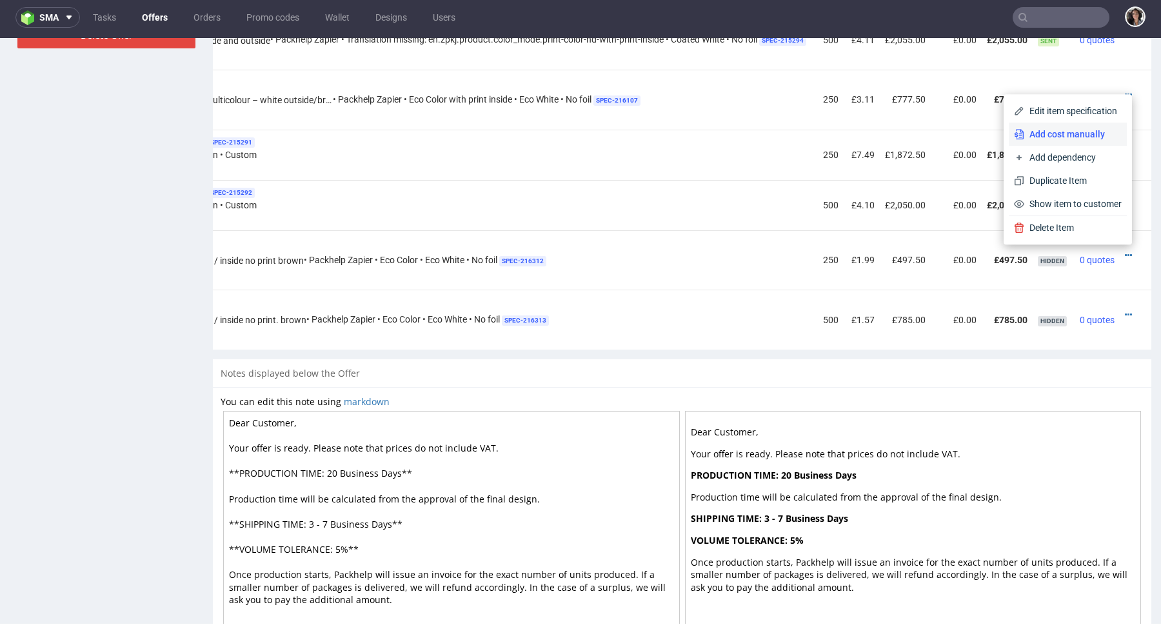
click at [1039, 131] on span "Add cost manually" at bounding box center [1072, 134] width 97 height 13
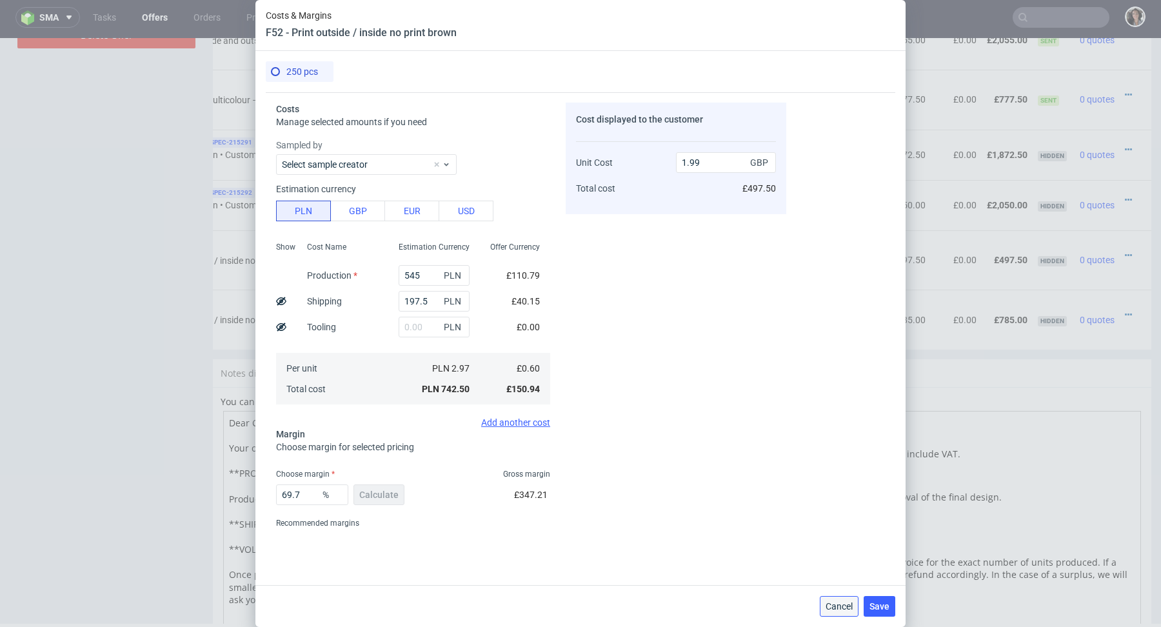
click at [836, 604] on span "Cancel" at bounding box center [838, 606] width 27 height 9
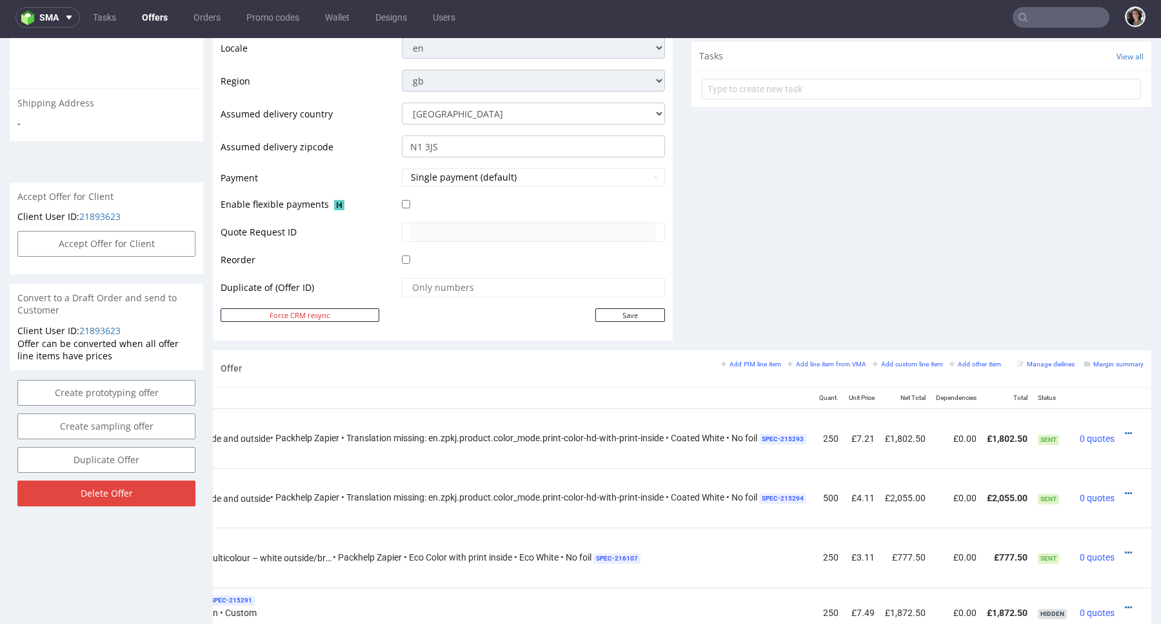
scroll to position [0, 0]
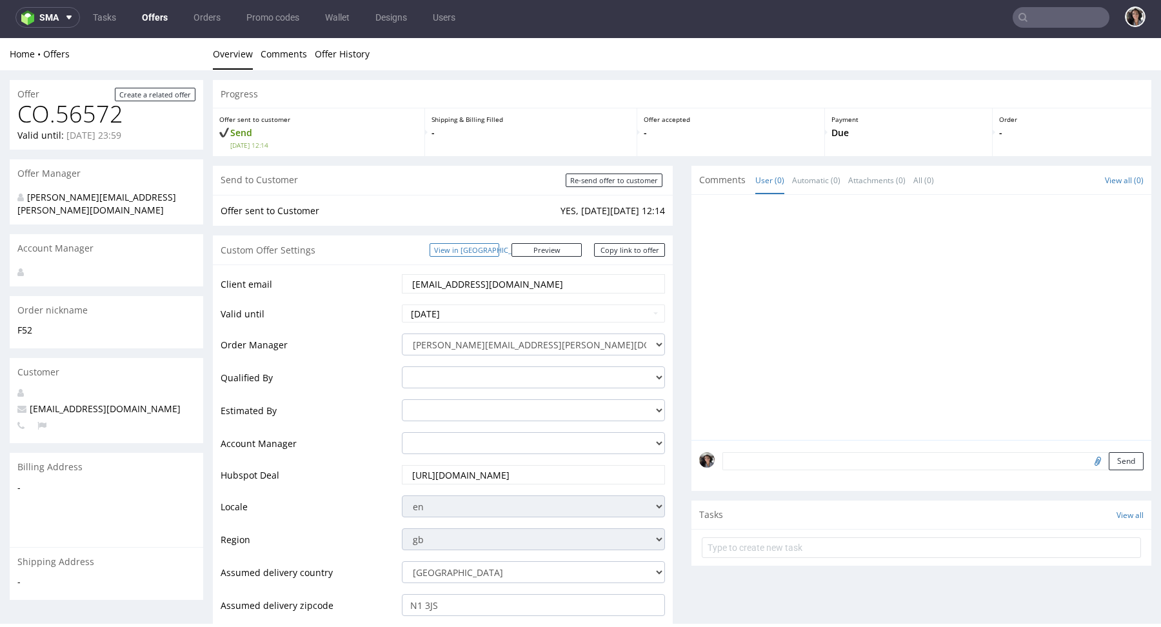
click at [489, 253] on link "View in [GEOGRAPHIC_DATA]" at bounding box center [465, 250] width 70 height 14
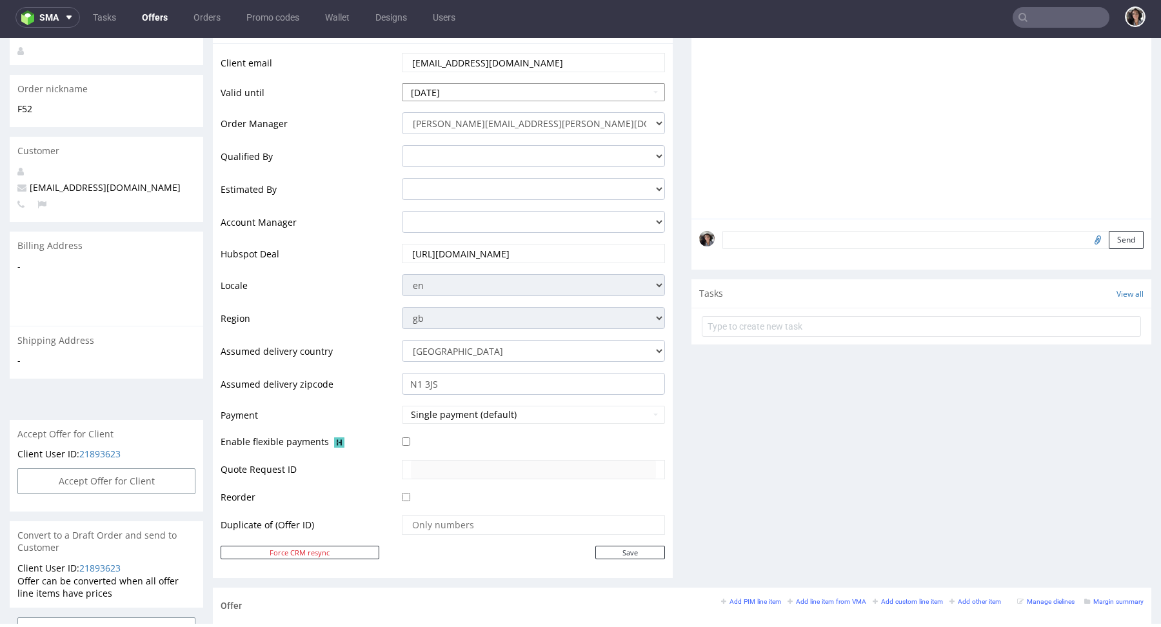
scroll to position [863, 0]
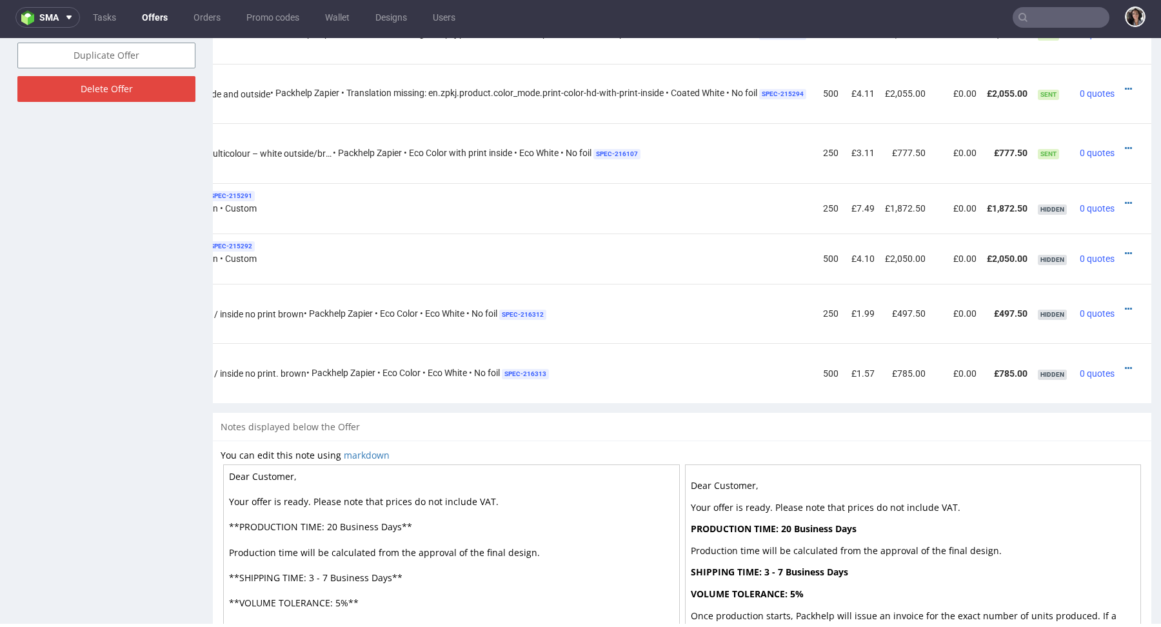
click at [495, 507] on textarea "Dear Customer, Your offer is ready. Please note that prices do not include VAT.…" at bounding box center [451, 577] width 457 height 226
paste textarea "60 GBP import fees when receiving the order in the [GEOGRAPHIC_DATA]."
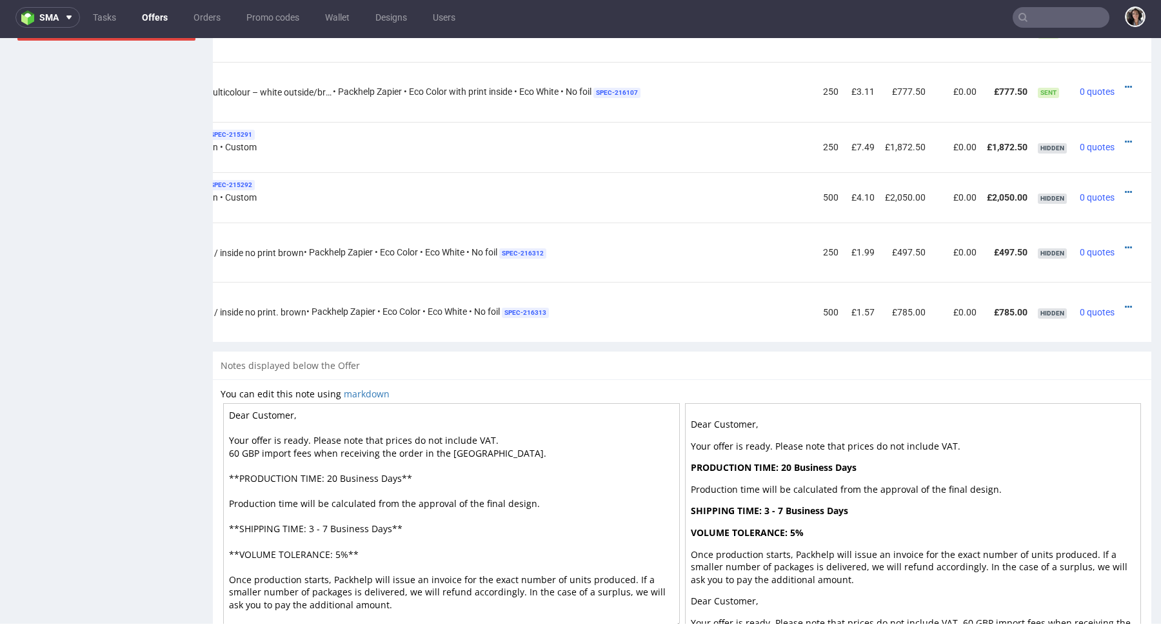
scroll to position [976, 0]
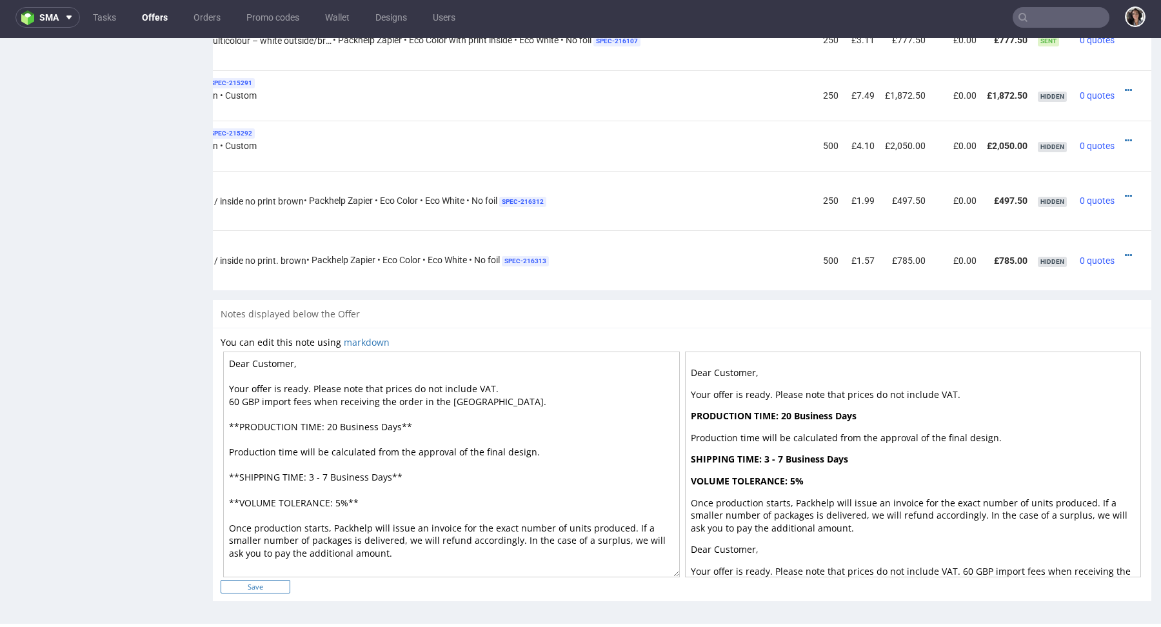
type textarea "Dear Customer, Your offer is ready. Please note that prices do not include VAT.…"
click at [260, 582] on input "Save" at bounding box center [256, 587] width 70 height 14
type input "In progress..."
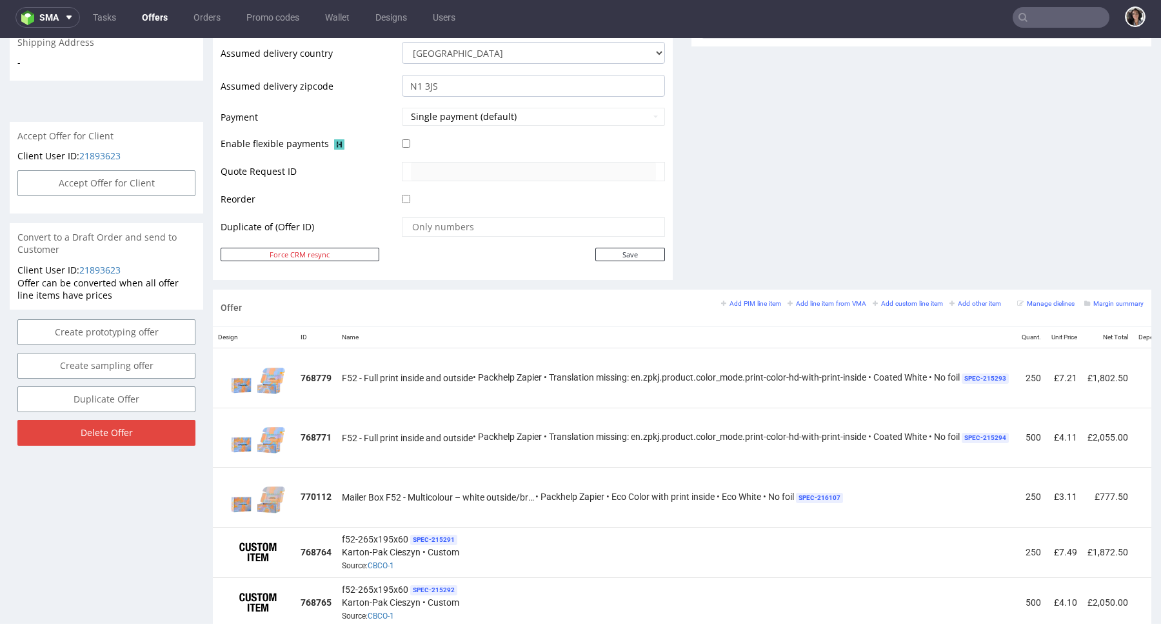
scroll to position [989, 0]
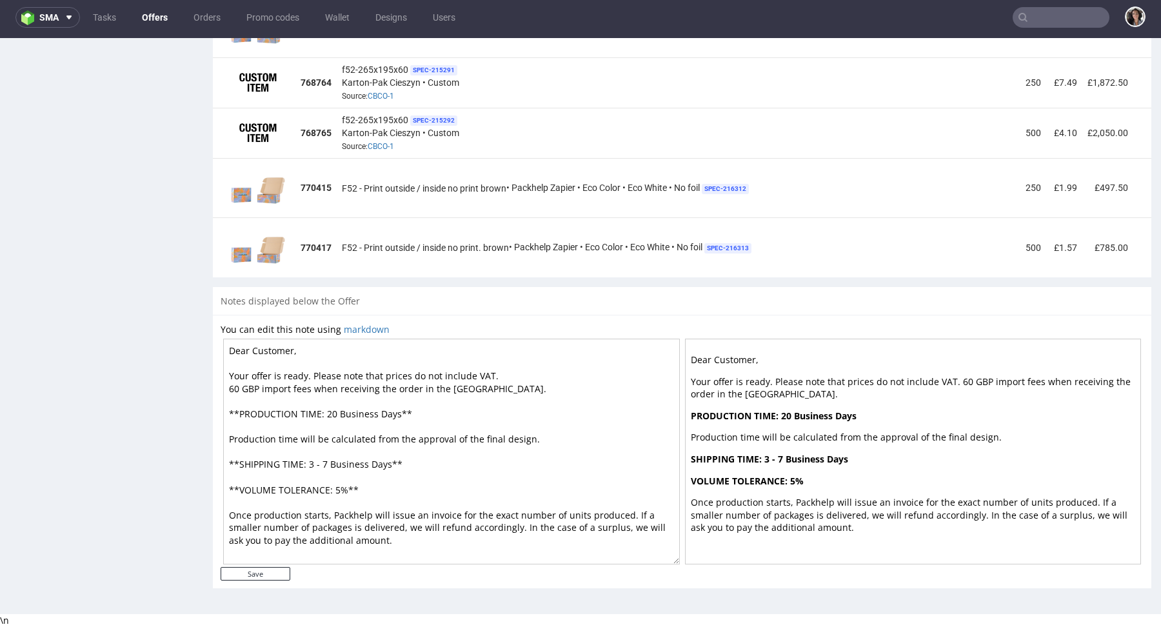
click at [267, 560] on textarea "Dear Customer, Your offer is ready. Please note that prices do not include VAT.…" at bounding box center [451, 452] width 457 height 226
click at [267, 572] on input "Save" at bounding box center [256, 574] width 70 height 14
type input "In progress..."
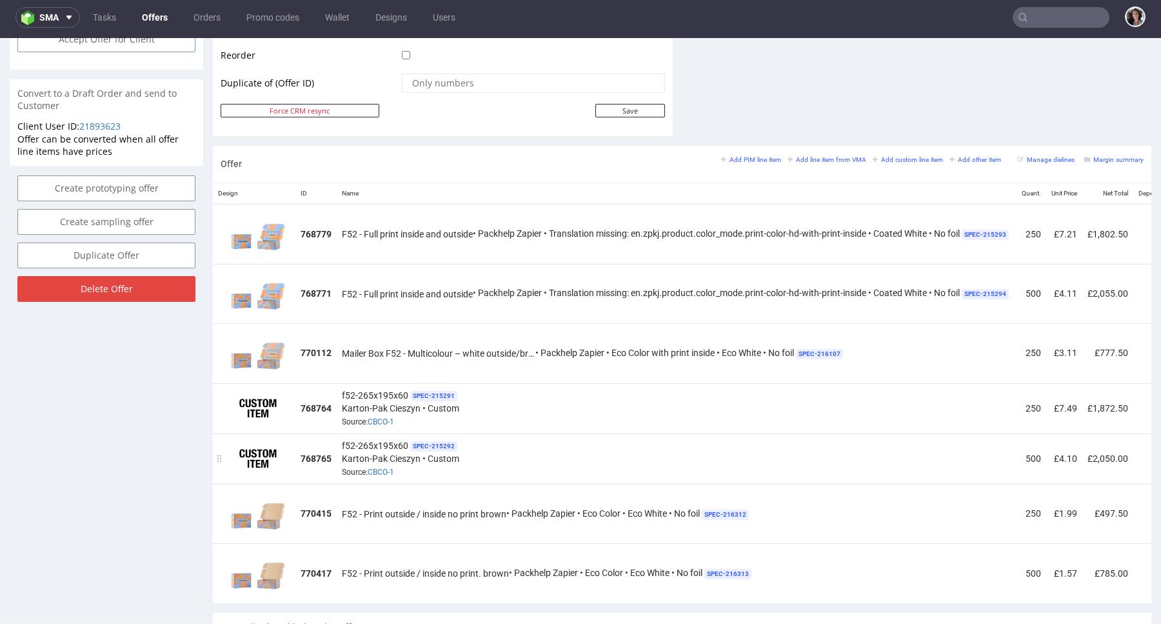
scroll to position [0, 221]
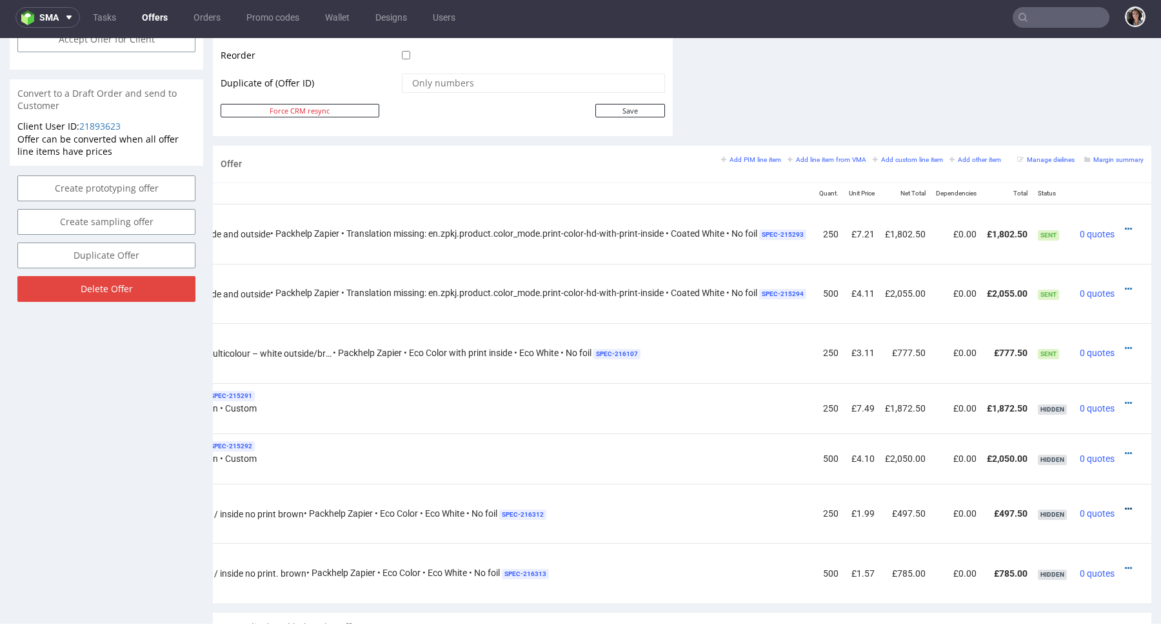
click at [1125, 505] on icon at bounding box center [1128, 508] width 7 height 9
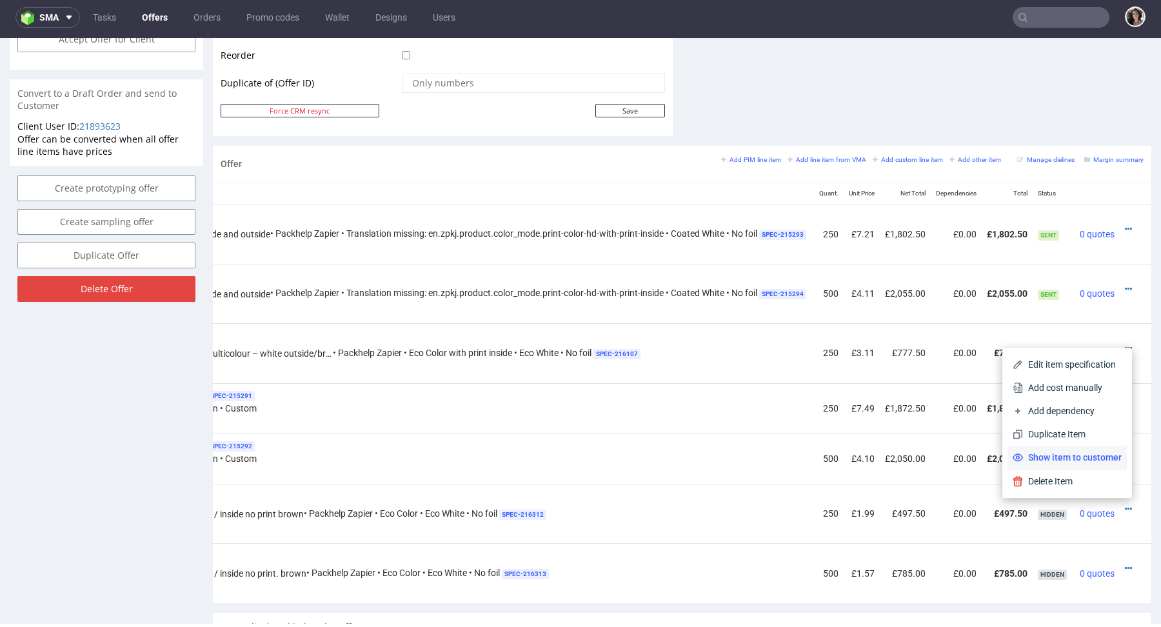
click at [1091, 457] on span "Show item to customer" at bounding box center [1072, 457] width 99 height 13
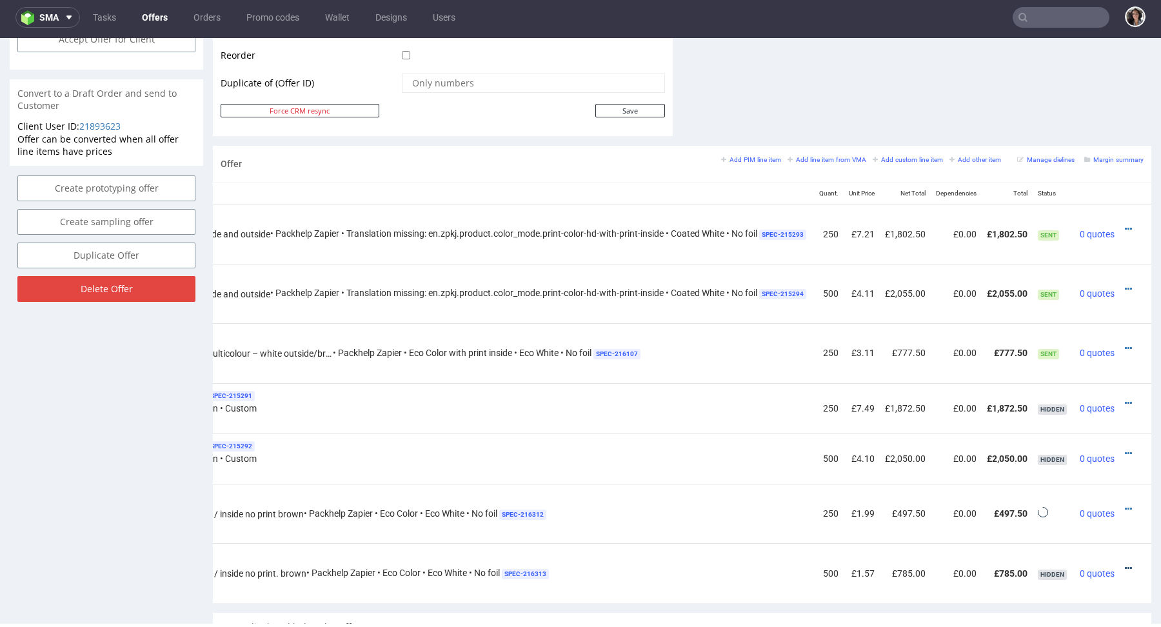
click at [1125, 564] on icon at bounding box center [1128, 568] width 7 height 9
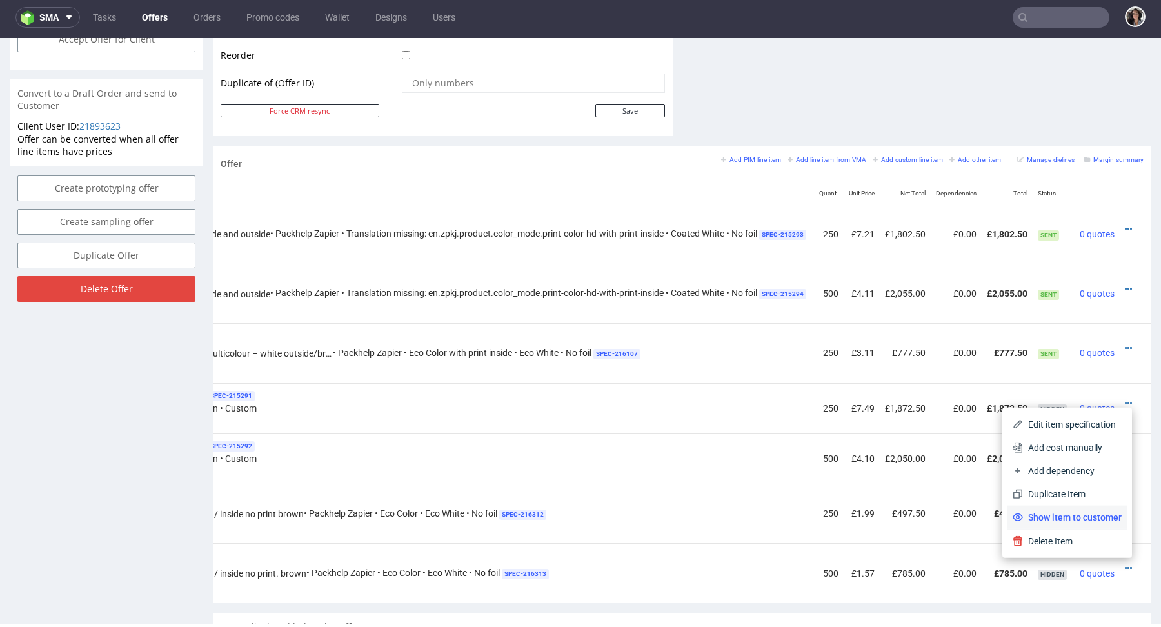
click at [1087, 509] on li "Show item to customer" at bounding box center [1066, 517] width 119 height 23
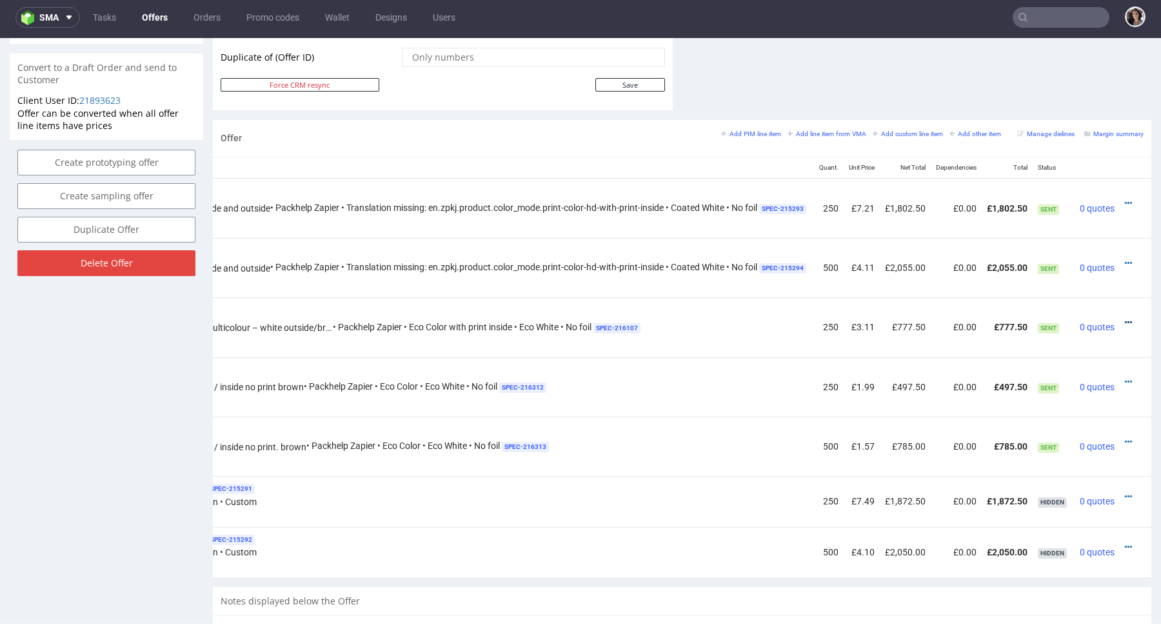
click at [1125, 321] on icon at bounding box center [1128, 322] width 7 height 9
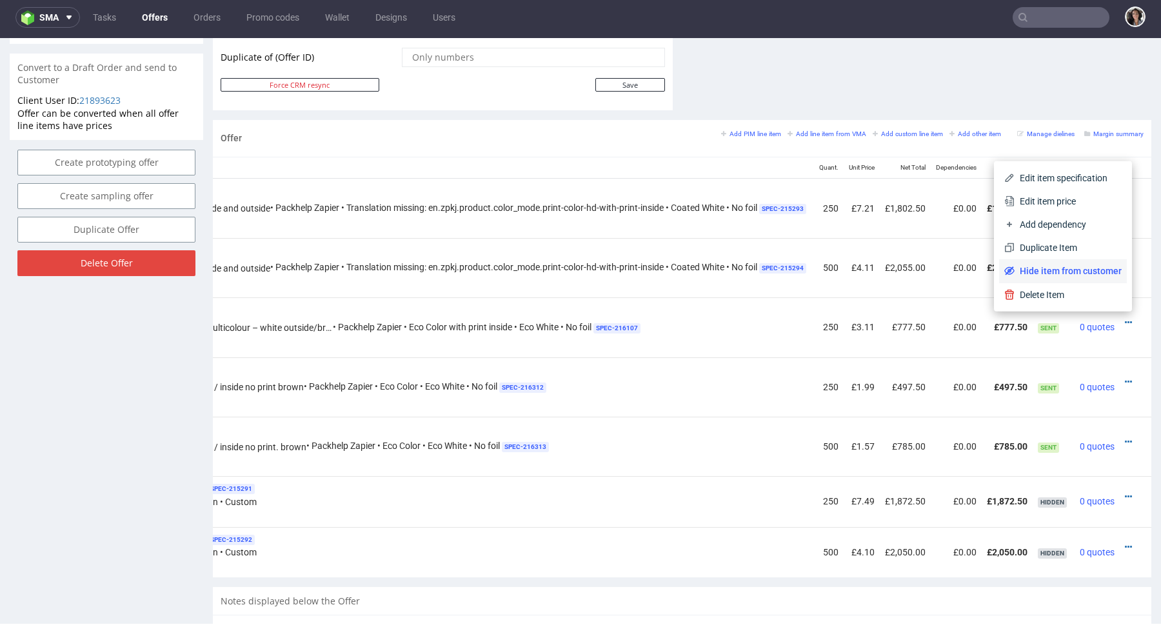
click at [1082, 267] on span "Hide item from customer" at bounding box center [1067, 270] width 107 height 13
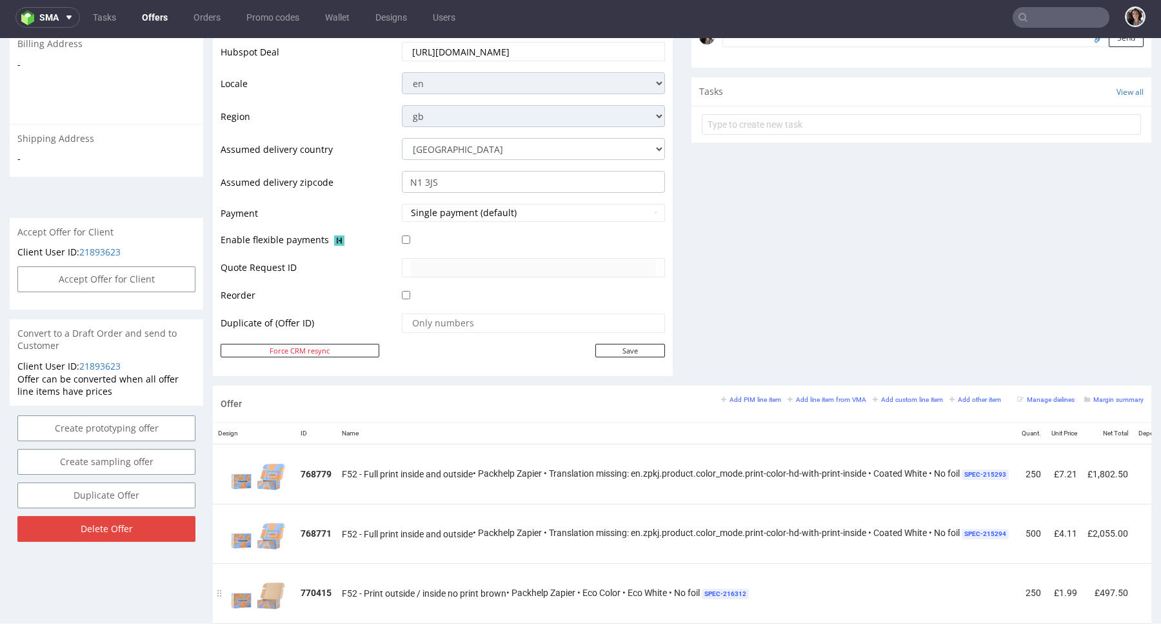
scroll to position [0, 0]
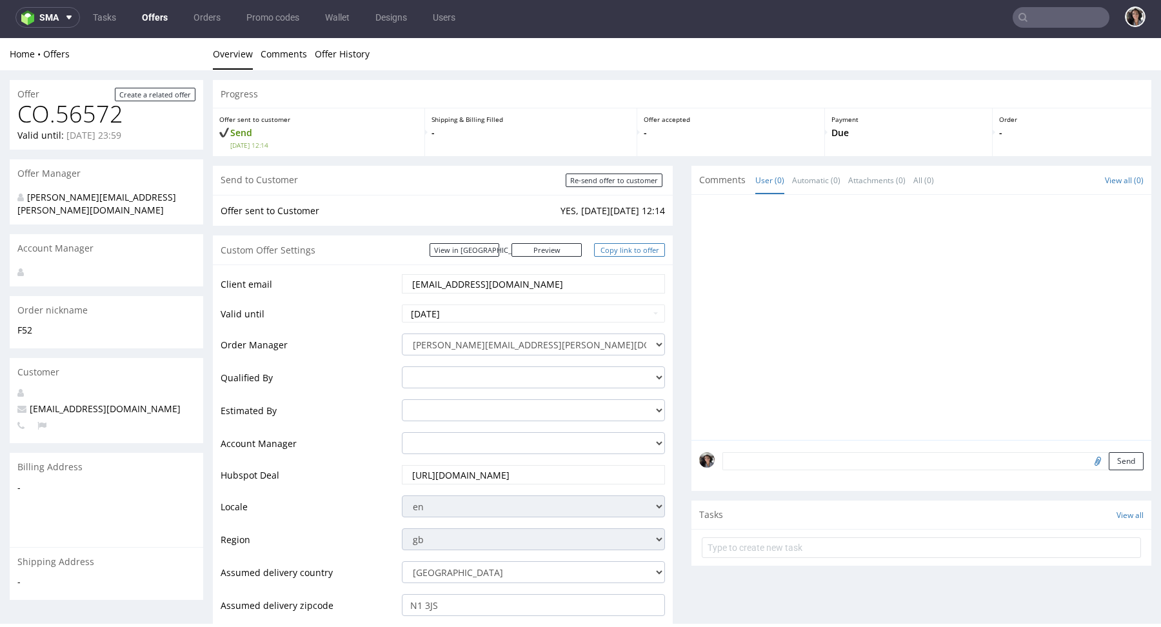
click at [632, 250] on link "Copy link to offer" at bounding box center [629, 250] width 71 height 14
click at [636, 178] on input "Re-send offer to customer" at bounding box center [614, 180] width 97 height 14
type input "In progress..."
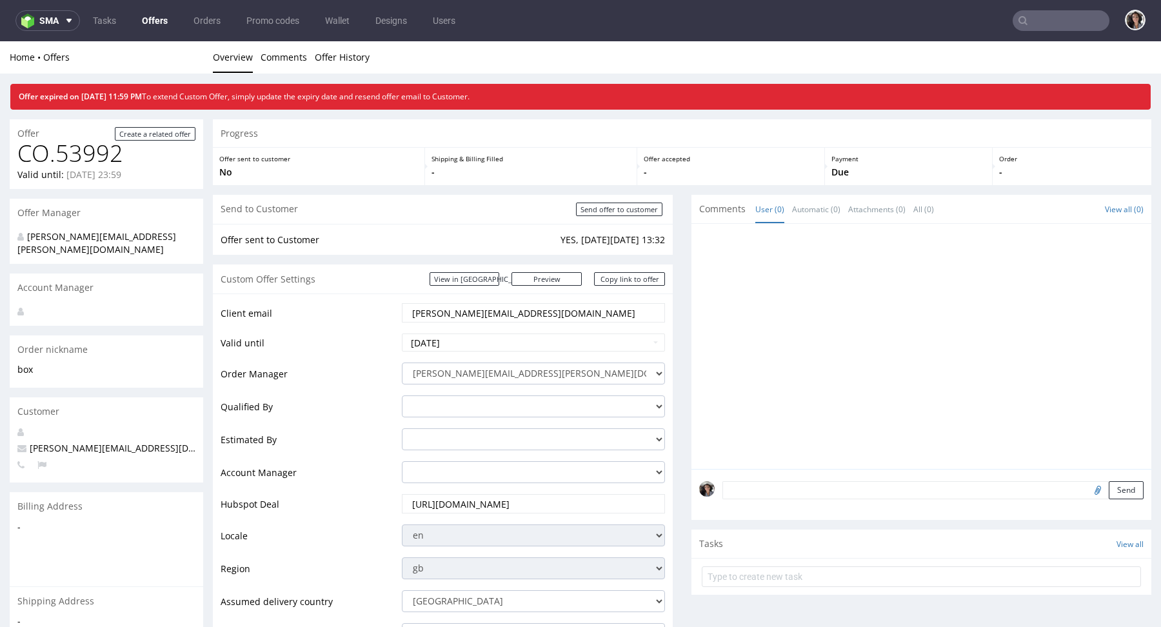
click at [1035, 19] on input "text" at bounding box center [1061, 20] width 97 height 21
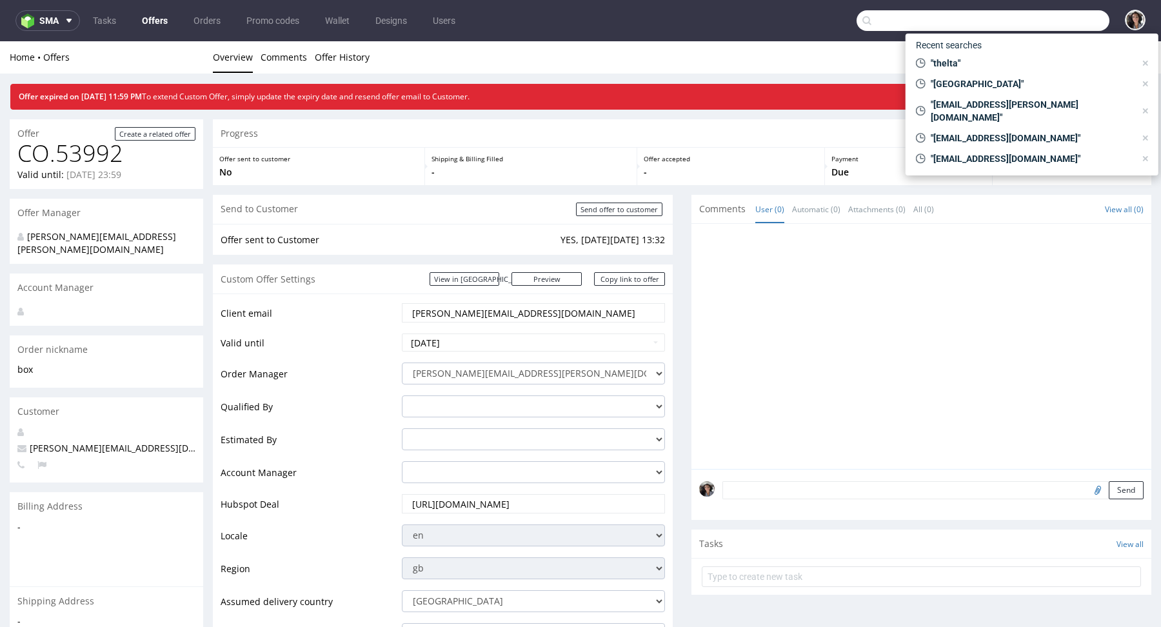
click at [156, 23] on link "Offers" at bounding box center [154, 20] width 41 height 21
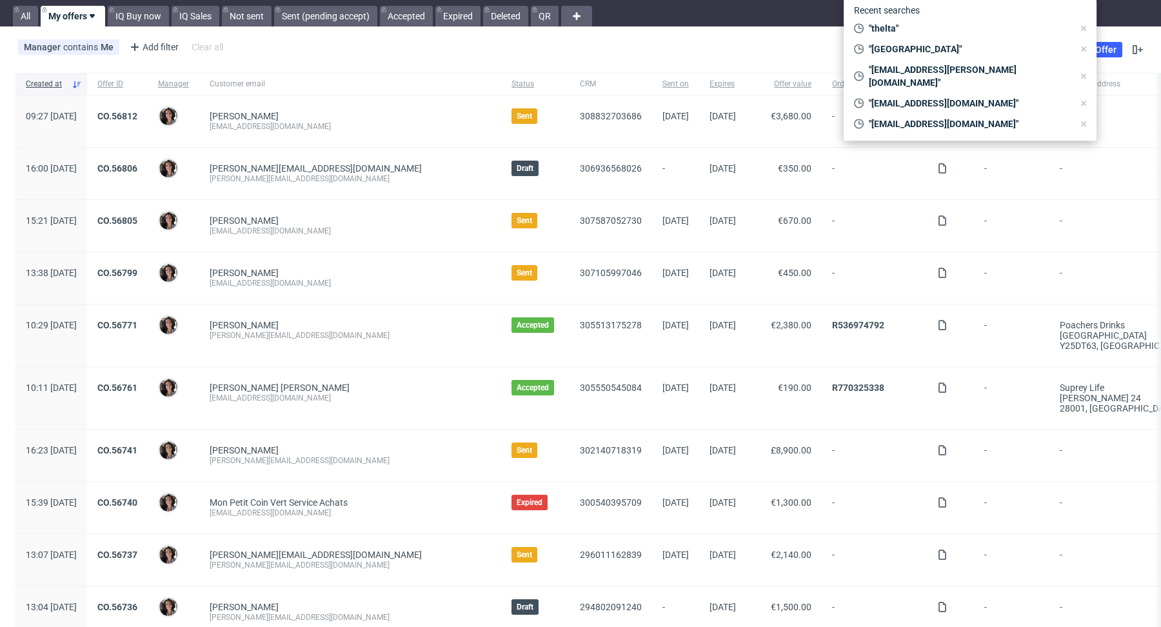
scroll to position [36, 0]
click at [137, 447] on link "CO.56741" at bounding box center [117, 449] width 40 height 10
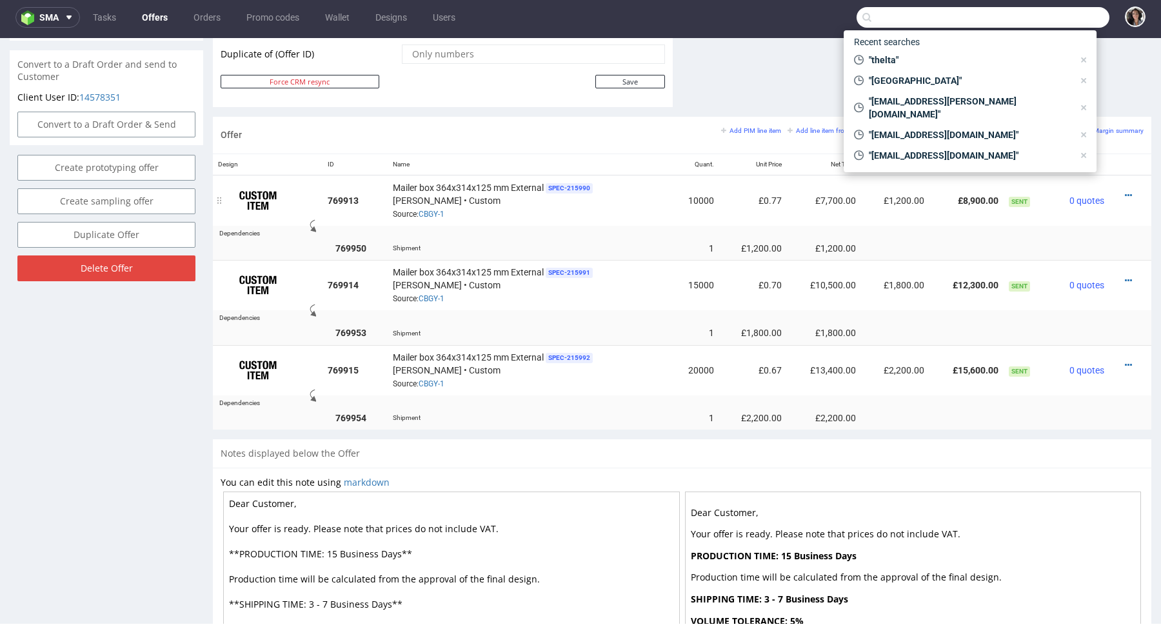
scroll to position [694, 0]
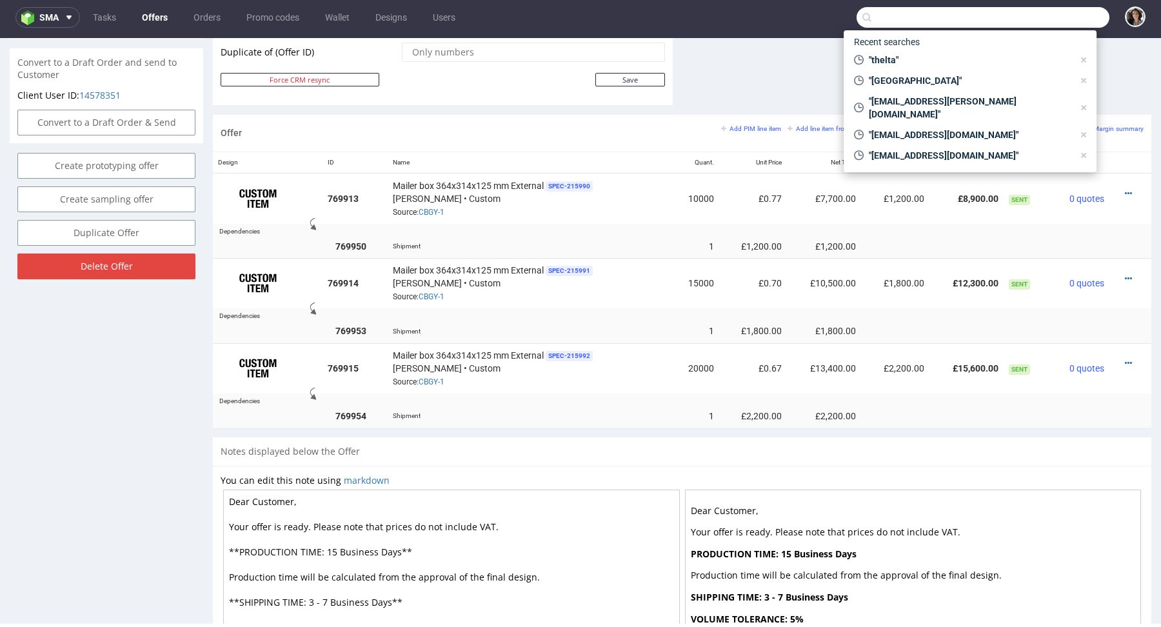
click at [523, 526] on textarea "Dear Customer, Your offer is ready. Please note that prices do not include VAT.…" at bounding box center [451, 602] width 457 height 226
paste textarea "60 GBP import fees when receiving the order in the [GEOGRAPHIC_DATA]."
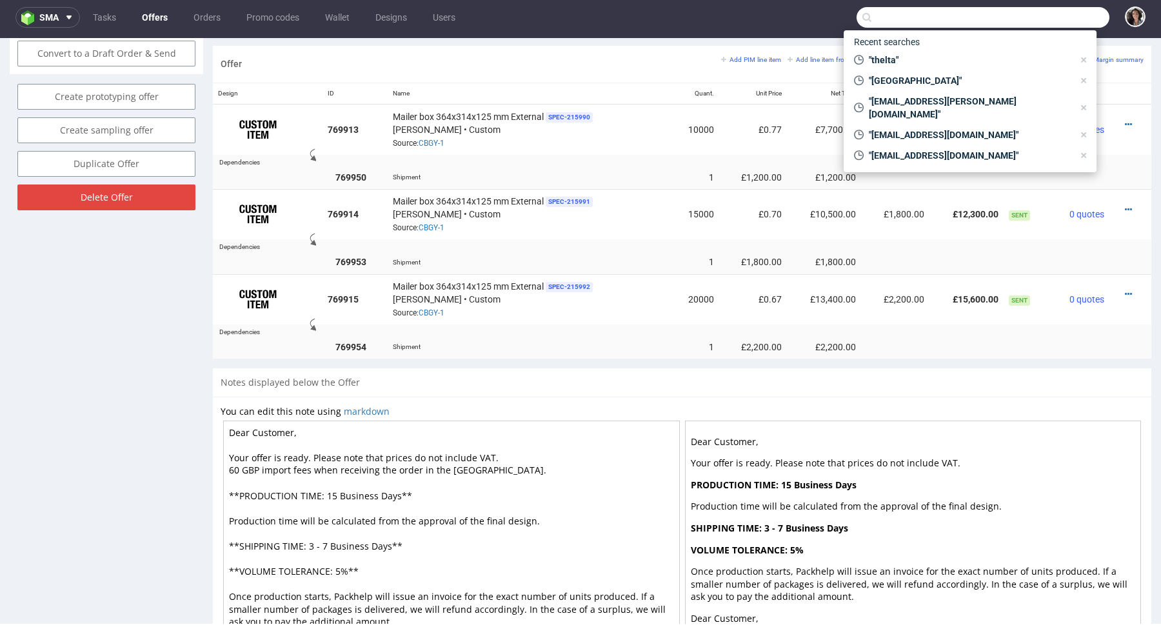
scroll to position [832, 0]
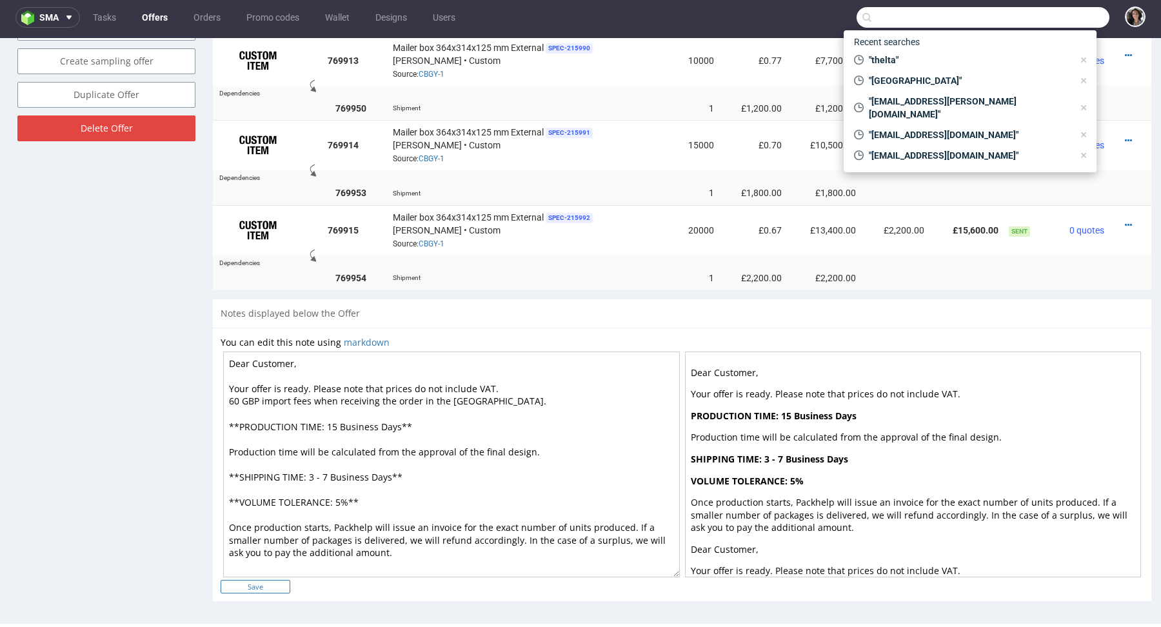
type textarea "Dear Customer, Your offer is ready. Please note that prices do not include VAT.…"
click at [261, 589] on input "Save" at bounding box center [256, 587] width 70 height 14
type input "In progress..."
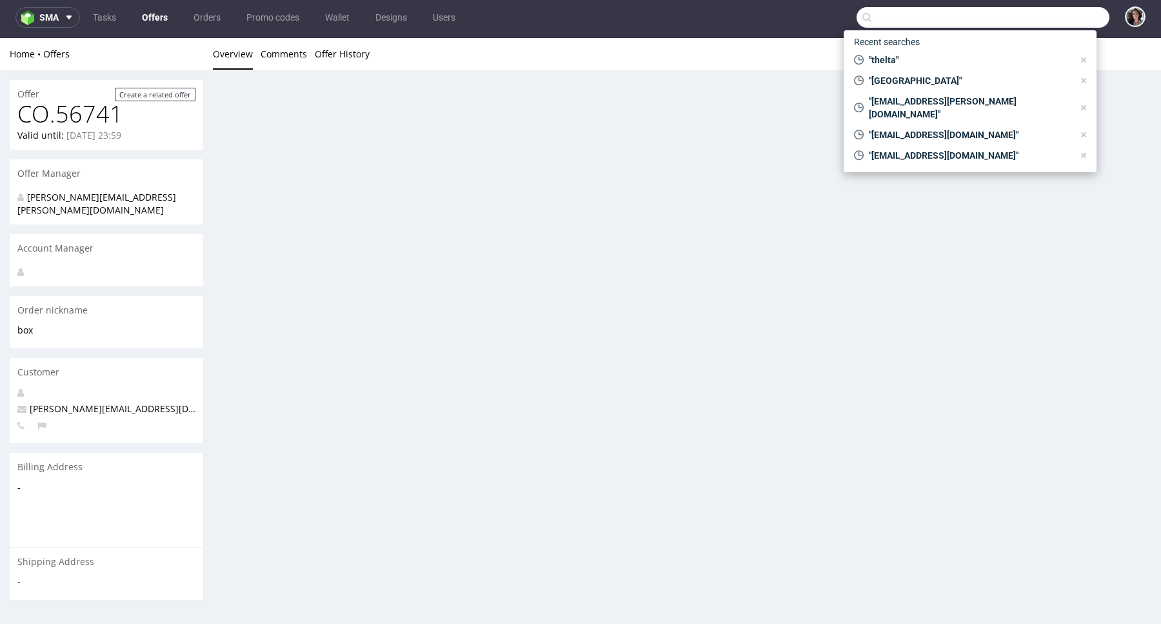
scroll to position [0, 0]
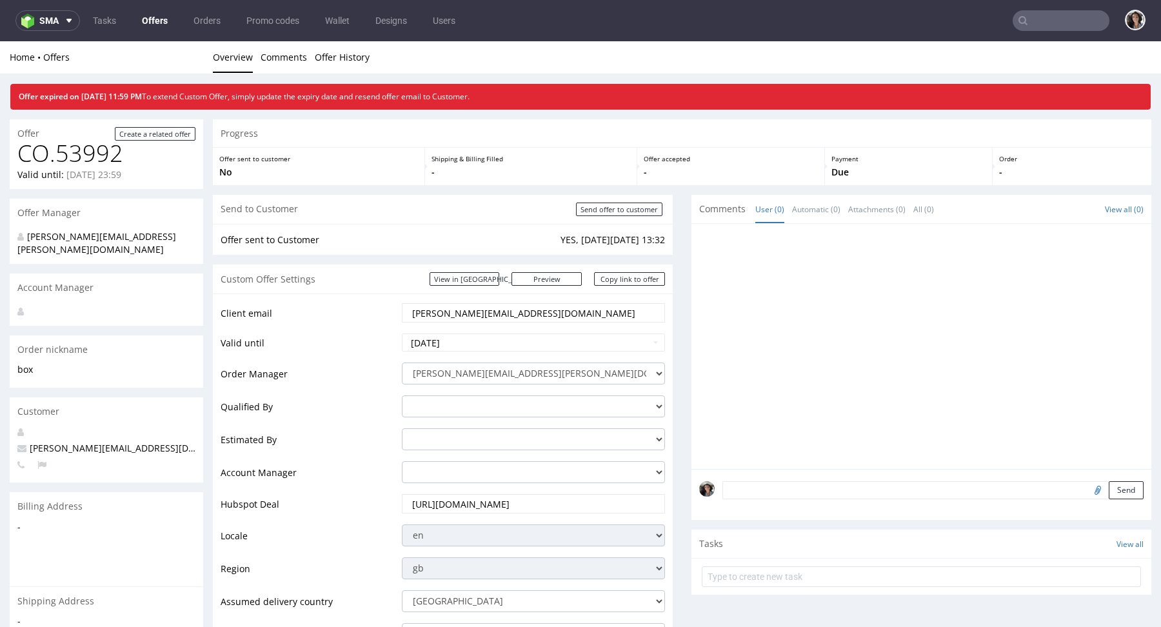
click at [159, 19] on link "Offers" at bounding box center [154, 20] width 41 height 21
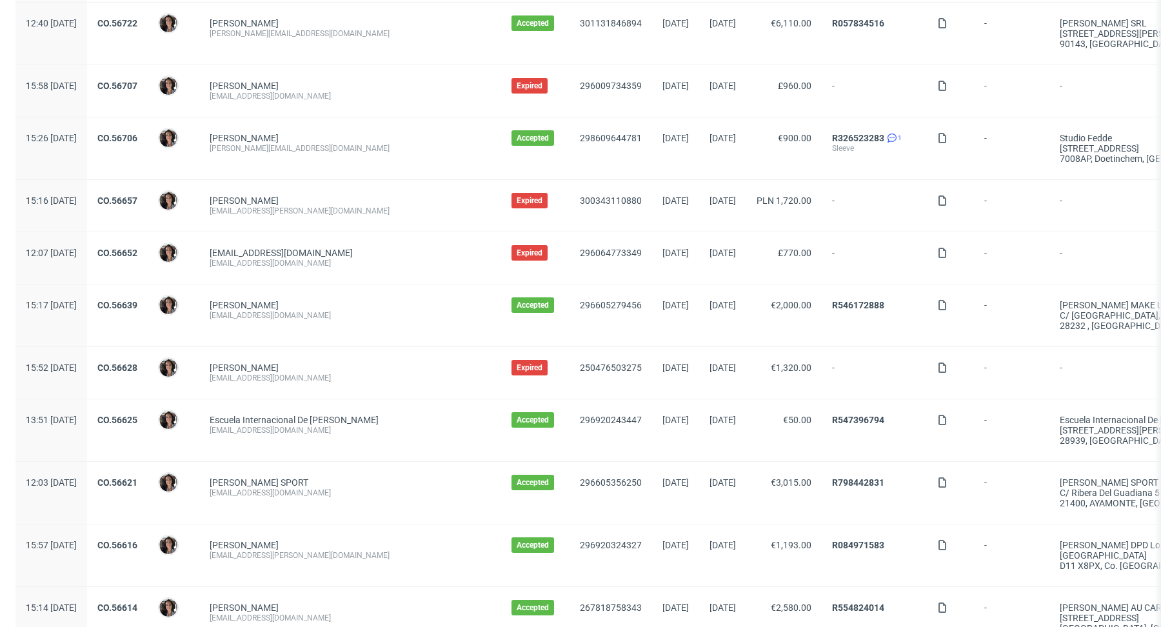
scroll to position [705, 0]
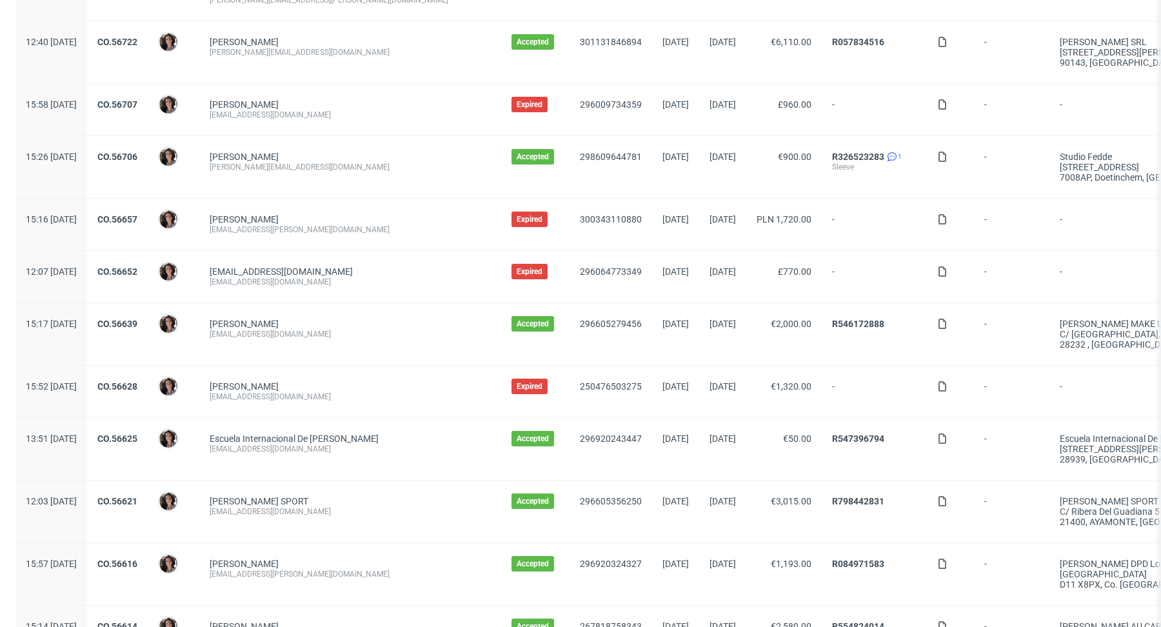
click at [148, 260] on div "CO.56652" at bounding box center [117, 277] width 61 height 52
click at [137, 266] on link "CO.56652" at bounding box center [117, 271] width 40 height 10
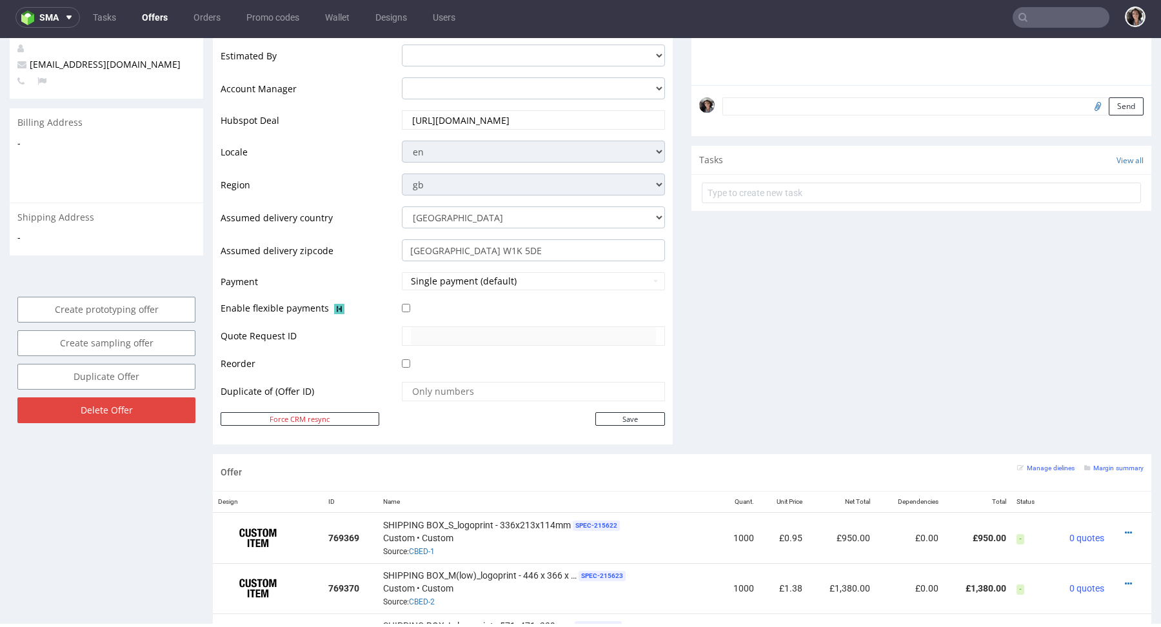
scroll to position [855, 0]
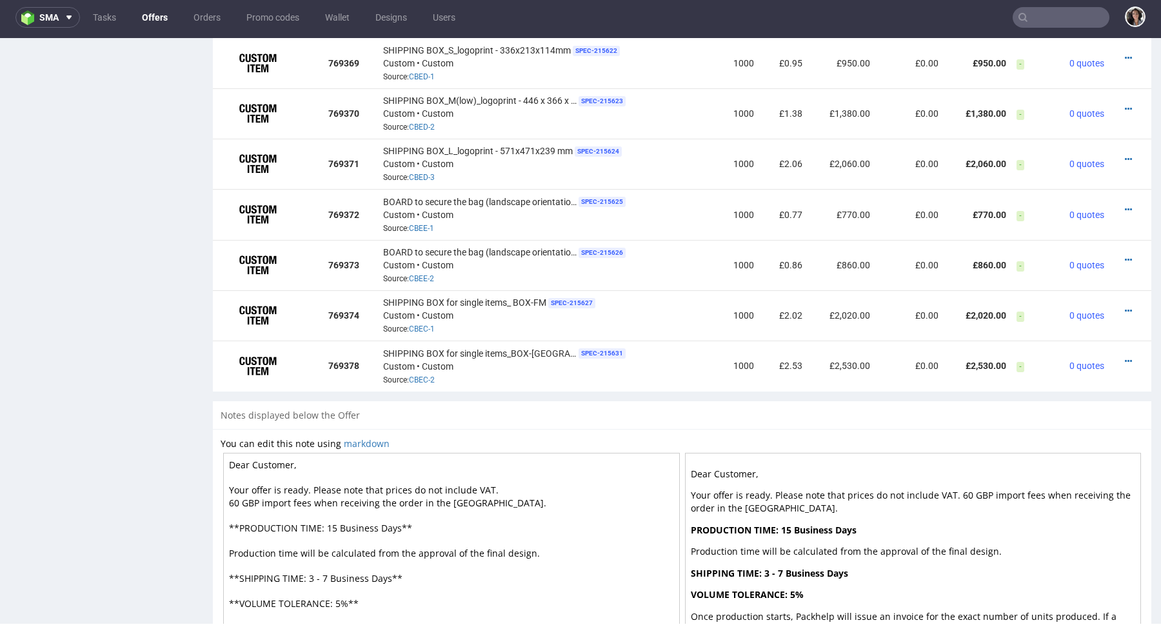
click at [443, 499] on textarea "Dear Customer, Your offer is ready. Please note that prices do not include VAT.…" at bounding box center [451, 566] width 457 height 226
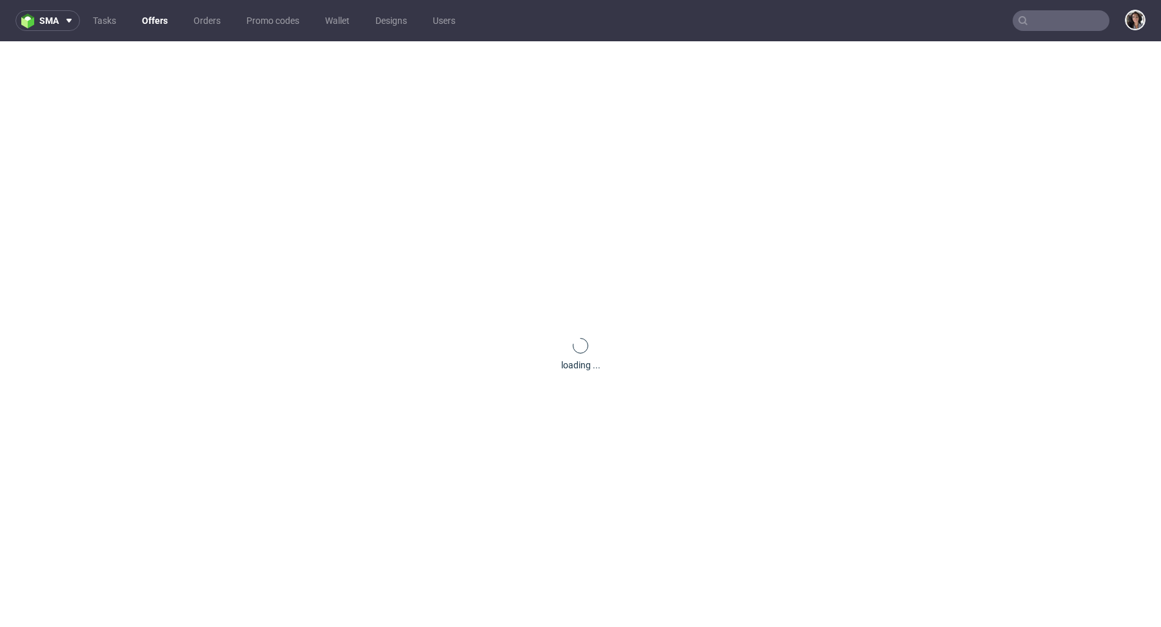
click at [152, 23] on link "Offers" at bounding box center [154, 20] width 41 height 21
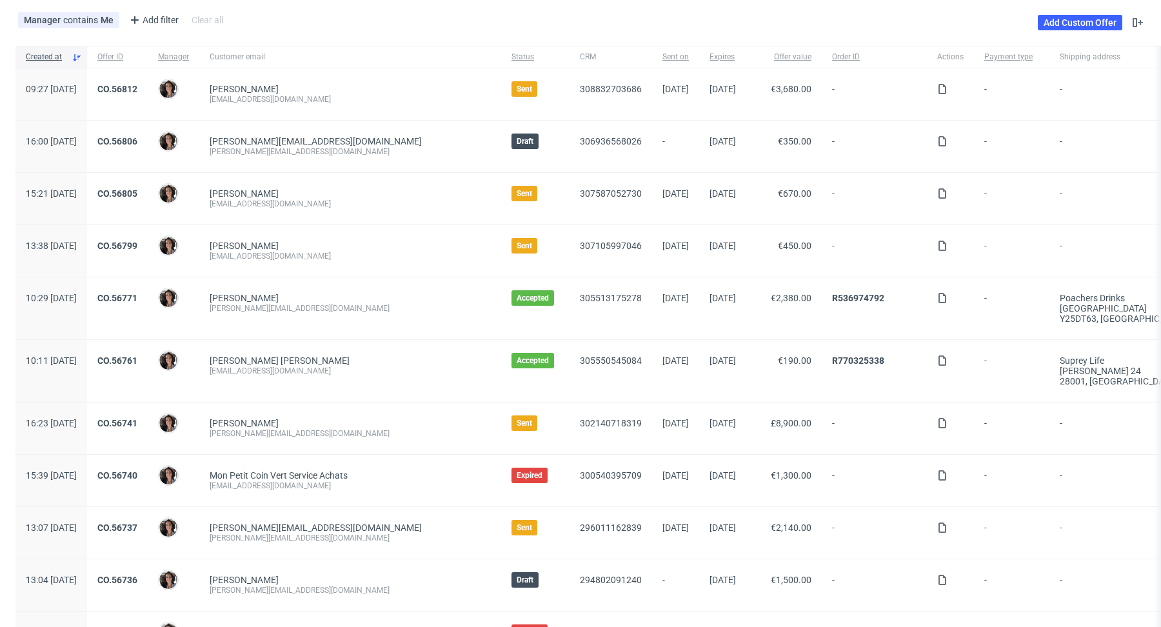
scroll to position [66, 0]
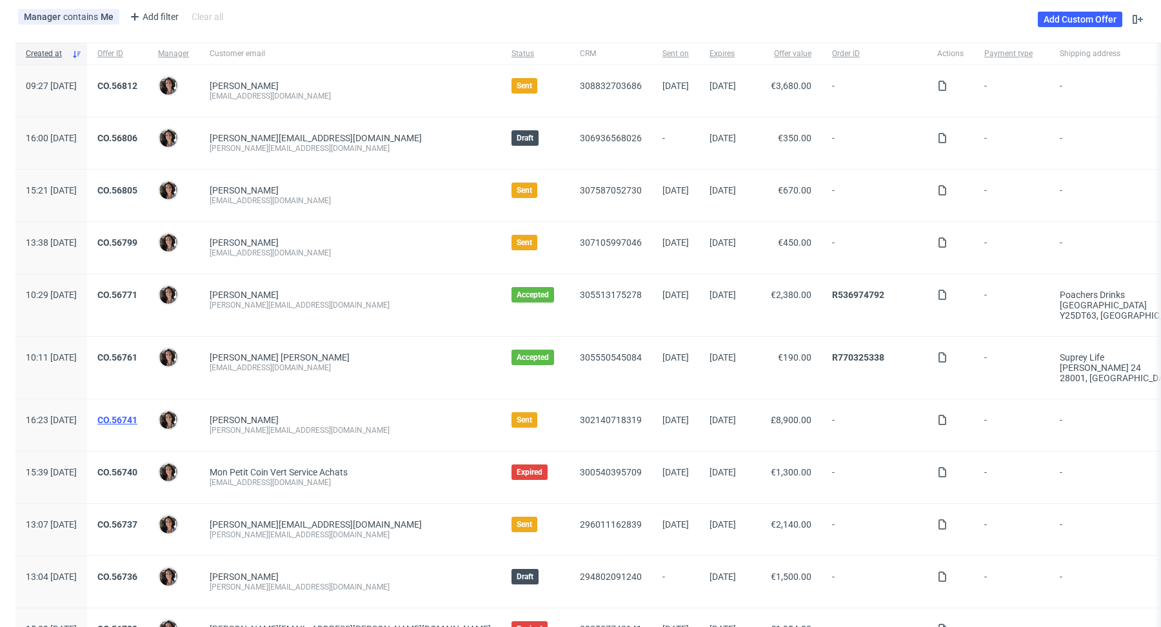
click at [137, 415] on link "CO.56741" at bounding box center [117, 420] width 40 height 10
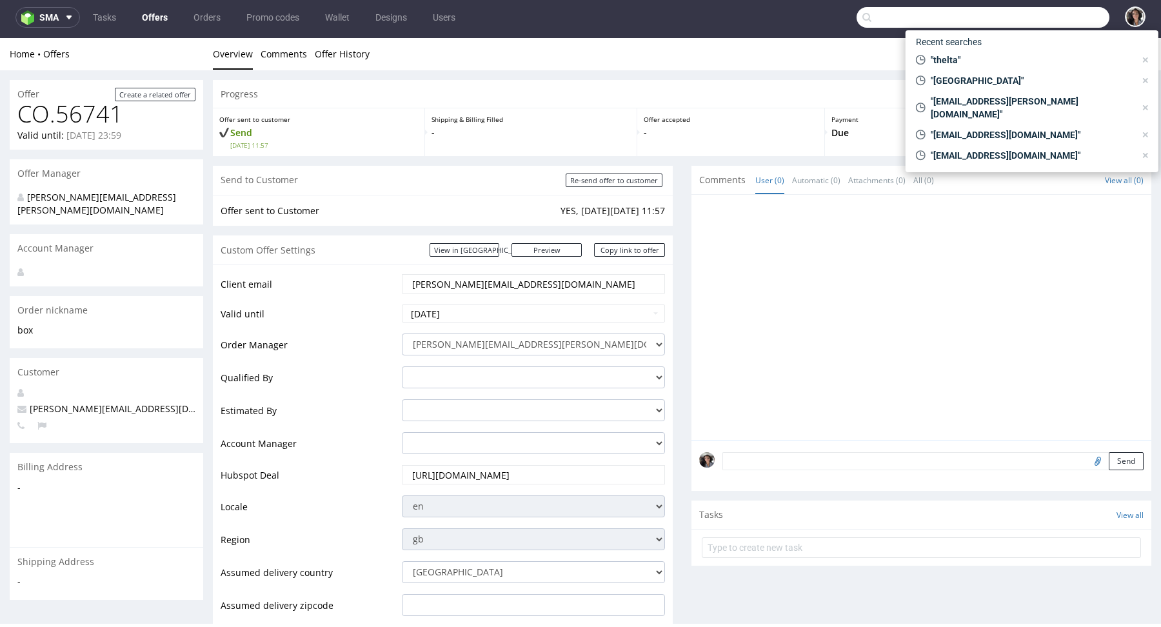
click at [1034, 27] on input "text" at bounding box center [982, 17] width 253 height 21
click at [499, 245] on link "View in [GEOGRAPHIC_DATA]" at bounding box center [465, 250] width 70 height 14
click at [633, 248] on link "Copy link to offer" at bounding box center [629, 250] width 71 height 14
click at [644, 184] on input "Re-send offer to customer" at bounding box center [614, 180] width 97 height 14
type input "In progress..."
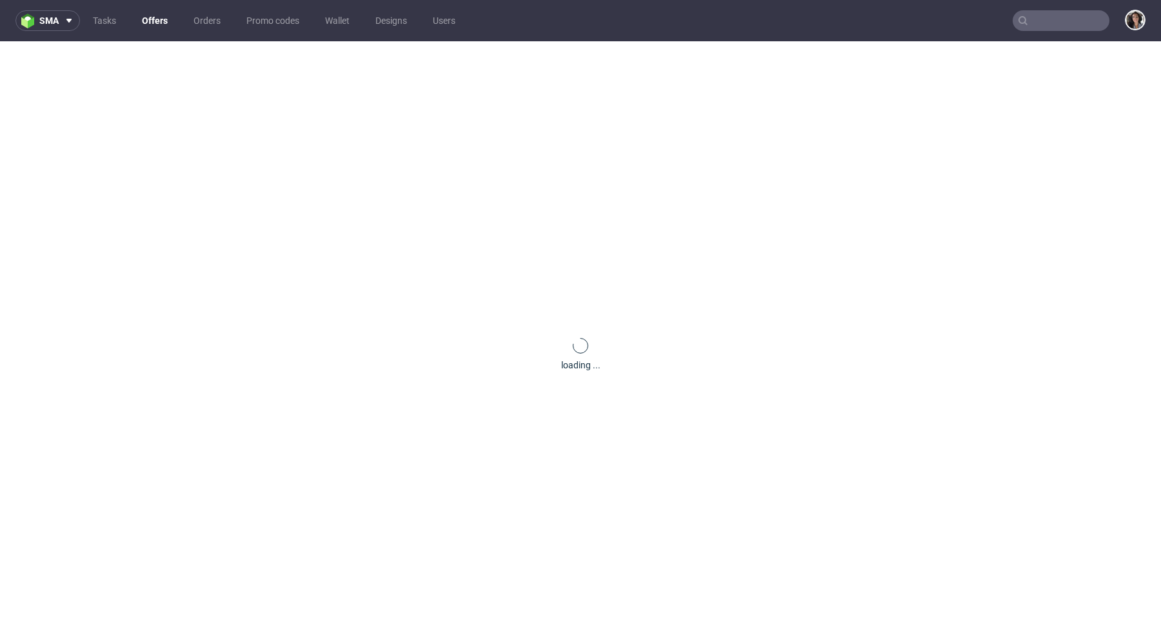
click at [1030, 19] on input "text" at bounding box center [1061, 20] width 97 height 21
paste input "[PERSON_NAME][EMAIL_ADDRESS][DOMAIN_NAME]"
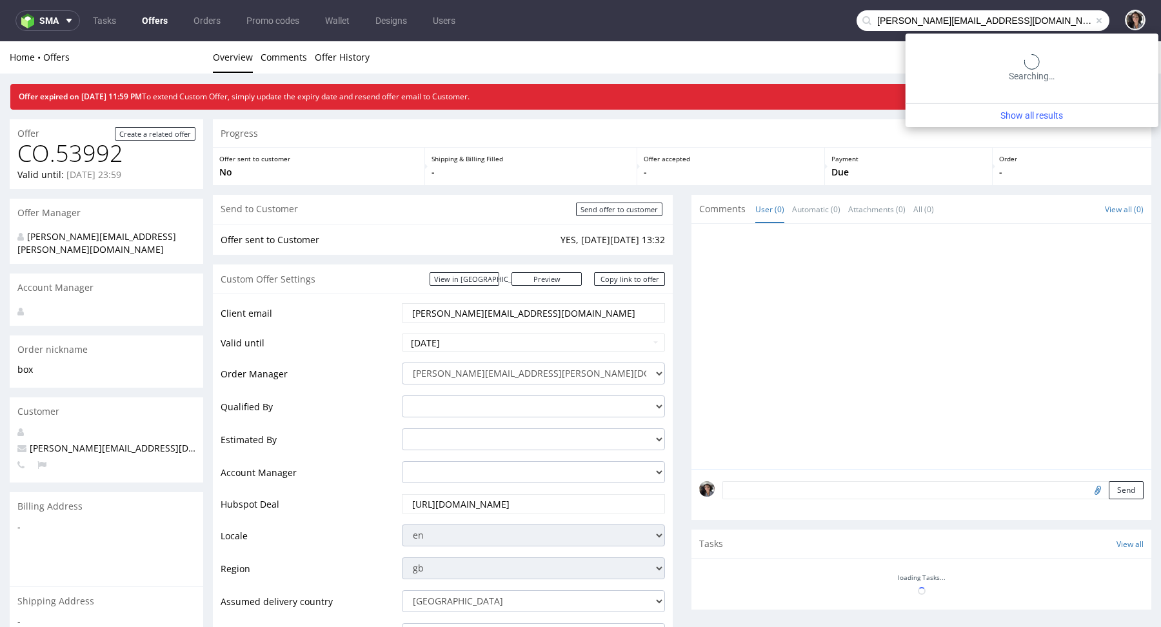
type input "[PERSON_NAME][EMAIL_ADDRESS][DOMAIN_NAME]"
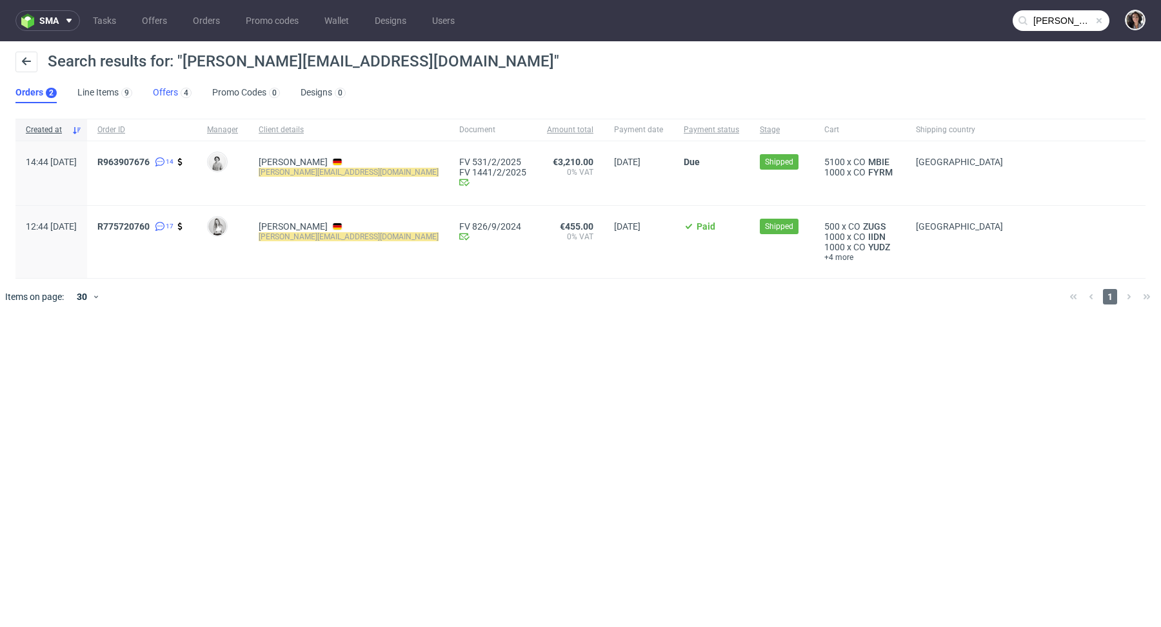
click at [170, 97] on link "Offers 4" at bounding box center [172, 93] width 39 height 21
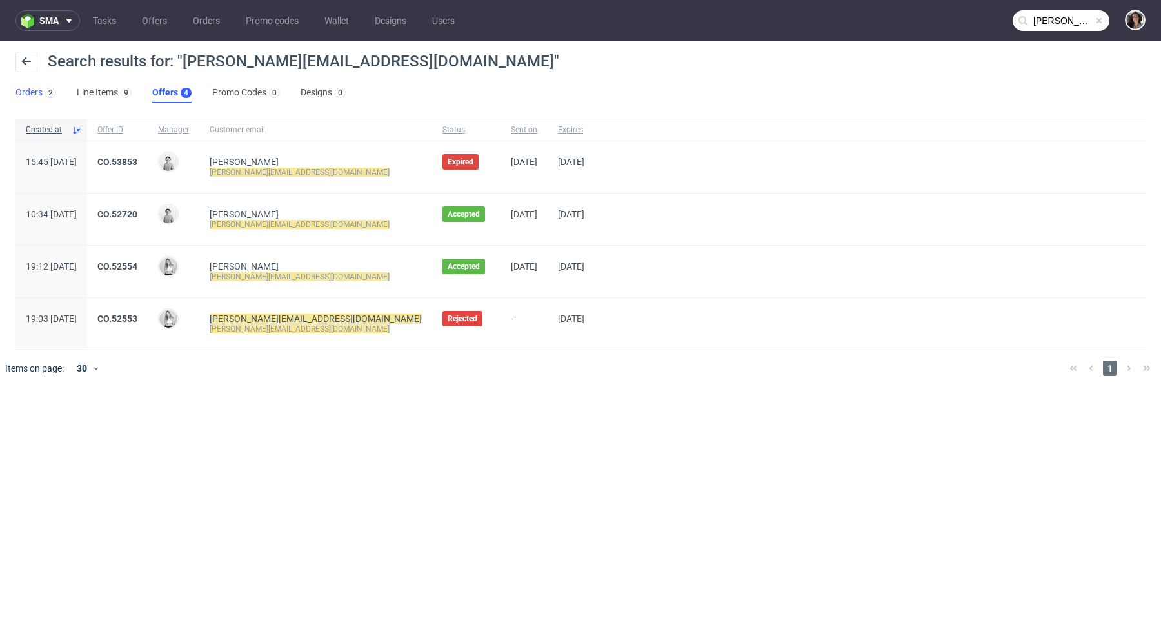
click at [38, 88] on link "Orders 2" at bounding box center [35, 93] width 41 height 21
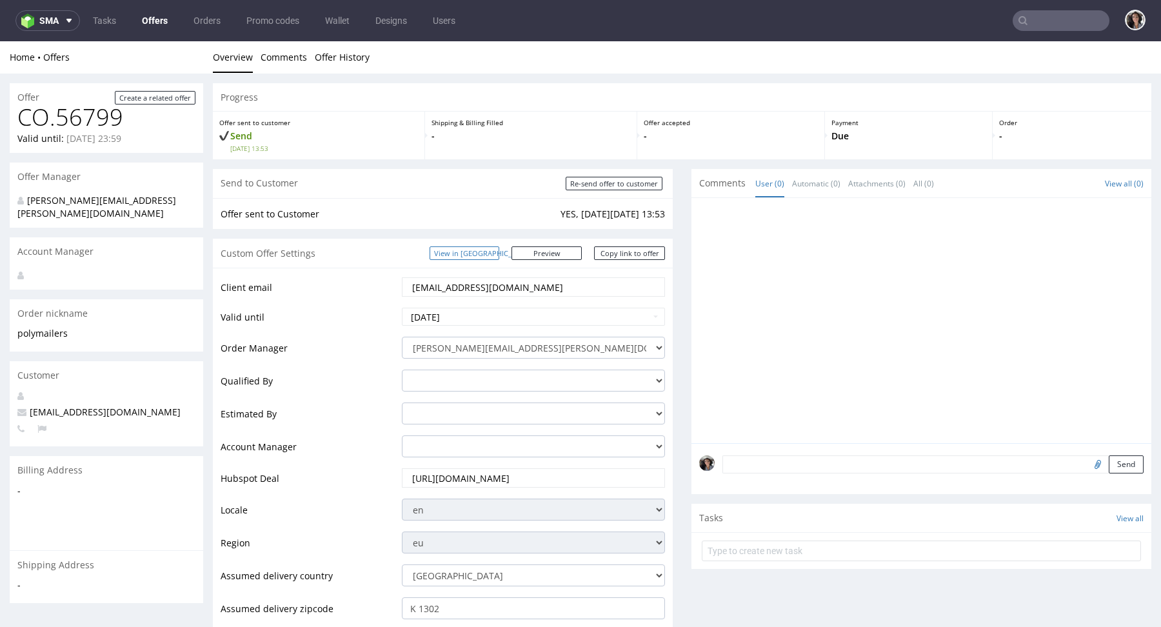
click at [482, 250] on link "View in [GEOGRAPHIC_DATA]" at bounding box center [465, 253] width 70 height 14
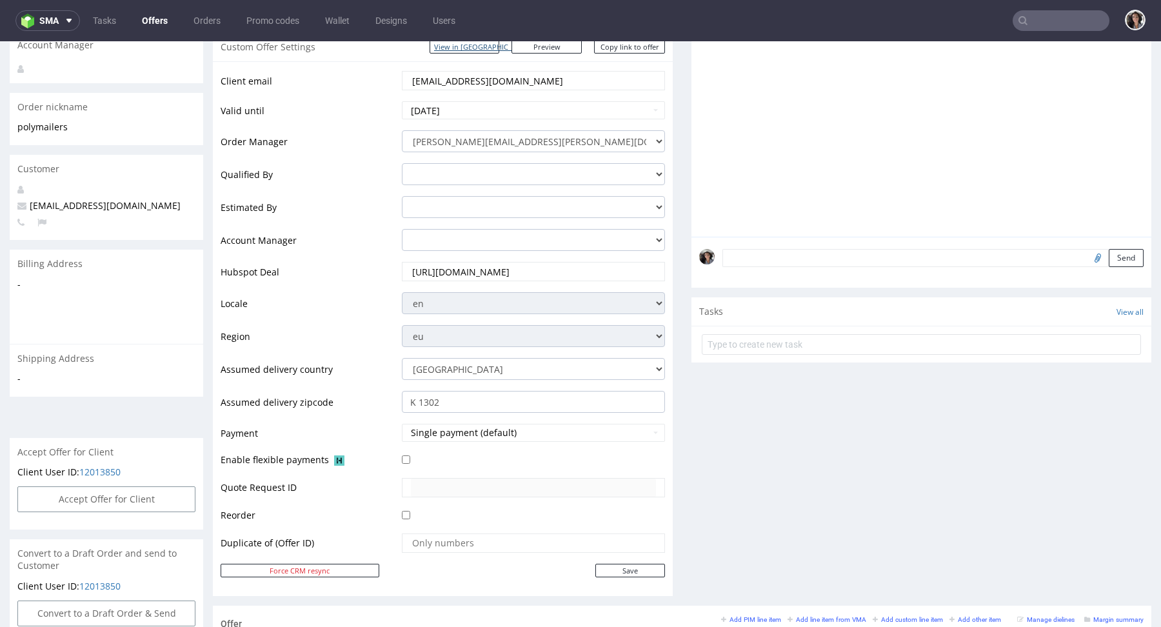
scroll to position [511, 0]
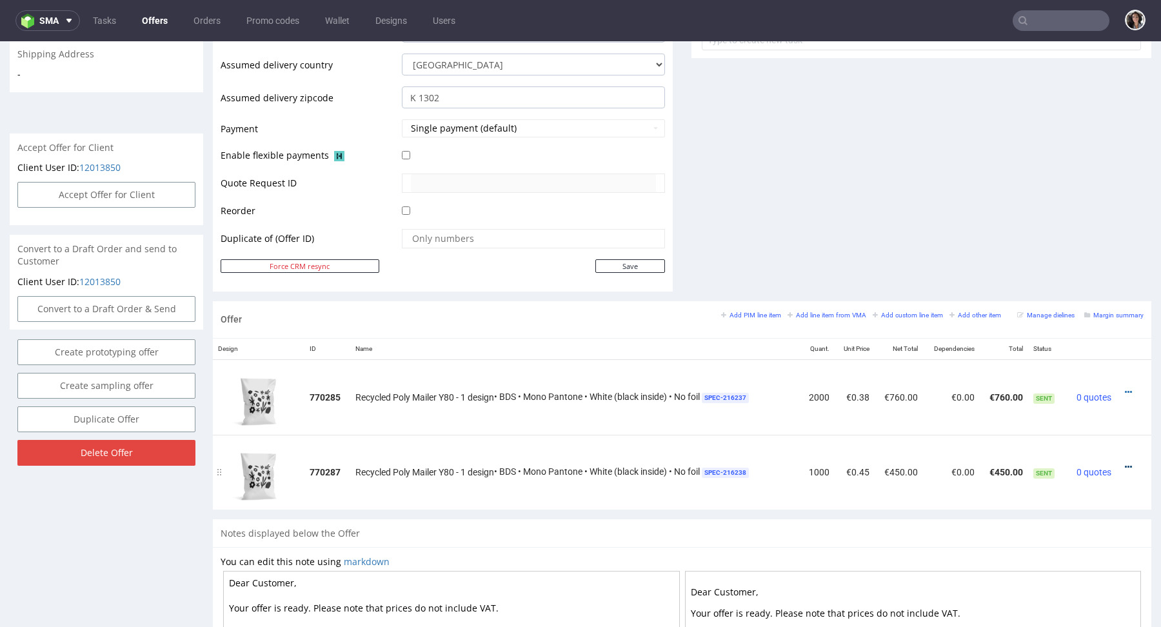
click at [1125, 466] on icon at bounding box center [1128, 466] width 7 height 9
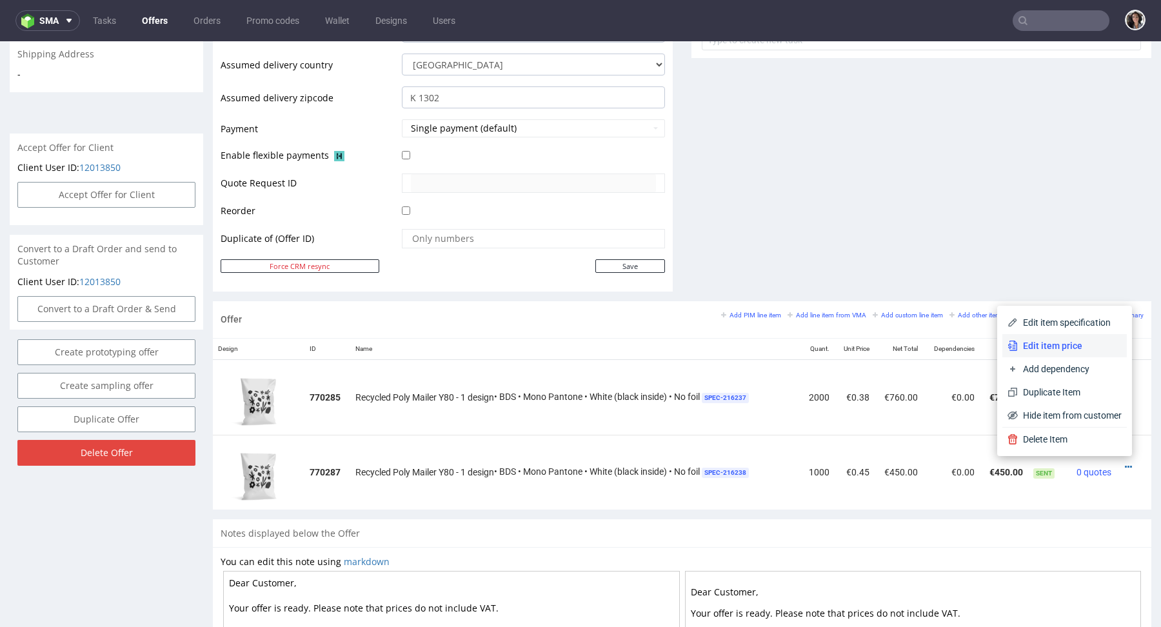
click at [1051, 348] on span "Edit item price" at bounding box center [1070, 345] width 104 height 13
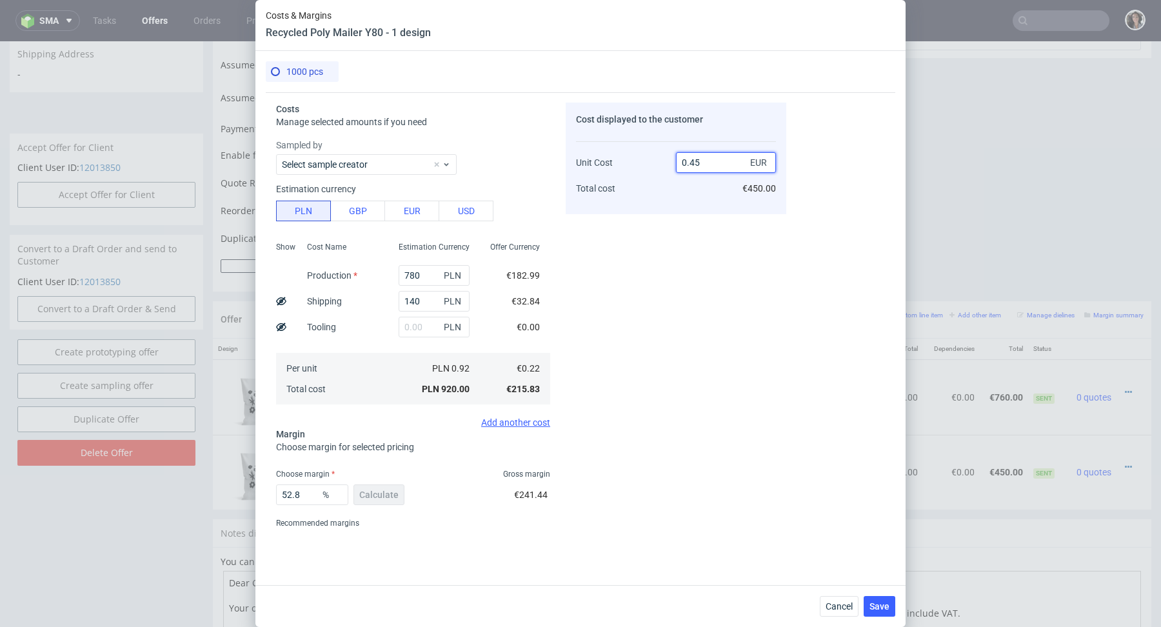
drag, startPoint x: 689, startPoint y: 161, endPoint x: 722, endPoint y: 161, distance: 32.2
click at [722, 161] on input "0.45" at bounding box center [726, 162] width 100 height 21
type input "0.32"
type input "31.25"
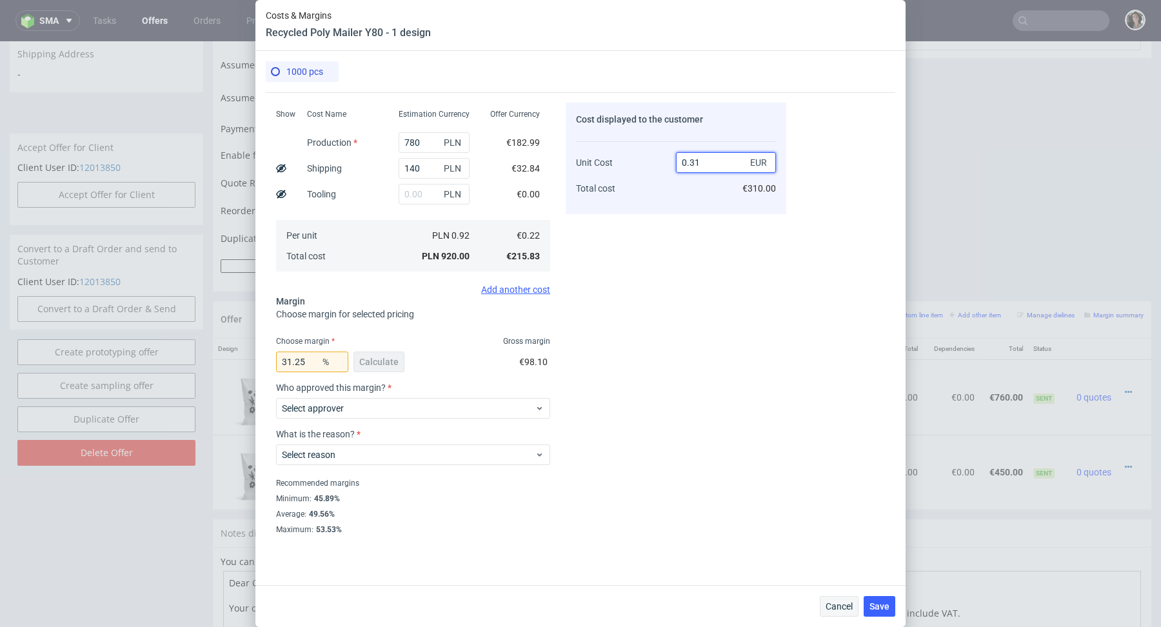
type input "0.31"
click at [835, 608] on span "Cancel" at bounding box center [838, 606] width 27 height 9
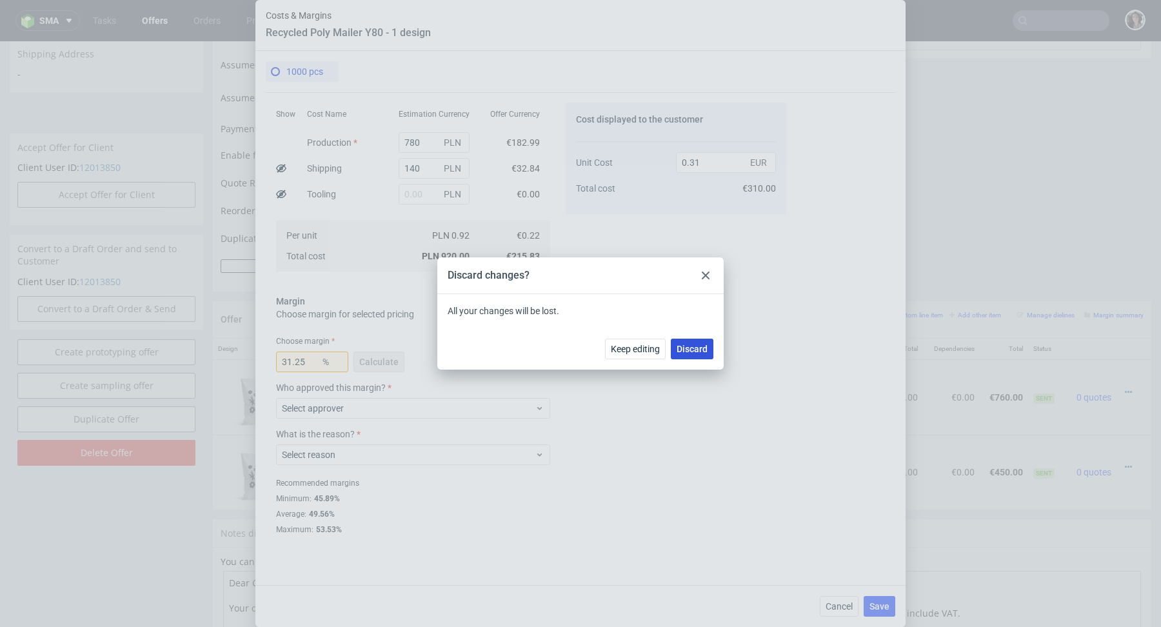
click at [687, 350] on span "Discard" at bounding box center [692, 348] width 31 height 9
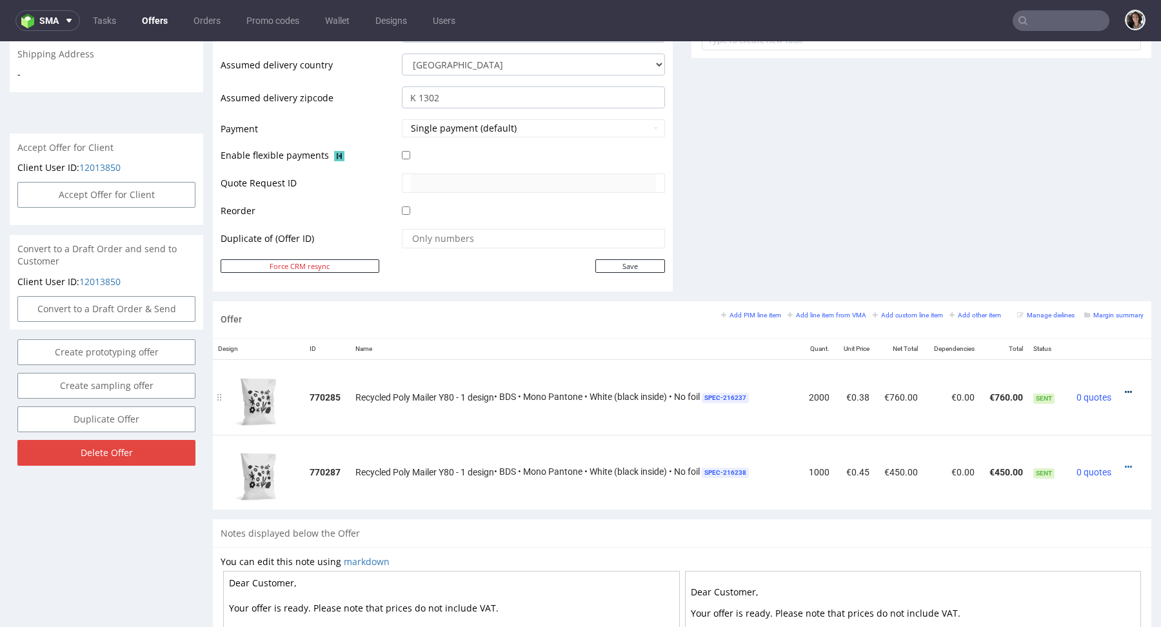
click at [1125, 388] on icon at bounding box center [1128, 392] width 7 height 9
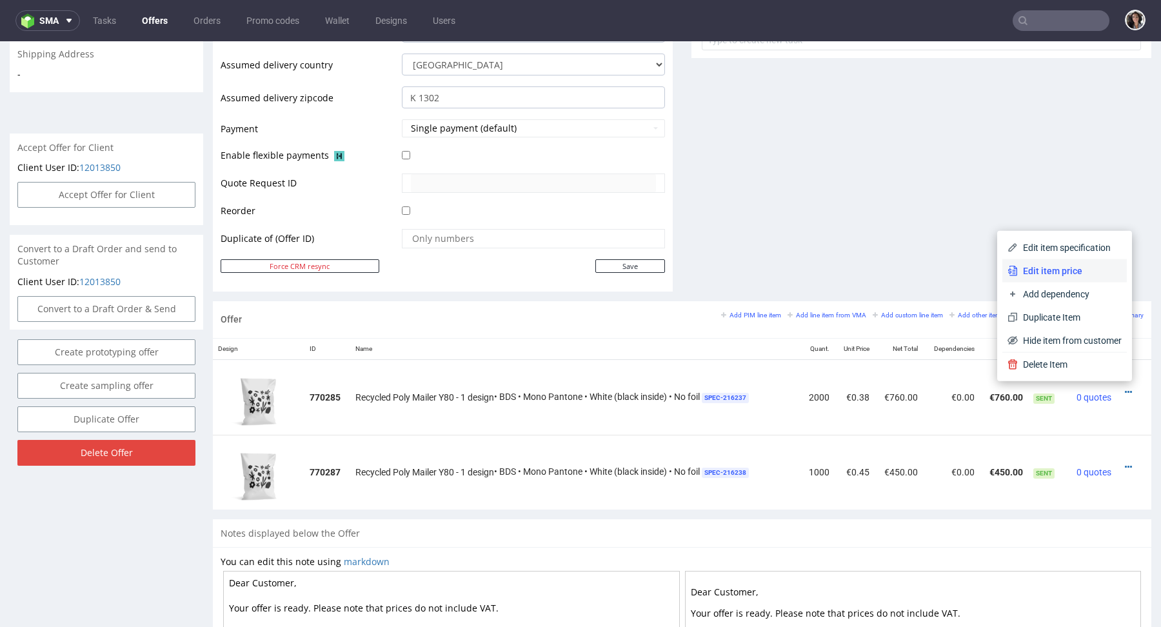
click at [1047, 272] on span "Edit item price" at bounding box center [1070, 270] width 104 height 13
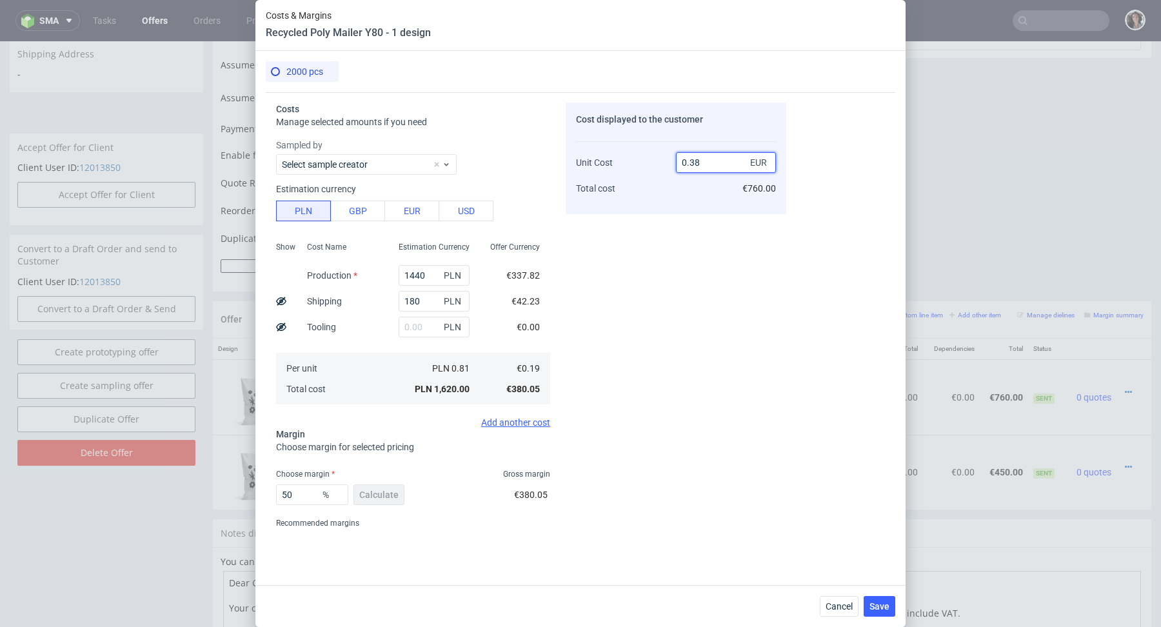
click at [698, 161] on input "0.38" at bounding box center [726, 162] width 100 height 21
type input "0.32"
type input "40.625"
type input "0.32"
click at [840, 605] on span "Cancel" at bounding box center [838, 606] width 27 height 9
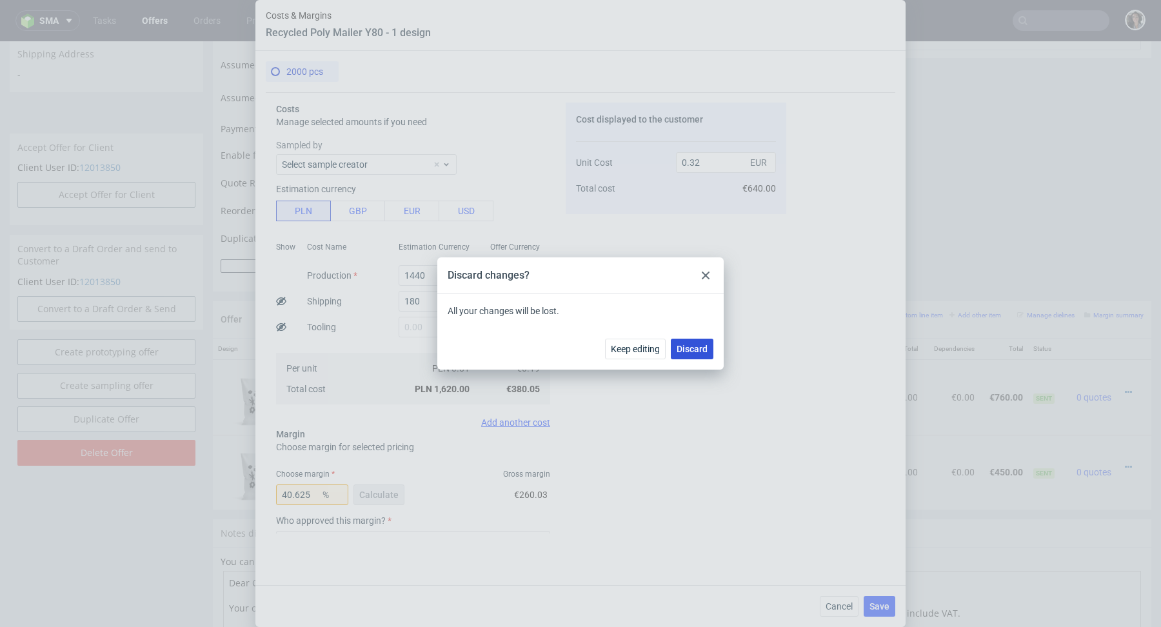
click at [693, 350] on span "Discard" at bounding box center [692, 348] width 31 height 9
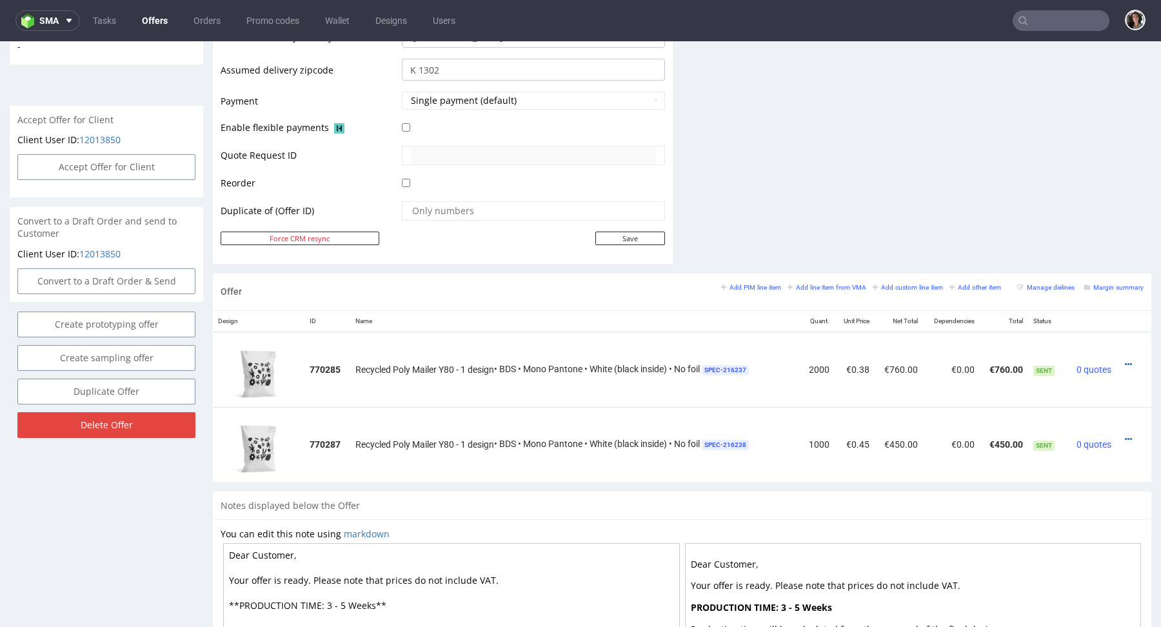
scroll to position [546, 0]
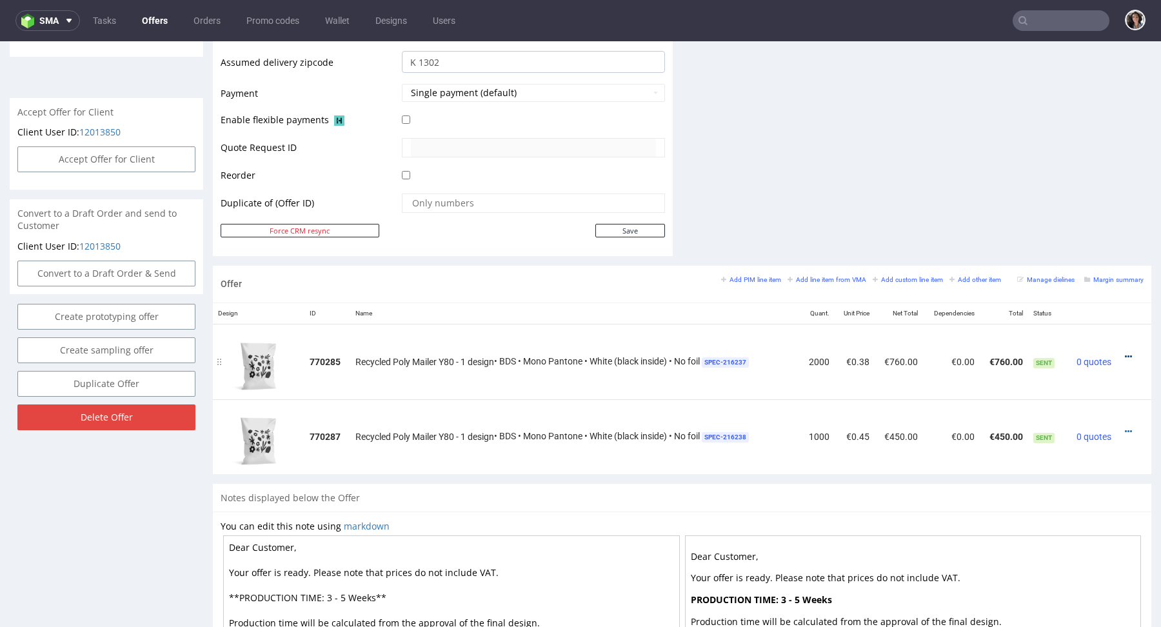
click at [1125, 353] on icon at bounding box center [1128, 356] width 7 height 9
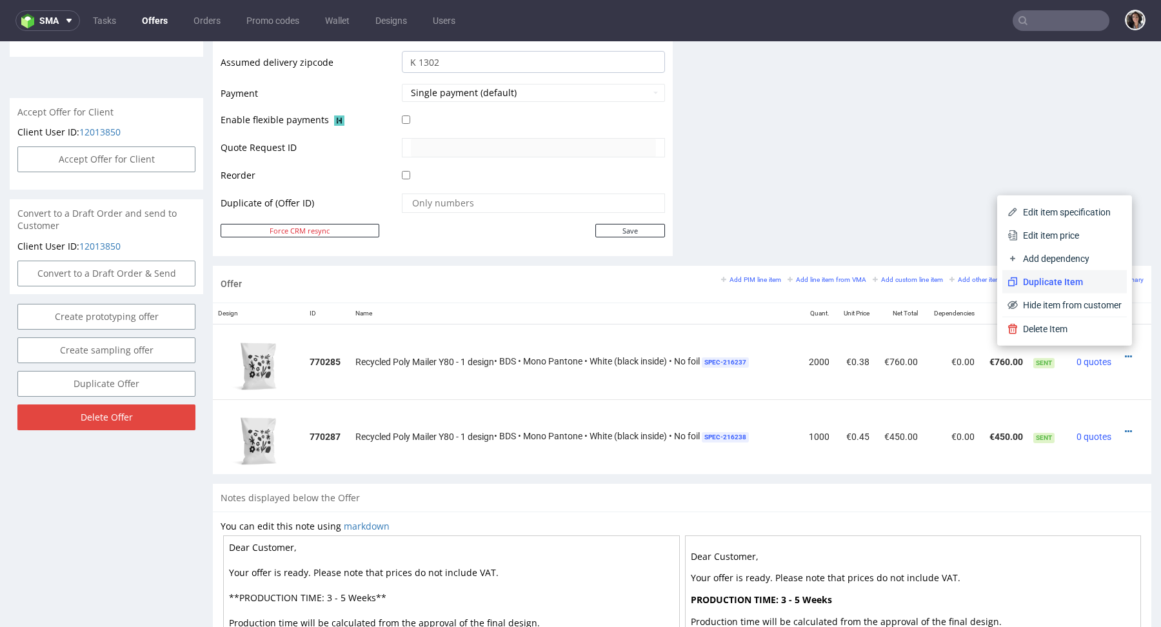
click at [1068, 279] on span "Duplicate Item" at bounding box center [1070, 281] width 104 height 13
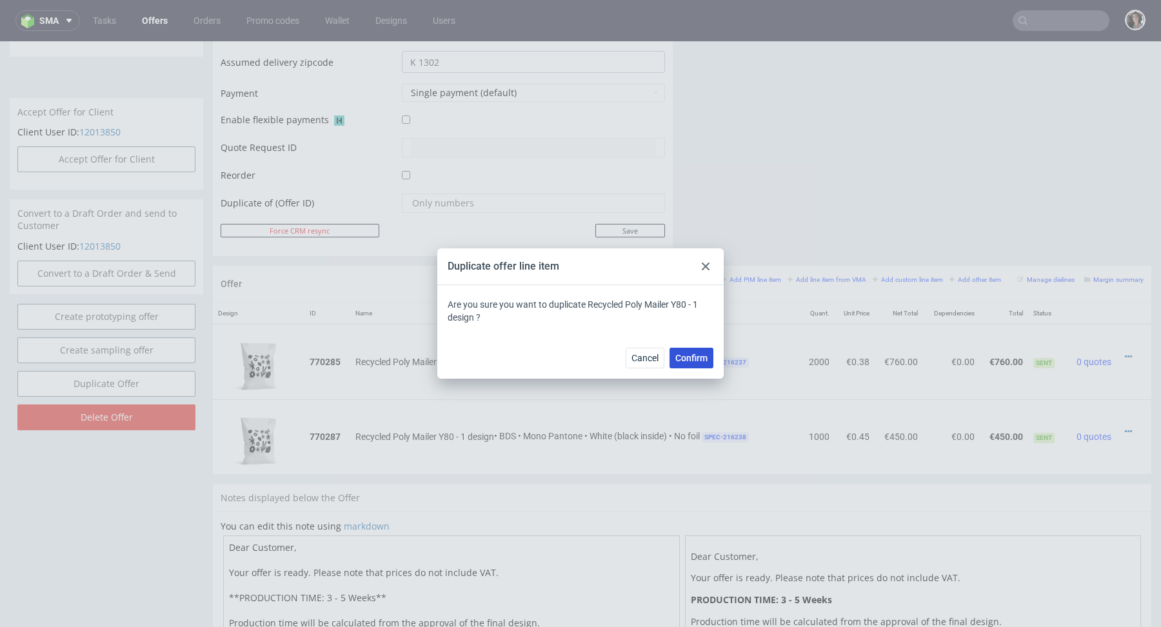
click at [701, 355] on span "Confirm" at bounding box center [691, 357] width 32 height 9
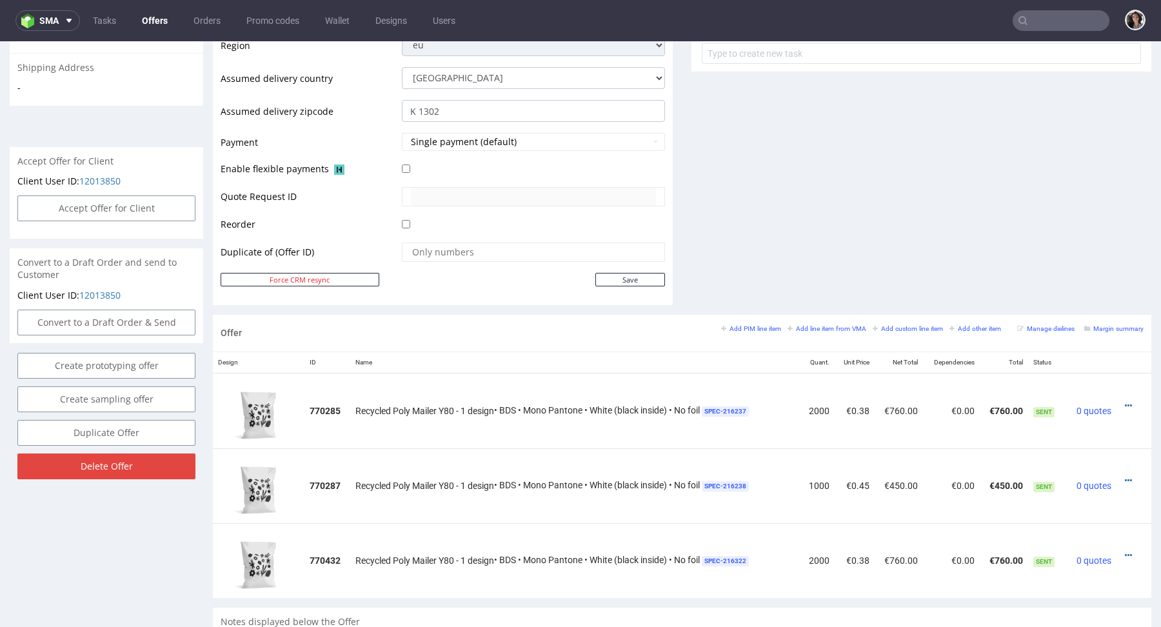
scroll to position [523, 0]
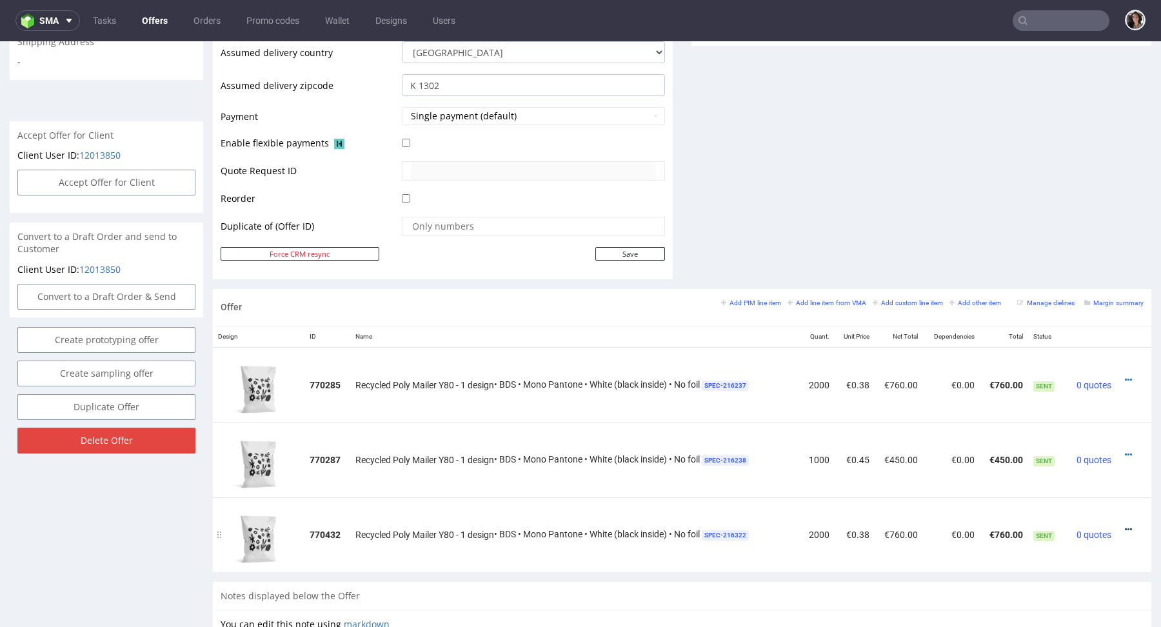
click at [1125, 525] on icon at bounding box center [1128, 529] width 7 height 9
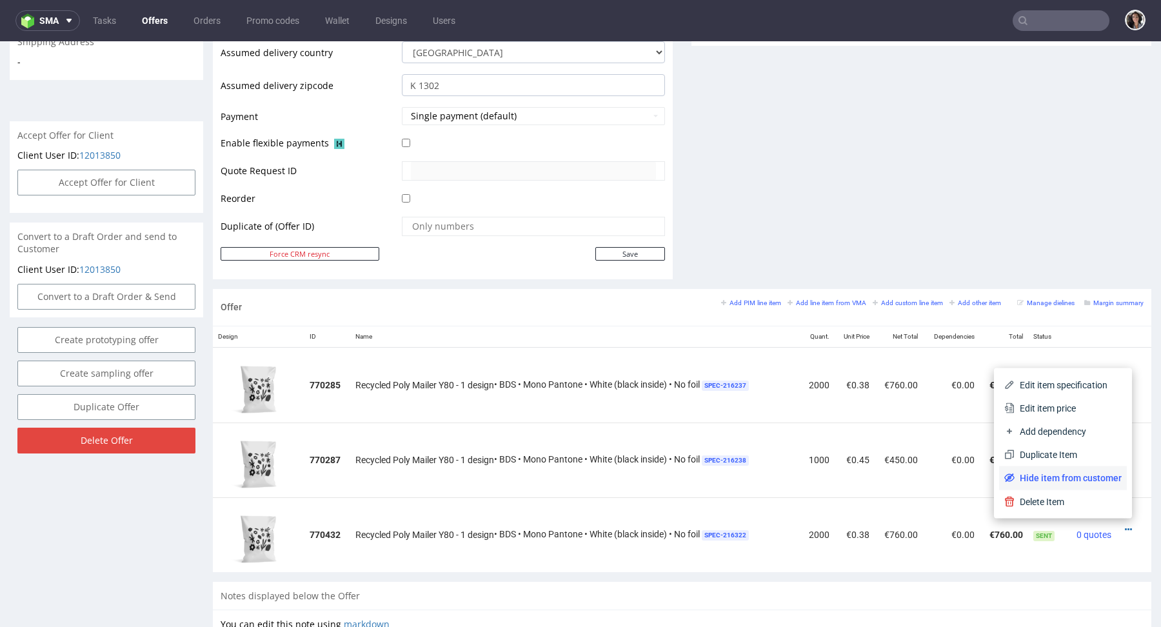
click at [1089, 479] on span "Hide item from customer" at bounding box center [1067, 477] width 107 height 13
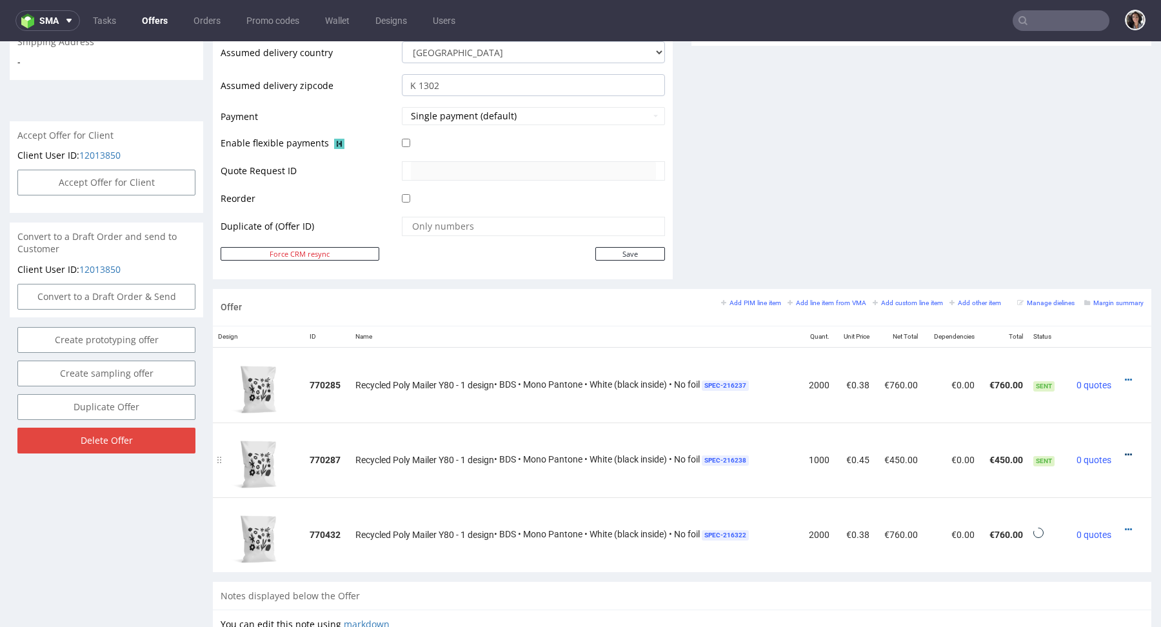
click at [1125, 450] on icon at bounding box center [1128, 454] width 7 height 9
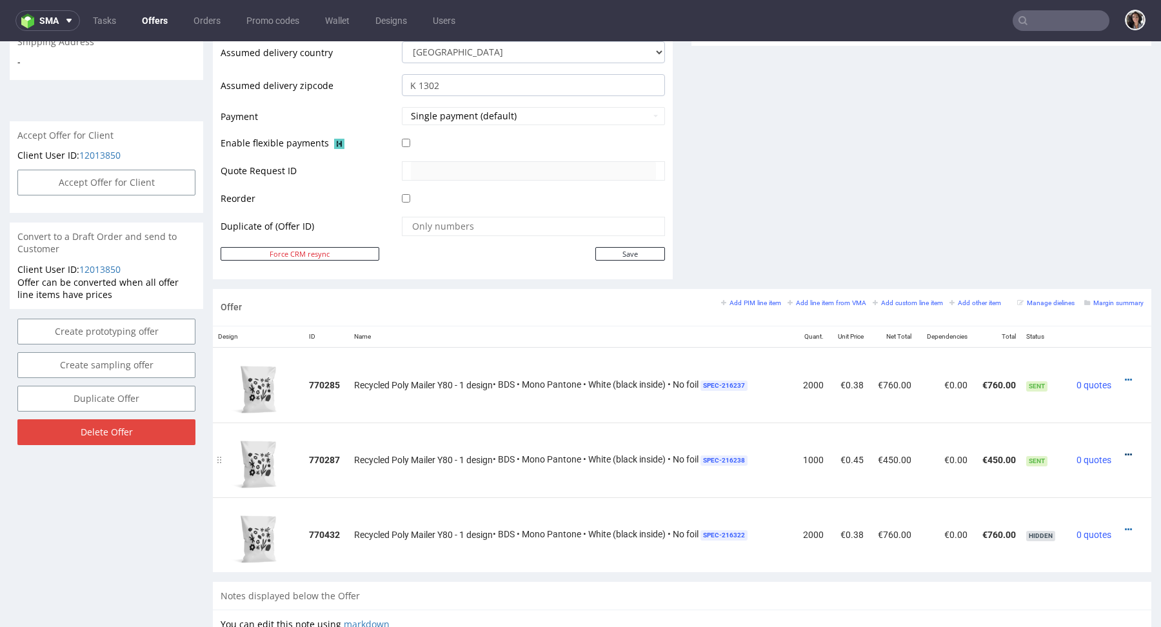
click at [1125, 450] on icon at bounding box center [1128, 454] width 7 height 9
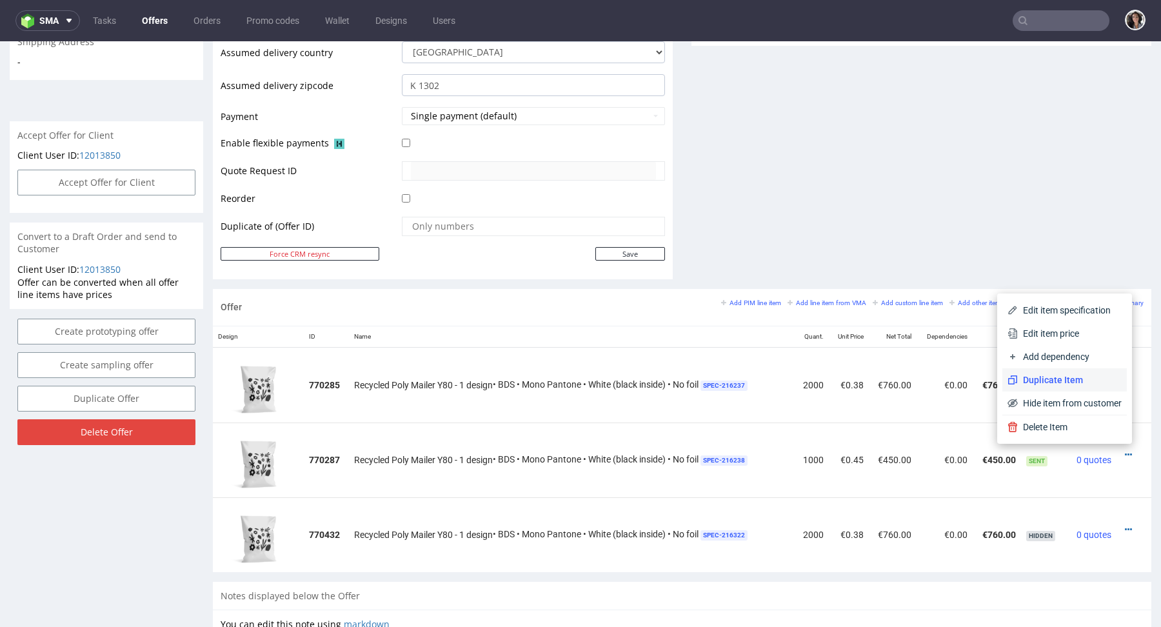
click at [1065, 372] on li "Duplicate Item" at bounding box center [1064, 379] width 124 height 23
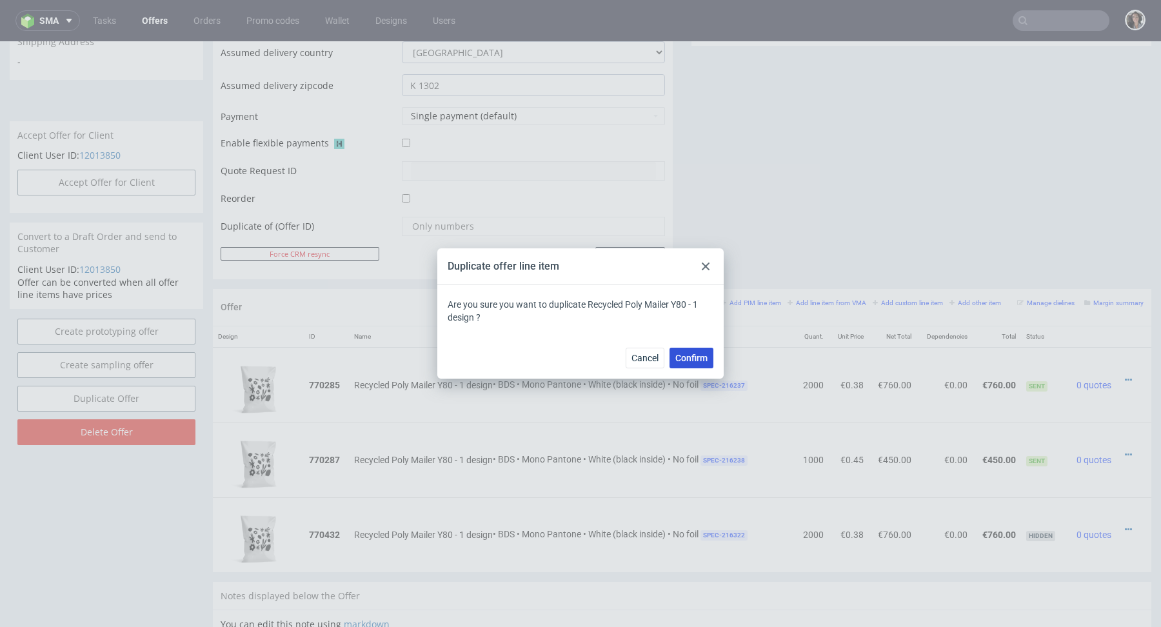
click at [703, 351] on button "Confirm" at bounding box center [691, 358] width 44 height 21
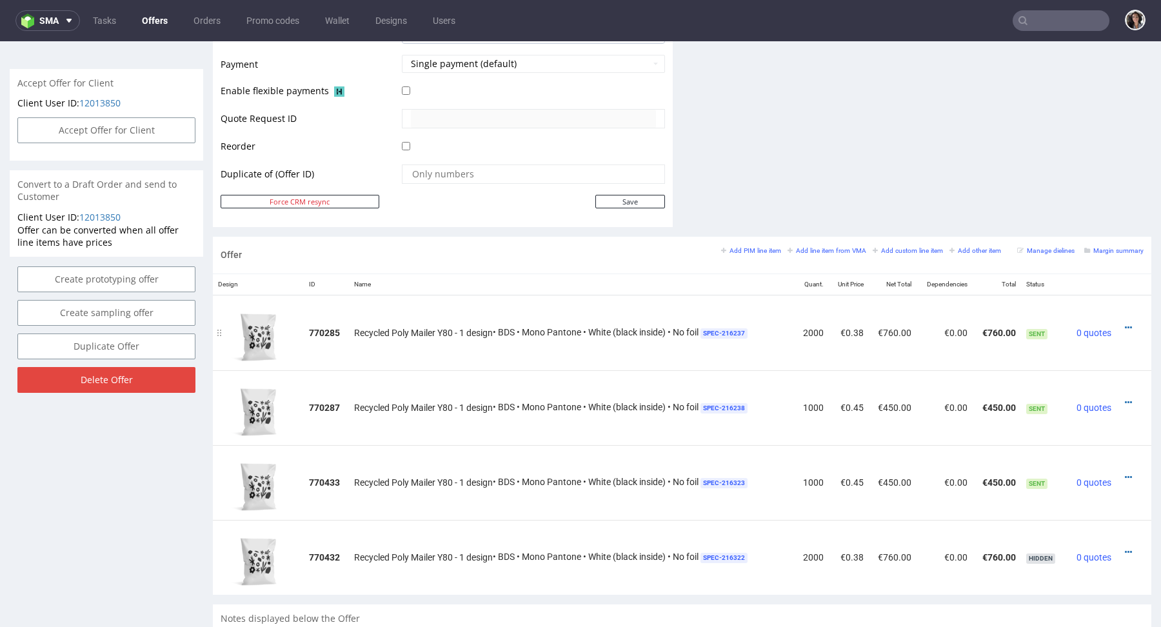
scroll to position [642, 0]
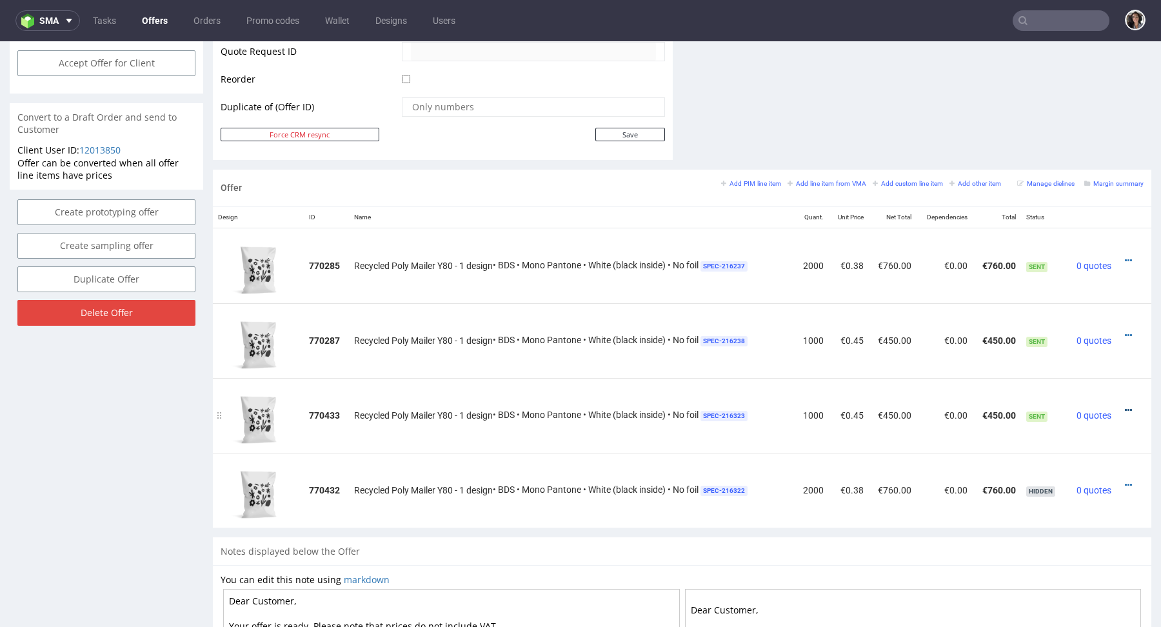
click at [1125, 406] on icon at bounding box center [1128, 410] width 7 height 9
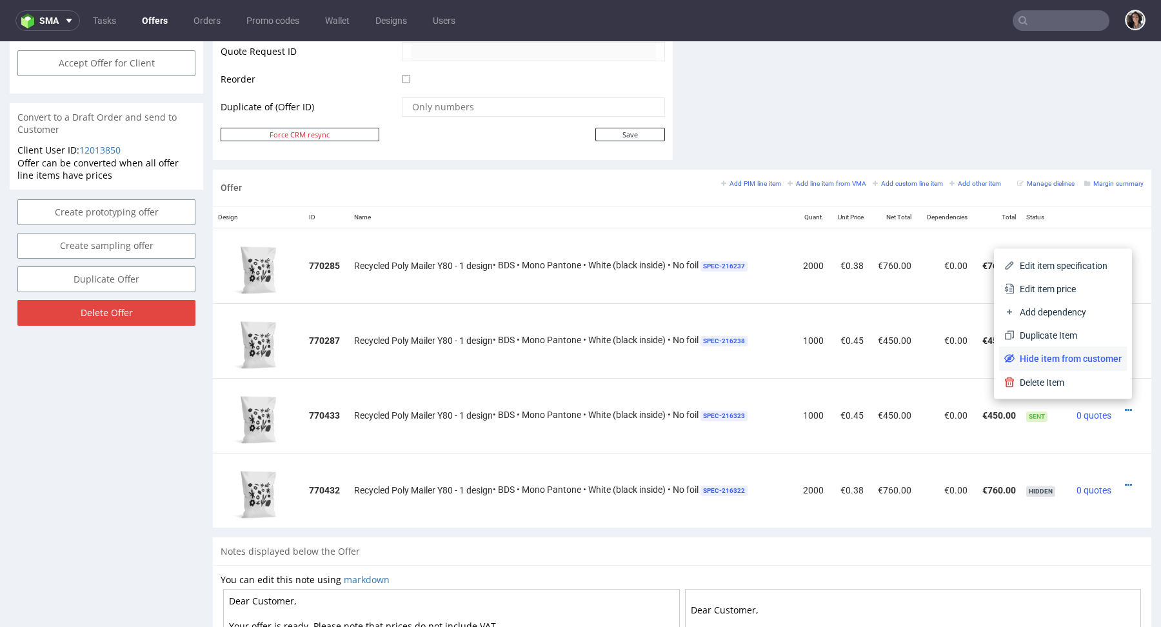
click at [1096, 363] on span "Hide item from customer" at bounding box center [1067, 358] width 107 height 13
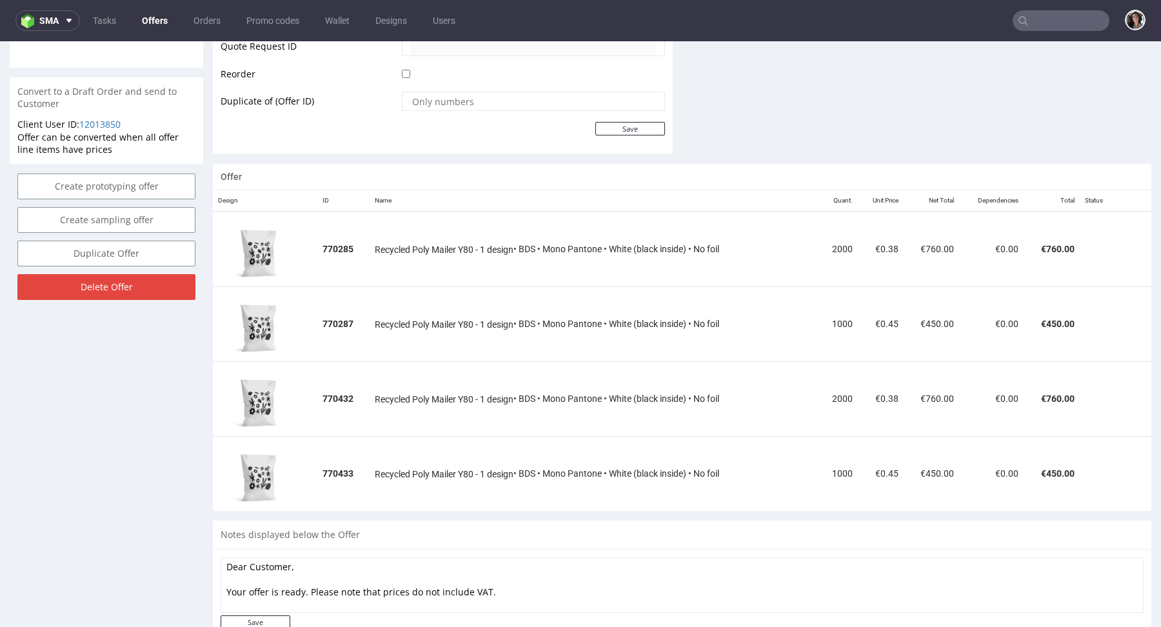
scroll to position [633, 0]
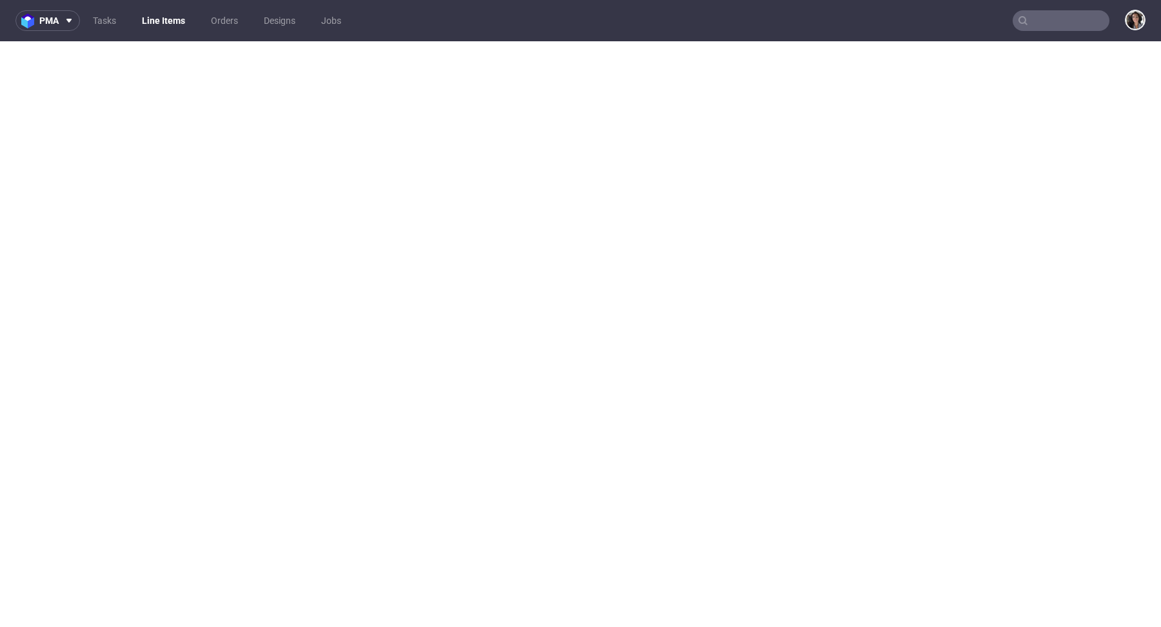
select select "in_progress"
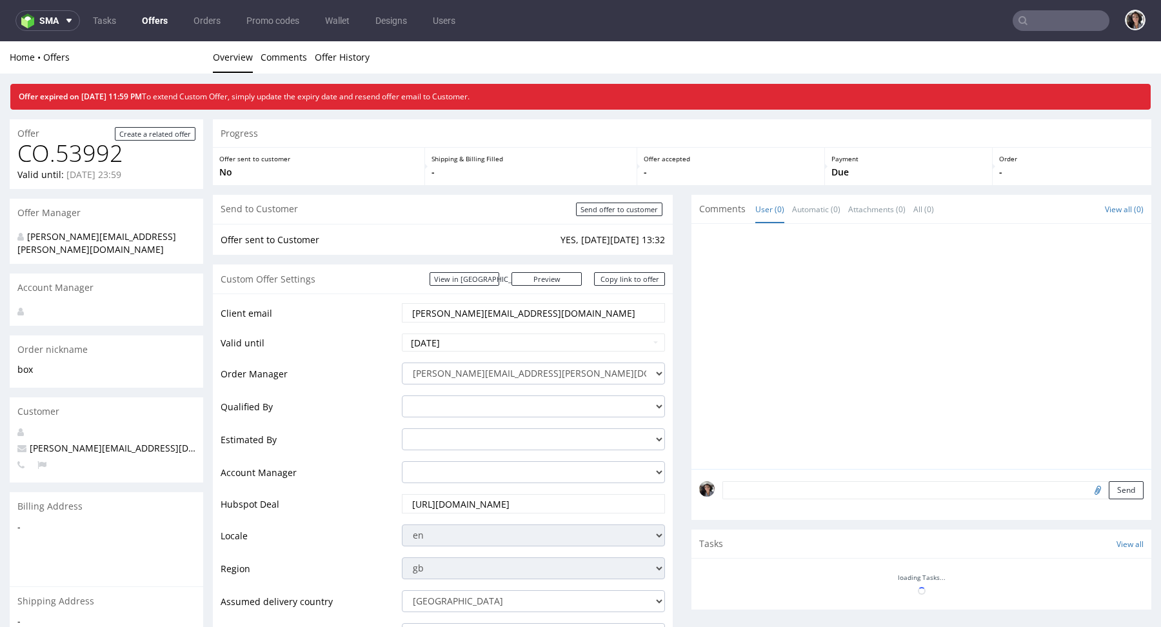
click at [1039, 28] on input "text" at bounding box center [1061, 20] width 97 height 21
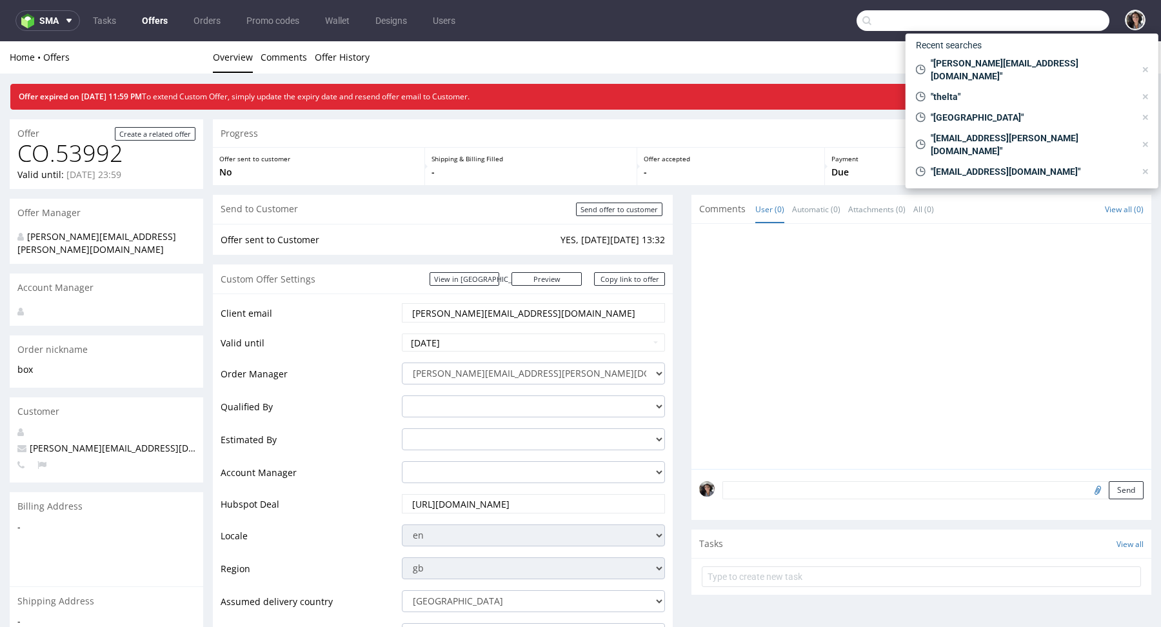
type input "a"
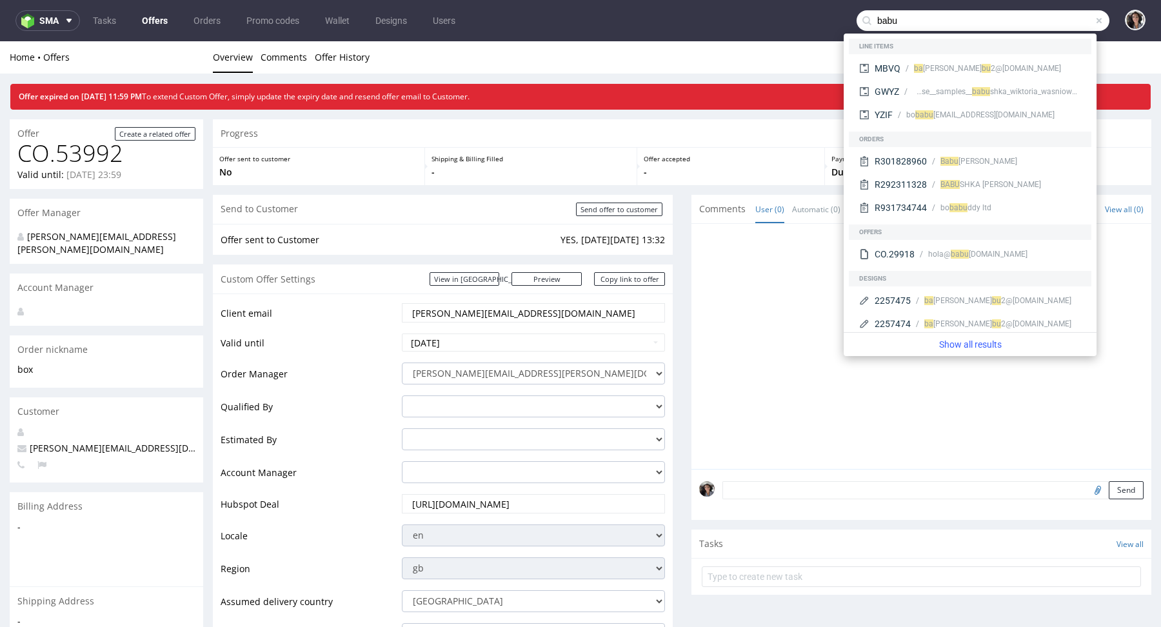
drag, startPoint x: 900, startPoint y: 23, endPoint x: 816, endPoint y: 23, distance: 84.5
click at [816, 23] on nav "sma Tasks Offers Orders Promo codes Wallet Designs Users babu" at bounding box center [580, 20] width 1161 height 41
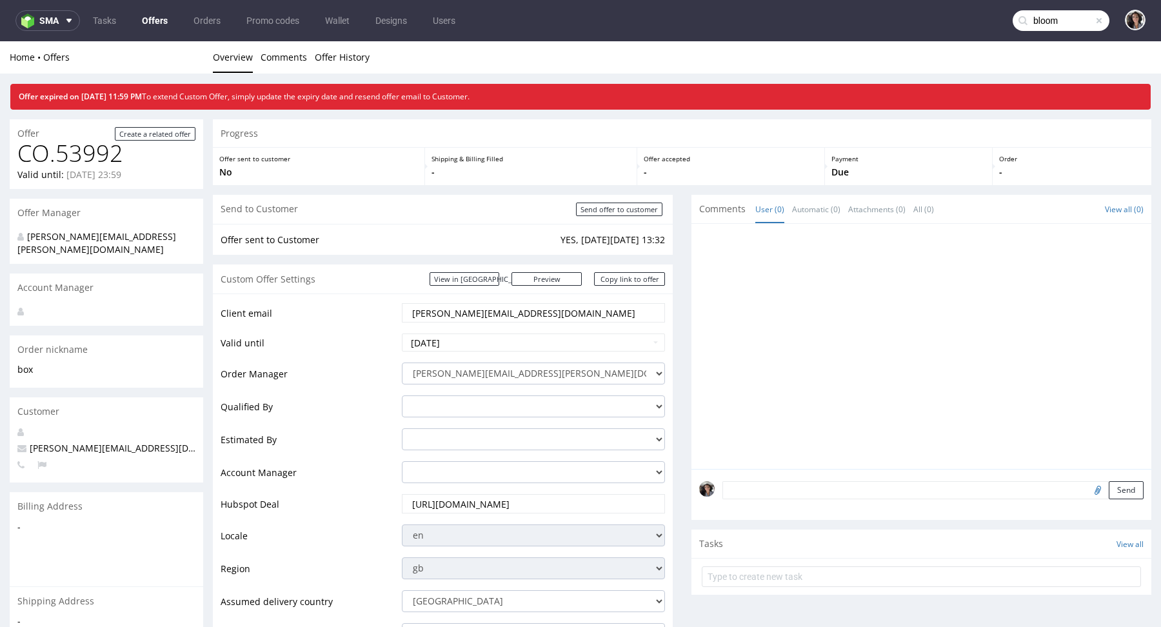
type input "bloom"
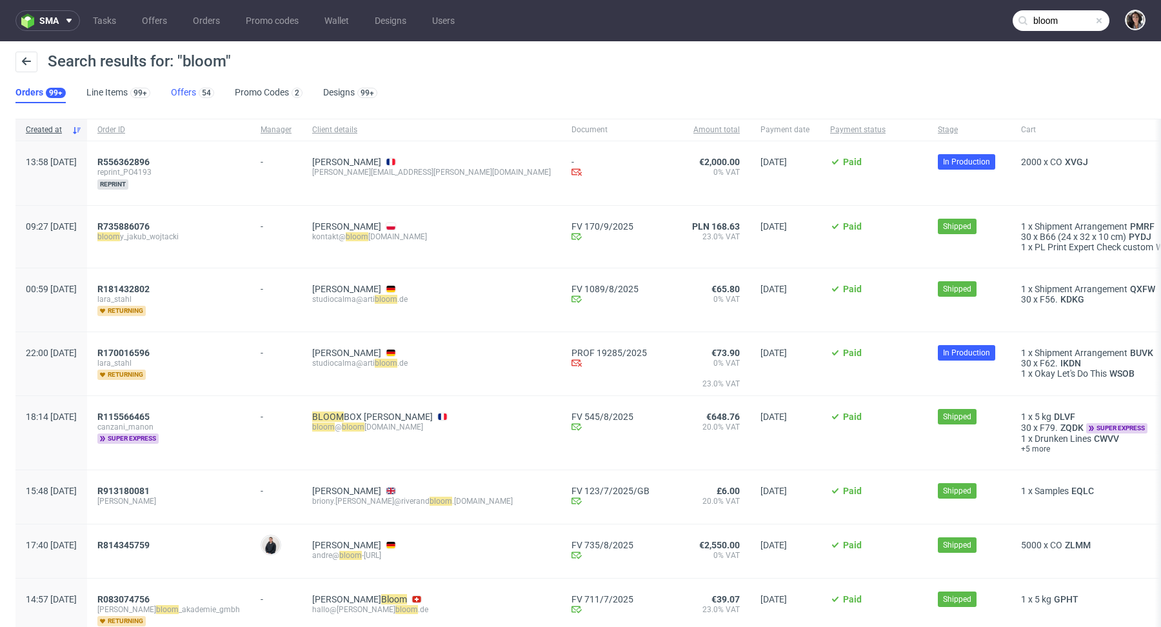
click at [188, 91] on link "Offers 54" at bounding box center [192, 93] width 43 height 21
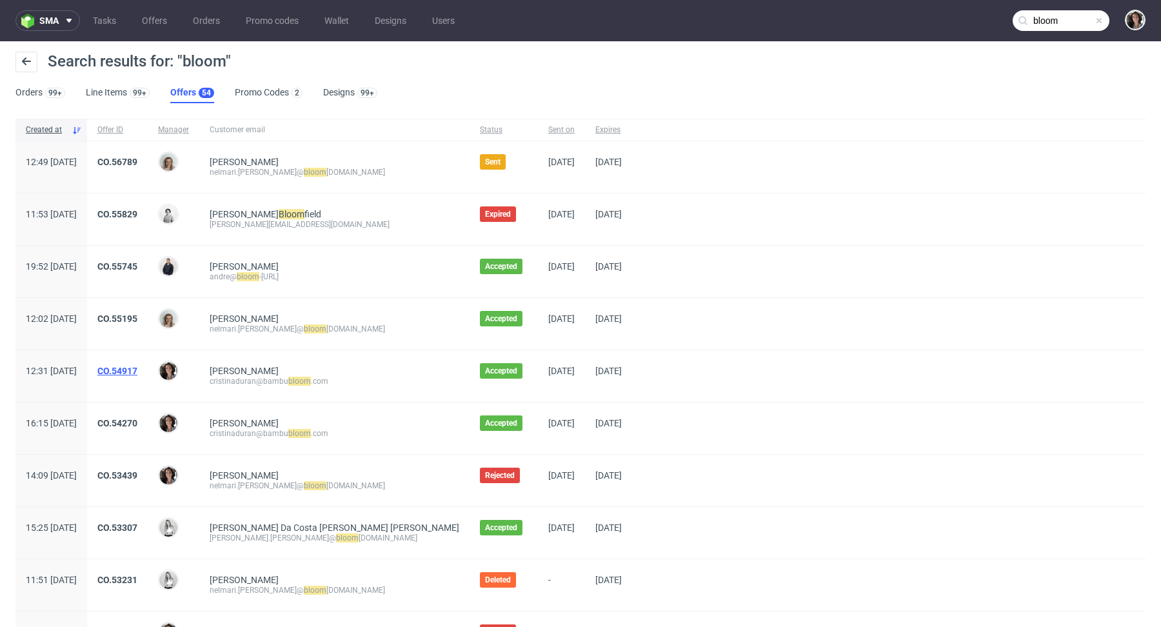
click at [137, 366] on link "CO.54917" at bounding box center [117, 371] width 40 height 10
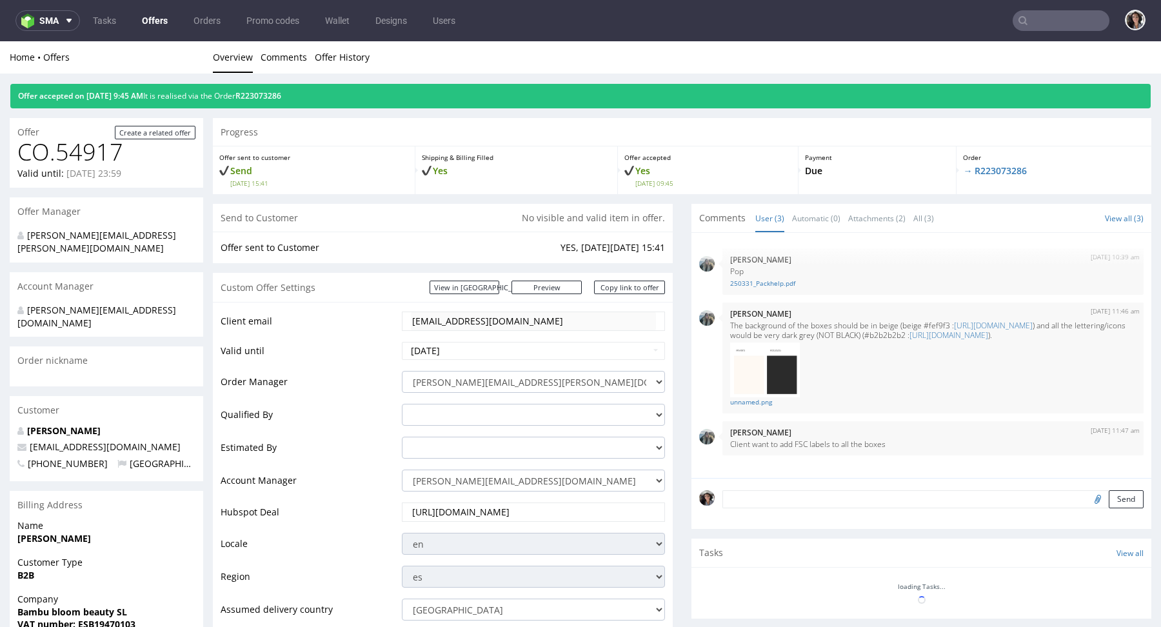
click at [291, 90] on div "Offer accepted on 28.03.2025 9:45 AM It is realised via the Order R223073286" at bounding box center [580, 96] width 1140 height 25
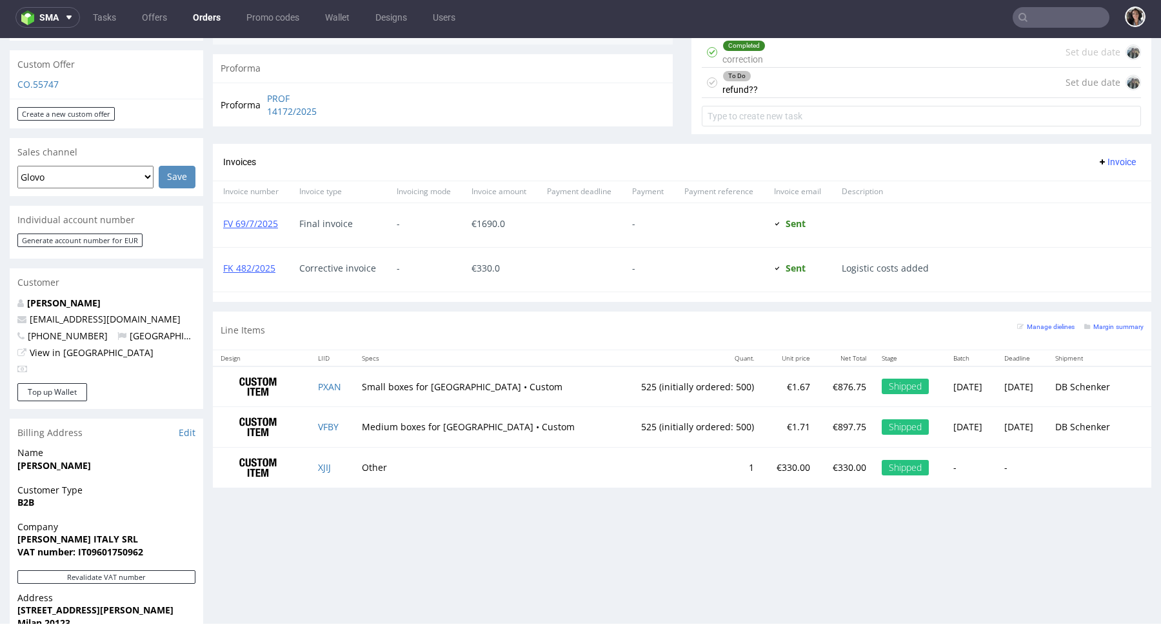
scroll to position [713, 0]
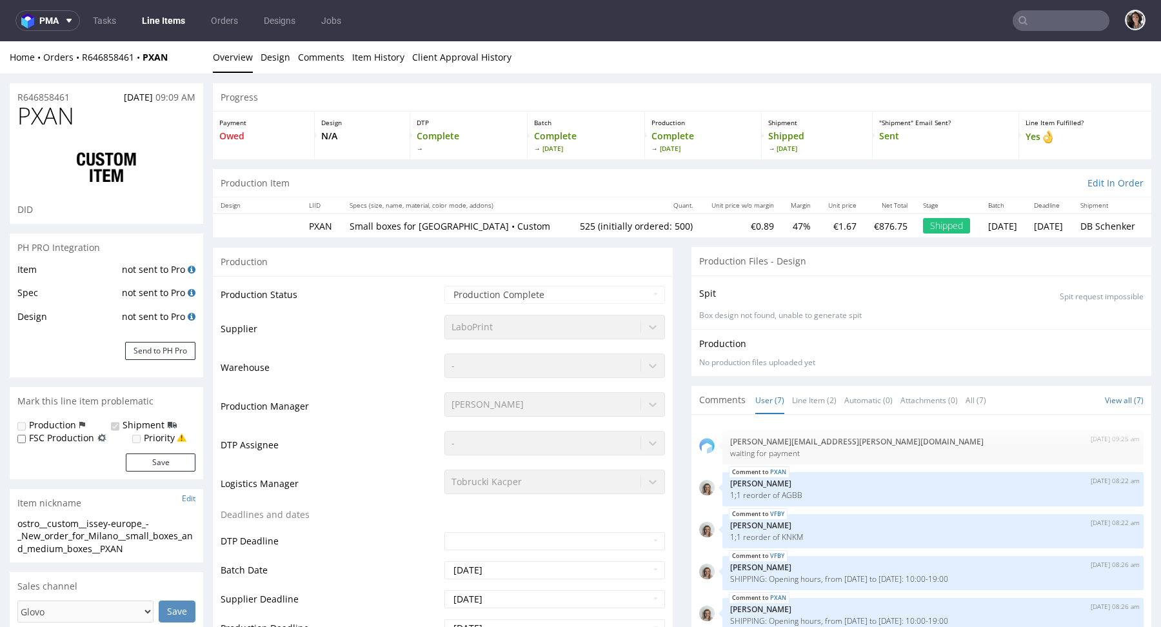
scroll to position [63, 0]
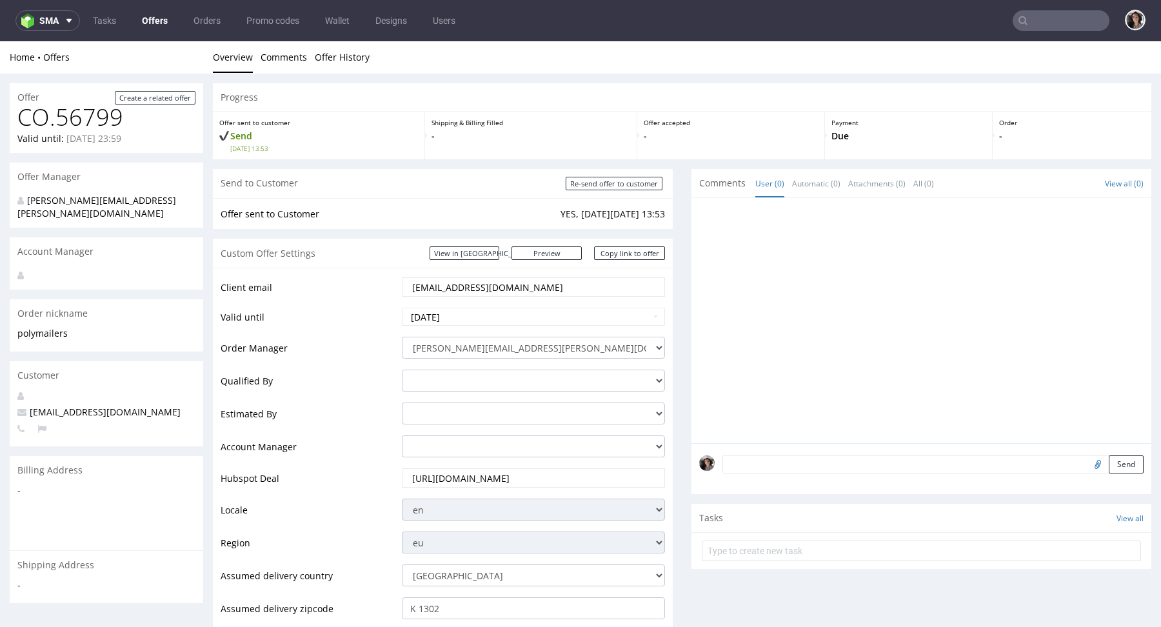
click at [495, 282] on input "[EMAIL_ADDRESS][DOMAIN_NAME]" at bounding box center [533, 287] width 245 height 18
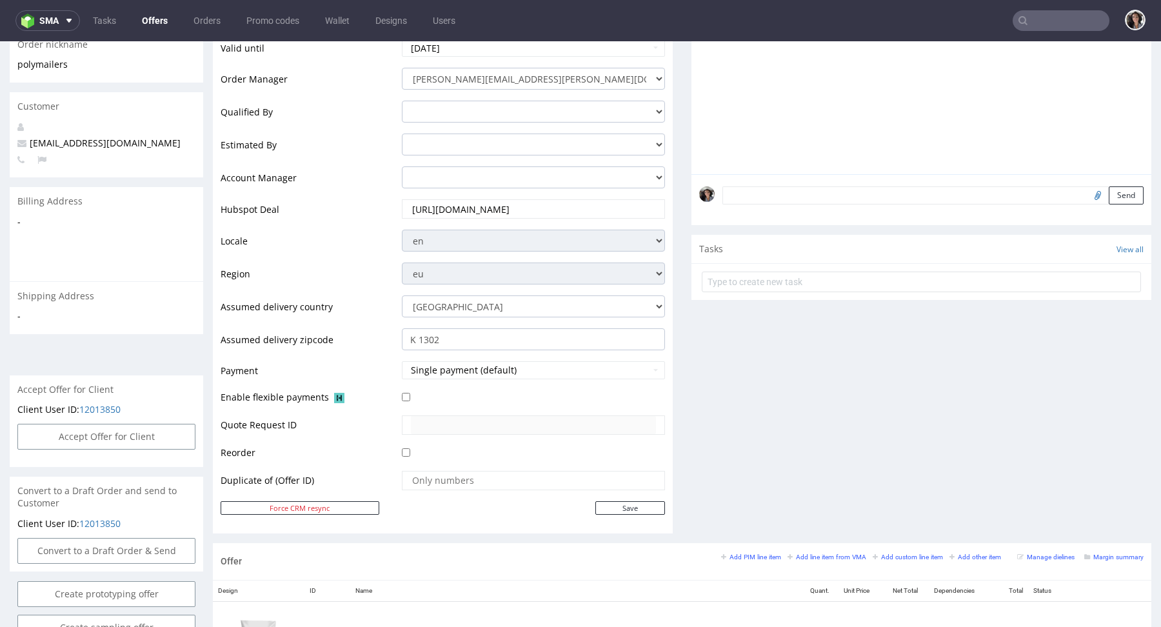
scroll to position [436, 0]
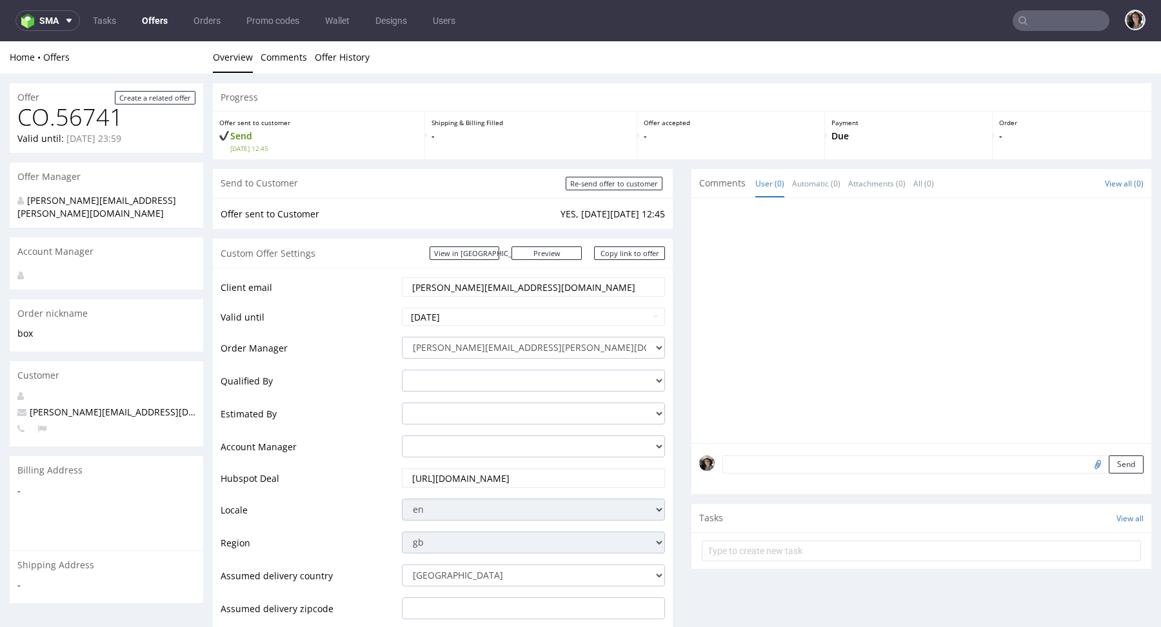
scroll to position [600, 0]
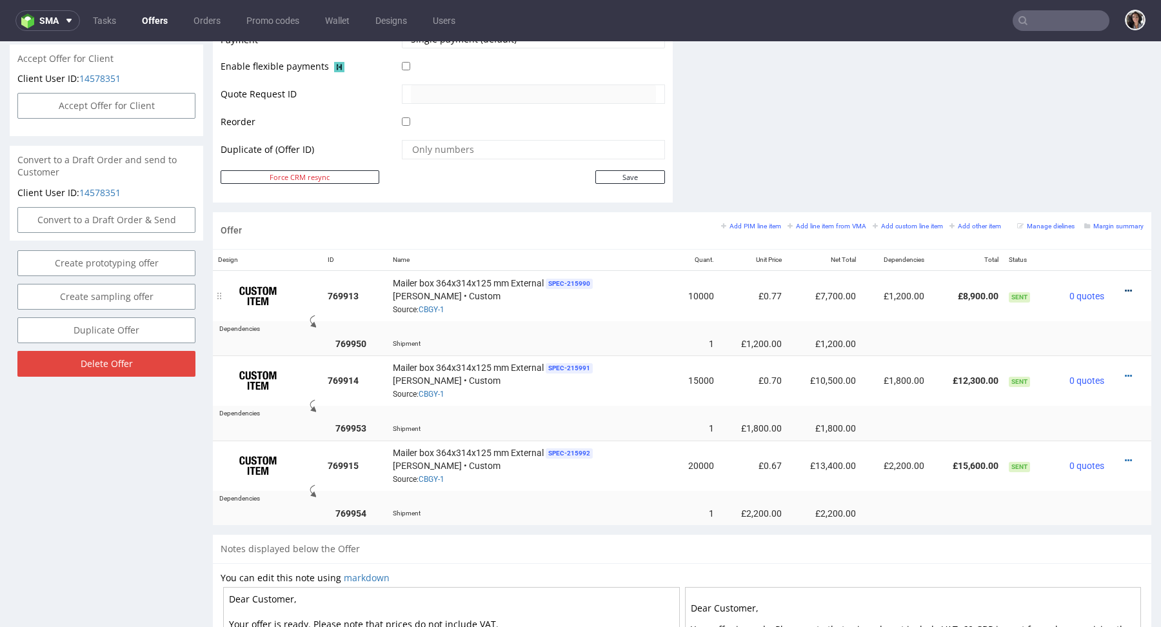
click at [1125, 288] on icon at bounding box center [1128, 290] width 7 height 9
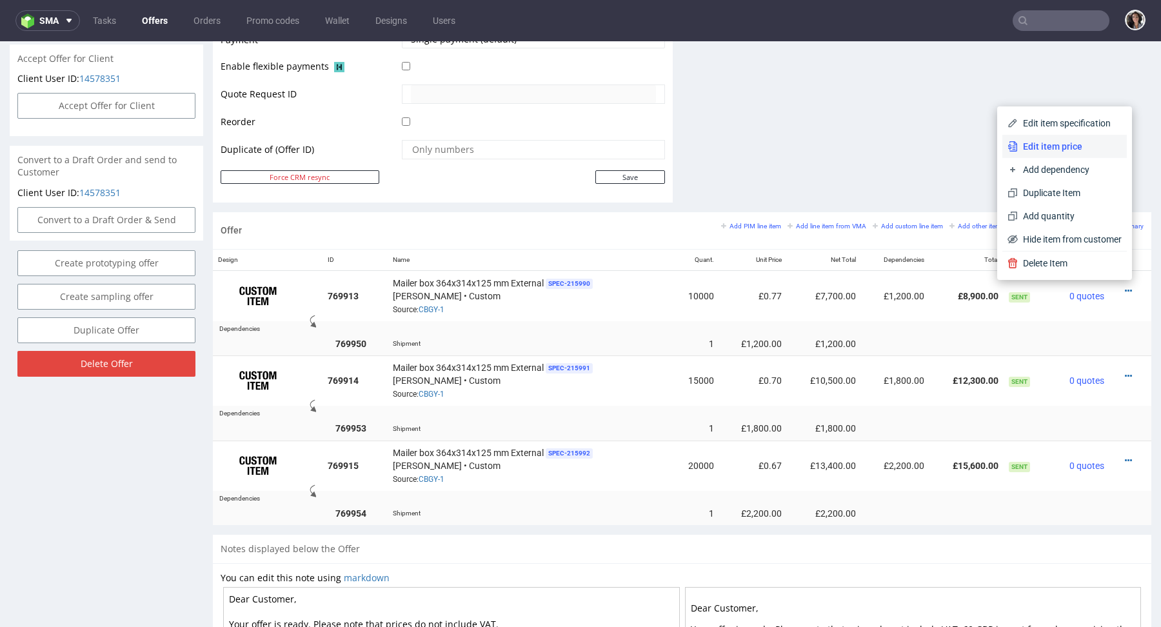
click at [1043, 146] on span "Edit item price" at bounding box center [1070, 146] width 104 height 13
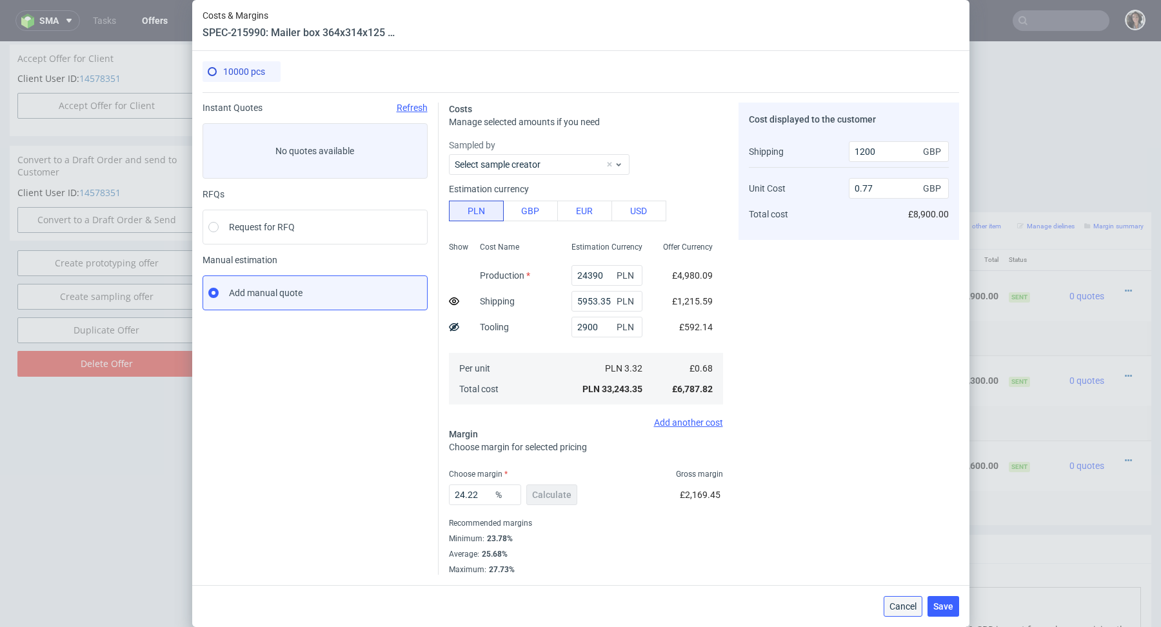
click at [895, 606] on span "Cancel" at bounding box center [902, 606] width 27 height 9
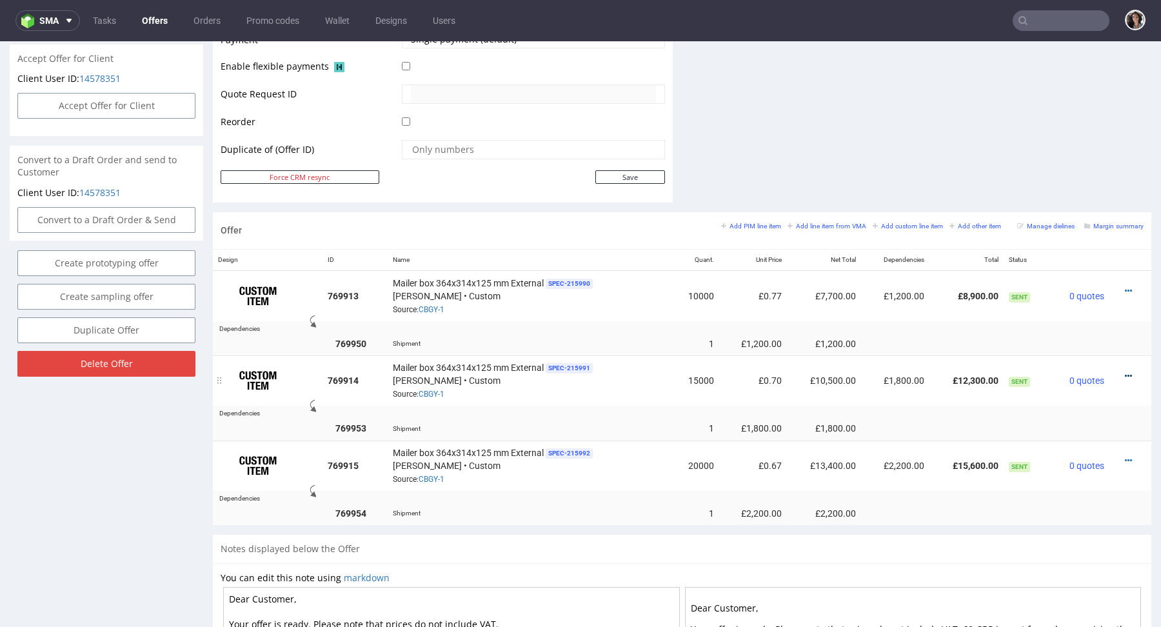
click at [1125, 374] on icon at bounding box center [1128, 375] width 7 height 9
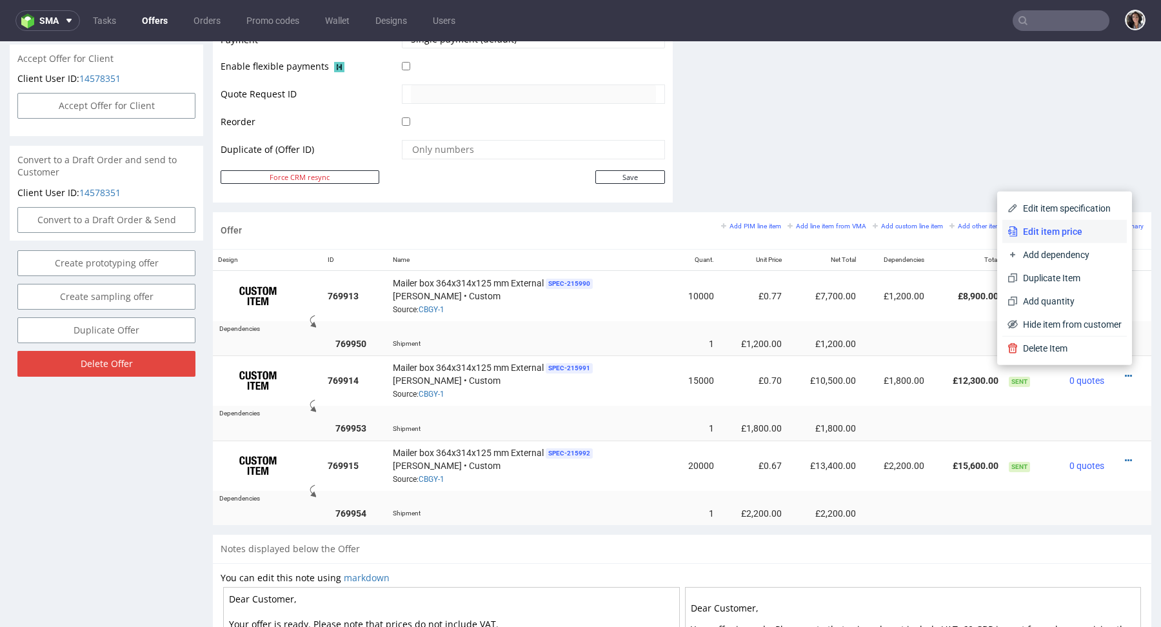
click at [1038, 236] on span "Edit item price" at bounding box center [1070, 231] width 104 height 13
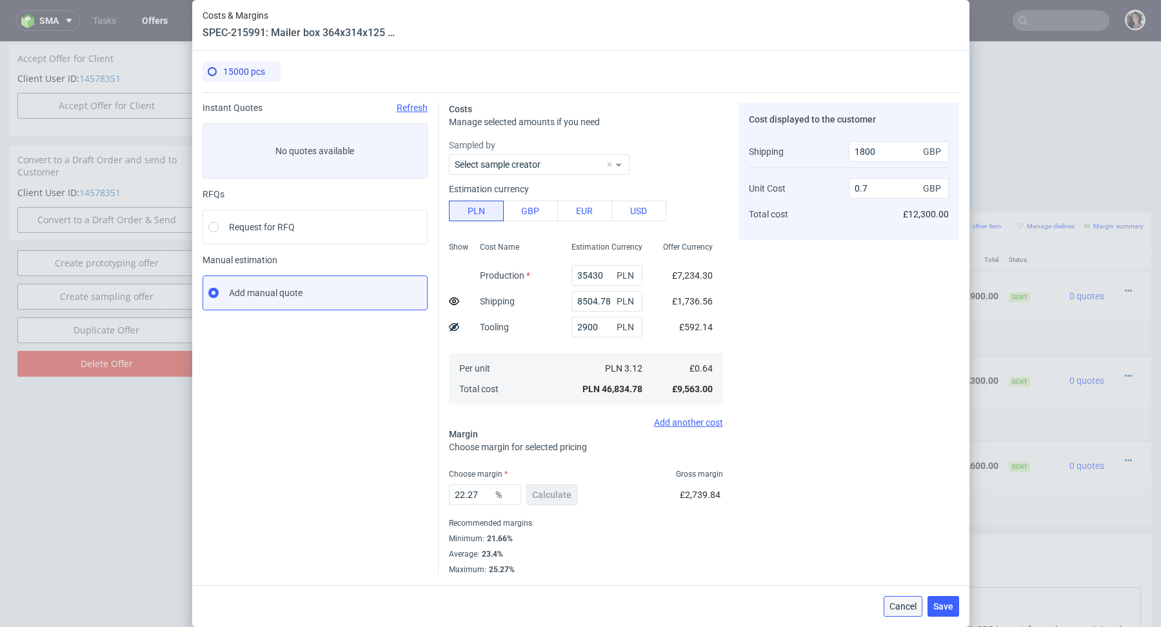
click at [895, 611] on button "Cancel" at bounding box center [903, 606] width 39 height 21
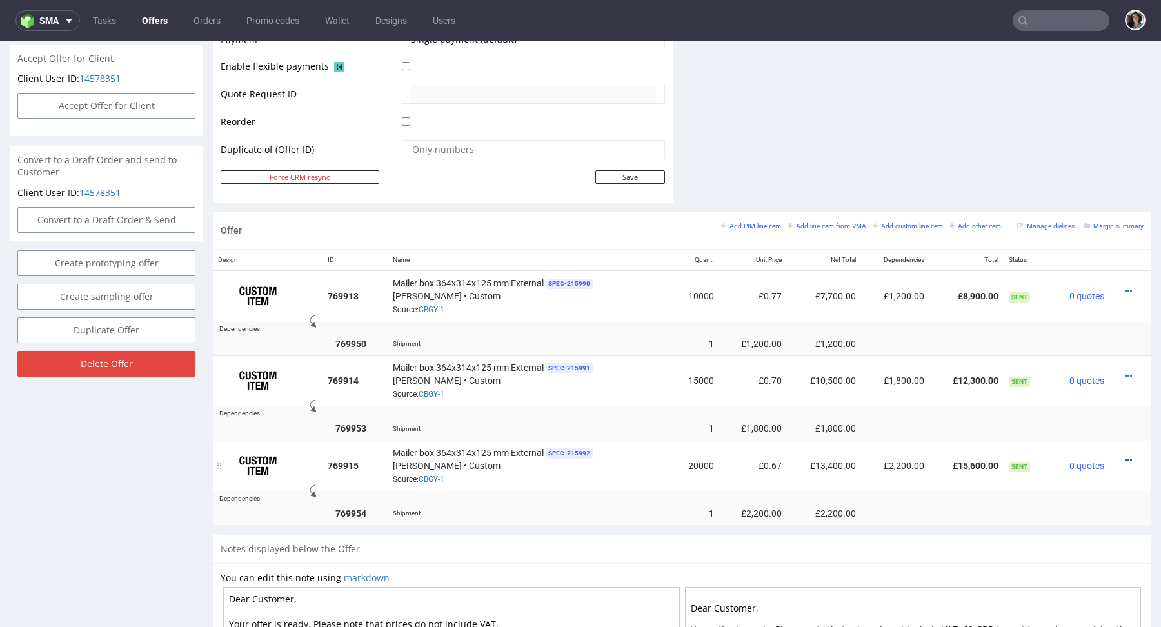
click at [1125, 459] on icon at bounding box center [1128, 460] width 7 height 9
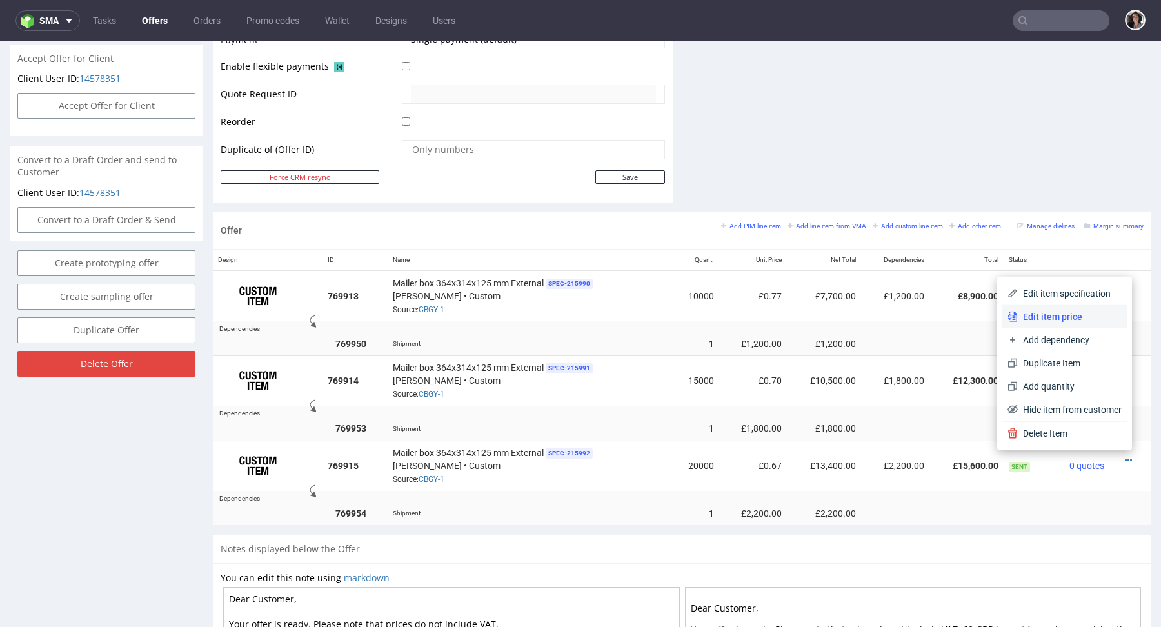
click at [1036, 312] on span "Edit item price" at bounding box center [1070, 316] width 104 height 13
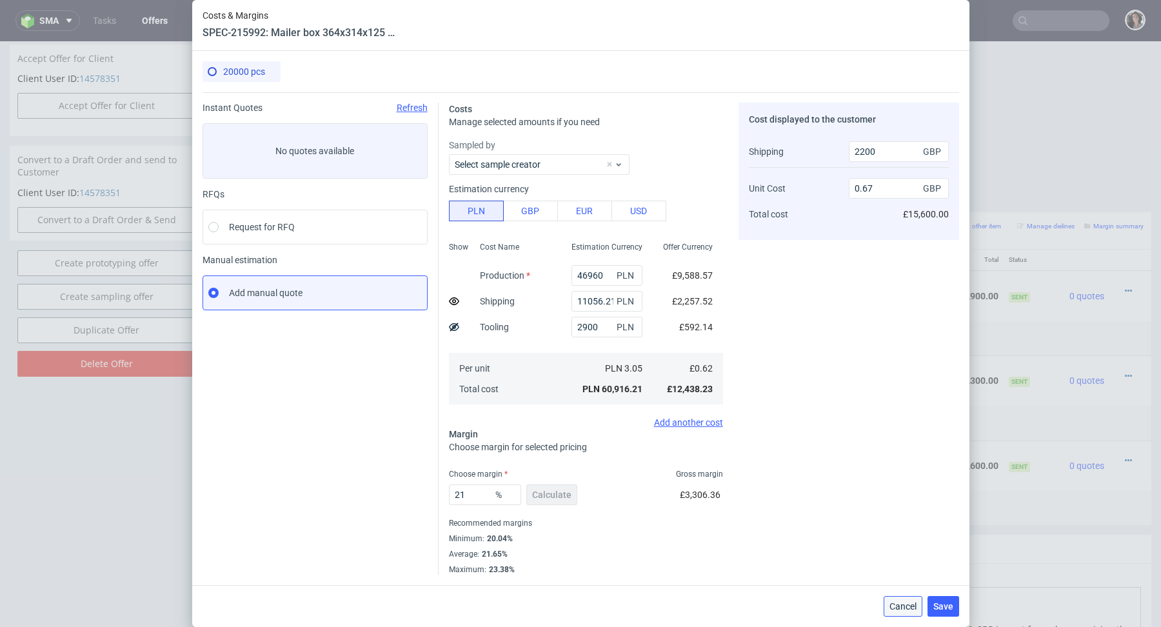
click at [908, 607] on span "Cancel" at bounding box center [902, 606] width 27 height 9
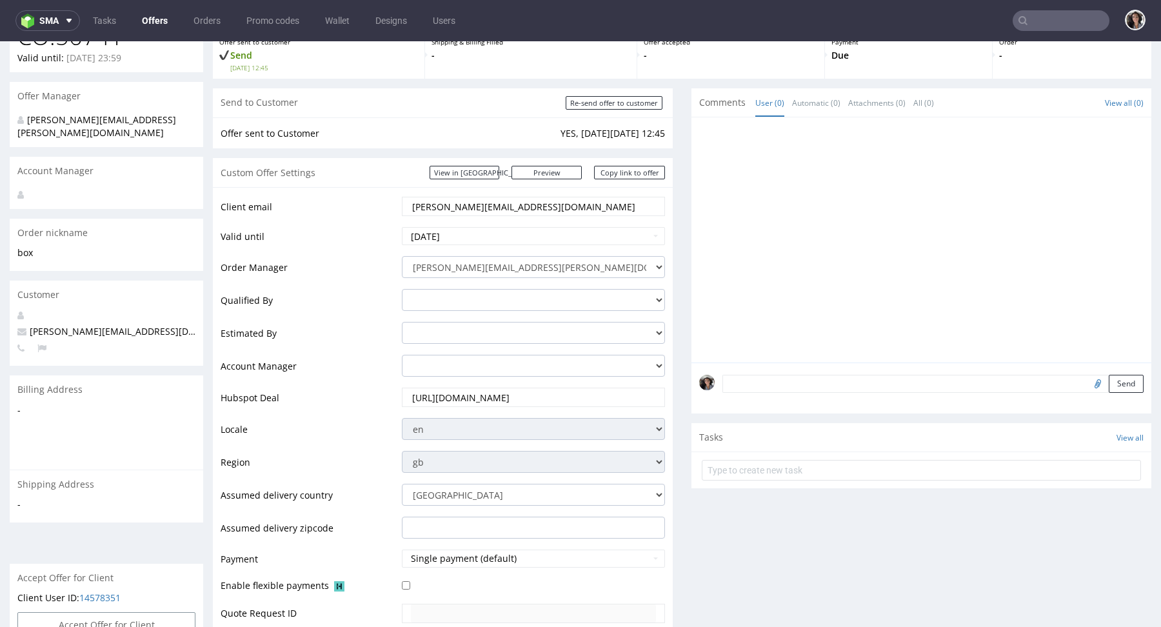
scroll to position [0, 0]
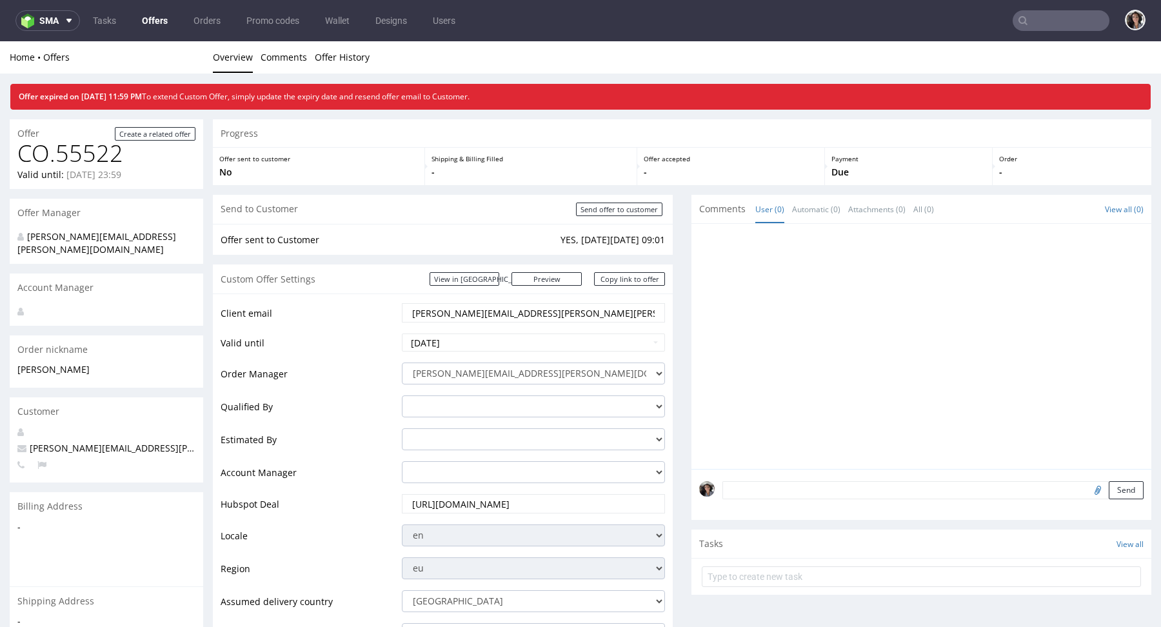
scroll to position [515, 0]
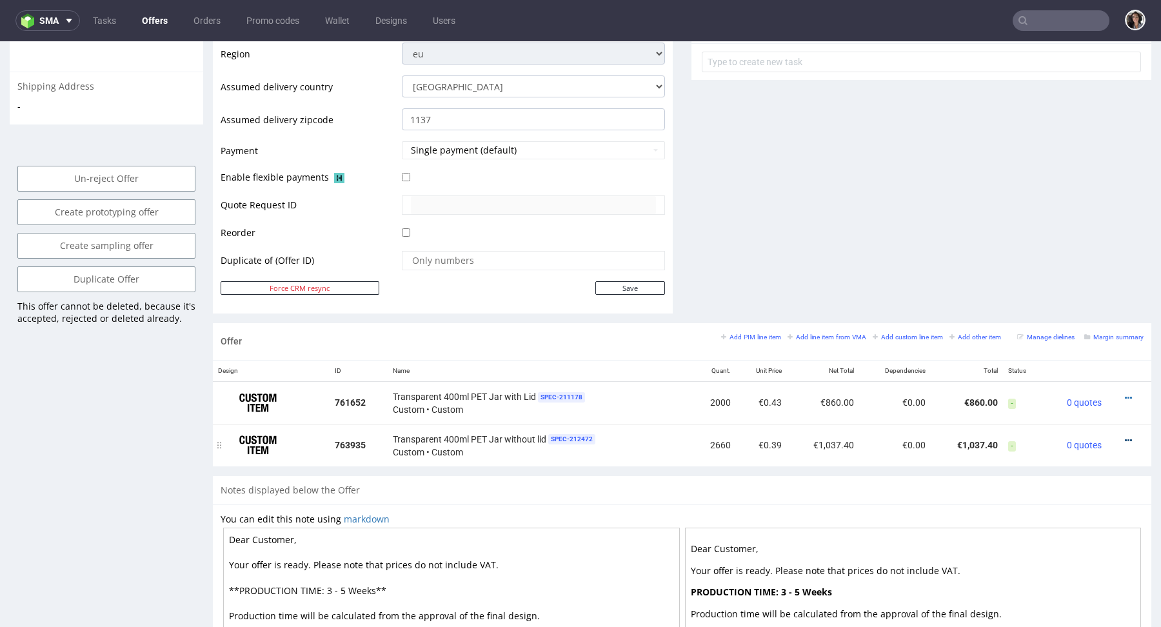
click at [1125, 436] on icon at bounding box center [1128, 440] width 7 height 9
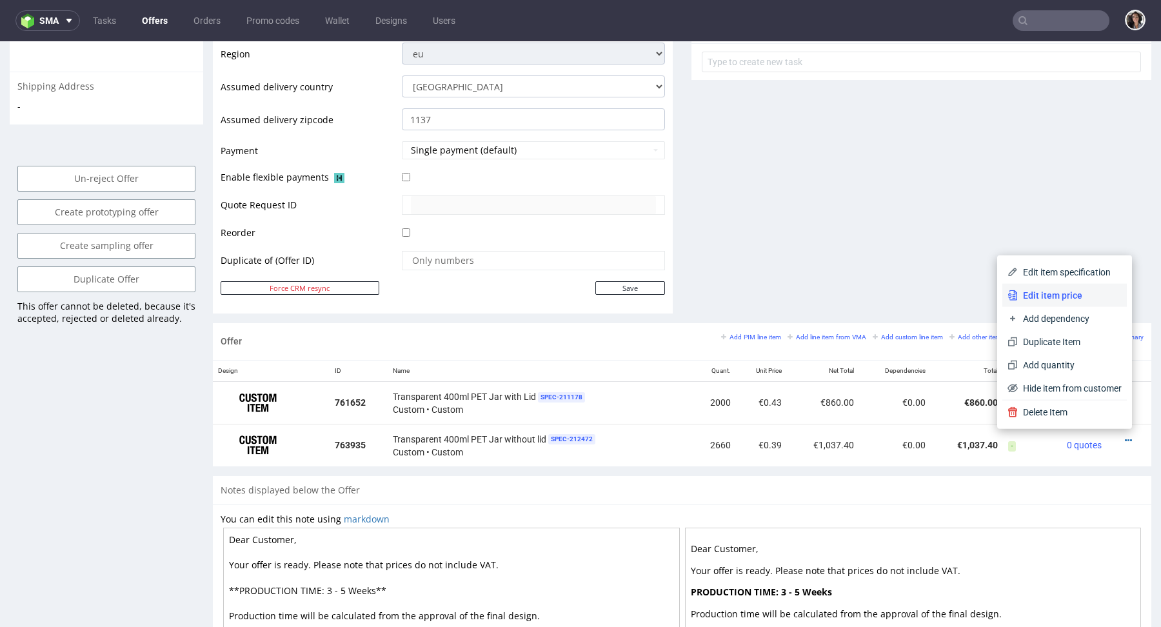
click at [1051, 299] on span "Edit item price" at bounding box center [1070, 295] width 104 height 13
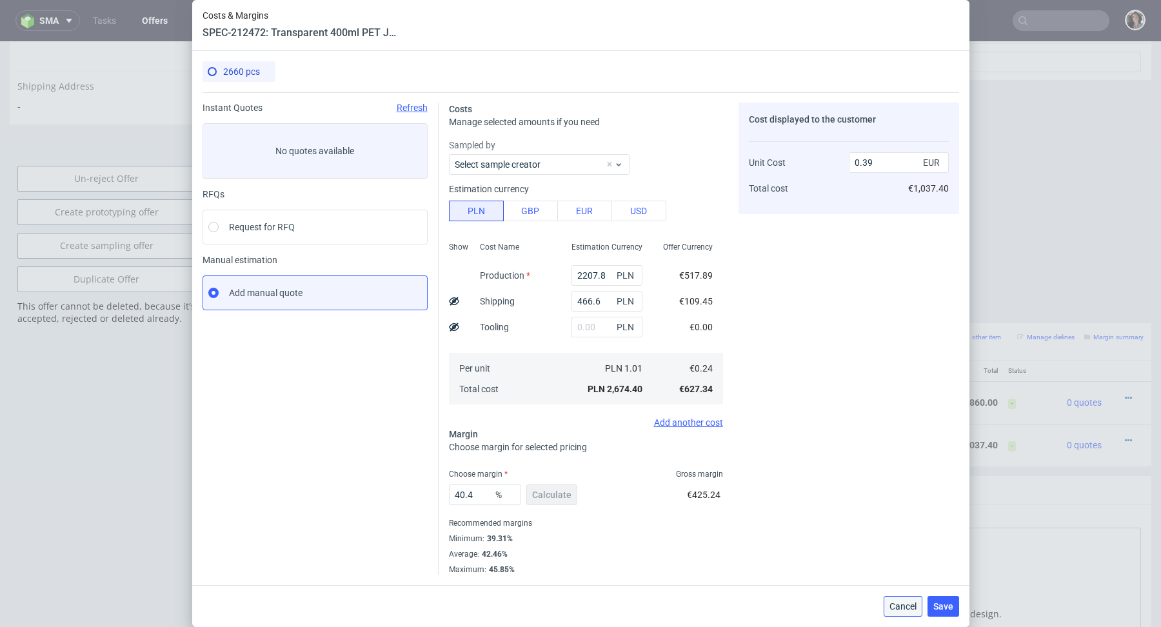
click at [906, 611] on span "Cancel" at bounding box center [902, 606] width 27 height 9
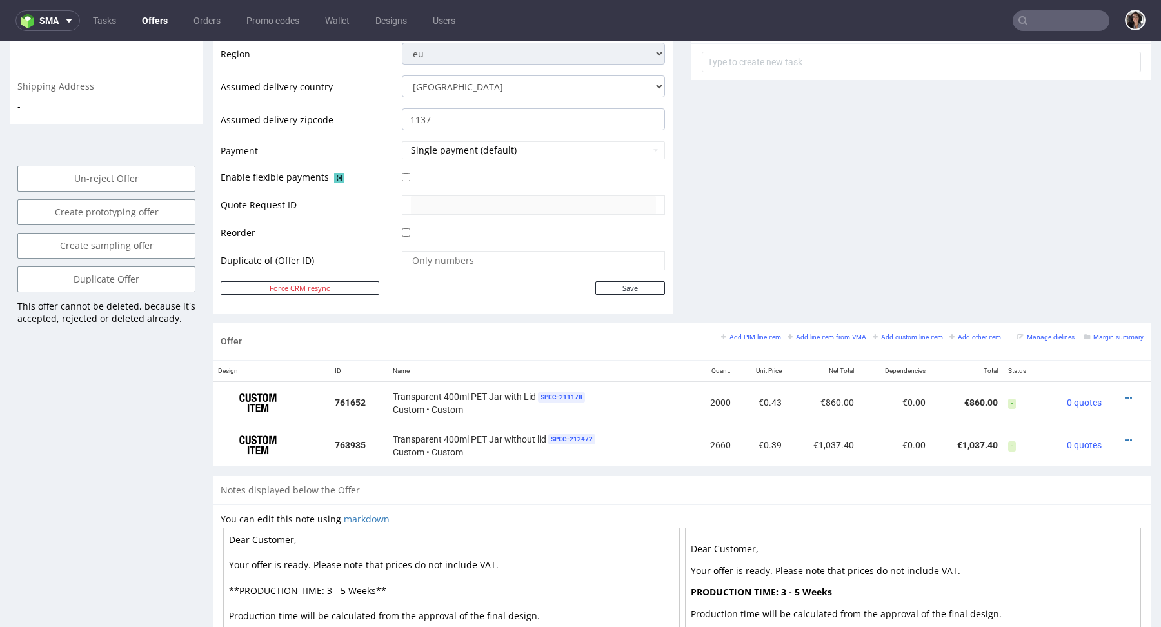
scroll to position [539, 0]
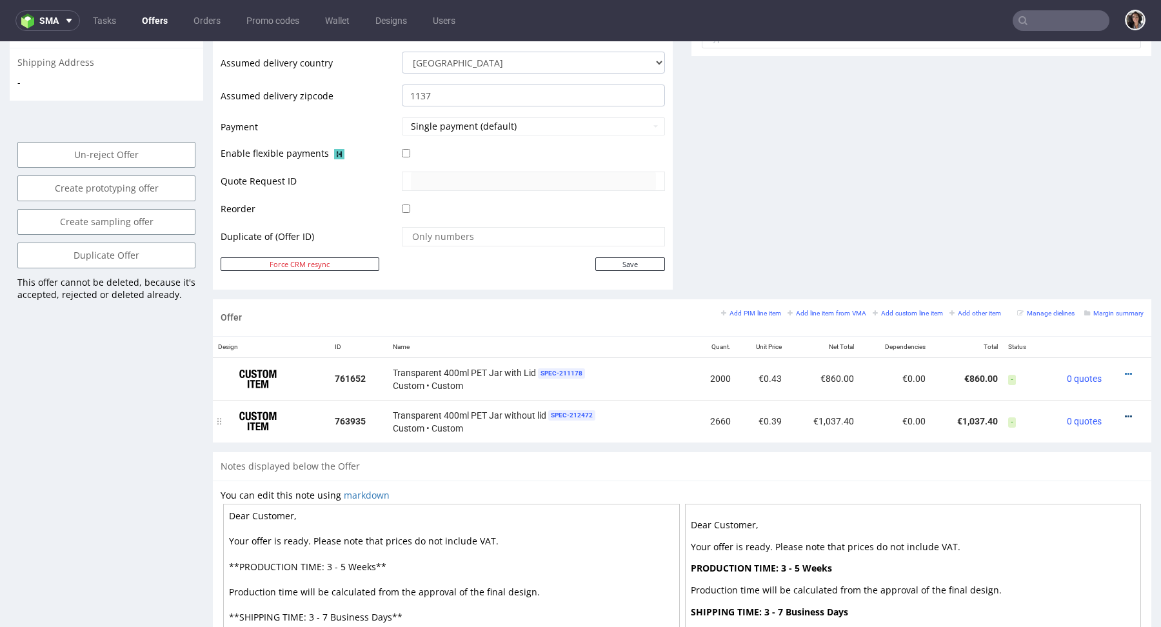
click at [1125, 412] on icon at bounding box center [1128, 416] width 7 height 9
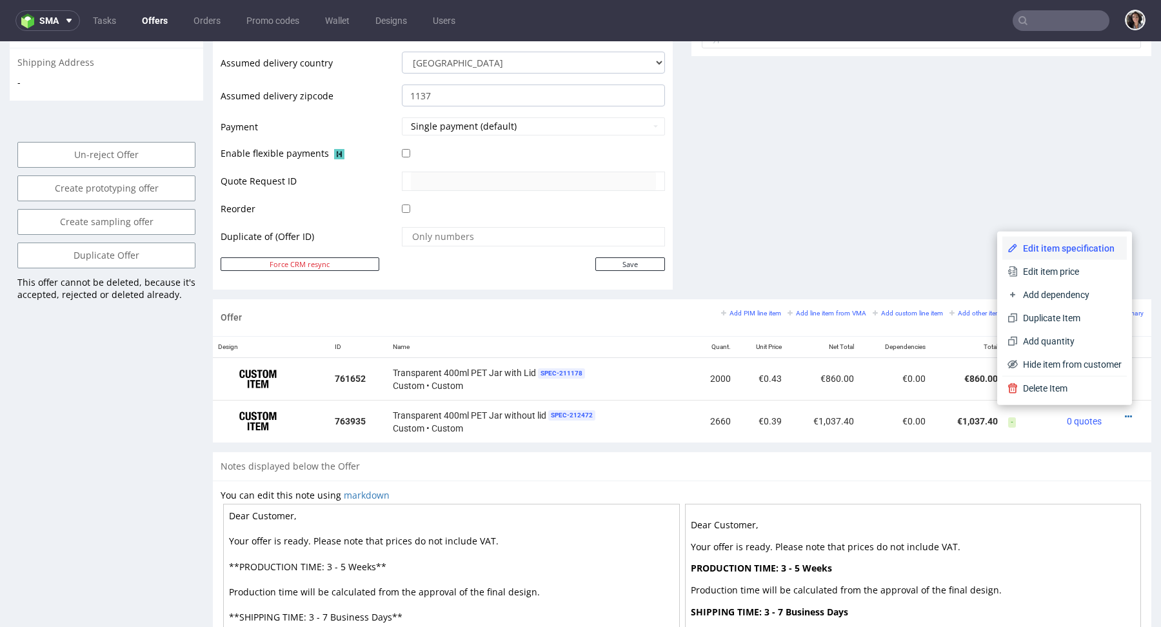
click at [1047, 244] on span "Edit item specification" at bounding box center [1070, 248] width 104 height 13
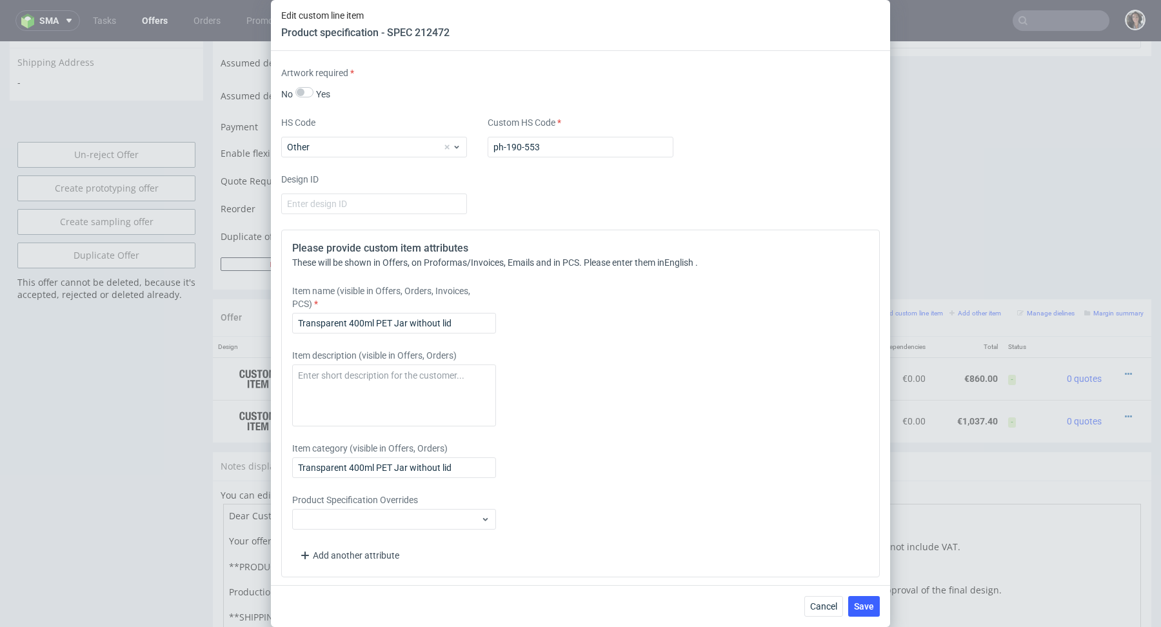
scroll to position [0, 0]
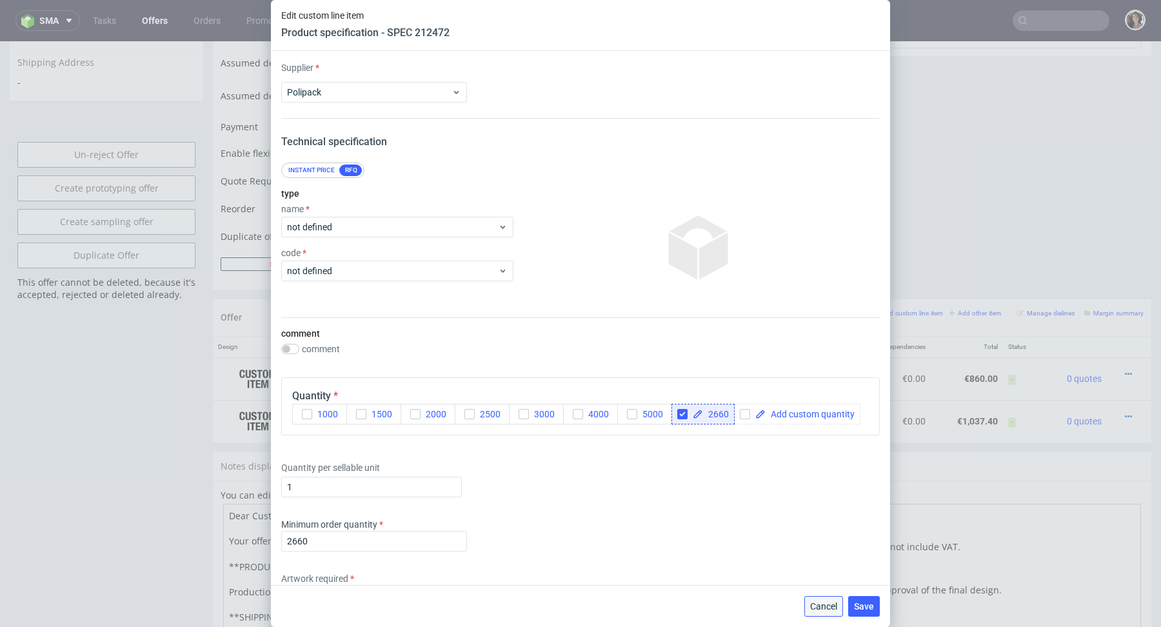
click at [822, 602] on span "Cancel" at bounding box center [823, 606] width 27 height 9
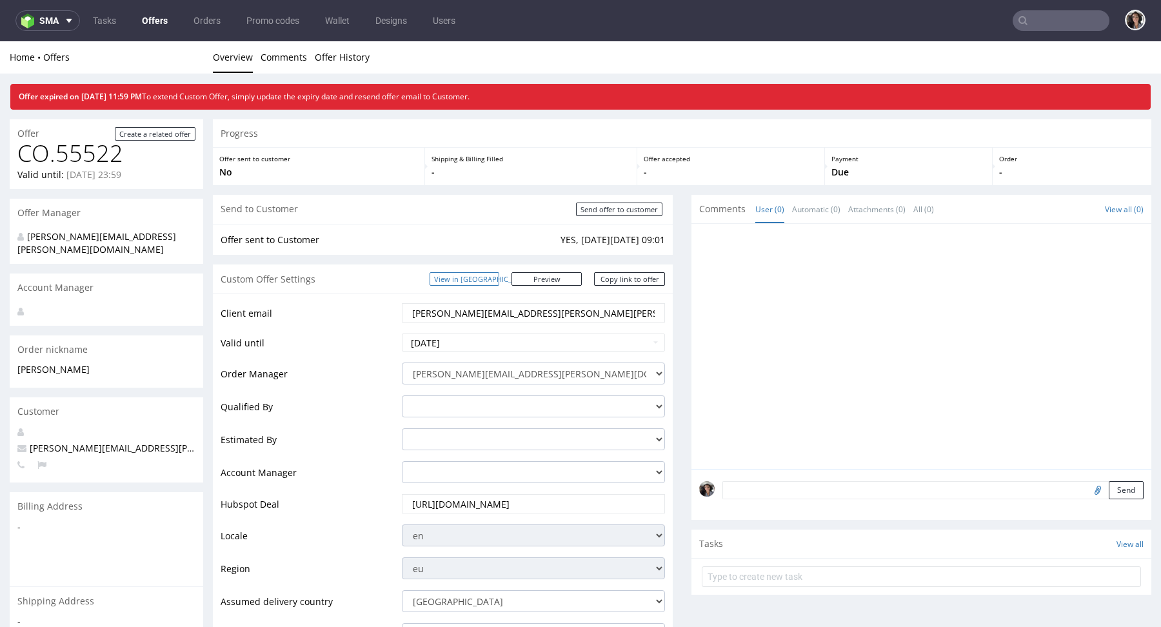
click at [499, 275] on link "View in [GEOGRAPHIC_DATA]" at bounding box center [465, 279] width 70 height 14
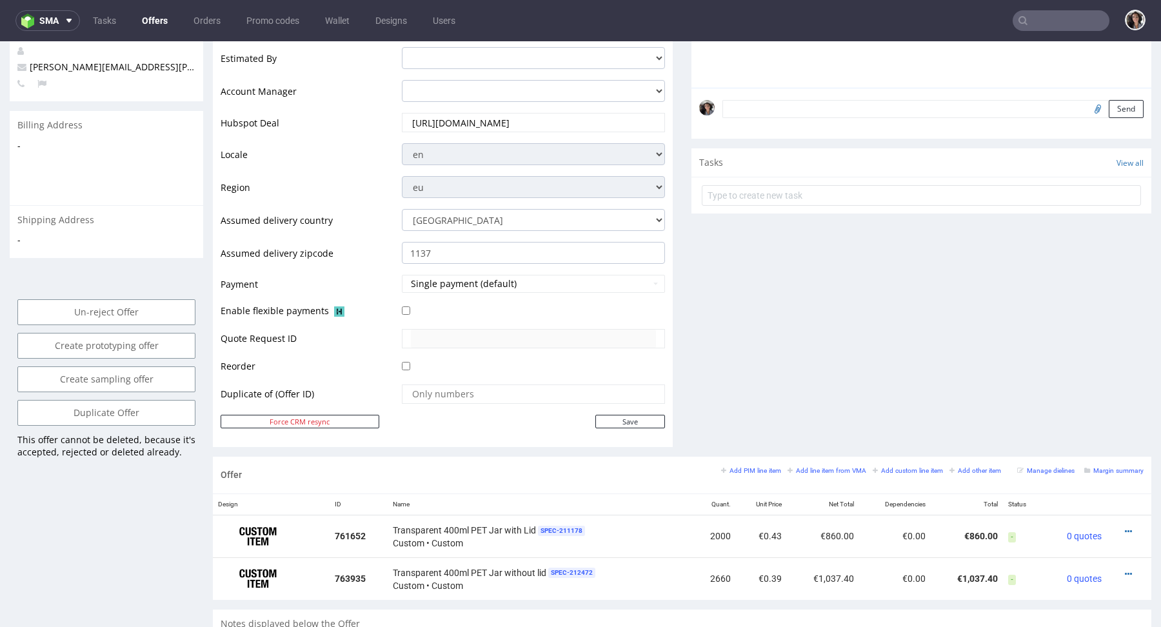
scroll to position [422, 0]
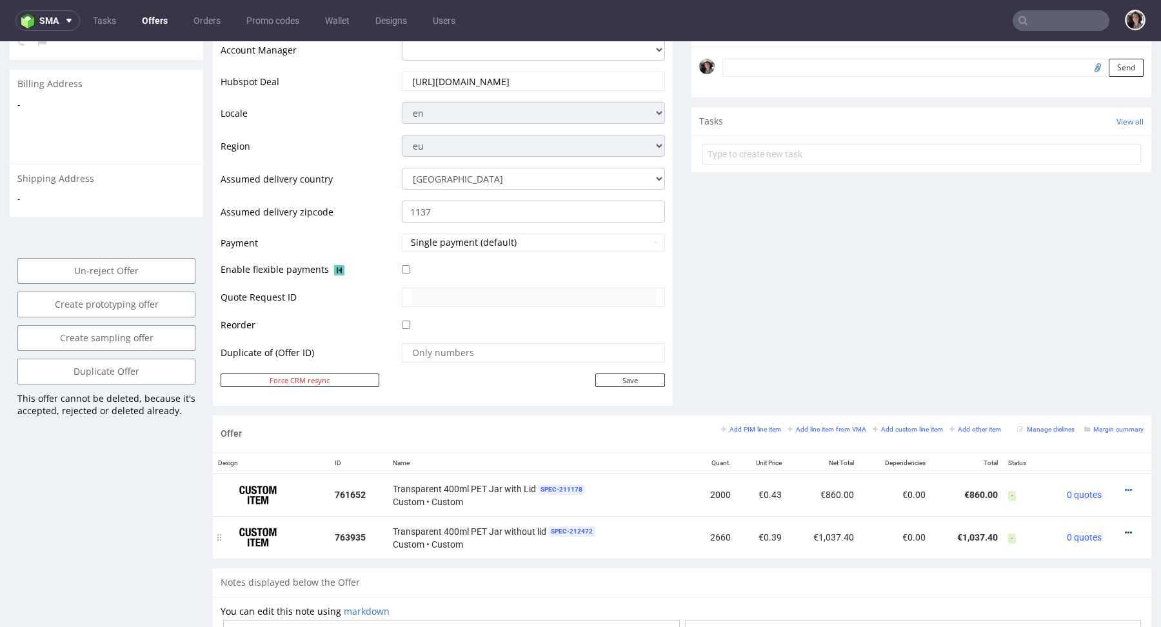
click at [1125, 528] on icon at bounding box center [1128, 532] width 7 height 9
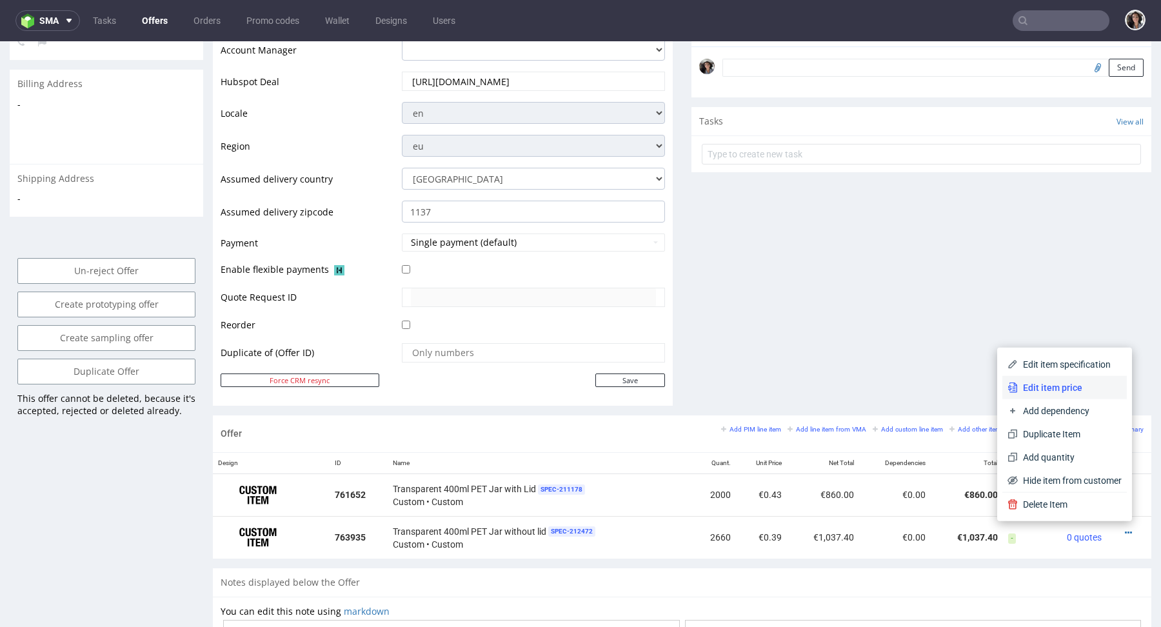
click at [1054, 390] on span "Edit item price" at bounding box center [1070, 387] width 104 height 13
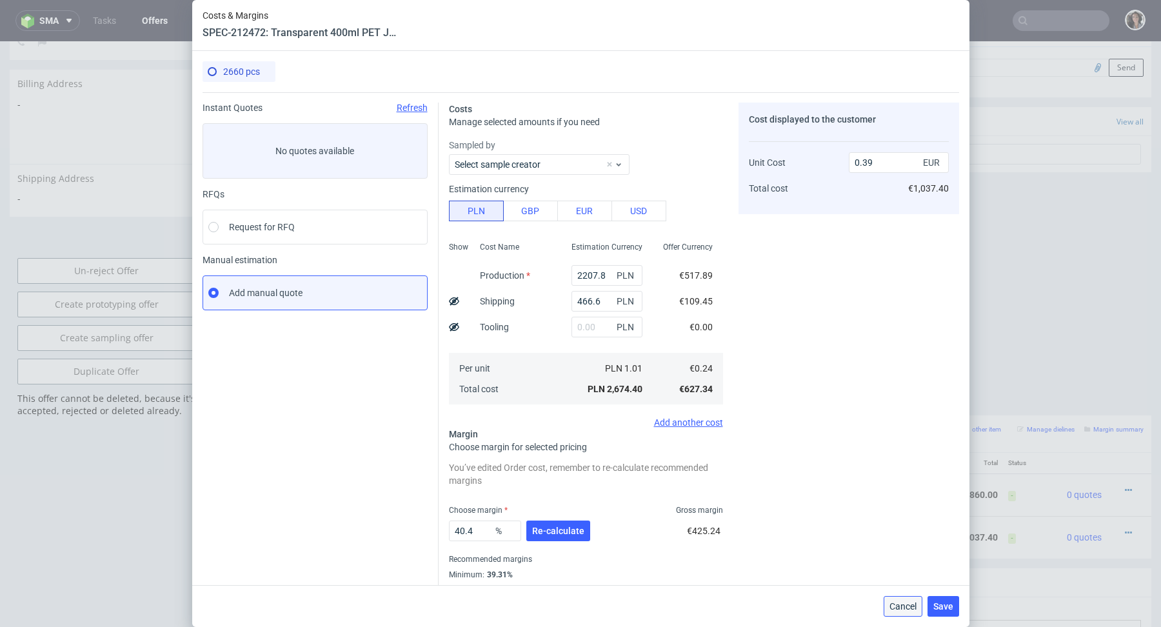
click at [908, 598] on button "Cancel" at bounding box center [903, 606] width 39 height 21
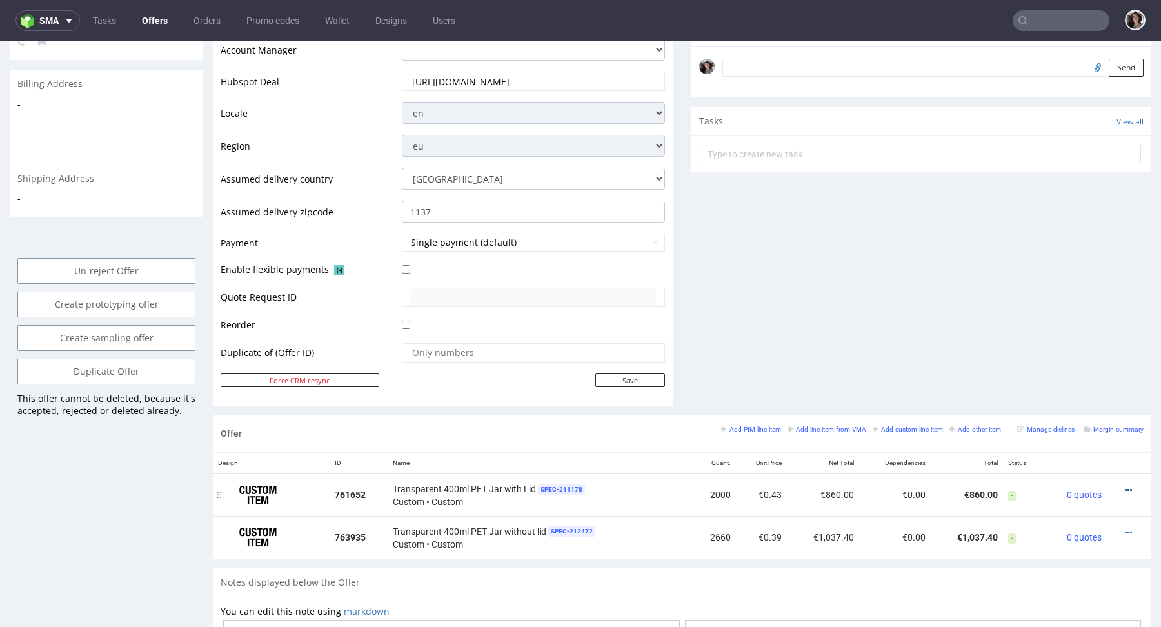
click at [1125, 489] on icon at bounding box center [1128, 490] width 7 height 9
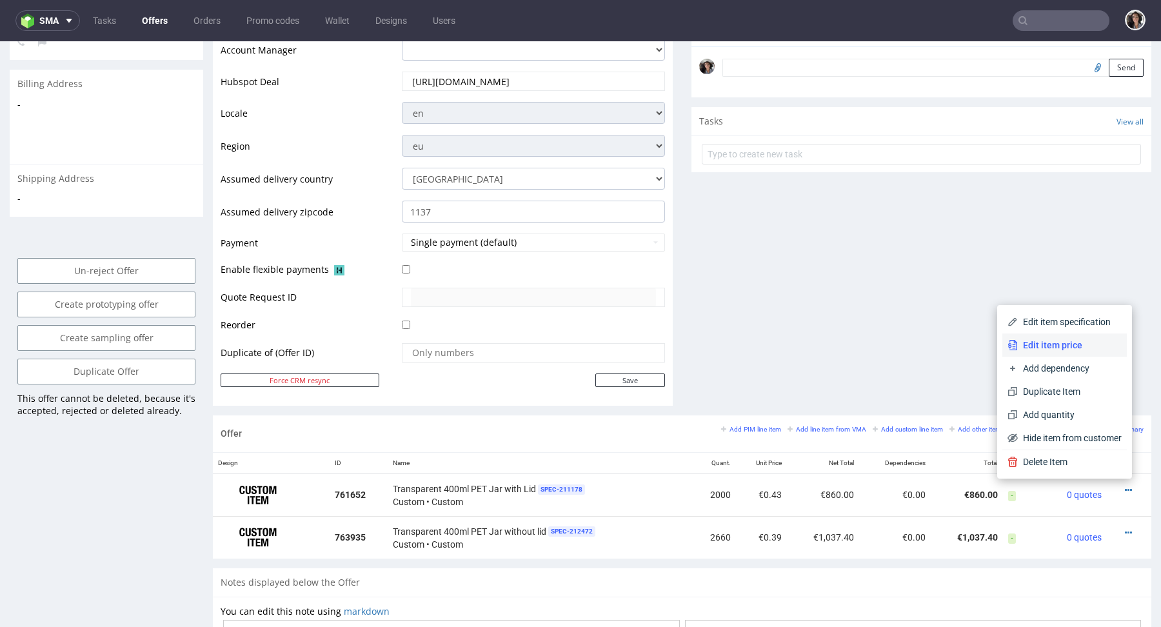
click at [1082, 348] on span "Edit item price" at bounding box center [1070, 345] width 104 height 13
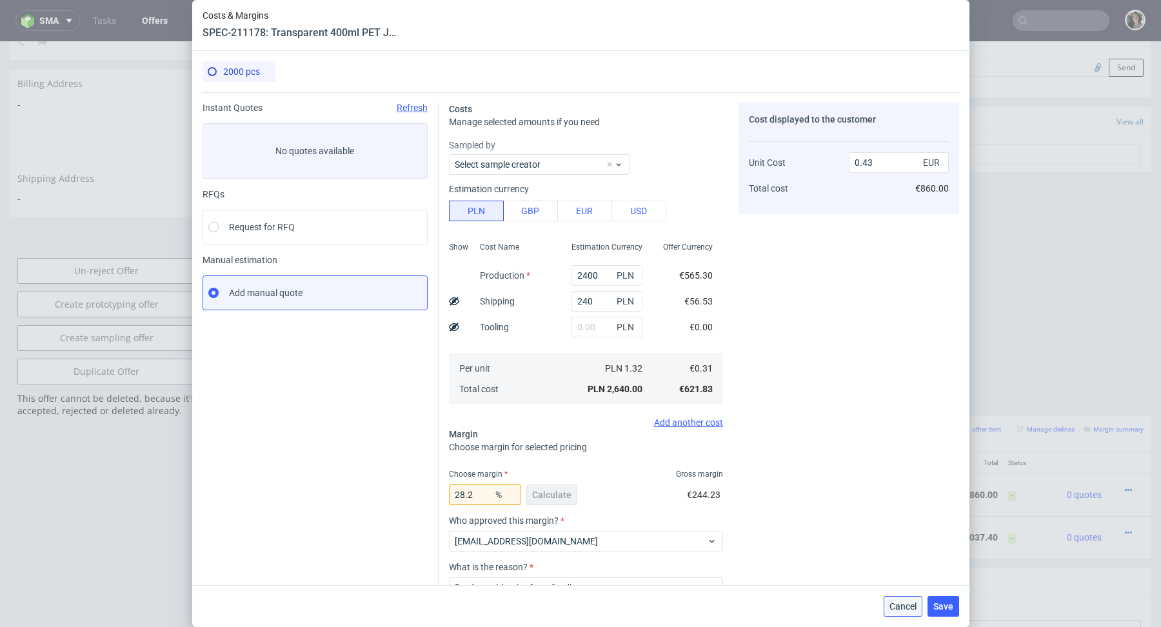
click at [898, 606] on span "Cancel" at bounding box center [902, 606] width 27 height 9
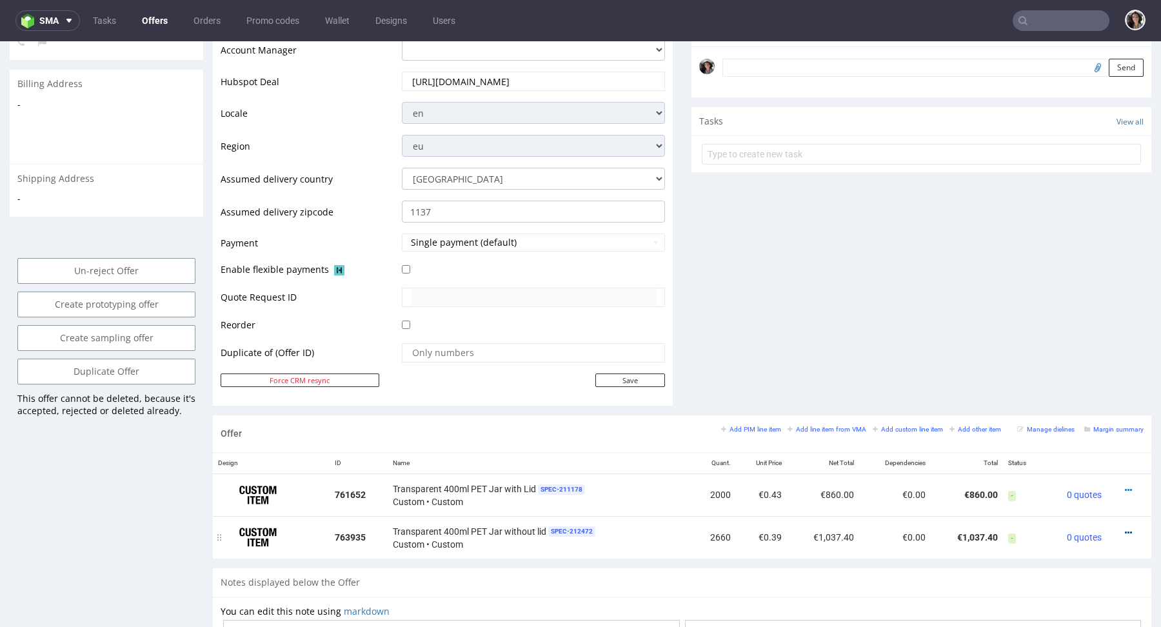
click at [1125, 529] on icon at bounding box center [1128, 532] width 7 height 9
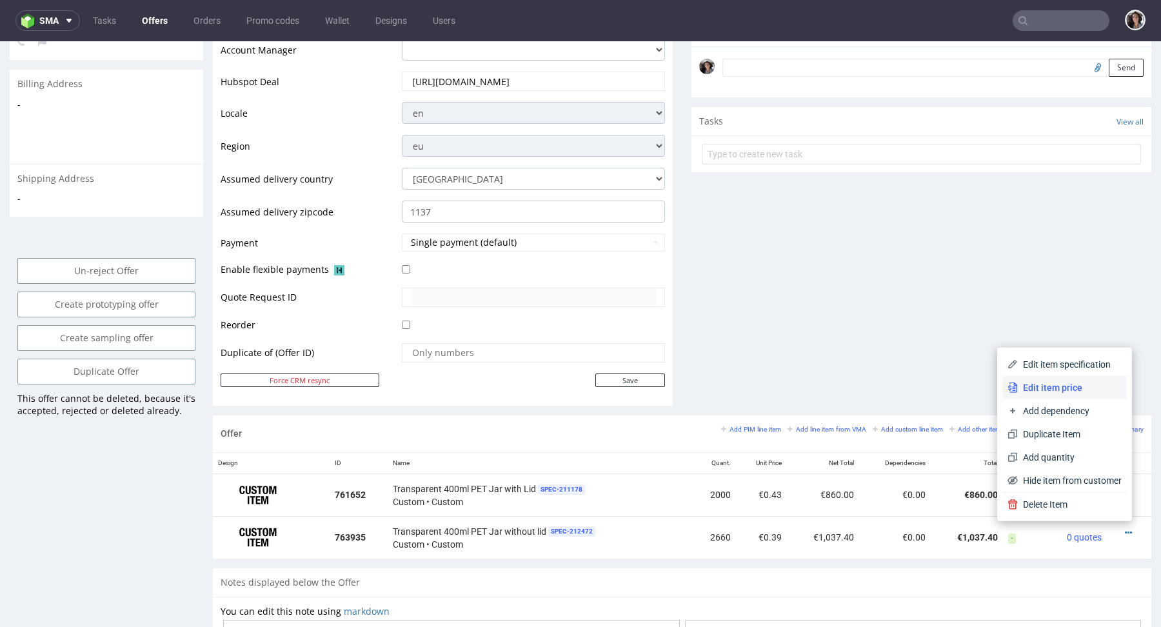
click at [1056, 386] on span "Edit item price" at bounding box center [1070, 387] width 104 height 13
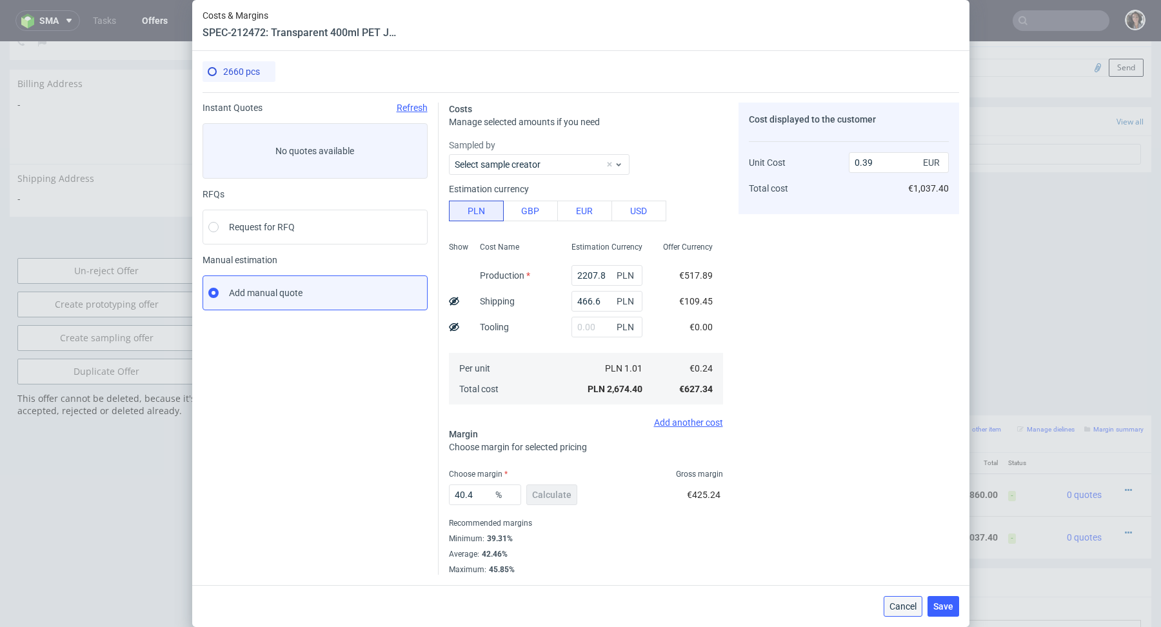
click at [905, 606] on span "Cancel" at bounding box center [902, 606] width 27 height 9
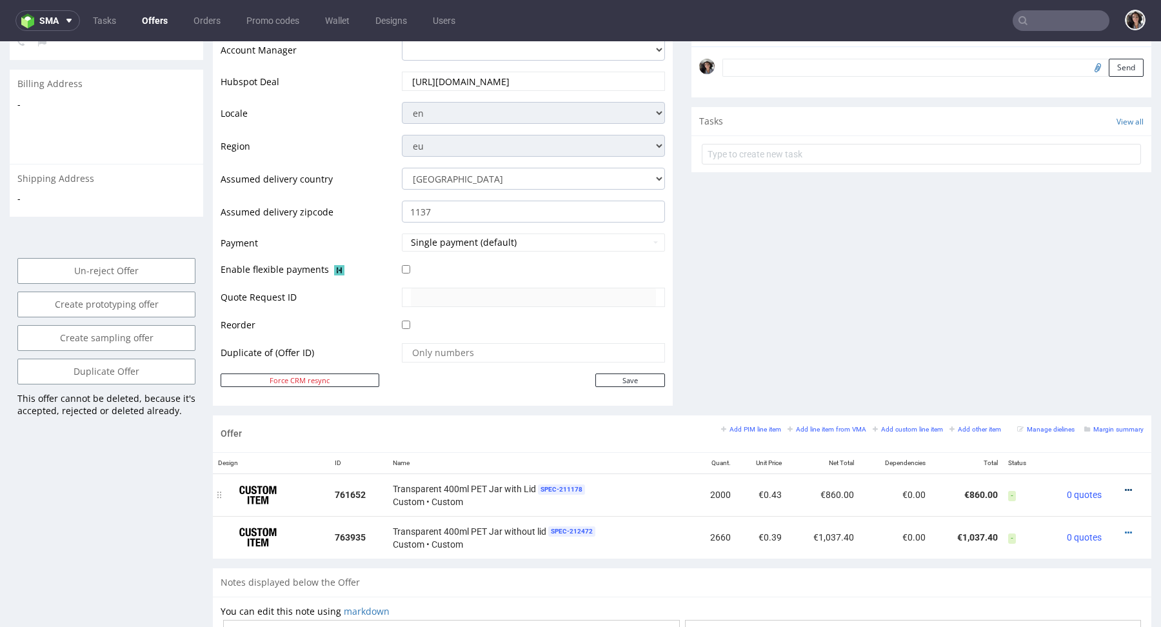
click at [1125, 488] on icon at bounding box center [1128, 490] width 7 height 9
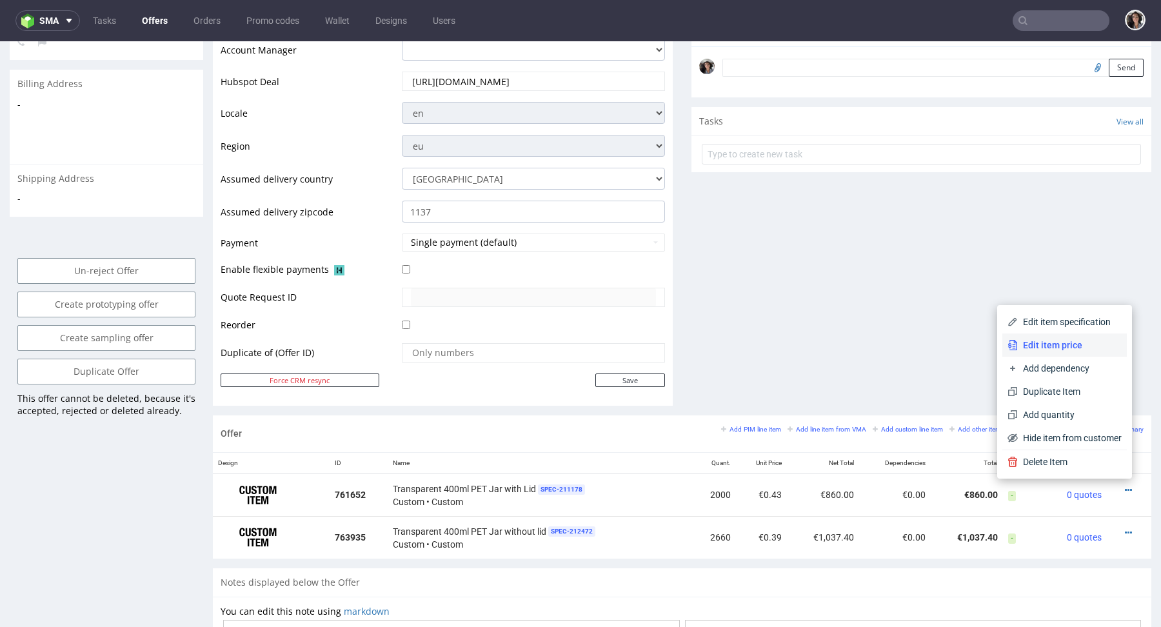
click at [1056, 352] on li "Edit item price" at bounding box center [1064, 344] width 124 height 23
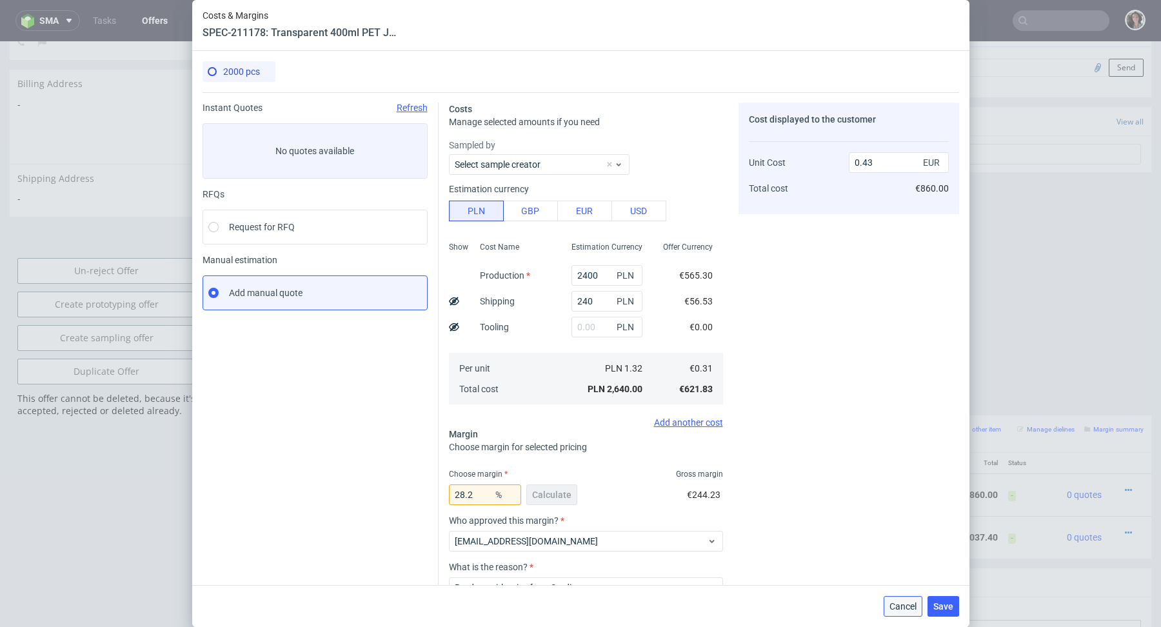
click at [895, 602] on span "Cancel" at bounding box center [902, 606] width 27 height 9
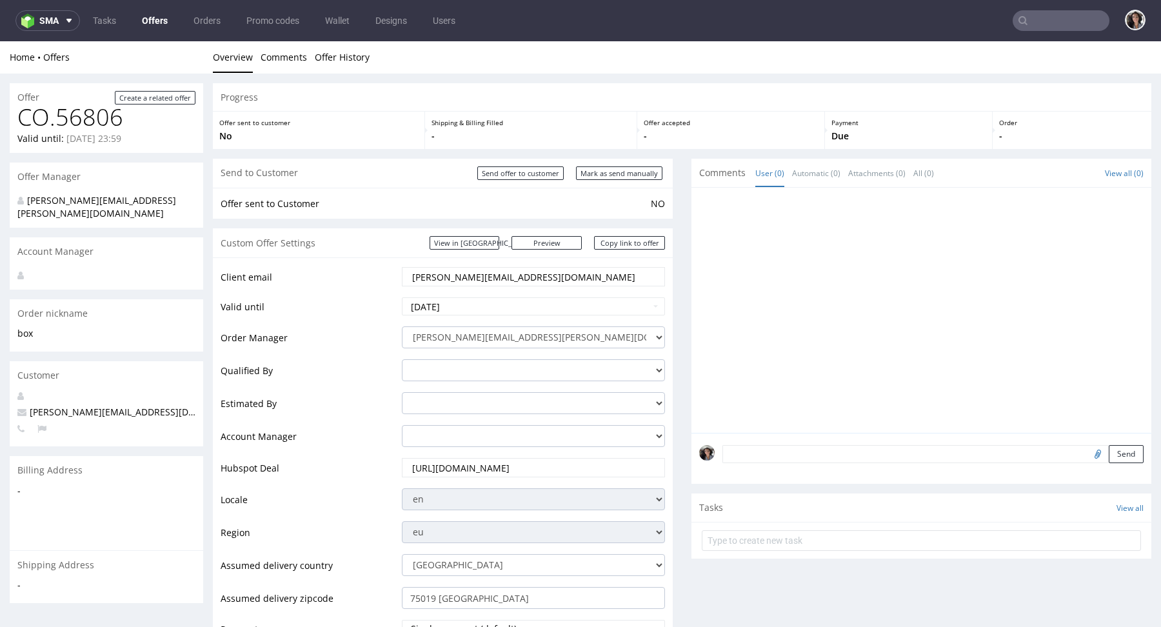
scroll to position [513, 0]
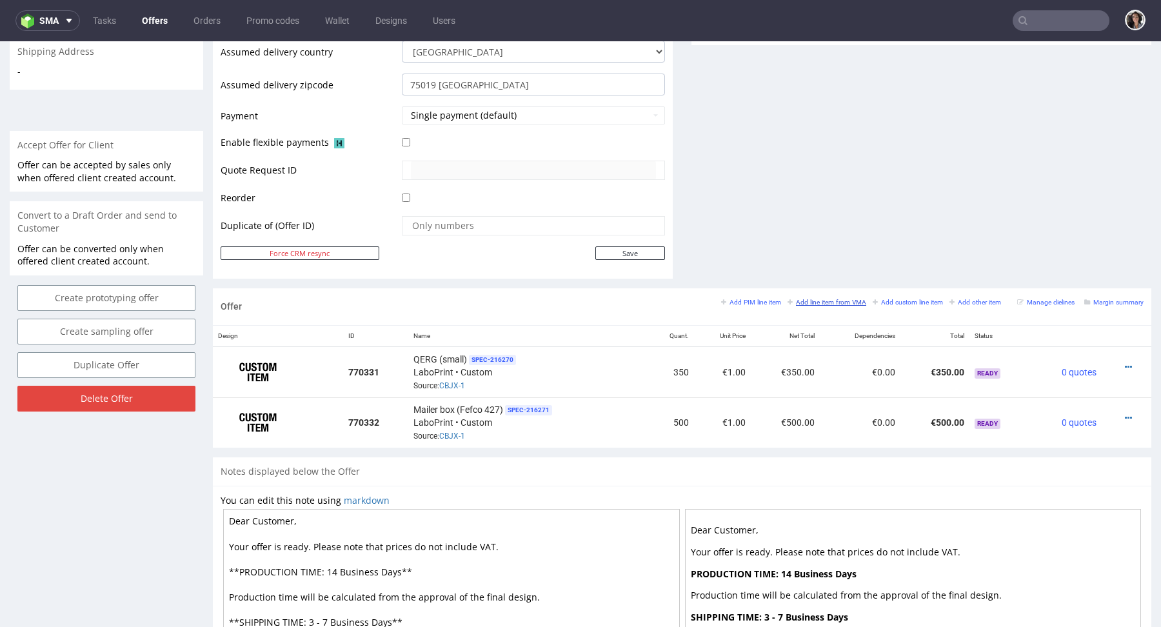
click at [813, 299] on small "Add line item from VMA" at bounding box center [826, 302] width 79 height 7
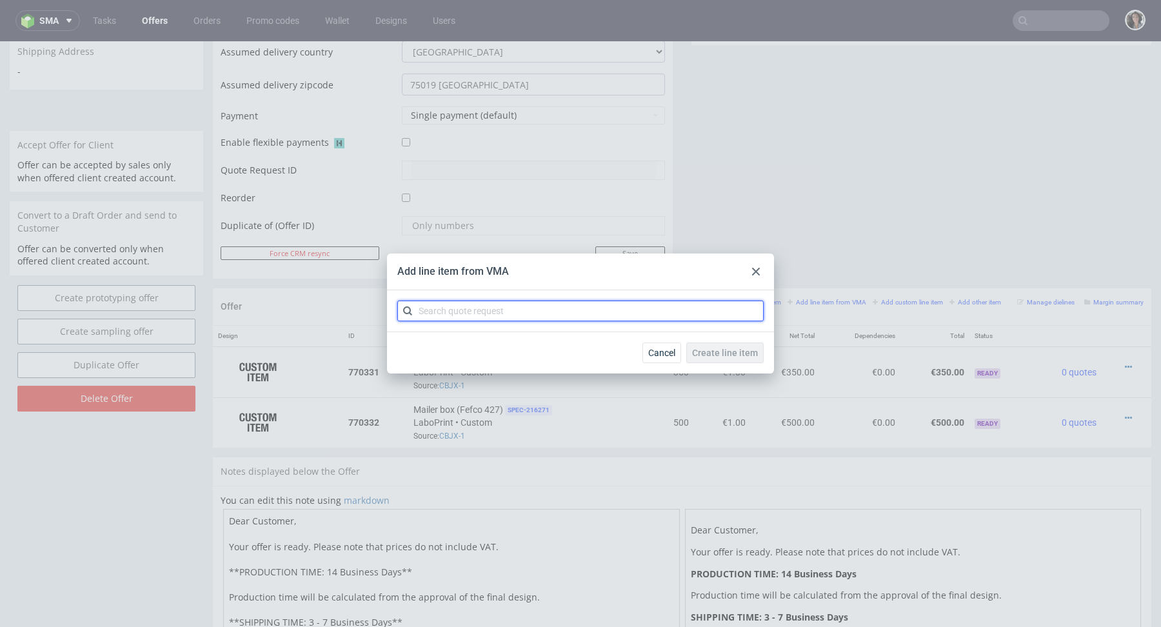
click at [637, 313] on input "text" at bounding box center [580, 311] width 366 height 21
paste input "CBJX"
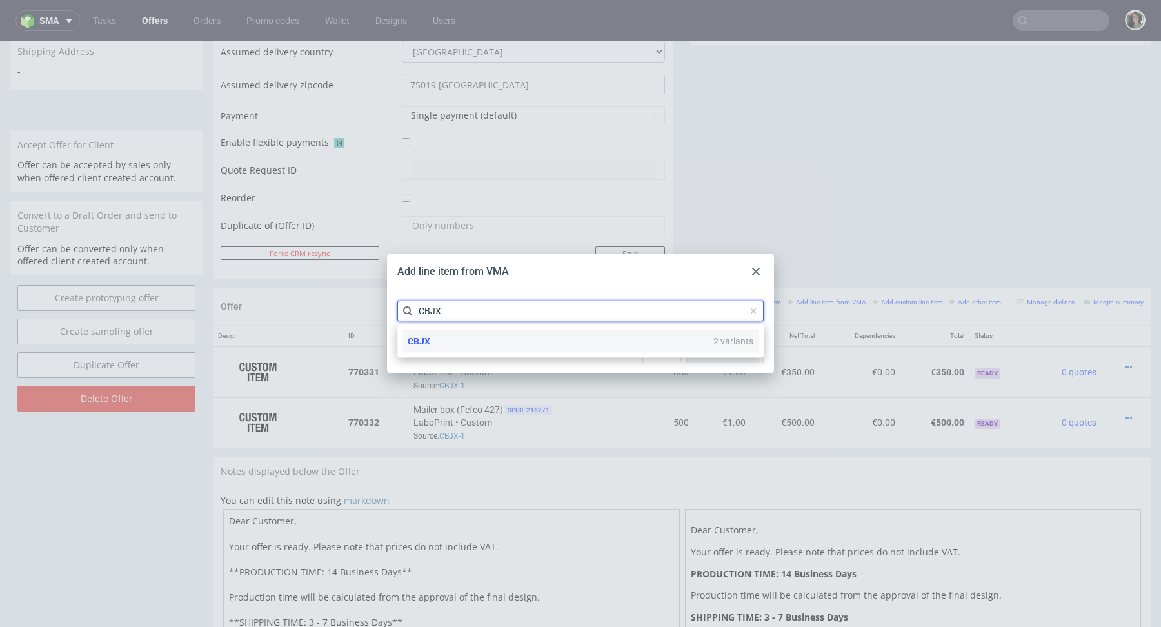
type input "CBJX"
click at [453, 344] on div "CBJX 2 variants" at bounding box center [580, 341] width 356 height 23
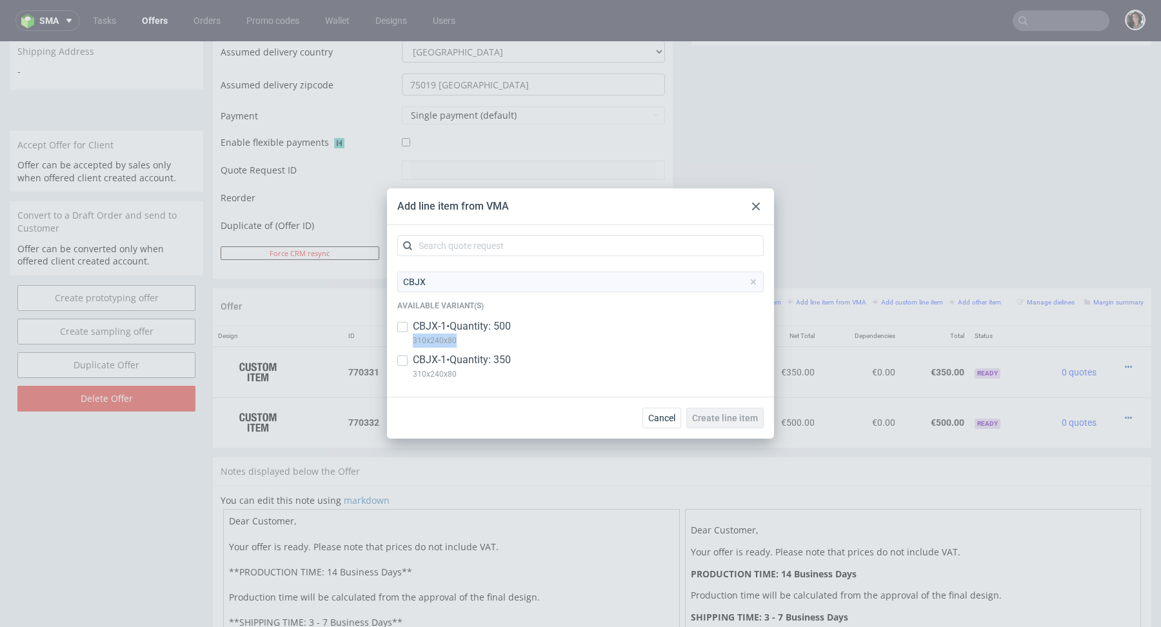
copy p "310x240x80"
drag, startPoint x: 475, startPoint y: 342, endPoint x: 409, endPoint y: 341, distance: 66.4
click at [409, 341] on div "CBJX-1 • Quantity: 500 310x240x80" at bounding box center [580, 336] width 366 height 34
checkbox input "true"
click at [651, 414] on span "Cancel" at bounding box center [661, 417] width 27 height 9
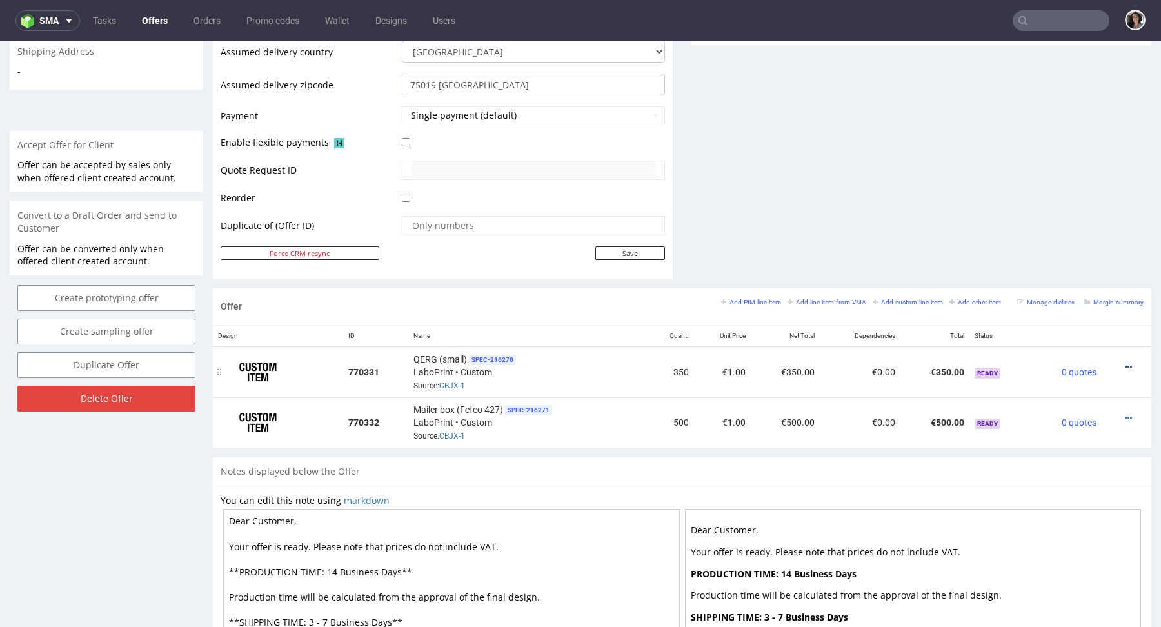
click at [1125, 368] on icon at bounding box center [1128, 366] width 7 height 9
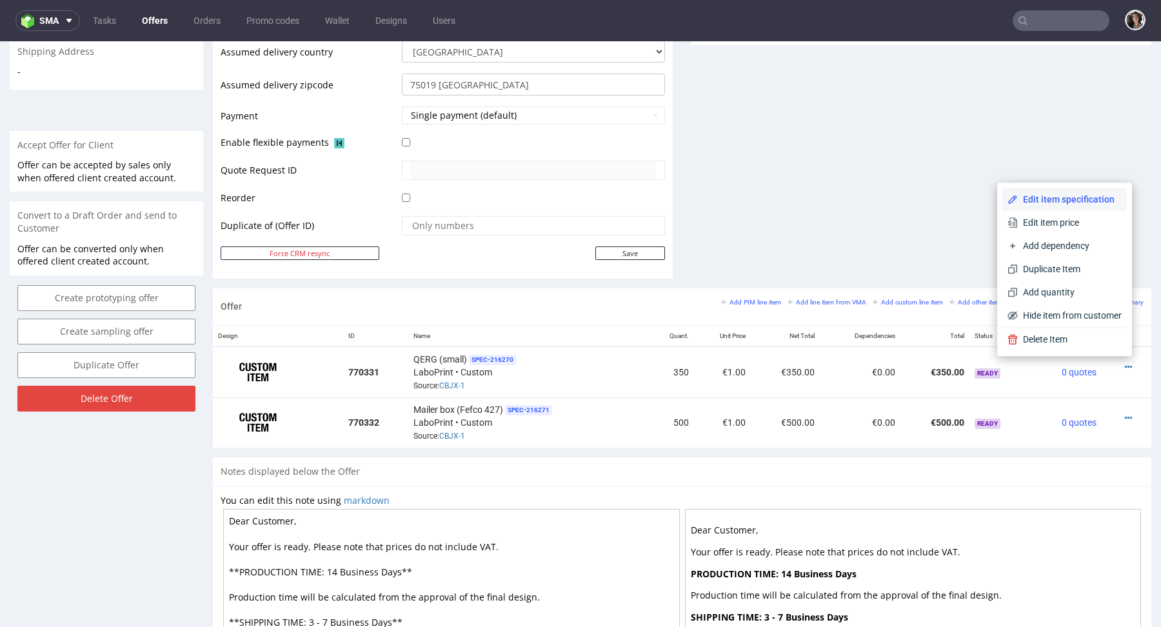
click at [1045, 205] on span "Edit item specification" at bounding box center [1070, 199] width 104 height 13
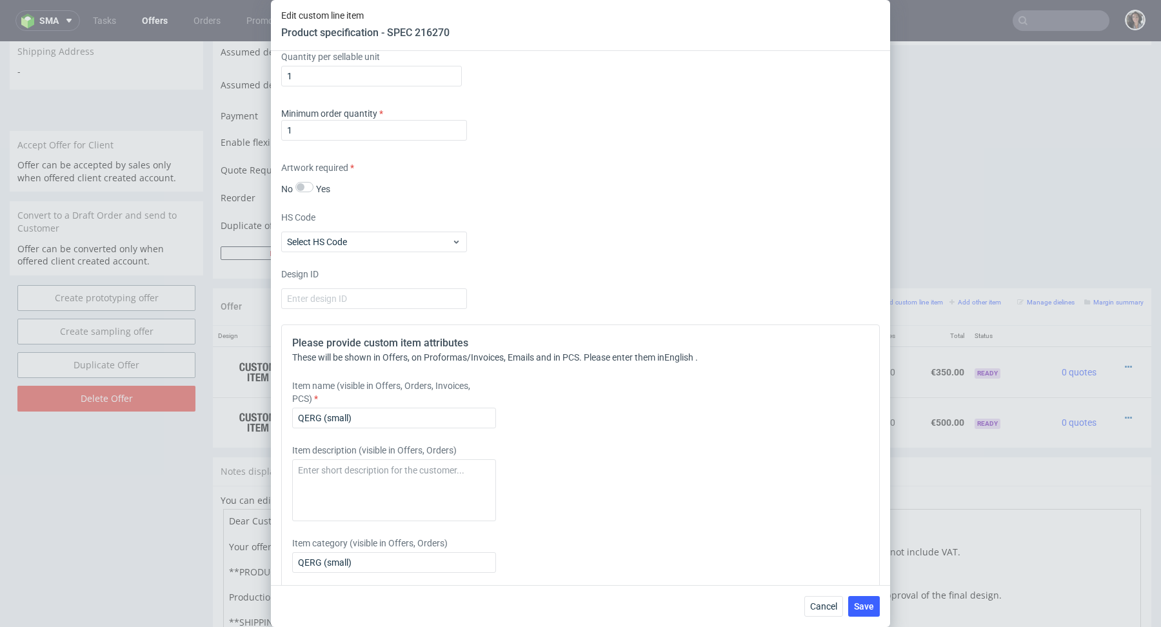
scroll to position [1473, 0]
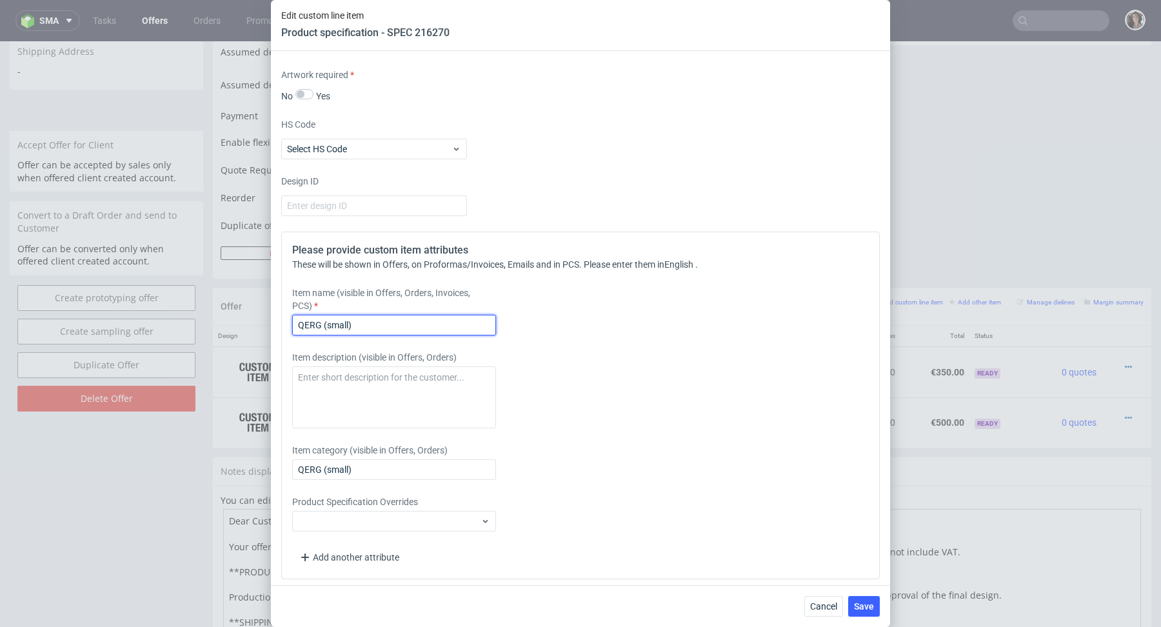
click at [395, 328] on input "QERG (small)" at bounding box center [394, 325] width 204 height 21
paste input "310x240x80"
click at [298, 322] on input "310x240x80 mm" at bounding box center [394, 325] width 204 height 21
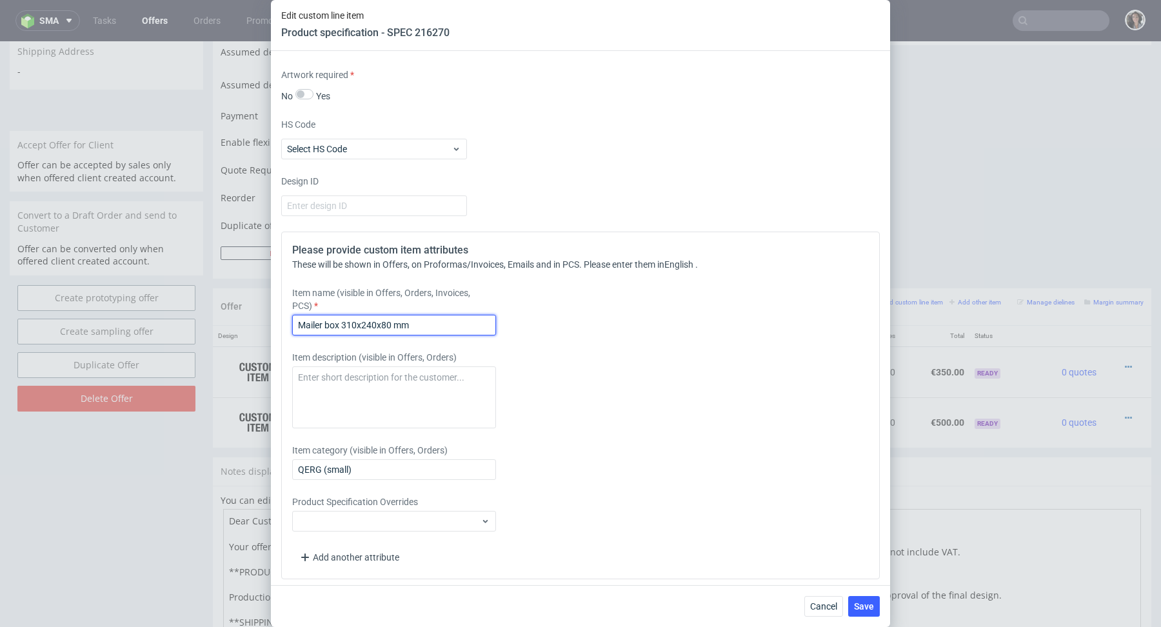
click at [355, 315] on input "Mailer box 310x240x80 mm" at bounding box center [394, 325] width 204 height 21
type input "Mailer box 310x240x80 mm"
click at [339, 470] on input "QERG (small)" at bounding box center [394, 469] width 204 height 21
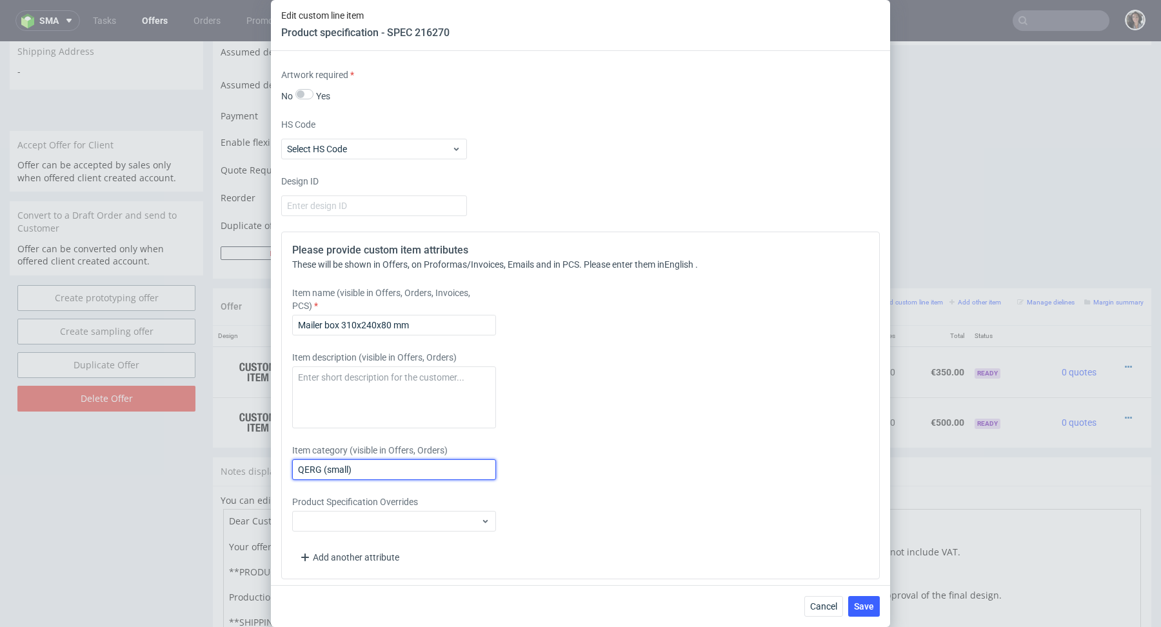
click at [339, 470] on input "QERG (small)" at bounding box center [394, 469] width 204 height 21
paste input "Mailer box 310x240x80 mm"
type input "Mailer box 310x240x80 mm"
click at [862, 600] on button "Save" at bounding box center [864, 606] width 32 height 21
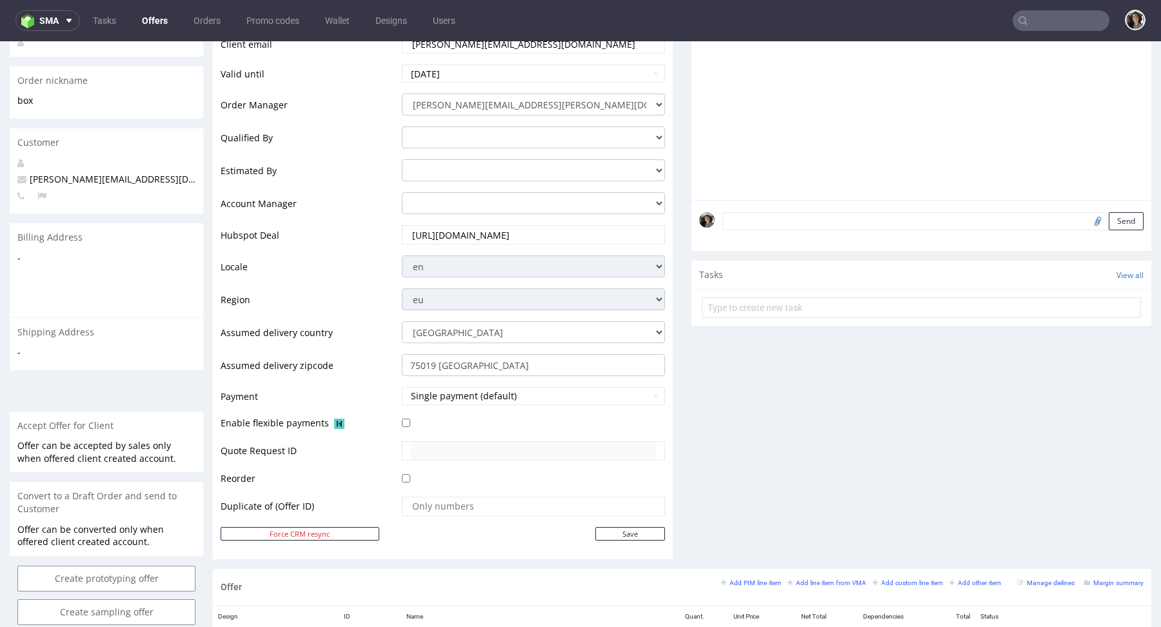
scroll to position [552, 0]
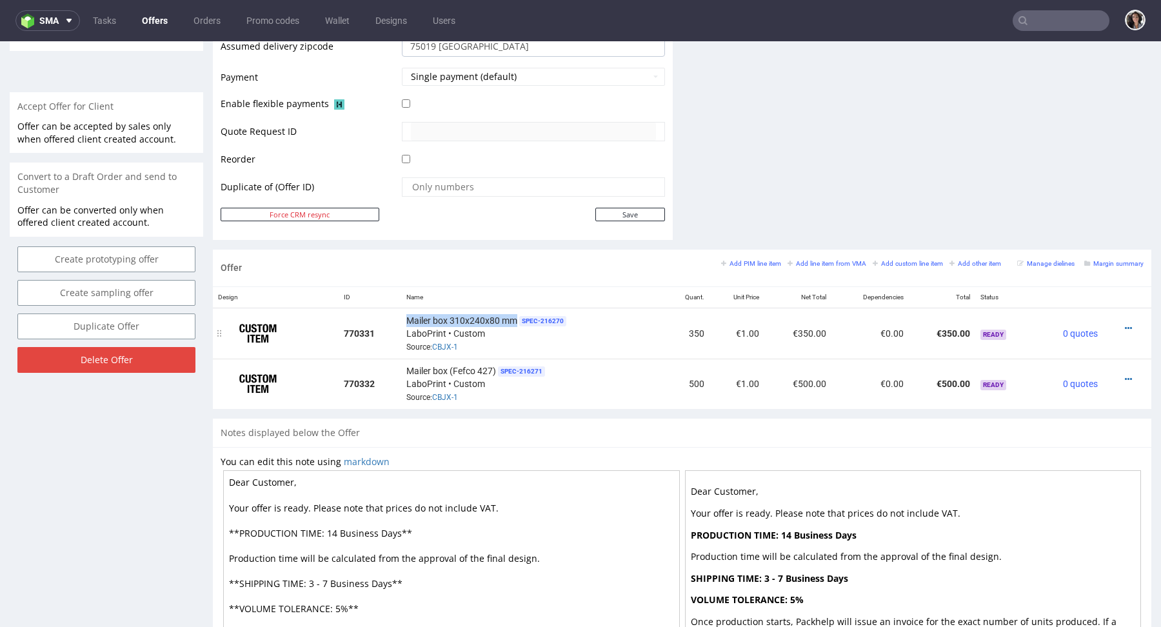
drag, startPoint x: 515, startPoint y: 318, endPoint x: 405, endPoint y: 322, distance: 109.7
click at [406, 322] on span "Mailer box 310x240x80 mm" at bounding box center [461, 320] width 111 height 13
copy span "Mailer box 310x240x80 mm"
click at [1125, 377] on icon at bounding box center [1128, 379] width 7 height 9
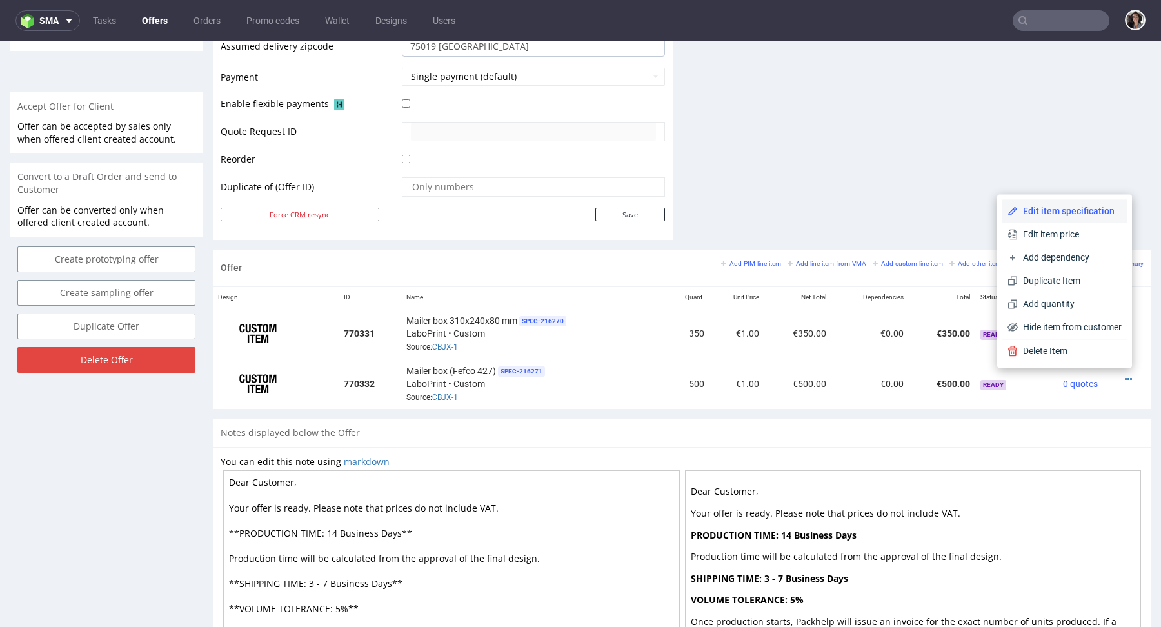
click at [1070, 212] on span "Edit item specification" at bounding box center [1070, 210] width 104 height 13
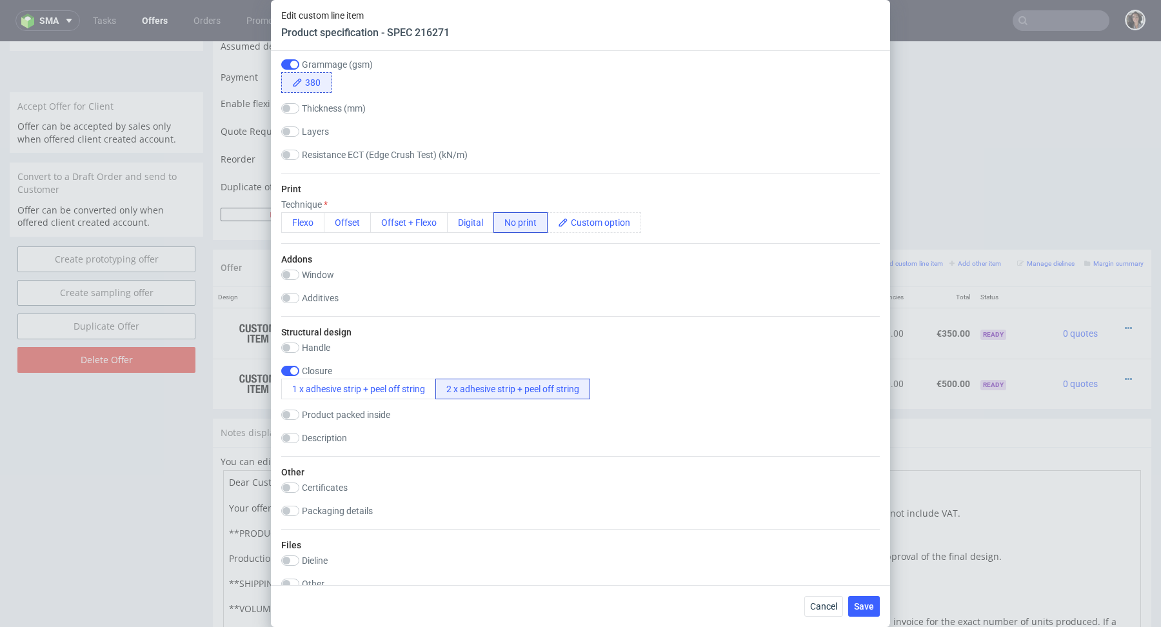
scroll to position [1473, 0]
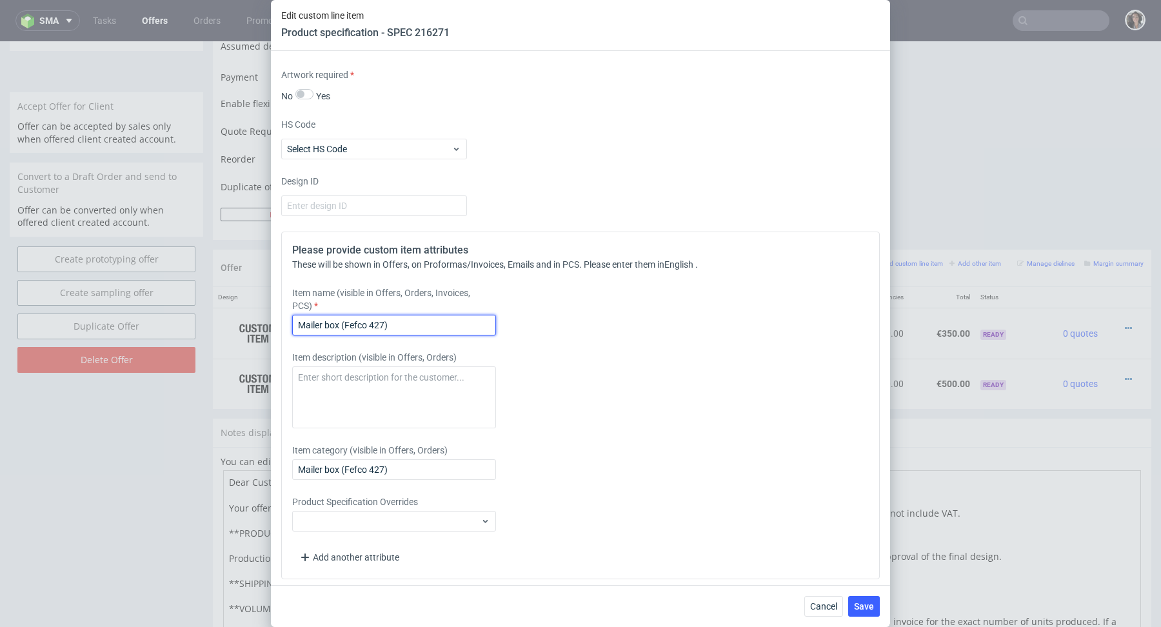
click at [394, 326] on input "Mailer box (Fefco 427)" at bounding box center [394, 325] width 204 height 21
paste input "310x240x80 mm"
type input "Mailer box 310x240x80 mm"
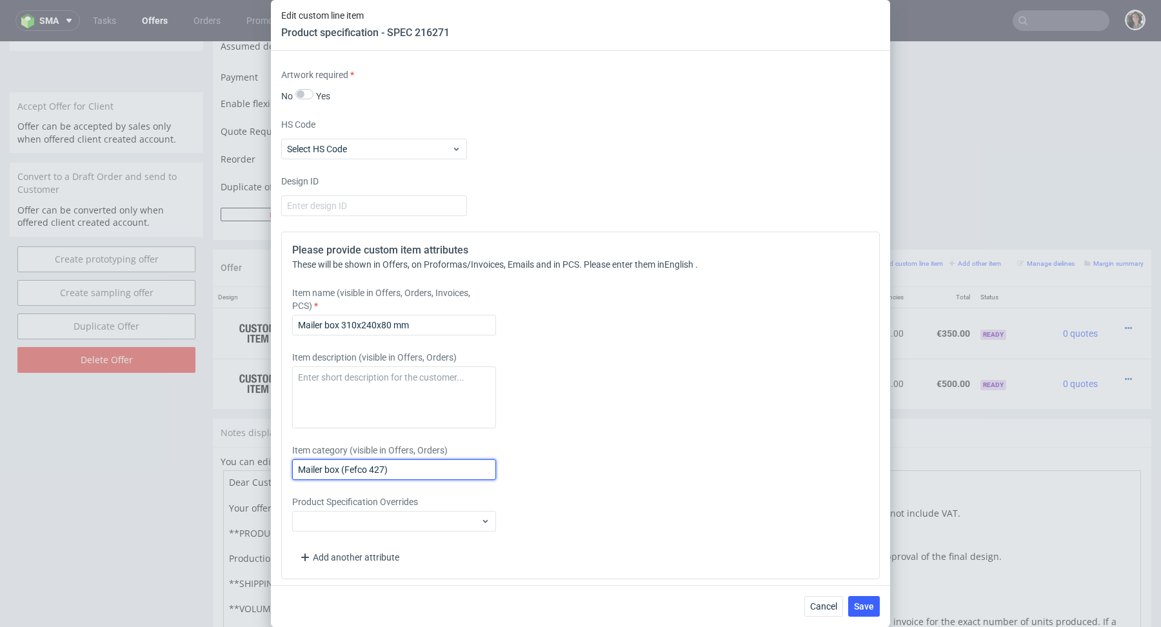
click at [377, 471] on input "Mailer box (Fefco 427)" at bounding box center [394, 469] width 204 height 21
paste input "310x240x80 mm"
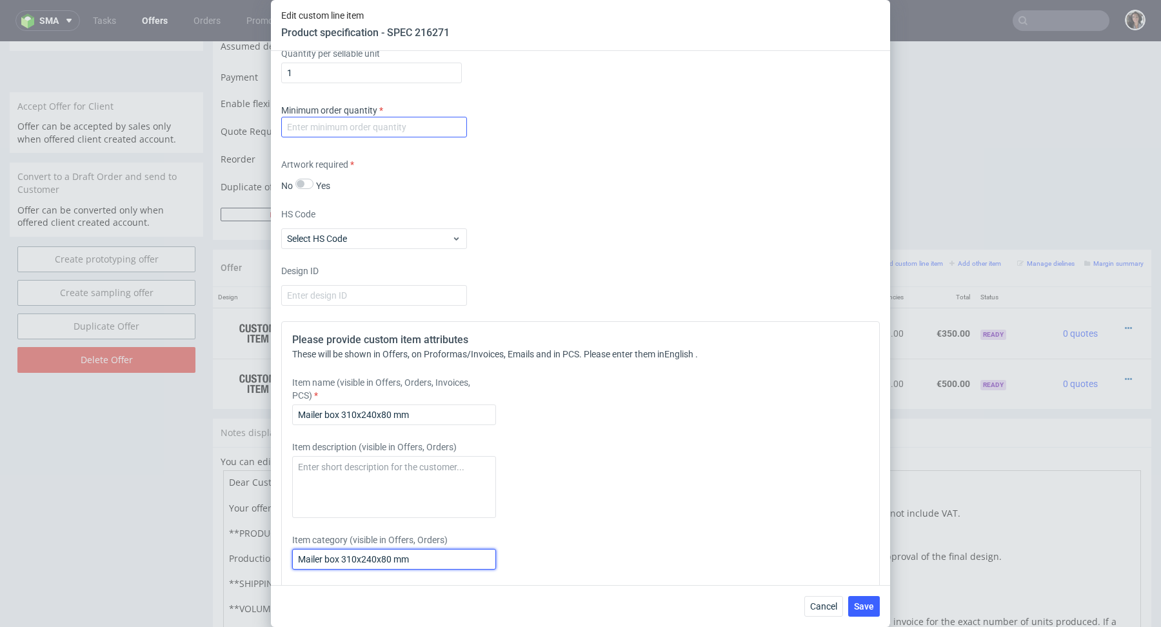
type input "Mailer box 310x240x80 mm"
click at [359, 130] on input "number" at bounding box center [374, 127] width 186 height 21
type input "1"
click at [640, 230] on div "HS Code Select HS Code" at bounding box center [580, 228] width 598 height 41
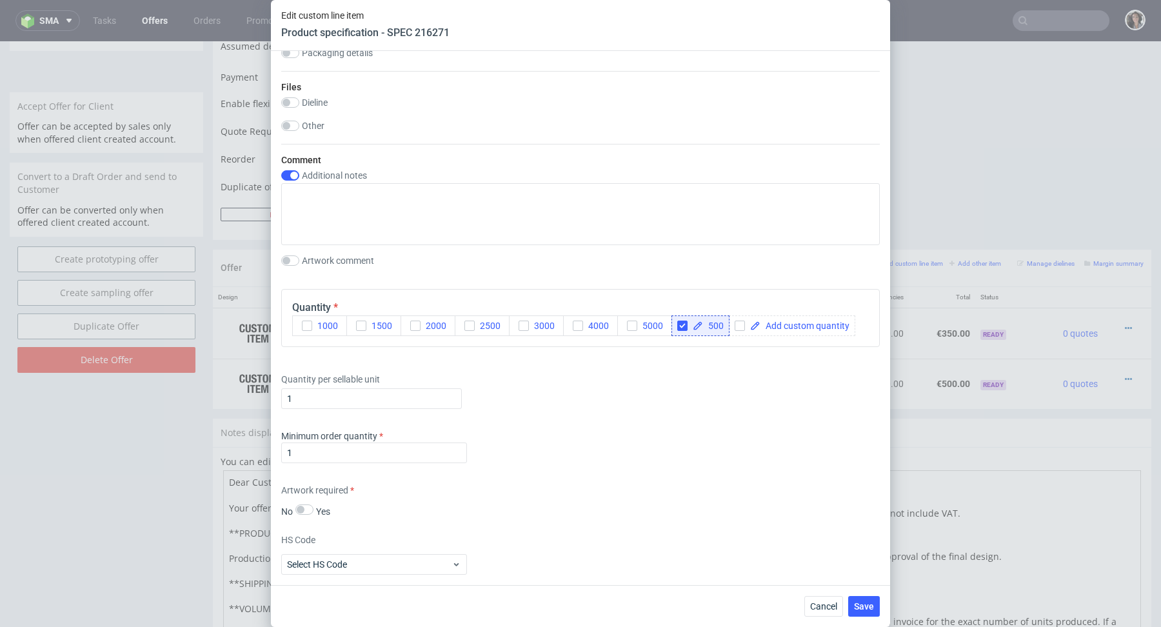
scroll to position [1473, 0]
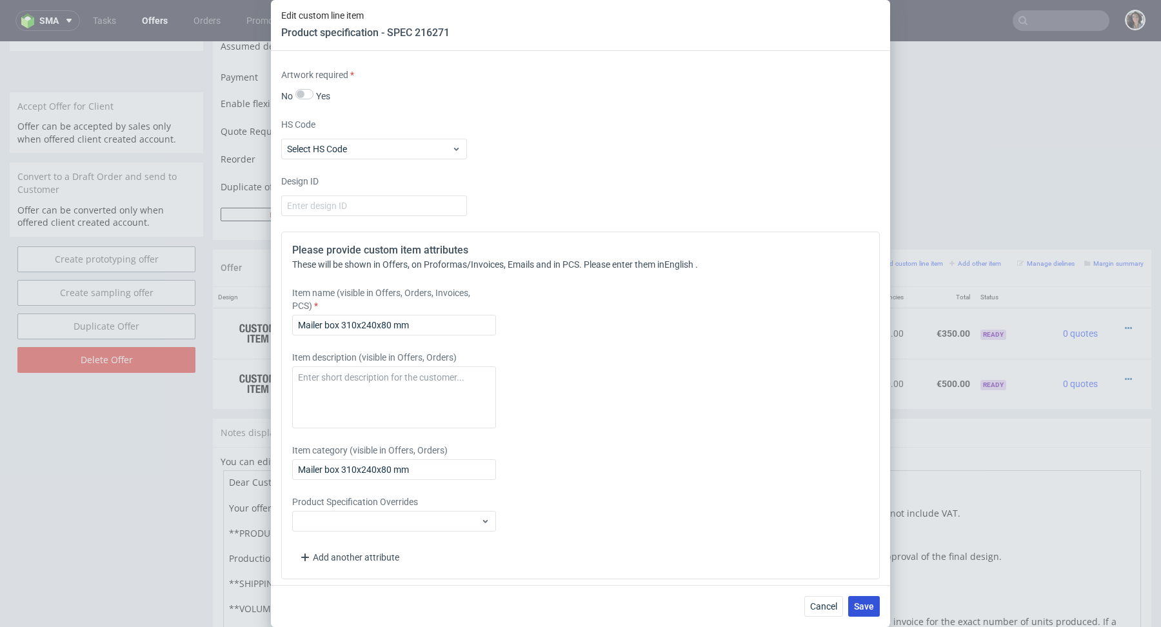
click at [873, 600] on button "Save" at bounding box center [864, 606] width 32 height 21
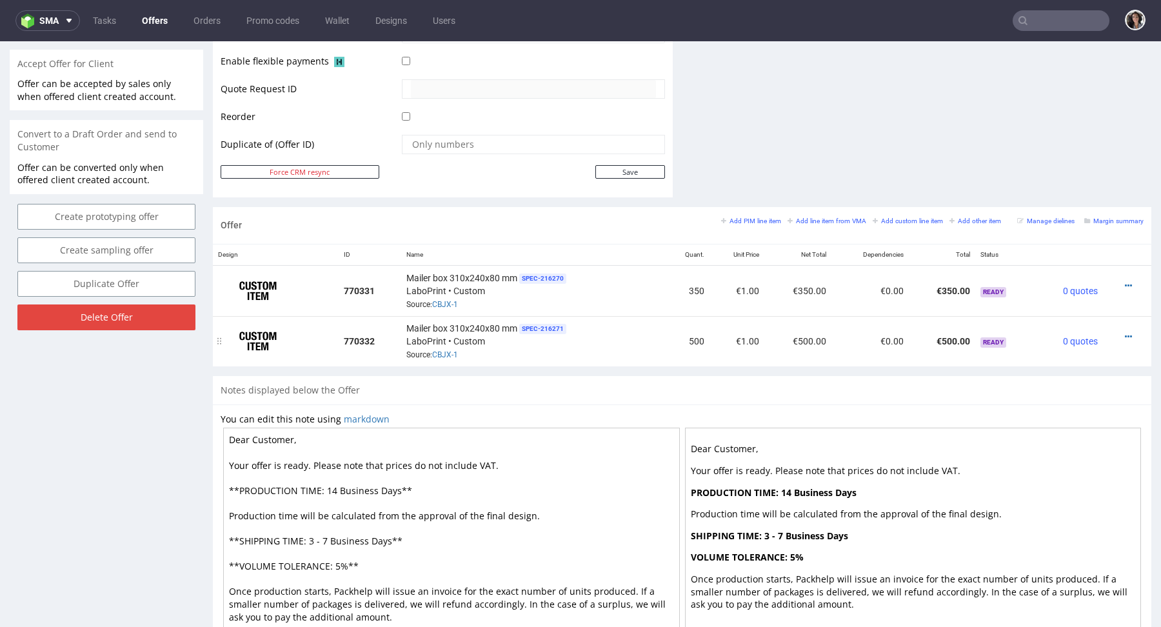
scroll to position [668, 0]
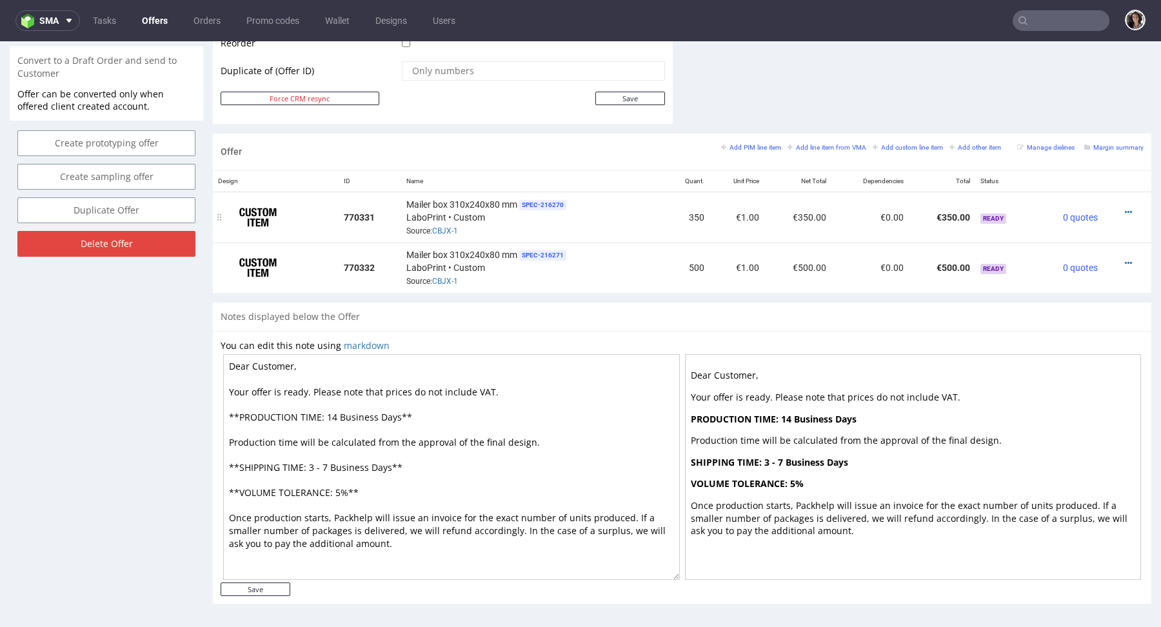
click at [1121, 206] on div at bounding box center [1123, 212] width 30 height 13
click at [1125, 211] on icon at bounding box center [1128, 212] width 7 height 9
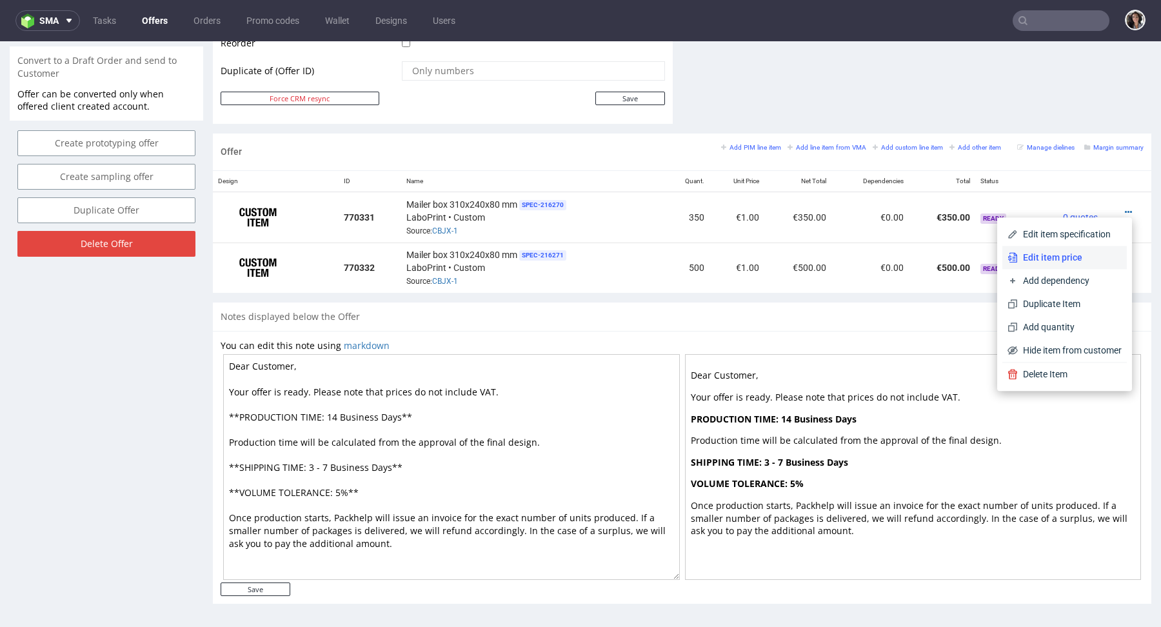
click at [1043, 249] on li "Edit item price" at bounding box center [1064, 257] width 124 height 23
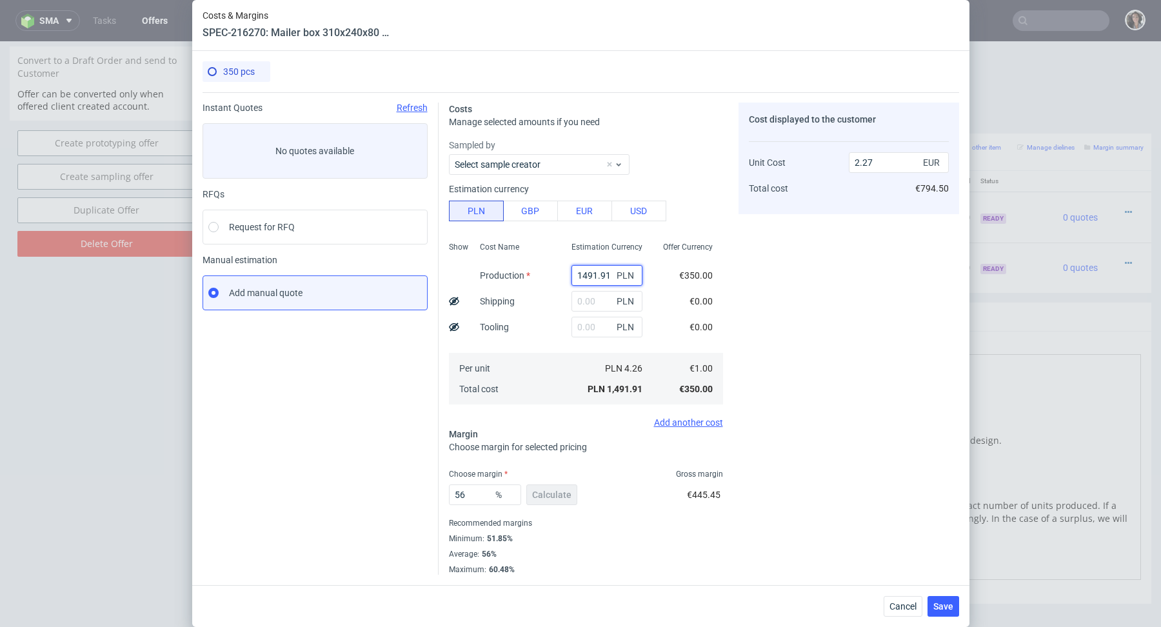
click at [574, 280] on input "1491.91" at bounding box center [606, 275] width 71 height 21
paste input "326"
type input "1326"
type input "2.02"
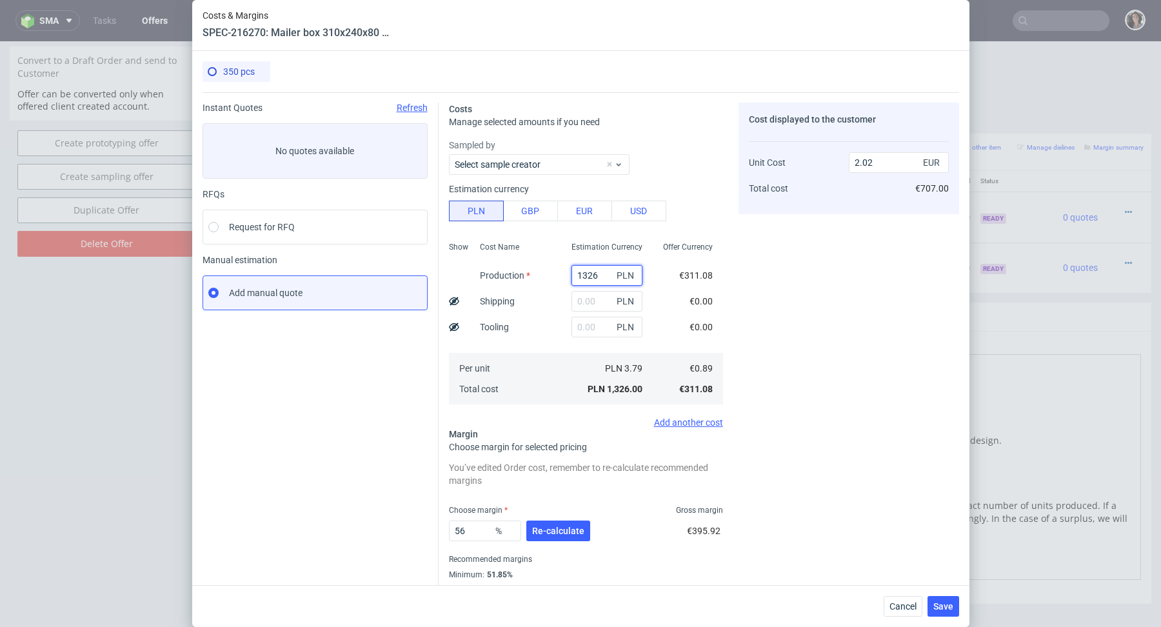
type input "1326"
click at [589, 299] on input "text" at bounding box center [606, 301] width 71 height 21
paste input "756,91"
type input "756.91"
type input "3.18"
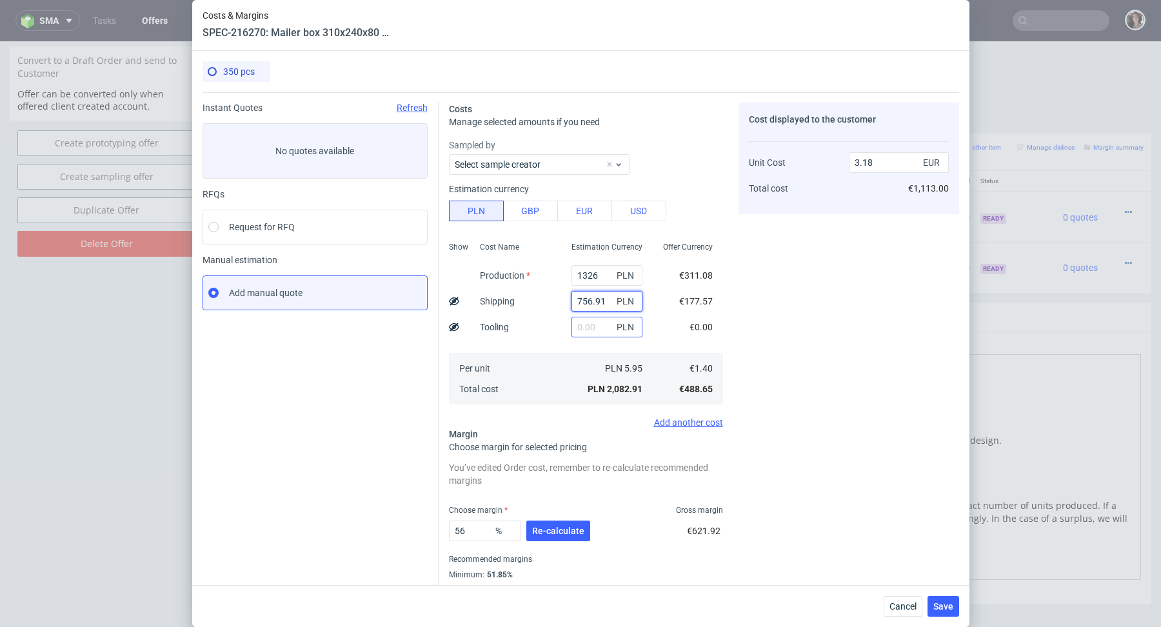
scroll to position [35, 0]
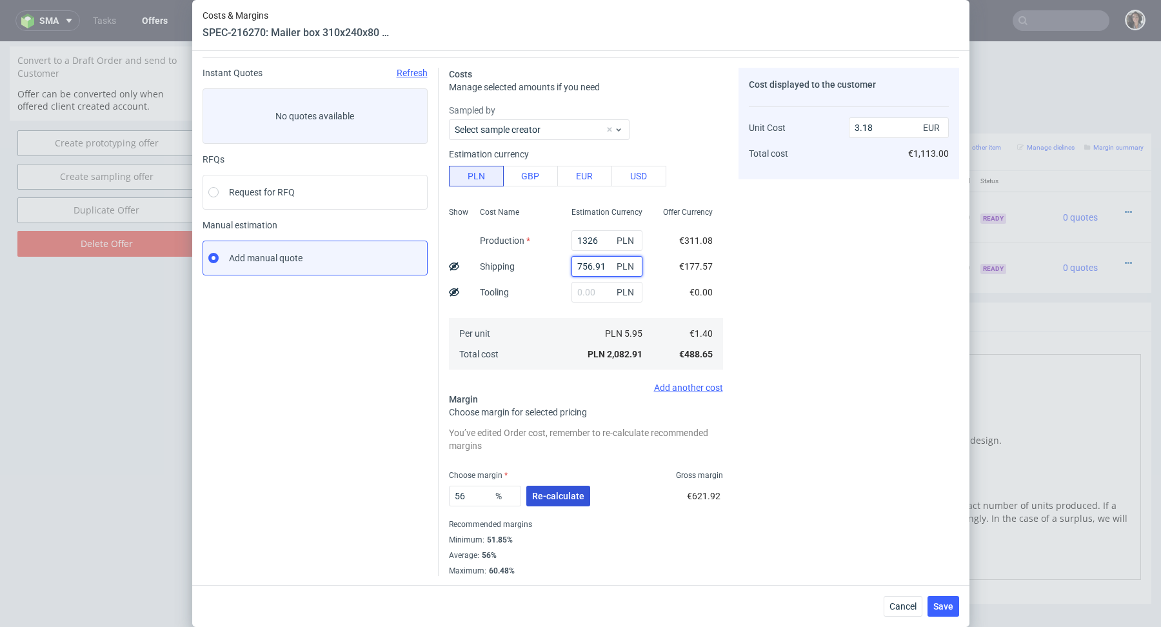
type input "756.91"
click at [562, 488] on button "Re-calculate" at bounding box center [558, 496] width 64 height 21
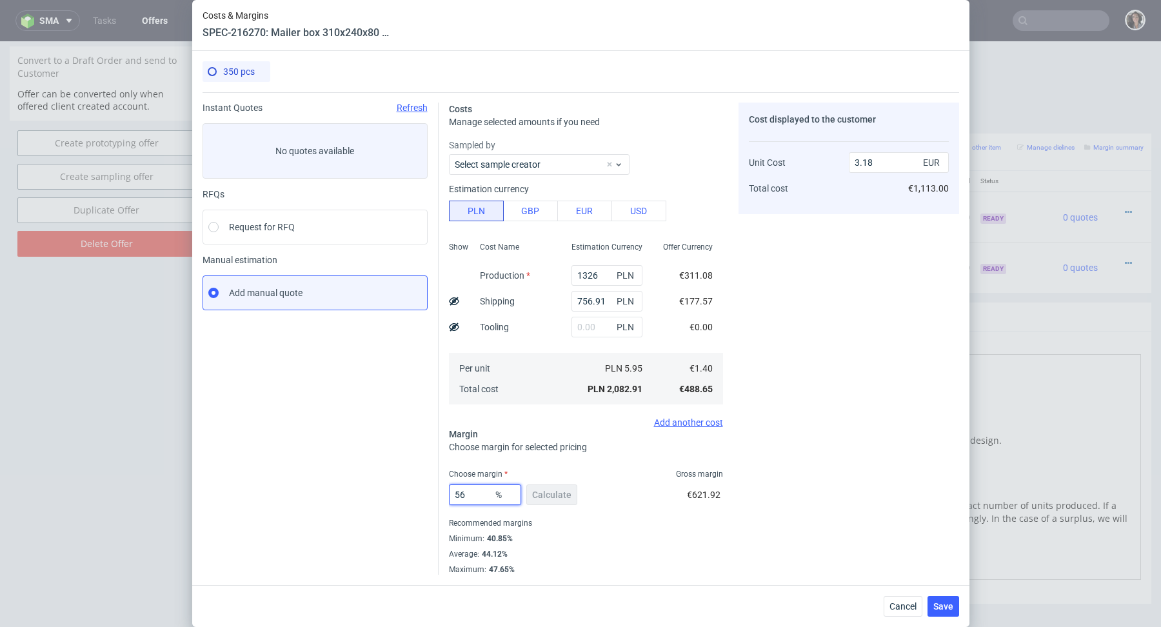
drag, startPoint x: 479, startPoint y: 497, endPoint x: 371, endPoint y: 497, distance: 107.7
click at [371, 497] on div "Instant Quotes Refresh No quotes available RFQs Request for RFQ Manual estimati…" at bounding box center [581, 333] width 756 height 482
type input "44"
type input "2.5"
click at [563, 565] on div "Maximum : 47.65%" at bounding box center [586, 568] width 274 height 13
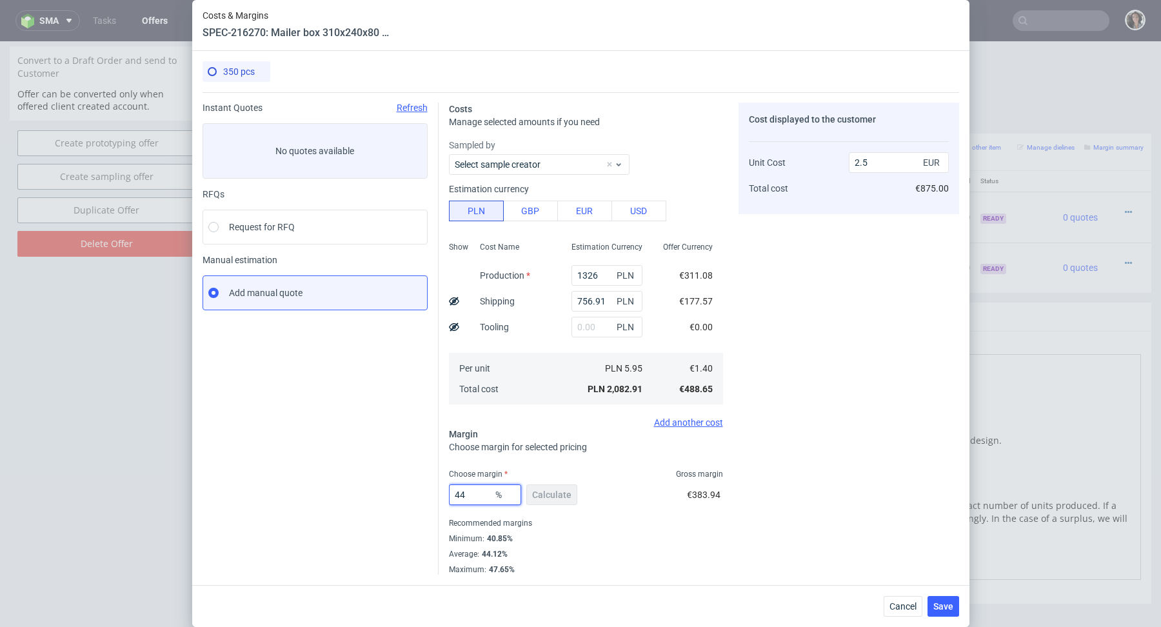
drag, startPoint x: 480, startPoint y: 491, endPoint x: 410, endPoint y: 491, distance: 70.3
click at [410, 491] on div "Instant Quotes Refresh No quotes available RFQs Request for RFQ Manual estimati…" at bounding box center [581, 333] width 756 height 482
type input "45"
type input "2.54"
type input "49"
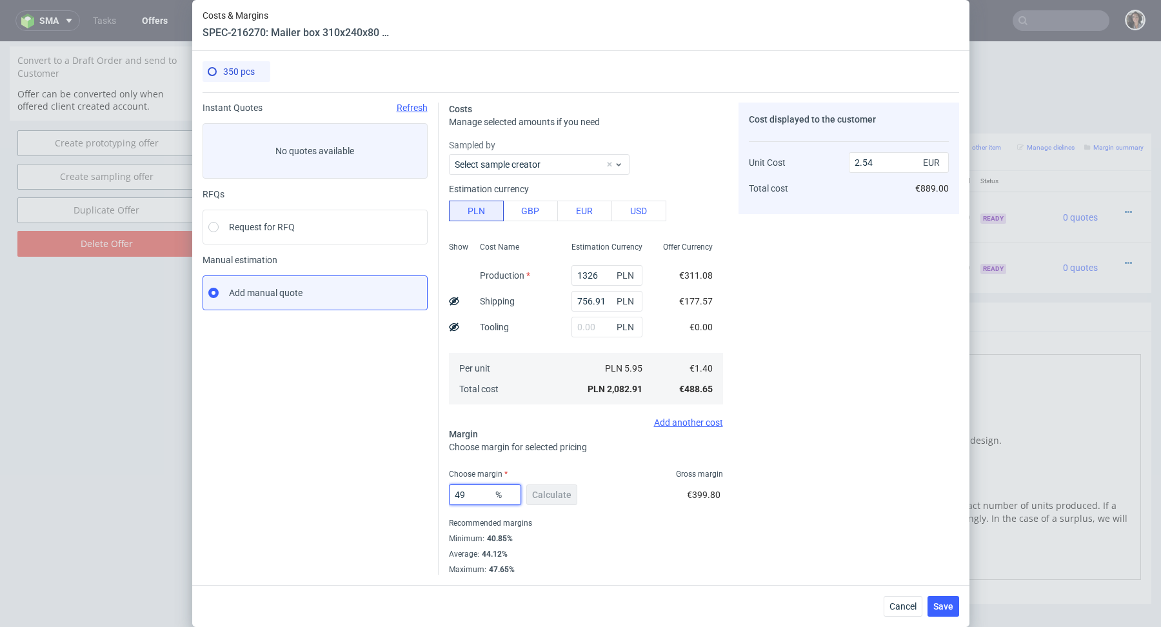
type input "2.74"
type input "4"
type input "05"
type input "1.4"
type input "52"
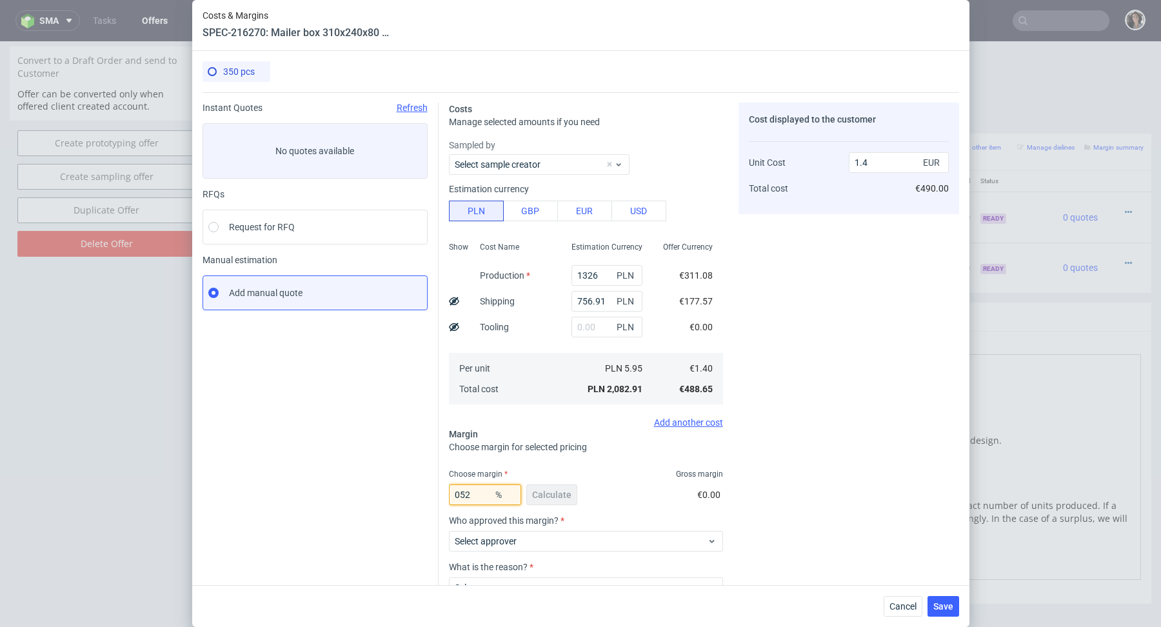
type input "2.91"
type input "51"
type input "2.85"
type input "51"
click at [955, 612] on button "Save" at bounding box center [943, 606] width 32 height 21
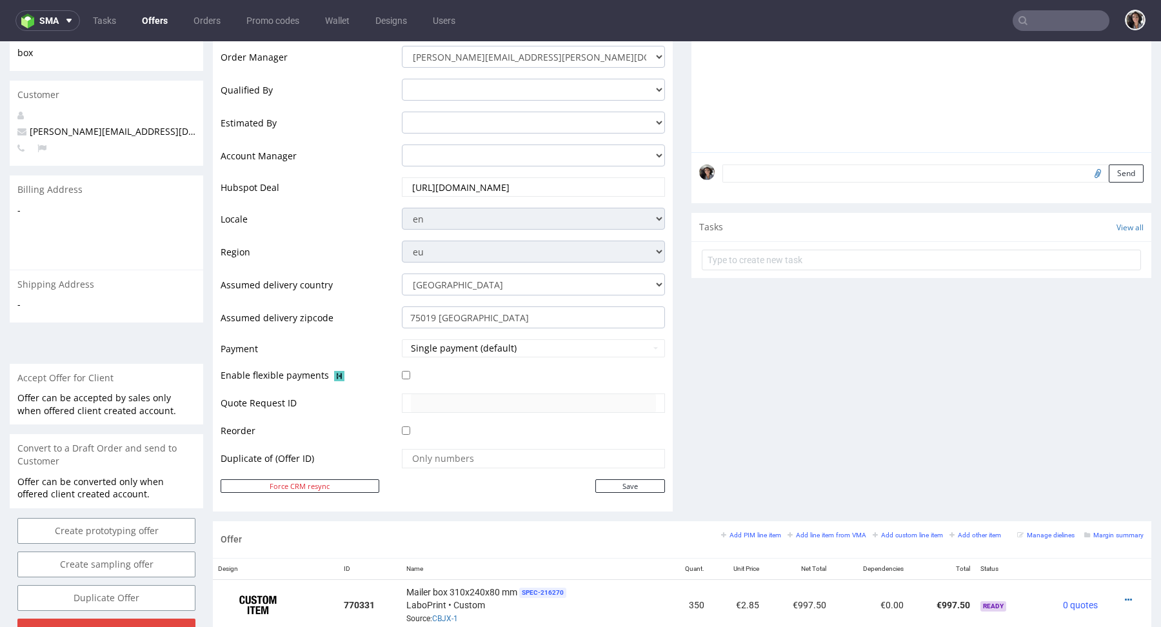
scroll to position [555, 0]
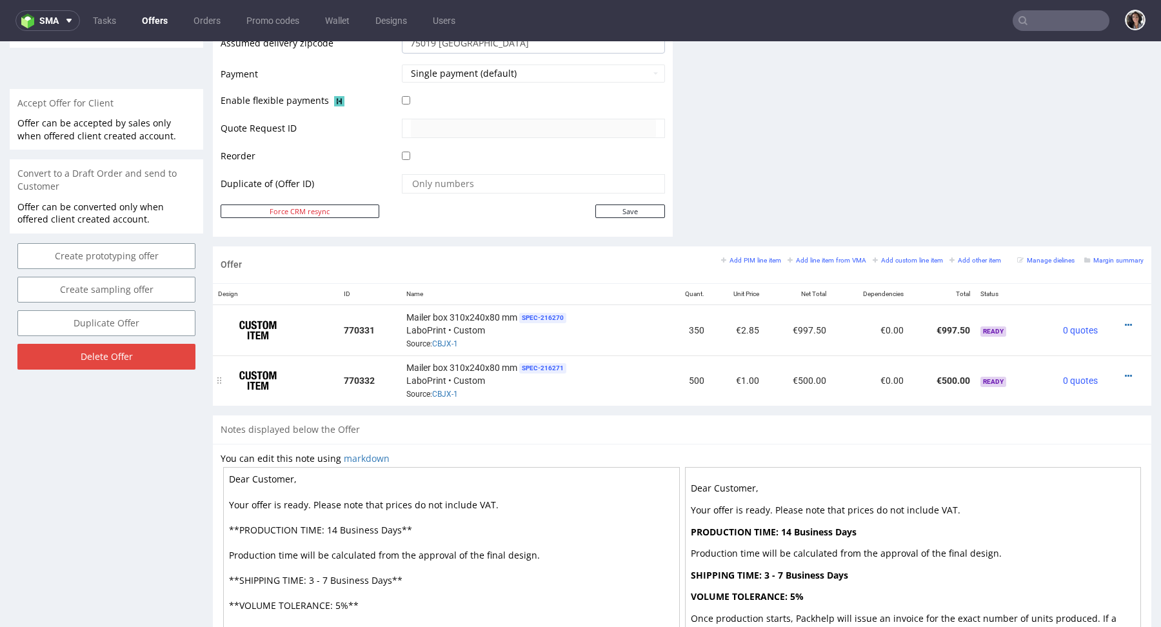
click at [1119, 371] on div at bounding box center [1123, 376] width 30 height 13
click at [1111, 371] on div at bounding box center [1123, 376] width 30 height 13
click at [1125, 371] on icon at bounding box center [1128, 375] width 7 height 9
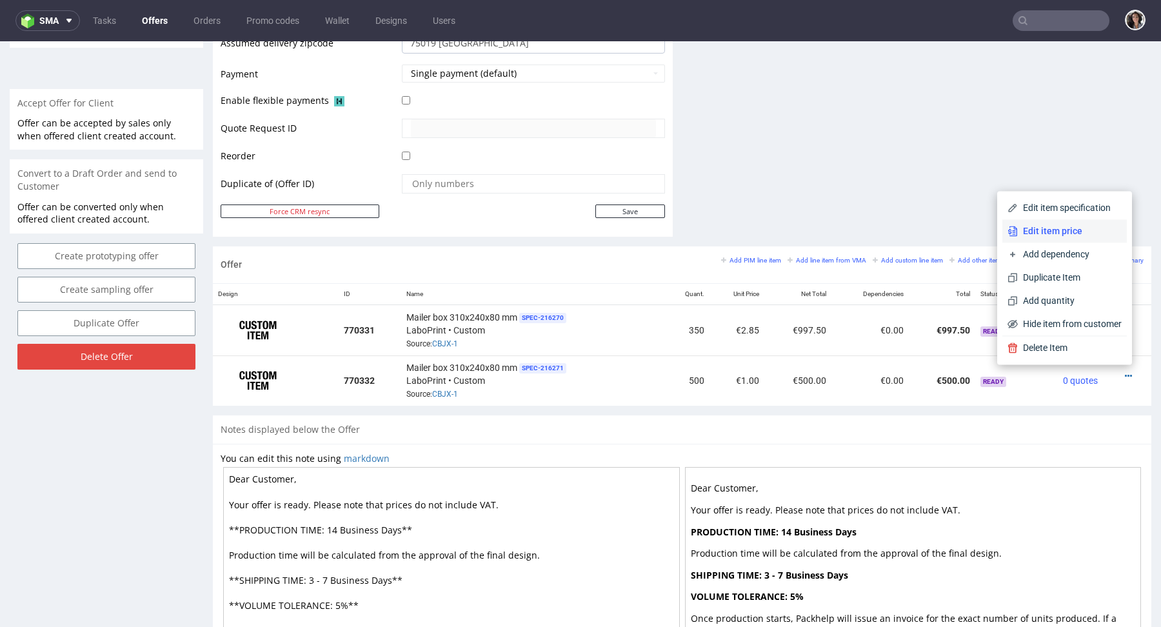
click at [1051, 235] on span "Edit item price" at bounding box center [1070, 230] width 104 height 13
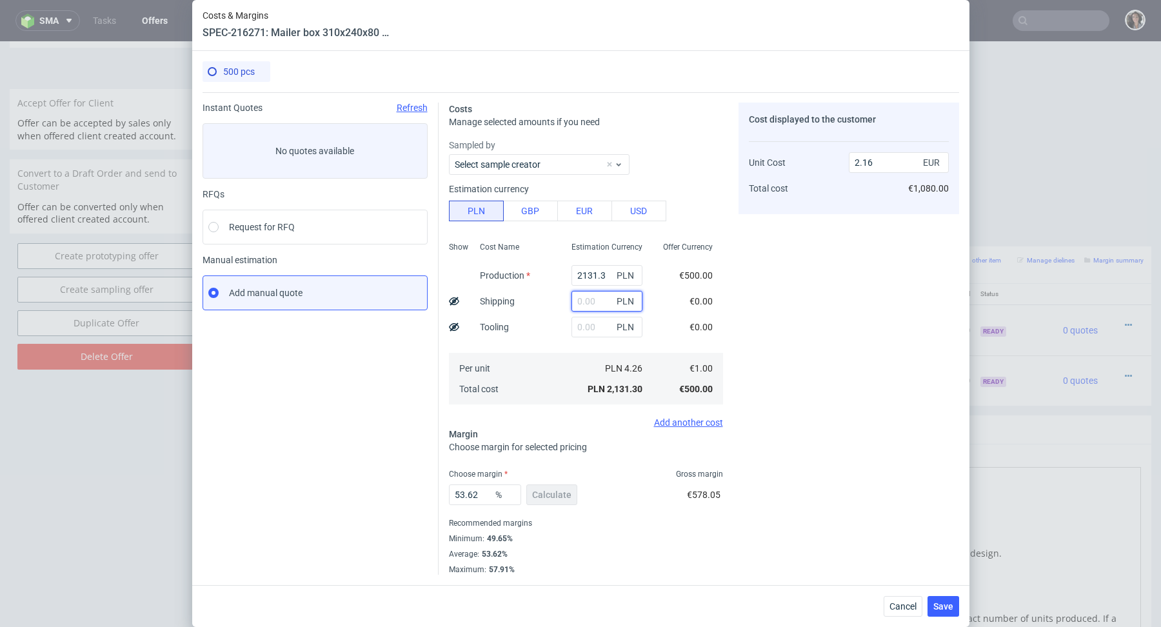
click at [593, 297] on input "text" at bounding box center [606, 301] width 71 height 21
paste input "756,91"
type input "756.91"
type input "2.93"
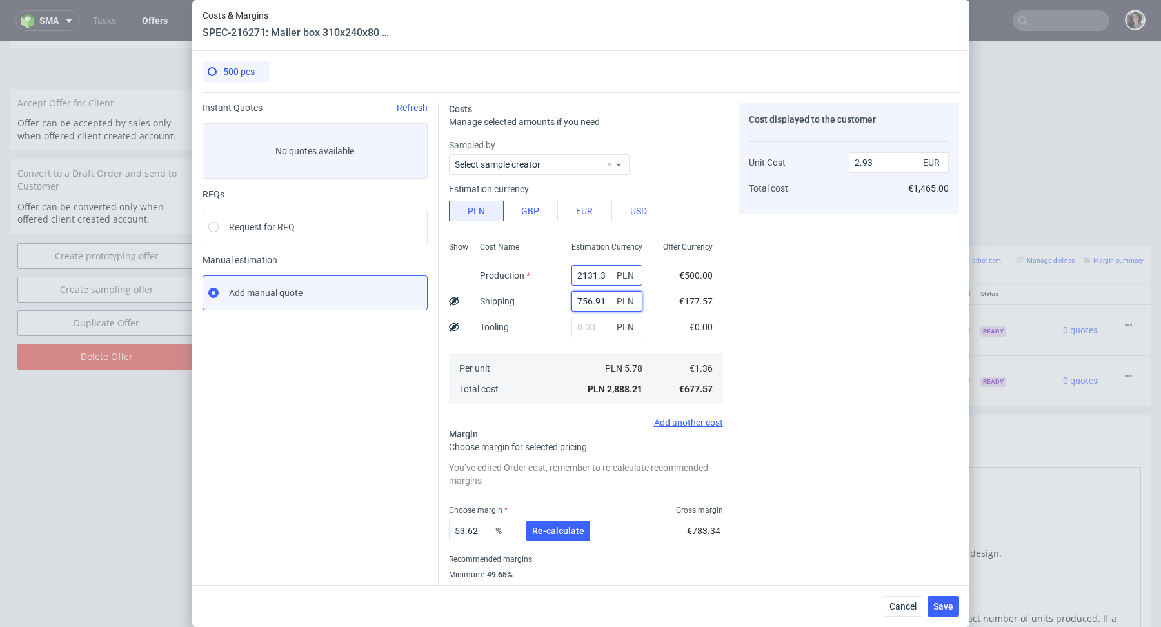
type input "756.91"
click at [599, 277] on input "2131.3" at bounding box center [606, 275] width 71 height 21
type input "0.77"
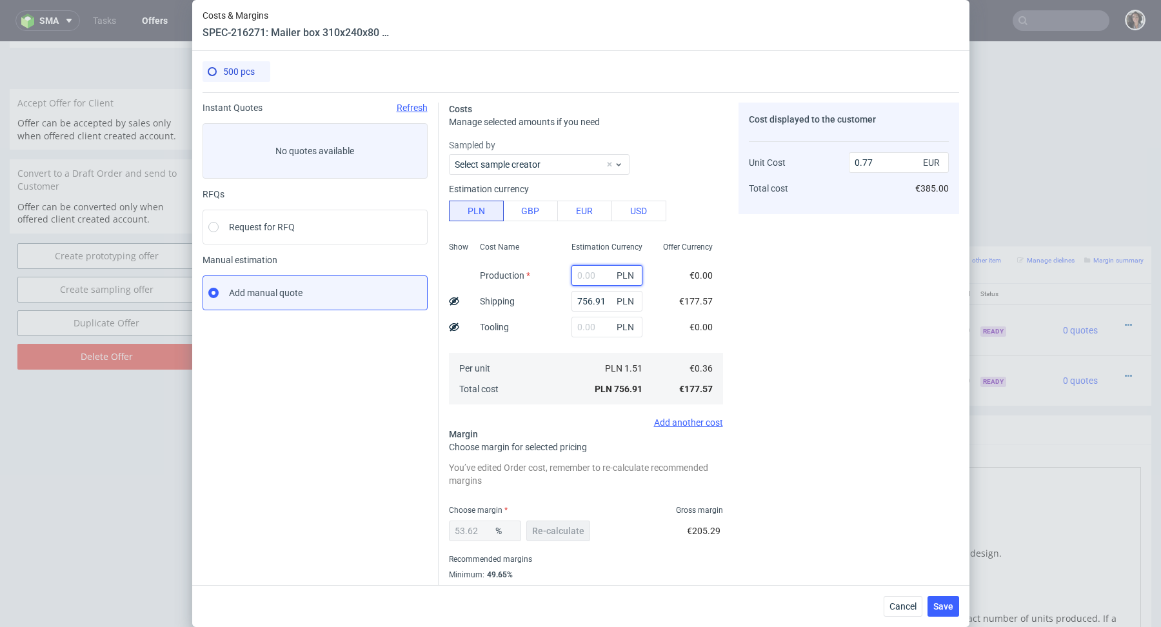
paste input "1325"
type input "1325"
type input "2.11"
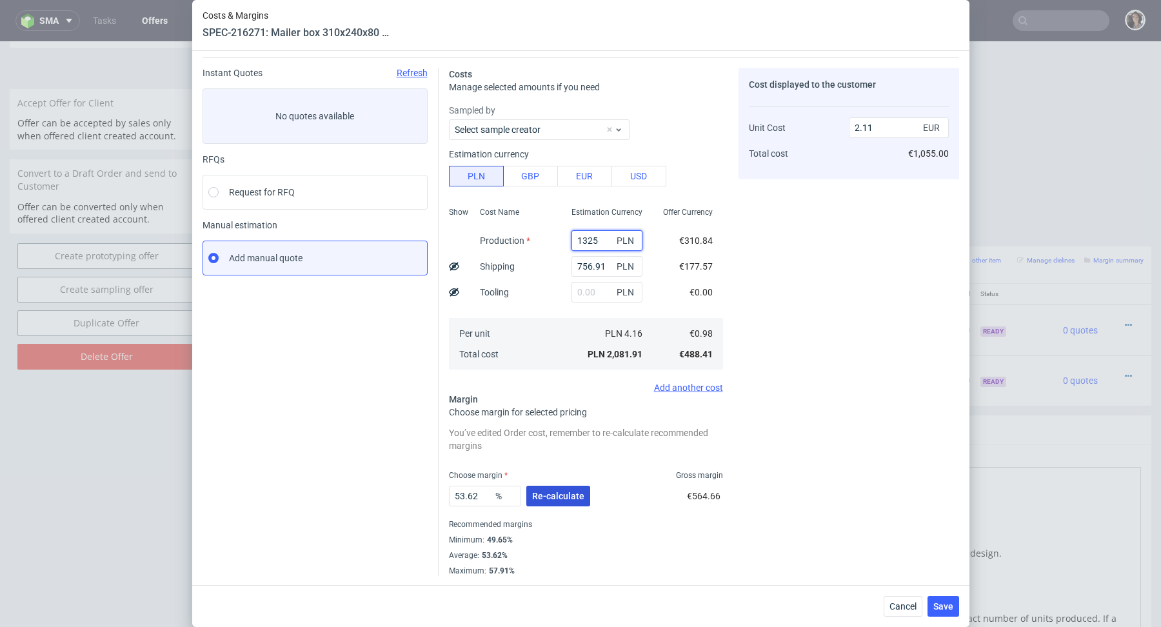
type input "1325"
click at [564, 486] on button "Re-calculate" at bounding box center [558, 496] width 64 height 21
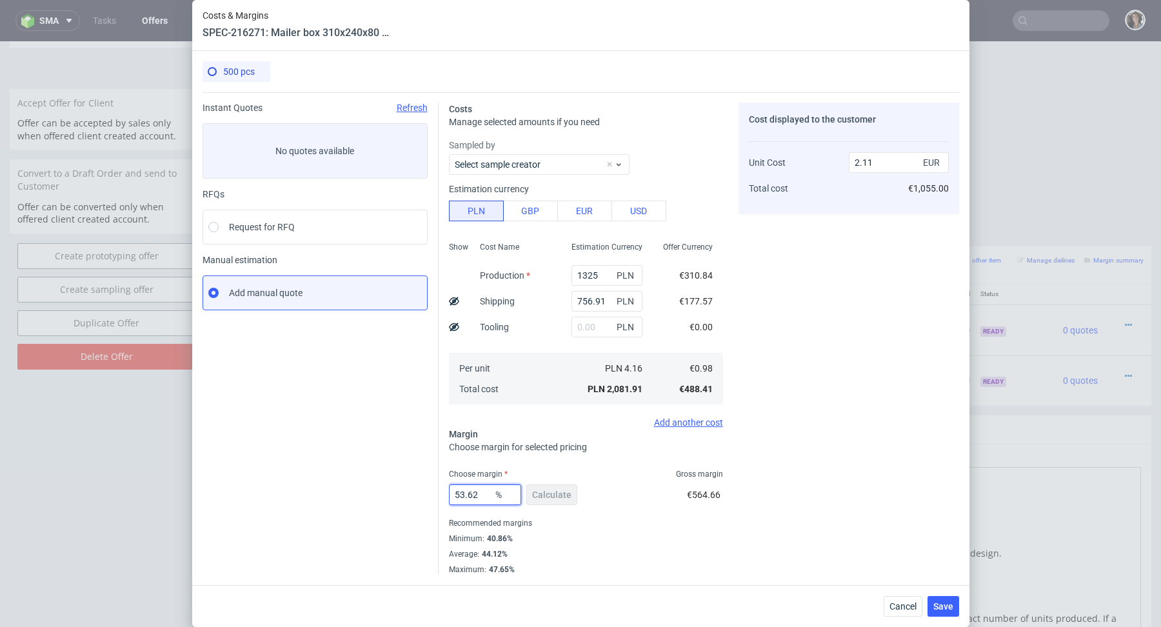
click at [484, 494] on input "53.62" at bounding box center [485, 494] width 72 height 21
drag, startPoint x: 889, startPoint y: 165, endPoint x: 806, endPoint y: 165, distance: 83.2
click at [807, 165] on div "Unit Cost Total cost 2.11 EUR €1,055.00" at bounding box center [849, 170] width 200 height 68
type input "1.67"
type input "41.31736526946108"
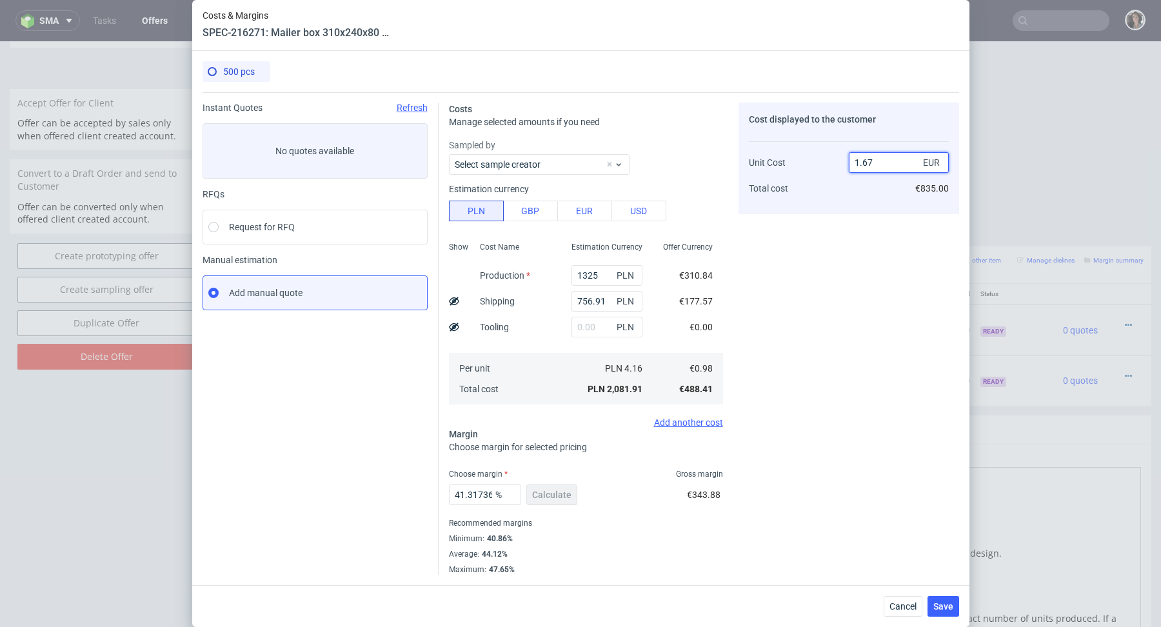
type input "1.67"
click at [528, 497] on div "41.31736526946108 % Calculate" at bounding box center [514, 497] width 131 height 36
drag, startPoint x: 468, startPoint y: 496, endPoint x: 561, endPoint y: 496, distance: 93.5
click at [561, 496] on div "41.31736526946108 % Calculate" at bounding box center [514, 497] width 131 height 36
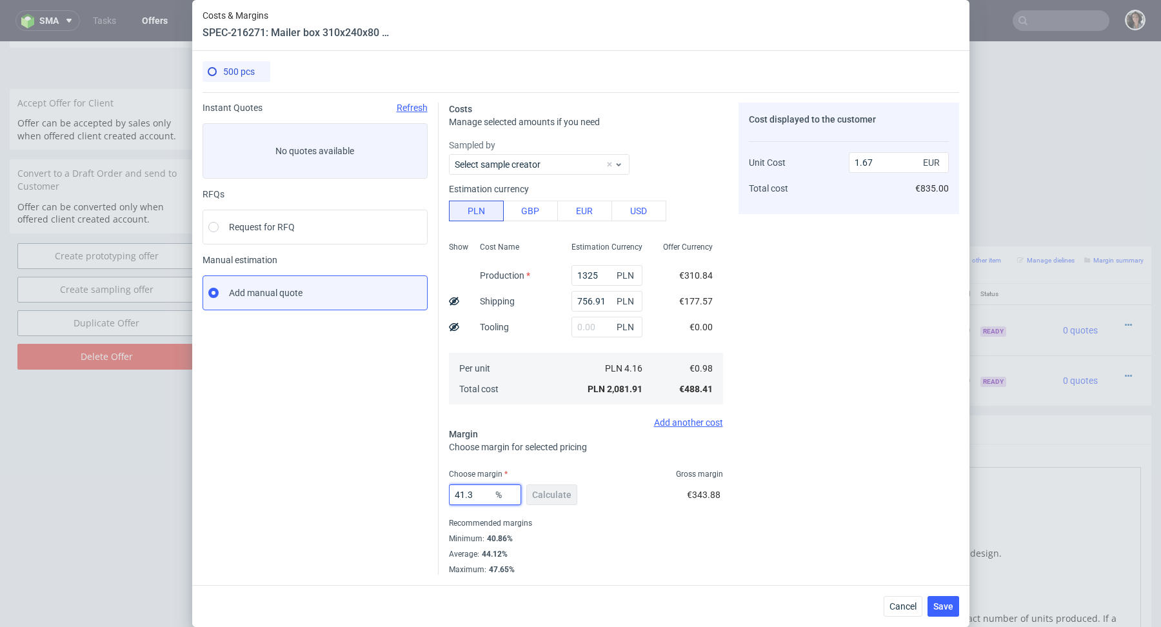
scroll to position [0, 0]
type input "41.6"
type input "1.68"
type input "41.5"
type input "1.67"
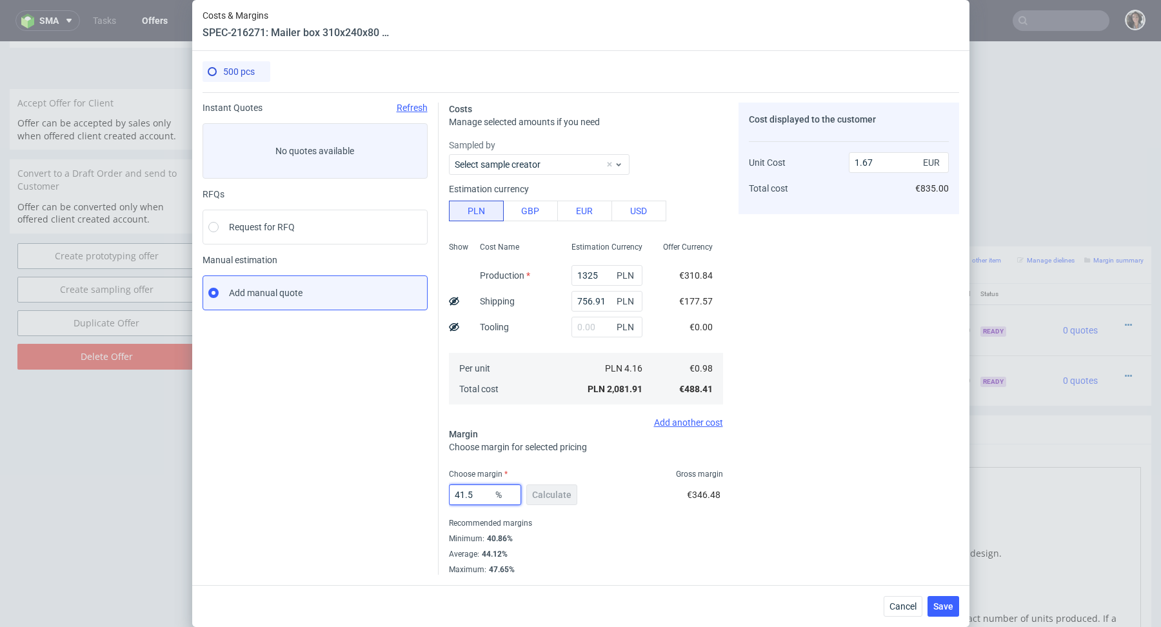
type input "41.59"
type input "1.68"
type input "41.51"
type input "1.67"
type input "41.51"
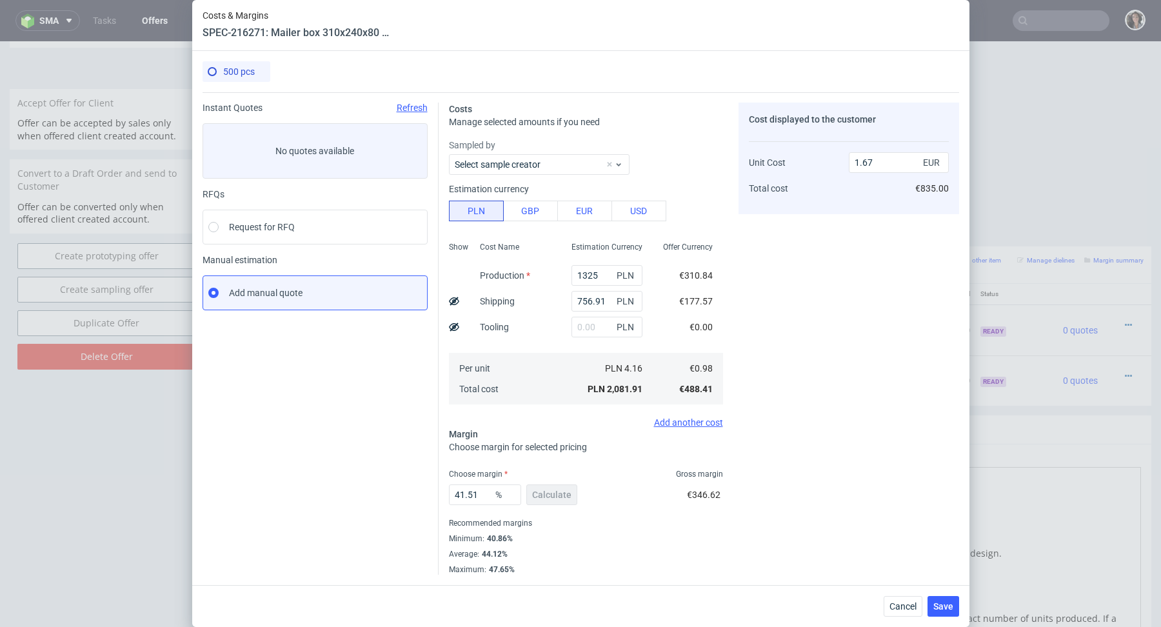
click at [611, 492] on div "41.51 % Calculate €346.62" at bounding box center [586, 497] width 274 height 36
click at [934, 609] on span "Save" at bounding box center [943, 606] width 20 height 9
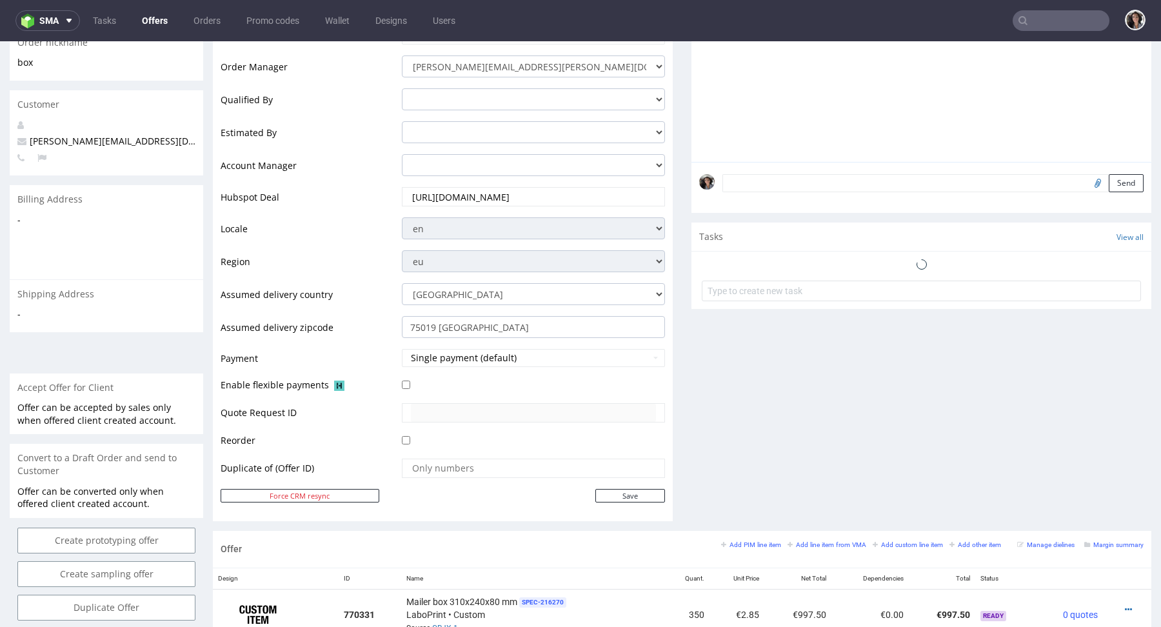
scroll to position [584, 0]
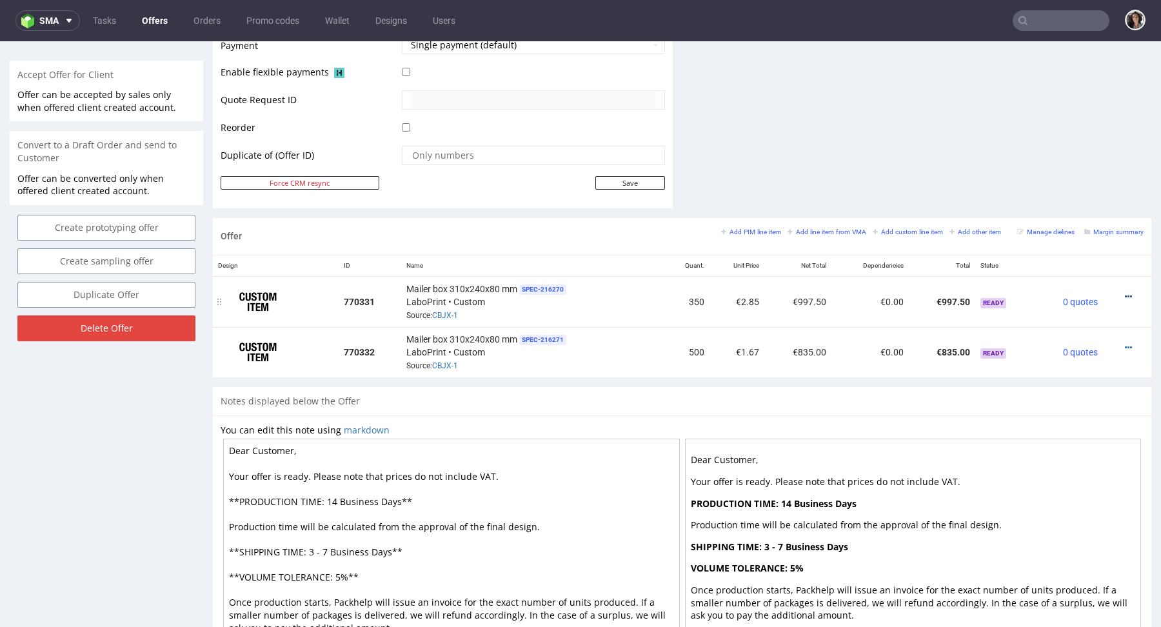
click at [1125, 293] on icon at bounding box center [1128, 296] width 7 height 9
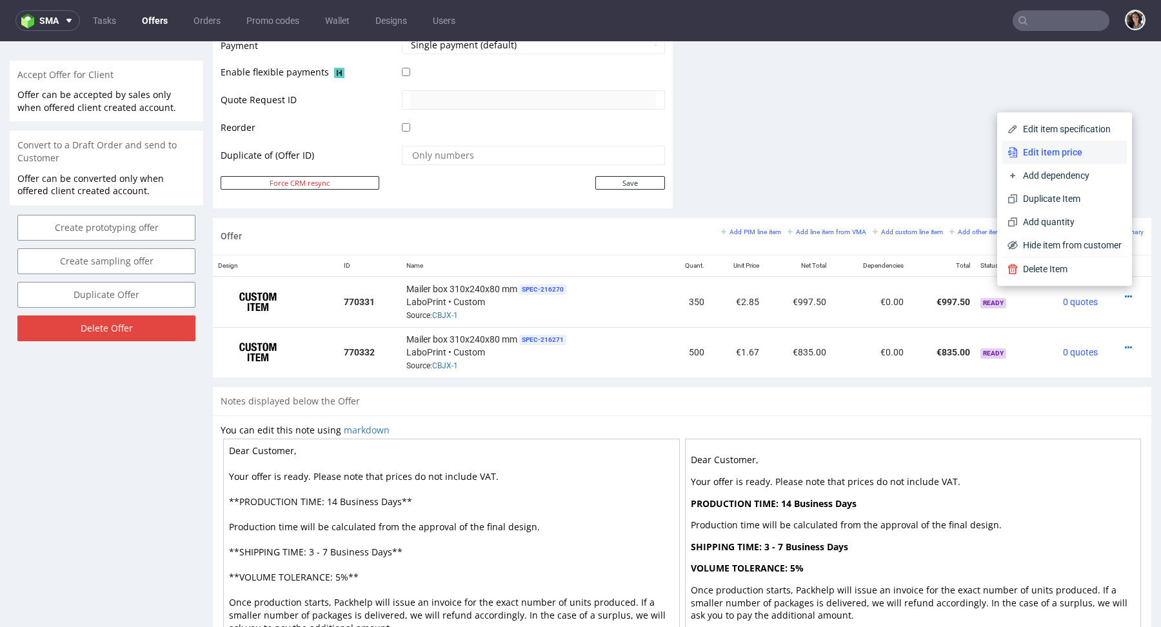
click at [1038, 150] on span "Edit item price" at bounding box center [1070, 152] width 104 height 13
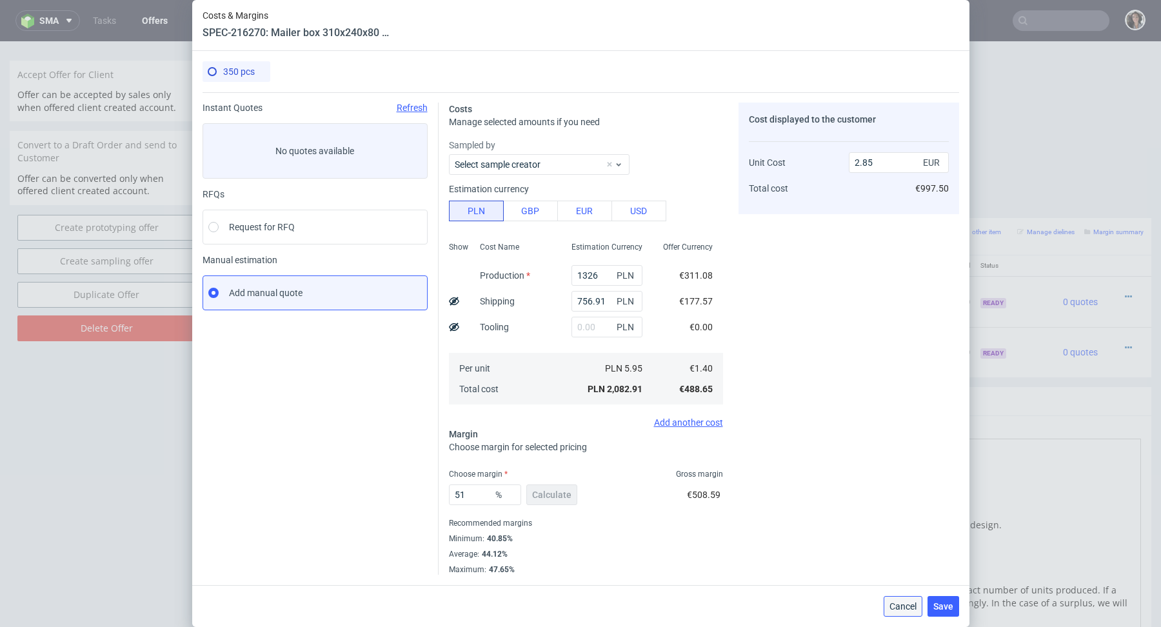
click at [907, 602] on span "Cancel" at bounding box center [902, 606] width 27 height 9
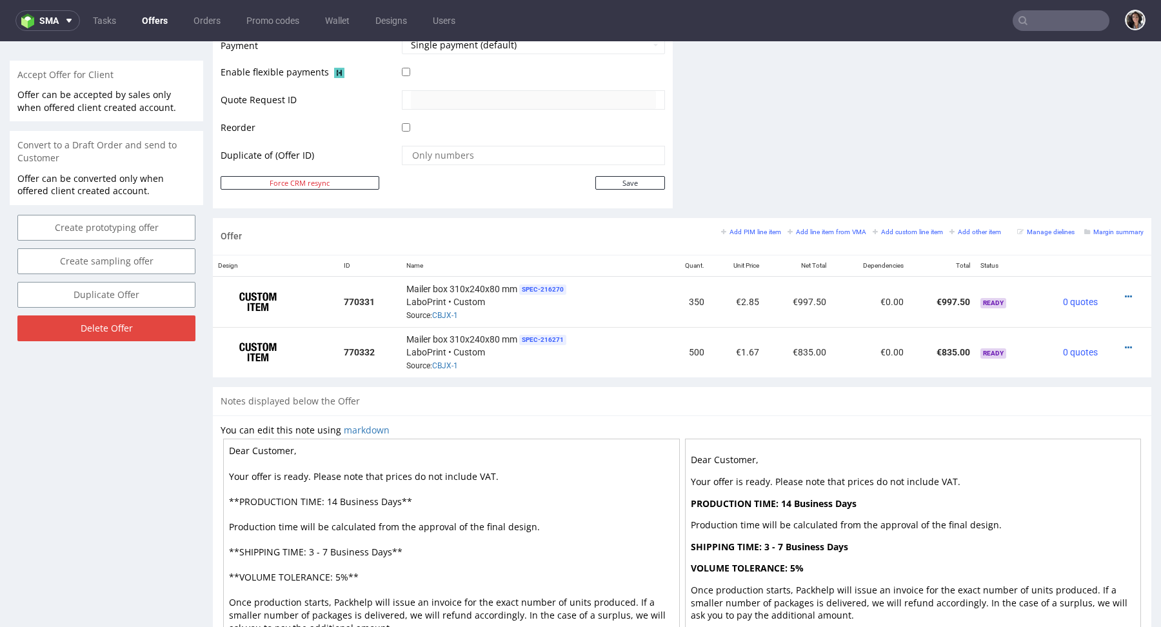
click at [907, 602] on p "Once production starts, Packhelp will issue an invoice for the exact number of …" at bounding box center [913, 603] width 445 height 38
click at [1125, 292] on icon at bounding box center [1128, 296] width 7 height 9
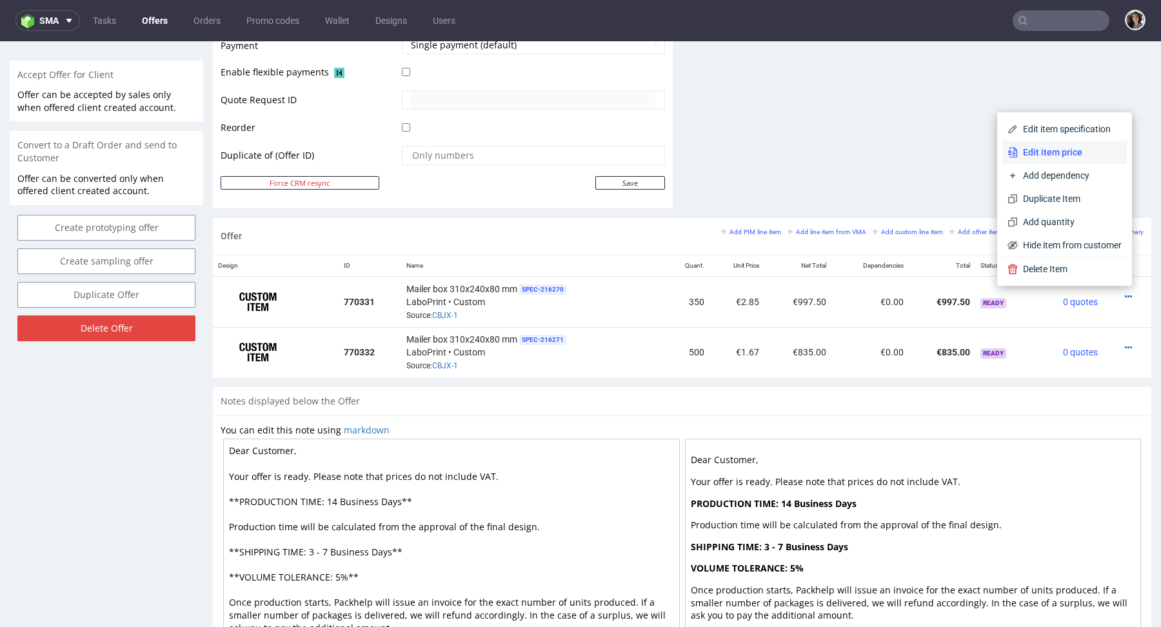
click at [1043, 153] on span "Edit item price" at bounding box center [1070, 152] width 104 height 13
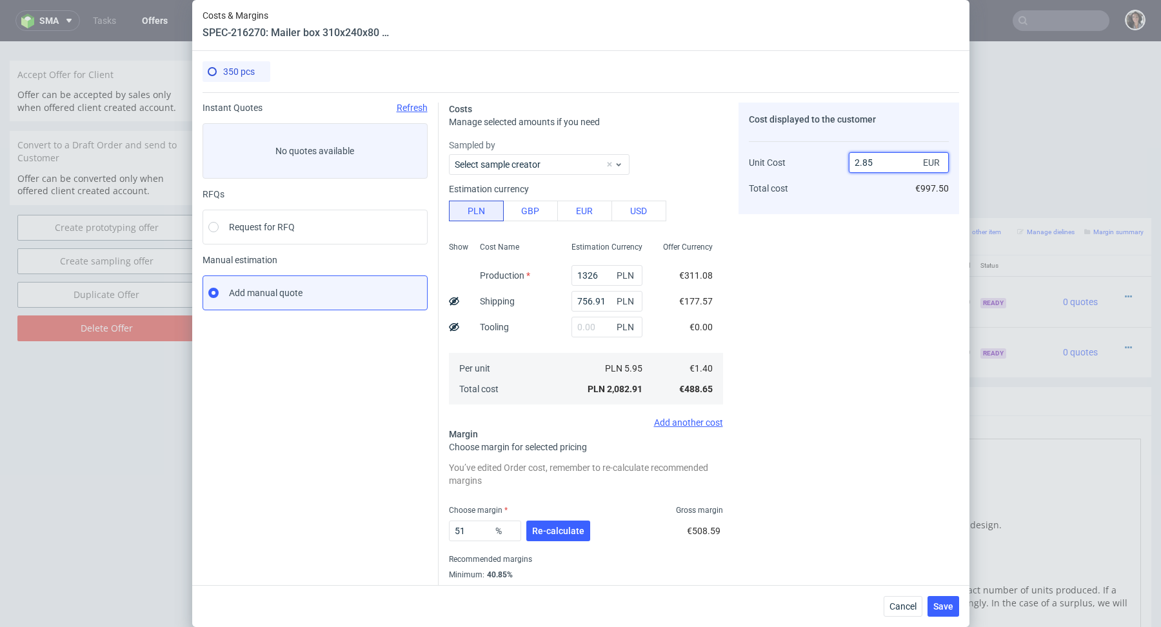
click at [881, 162] on input "2.85" at bounding box center [899, 162] width 100 height 21
type input "2.7"
type input "48.14814814814816"
click at [851, 207] on div "Cost displayed to the customer Unit Cost Total cost 2.7 EUR €945.00" at bounding box center [848, 159] width 221 height 112
click at [869, 158] on input "2.7" at bounding box center [899, 162] width 100 height 21
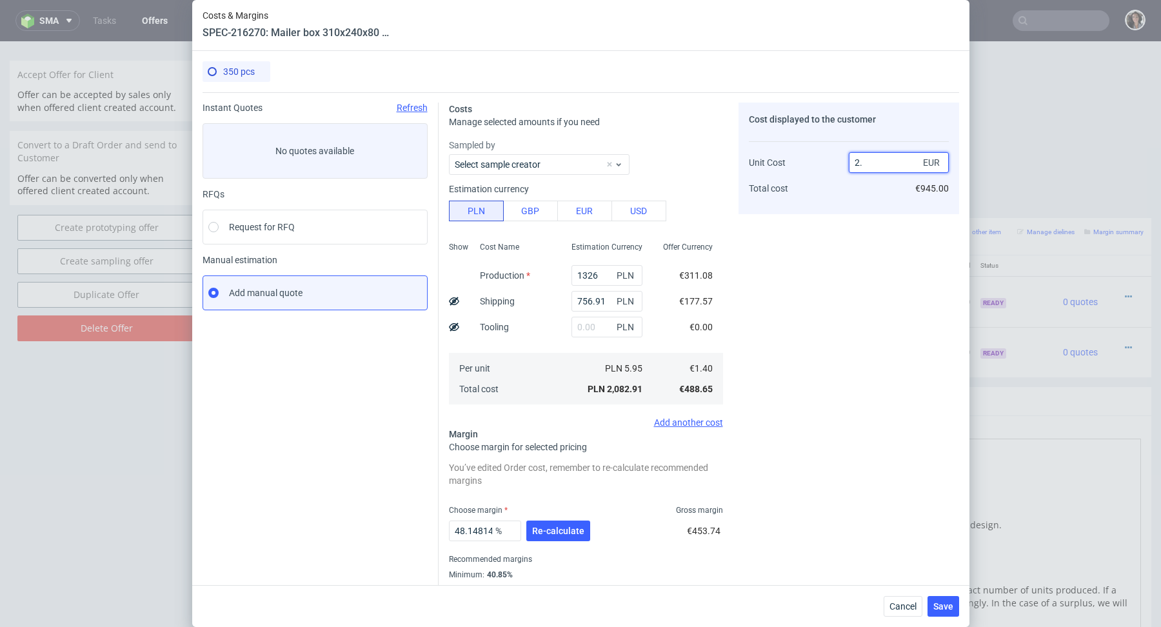
type input "2.5"
type input "44.00000000000001"
click at [809, 228] on div "Cost displayed to the customer Unit Cost Total cost 2.5 EUR €875.00" at bounding box center [848, 357] width 221 height 508
click at [869, 162] on input "2.5" at bounding box center [899, 162] width 100 height 21
type input "2.3"
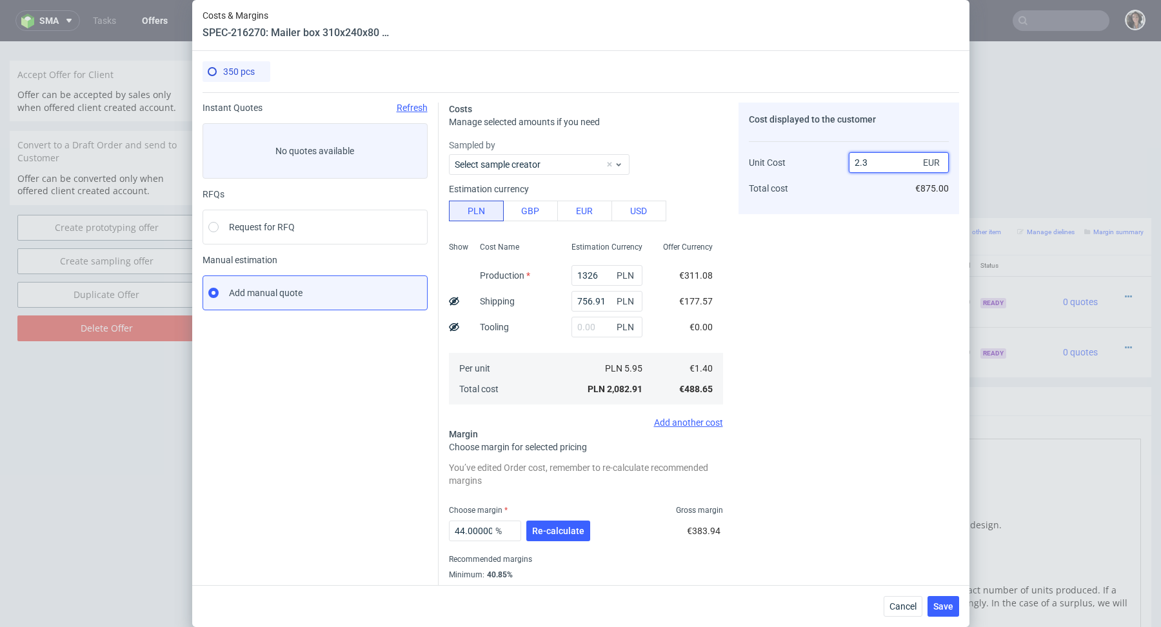
type input "39.13043478260869"
click at [859, 192] on div "2.3 EUR €805.00" at bounding box center [899, 170] width 100 height 68
click at [883, 162] on input "2.3" at bounding box center [899, 162] width 100 height 21
type input "2.35"
type input "40.425531914893625"
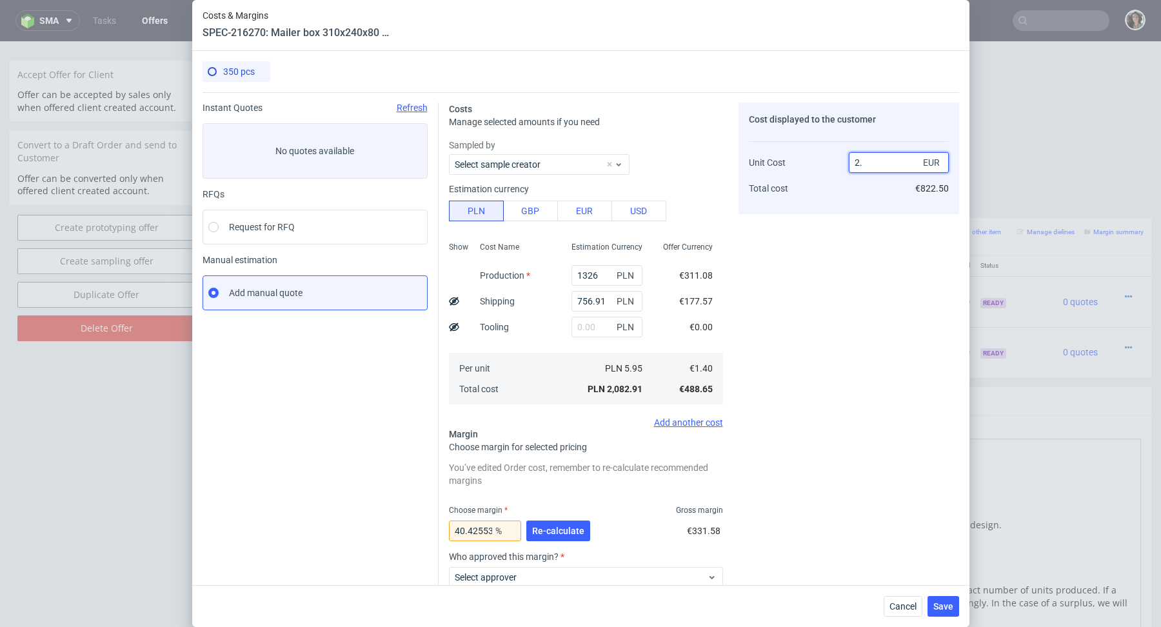
type input "2.6"
type input "46.15384615384616"
click at [856, 206] on div "Cost displayed to the customer Unit Cost Total cost 2.6 EUR €910.00" at bounding box center [848, 159] width 221 height 112
click at [875, 160] on input "2.6" at bounding box center [899, 162] width 100 height 21
type input "2.5"
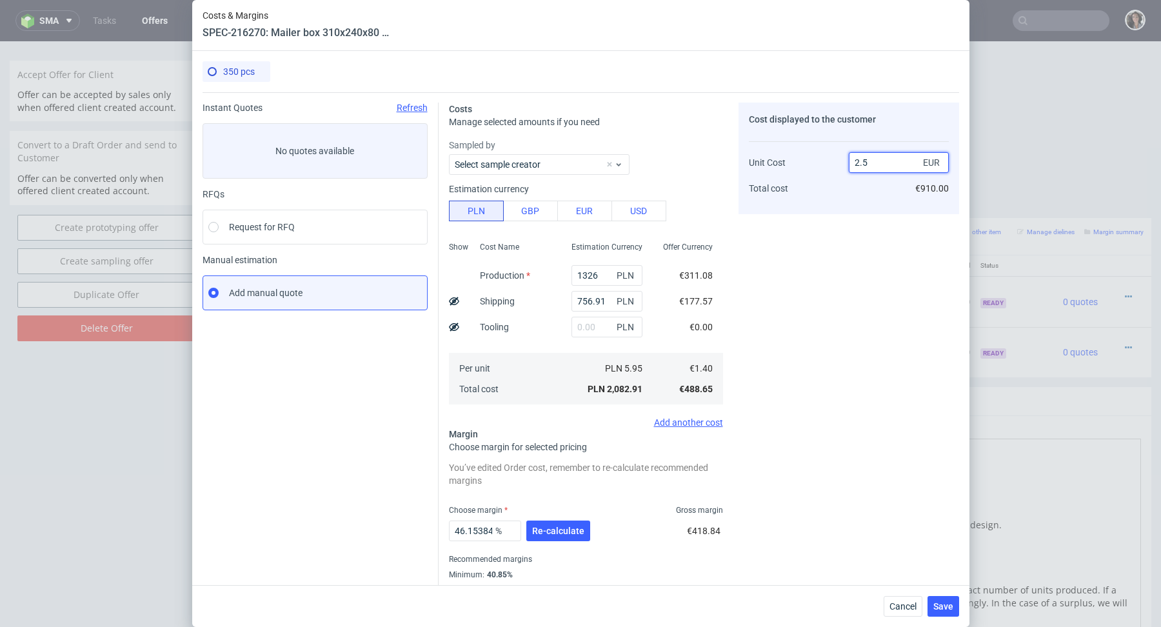
type input "44.00000000000001"
click at [847, 274] on div "Cost displayed to the customer Unit Cost Total cost 2.5 EUR €875.00" at bounding box center [848, 357] width 221 height 508
click at [873, 161] on input "2.5" at bounding box center [899, 162] width 100 height 21
type input "2.45"
type input "42.85714285714287"
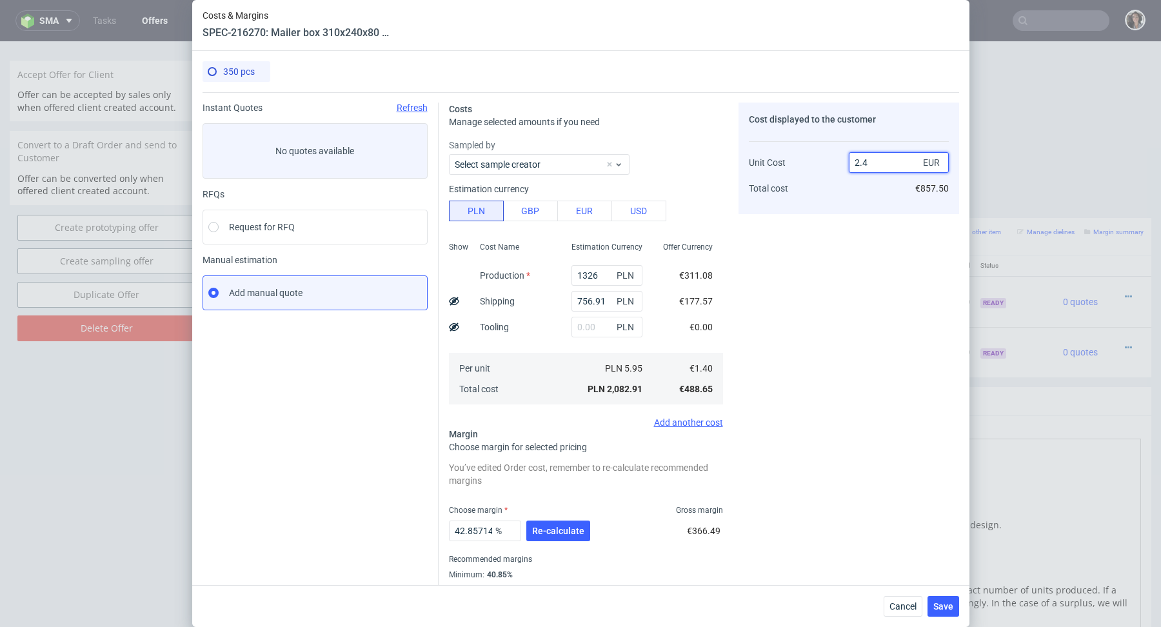
type input "2.44"
type input "42.62295081967214"
click at [860, 198] on div "2.44 EUR €854.00" at bounding box center [899, 170] width 100 height 68
click at [880, 165] on input "2.44" at bounding box center [899, 162] width 100 height 21
type input "2.43"
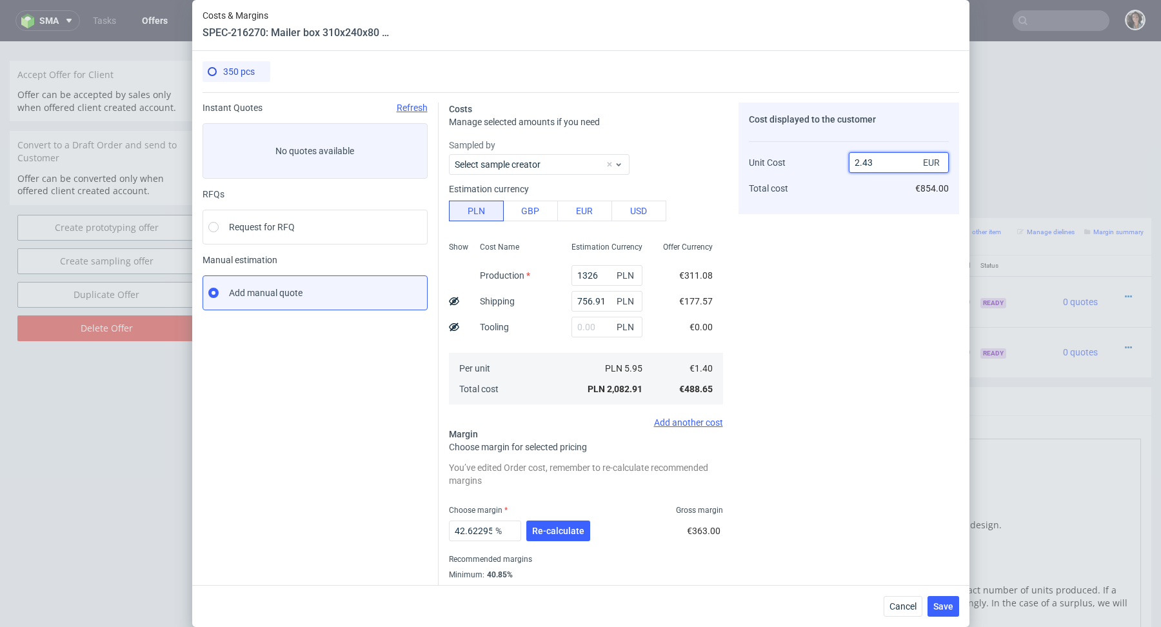
type input "42.38683127572017"
click at [836, 210] on div "Cost displayed to the customer Unit Cost Total cost 2.43 EUR €850.50" at bounding box center [848, 159] width 221 height 112
click at [888, 165] on input "2.43" at bounding box center [899, 162] width 100 height 21
type input "2.42"
type input "42.14876033057852"
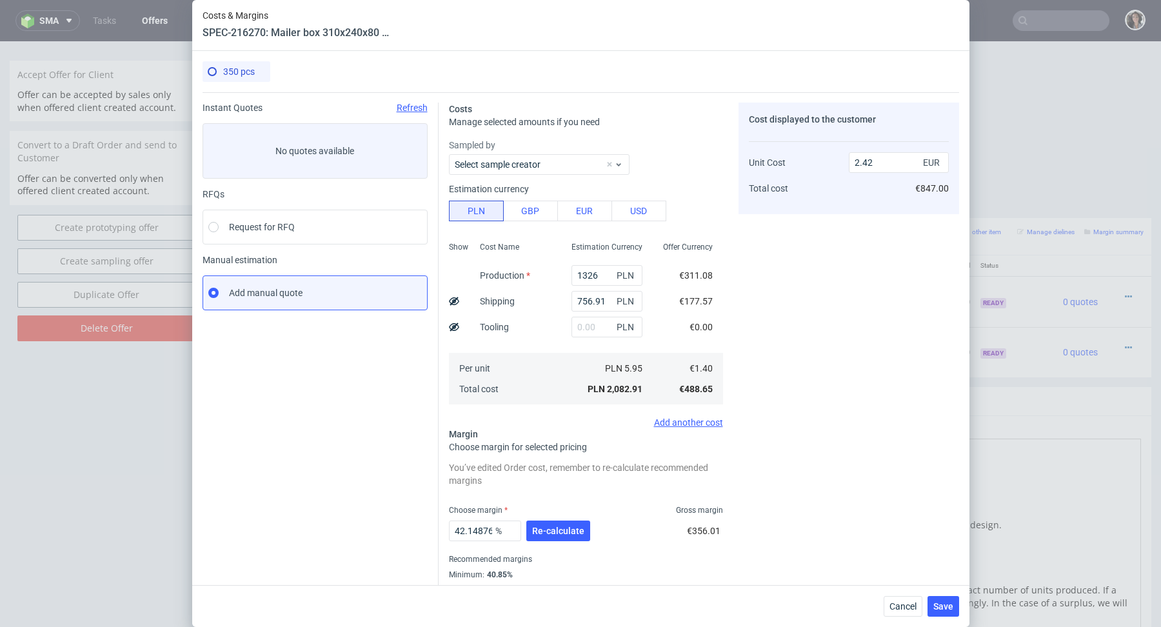
click at [862, 194] on div "2.42 EUR €847.00" at bounding box center [899, 170] width 100 height 68
click at [886, 161] on input "2.42" at bounding box center [899, 162] width 100 height 21
type input "2.41"
type input "41.908713692946066"
click at [839, 222] on div "Cost displayed to the customer Unit Cost Total cost 2.41 EUR €843.50" at bounding box center [848, 357] width 221 height 508
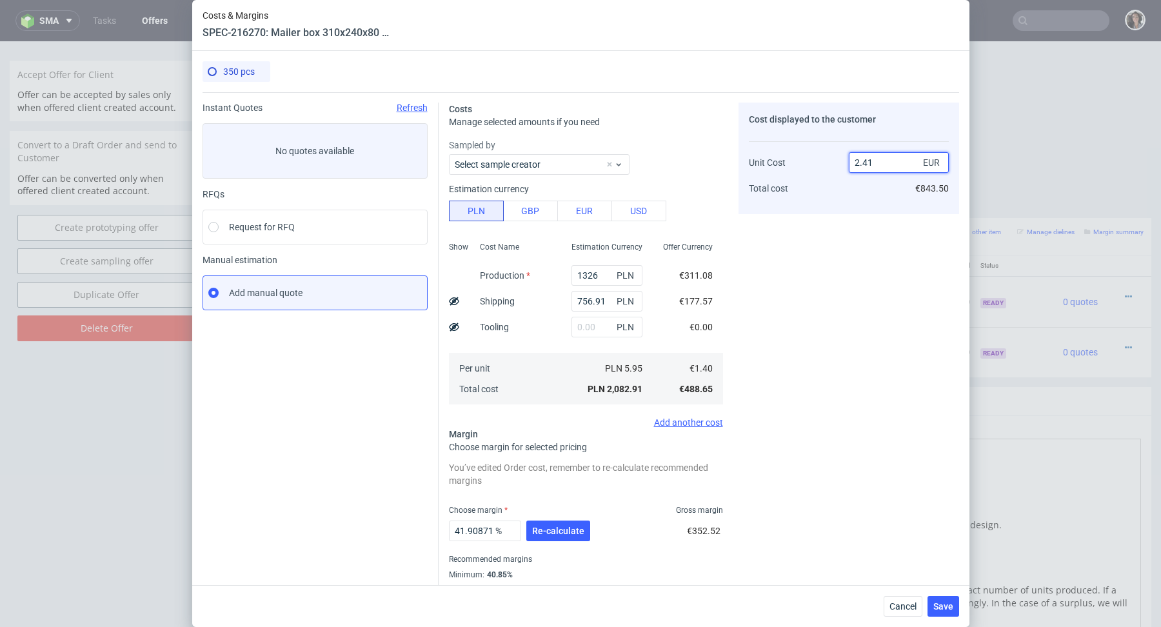
click at [883, 155] on input "2.41" at bounding box center [899, 162] width 100 height 21
click at [883, 162] on input "2.41" at bounding box center [899, 162] width 100 height 21
type input "2.4"
type input "41.66666666666667"
click at [831, 238] on div "Cost displayed to the customer Unit Cost Total cost 2.4 EUR €840.00" at bounding box center [848, 357] width 221 height 508
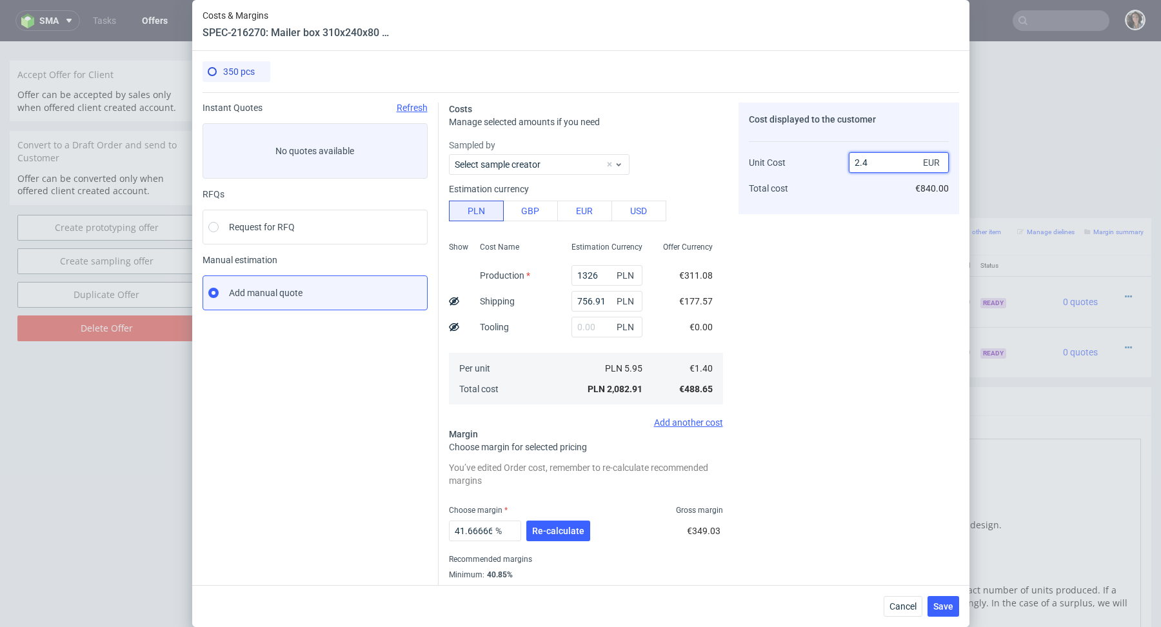
click at [903, 159] on input "2.4" at bounding box center [899, 162] width 100 height 21
type input "2.39"
type input "41.42259414225942"
type input "2.39"
click at [945, 602] on span "Save" at bounding box center [943, 606] width 20 height 9
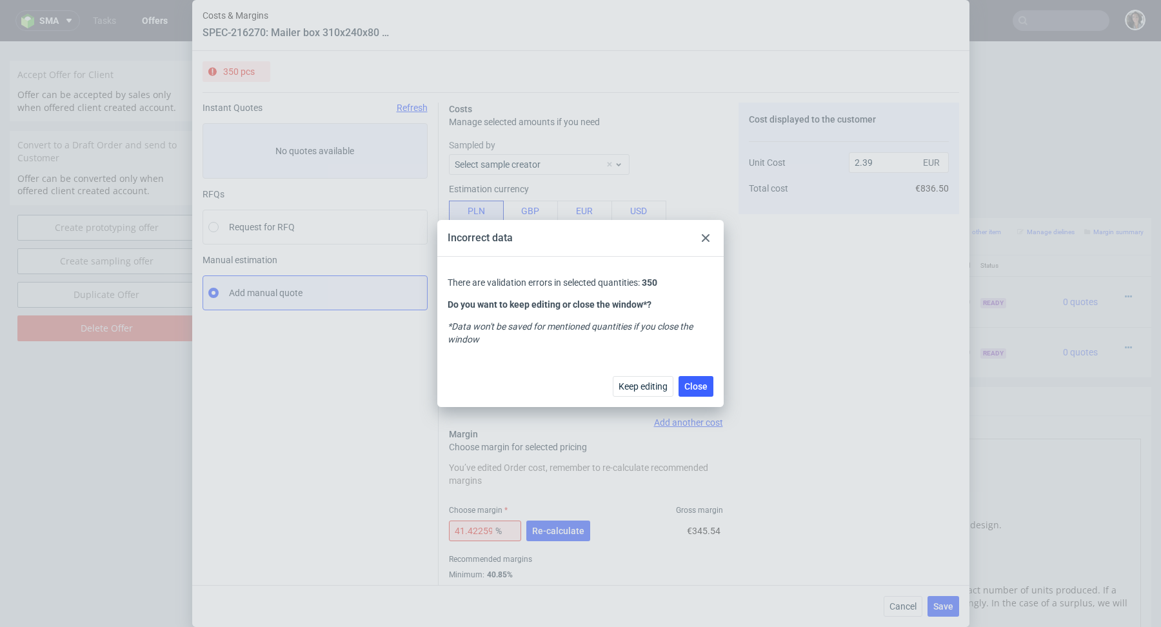
click at [706, 241] on icon at bounding box center [706, 238] width 8 height 8
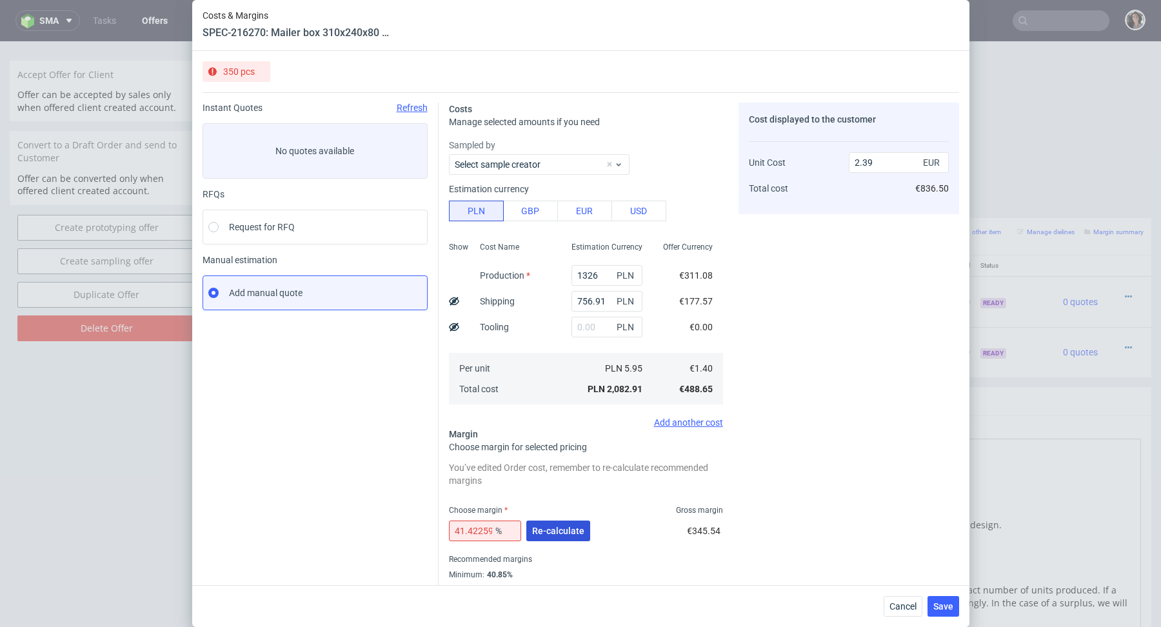
click at [569, 529] on span "Re-calculate" at bounding box center [558, 530] width 52 height 9
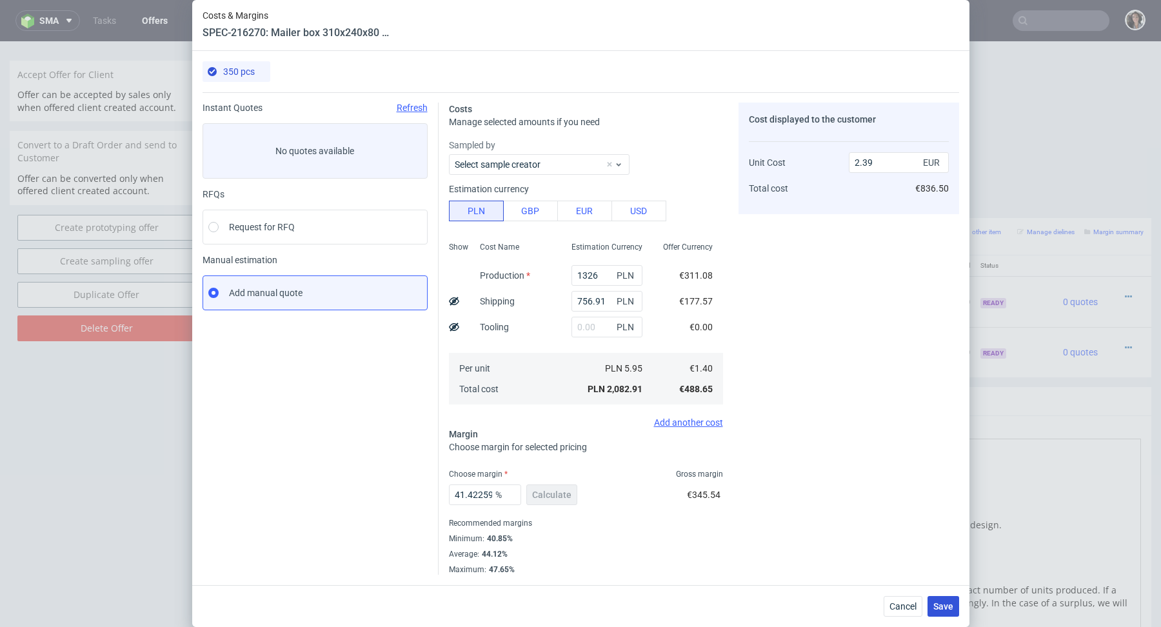
click at [936, 607] on span "Save" at bounding box center [943, 606] width 20 height 9
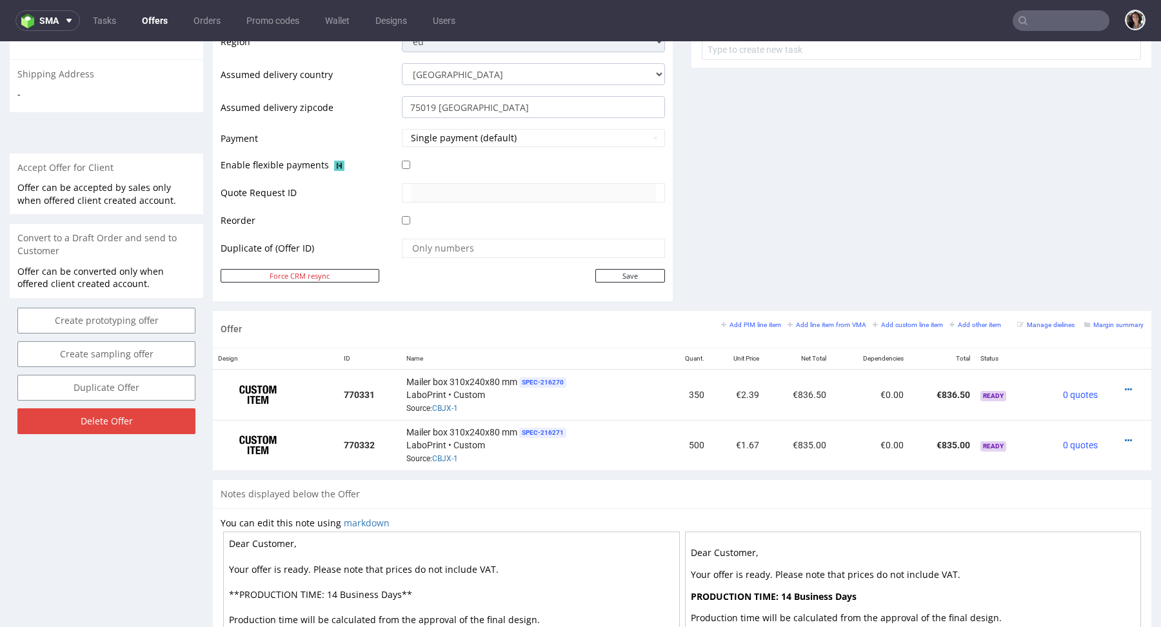
scroll to position [490, 0]
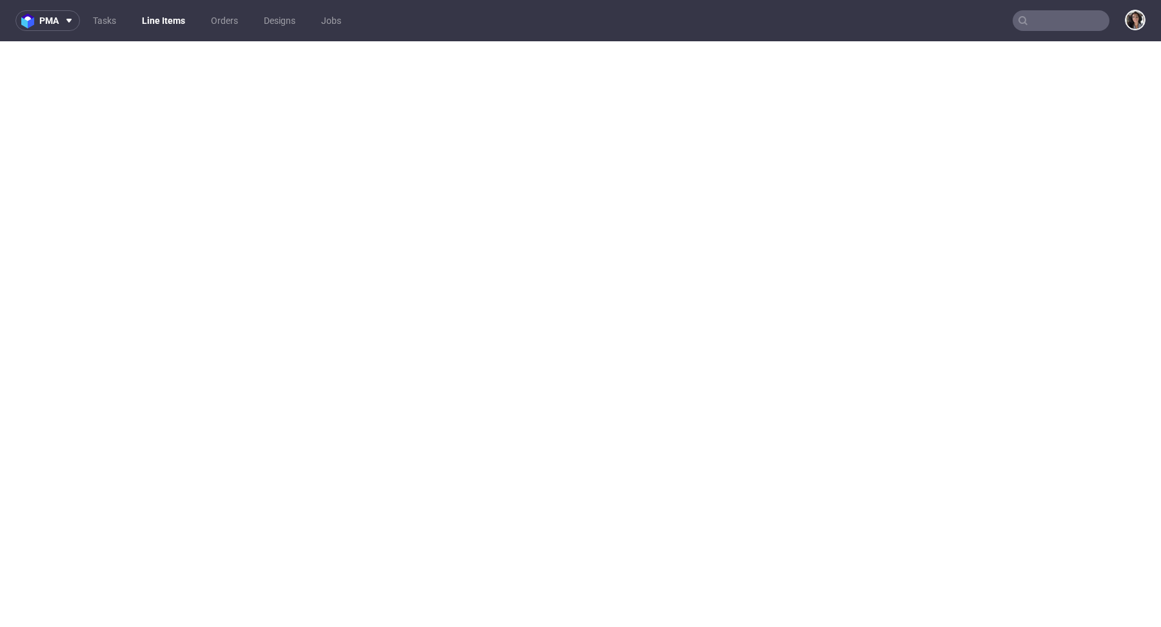
select select "in_progress"
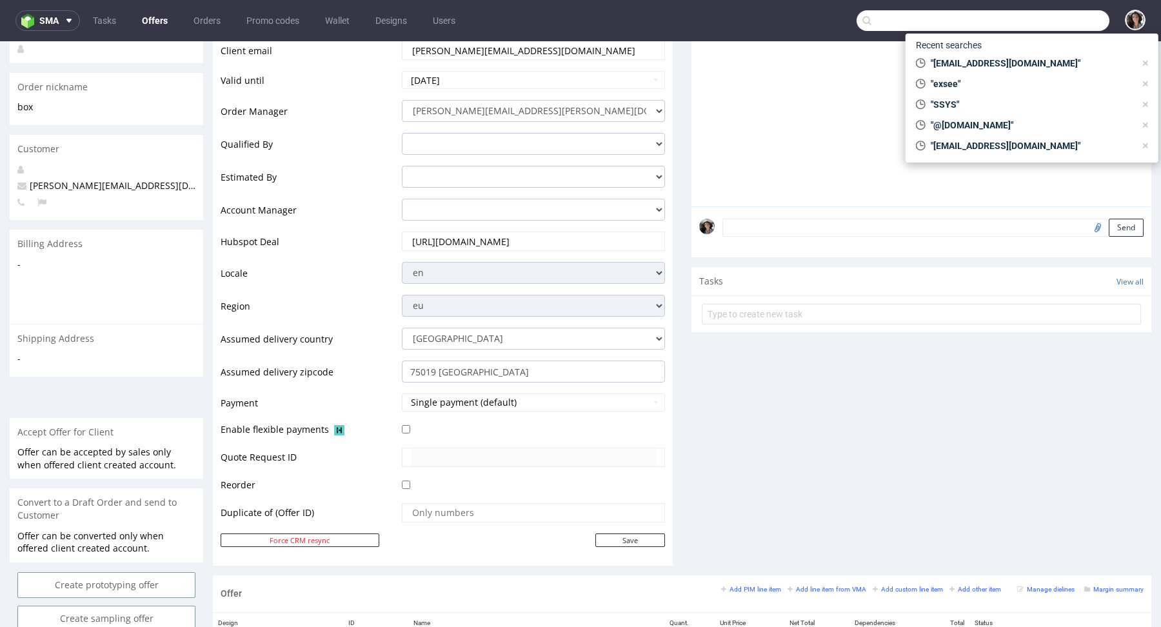
scroll to position [443, 0]
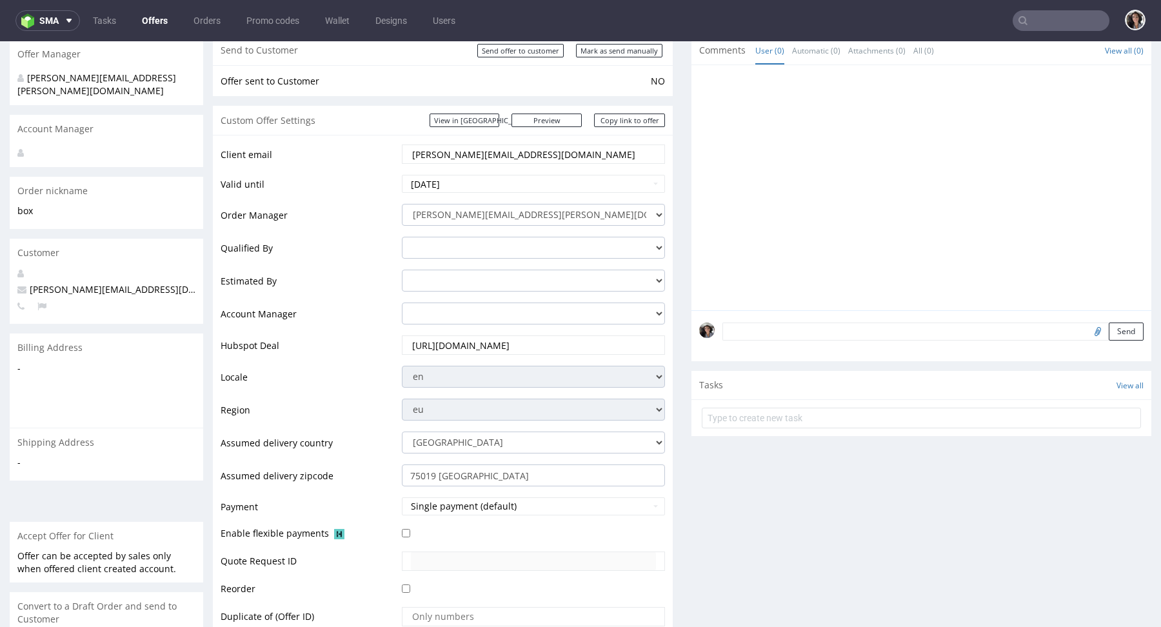
scroll to position [452, 0]
